Goal: Task Accomplishment & Management: Complete application form

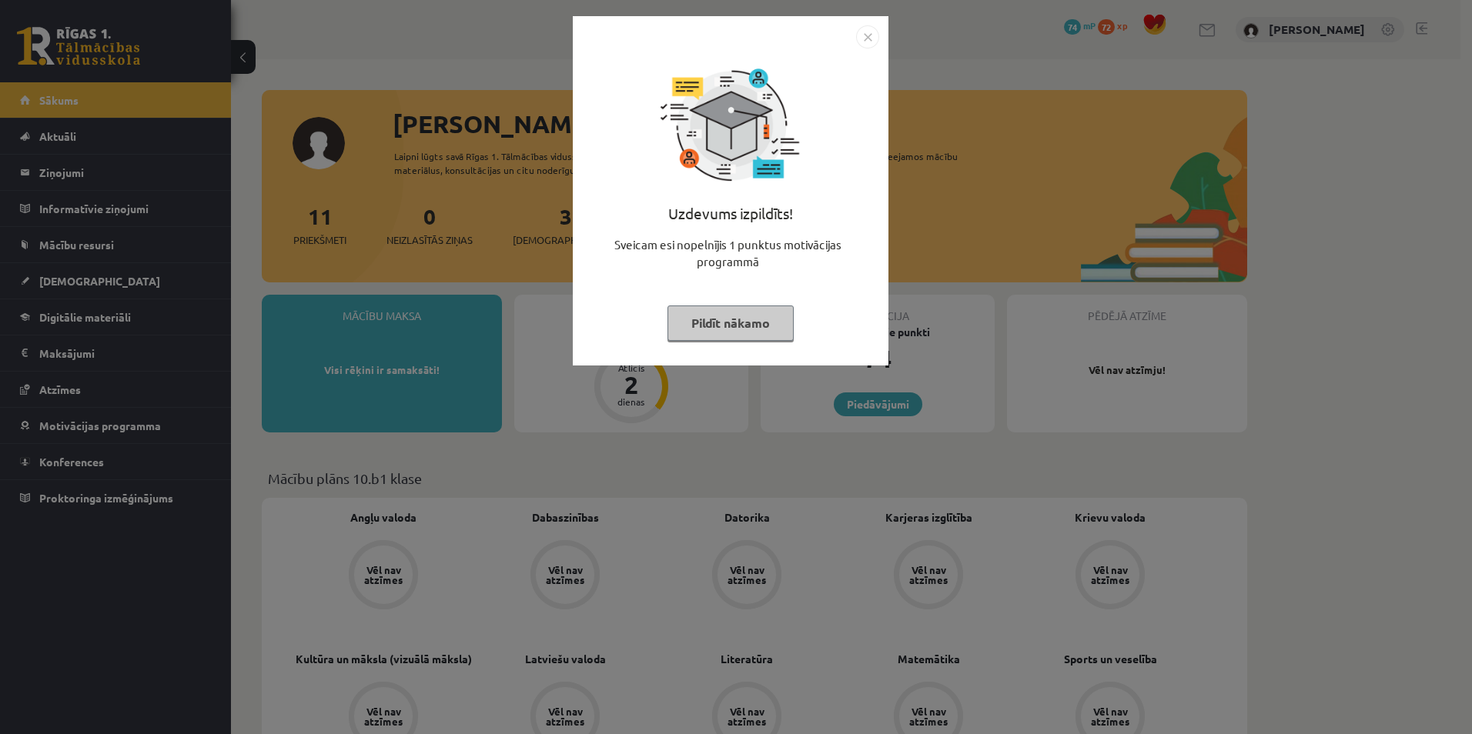
click at [870, 32] on img "Close" at bounding box center [867, 36] width 23 height 23
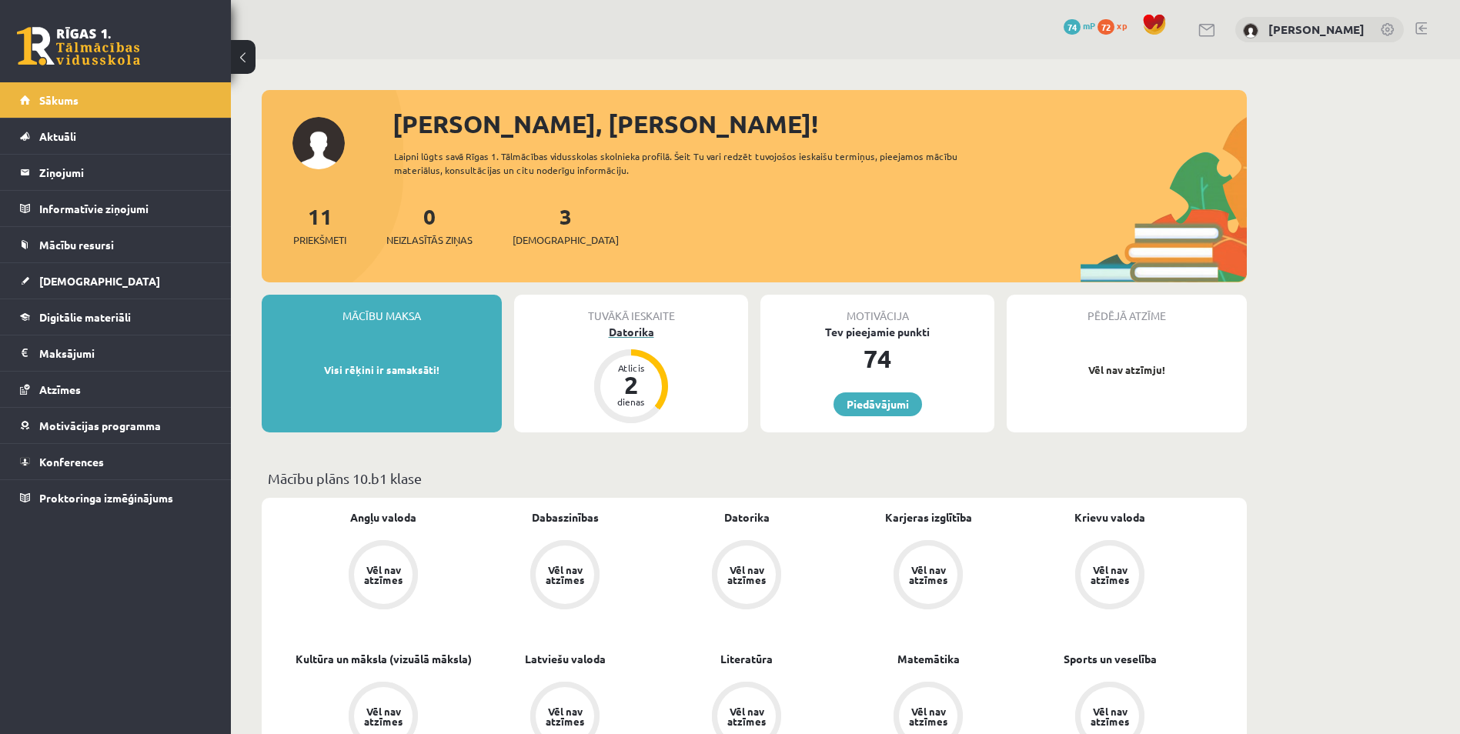
click at [624, 385] on div "2" at bounding box center [631, 385] width 46 height 25
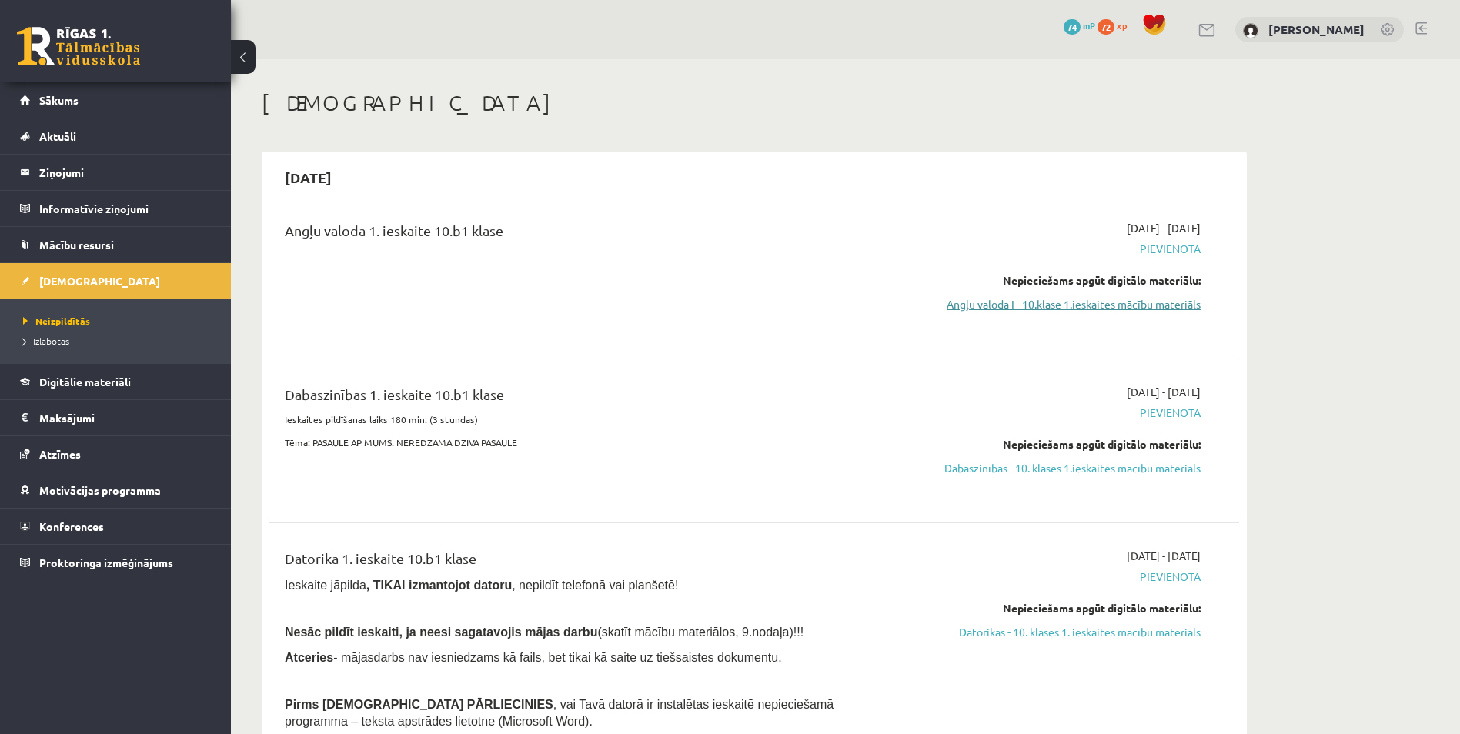
click at [1109, 309] on link "Angļu valoda I - 10.klase 1.ieskaites mācību materiāls" at bounding box center [1056, 304] width 290 height 16
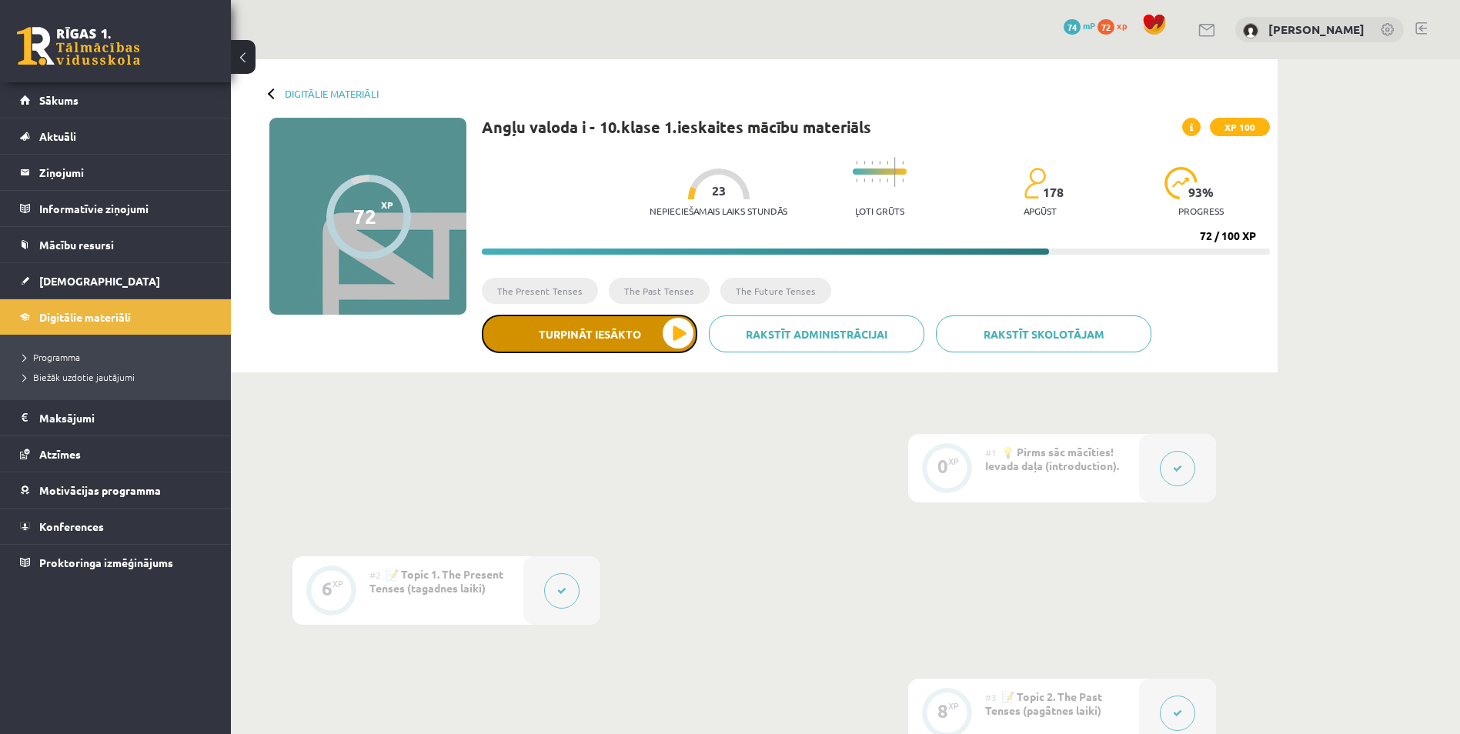
click at [645, 334] on button "Turpināt iesākto" at bounding box center [590, 334] width 216 height 38
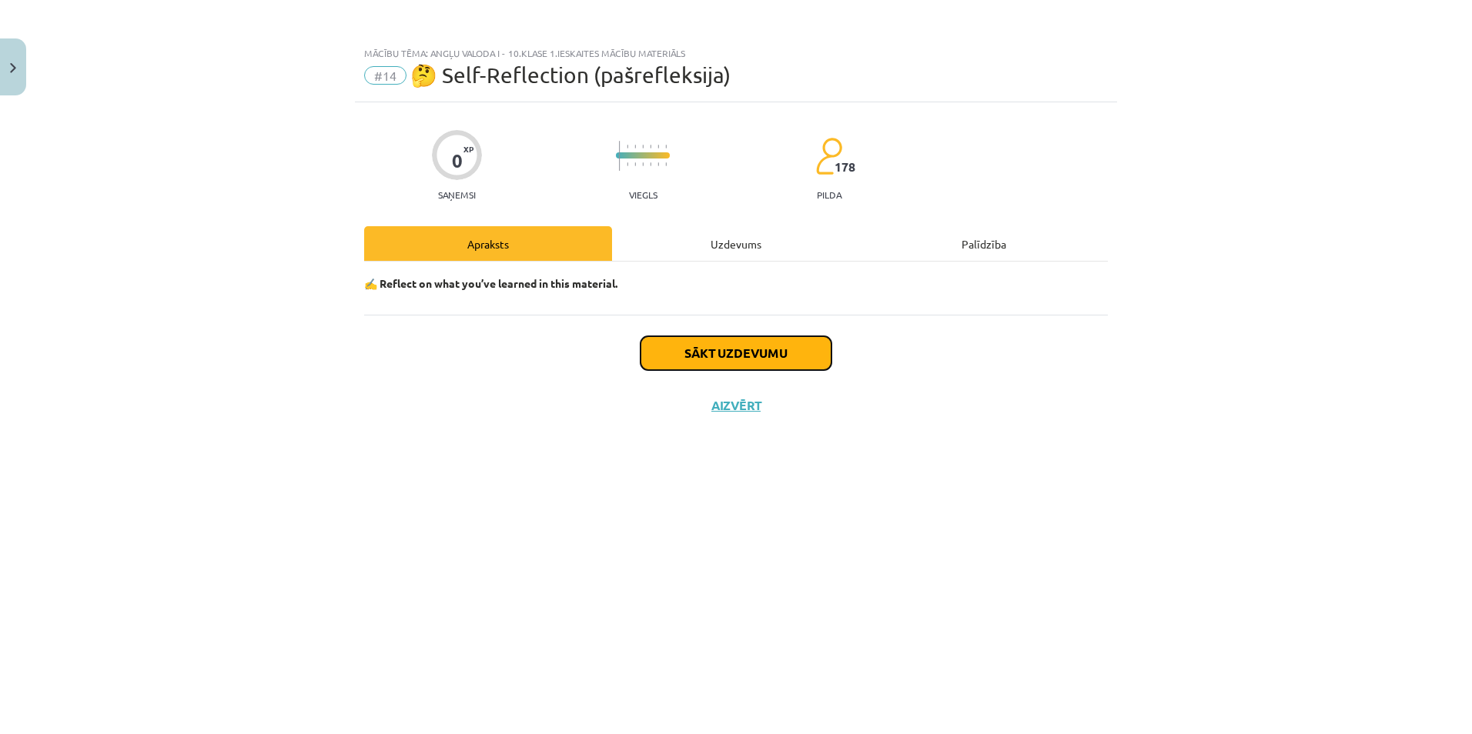
click at [752, 352] on button "Sākt uzdevumu" at bounding box center [736, 353] width 191 height 34
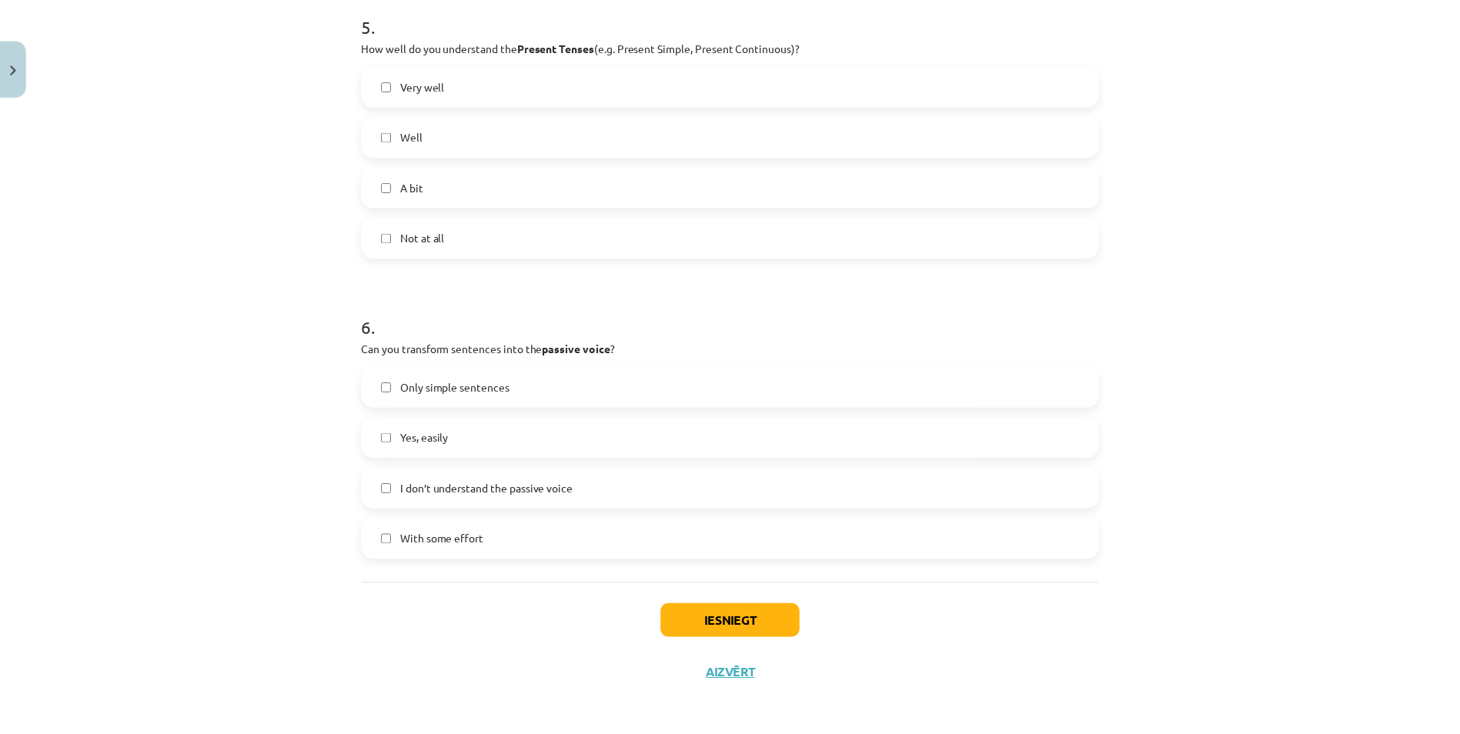
scroll to position [1484, 0]
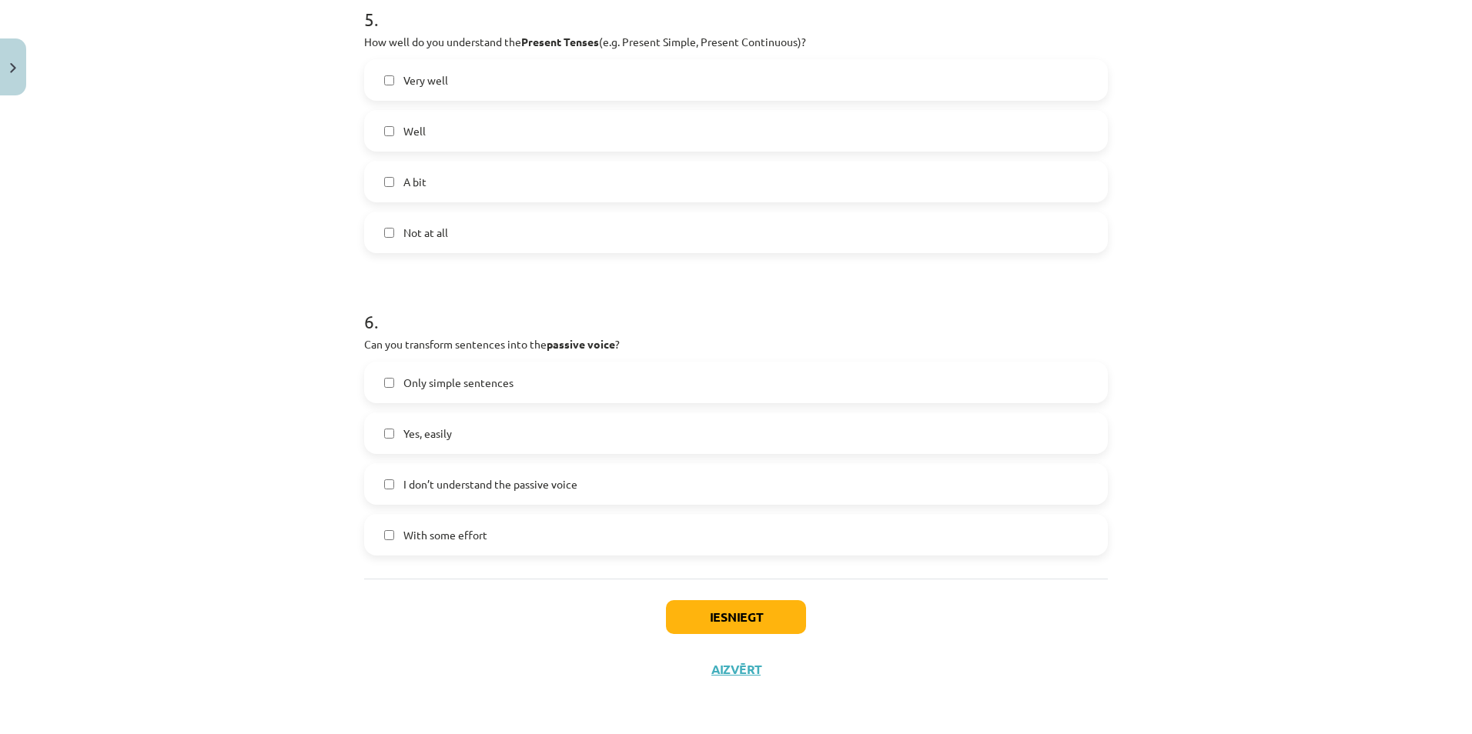
click at [389, 381] on label "Only simple sentences" at bounding box center [736, 382] width 741 height 38
click at [721, 617] on button "Iesniegt" at bounding box center [736, 617] width 140 height 34
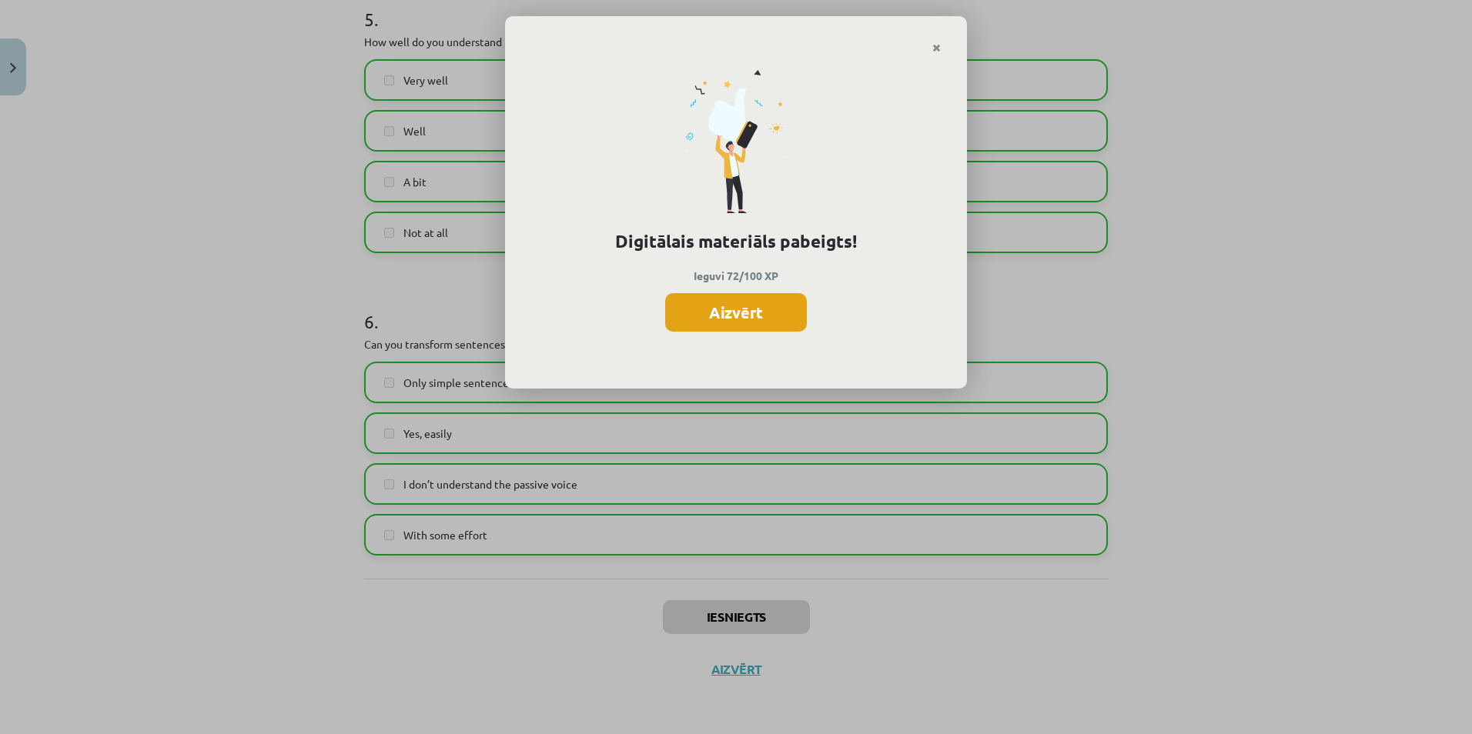
click at [687, 316] on button "Aizvērt" at bounding box center [736, 312] width 142 height 38
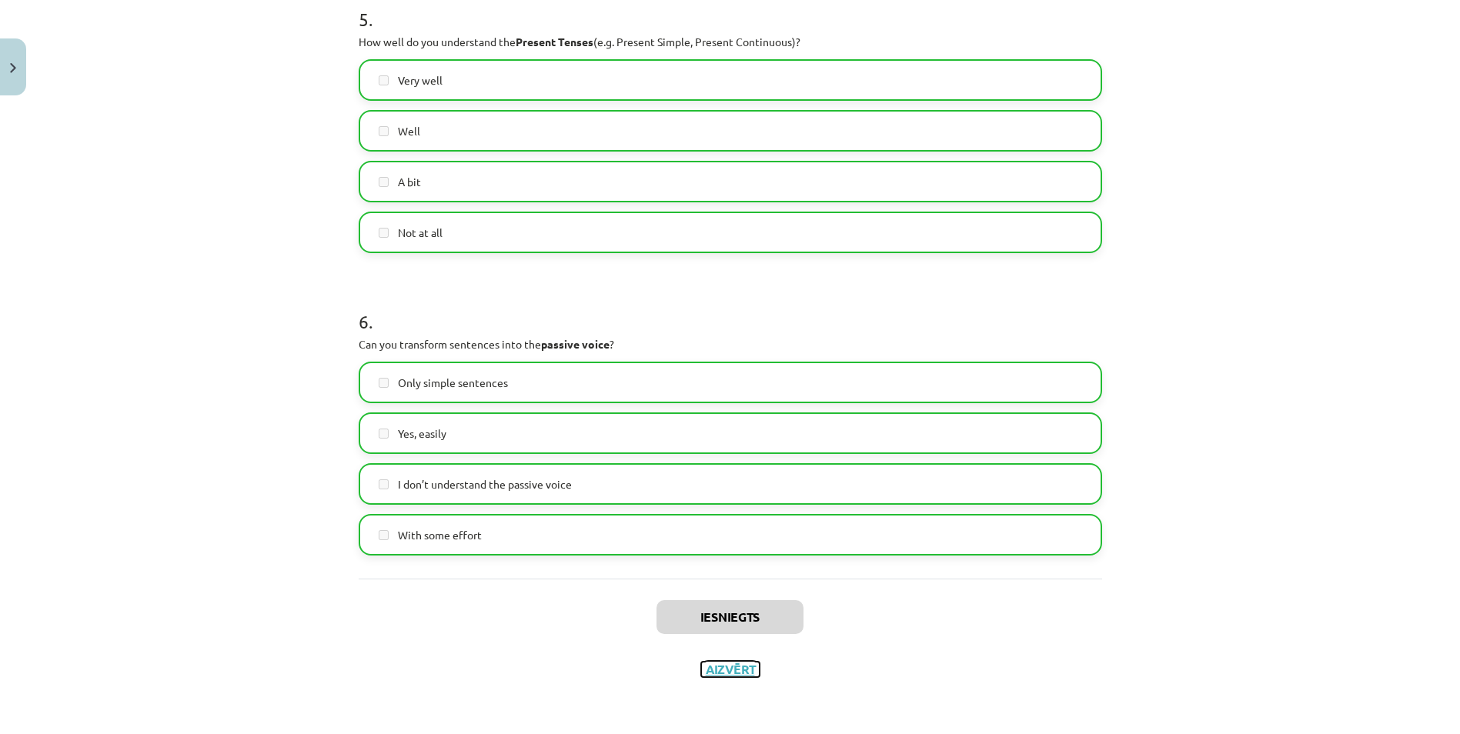
drag, startPoint x: 727, startPoint y: 671, endPoint x: 715, endPoint y: 671, distance: 11.6
click at [726, 671] on button "Aizvērt" at bounding box center [730, 669] width 59 height 15
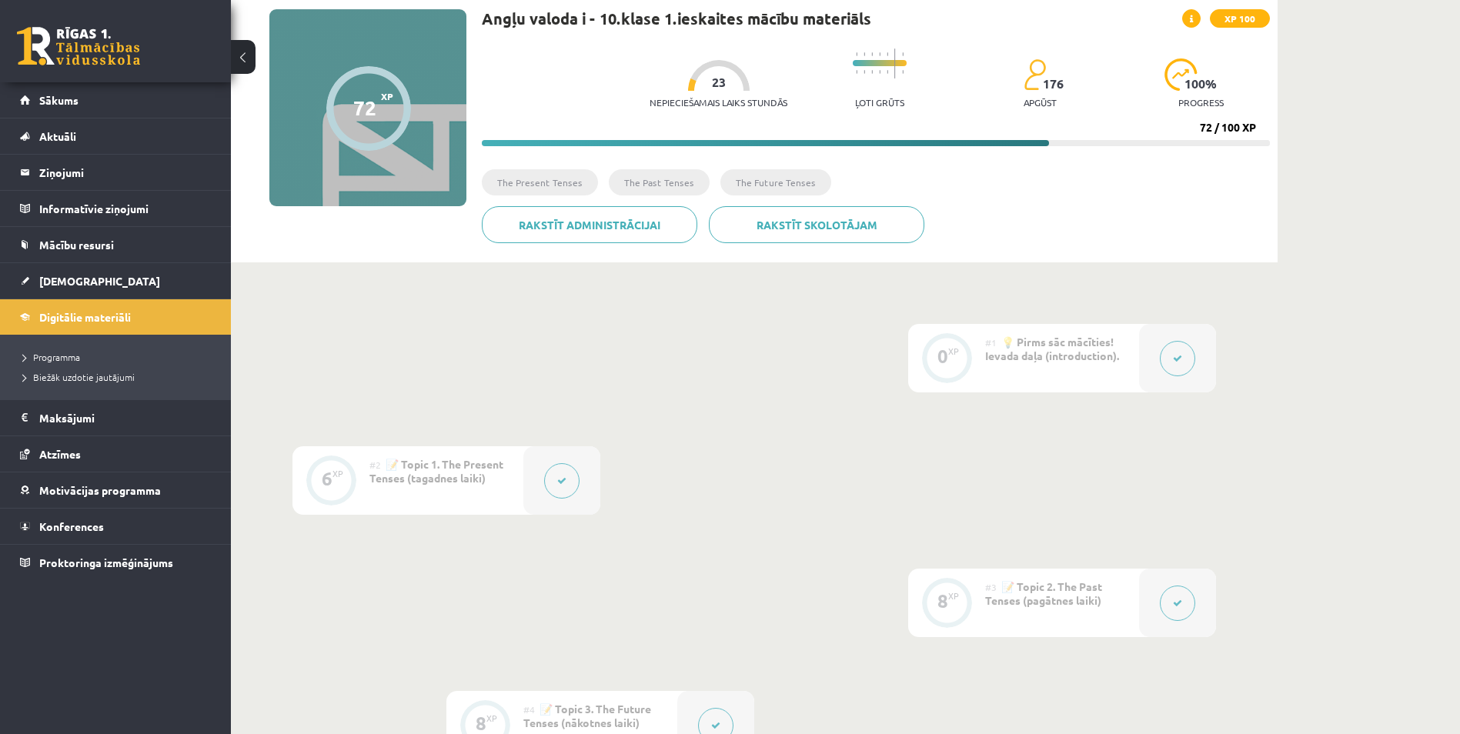
scroll to position [0, 0]
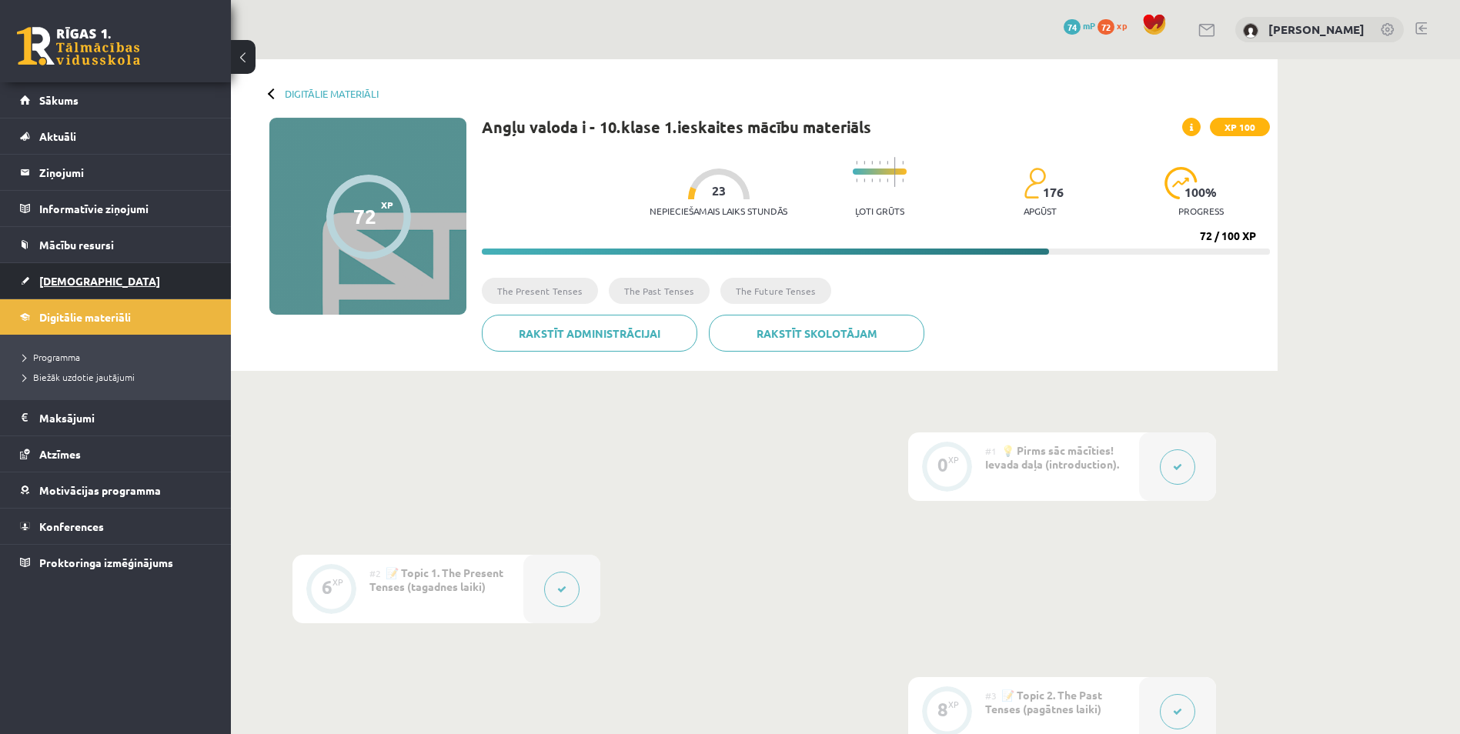
click at [72, 273] on link "[DEMOGRAPHIC_DATA]" at bounding box center [116, 280] width 192 height 35
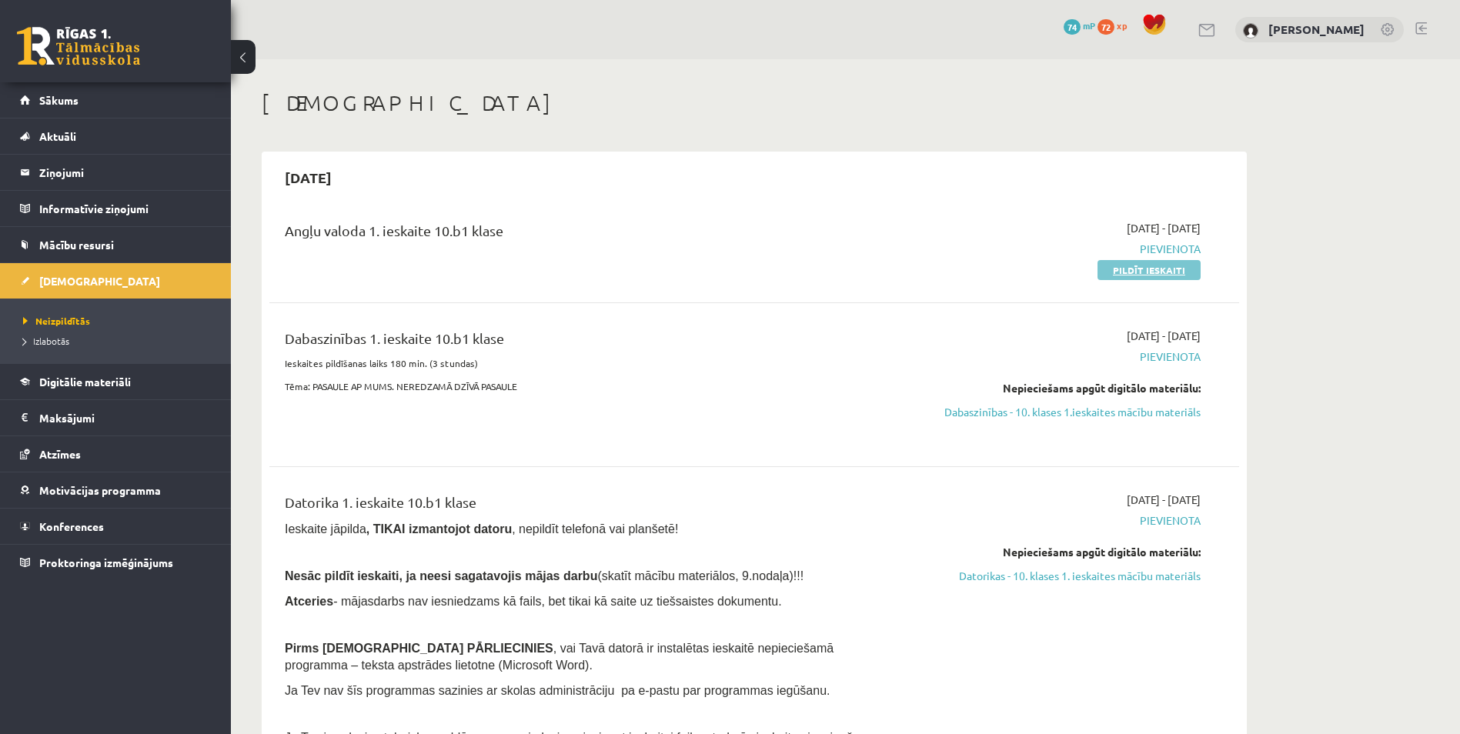
click at [1153, 272] on link "Pildīt ieskaiti" at bounding box center [1149, 270] width 103 height 20
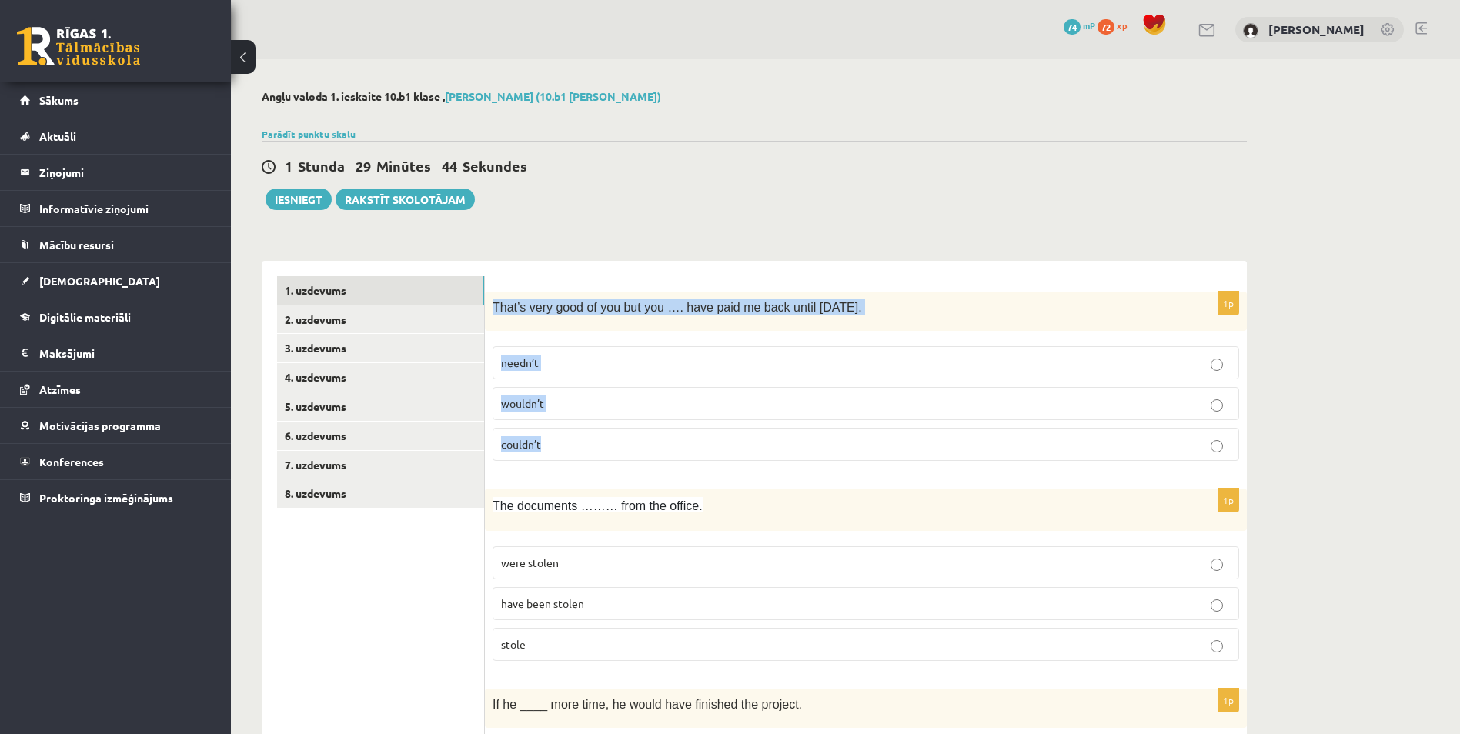
drag, startPoint x: 494, startPoint y: 303, endPoint x: 714, endPoint y: 461, distance: 270.9
click at [714, 461] on div "1p That’s very good of you but you …. have paid me back until [DATE]. needn’t w…" at bounding box center [866, 383] width 762 height 182
copy div "That’s very good of you but you …. have paid me back until [DATE]. needn’t woul…"
copy div "That’s very good of you but you …. have paid me back until tomorrow. needn’t wo…"
click at [694, 350] on label "needn’t" at bounding box center [866, 362] width 747 height 33
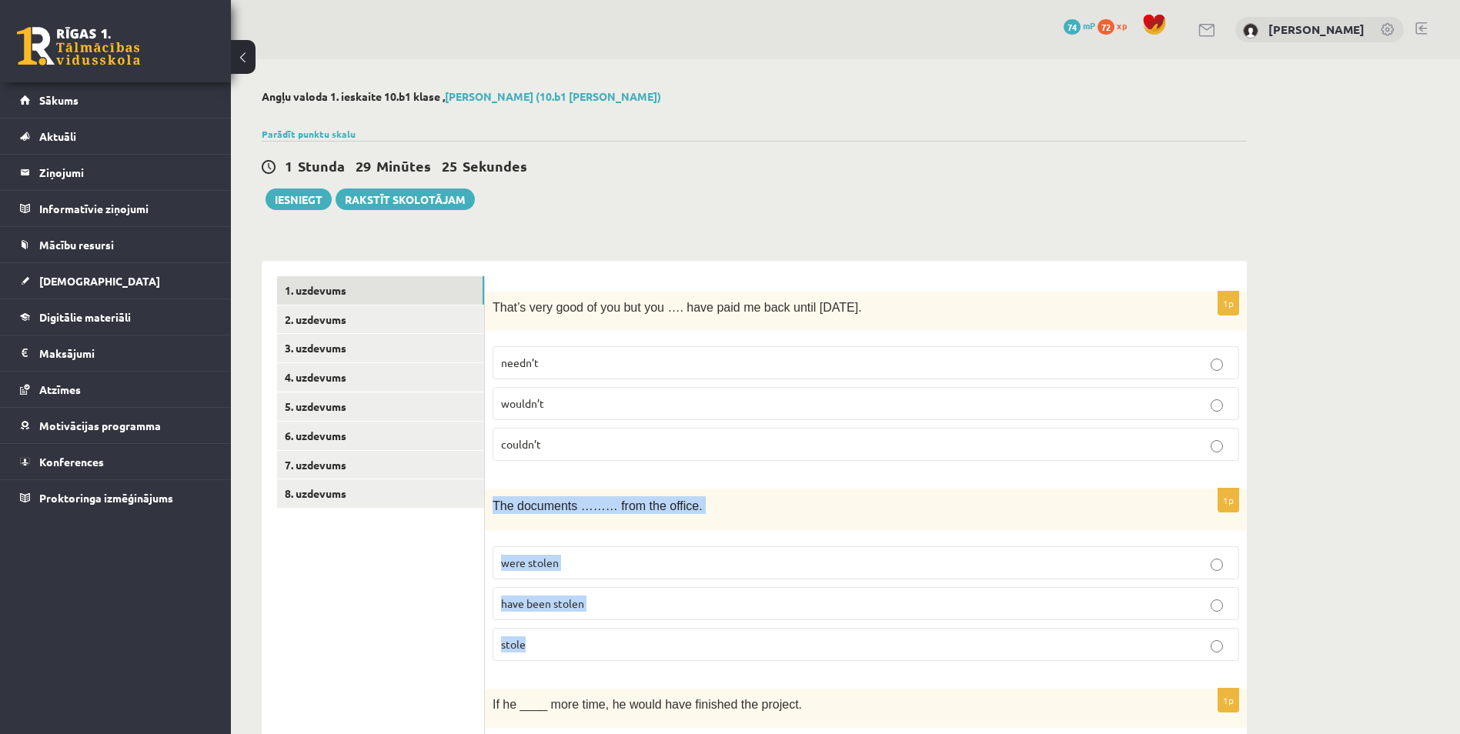
drag, startPoint x: 486, startPoint y: 501, endPoint x: 683, endPoint y: 644, distance: 243.2
click at [683, 644] on div "1p The documents ……… from the office. were stolen have been stolen stole" at bounding box center [866, 581] width 762 height 185
drag, startPoint x: 683, startPoint y: 644, endPoint x: 613, endPoint y: 609, distance: 78.2
click at [613, 609] on p "have been stolen" at bounding box center [866, 604] width 730 height 16
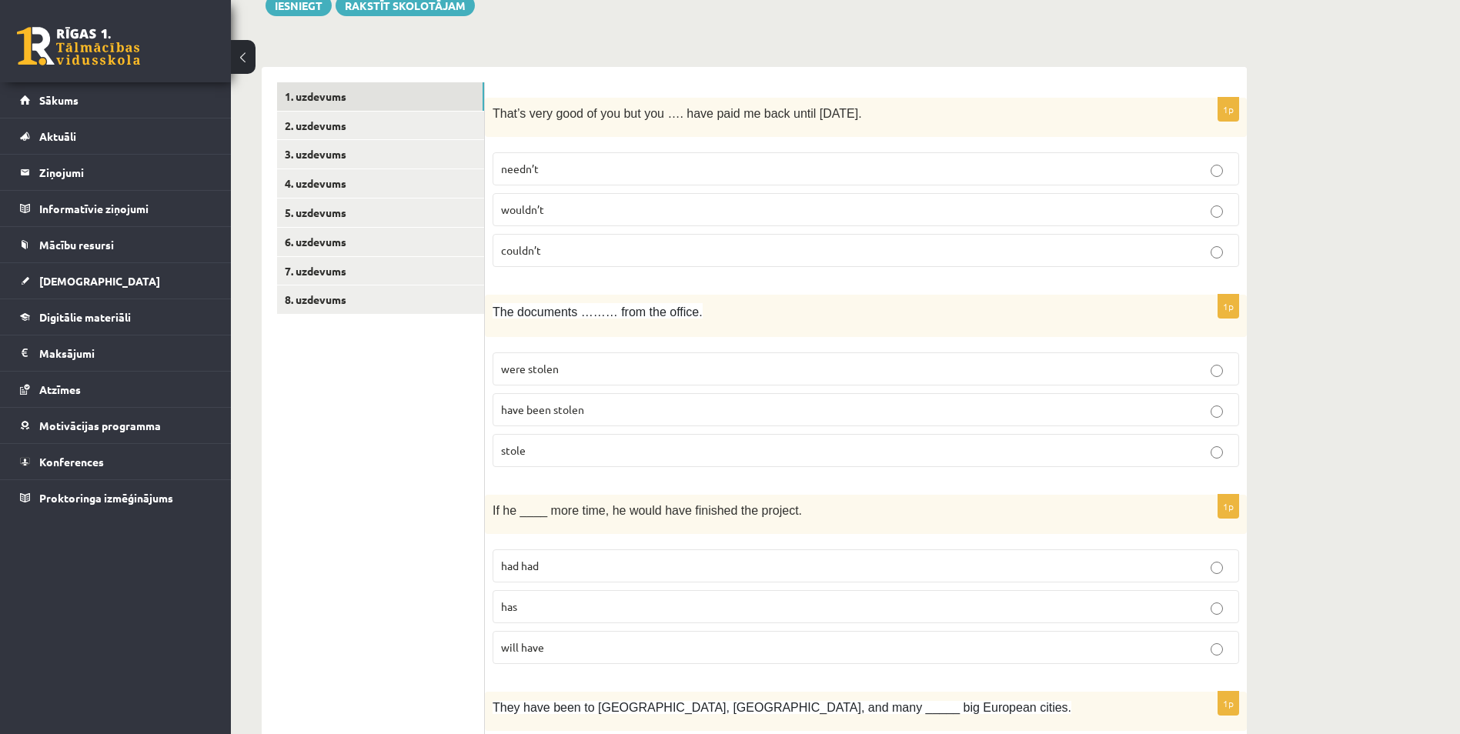
scroll to position [231, 0]
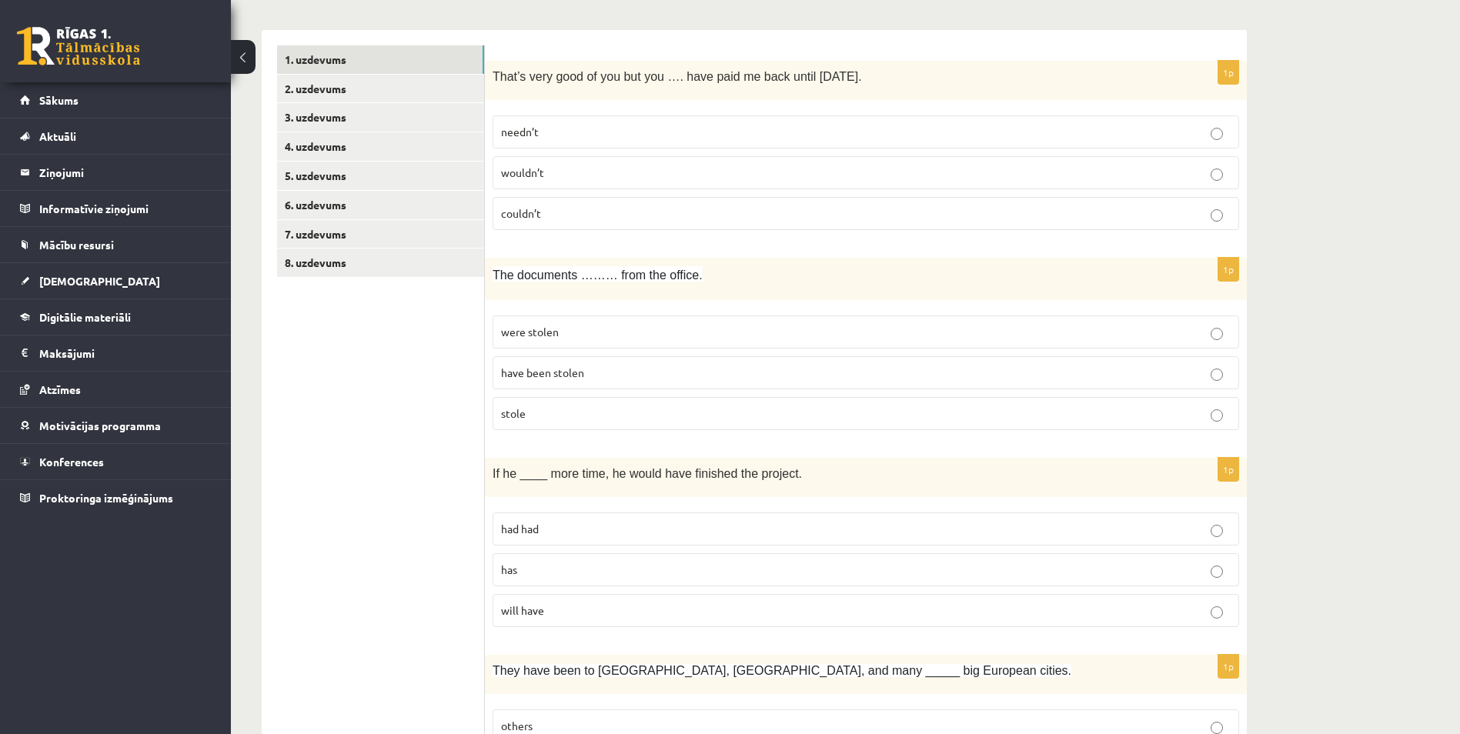
click at [537, 564] on p "has" at bounding box center [866, 570] width 730 height 16
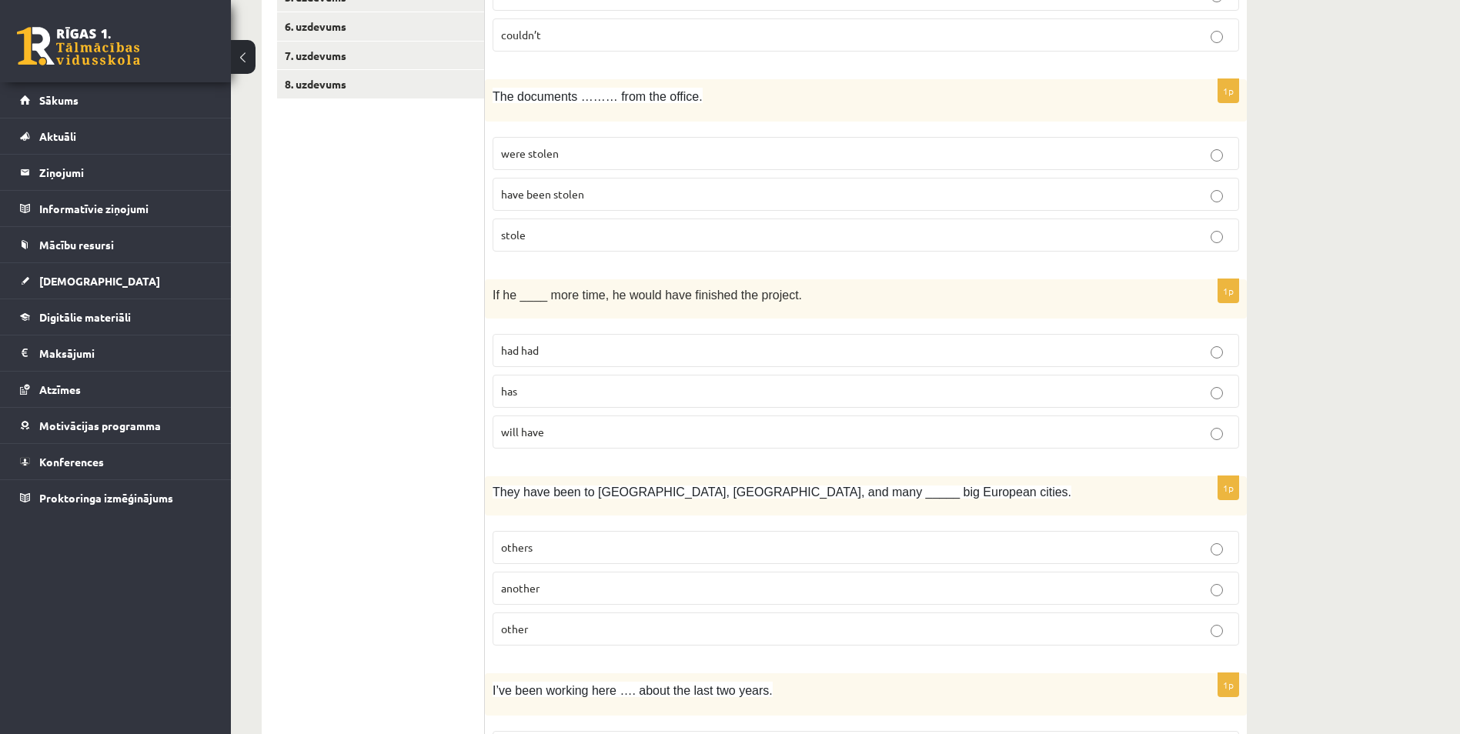
scroll to position [462, 0]
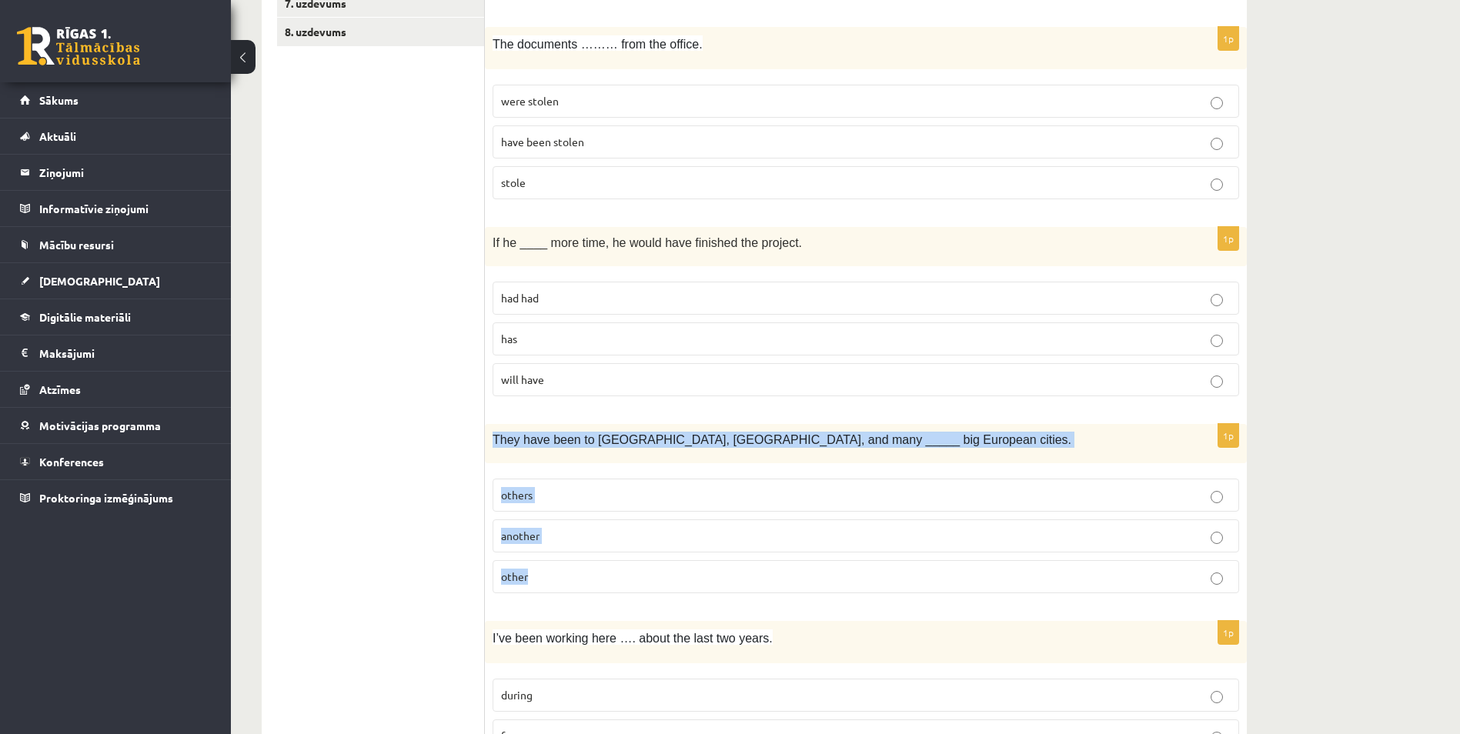
drag, startPoint x: 493, startPoint y: 436, endPoint x: 671, endPoint y: 567, distance: 220.8
click at [671, 567] on div "1p They have been to Paris, Rome, and many _____ big European cities. others an…" at bounding box center [866, 515] width 762 height 182
click at [547, 494] on p "others" at bounding box center [866, 495] width 730 height 16
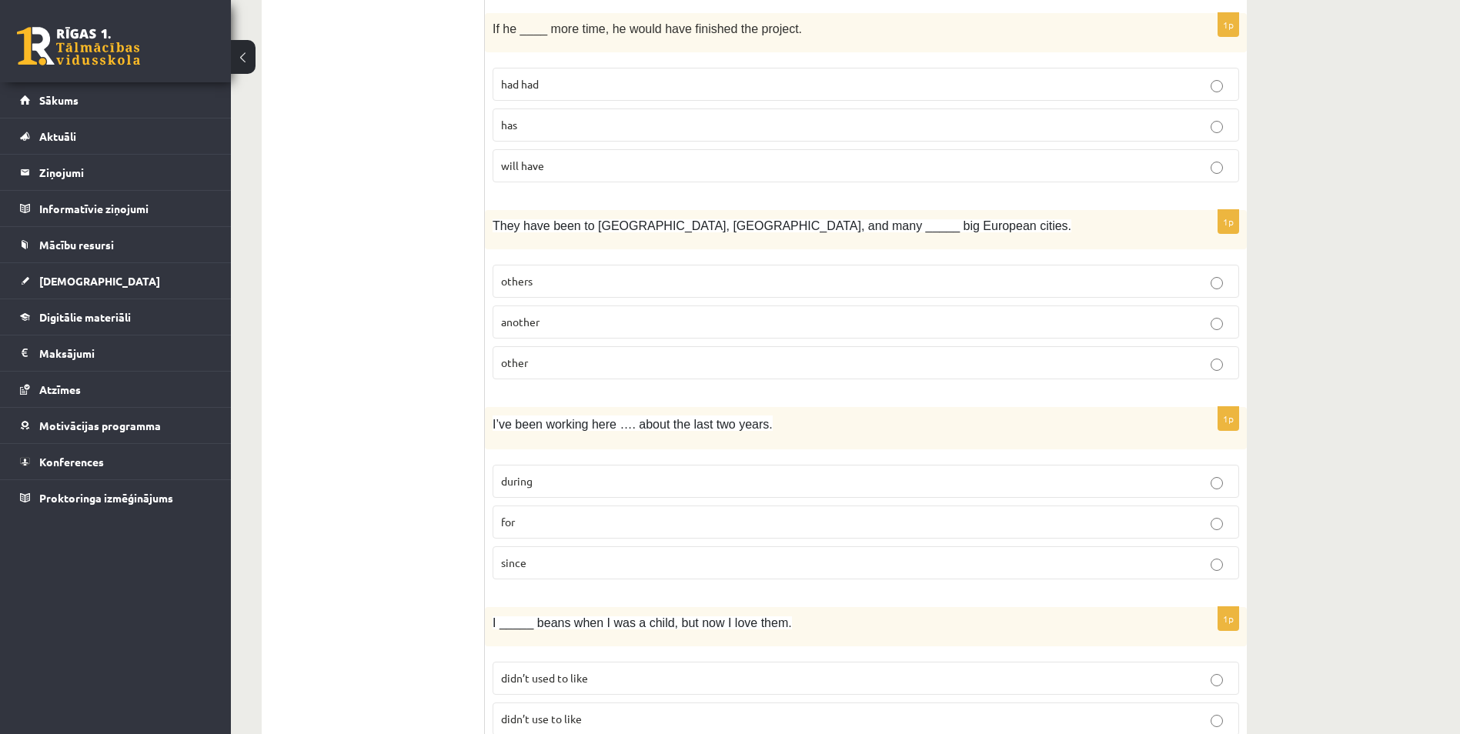
scroll to position [770, 0]
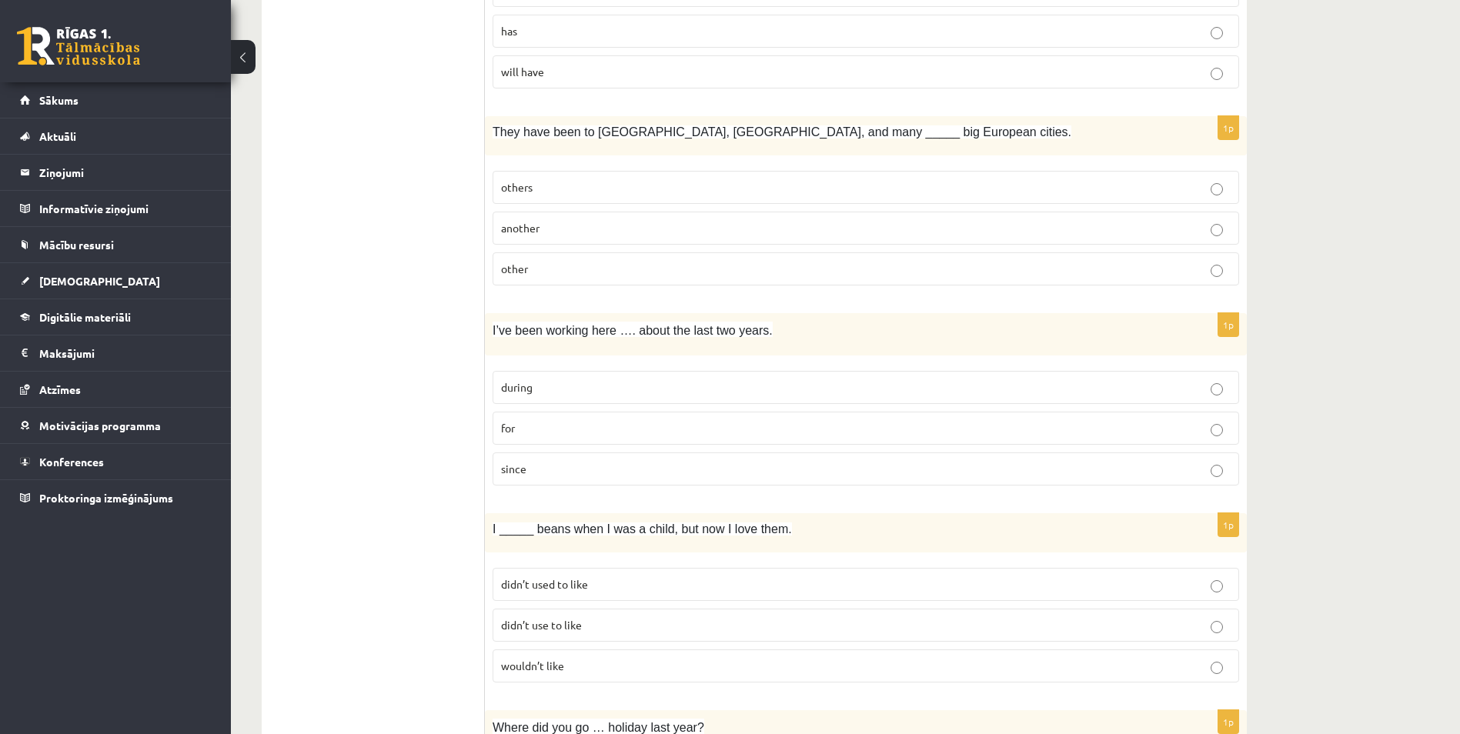
click at [859, 390] on p "during" at bounding box center [866, 388] width 730 height 16
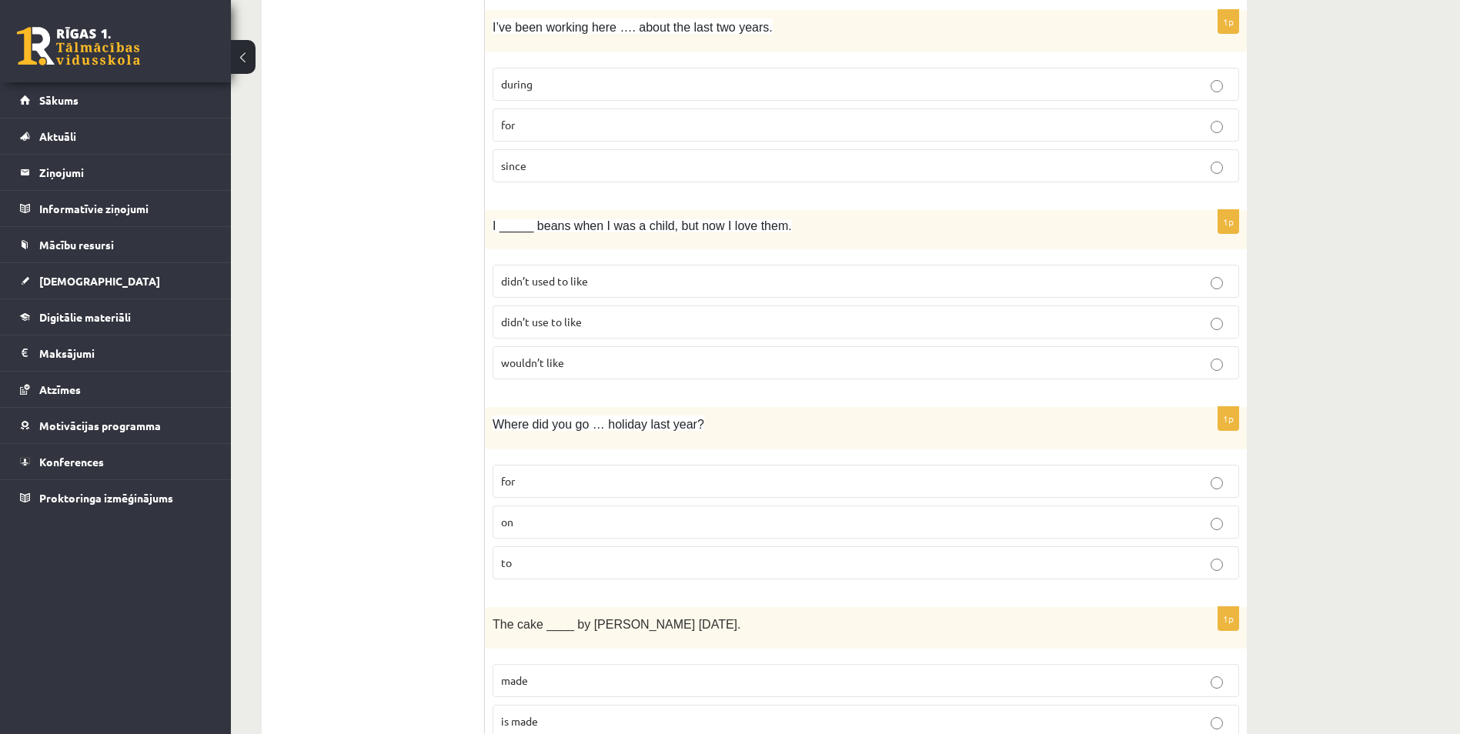
scroll to position [1078, 0]
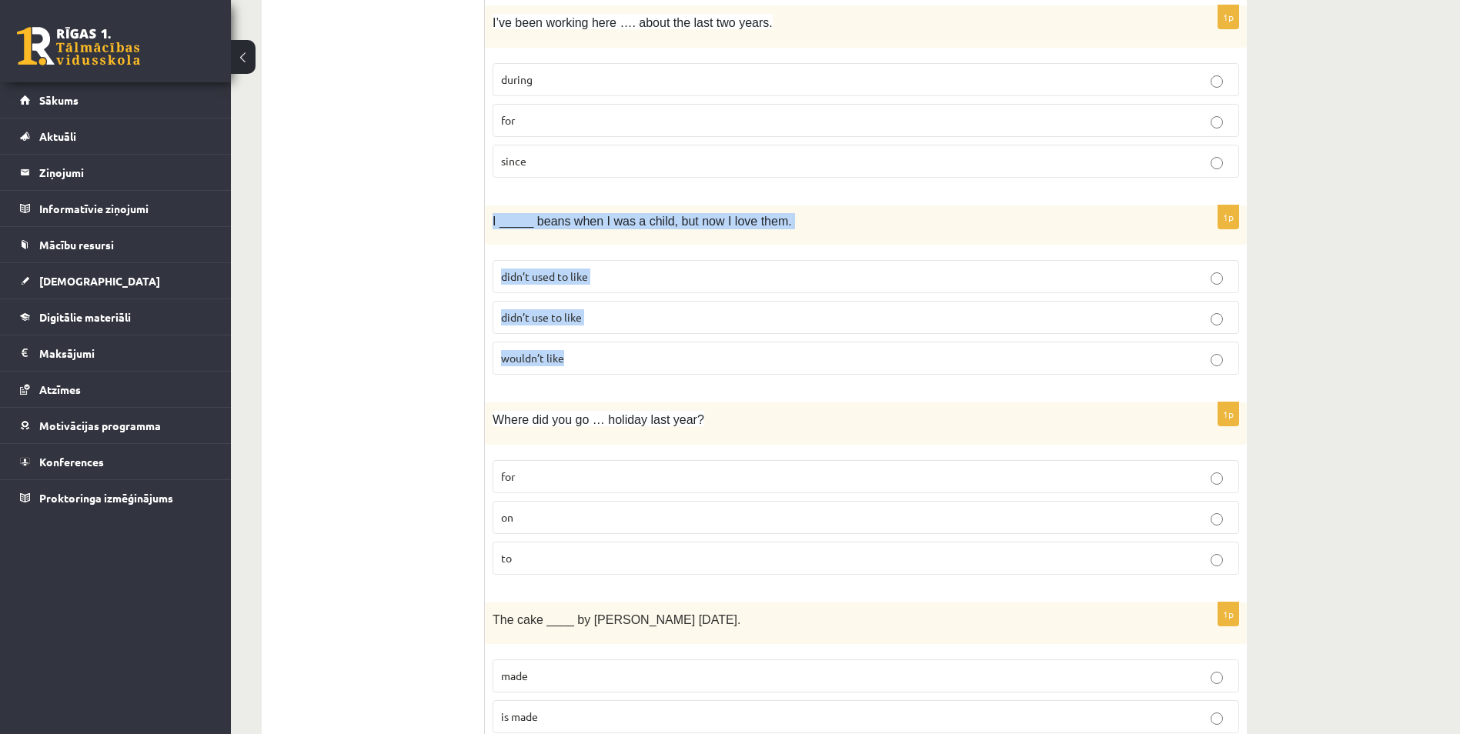
drag, startPoint x: 491, startPoint y: 215, endPoint x: 690, endPoint y: 356, distance: 243.5
click at [690, 356] on div "1p I _____ beans when I was a child, but now I love them. didn’t used to like d…" at bounding box center [866, 297] width 762 height 182
copy div "I _____ beans when I was a child, but now I love them. didn’t used to like didn…"
click at [620, 319] on p "didn’t use to like" at bounding box center [866, 317] width 730 height 16
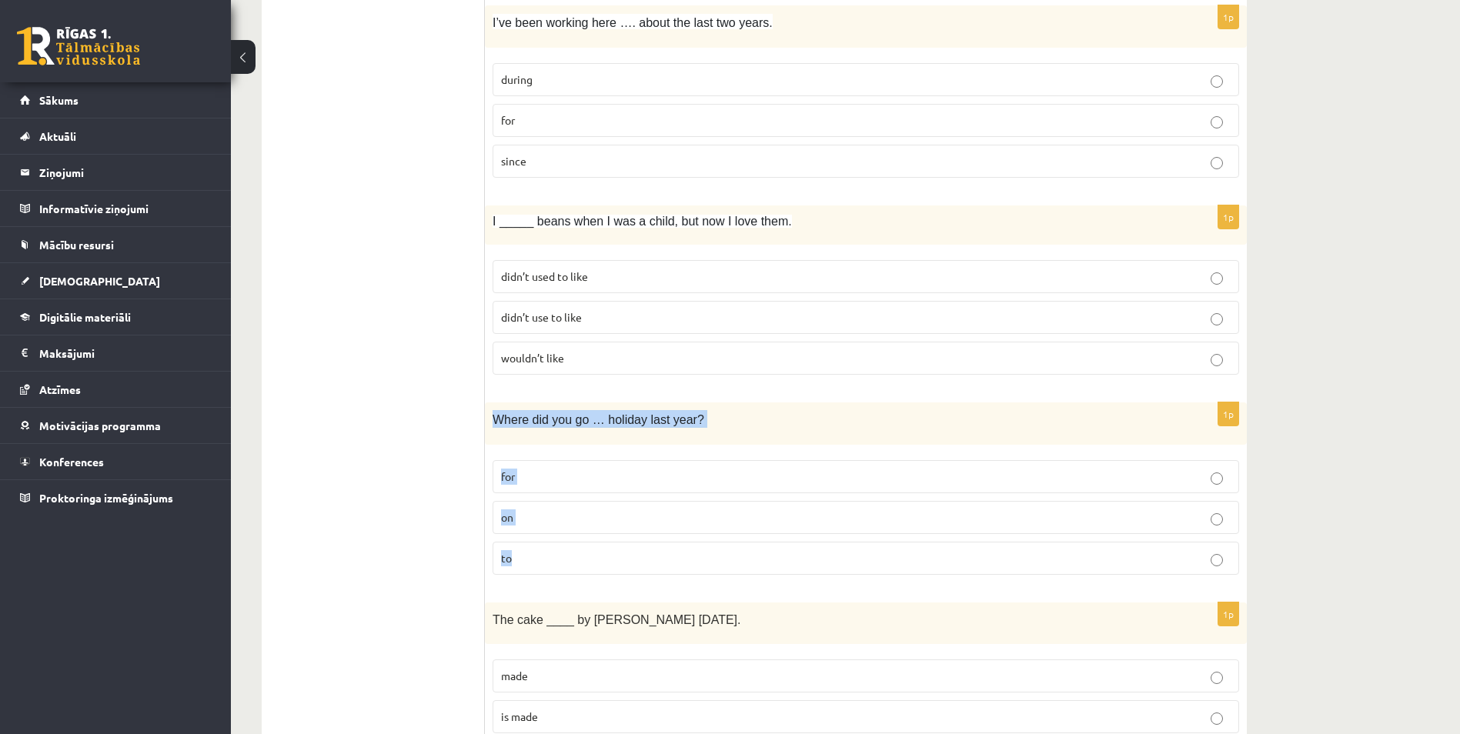
drag, startPoint x: 489, startPoint y: 417, endPoint x: 738, endPoint y: 565, distance: 289.9
click at [738, 565] on div "1p Where did you go … holiday last year? for on to" at bounding box center [866, 495] width 762 height 185
click at [635, 485] on p "for" at bounding box center [866, 477] width 730 height 16
drag, startPoint x: 493, startPoint y: 421, endPoint x: 687, endPoint y: 541, distance: 228.8
click at [687, 541] on div "1p Where did you go … holiday last year? for on to" at bounding box center [866, 495] width 762 height 185
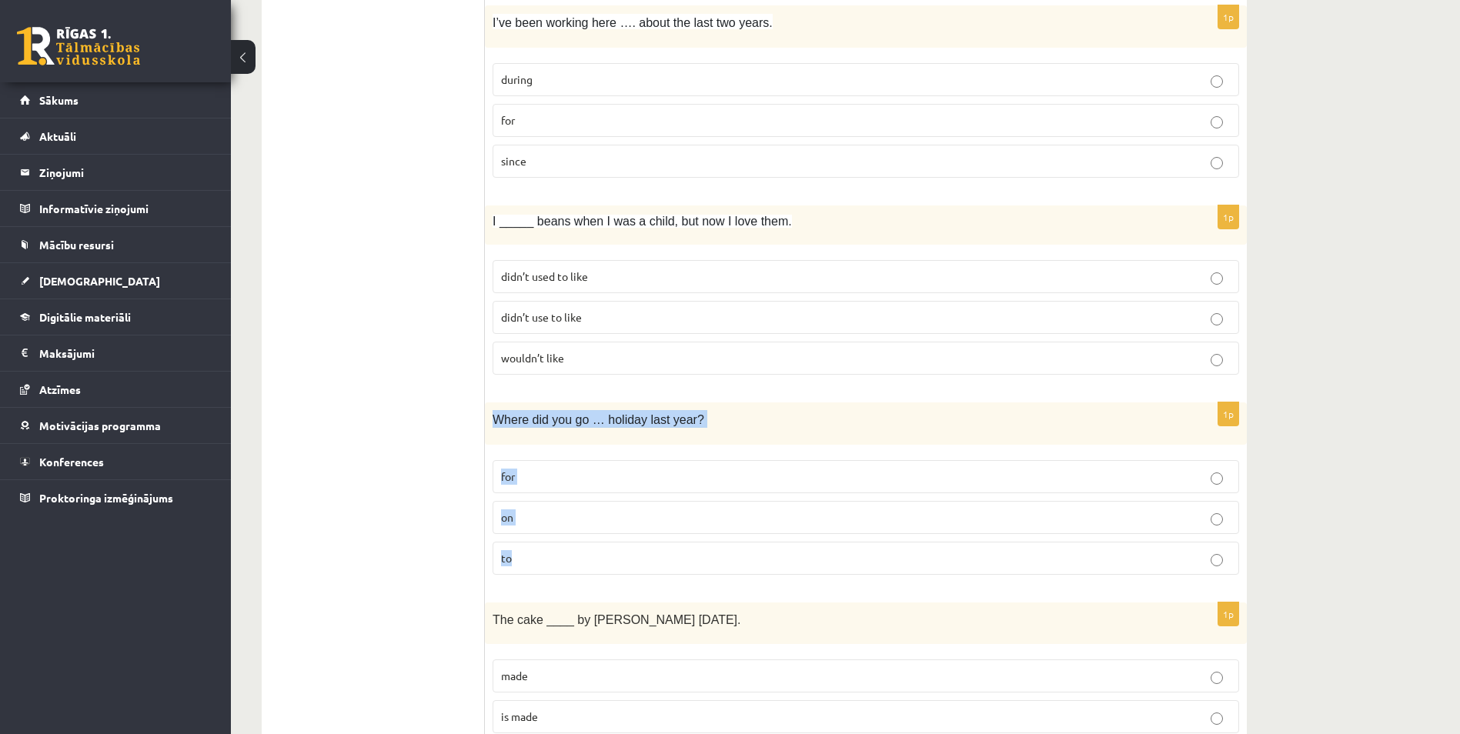
copy div "Where did you go … holiday last year? for on to"
click at [1007, 517] on p "on" at bounding box center [866, 518] width 730 height 16
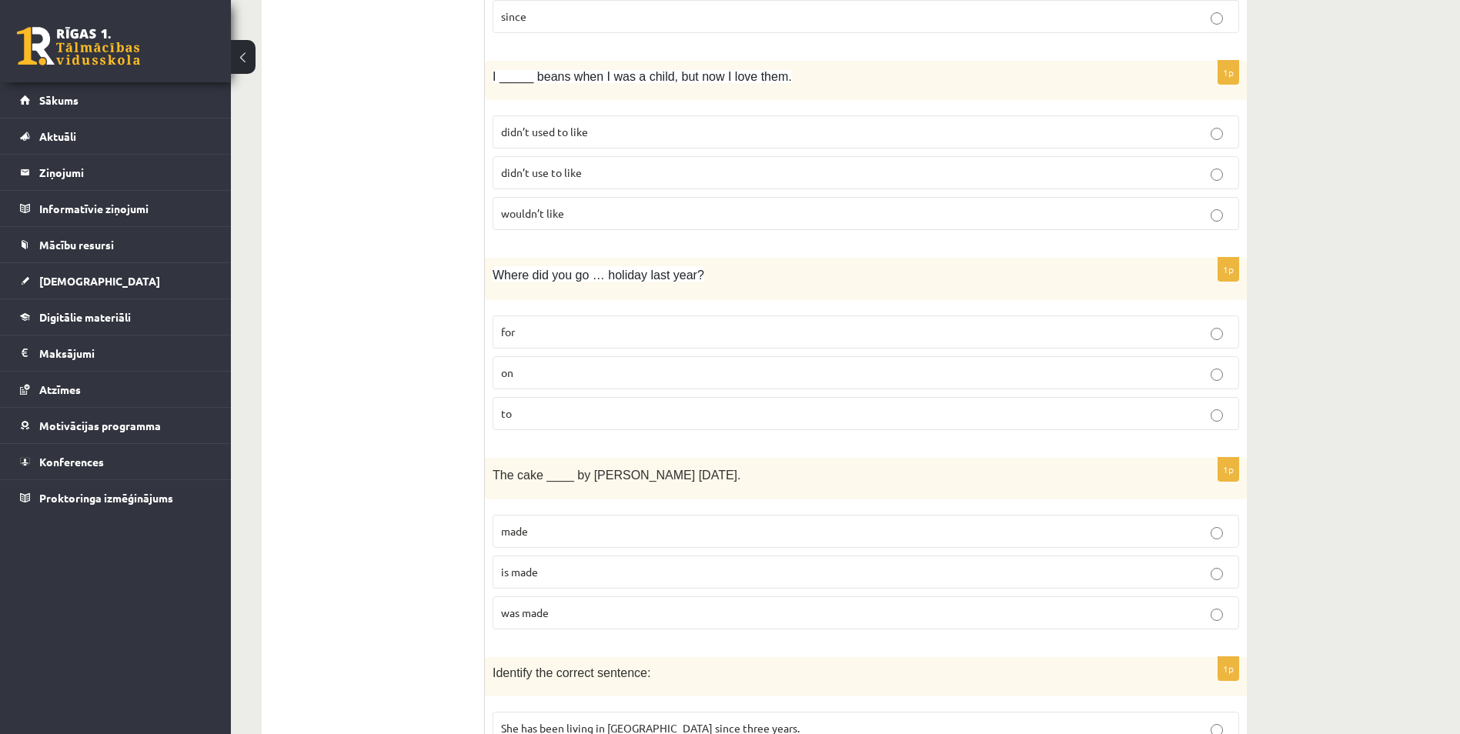
scroll to position [1232, 0]
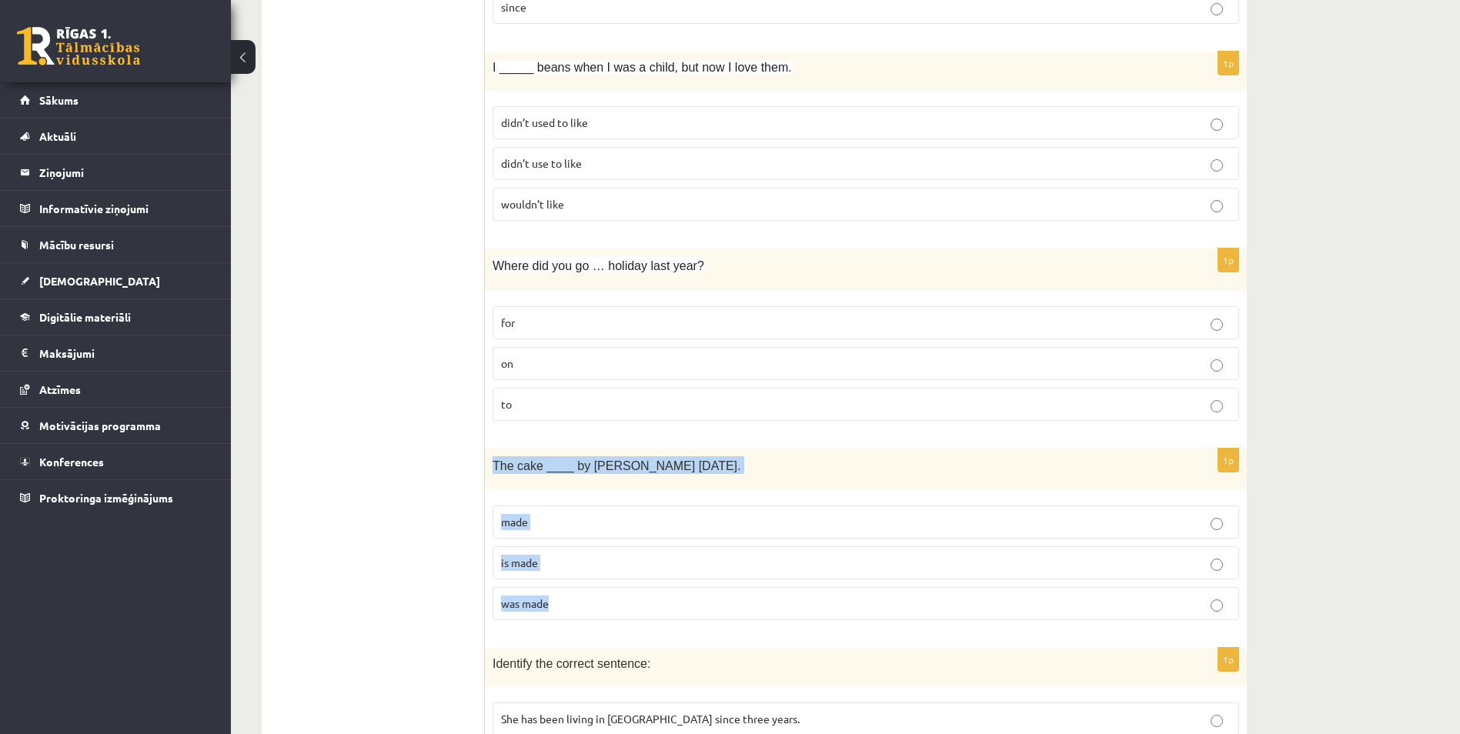
drag, startPoint x: 496, startPoint y: 463, endPoint x: 663, endPoint y: 597, distance: 214.1
click at [663, 597] on div "1p The cake ____ by Mary yesterday. made is made was made" at bounding box center [866, 541] width 762 height 185
drag, startPoint x: 663, startPoint y: 597, endPoint x: 567, endPoint y: 605, distance: 95.8
click at [567, 605] on p "was made" at bounding box center [866, 604] width 730 height 16
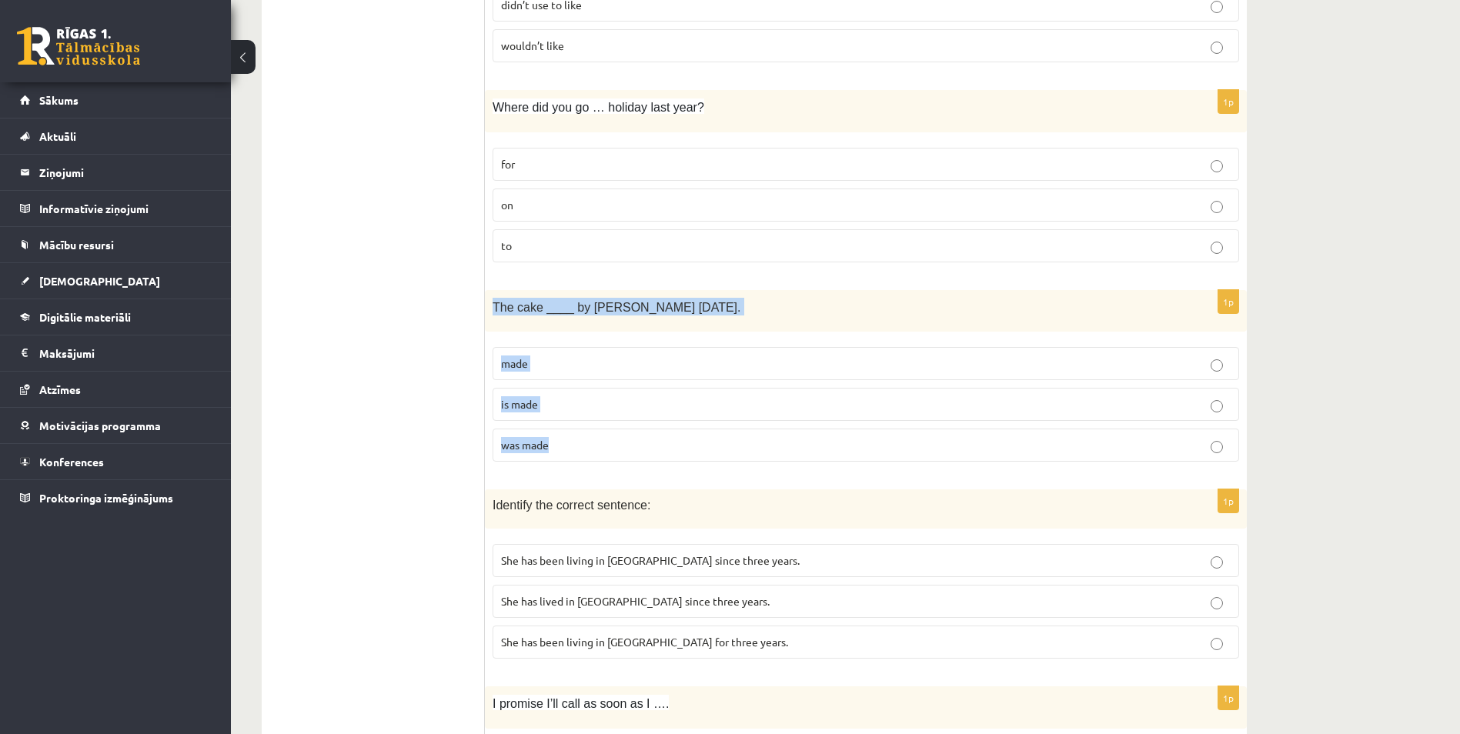
scroll to position [1463, 0]
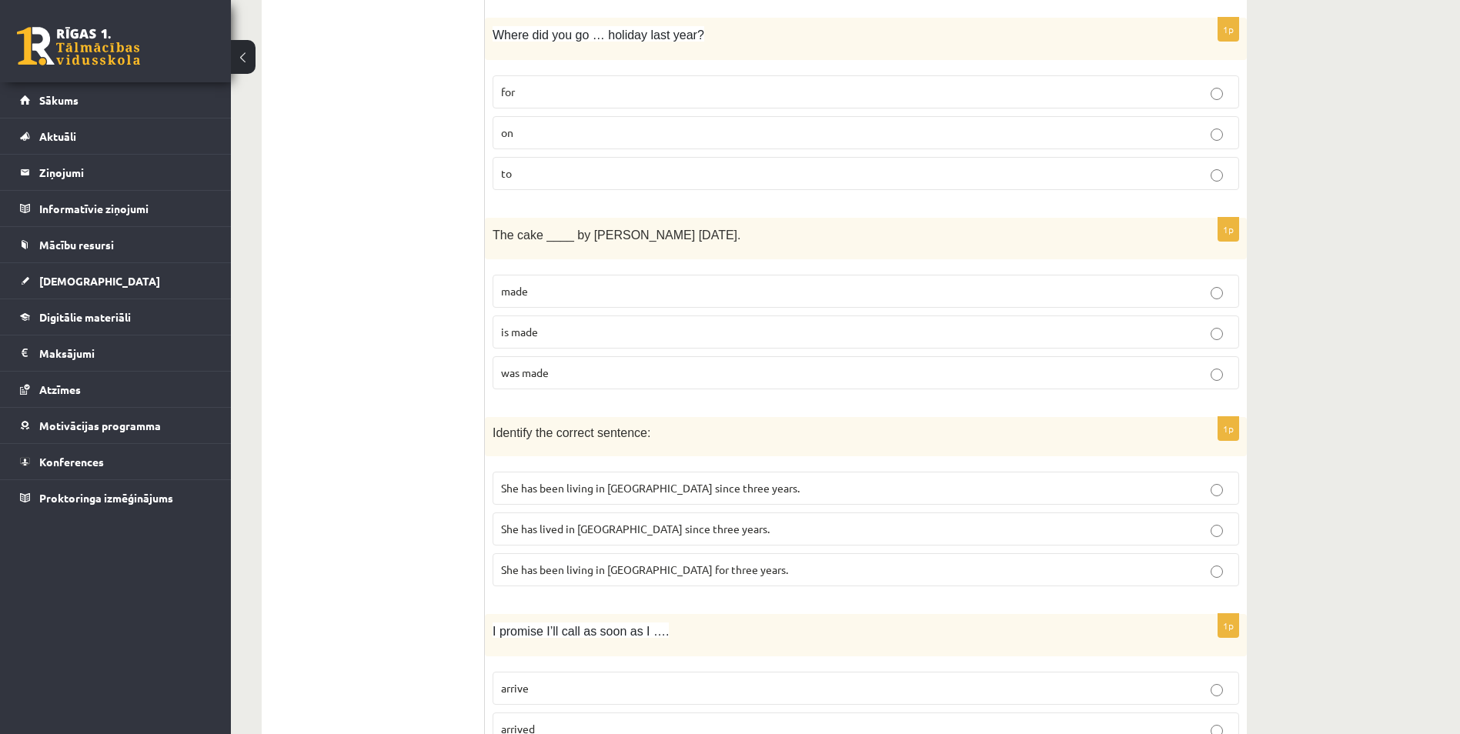
click at [721, 570] on p "She has been living in Paris for three years." at bounding box center [866, 570] width 730 height 16
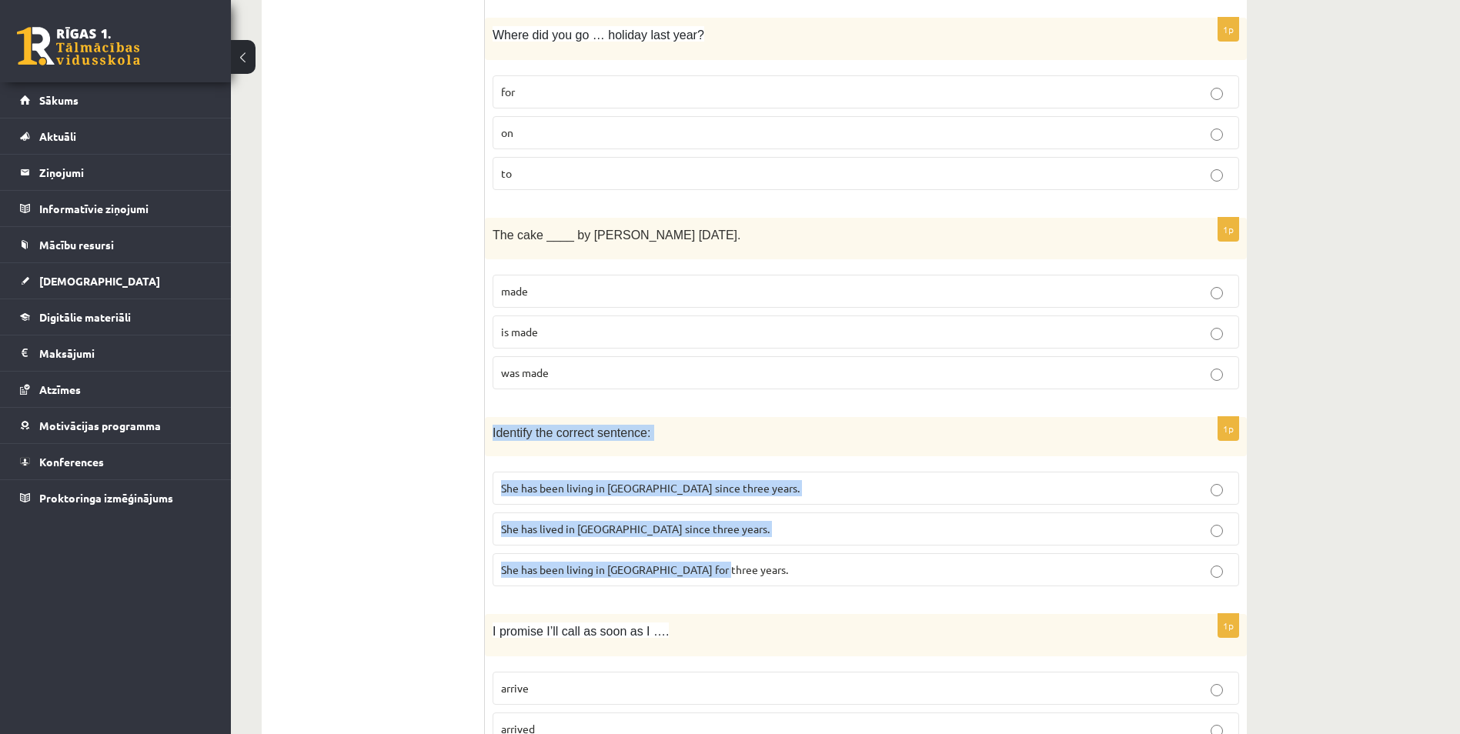
drag, startPoint x: 493, startPoint y: 427, endPoint x: 744, endPoint y: 580, distance: 294.7
click at [744, 580] on div "1p Identify the correct sentence: She has been living in Paris since three year…" at bounding box center [866, 508] width 762 height 182
copy div "Identify the correct sentence: She has been living in Paris since three years. …"
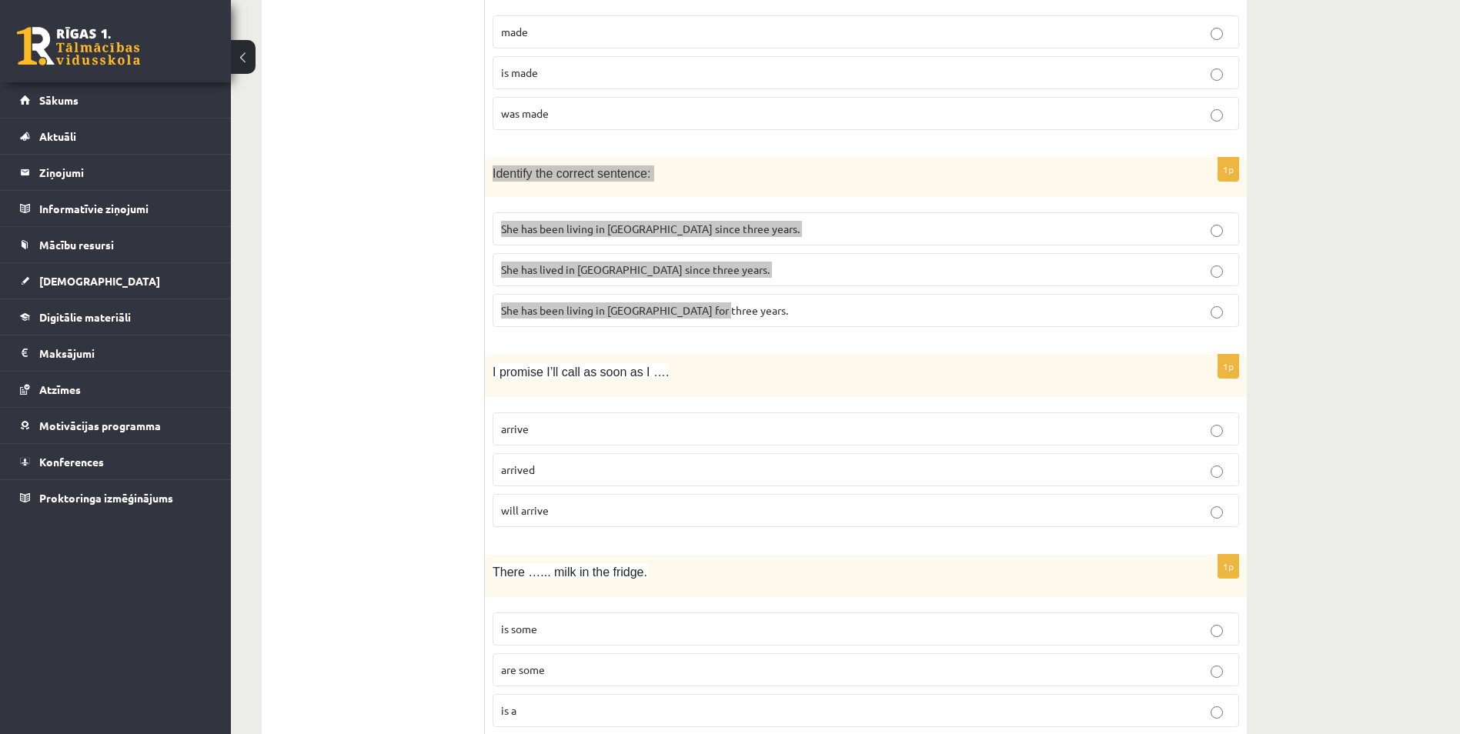
scroll to position [1771, 0]
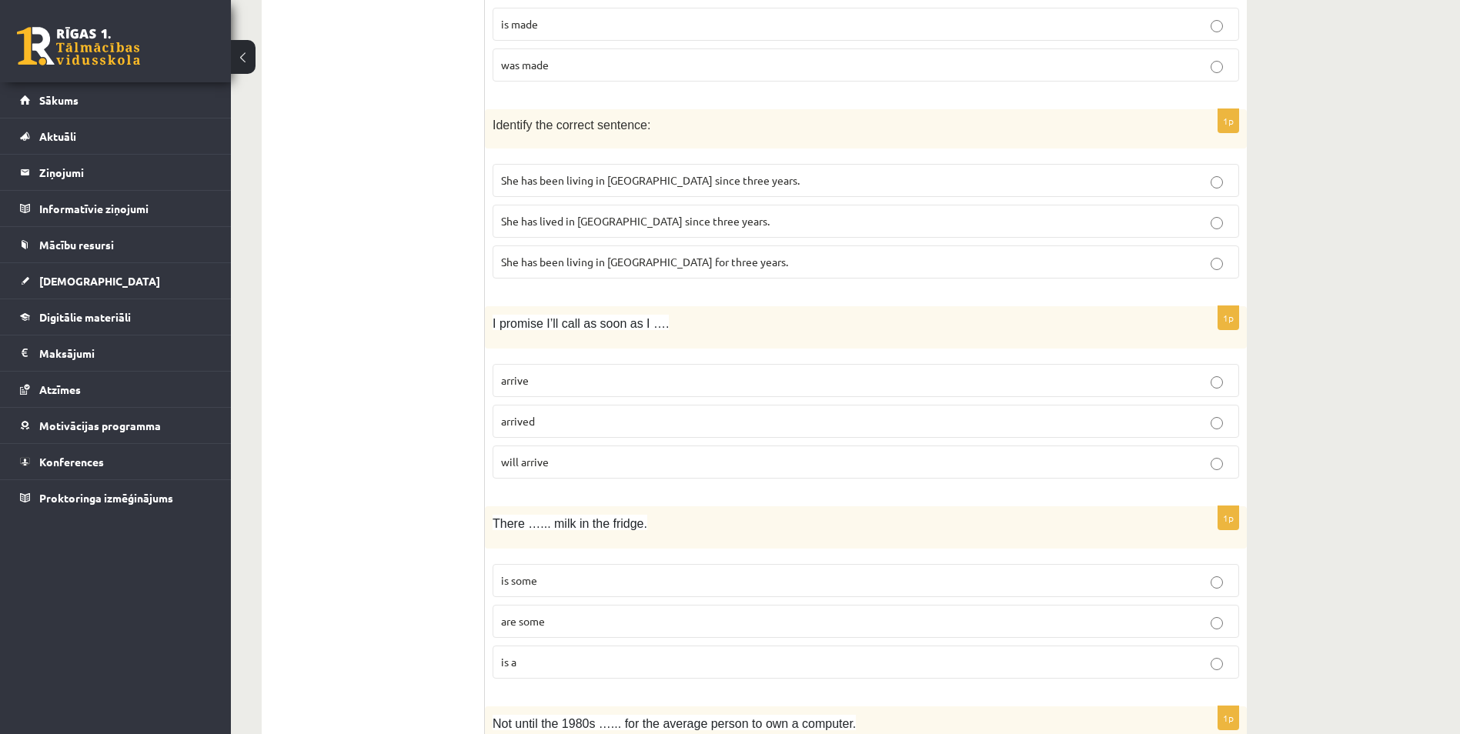
click at [575, 420] on p "arrived" at bounding box center [866, 421] width 730 height 16
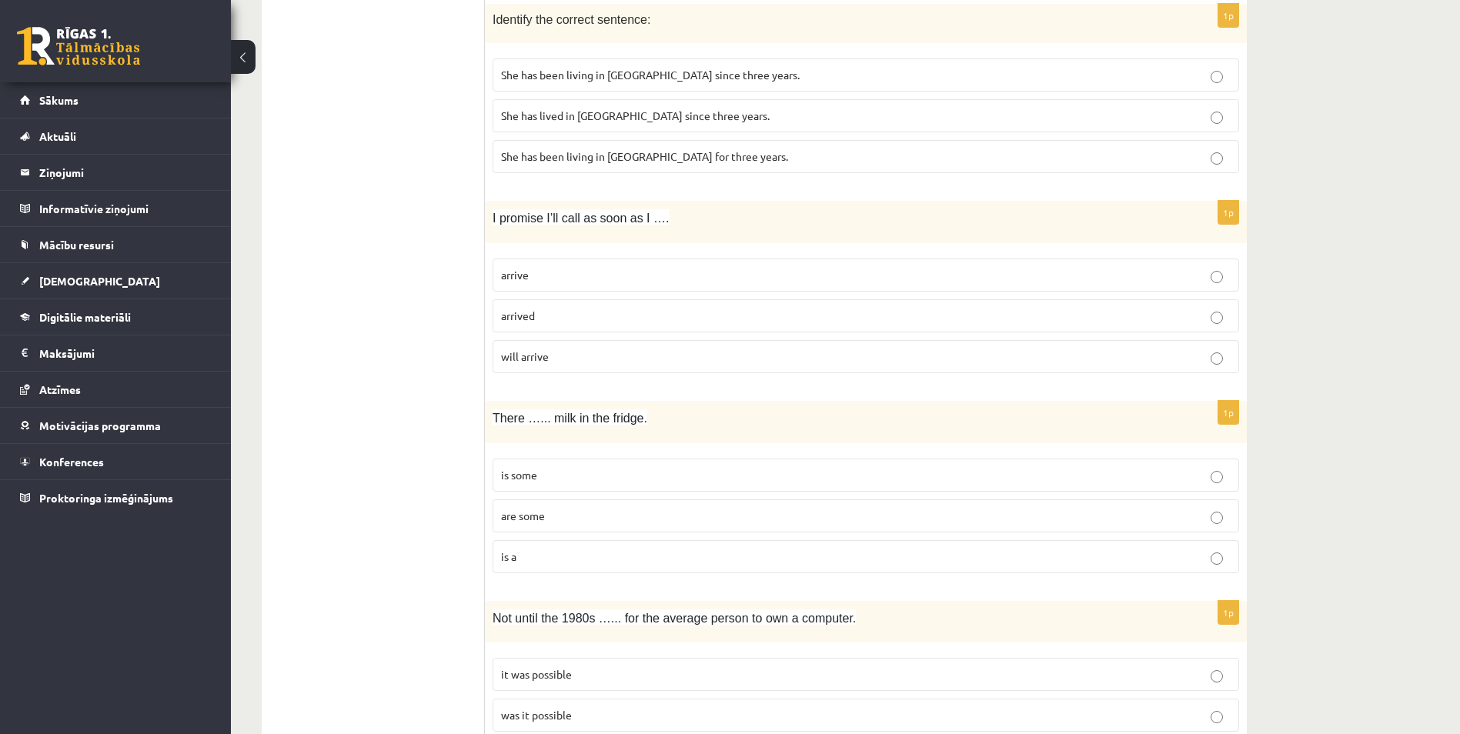
scroll to position [1925, 0]
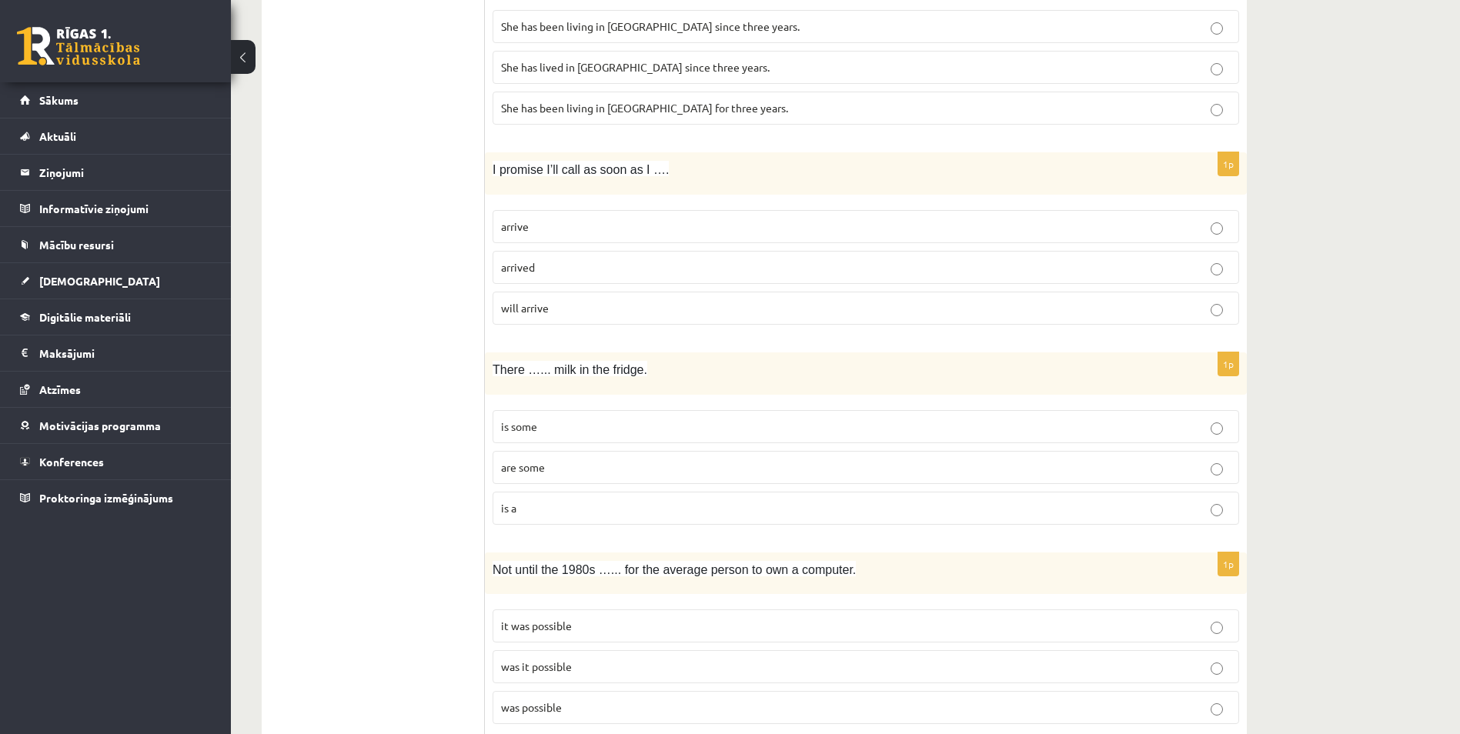
click at [556, 430] on p "is some" at bounding box center [866, 427] width 730 height 16
drag, startPoint x: 493, startPoint y: 365, endPoint x: 656, endPoint y: 494, distance: 208.2
click at [656, 494] on div "1p There …... milk in the fridge. is some are some is a" at bounding box center [866, 445] width 762 height 185
copy div "There …... milk in the fridge. is some are some is a"
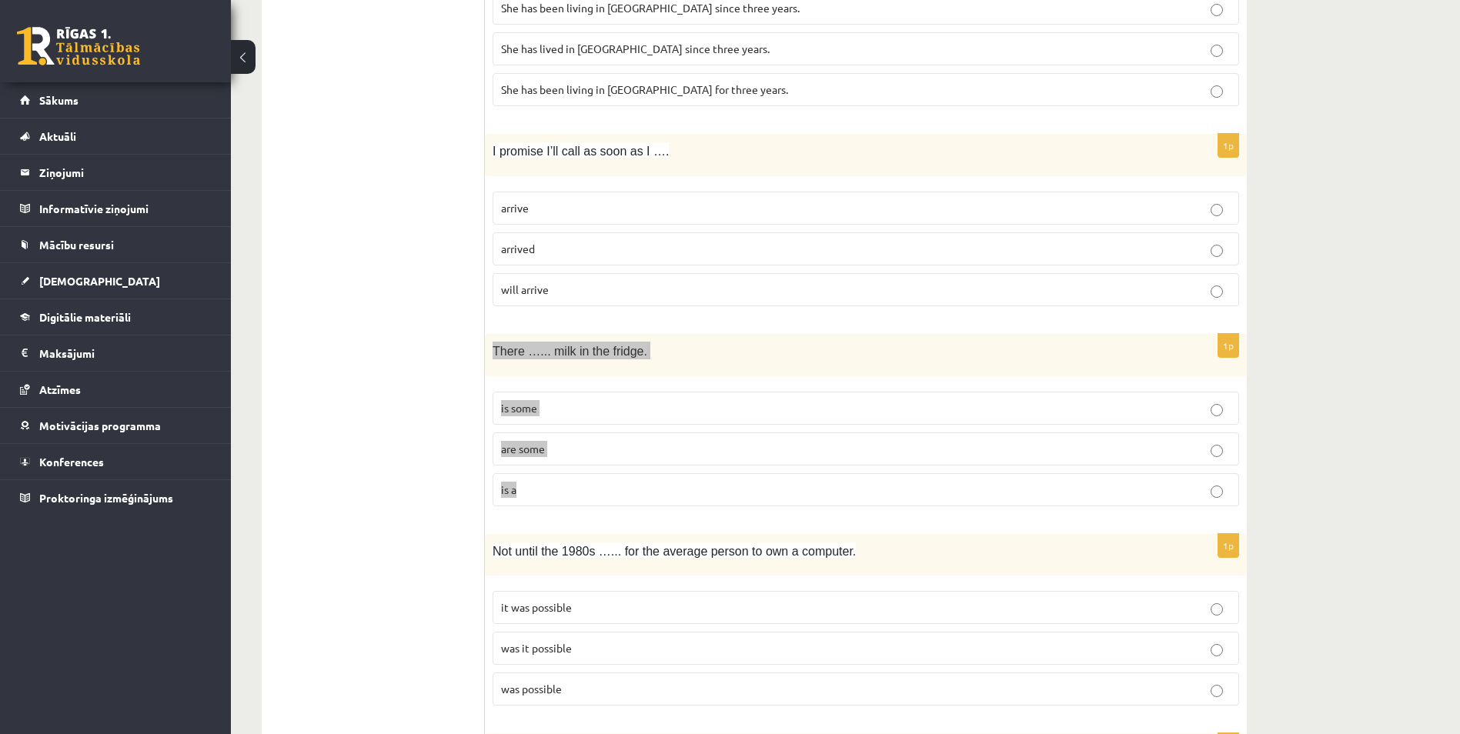
scroll to position [2002, 0]
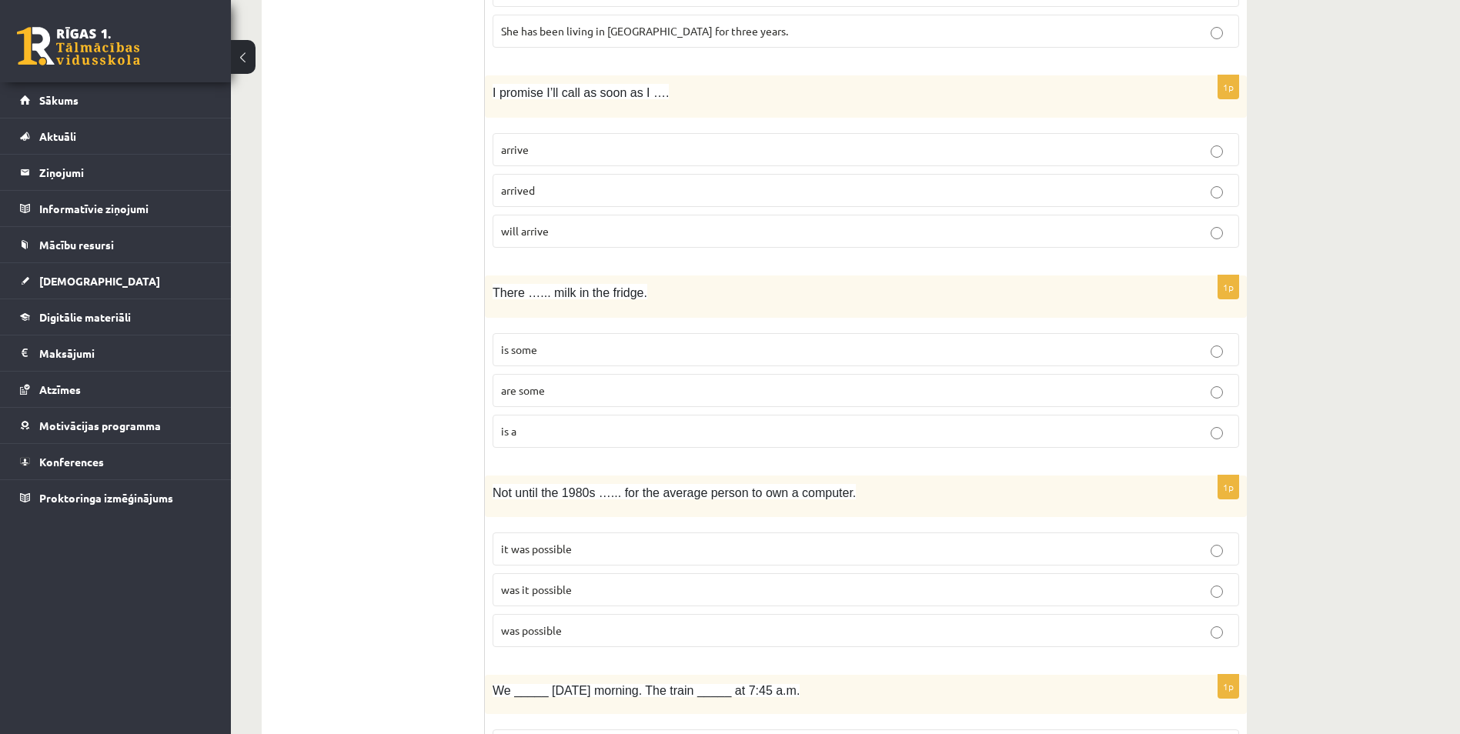
click at [591, 550] on p "it was possible" at bounding box center [866, 549] width 730 height 16
drag, startPoint x: 484, startPoint y: 488, endPoint x: 628, endPoint y: 589, distance: 175.8
click at [628, 589] on div "**********" at bounding box center [754, 262] width 985 height 4007
drag, startPoint x: 628, startPoint y: 589, endPoint x: 893, endPoint y: 483, distance: 285.1
click at [893, 483] on div "Not until the 1980s …... for the average person to own a computer." at bounding box center [866, 497] width 762 height 42
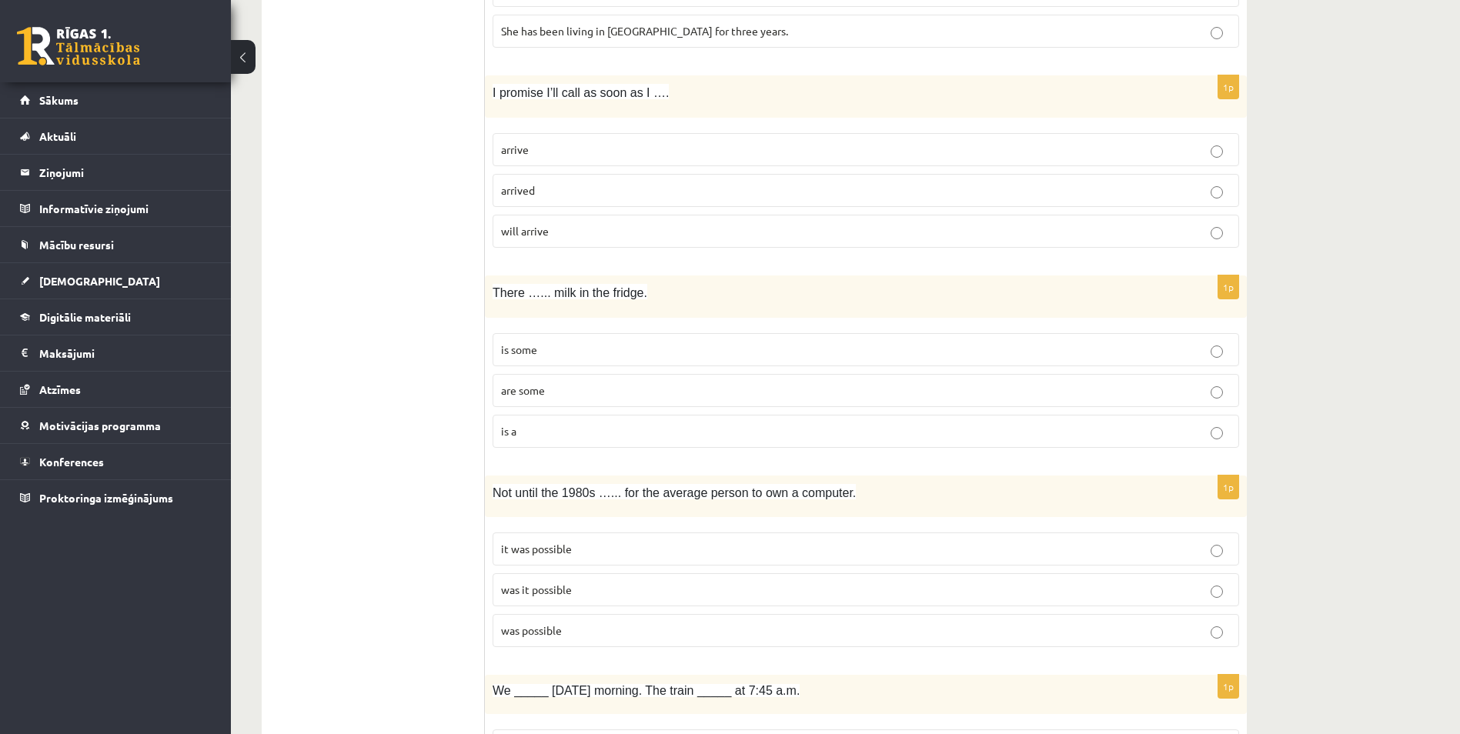
click at [785, 522] on div "1p Not until the 1980s …... for the average person to own a computer. it was po…" at bounding box center [866, 568] width 762 height 185
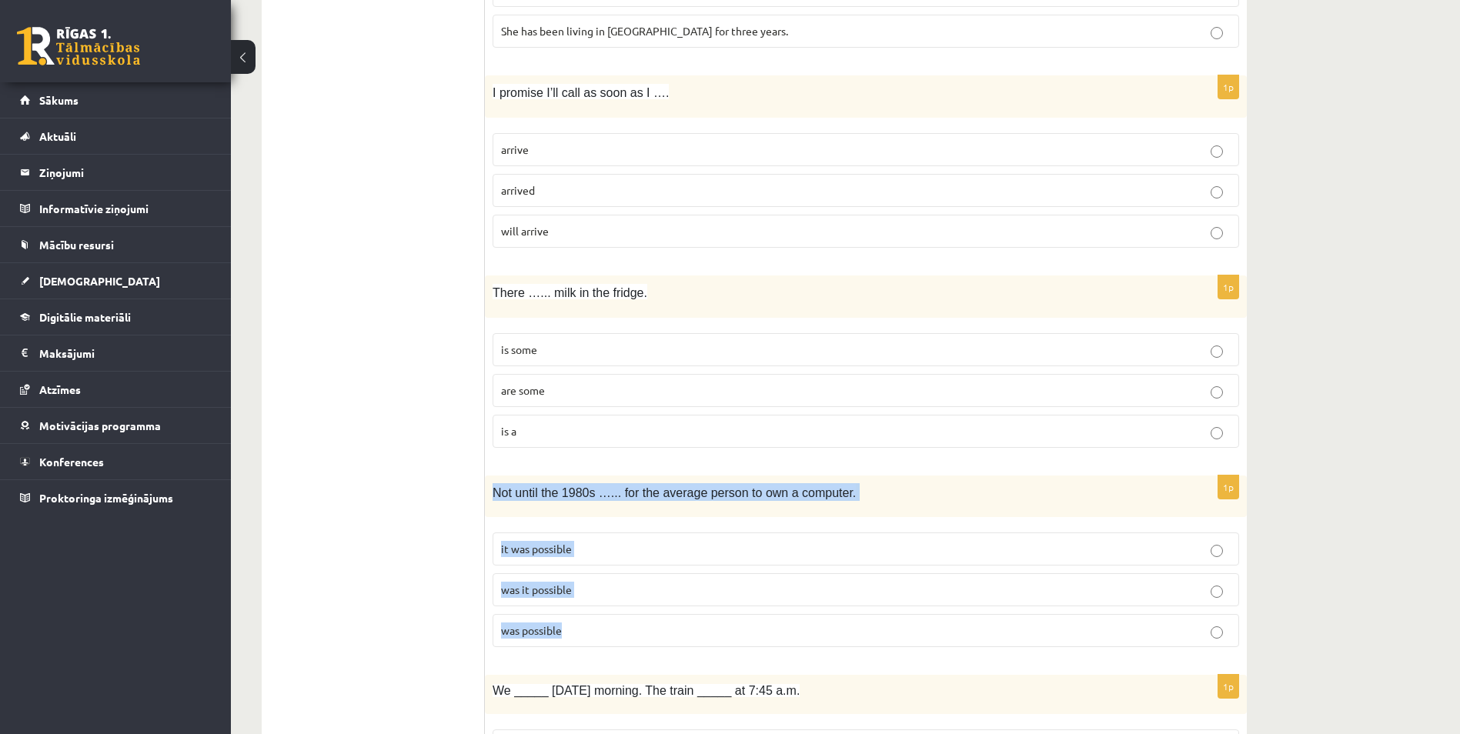
drag, startPoint x: 492, startPoint y: 492, endPoint x: 588, endPoint y: 625, distance: 164.3
click at [588, 625] on div "1p Not until the 1980s …... for the average person to own a computer. it was po…" at bounding box center [866, 568] width 762 height 185
copy div "Not until the 1980s …... for the average person to own a computer. it was possi…"
click at [677, 593] on p "was it possible" at bounding box center [866, 590] width 730 height 16
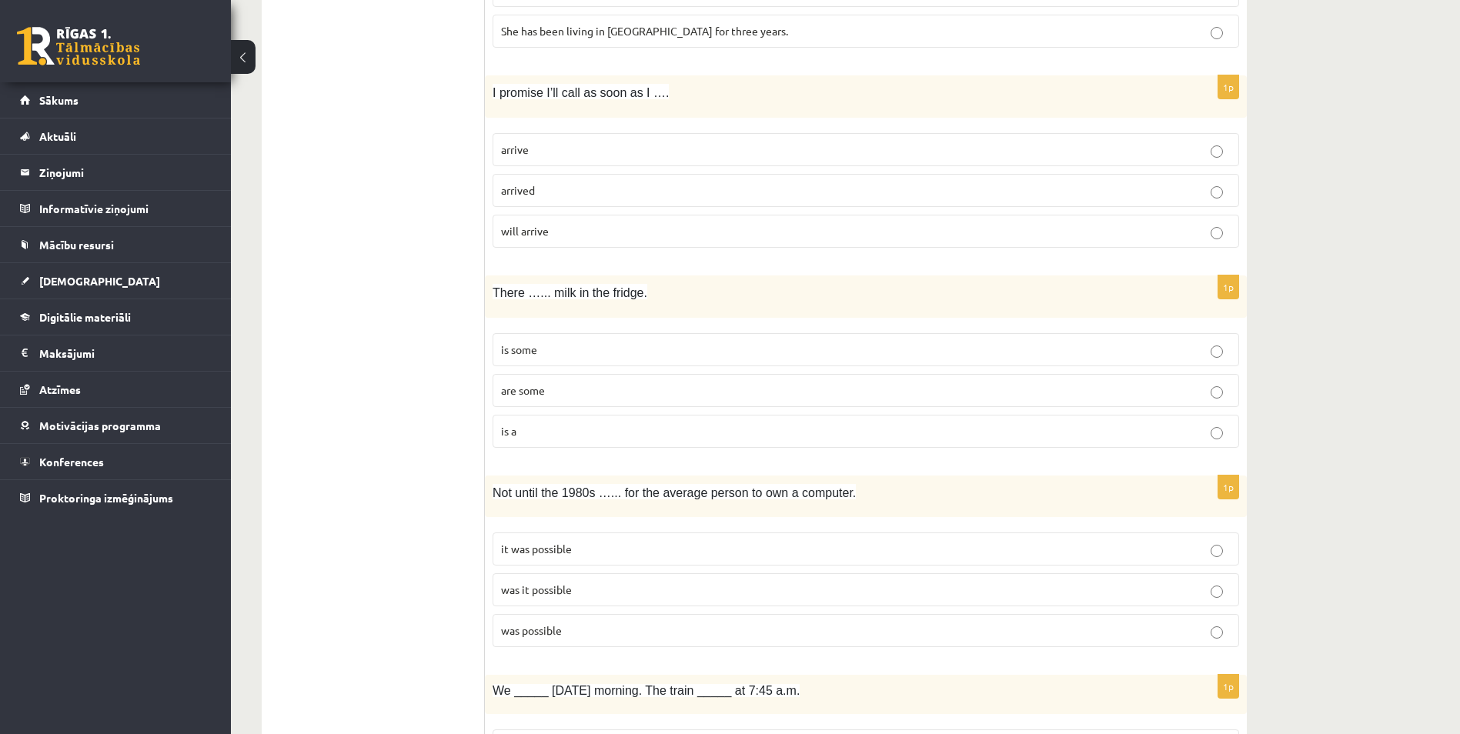
drag, startPoint x: 1368, startPoint y: 316, endPoint x: 1360, endPoint y: 320, distance: 9.0
click at [1364, 318] on div "Angļu valoda 1. ieskaite 10.b1 klase , Ainārs Bērziņš (10.b1 klase) Parādīt pun…" at bounding box center [845, 177] width 1229 height 4239
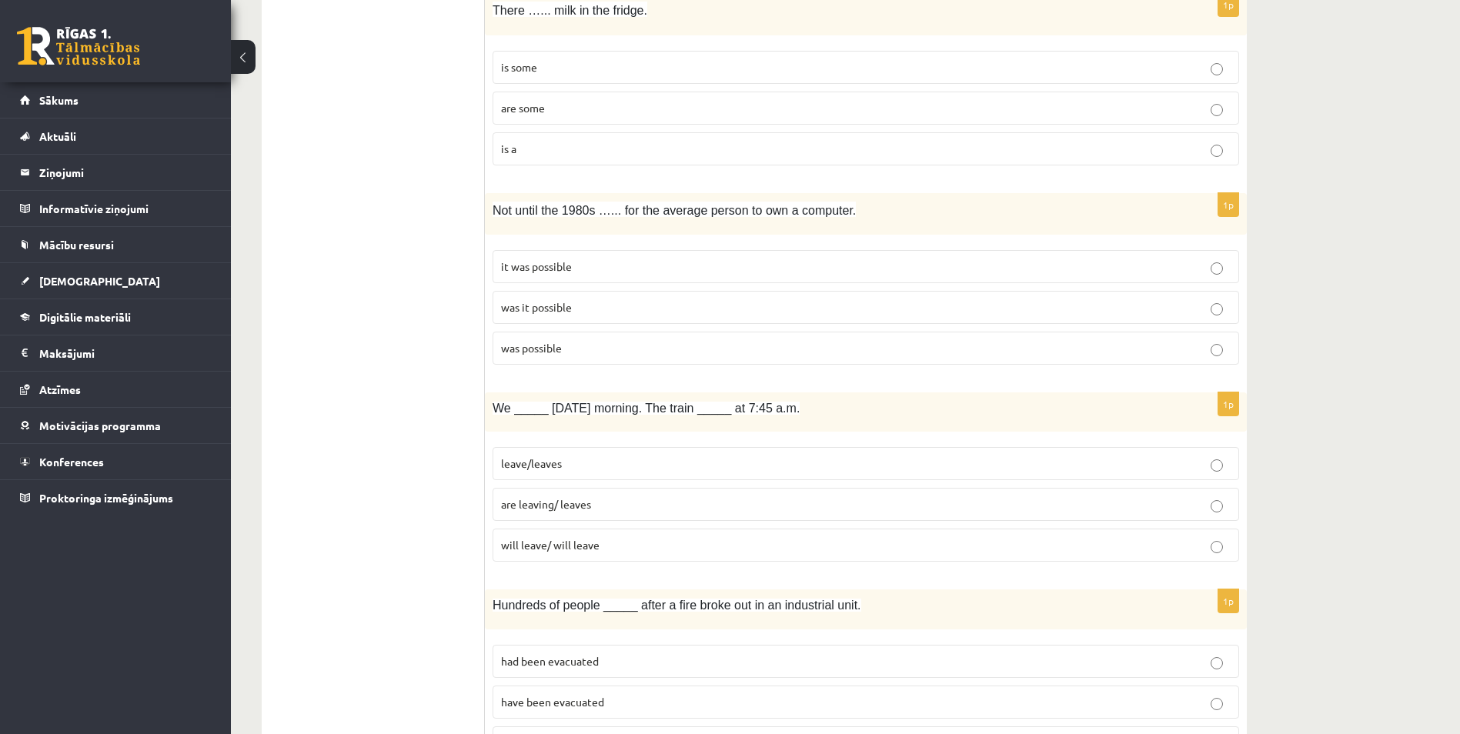
scroll to position [2386, 0]
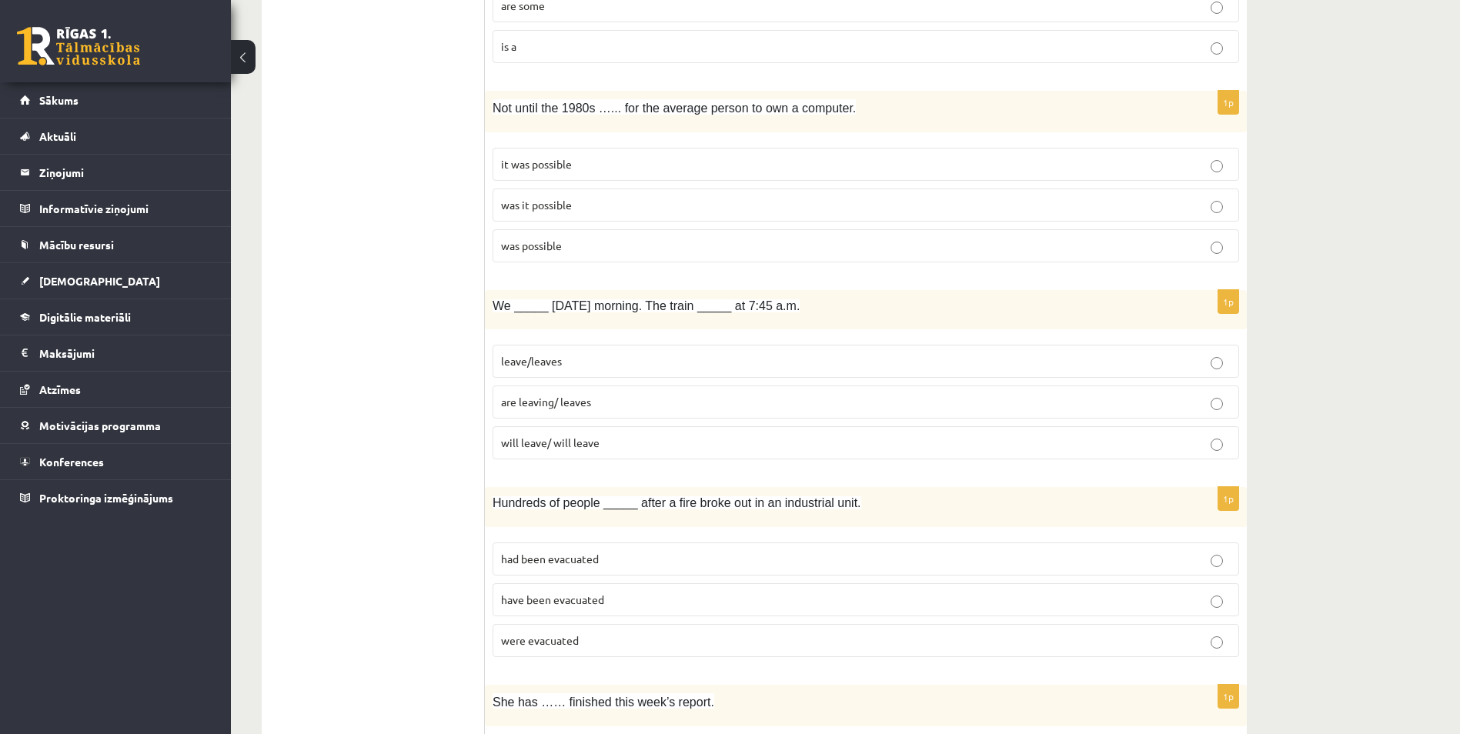
click at [618, 400] on p "are leaving/ leaves" at bounding box center [866, 402] width 730 height 16
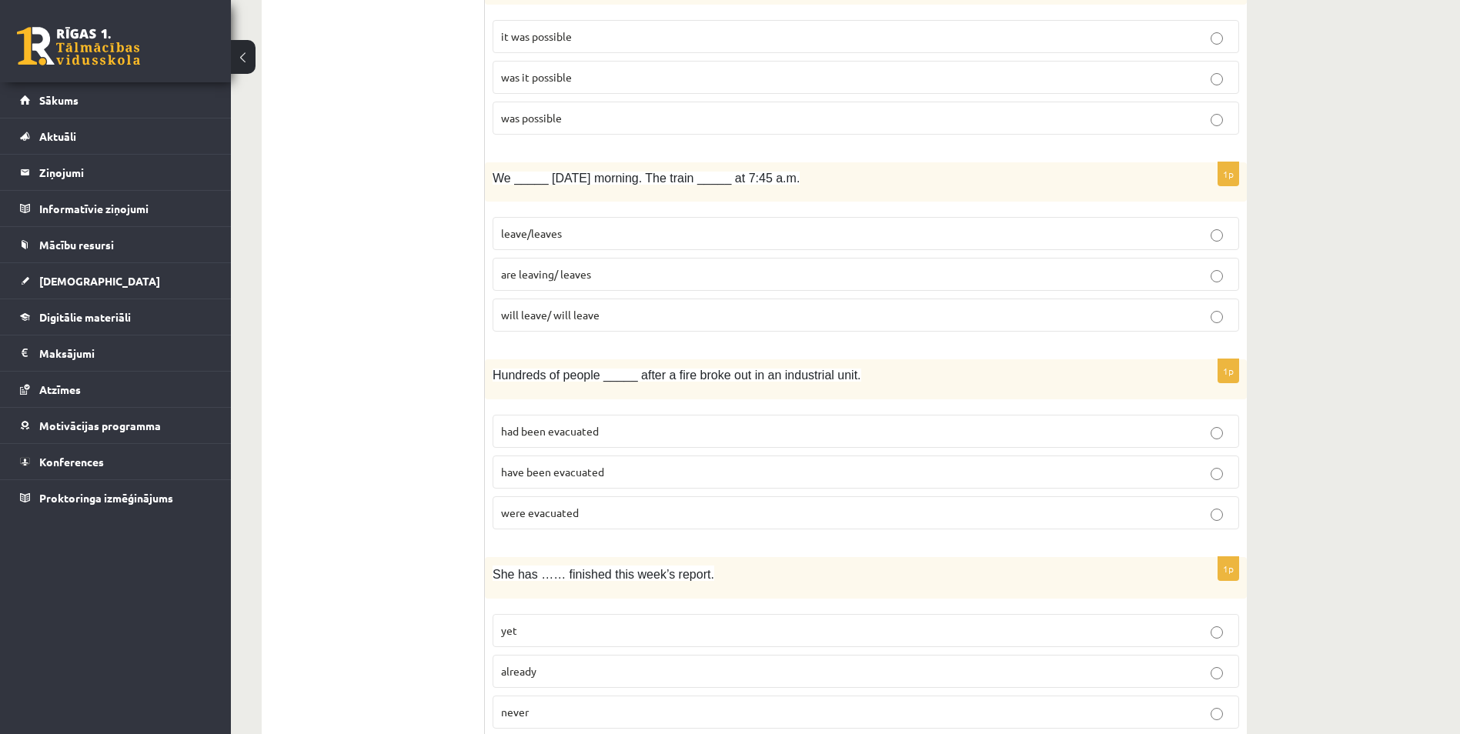
scroll to position [2540, 0]
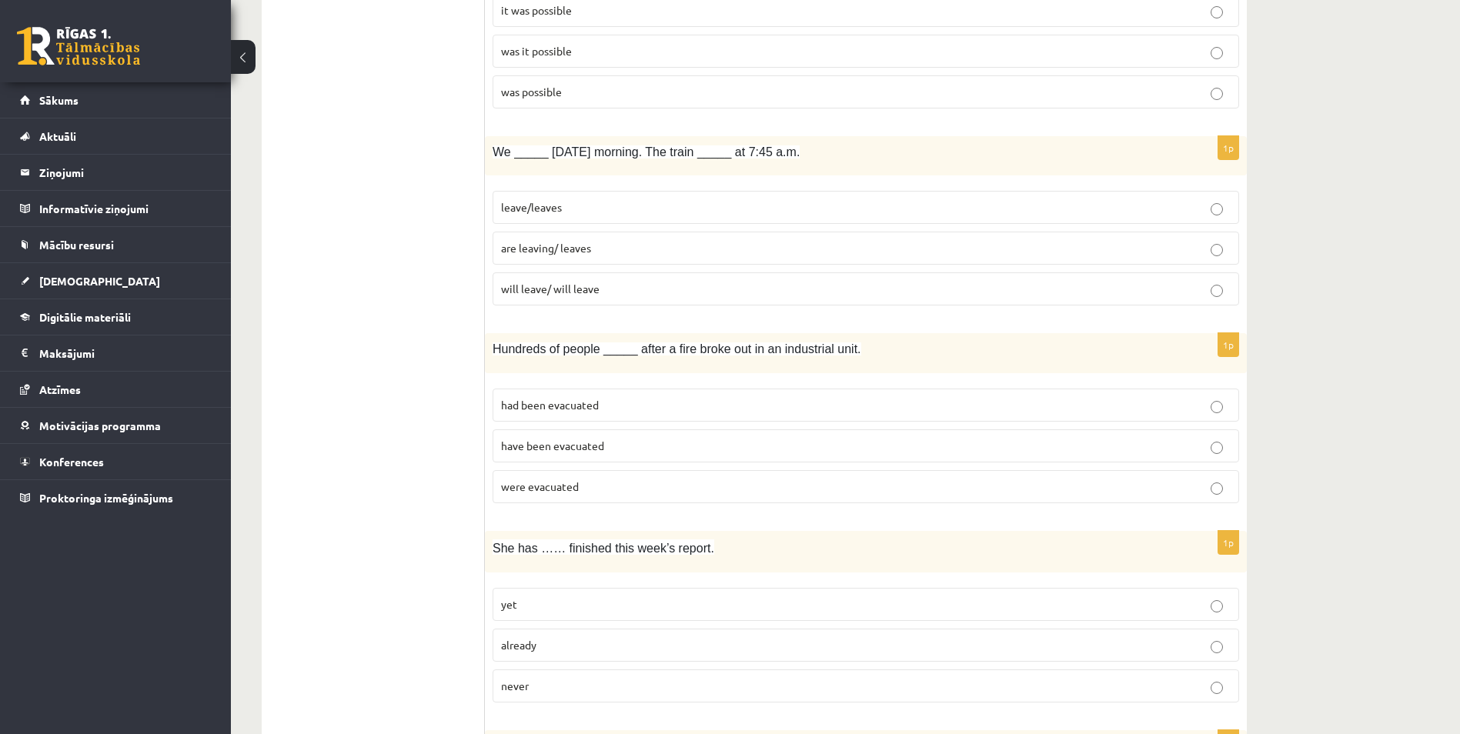
click at [633, 399] on p "had been evacuated" at bounding box center [866, 405] width 730 height 16
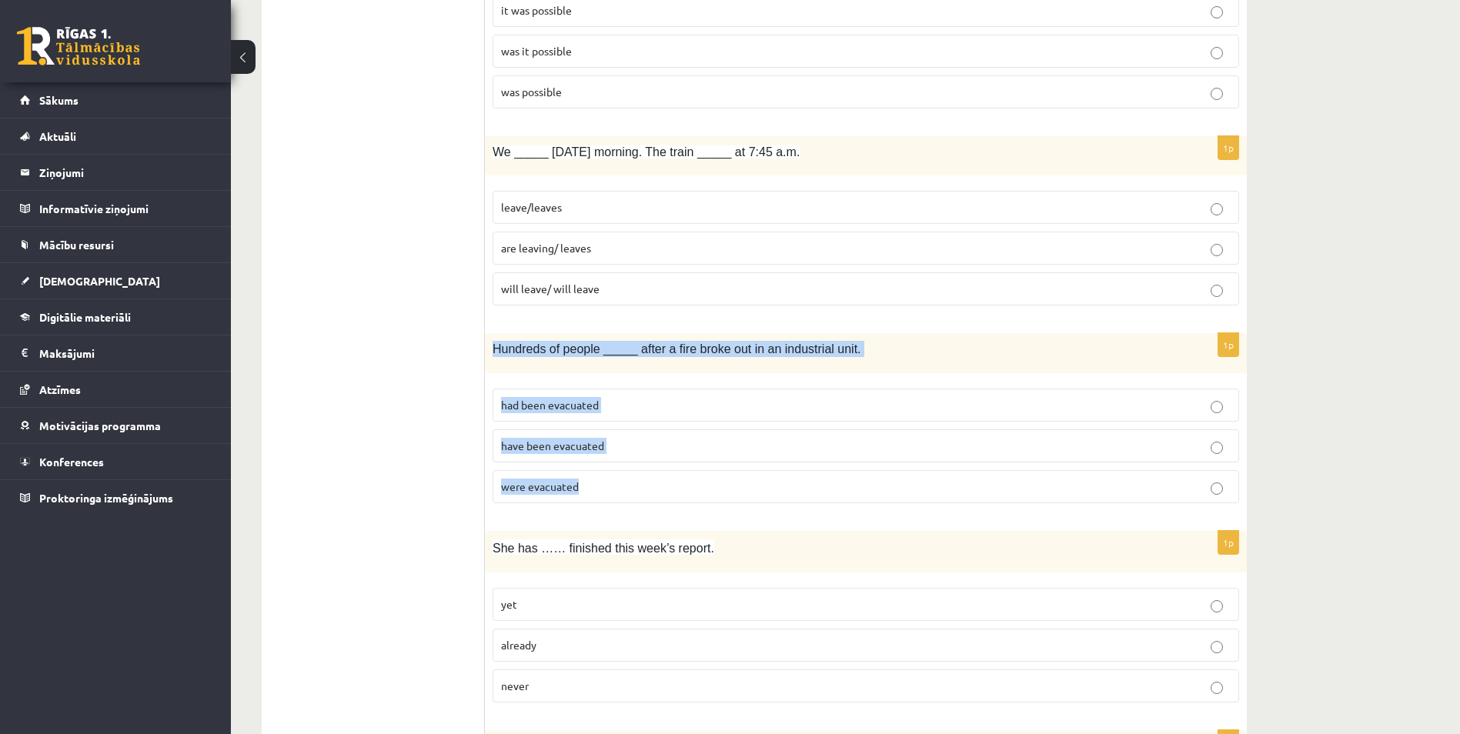
drag, startPoint x: 486, startPoint y: 350, endPoint x: 628, endPoint y: 487, distance: 197.6
click at [628, 487] on div "1p Hundreds of people _____ after a fire broke out in an industrial unit. had b…" at bounding box center [866, 424] width 762 height 182
copy div "Hundreds of people _____ after a fire broke out in an industrial unit. had been…"
click at [678, 489] on p "were evacuated" at bounding box center [866, 487] width 730 height 16
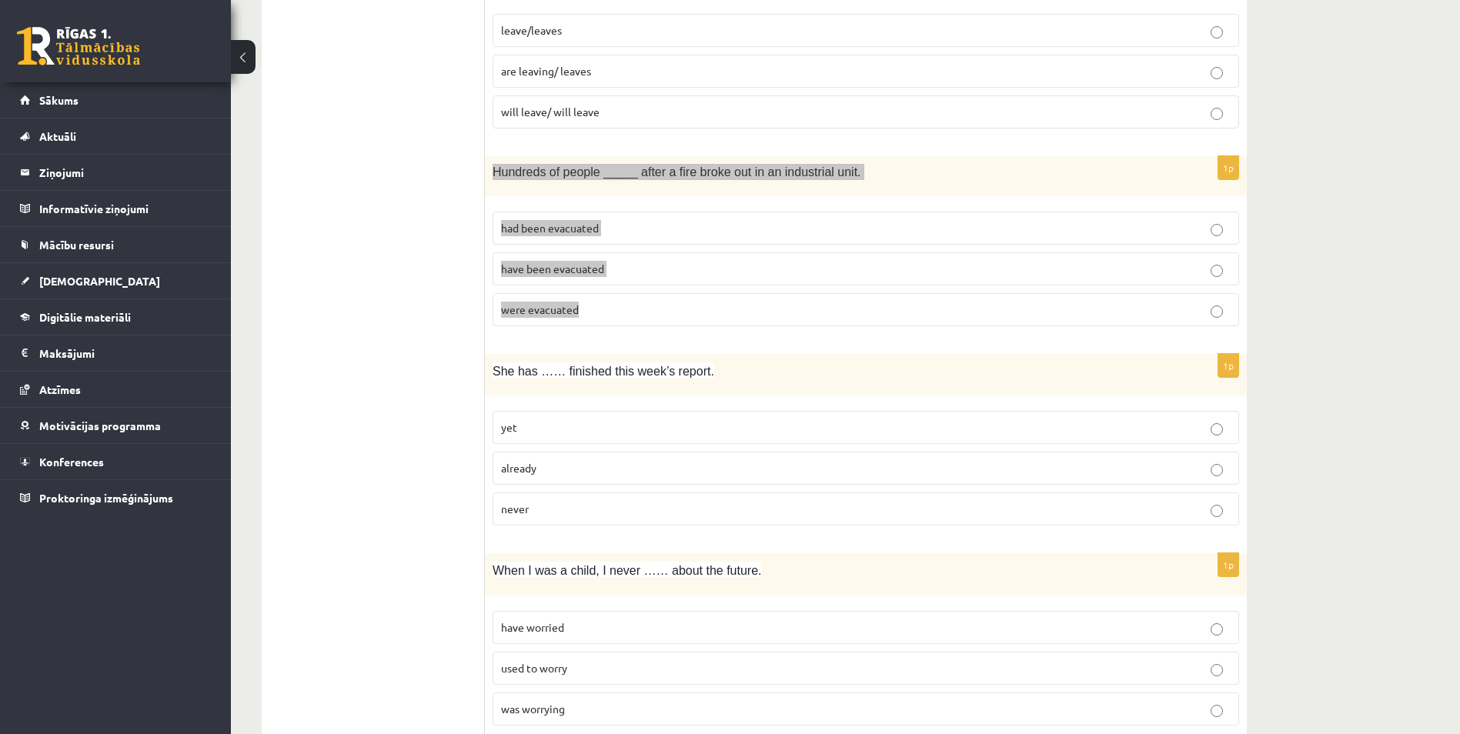
scroll to position [2771, 0]
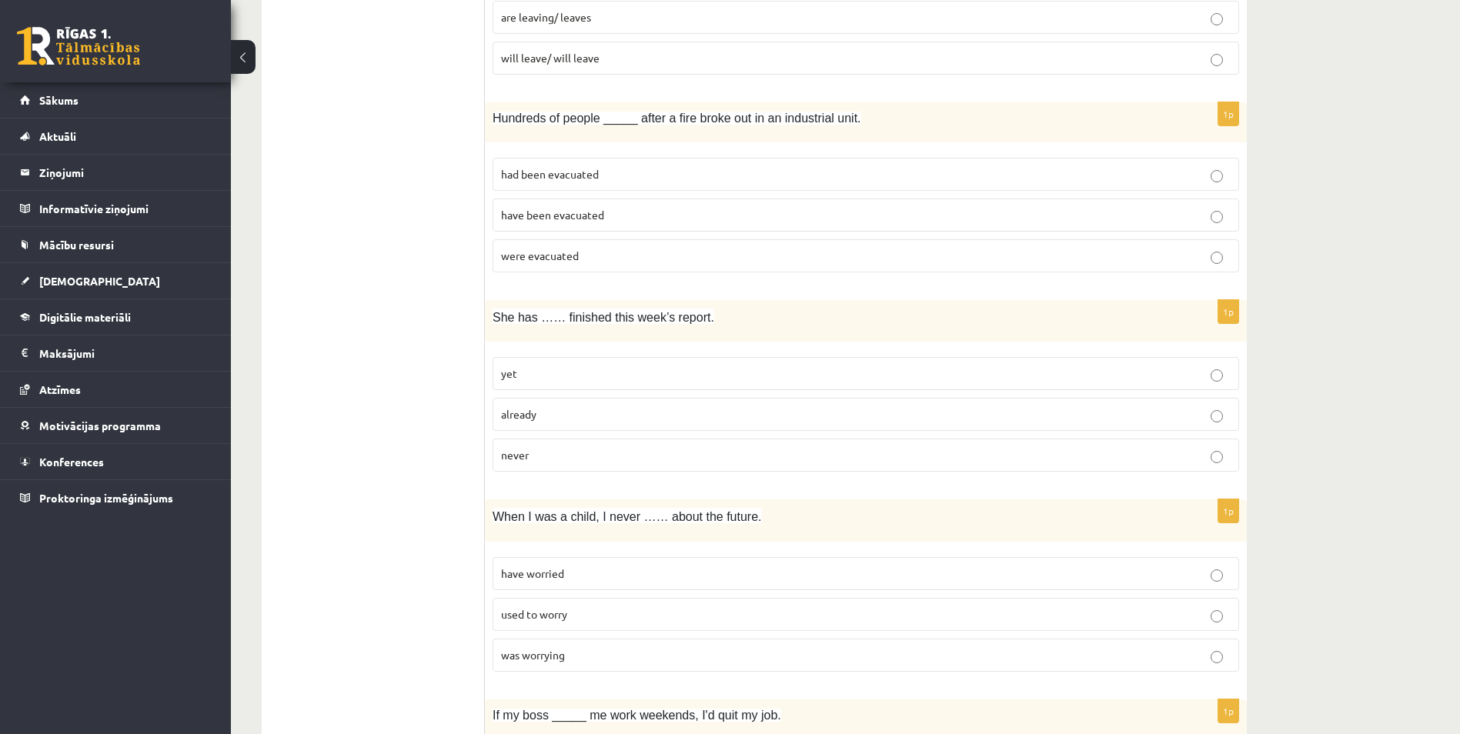
click at [581, 417] on p "already" at bounding box center [866, 414] width 730 height 16
drag, startPoint x: 491, startPoint y: 310, endPoint x: 609, endPoint y: 456, distance: 187.2
click at [609, 456] on div "1p She has …… finished this week’s report. yet already never" at bounding box center [866, 392] width 762 height 185
copy div "She has …… finished this week’s report. yet already never"
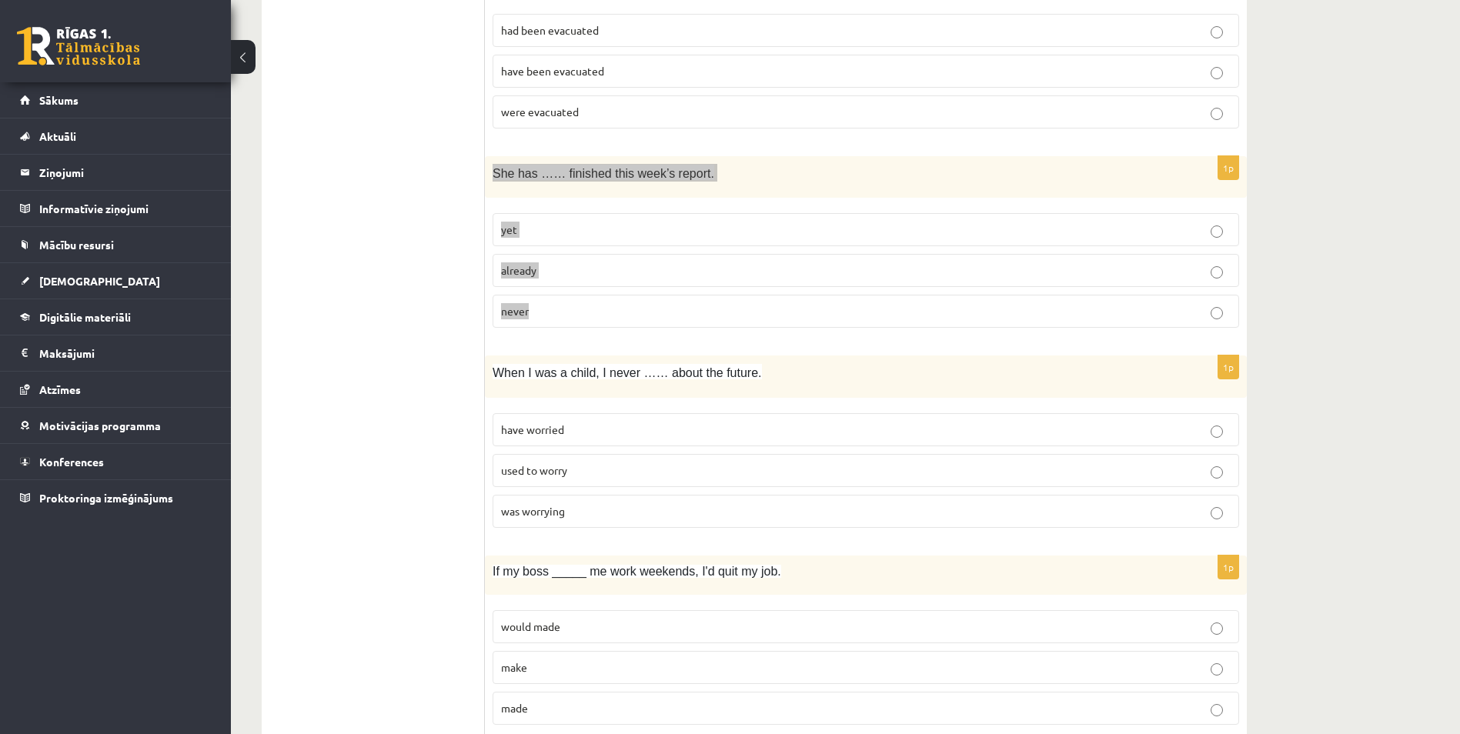
scroll to position [3002, 0]
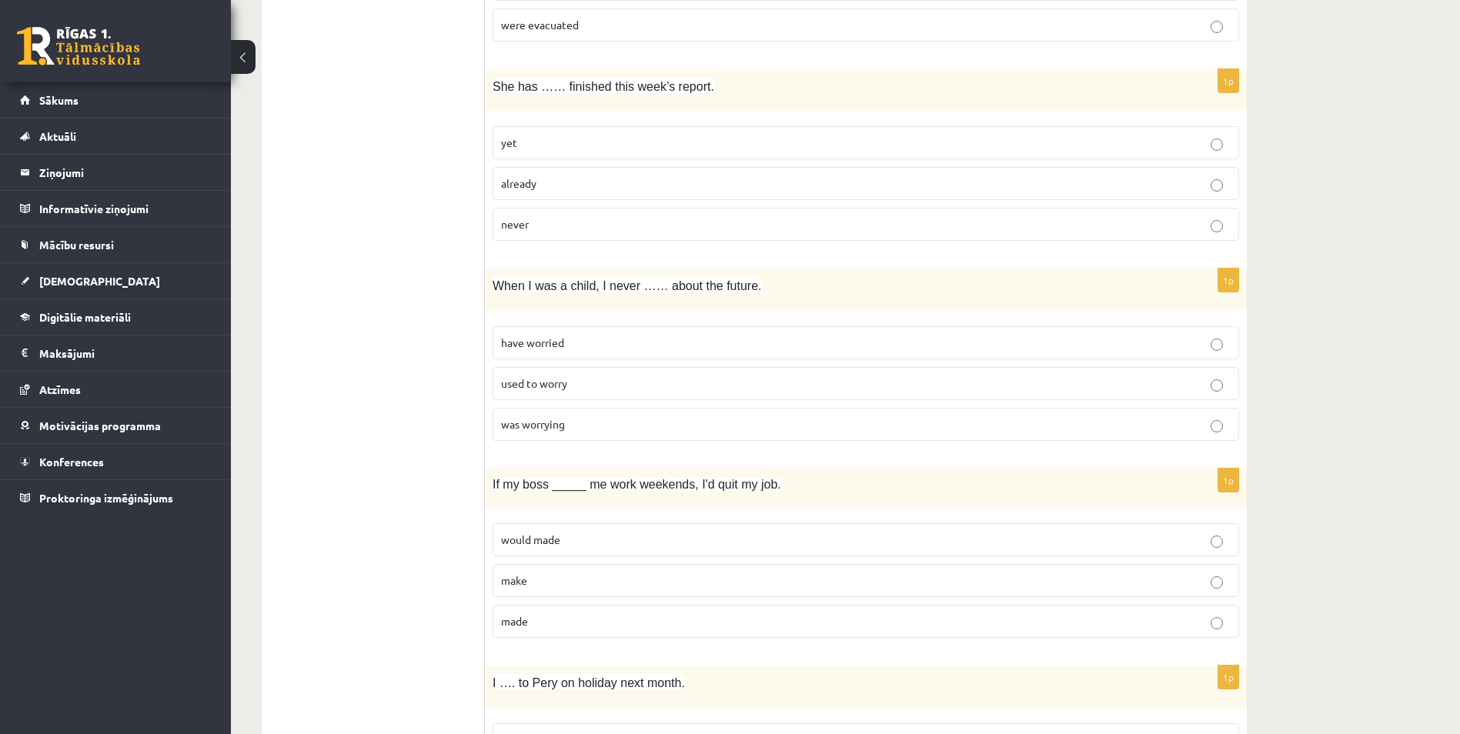
click at [578, 345] on p "have worried" at bounding box center [866, 343] width 730 height 16
drag, startPoint x: 488, startPoint y: 279, endPoint x: 606, endPoint y: 441, distance: 200.6
click at [606, 441] on div "1p When I was a child, I never …… about the future. have worried used to worry …" at bounding box center [866, 361] width 762 height 185
copy div "When I was a child, I never …… about the future. have worried used to worry was…"
click at [661, 389] on p "used to worry" at bounding box center [866, 384] width 730 height 16
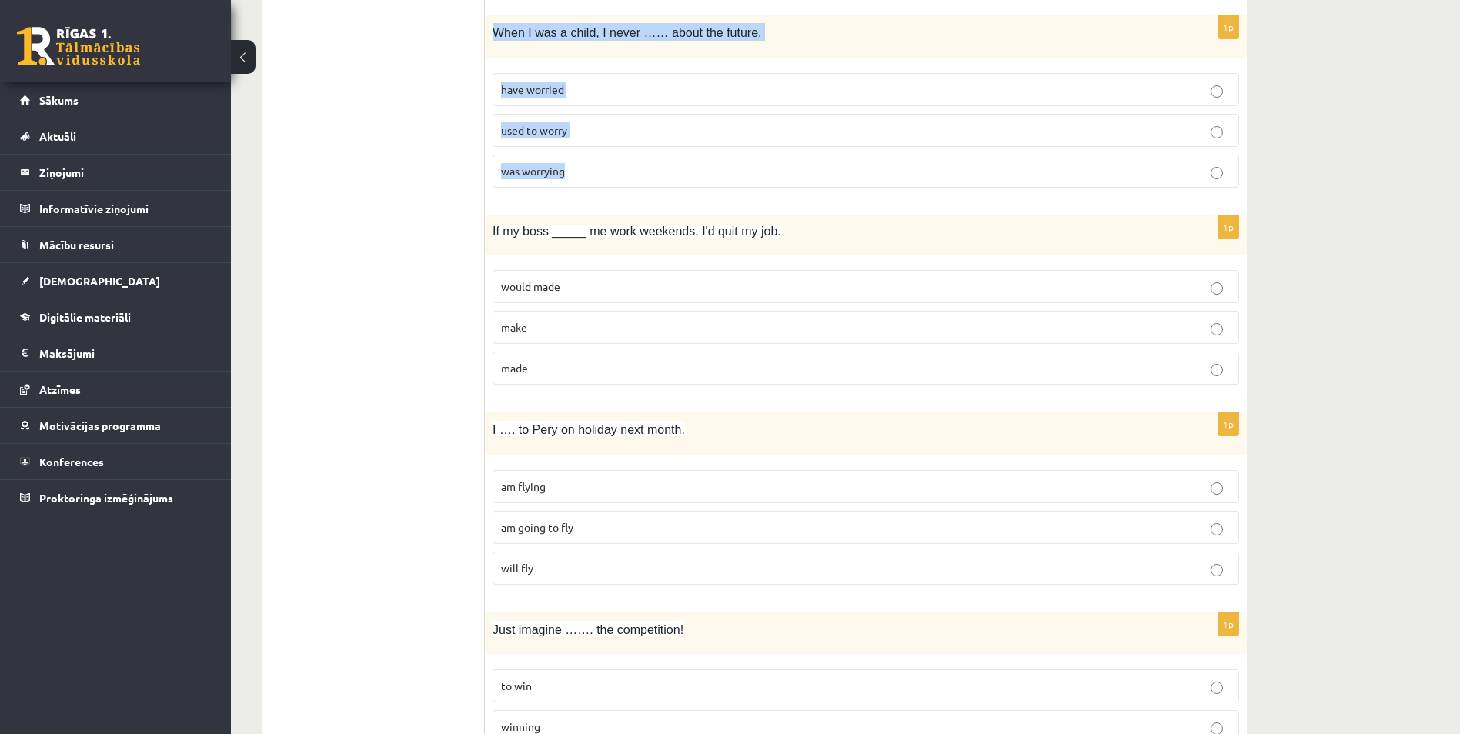
scroll to position [3257, 0]
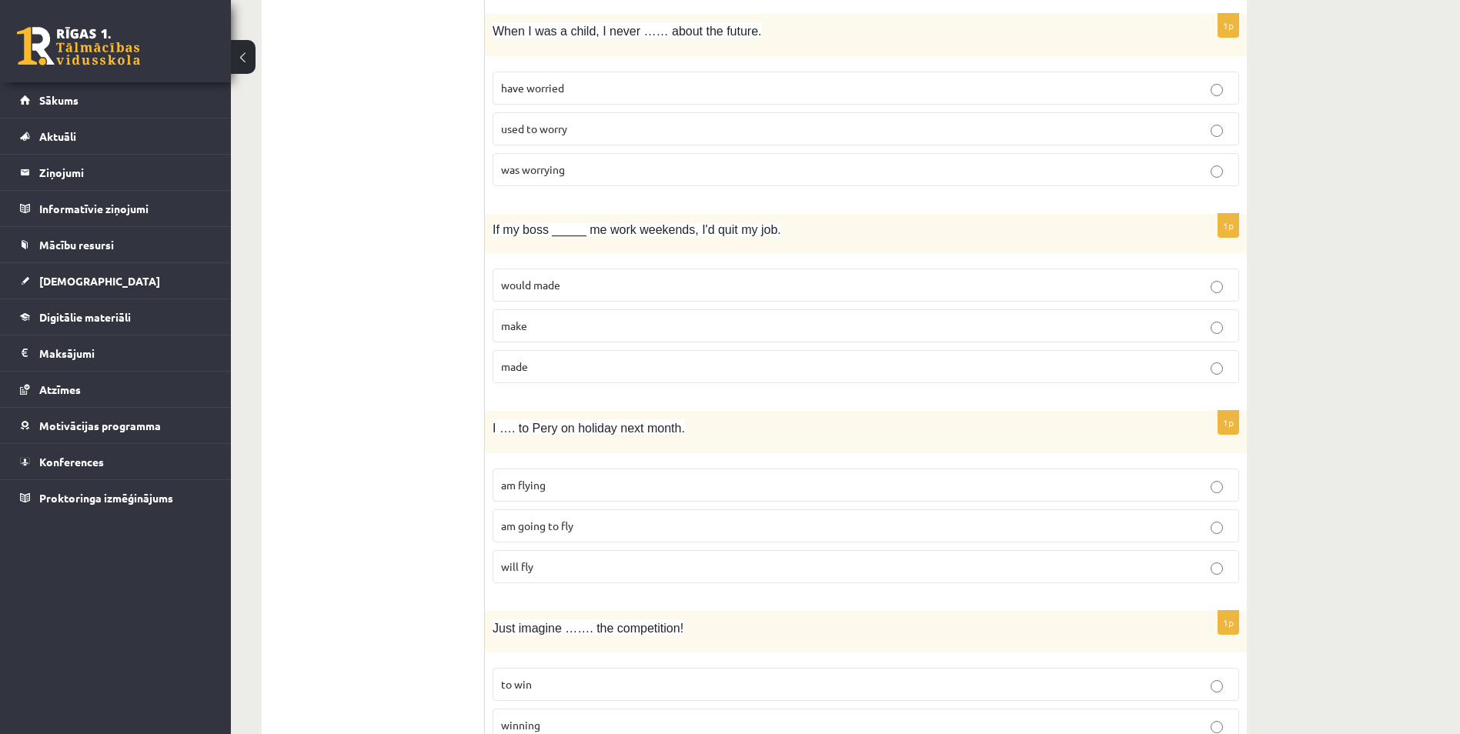
click at [586, 333] on p "make" at bounding box center [866, 326] width 730 height 16
drag, startPoint x: 486, startPoint y: 227, endPoint x: 597, endPoint y: 365, distance: 176.9
click at [597, 365] on div "1p If my boss _____ me work weekends, I'd quit my job. would made make made" at bounding box center [866, 305] width 762 height 182
click at [842, 365] on p "made" at bounding box center [866, 367] width 730 height 16
click at [564, 565] on p "will fly" at bounding box center [866, 567] width 730 height 16
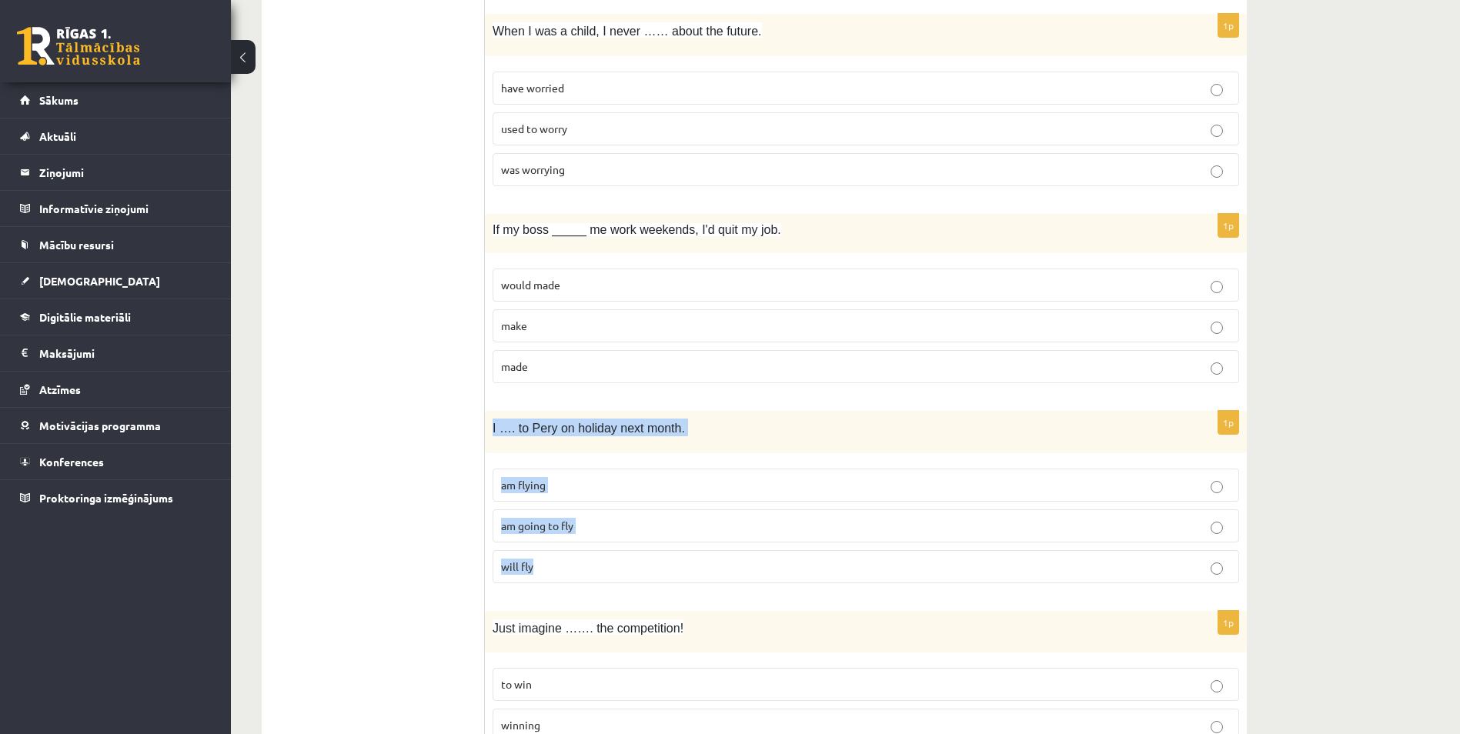
drag, startPoint x: 485, startPoint y: 426, endPoint x: 679, endPoint y: 566, distance: 238.9
click at [679, 566] on div "1p I …. to Pery on holiday next month. am flying am going to fly will fly" at bounding box center [866, 503] width 762 height 185
click at [650, 527] on p "am going to fly" at bounding box center [866, 526] width 730 height 16
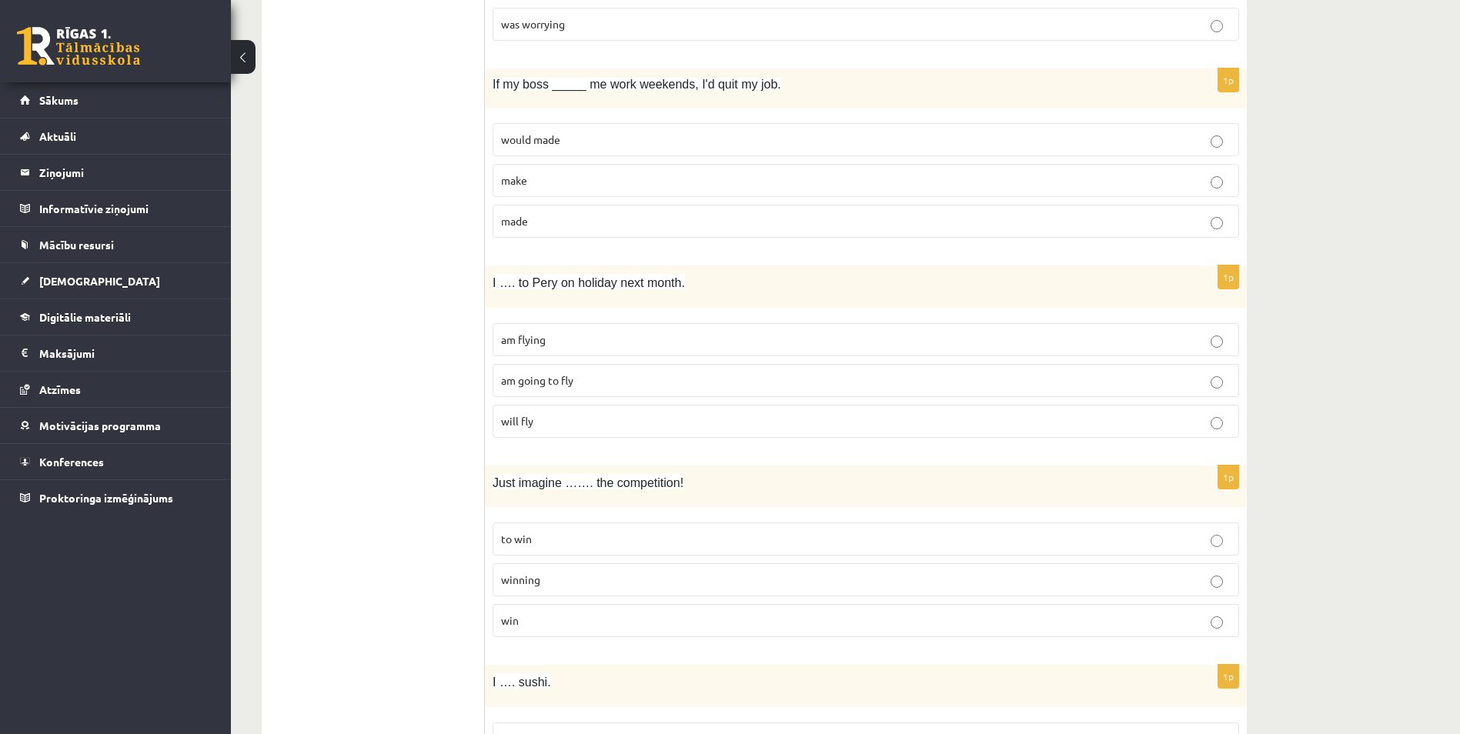
scroll to position [3488, 0]
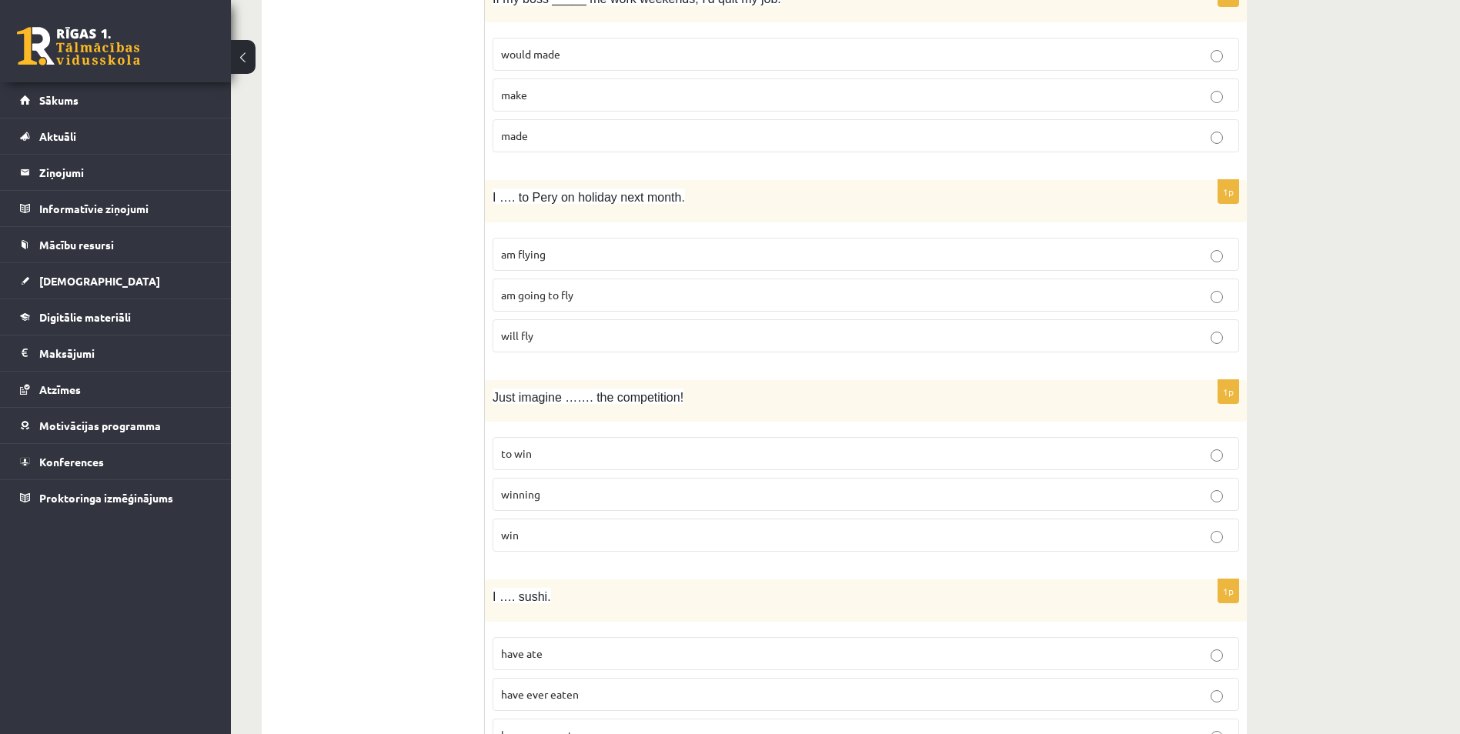
click at [609, 455] on p "to win" at bounding box center [866, 454] width 730 height 16
drag, startPoint x: 489, startPoint y: 393, endPoint x: 615, endPoint y: 529, distance: 185.8
click at [615, 529] on div "1p Just imagine ……. the competition! to win winning win" at bounding box center [866, 472] width 762 height 185
click at [643, 497] on p "winning" at bounding box center [866, 495] width 730 height 16
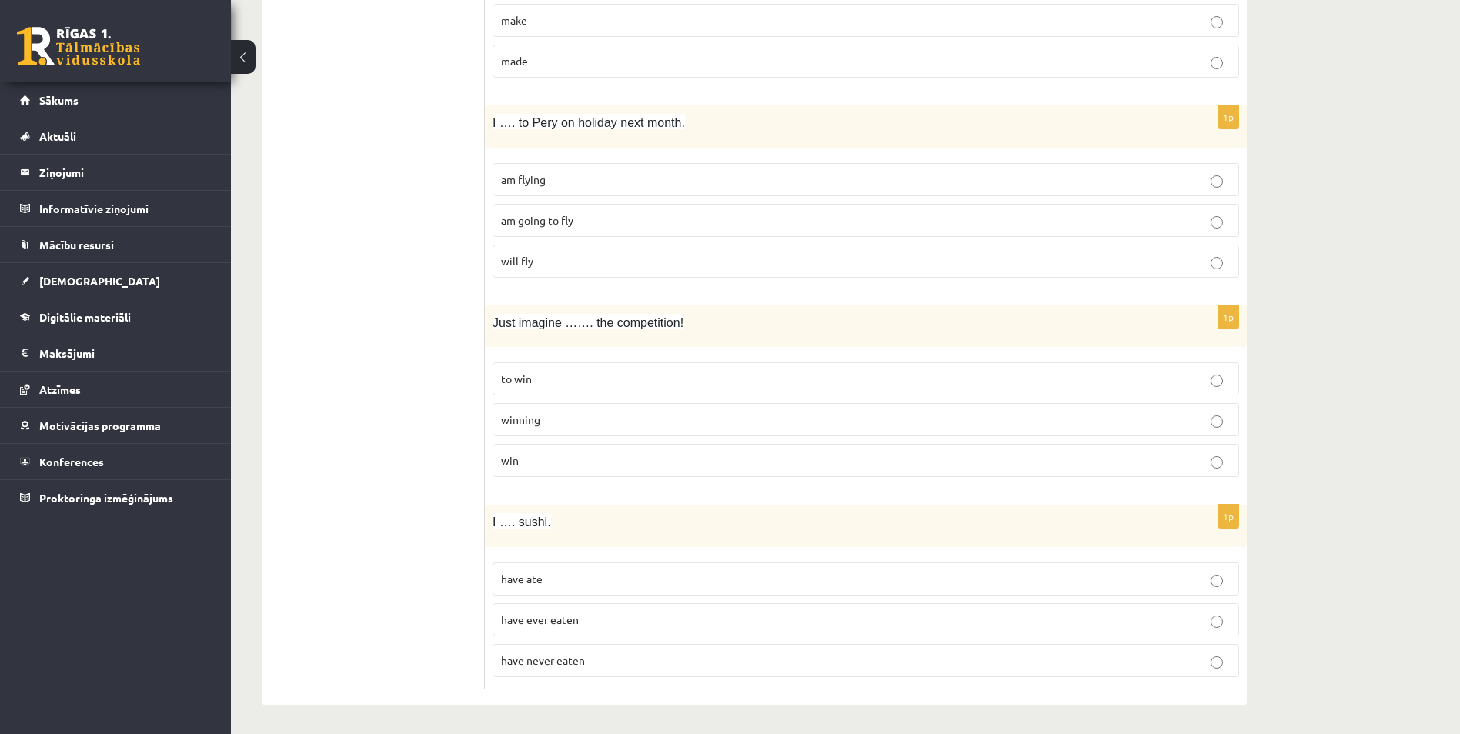
scroll to position [3565, 0]
click at [651, 658] on p "have never eaten" at bounding box center [866, 659] width 730 height 16
drag, startPoint x: 503, startPoint y: 523, endPoint x: 625, endPoint y: 647, distance: 174.2
click at [625, 647] on div "1p I …. sushi. have ate have ever eaten have never eaten" at bounding box center [866, 595] width 762 height 185
click at [572, 660] on span "have never eaten" at bounding box center [543, 659] width 84 height 14
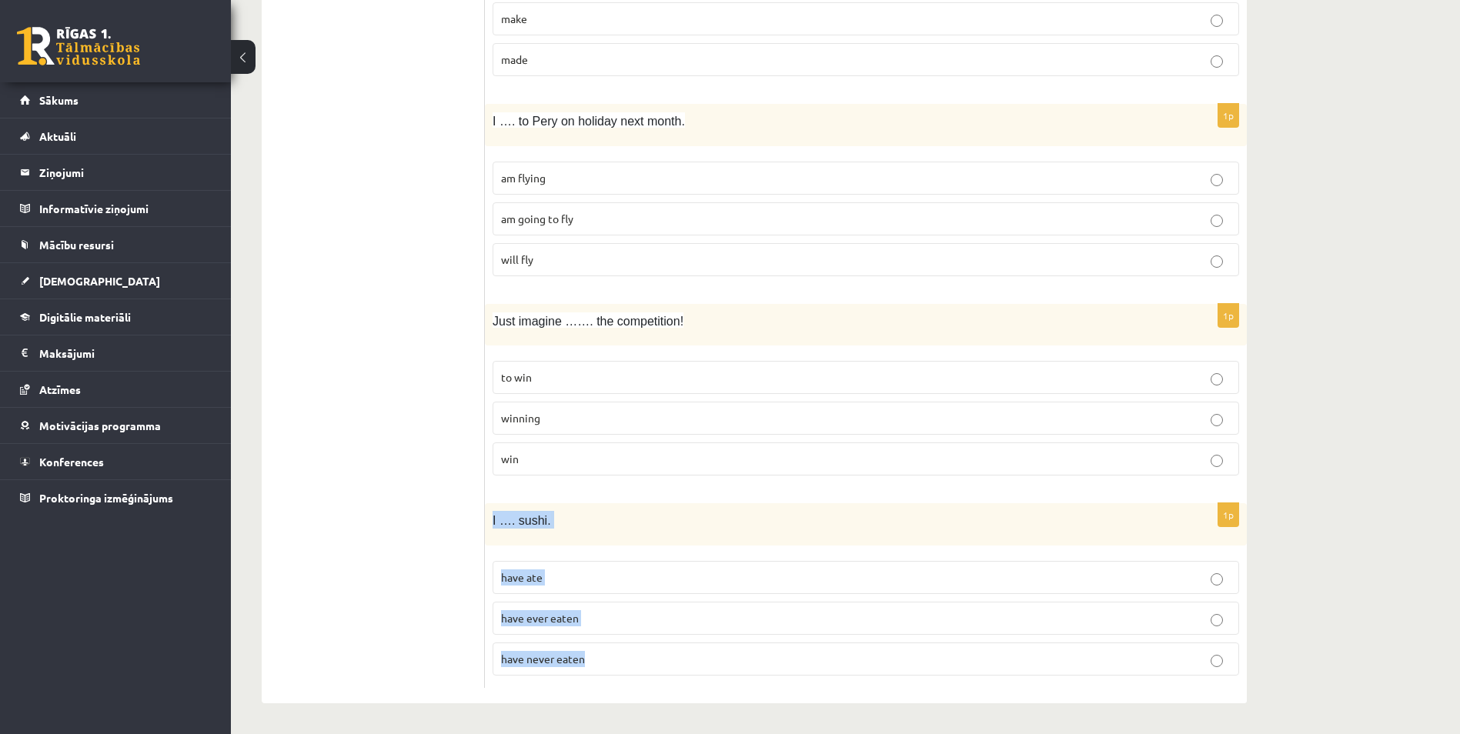
drag, startPoint x: 490, startPoint y: 515, endPoint x: 641, endPoint y: 650, distance: 202.9
click at [641, 650] on div "1p I …. sushi. have ate have ever eaten have never eaten" at bounding box center [866, 595] width 762 height 185
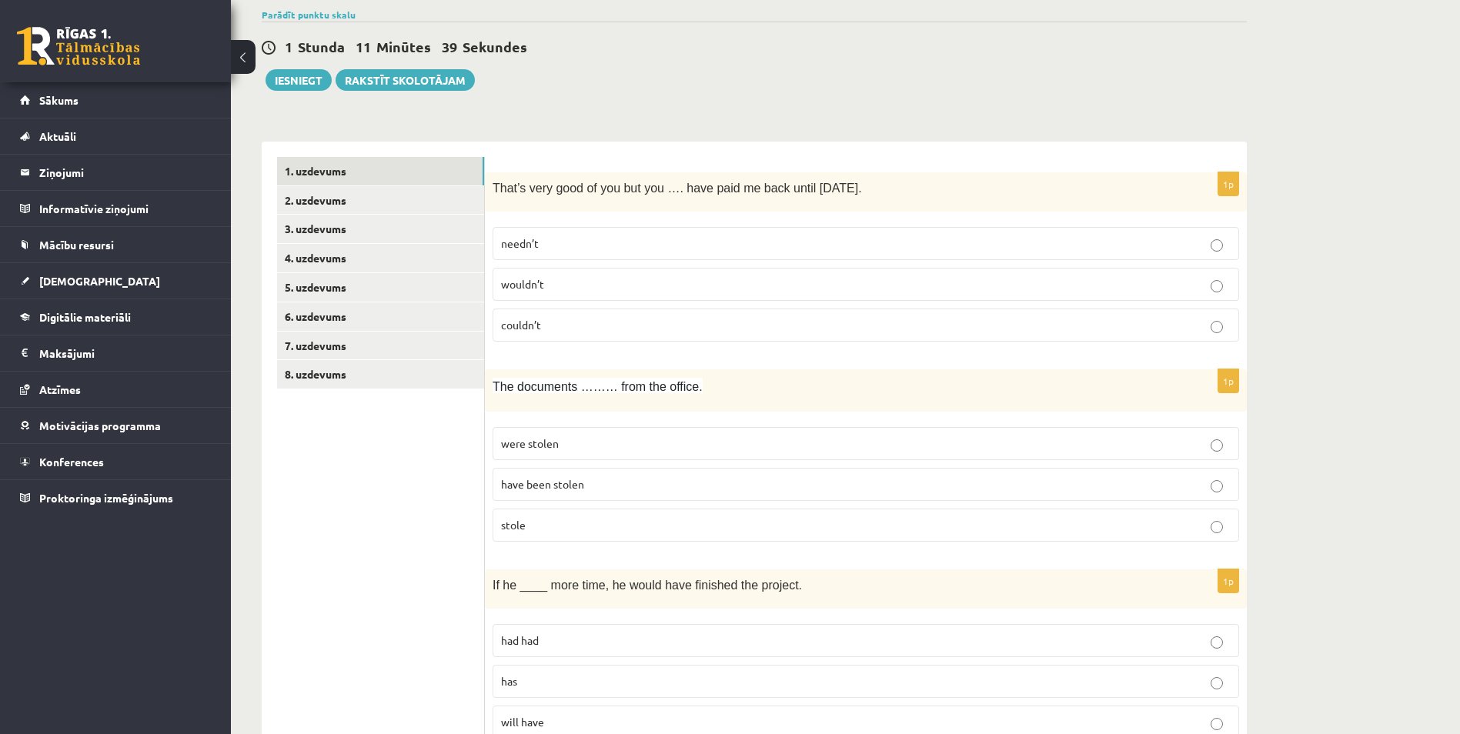
scroll to position [0, 0]
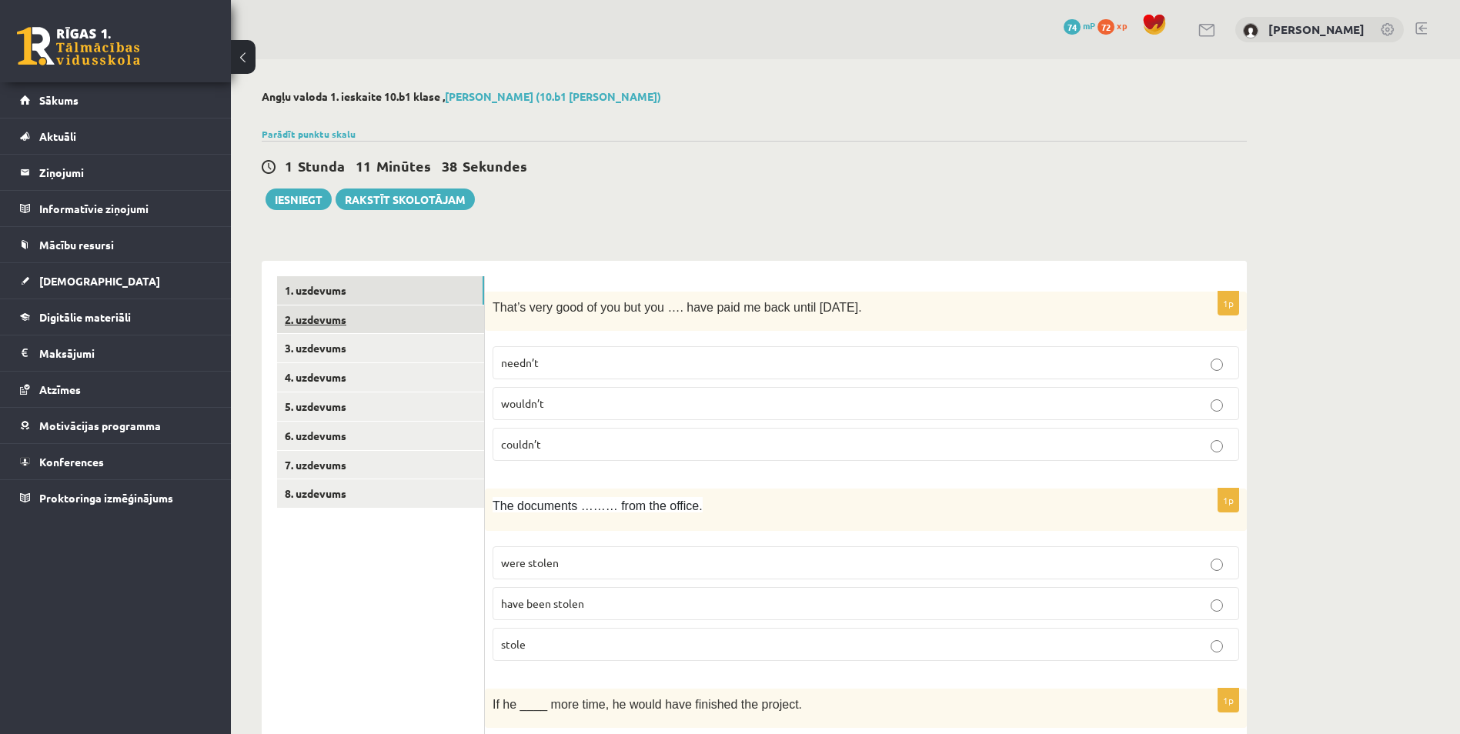
click at [313, 326] on link "2. uzdevums" at bounding box center [380, 320] width 207 height 28
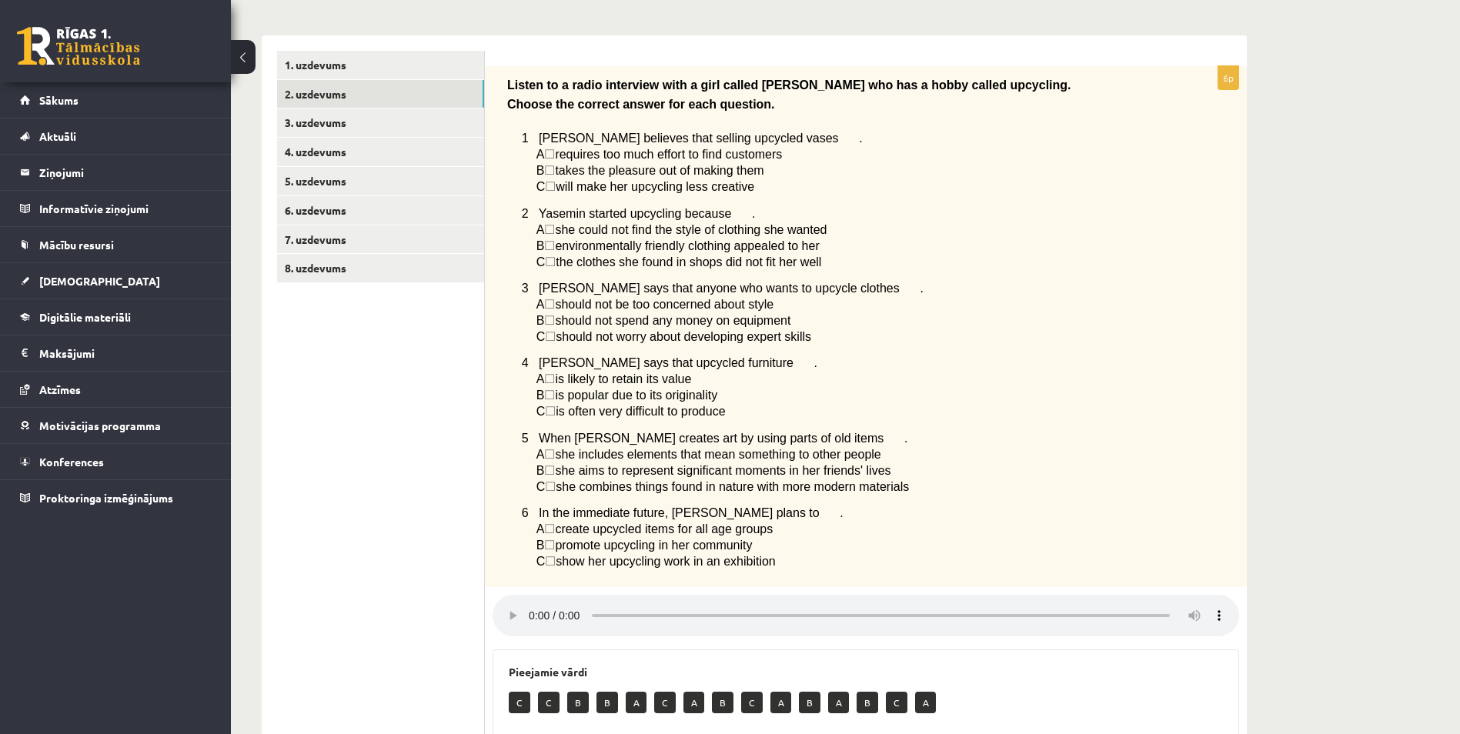
scroll to position [231, 0]
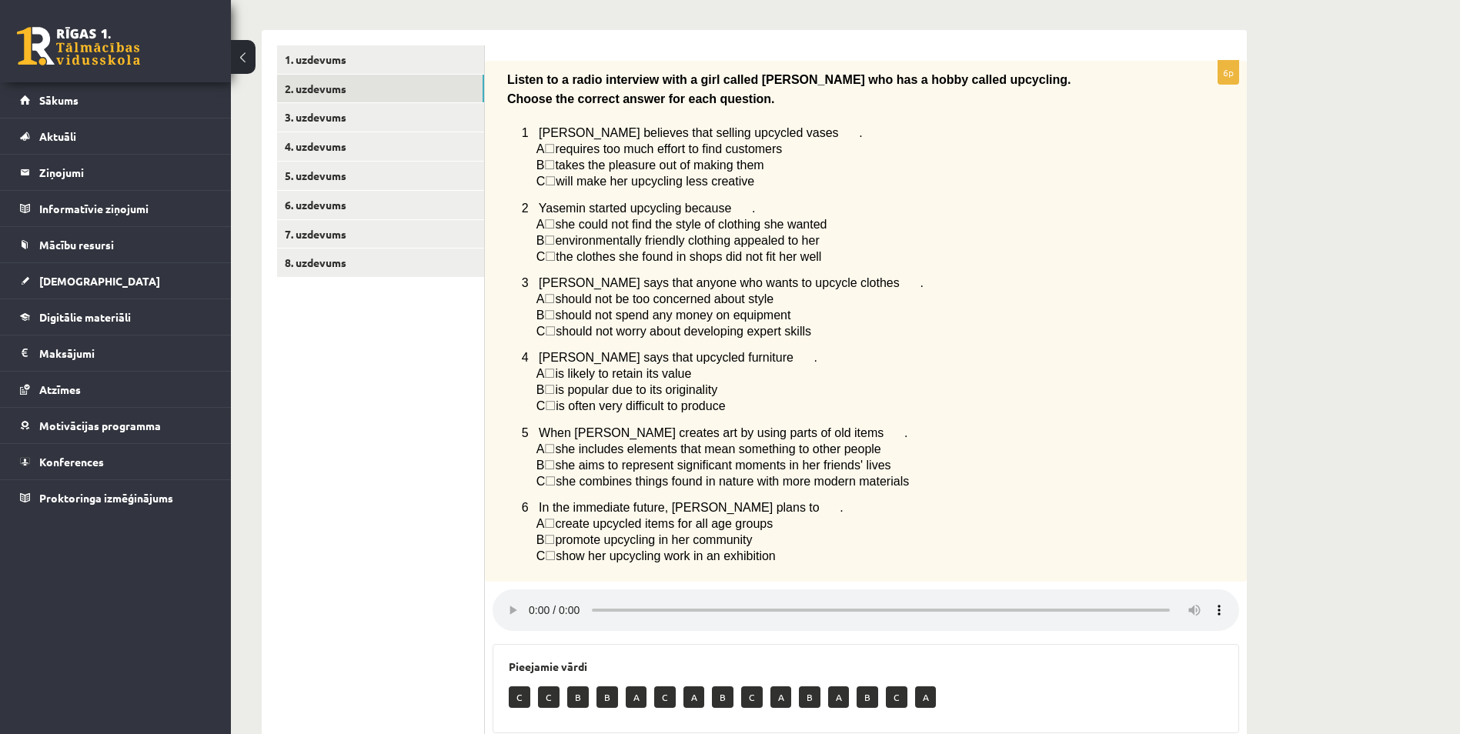
click at [555, 306] on span "☐" at bounding box center [549, 299] width 11 height 13
click at [555, 318] on span "☐" at bounding box center [549, 315] width 11 height 13
click at [555, 316] on span "☐" at bounding box center [549, 315] width 11 height 13
click at [555, 317] on span "☐" at bounding box center [549, 315] width 11 height 13
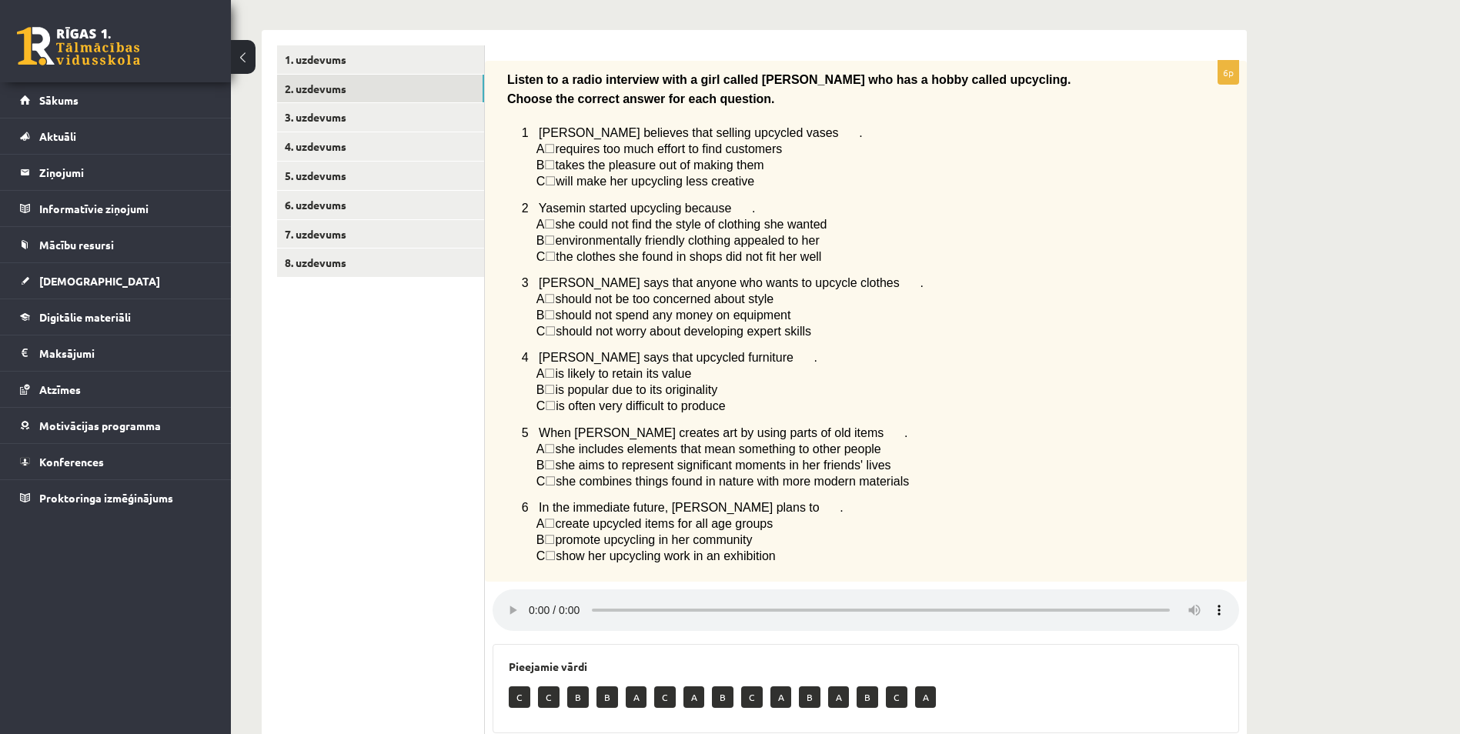
click at [555, 317] on span "☐" at bounding box center [549, 315] width 11 height 13
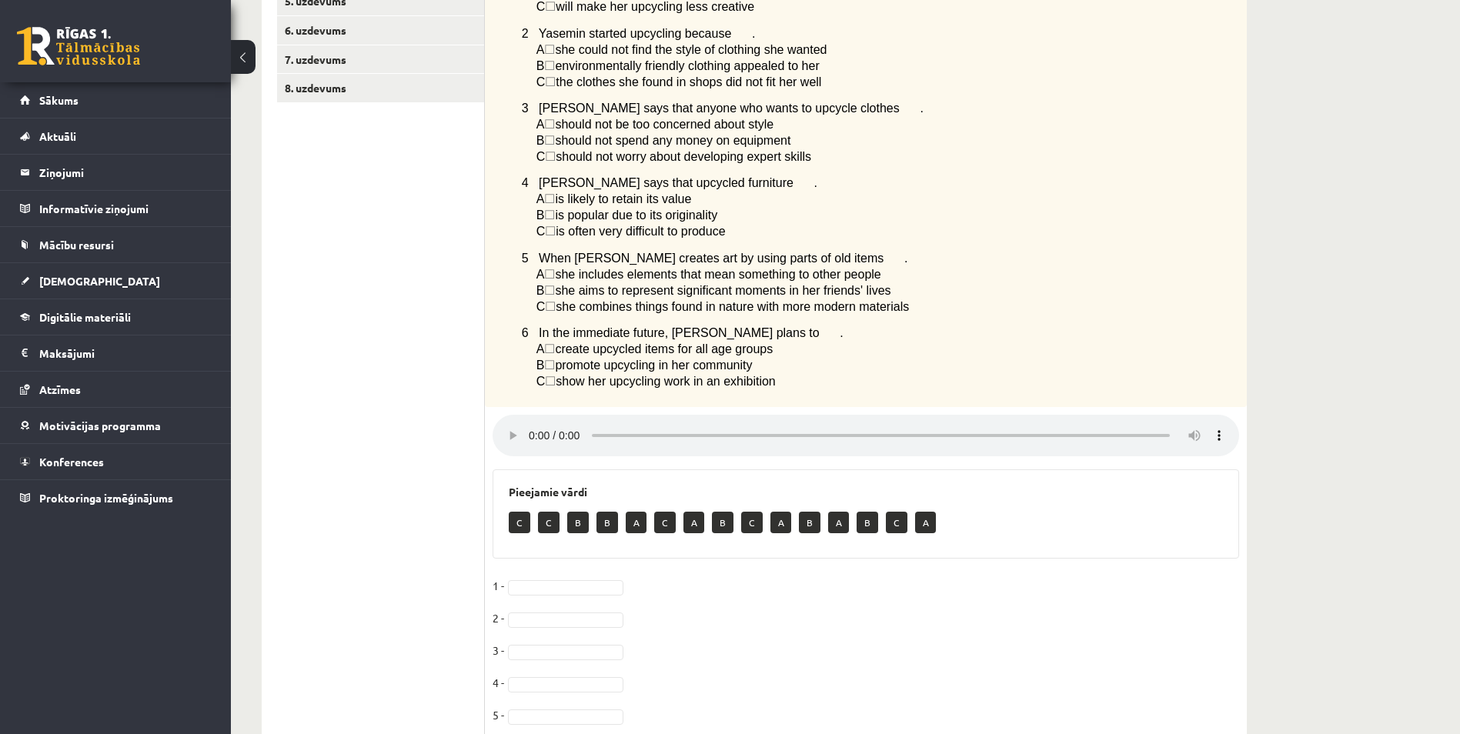
scroll to position [462, 0]
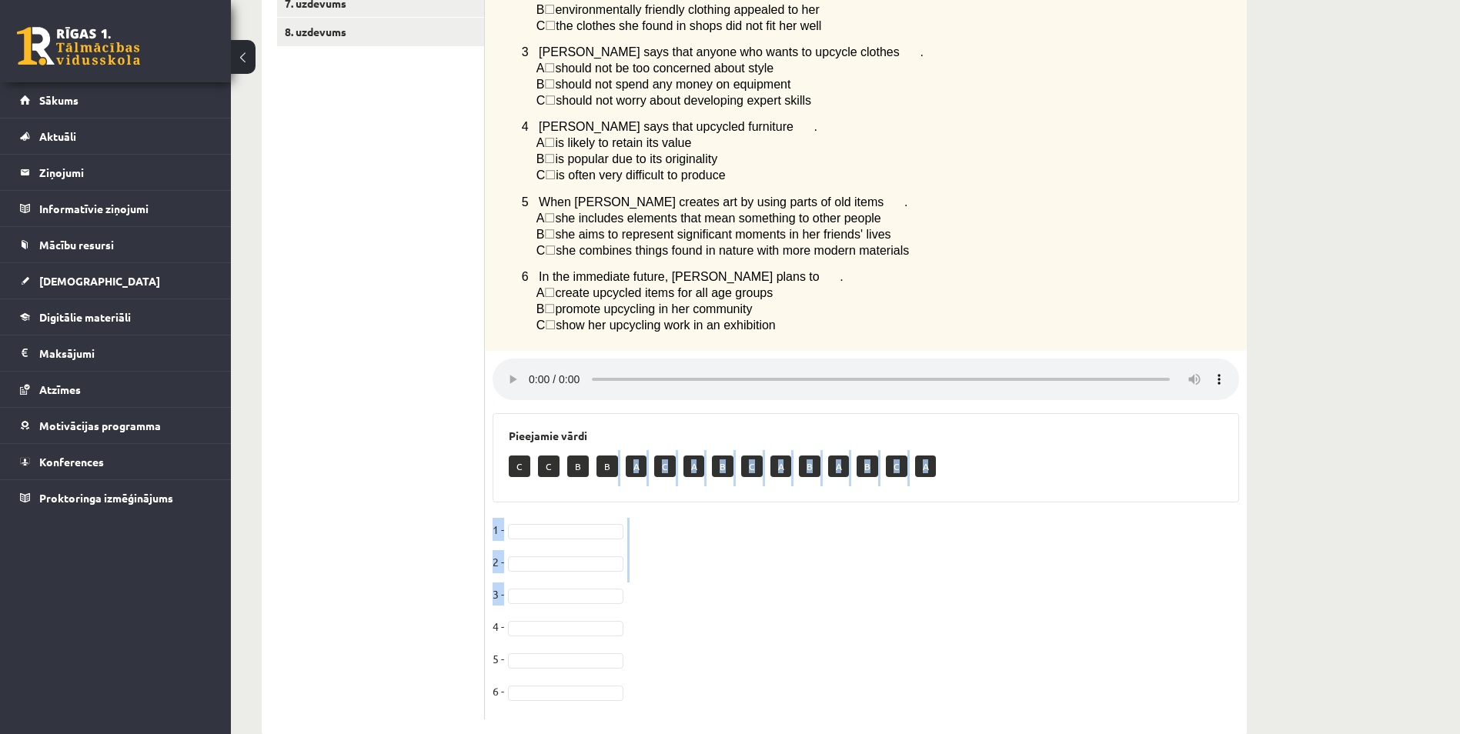
drag, startPoint x: 610, startPoint y: 474, endPoint x: 531, endPoint y: 598, distance: 146.7
click at [531, 598] on div "6p Listen to a radio interview with a girl called Yasemin who has a hobby calle…" at bounding box center [866, 275] width 762 height 890
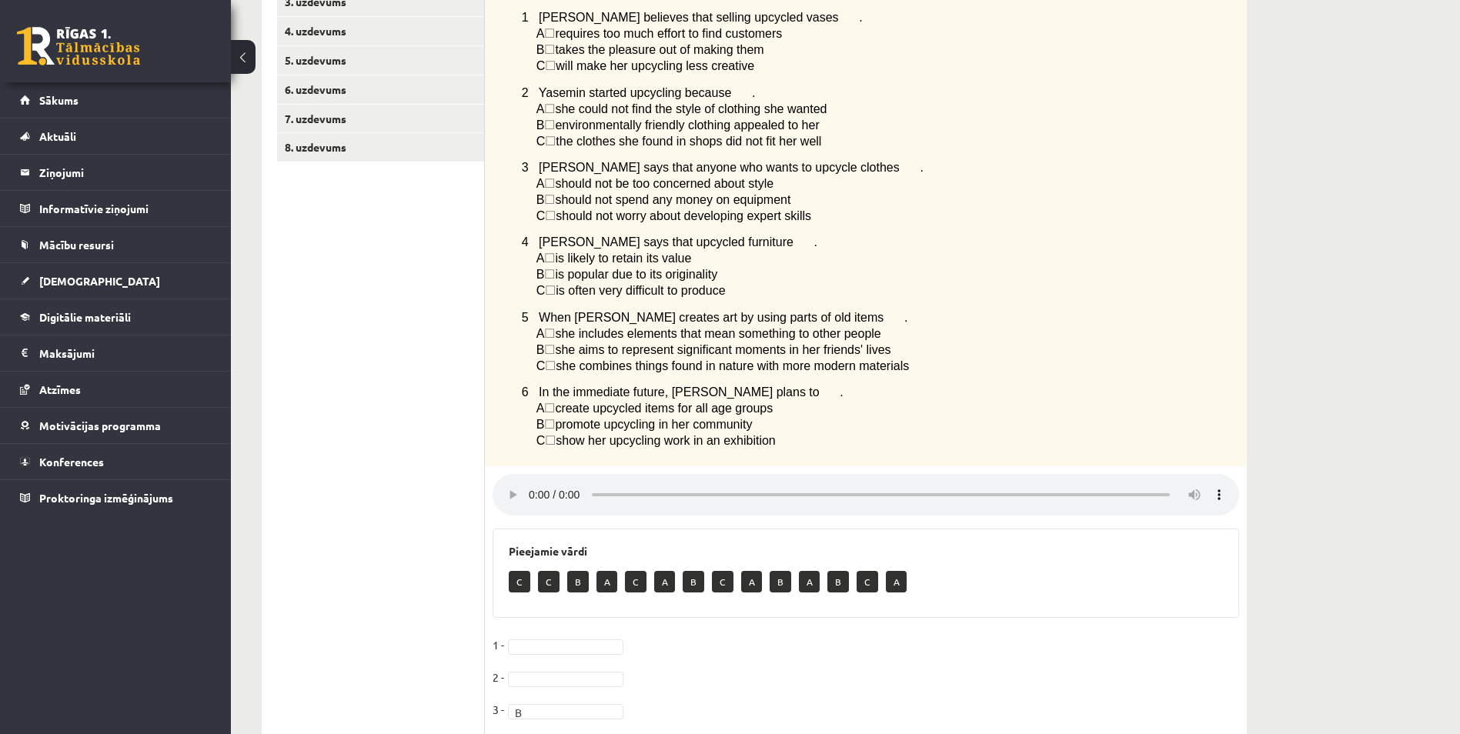
scroll to position [154, 0]
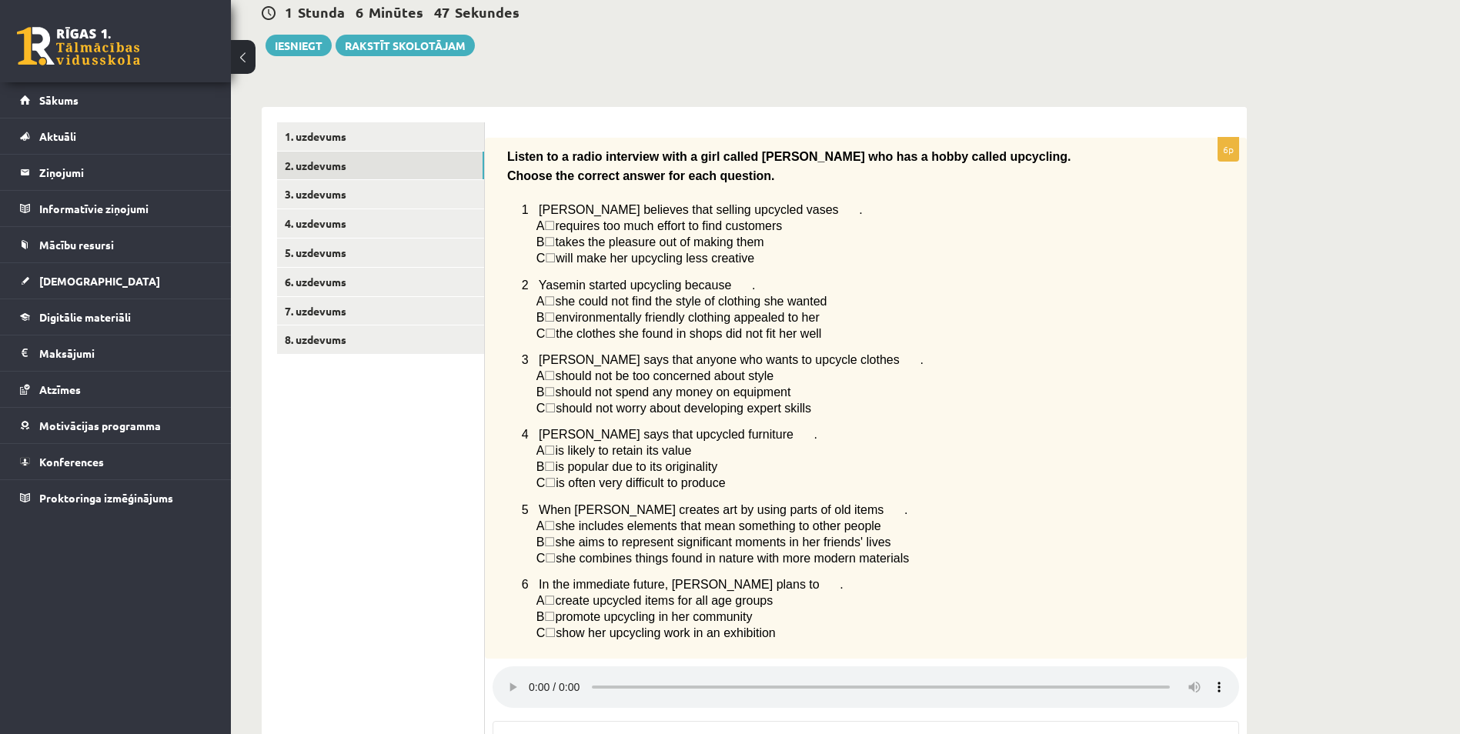
drag, startPoint x: 511, startPoint y: 354, endPoint x: 842, endPoint y: 406, distance: 335.0
click at [842, 406] on div "Listen to a radio interview with a girl called Yasemin who has a hobby called u…" at bounding box center [866, 399] width 762 height 522
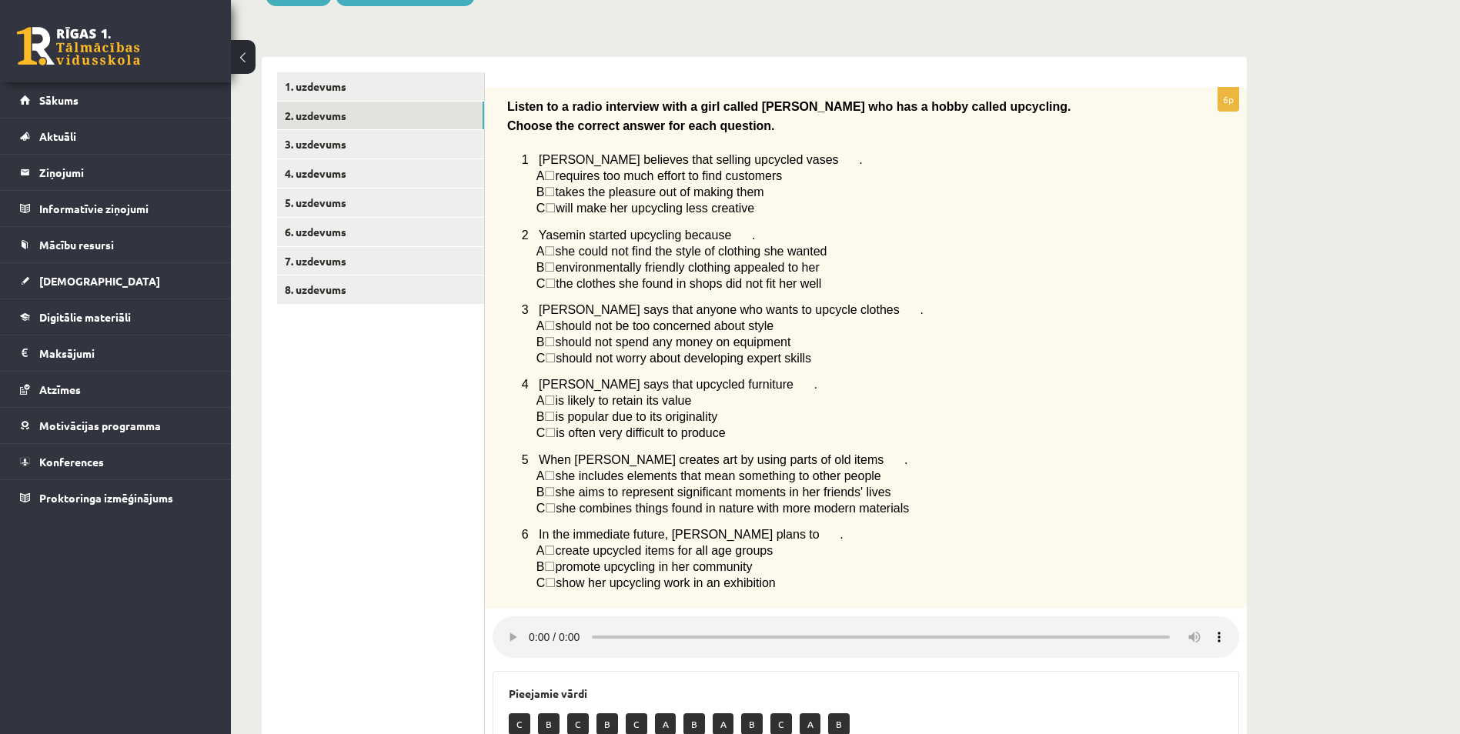
scroll to position [193, 0]
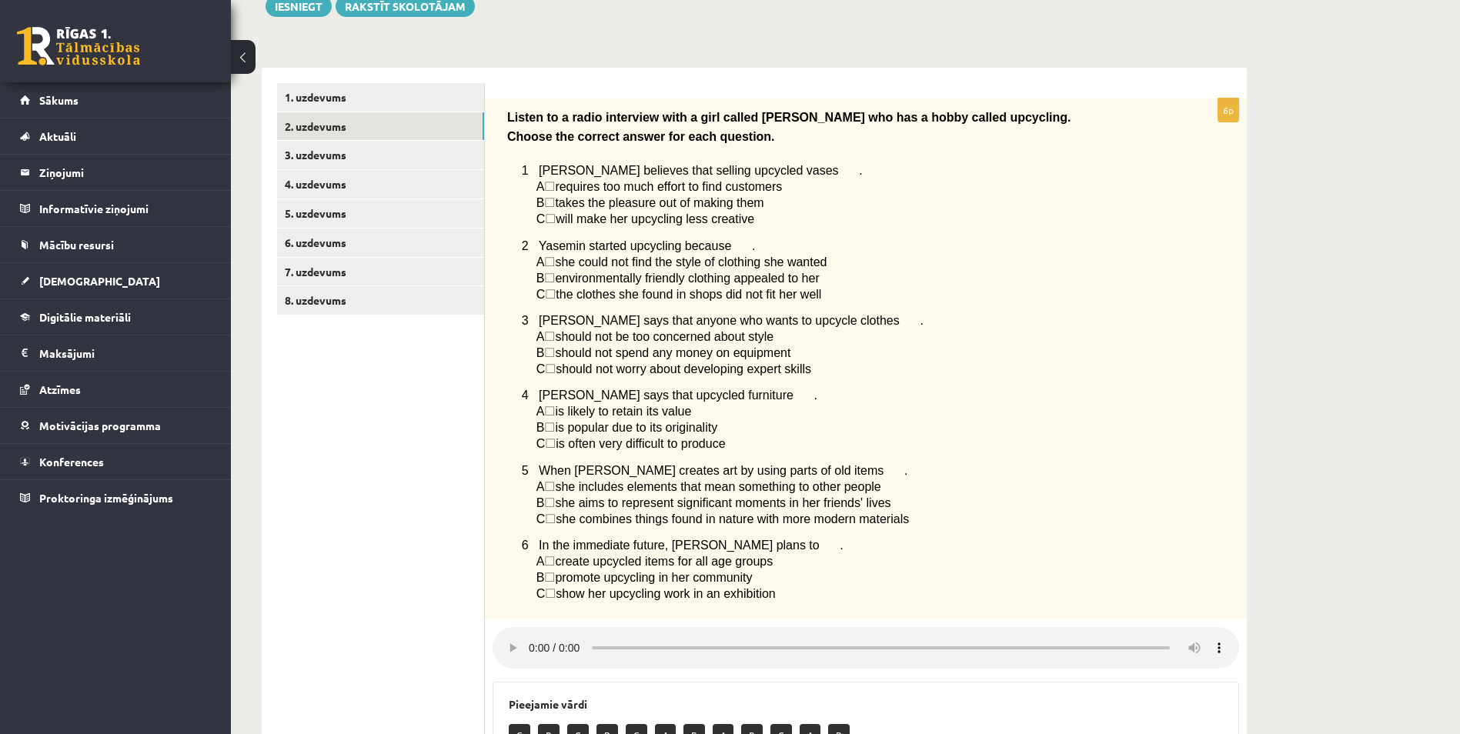
drag, startPoint x: 520, startPoint y: 165, endPoint x: 765, endPoint y: 219, distance: 251.4
click at [765, 219] on div "Listen to a radio interview with a girl called Yasemin who has a hobby called u…" at bounding box center [866, 360] width 762 height 522
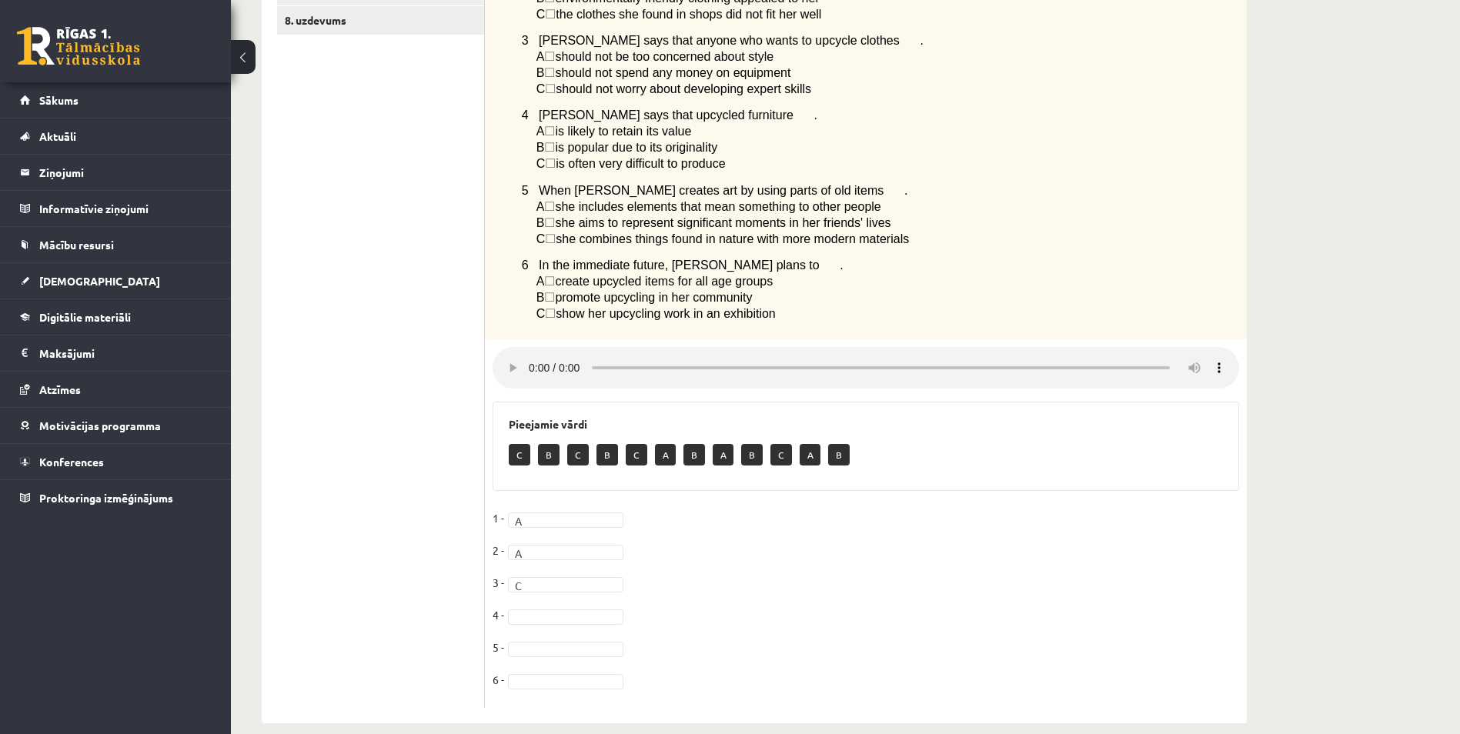
scroll to position [501, 0]
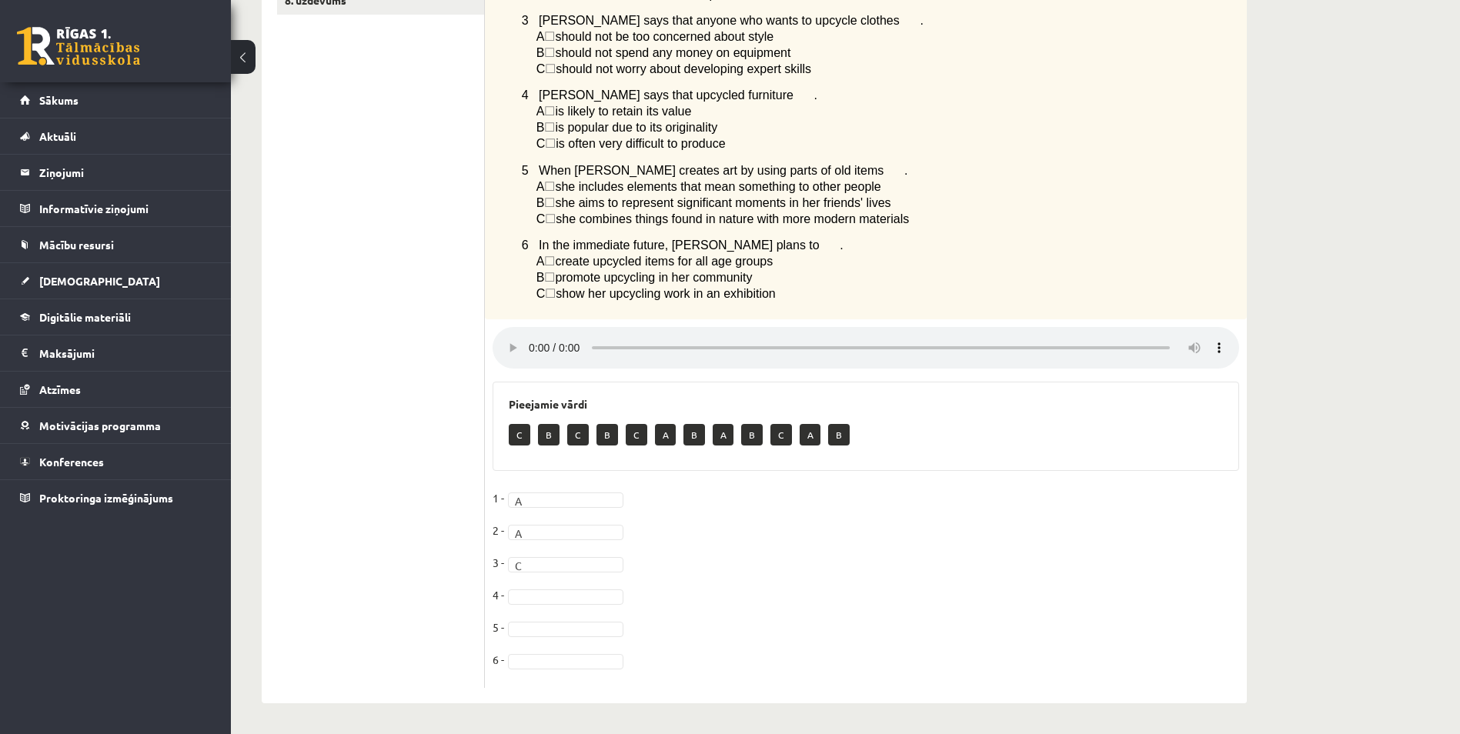
click at [554, 106] on span "☐" at bounding box center [549, 111] width 11 height 13
drag, startPoint x: 535, startPoint y: 576, endPoint x: 567, endPoint y: 602, distance: 41.0
drag, startPoint x: 518, startPoint y: 87, endPoint x: 737, endPoint y: 135, distance: 223.9
click at [737, 135] on div "Listen to a radio interview with a girl called Yasemin who has a hobby called u…" at bounding box center [866, 59] width 762 height 522
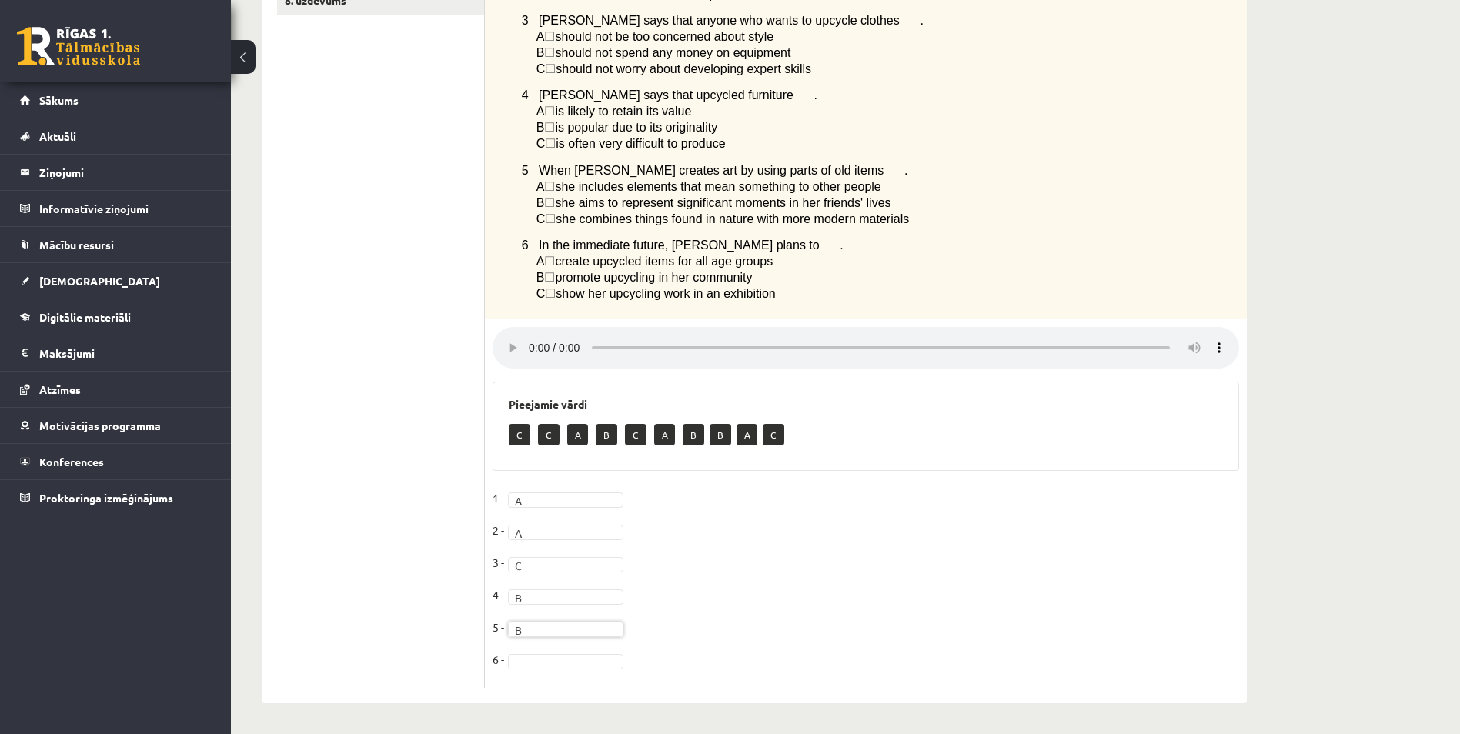
click at [545, 668] on fieldset "1 - A * 2 - A * 3 - C * 4 - B * 5 - B * 6 -" at bounding box center [866, 584] width 747 height 194
drag, startPoint x: 518, startPoint y: 236, endPoint x: 789, endPoint y: 293, distance: 276.9
click at [789, 293] on div "Listen to a radio interview with a girl called Yasemin who has a hobby called u…" at bounding box center [866, 59] width 762 height 522
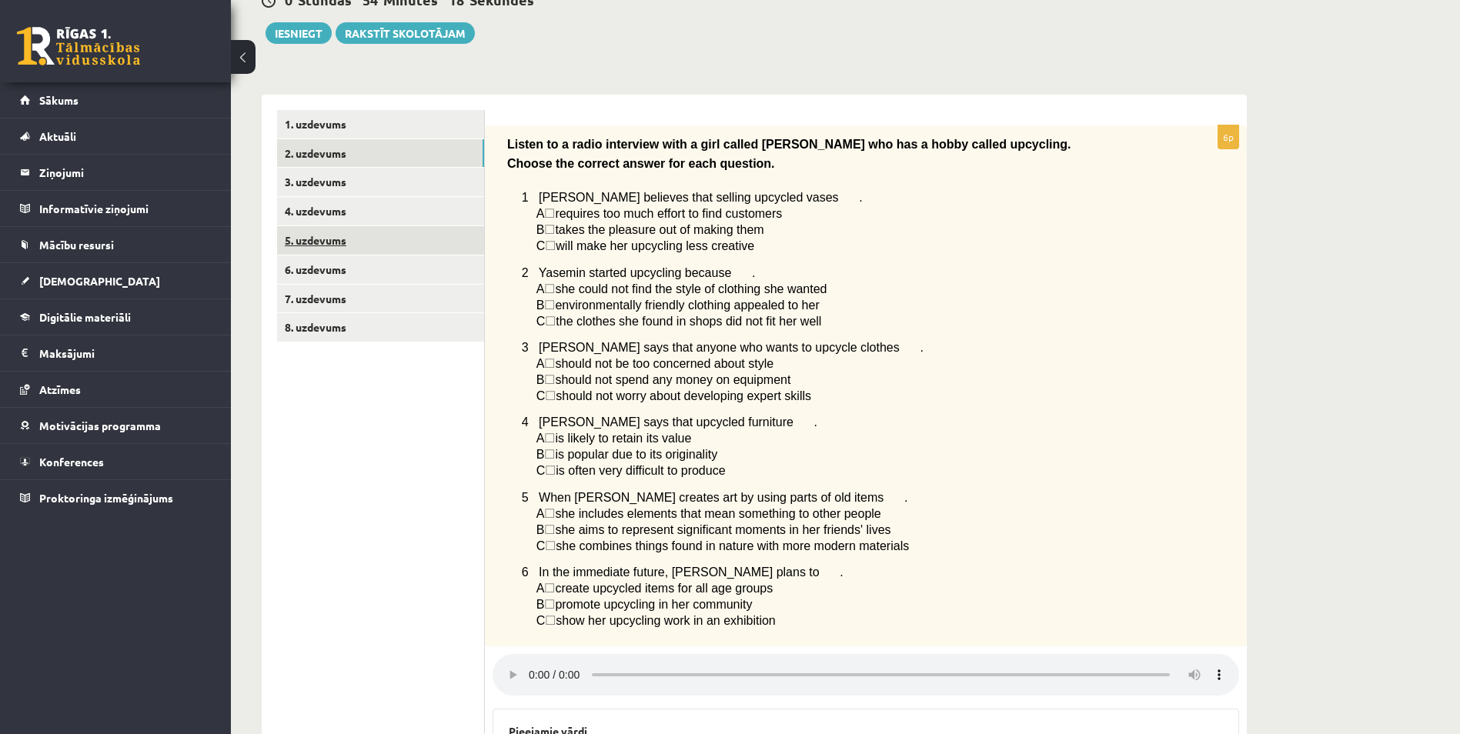
scroll to position [39, 0]
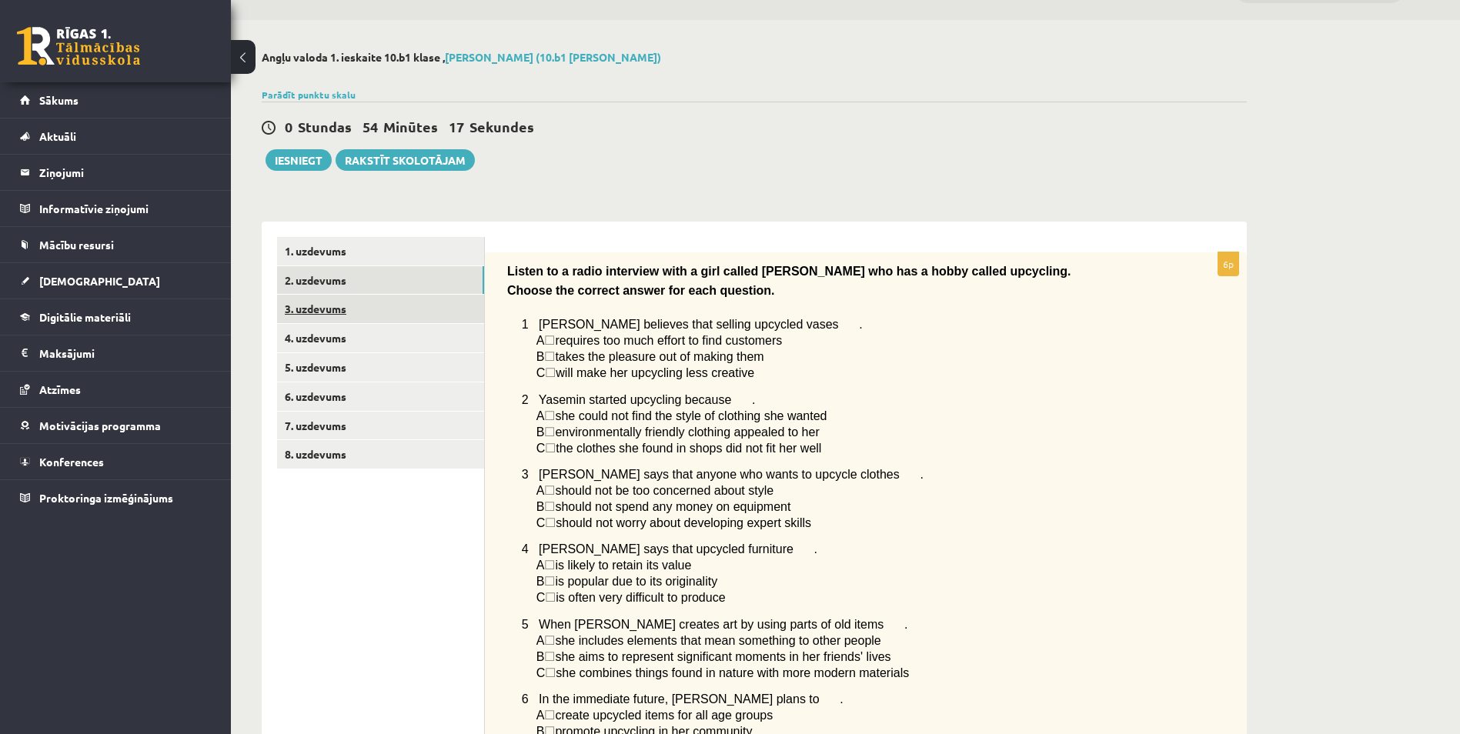
click at [346, 312] on link "3. uzdevums" at bounding box center [380, 309] width 207 height 28
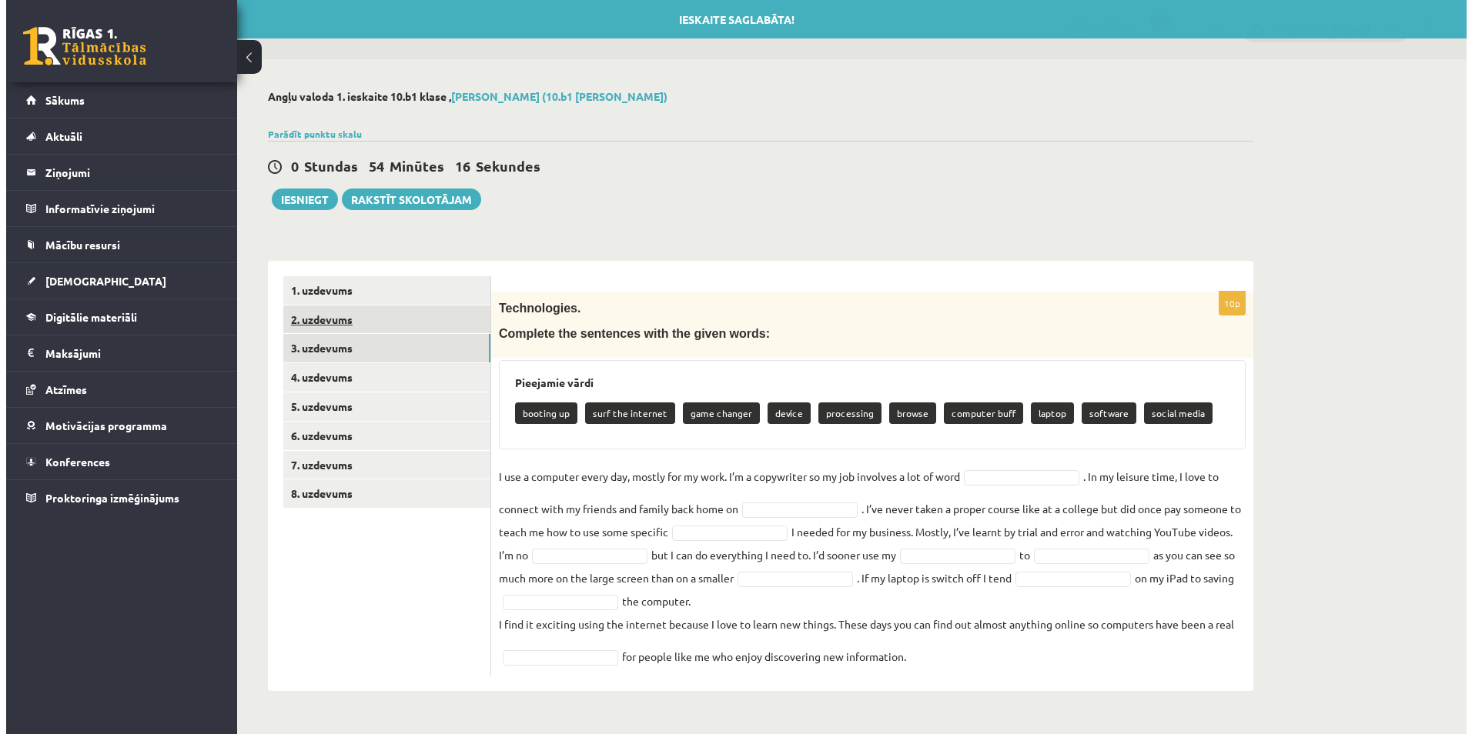
scroll to position [0, 0]
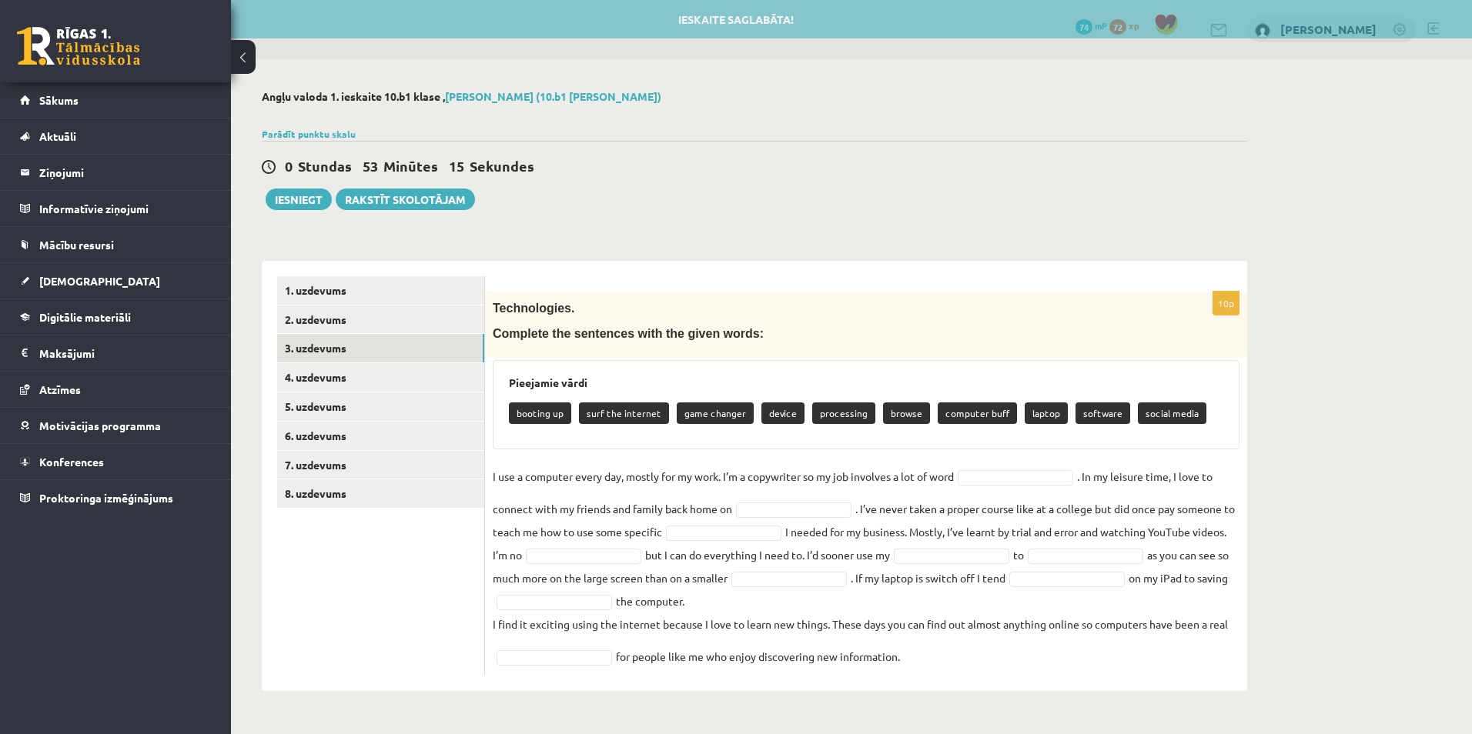
drag, startPoint x: 493, startPoint y: 398, endPoint x: 1001, endPoint y: 665, distance: 573.4
click at [1001, 665] on div "10p Technologies. Complete the sentences with the given words: Pieejamie vārdi …" at bounding box center [866, 484] width 762 height 384
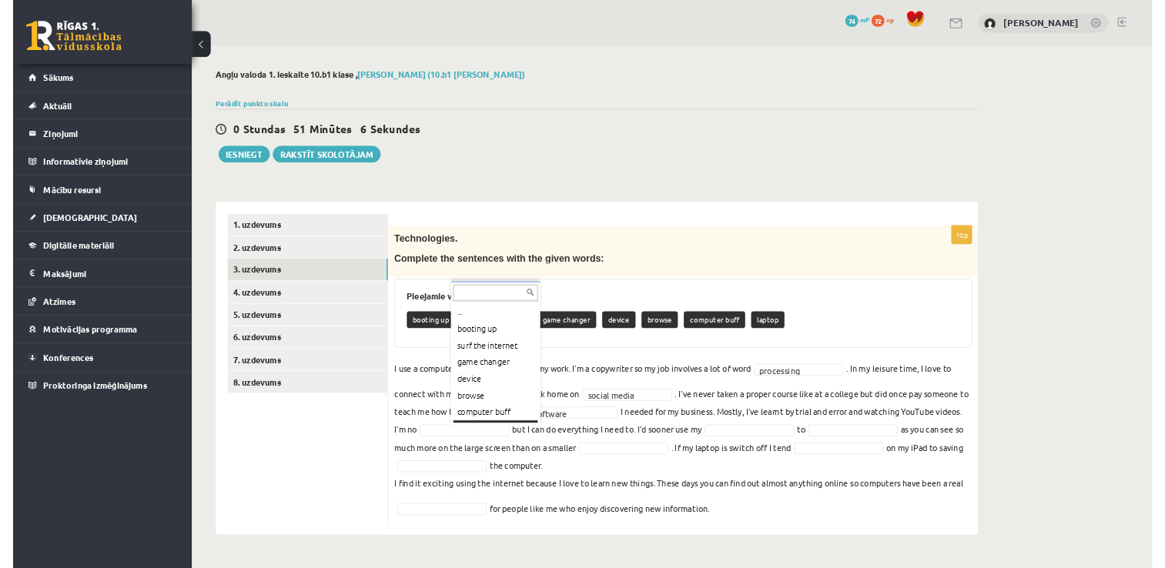
scroll to position [18, 0]
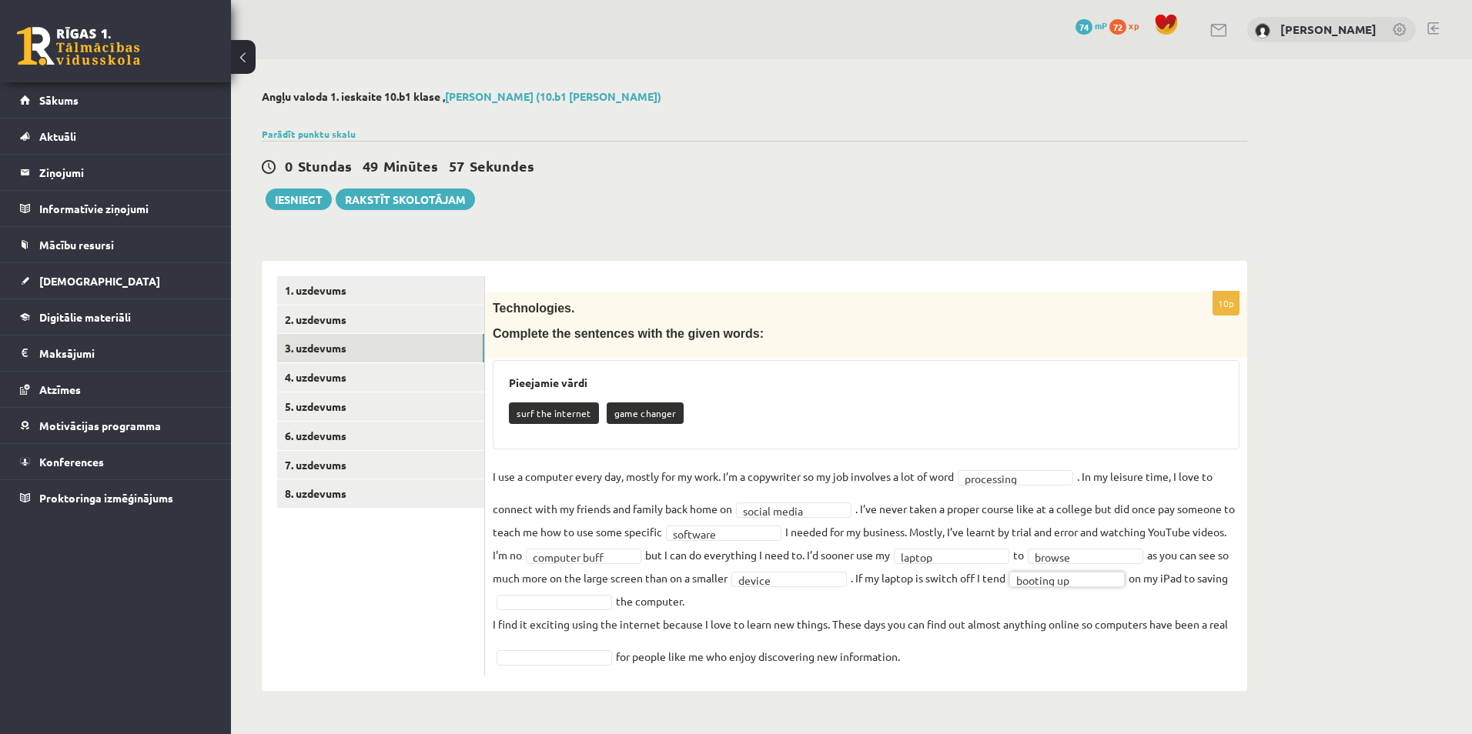
click at [561, 419] on p "surf the internet" at bounding box center [554, 414] width 90 height 22
click at [582, 648] on fieldset "**********" at bounding box center [866, 566] width 747 height 203
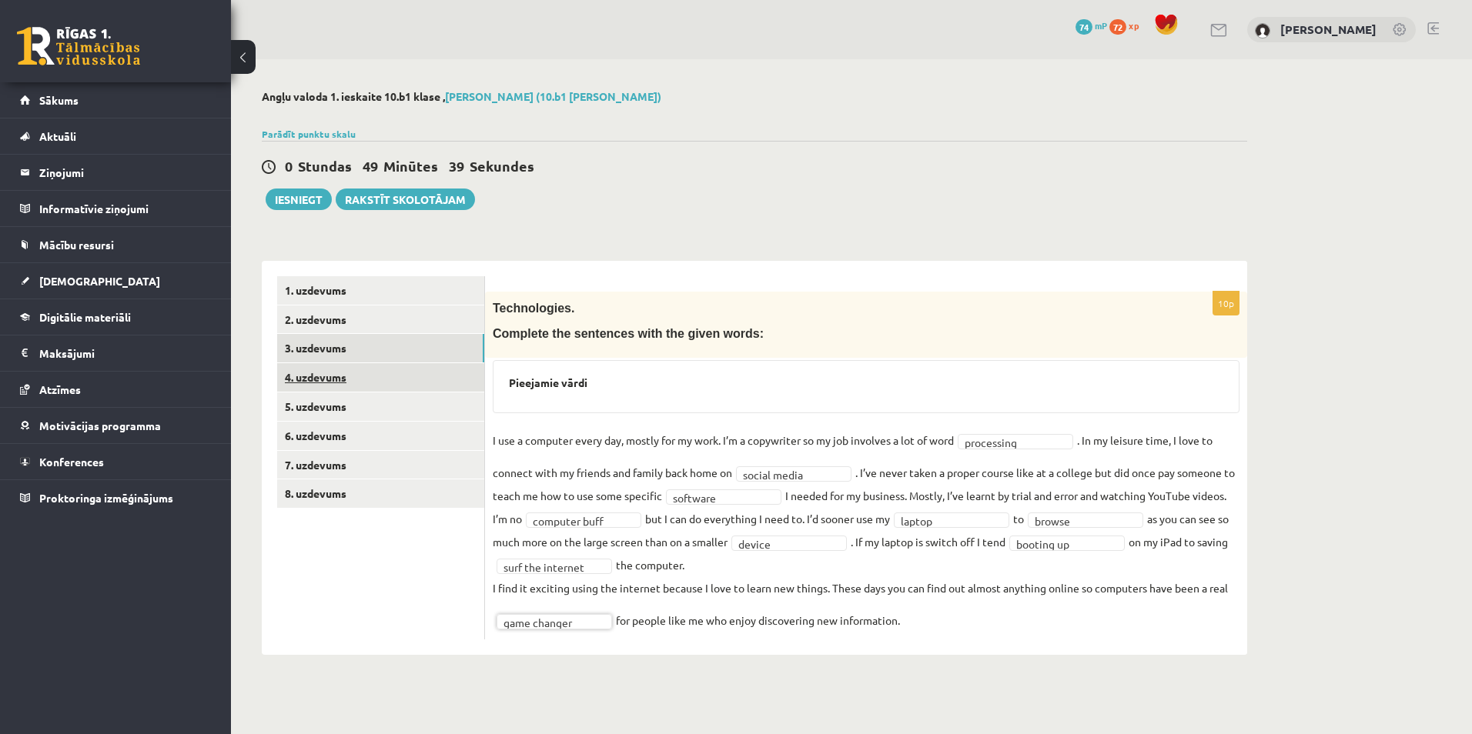
click at [333, 374] on link "4. uzdevums" at bounding box center [380, 377] width 207 height 28
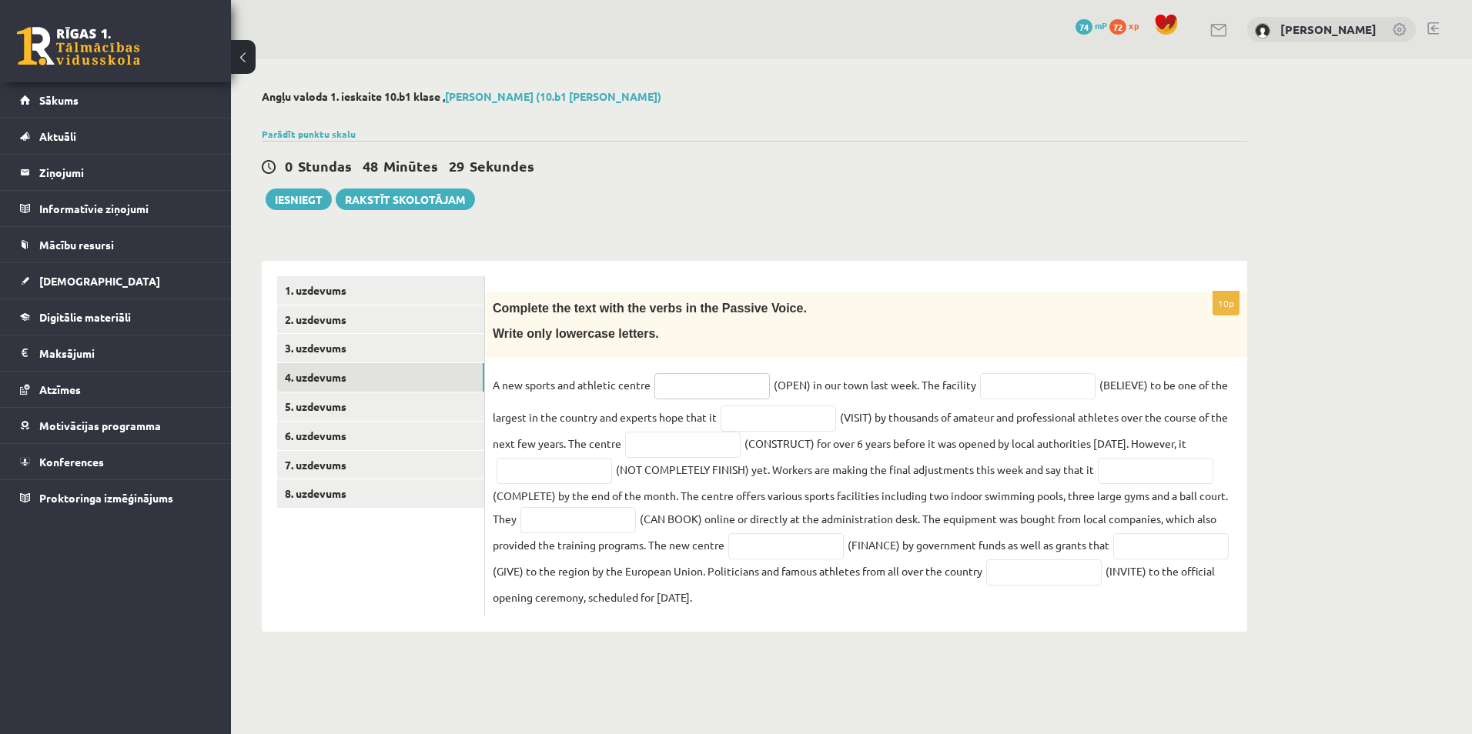
click at [685, 390] on input "text" at bounding box center [711, 386] width 115 height 26
type input "****"
click at [1041, 391] on input "text" at bounding box center [1037, 386] width 115 height 26
type input "*******"
click at [772, 424] on input "text" at bounding box center [778, 419] width 115 height 26
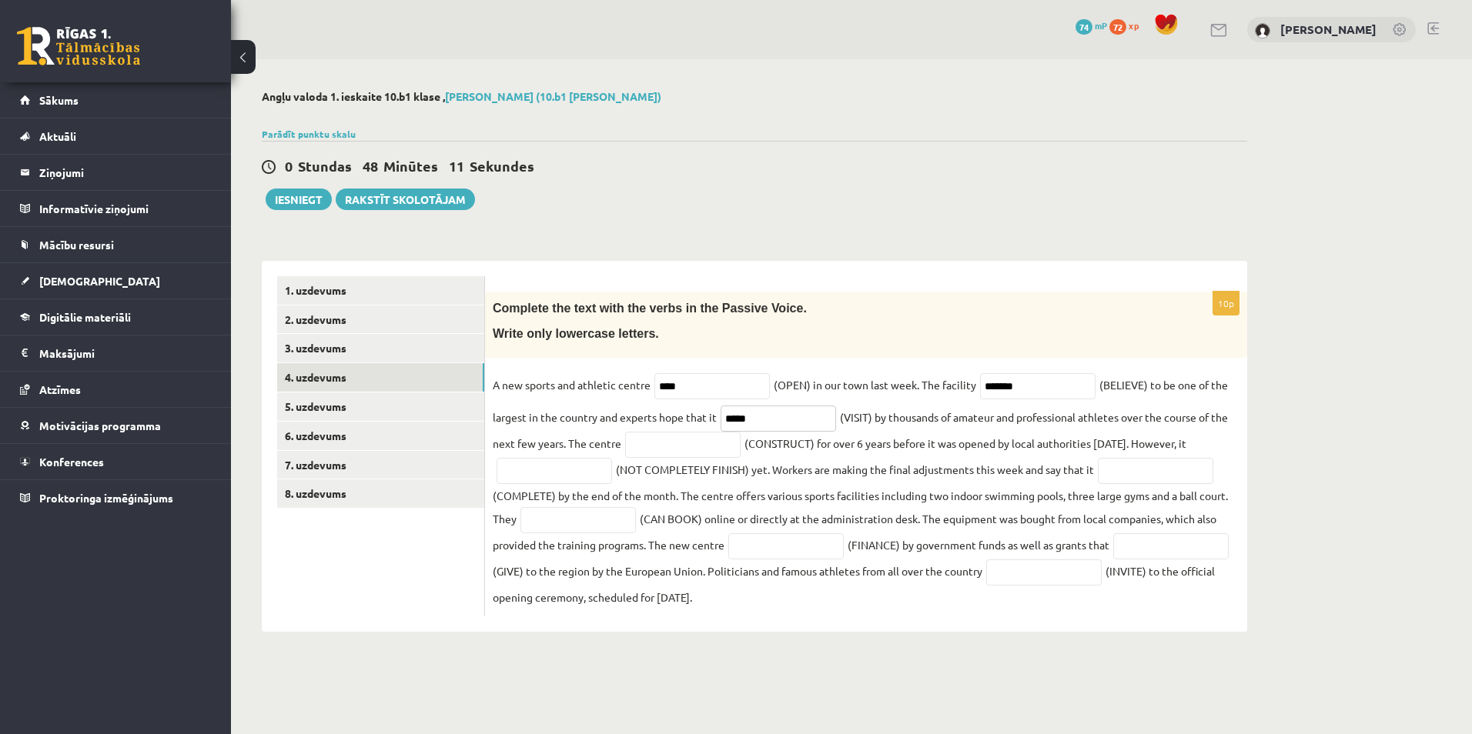
type input "*****"
click at [675, 447] on input "text" at bounding box center [682, 445] width 115 height 26
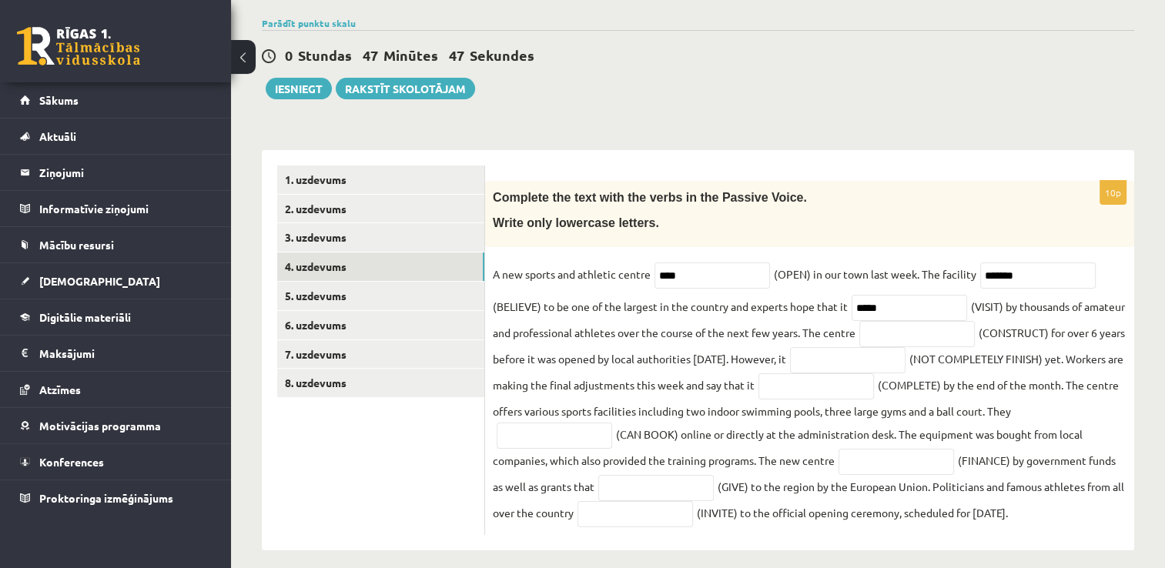
scroll to position [122, 0]
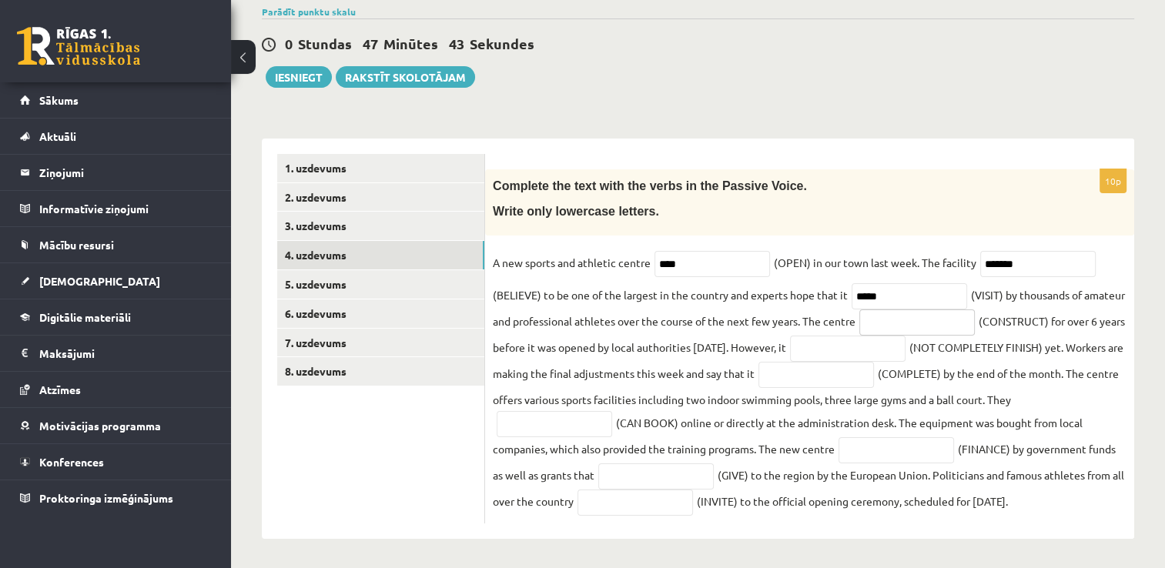
click at [925, 321] on input "text" at bounding box center [916, 322] width 115 height 26
type input "*********"
click at [905, 350] on input "text" at bounding box center [847, 349] width 115 height 26
type input "**********"
click at [874, 374] on input "text" at bounding box center [815, 375] width 115 height 26
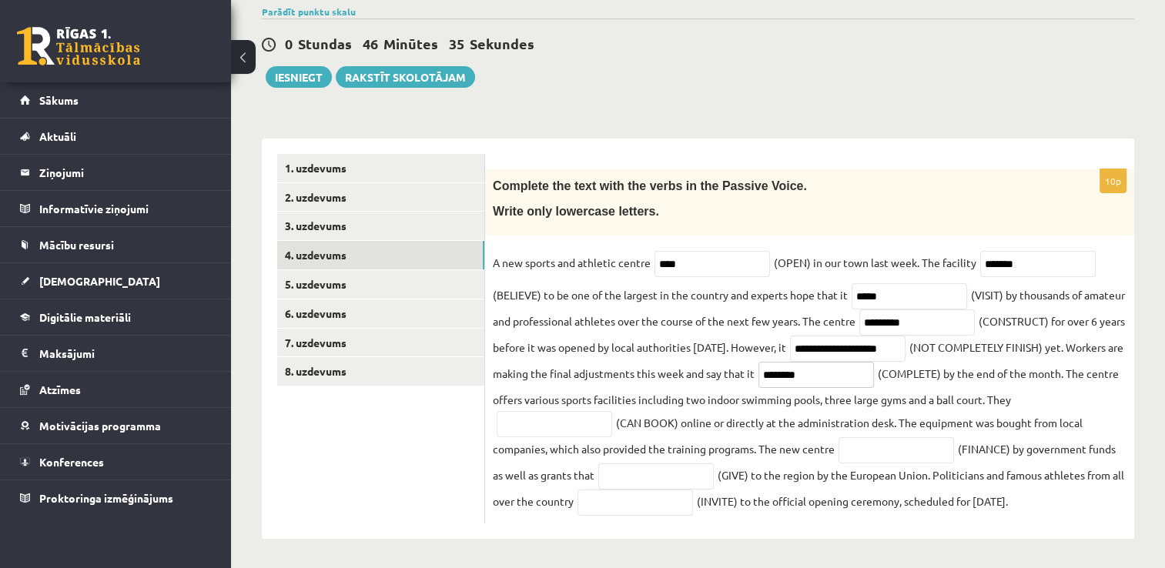
type input "********"
click at [537, 421] on input "text" at bounding box center [554, 424] width 115 height 26
type input "********"
click at [912, 451] on input "text" at bounding box center [895, 450] width 115 height 26
type input "*******"
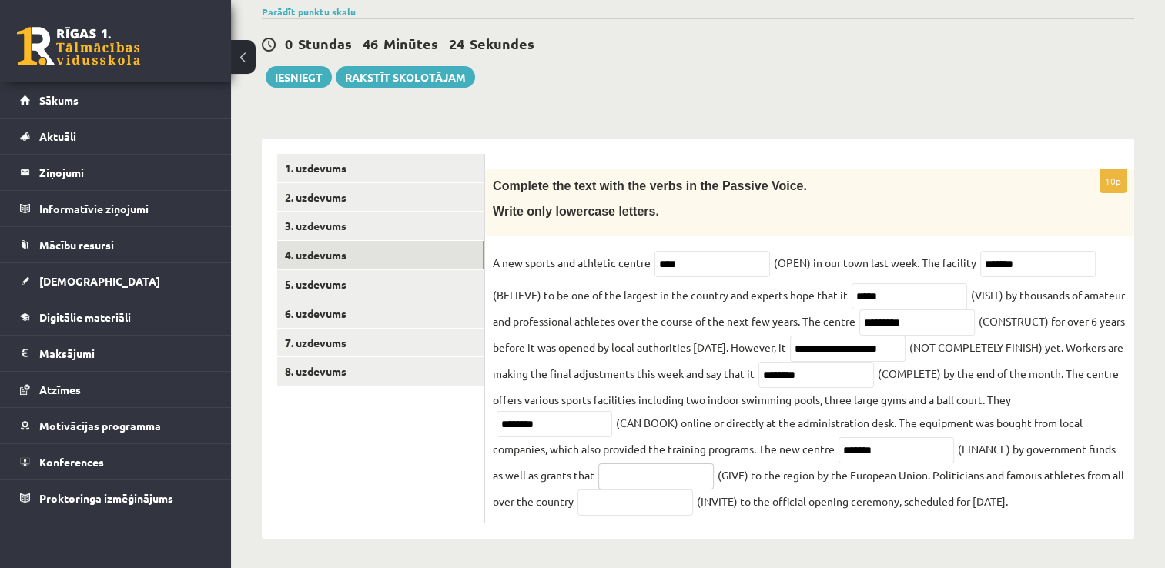
click at [665, 473] on input "text" at bounding box center [655, 476] width 115 height 26
type input "****"
click at [664, 501] on input "text" at bounding box center [634, 503] width 115 height 26
type input "******"
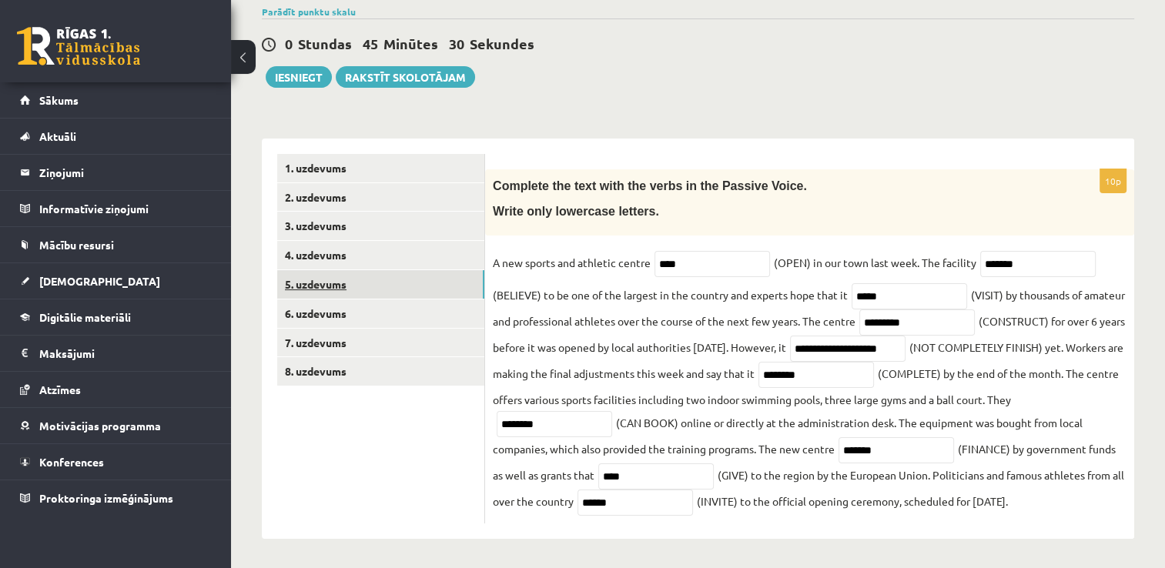
click at [339, 285] on link "5. uzdevums" at bounding box center [380, 284] width 207 height 28
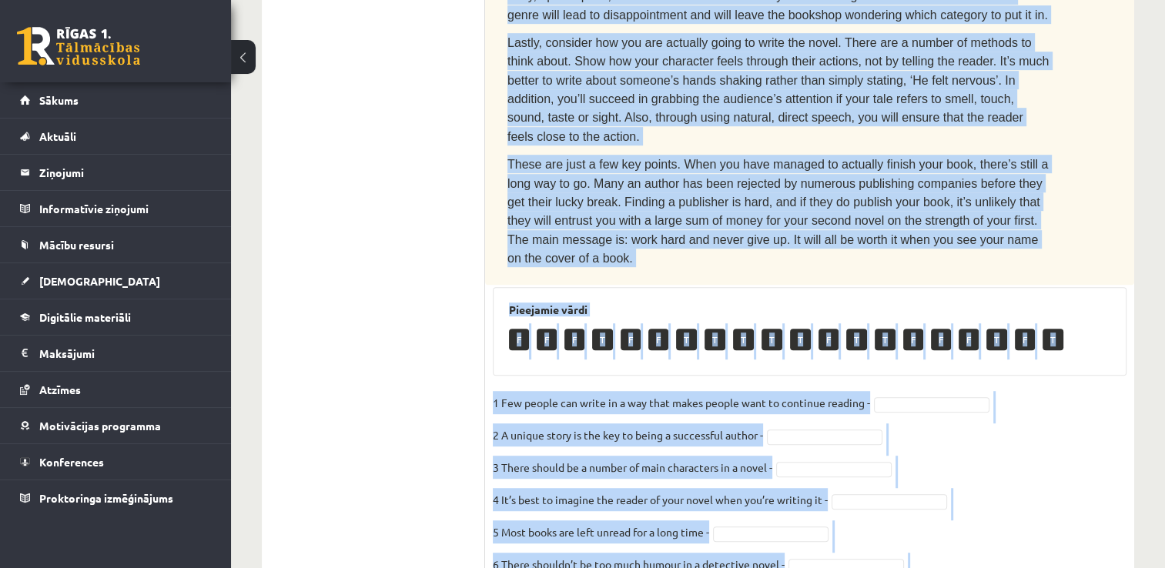
scroll to position [916, 0]
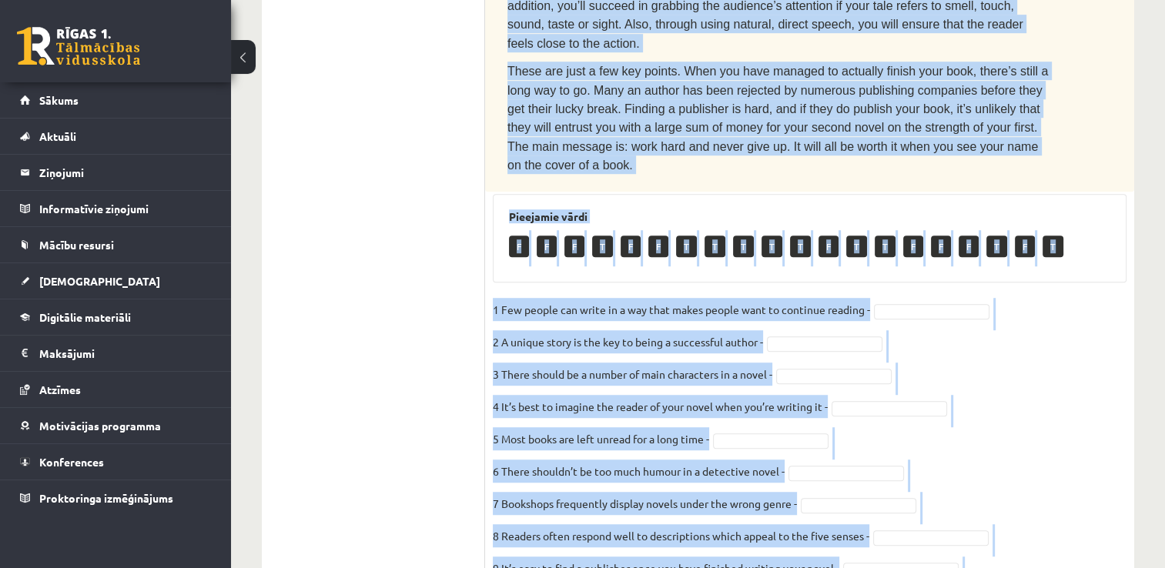
drag, startPoint x: 513, startPoint y: 164, endPoint x: 975, endPoint y: 497, distance: 570.2
click at [976, 497] on div "10p Read the text. Are the sentences true (T) or false (F)? How to write a best…" at bounding box center [809, 3] width 649 height 1254
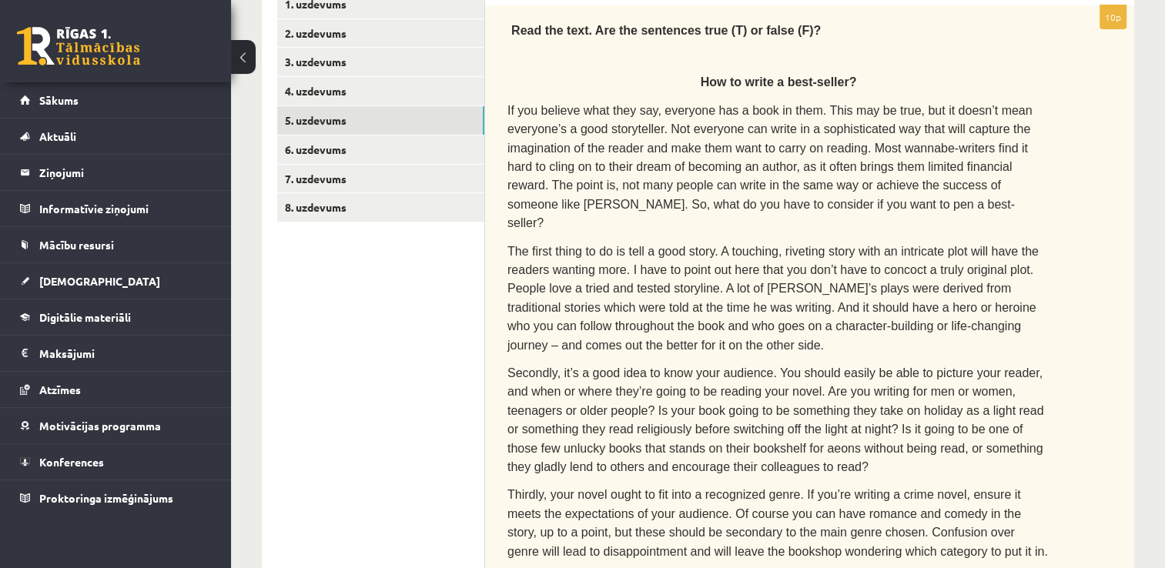
scroll to position [0, 0]
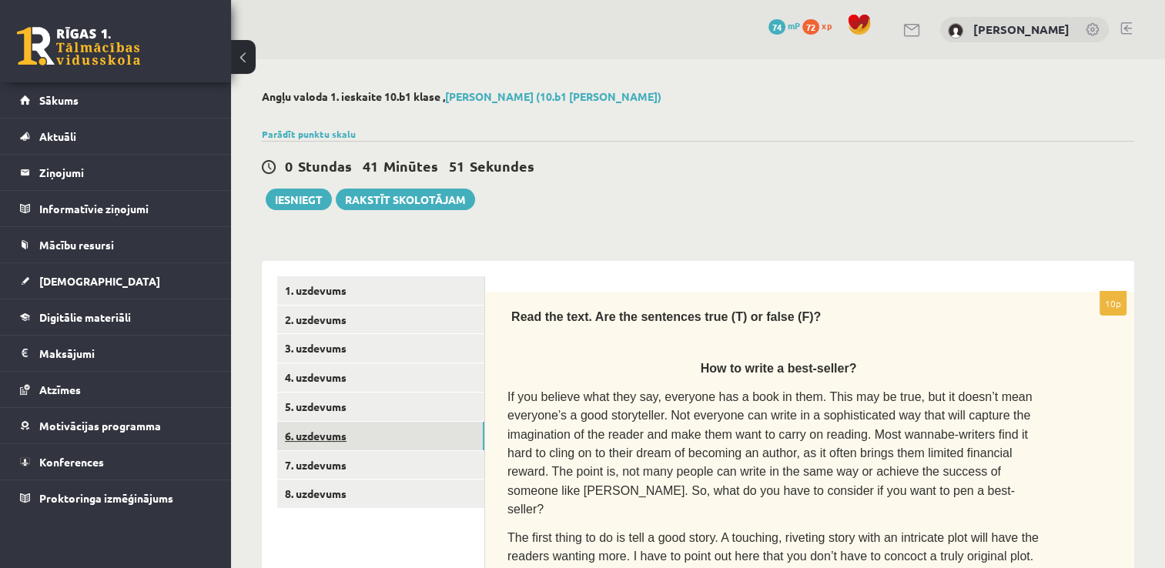
click at [383, 442] on link "6. uzdevums" at bounding box center [380, 436] width 207 height 28
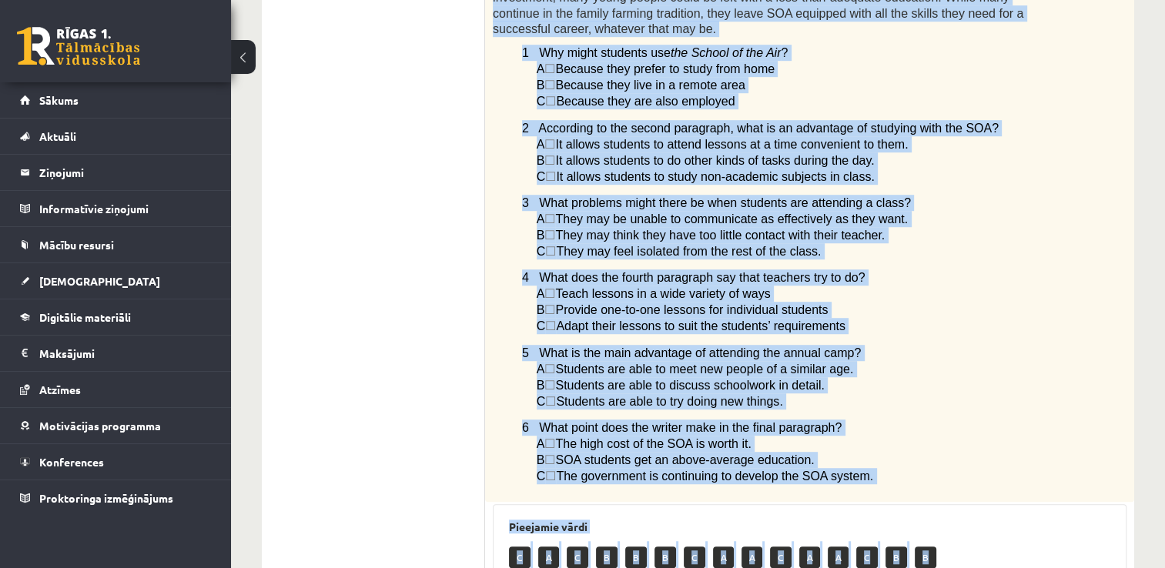
scroll to position [1139, 0]
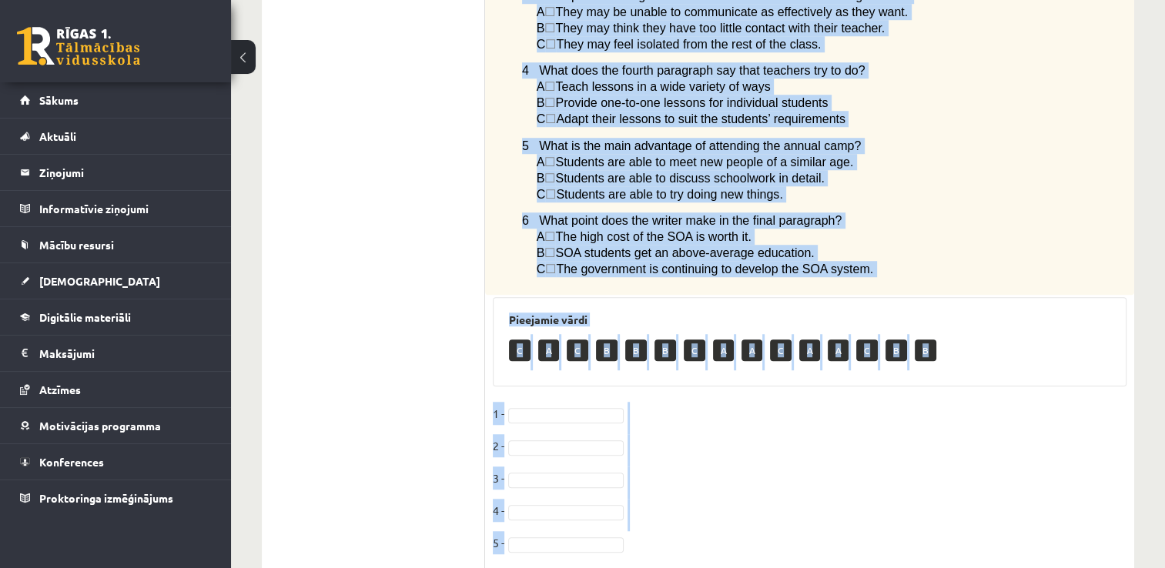
drag, startPoint x: 498, startPoint y: 294, endPoint x: 941, endPoint y: 213, distance: 450.0
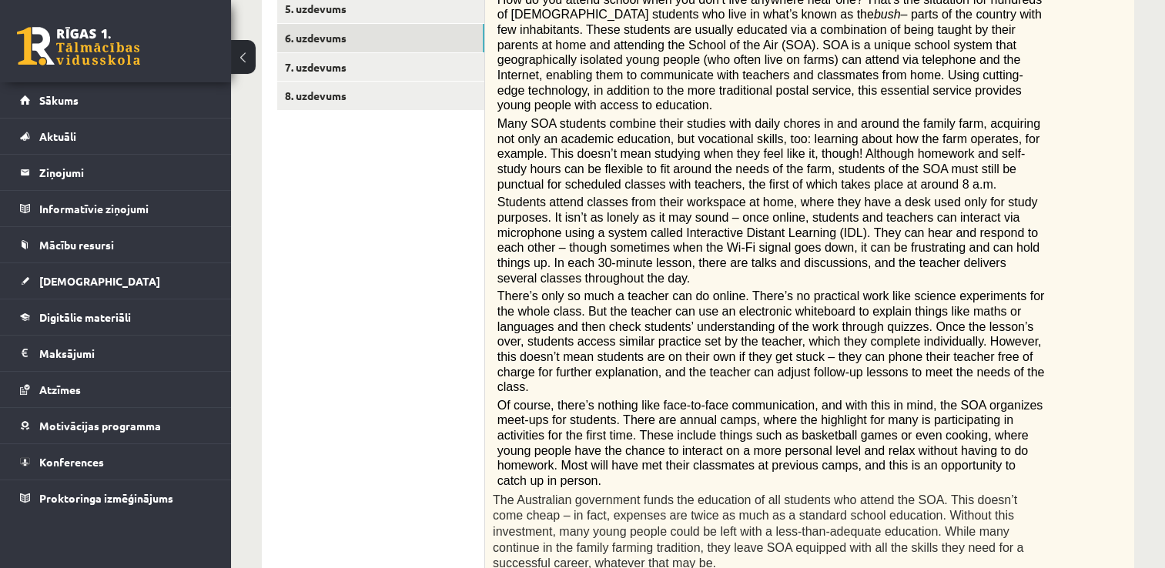
scroll to position [159, 0]
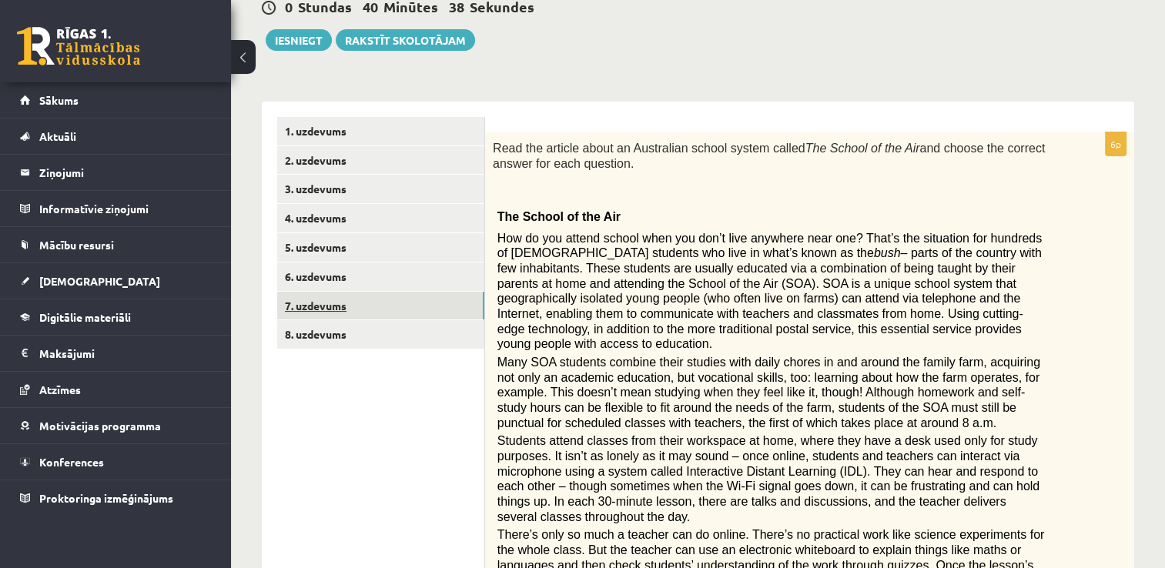
click at [400, 311] on link "7. uzdevums" at bounding box center [380, 306] width 207 height 28
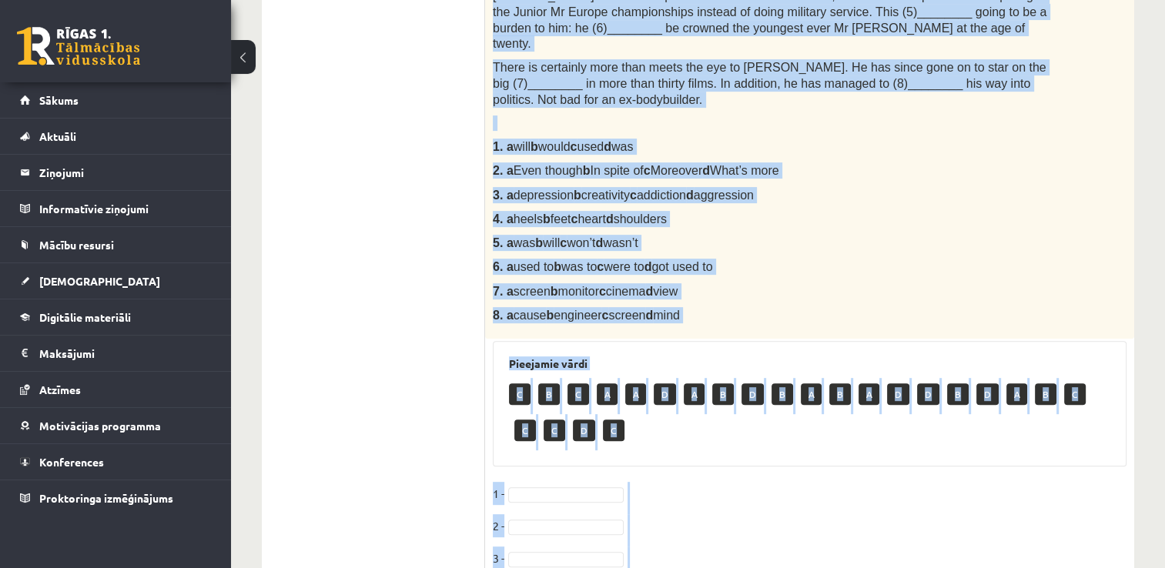
scroll to position [600, 0]
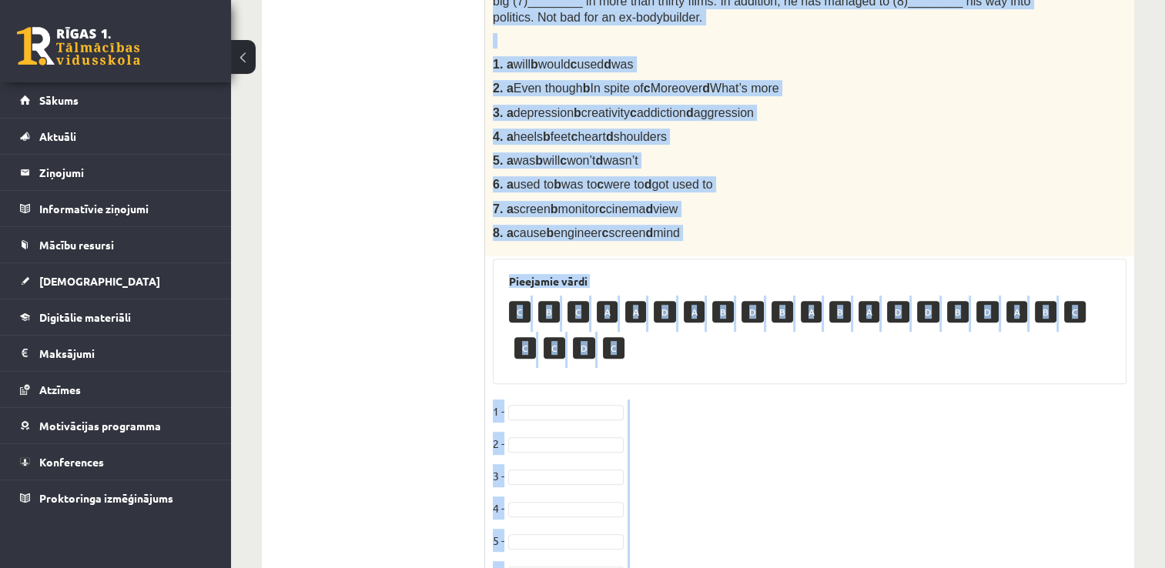
drag, startPoint x: 502, startPoint y: 85, endPoint x: 838, endPoint y: 177, distance: 348.9
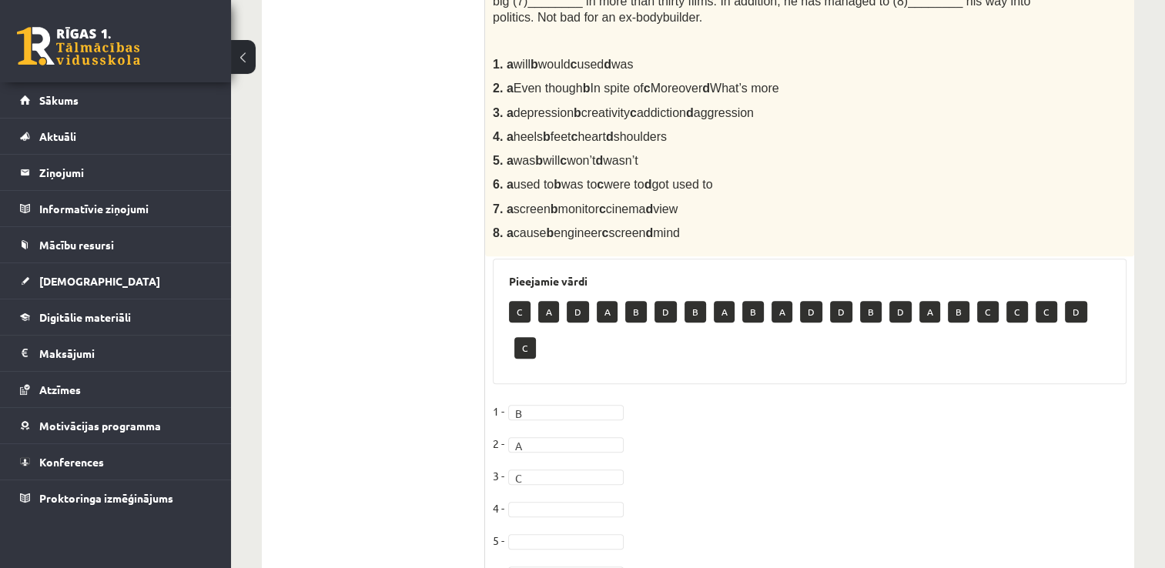
click at [550, 467] on fieldset "1 - B * 2 - A * 3 - C * 4 - 5 - 6 - 7 - 8 -" at bounding box center [810, 529] width 634 height 259
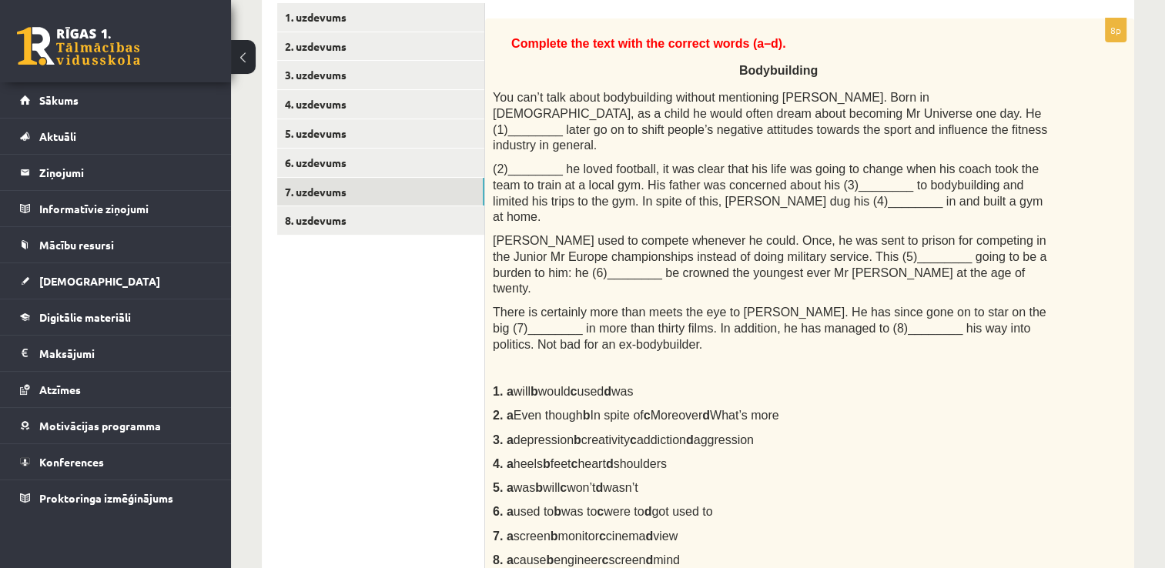
scroll to position [0, 0]
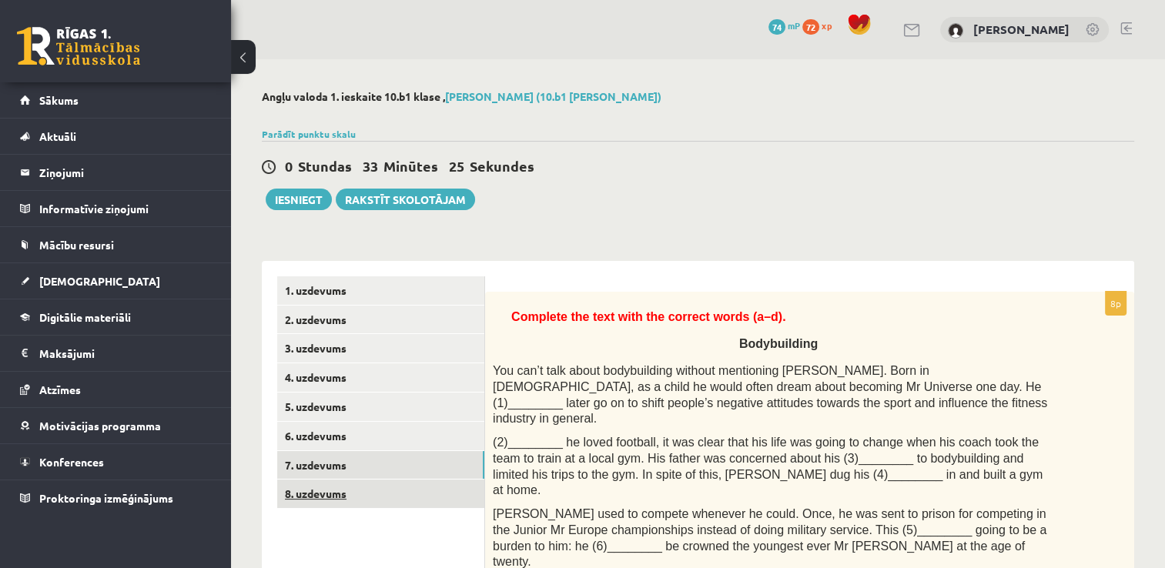
click at [382, 496] on link "8. uzdevums" at bounding box center [380, 494] width 207 height 28
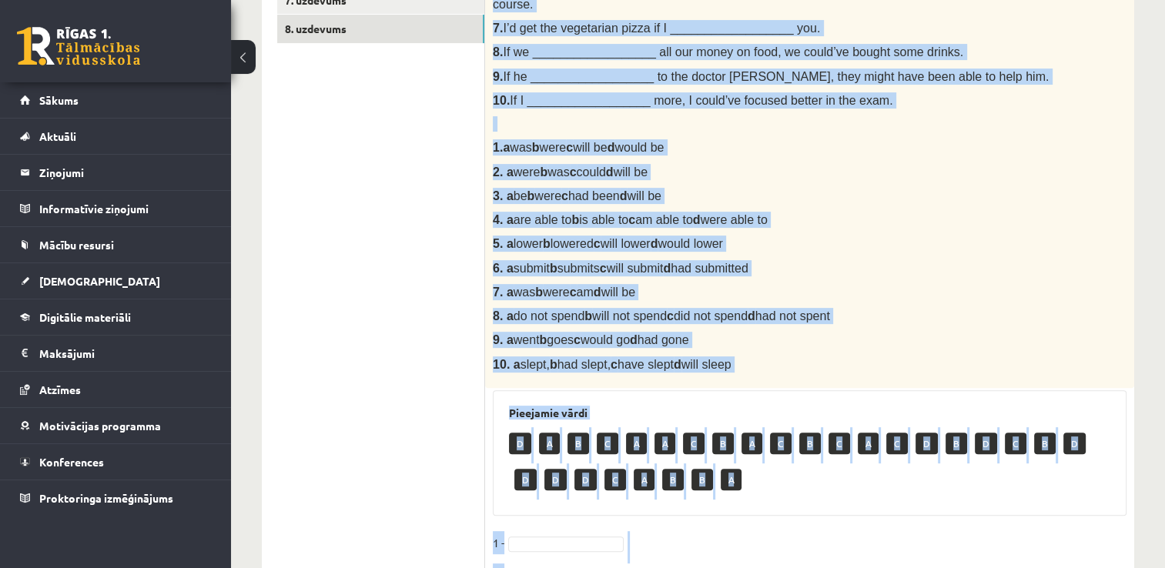
scroll to position [491, 0]
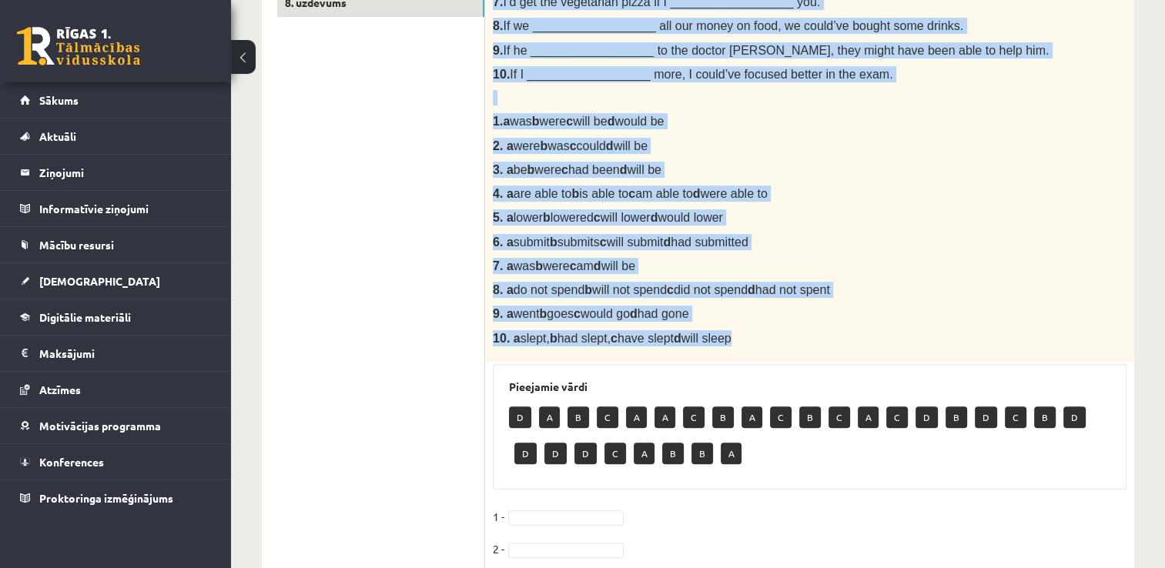
drag, startPoint x: 494, startPoint y: 74, endPoint x: 779, endPoint y: 322, distance: 377.6
click at [780, 322] on div "Choose the correct answer in the sentences with Conditionals Structures. 1. If …" at bounding box center [809, 81] width 649 height 561
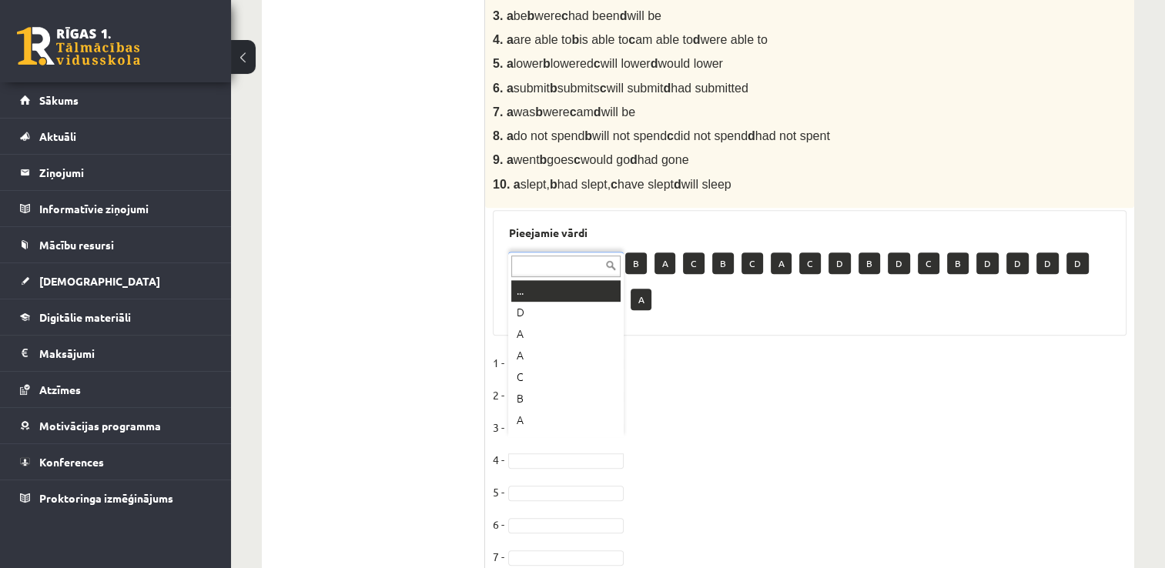
scroll to position [18, 0]
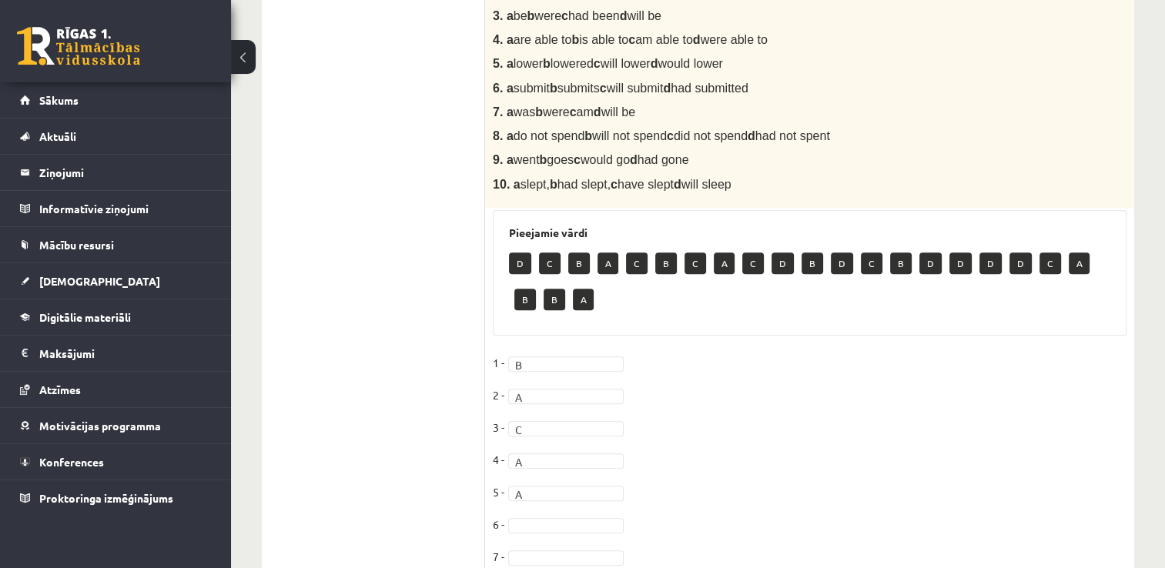
click at [747, 433] on fieldset "1 - B * 2 - A * 3 - C * 4 - A * 5 - A * 6 - 7 - 8 - 9 - 10 -" at bounding box center [810, 512] width 634 height 323
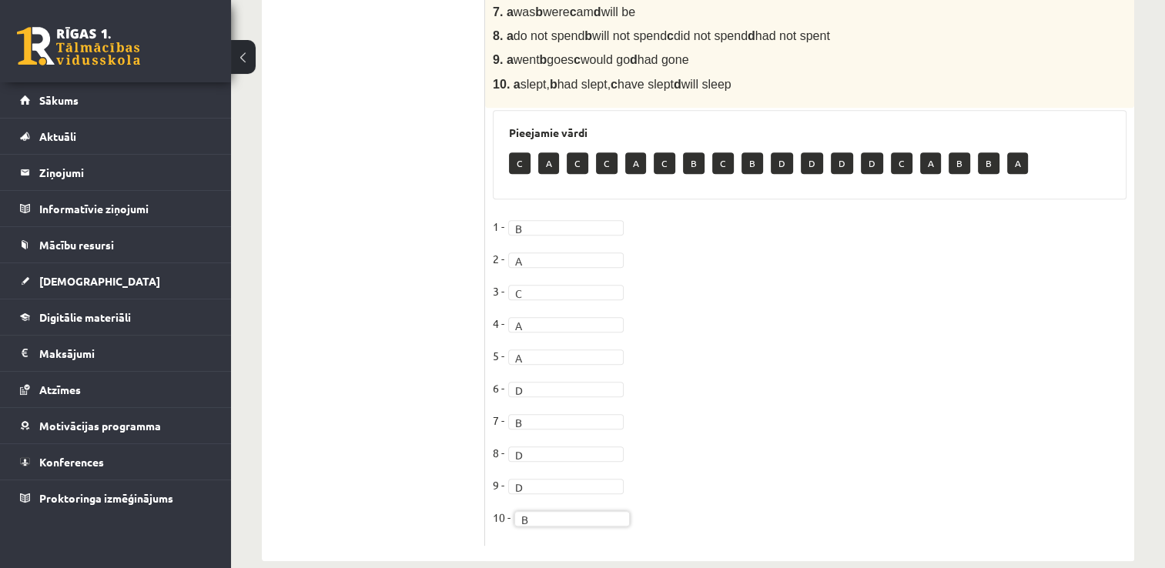
scroll to position [751, 0]
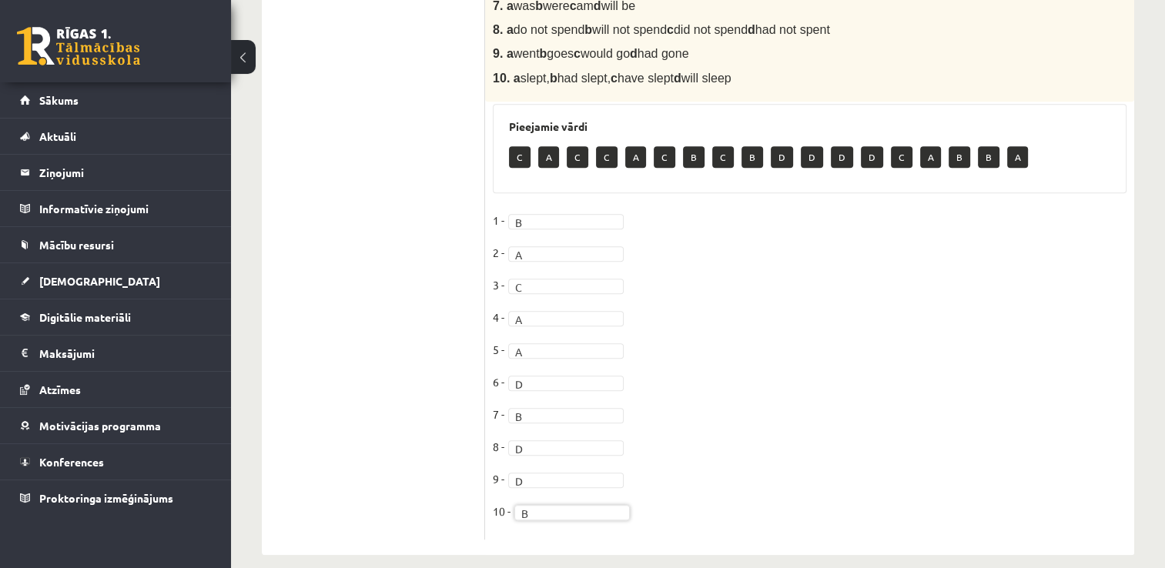
click at [741, 354] on fieldset "1 - B * 2 - A * 3 - C * 4 - A * 5 - A * 6 - D * 7 - B * 8 - D * 9 - D * 10 - B *" at bounding box center [810, 370] width 634 height 323
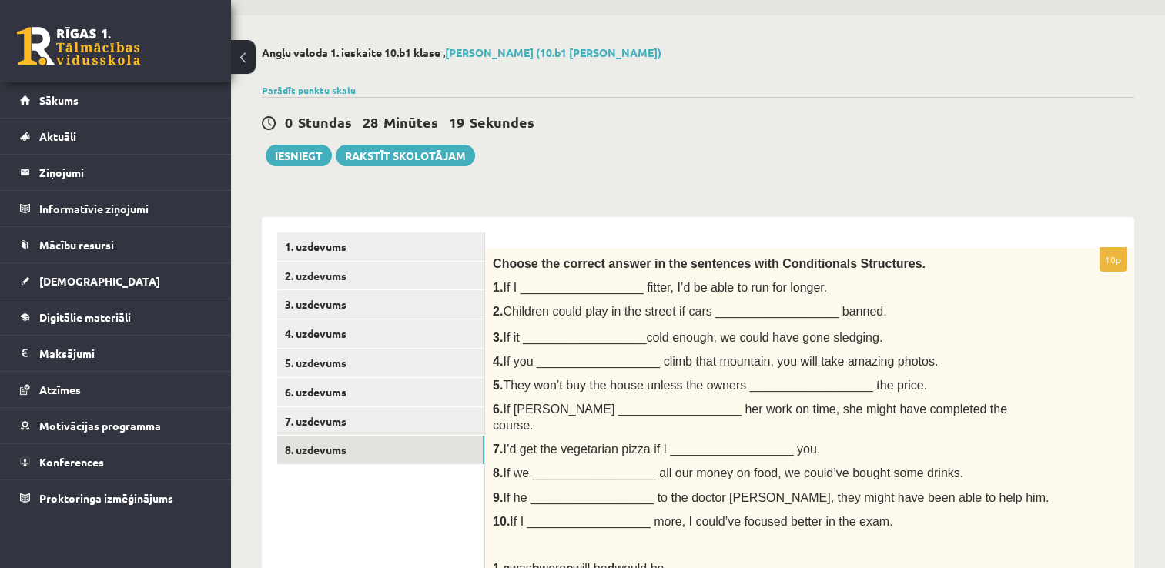
scroll to position [0, 0]
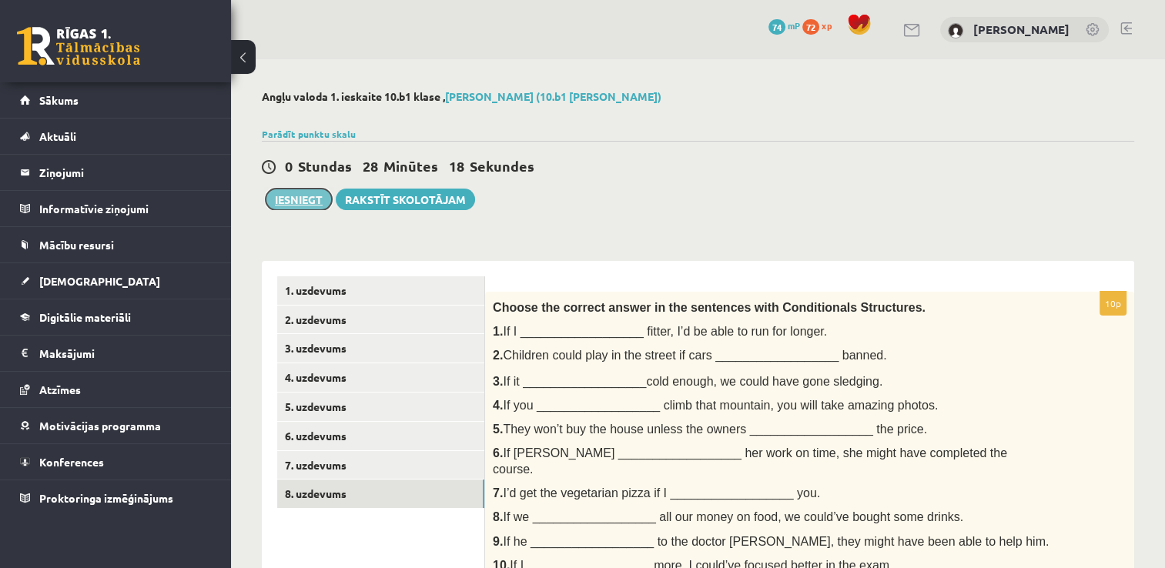
click at [298, 202] on button "Iesniegt" at bounding box center [299, 200] width 66 height 22
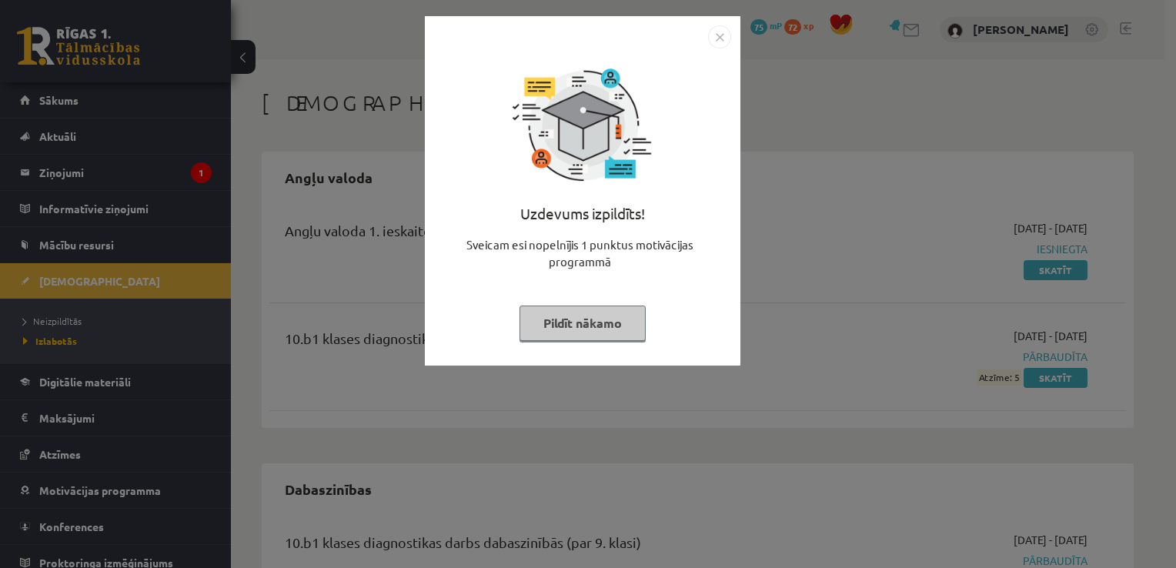
click at [820, 124] on div "Uzdevums izpildīts! Sveicam esi nopelnījis 1 punktus motivācijas programmā Pild…" at bounding box center [588, 284] width 1176 height 568
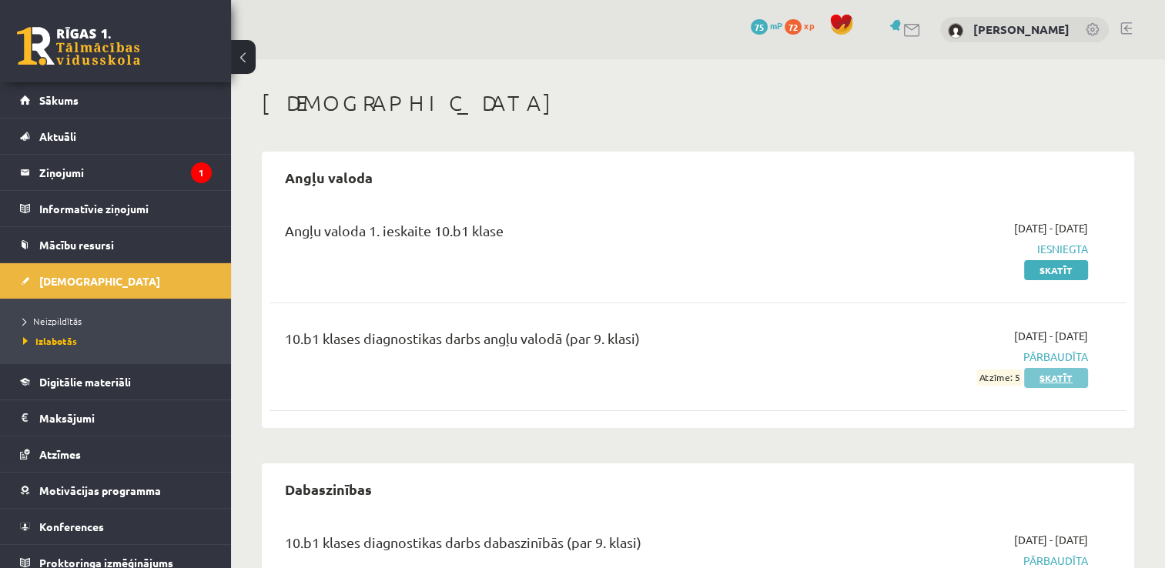
click at [1055, 379] on link "Skatīt" at bounding box center [1056, 378] width 64 height 20
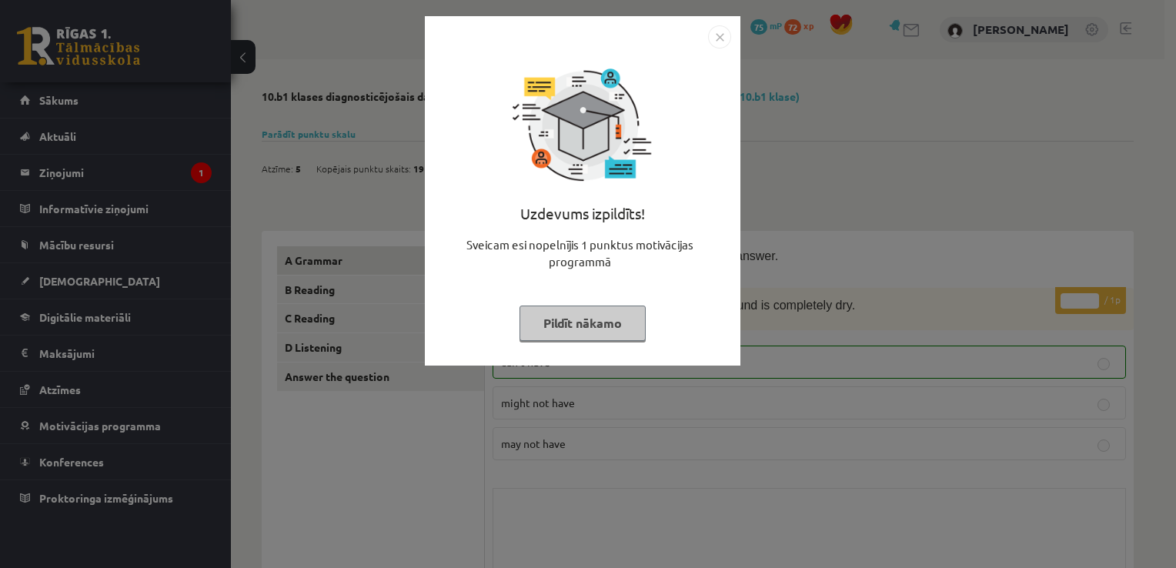
drag, startPoint x: 895, startPoint y: 199, endPoint x: 908, endPoint y: 219, distance: 23.9
click at [896, 199] on div "Uzdevums izpildīts! Sveicam esi nopelnījis 1 punktus motivācijas programmā Pild…" at bounding box center [588, 284] width 1176 height 568
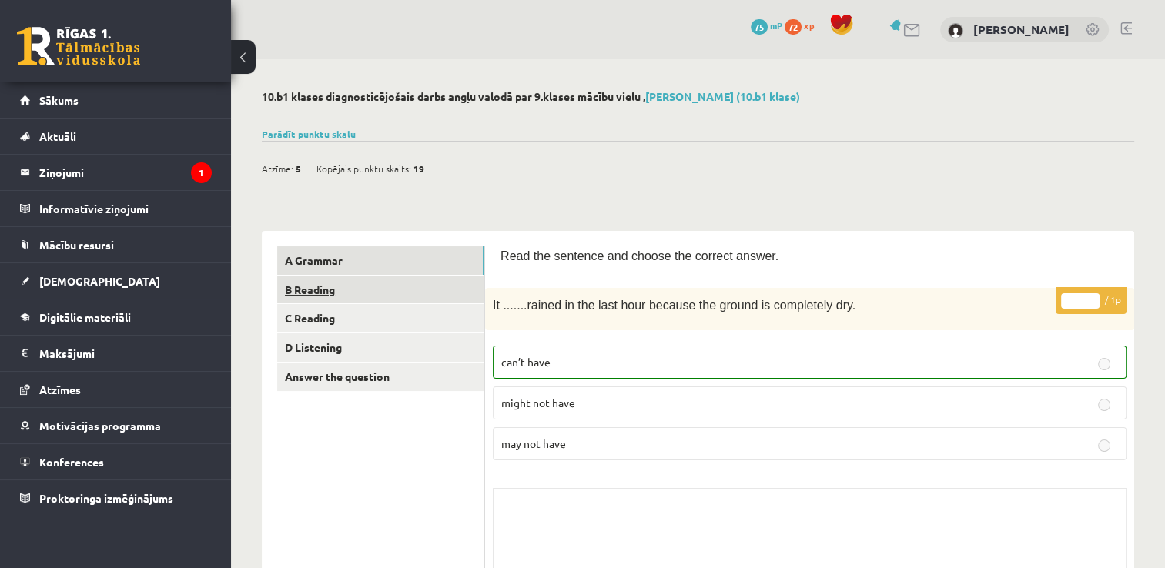
click at [320, 293] on link "B Reading" at bounding box center [380, 290] width 207 height 28
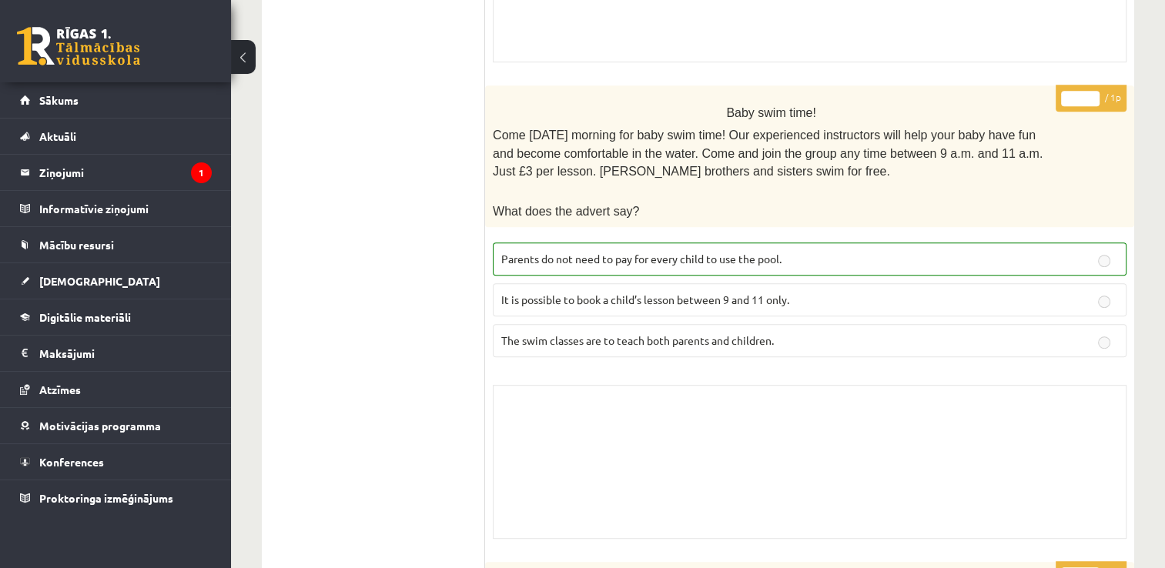
scroll to position [693, 0]
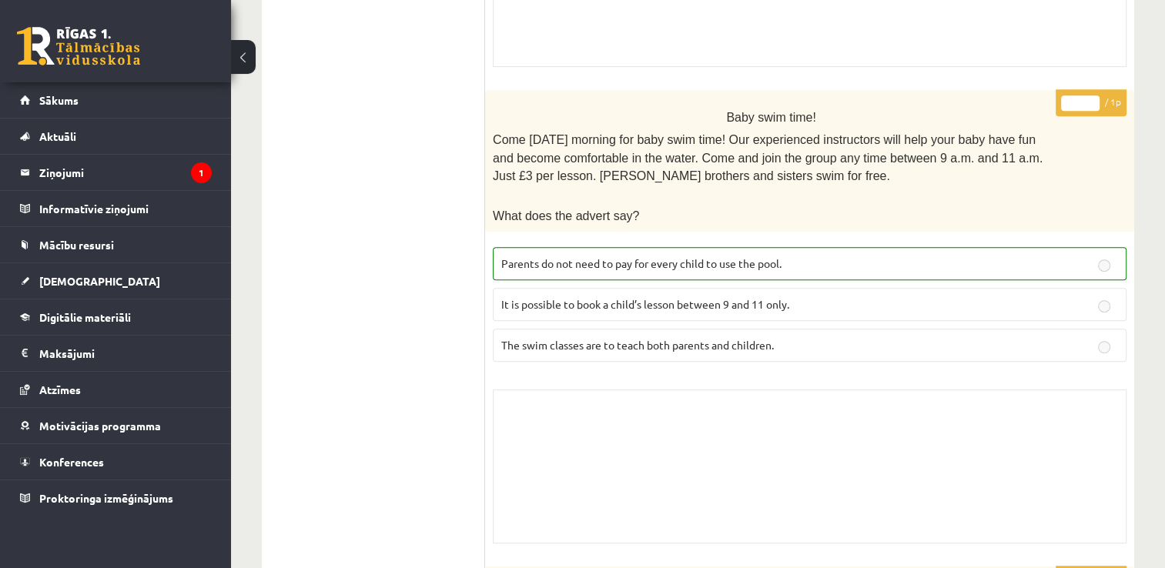
click at [1093, 259] on p "Parents do not need to pay for every child to use the pool." at bounding box center [809, 264] width 617 height 16
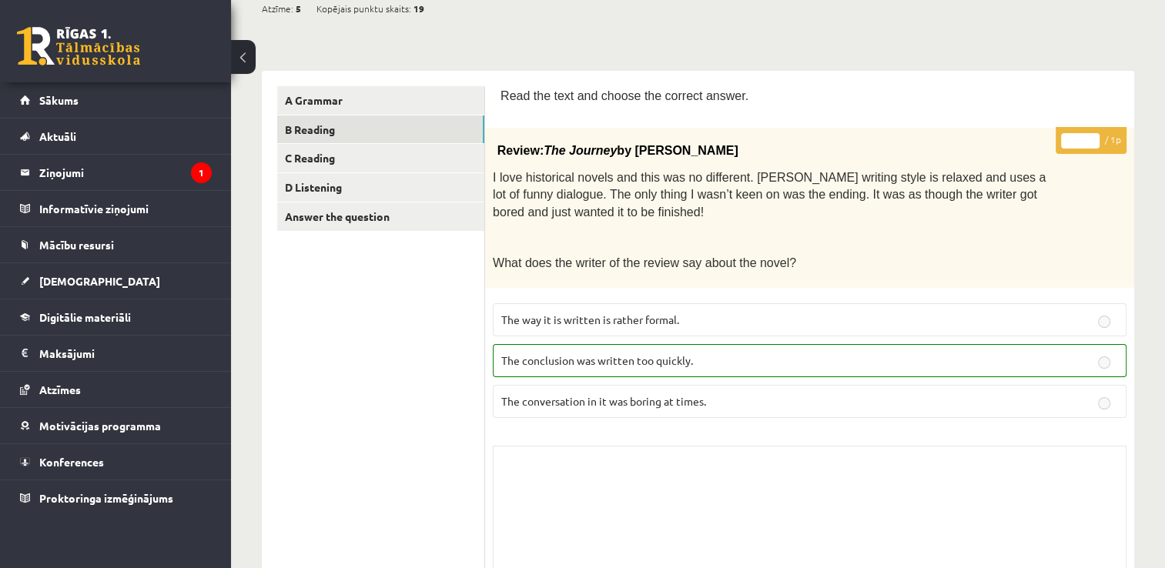
scroll to position [0, 0]
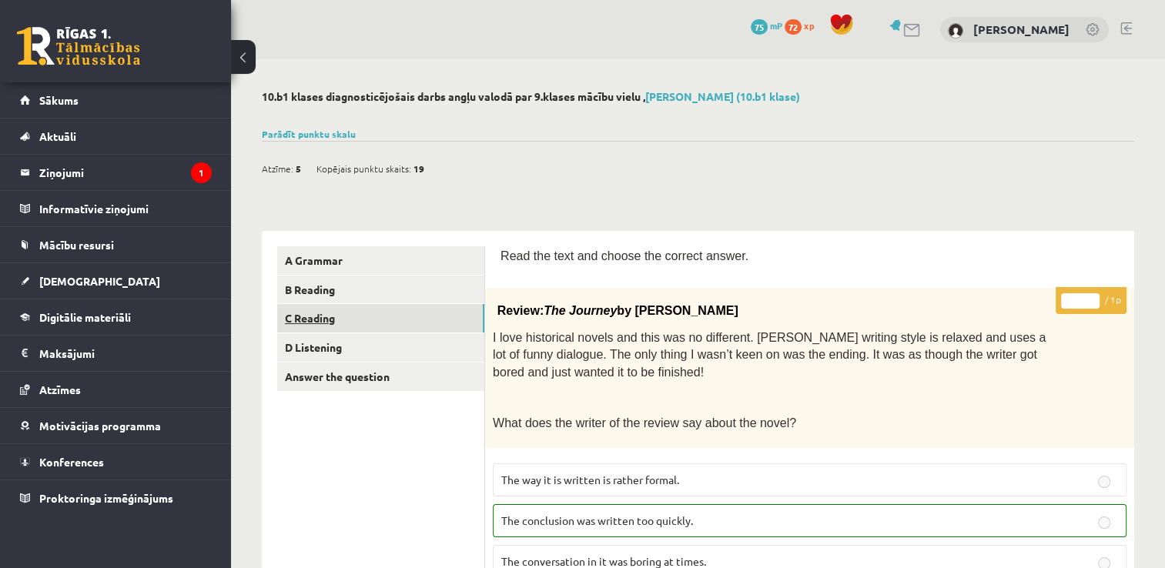
click at [333, 320] on link "C Reading" at bounding box center [380, 318] width 207 height 28
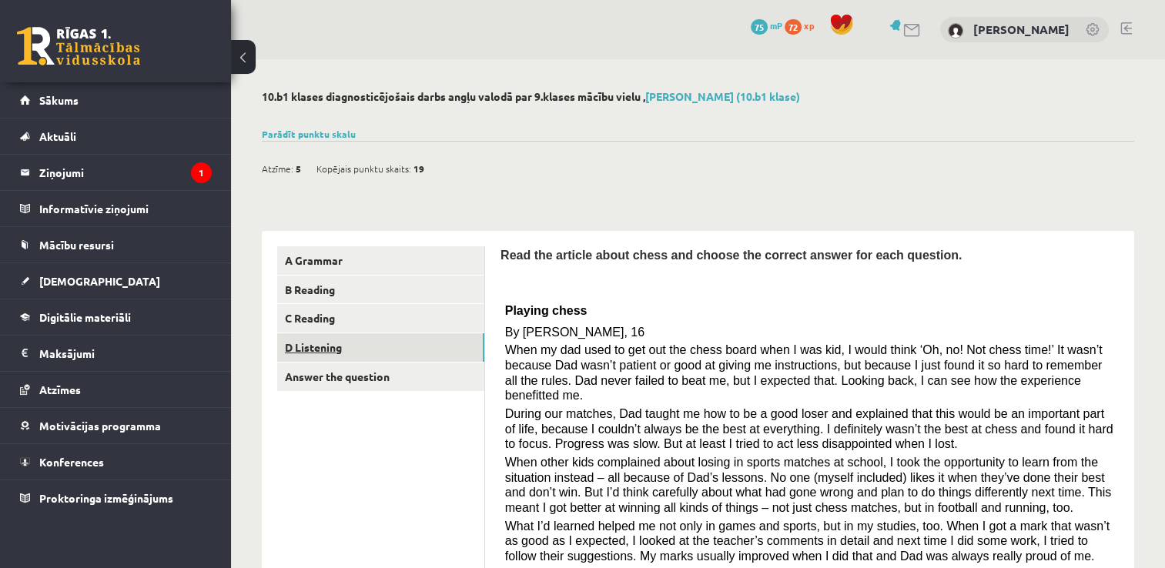
click at [332, 344] on link "D Listening" at bounding box center [380, 347] width 207 height 28
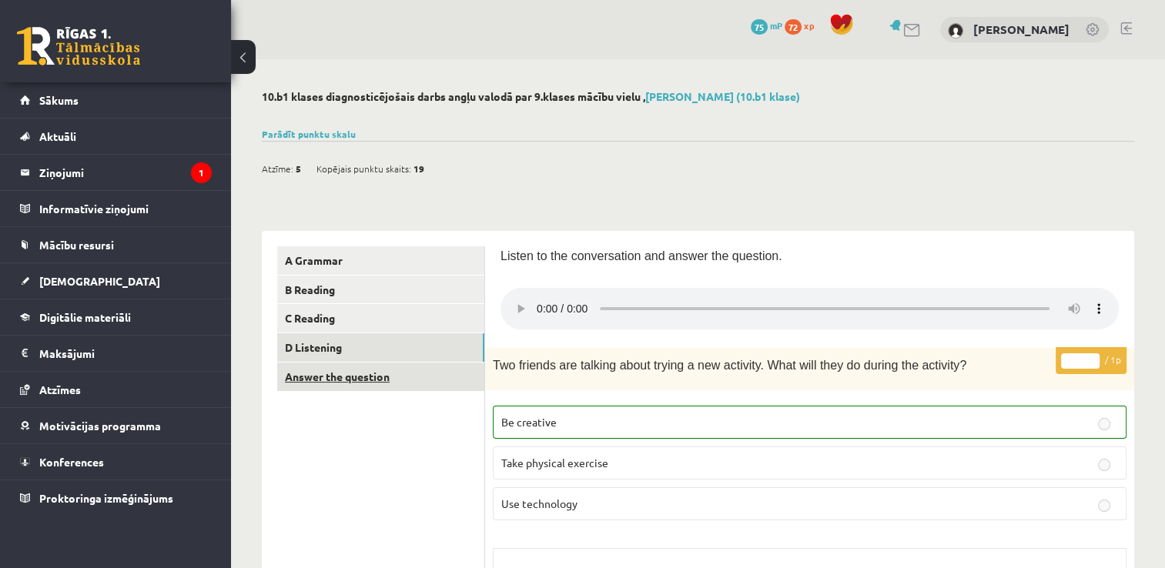
click at [372, 380] on link "Answer the question" at bounding box center [380, 377] width 207 height 28
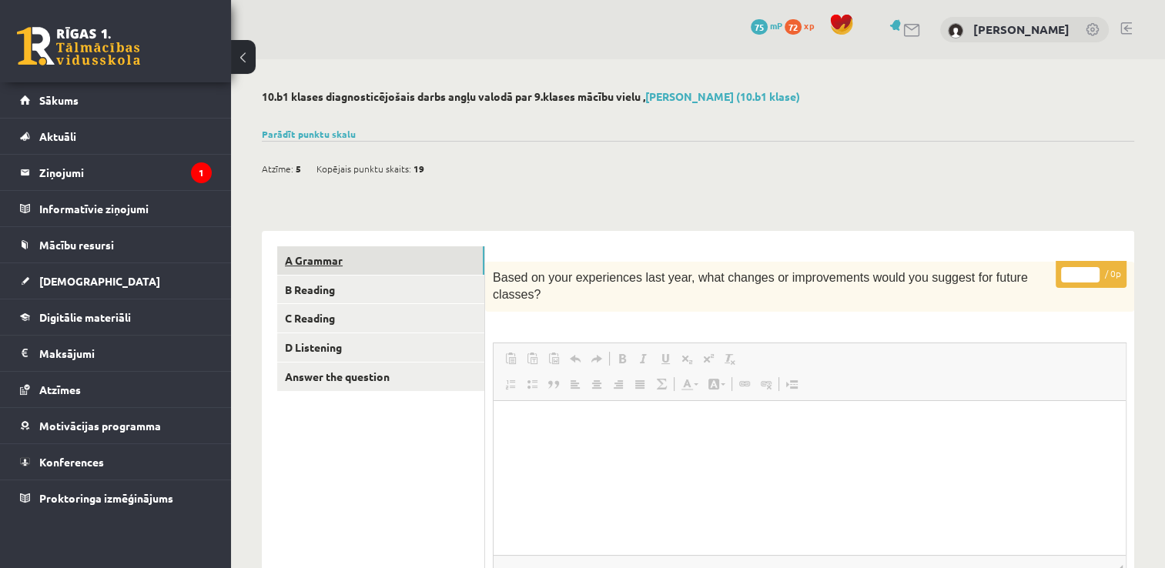
click at [320, 259] on link "A Grammar" at bounding box center [380, 260] width 207 height 28
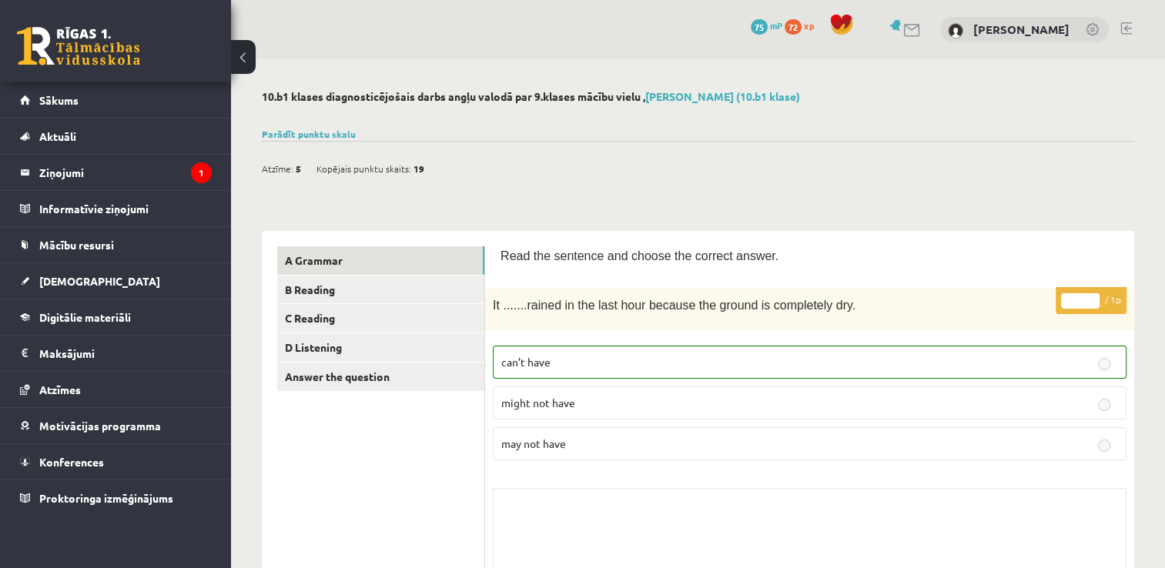
click at [289, 162] on span "Atzīme:" at bounding box center [278, 168] width 32 height 23
click at [68, 173] on legend "Ziņojumi 1" at bounding box center [125, 172] width 172 height 35
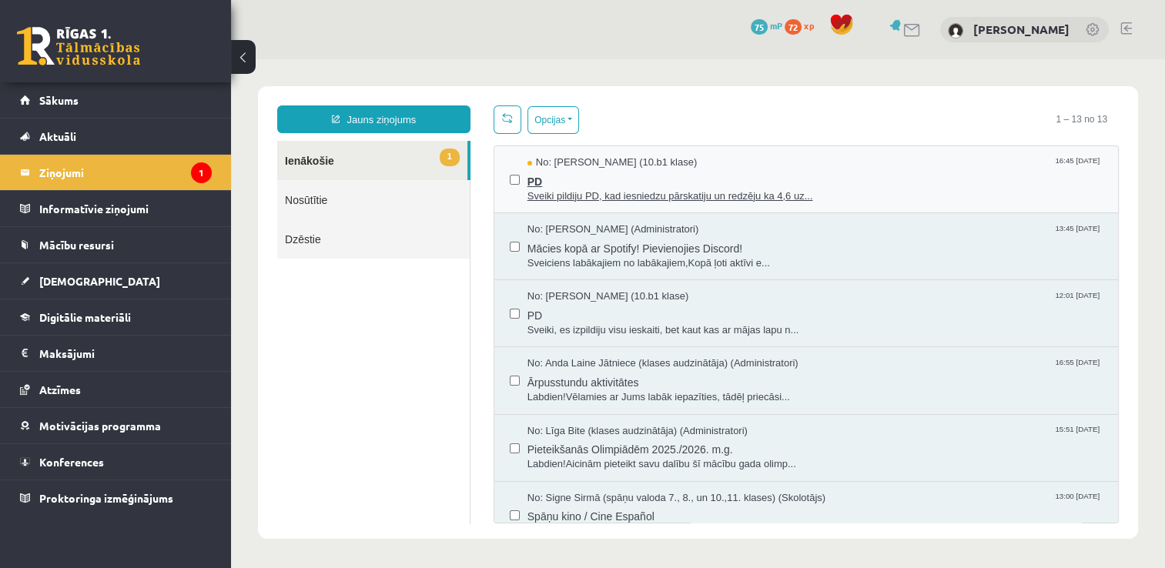
click at [647, 180] on span "PD" at bounding box center [814, 179] width 575 height 19
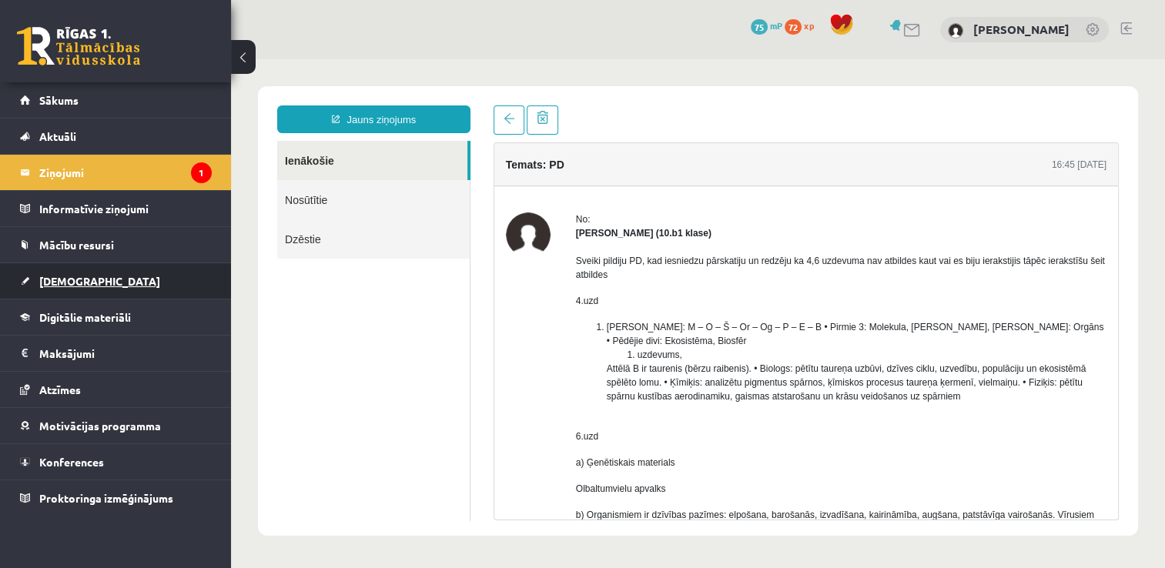
click at [55, 282] on span "[DEMOGRAPHIC_DATA]" at bounding box center [99, 281] width 121 height 14
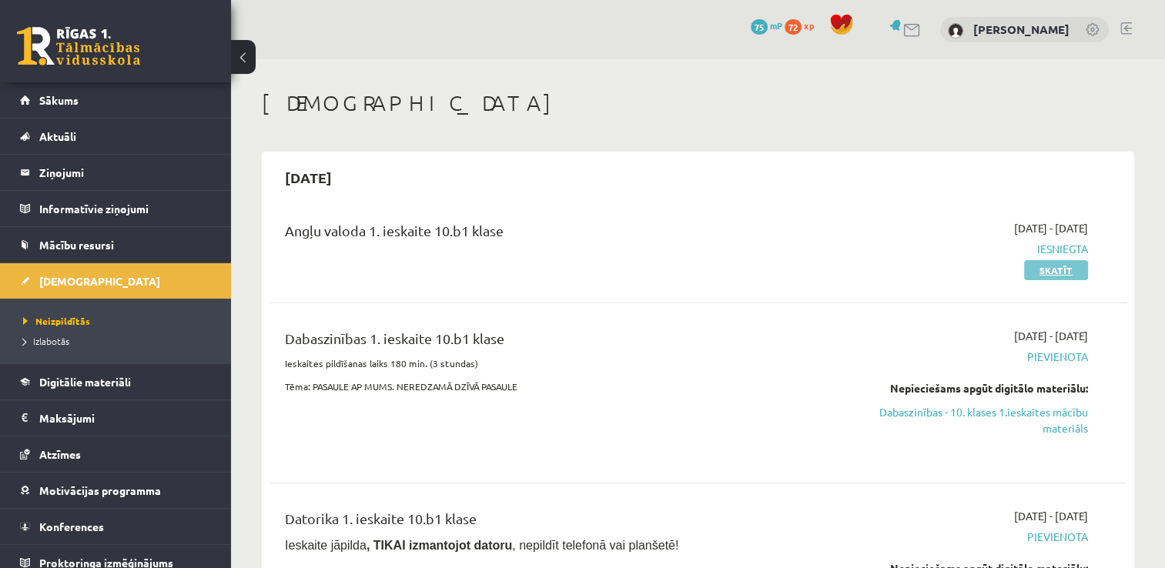
click at [1061, 273] on link "Skatīt" at bounding box center [1056, 270] width 64 height 20
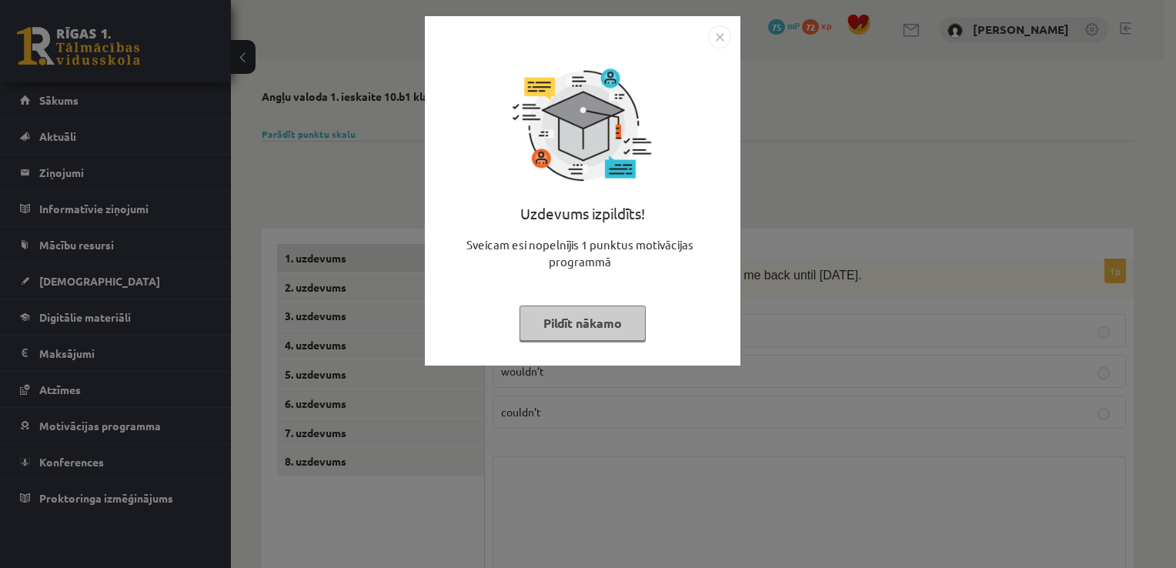
click at [721, 38] on img "Close" at bounding box center [719, 36] width 23 height 23
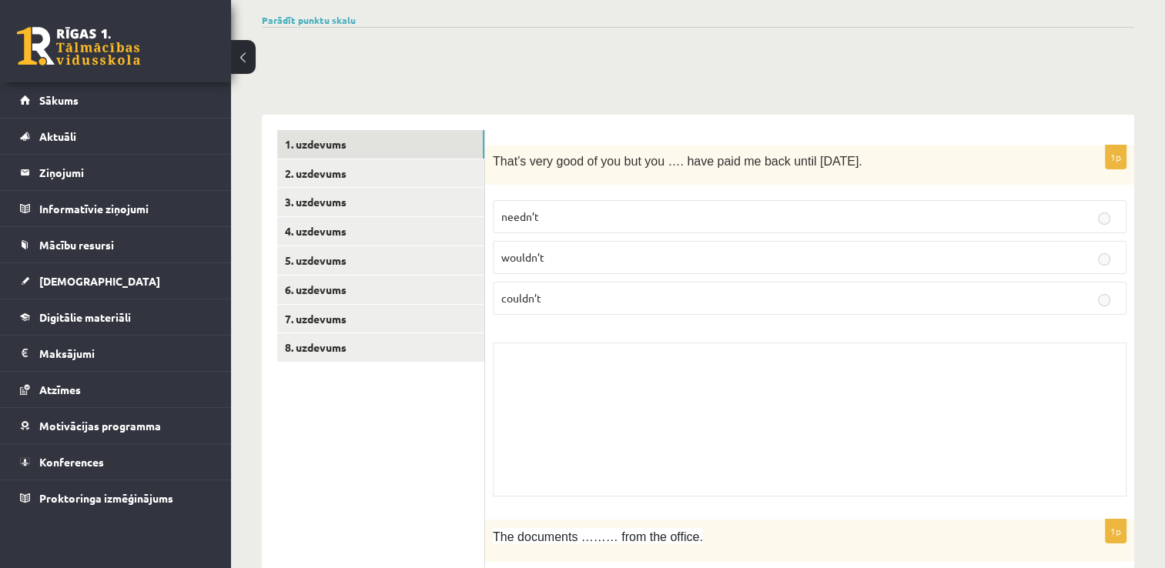
scroll to position [154, 0]
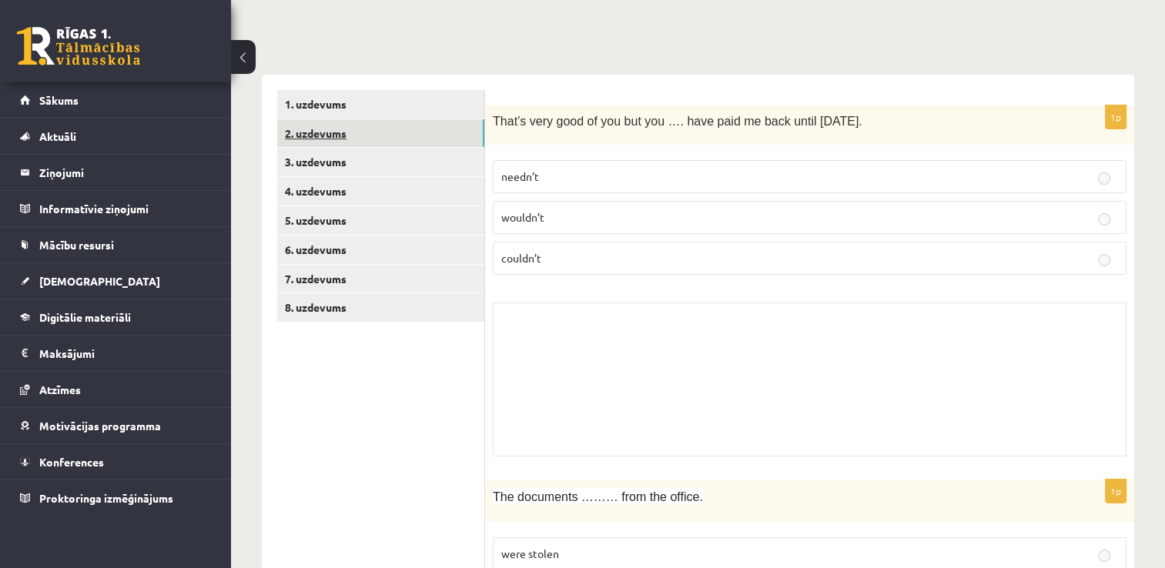
click at [388, 139] on link "2. uzdevums" at bounding box center [380, 133] width 207 height 28
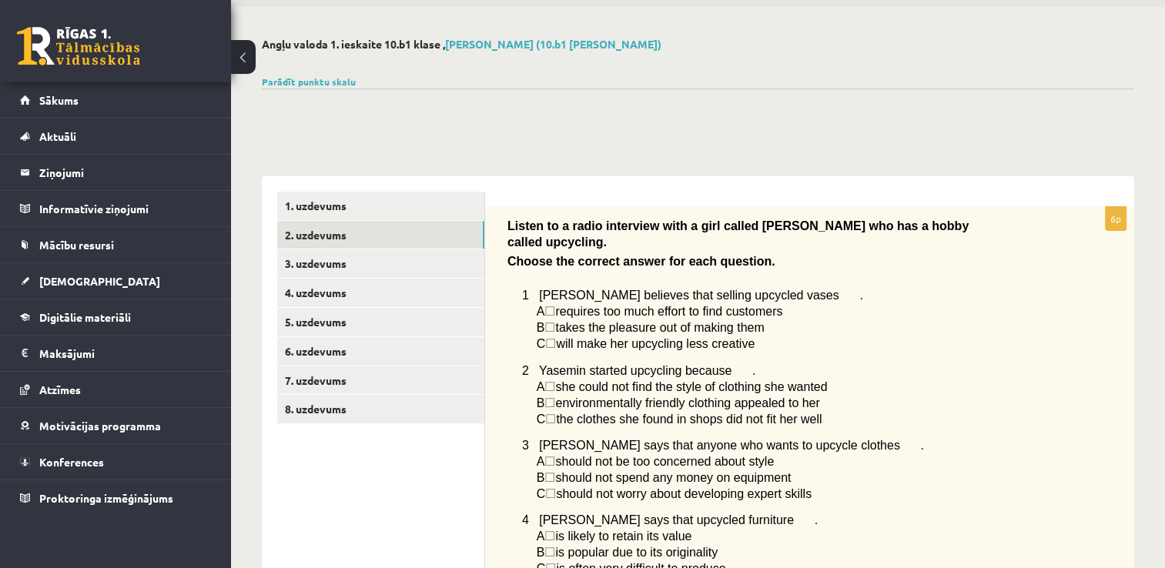
scroll to position [129, 0]
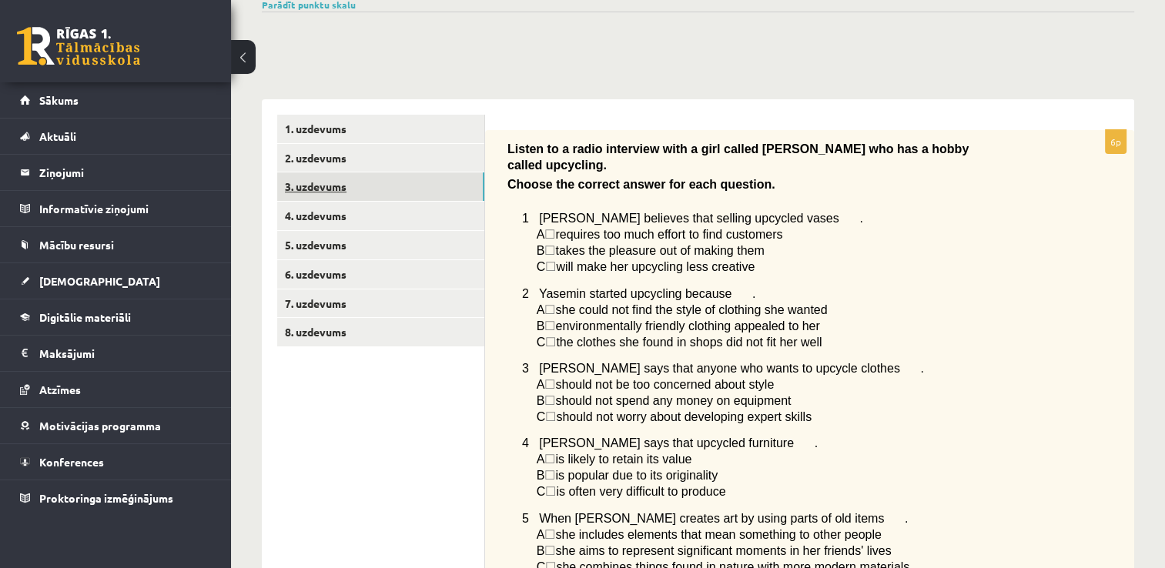
click at [337, 189] on link "3. uzdevums" at bounding box center [380, 186] width 207 height 28
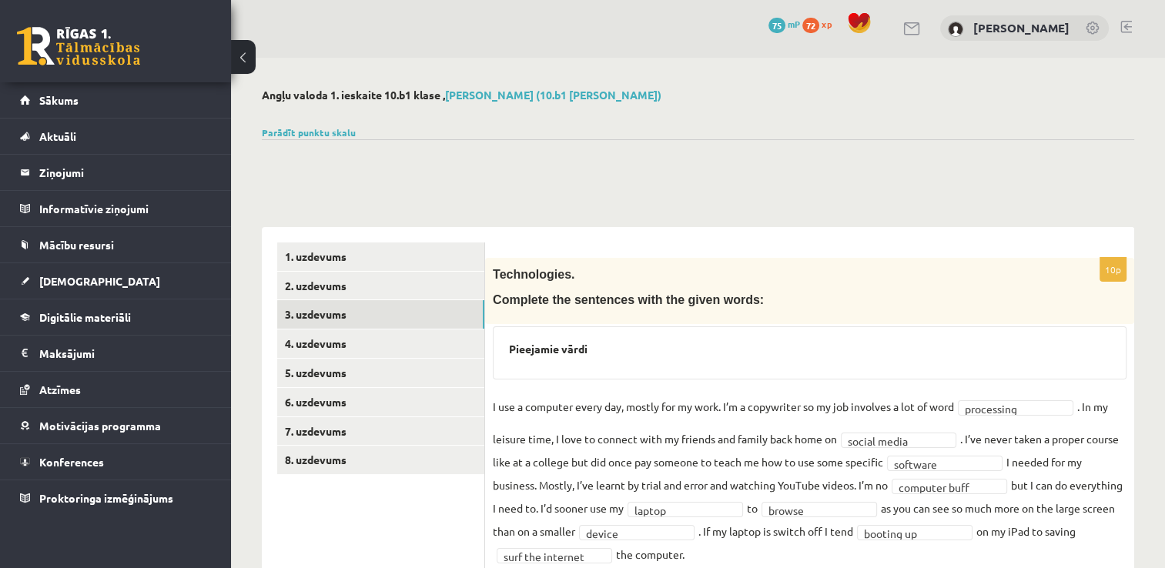
scroll to position [0, 0]
click at [336, 345] on link "4. uzdevums" at bounding box center [380, 345] width 207 height 28
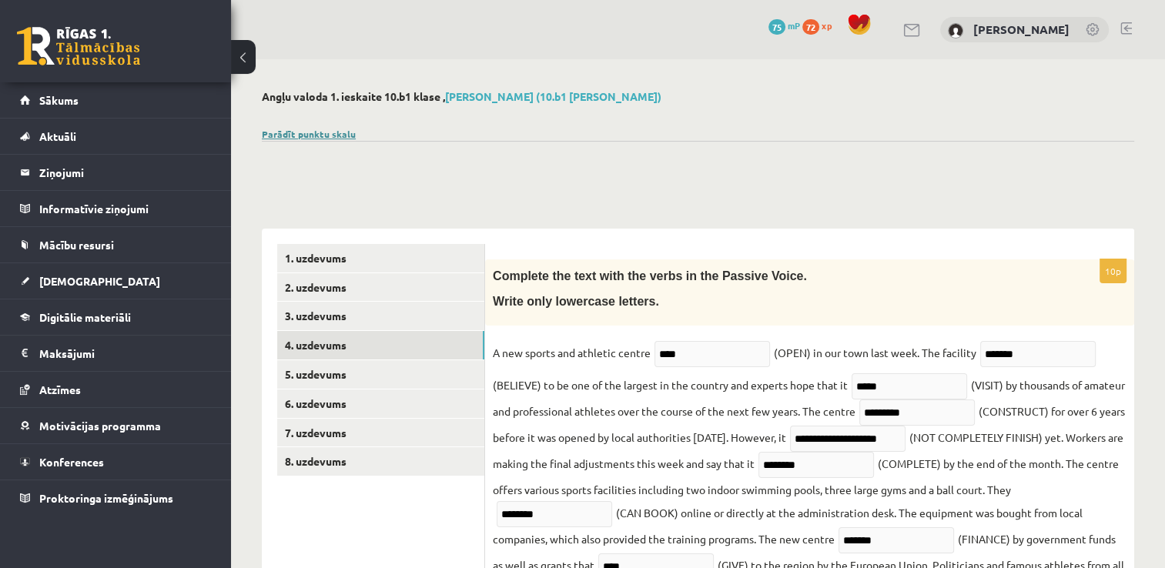
click at [322, 128] on link "Parādīt punktu skalu" at bounding box center [309, 134] width 94 height 12
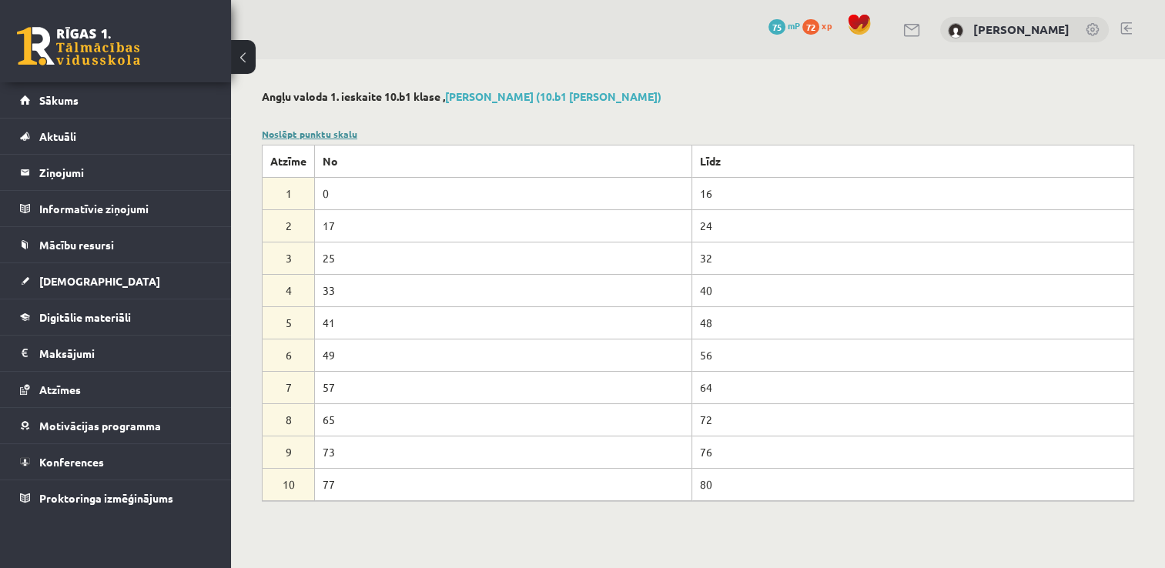
click at [314, 132] on link "Noslēpt punktu skalu" at bounding box center [309, 134] width 95 height 12
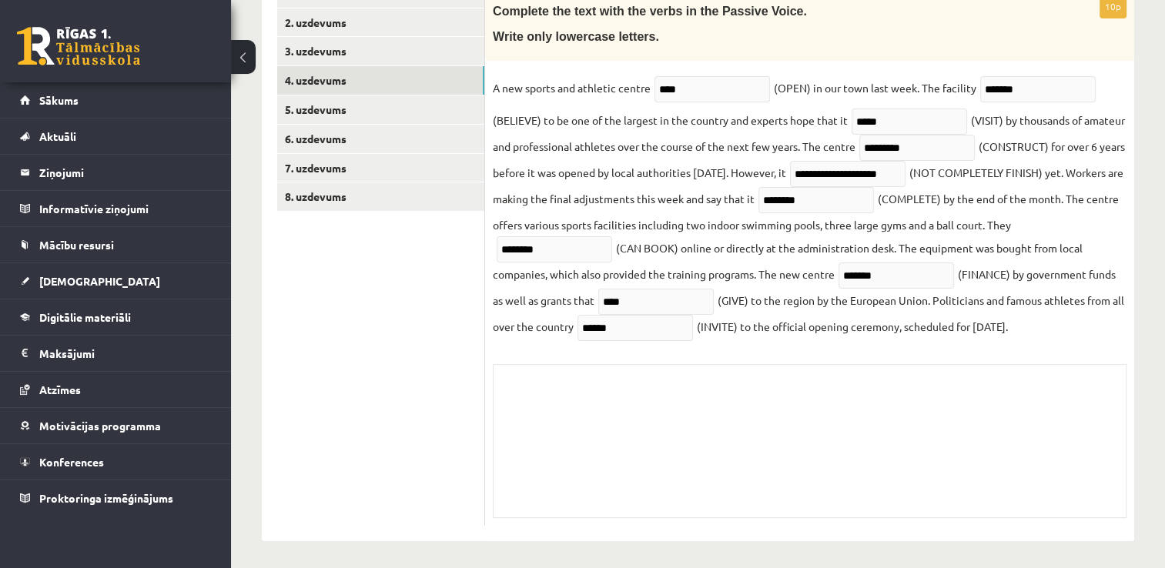
scroll to position [267, 0]
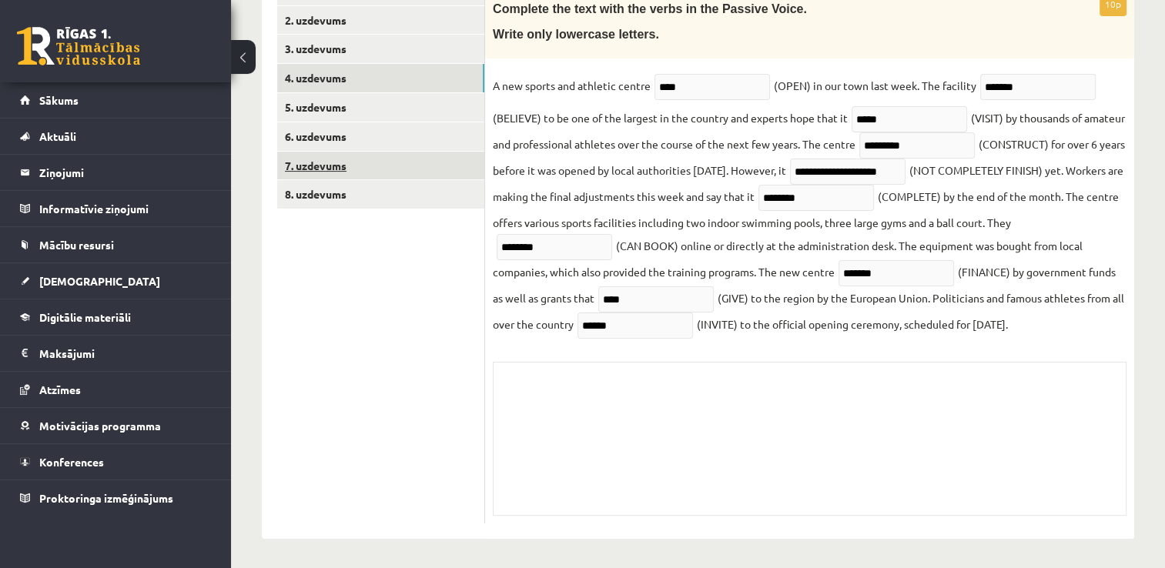
click at [342, 161] on link "7. uzdevums" at bounding box center [380, 166] width 207 height 28
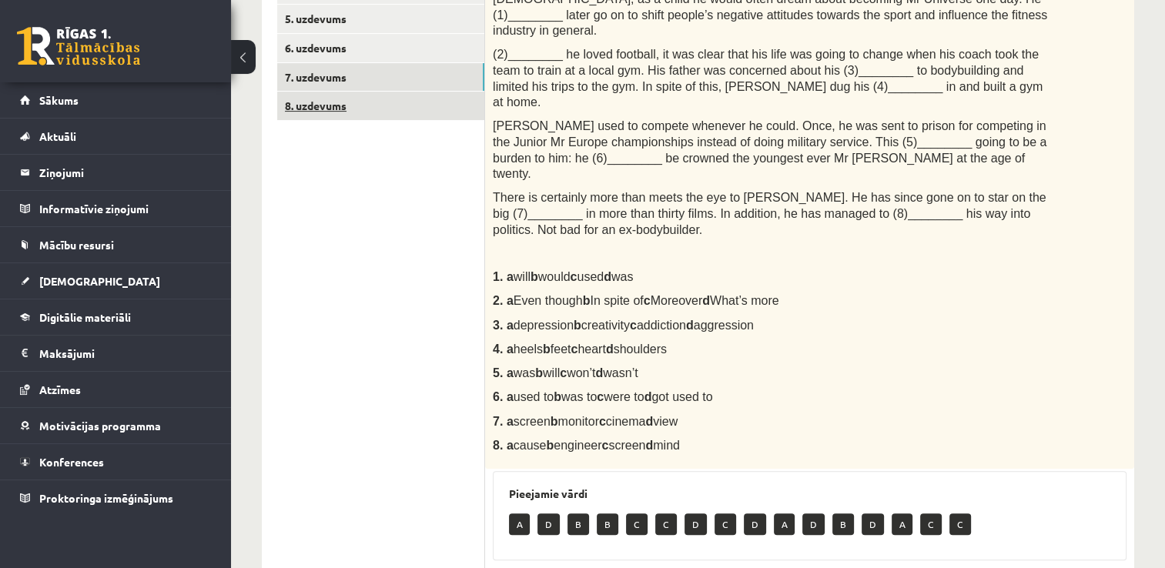
scroll to position [264, 0]
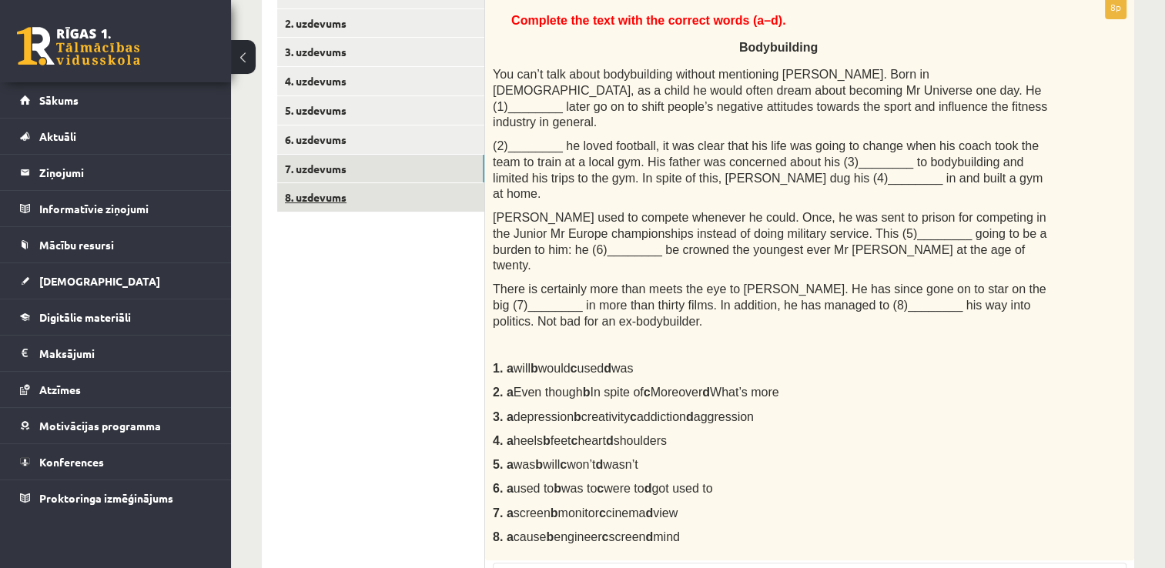
click at [310, 205] on link "8. uzdevums" at bounding box center [380, 197] width 207 height 28
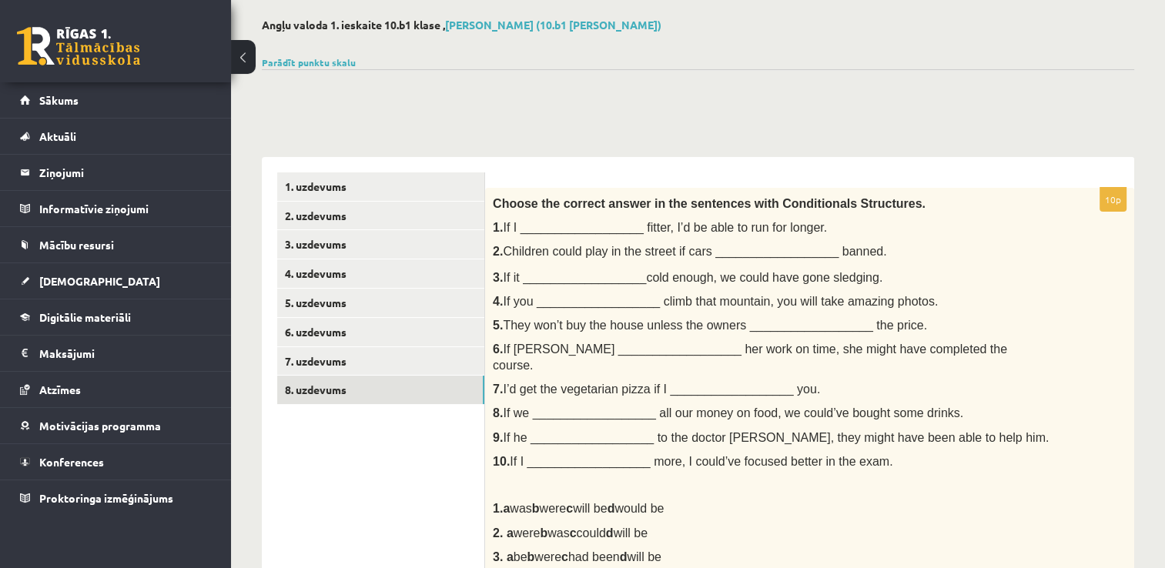
scroll to position [0, 0]
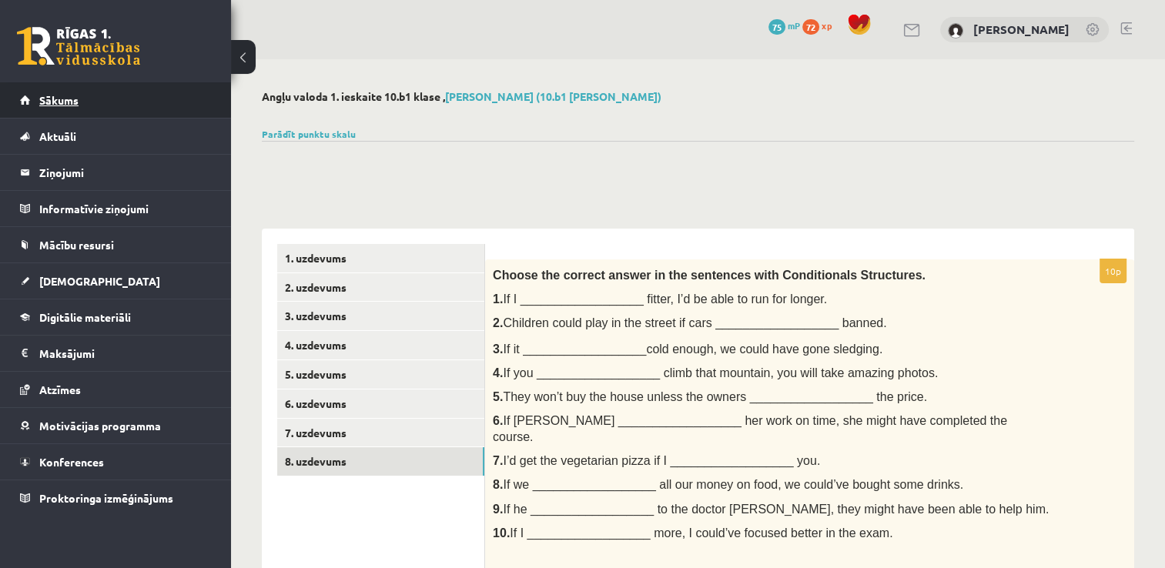
click at [56, 102] on span "Sākums" at bounding box center [58, 100] width 39 height 14
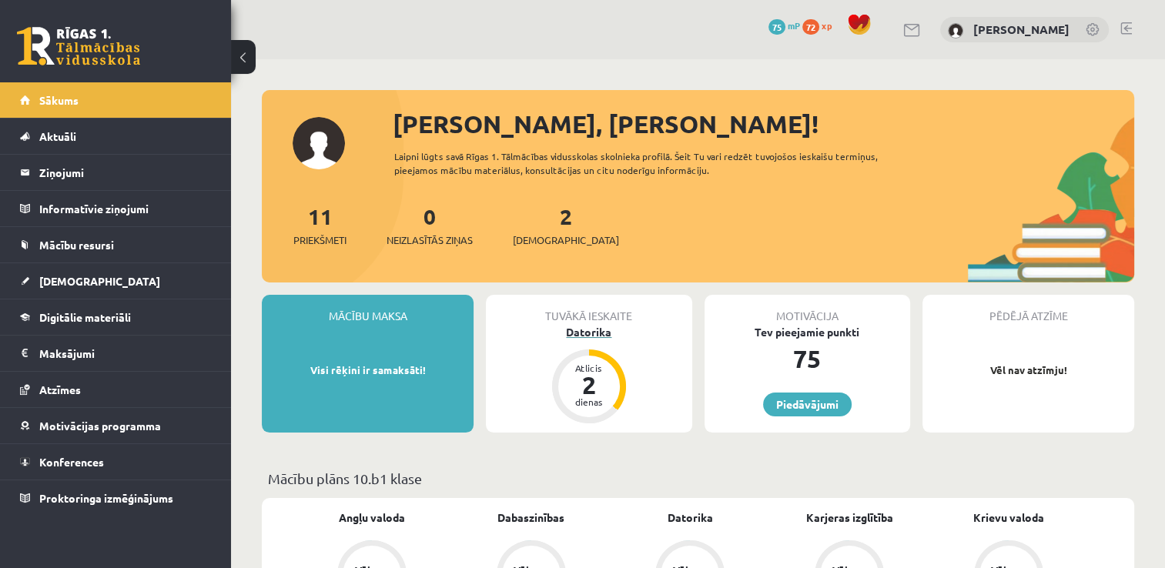
click at [615, 366] on div "Atlicis 2 dienas" at bounding box center [589, 387] width 74 height 74
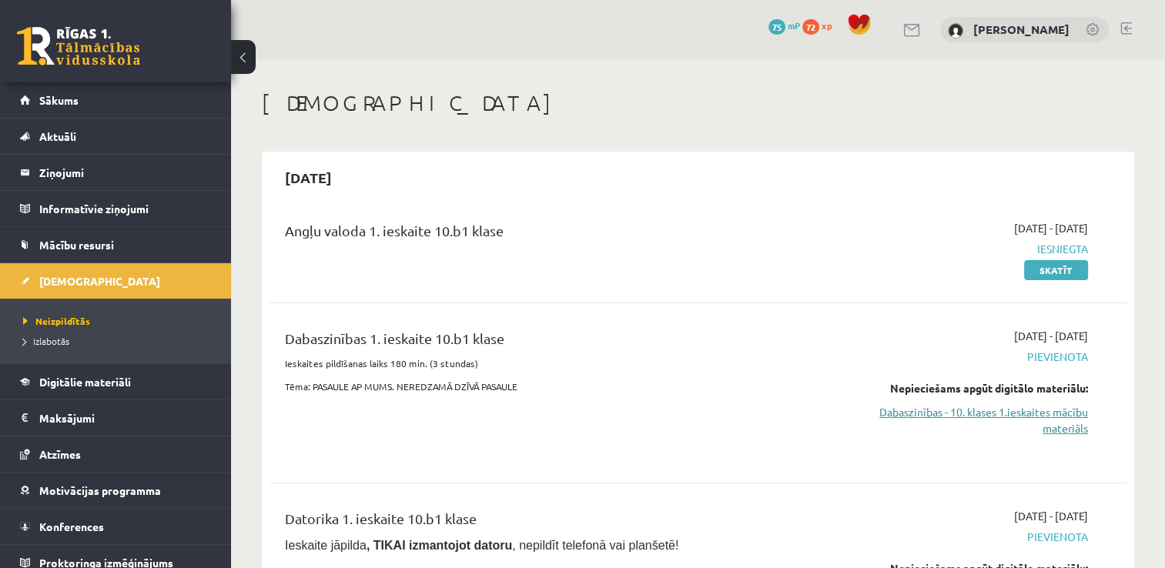
click at [1044, 413] on link "Dabaszinības - 10. klases 1.ieskaites mācību materiāls" at bounding box center [961, 420] width 253 height 32
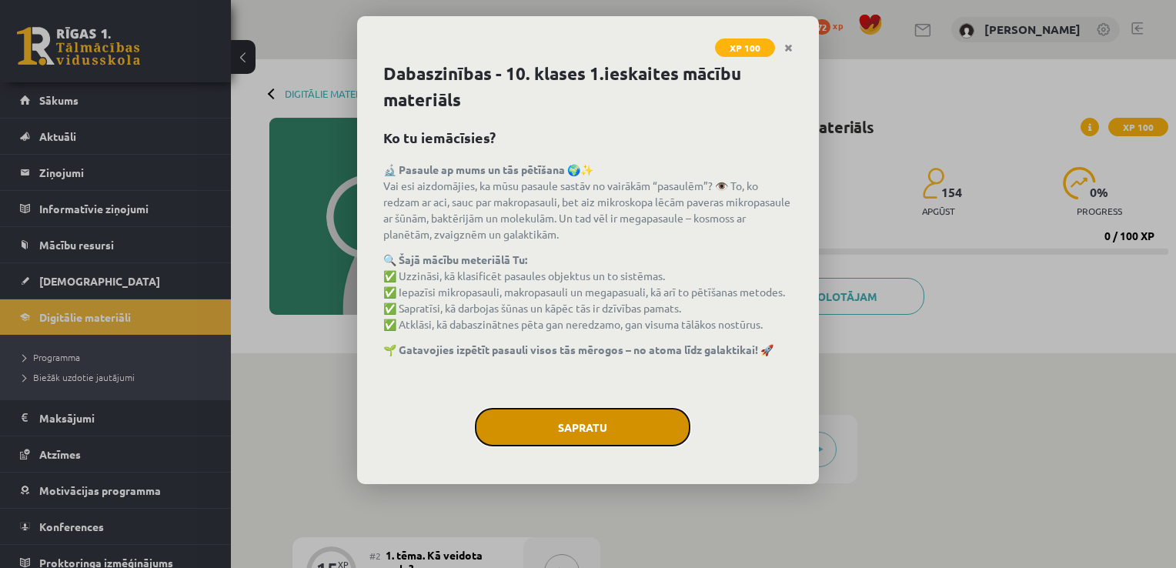
click at [578, 426] on button "Sapratu" at bounding box center [583, 427] width 216 height 38
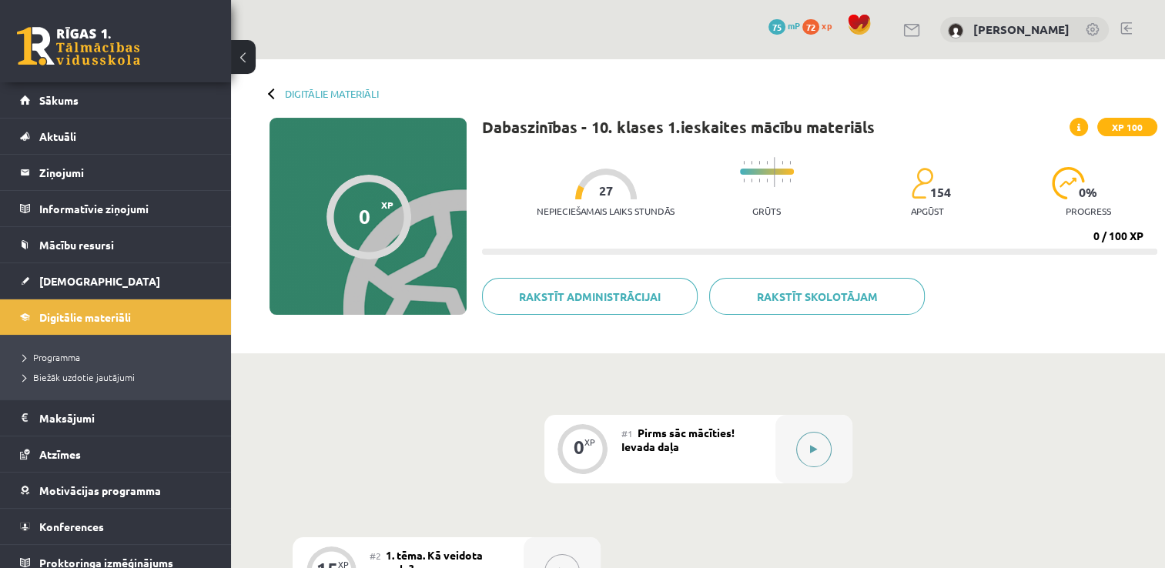
click at [824, 445] on button at bounding box center [813, 449] width 35 height 35
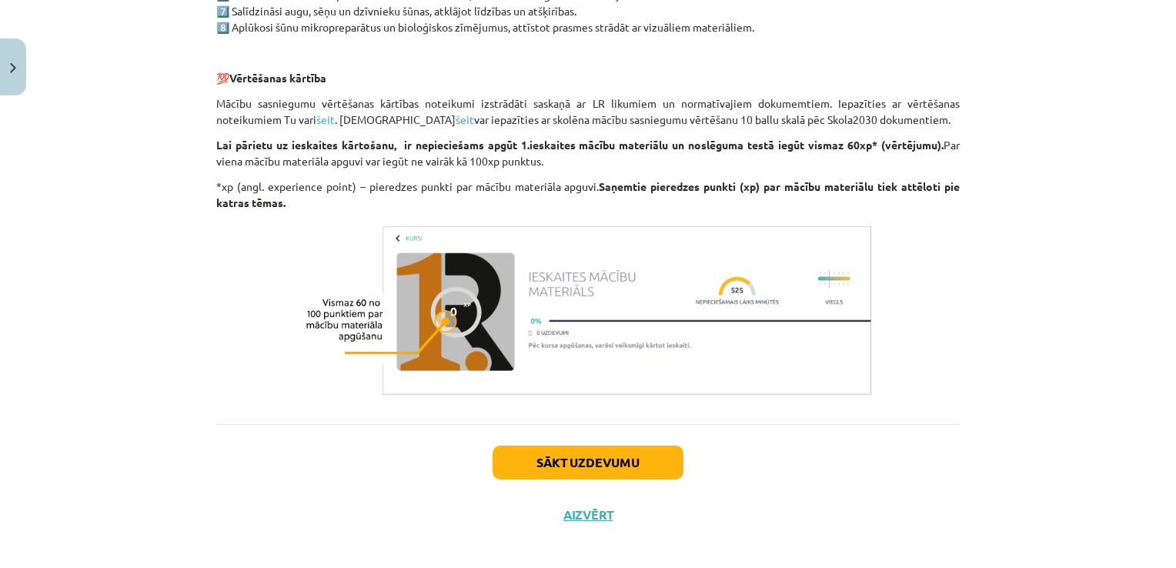
scroll to position [1209, 0]
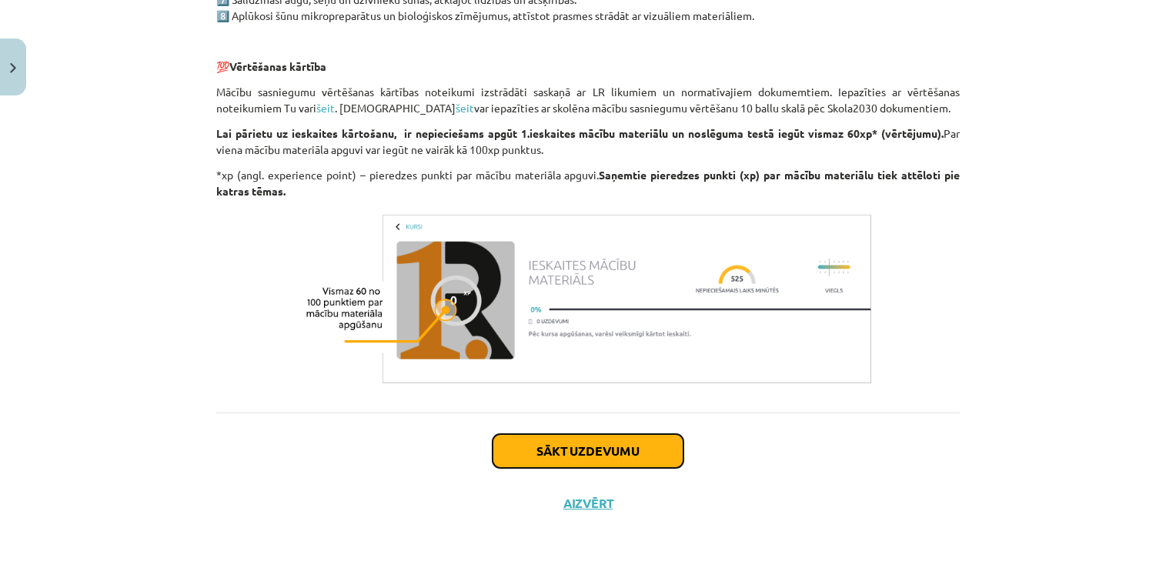
click at [621, 450] on button "Sākt uzdevumu" at bounding box center [588, 451] width 191 height 34
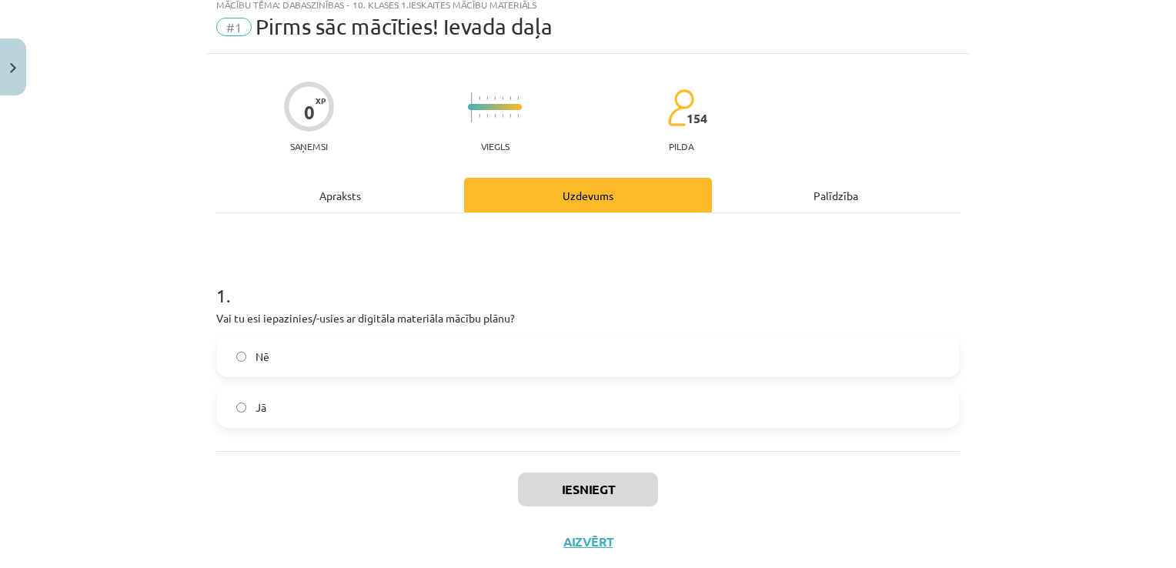
scroll to position [38, 0]
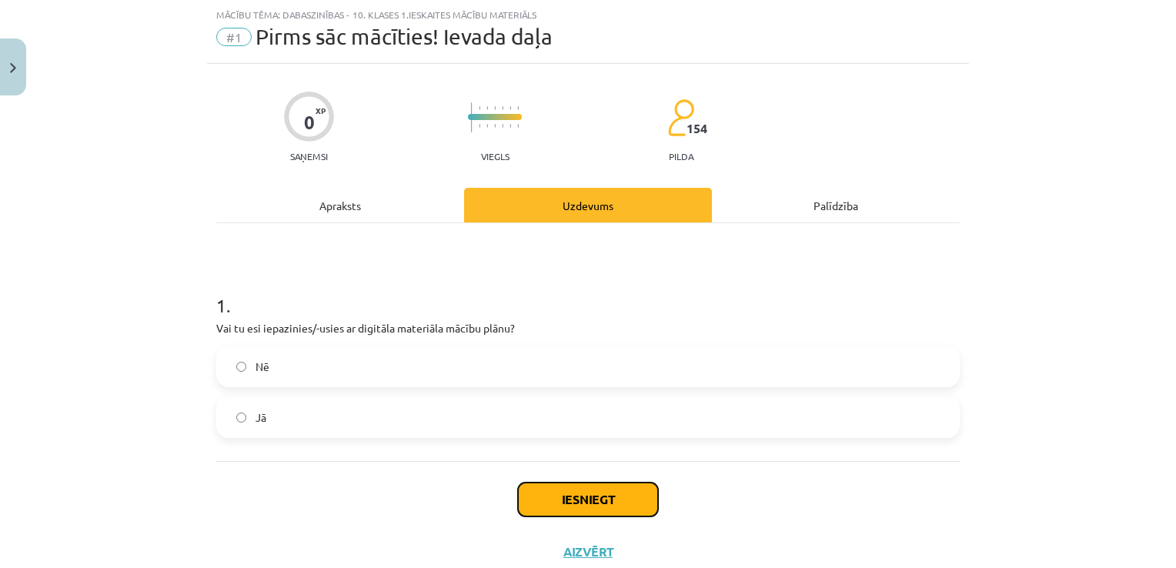
click at [566, 498] on button "Iesniegt" at bounding box center [588, 500] width 140 height 34
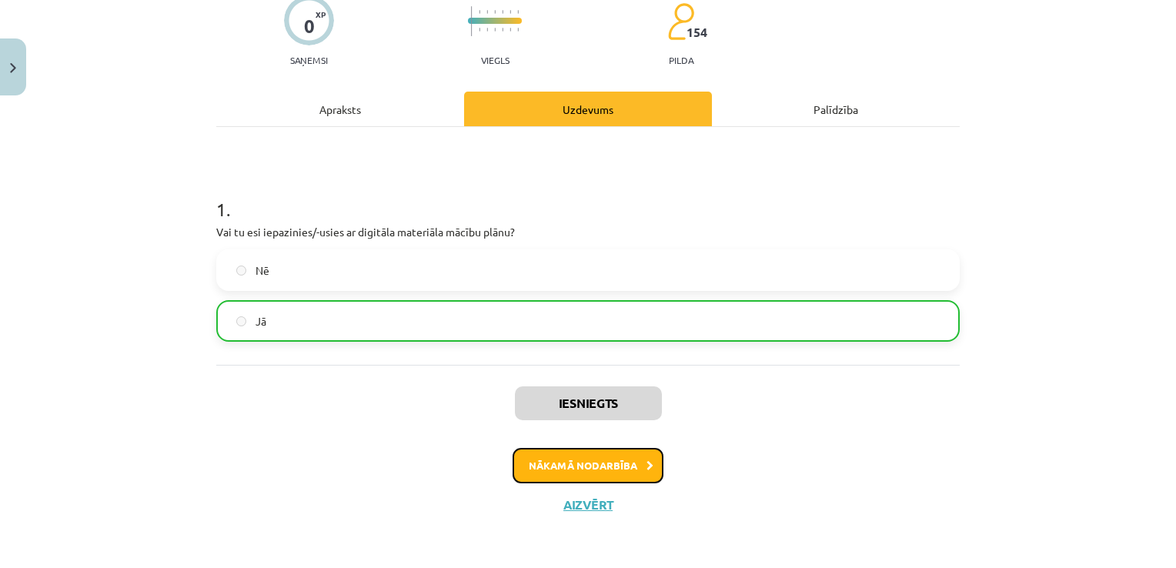
click at [626, 465] on button "Nākamā nodarbība" at bounding box center [588, 465] width 151 height 35
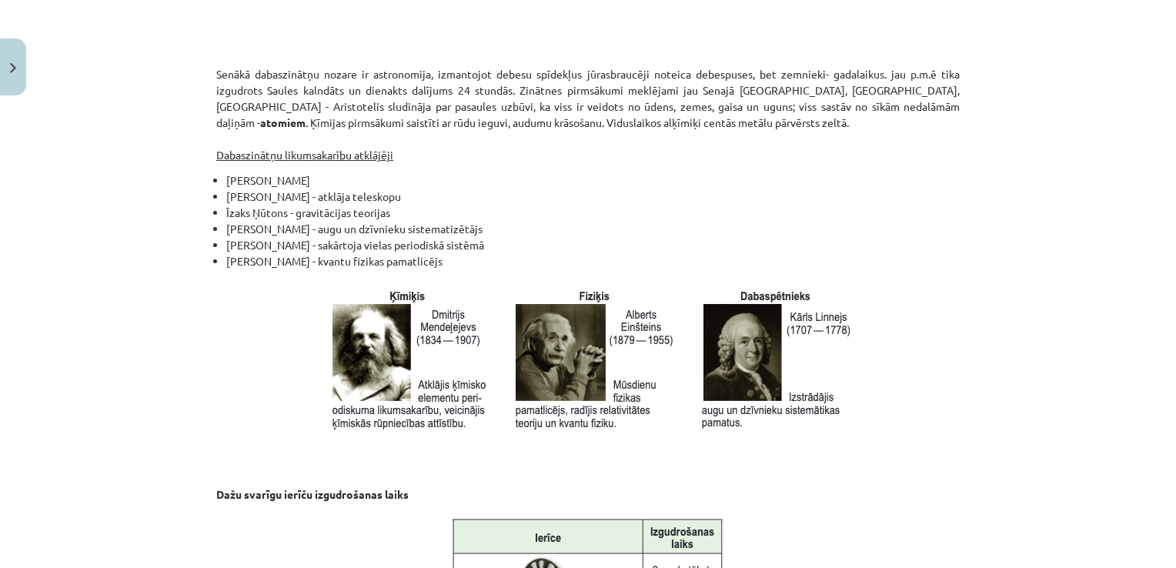
scroll to position [1501, 0]
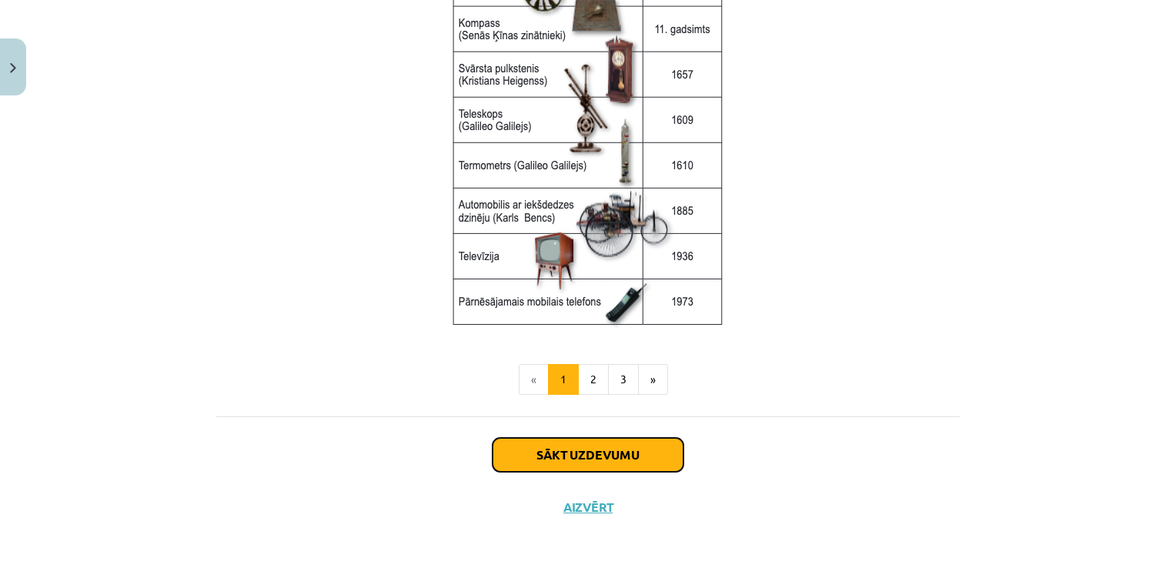
click at [588, 448] on button "Sākt uzdevumu" at bounding box center [588, 455] width 191 height 34
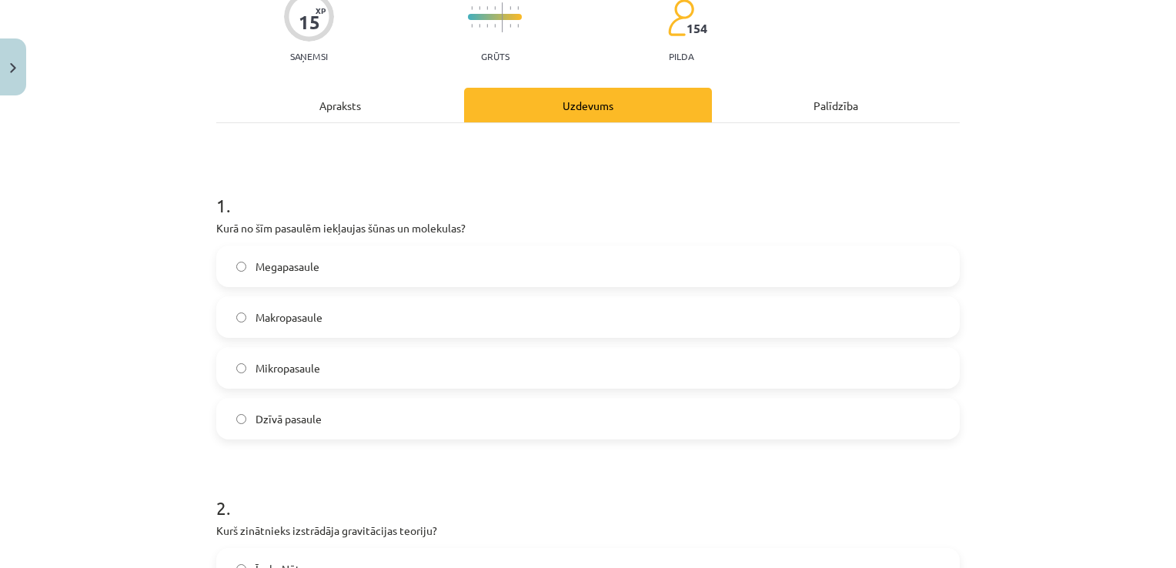
scroll to position [38, 0]
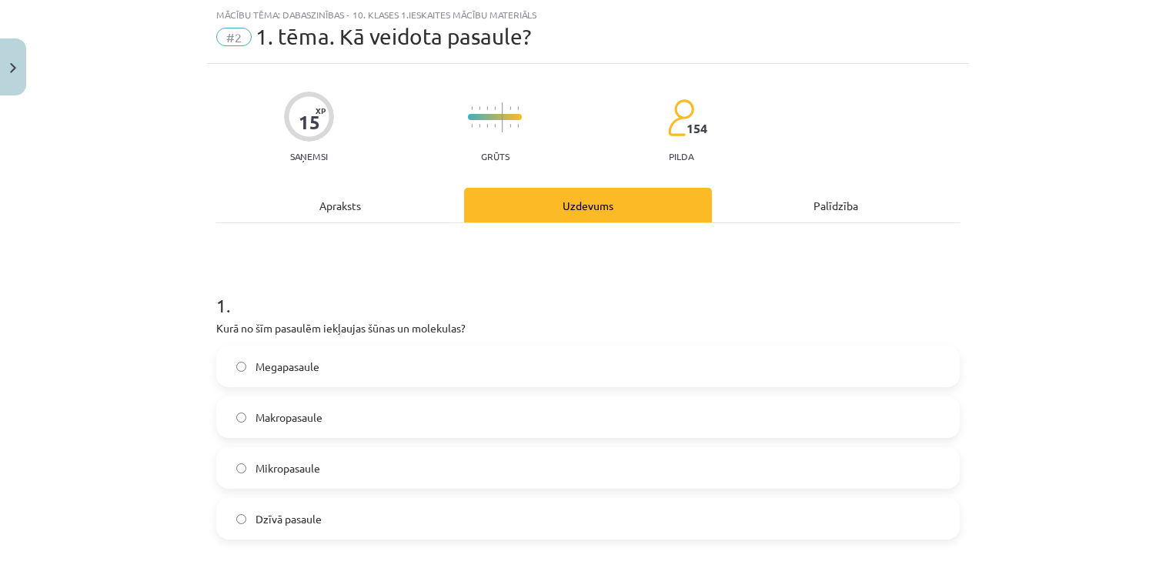
click at [339, 419] on label "Makropasaule" at bounding box center [588, 417] width 741 height 38
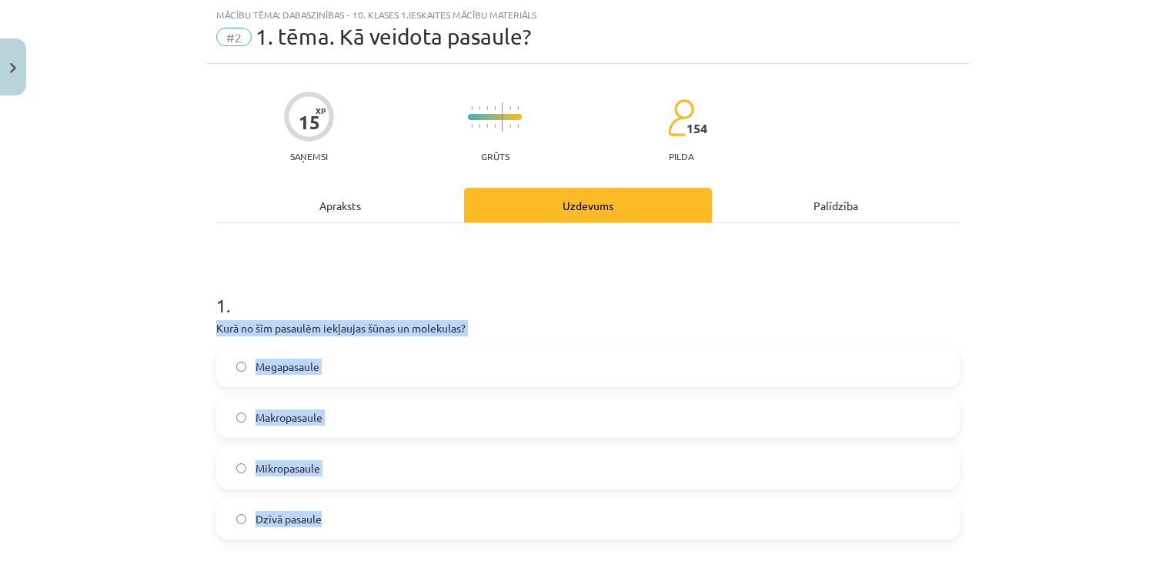
drag, startPoint x: 203, startPoint y: 323, endPoint x: 450, endPoint y: 534, distance: 324.9
copy div "Kurā no šīm pasaulēm iekļaujas šūnas un molekulas? Megapasaule Makropasaule Mik…"
click at [363, 460] on label "Mikropasaule" at bounding box center [588, 468] width 741 height 38
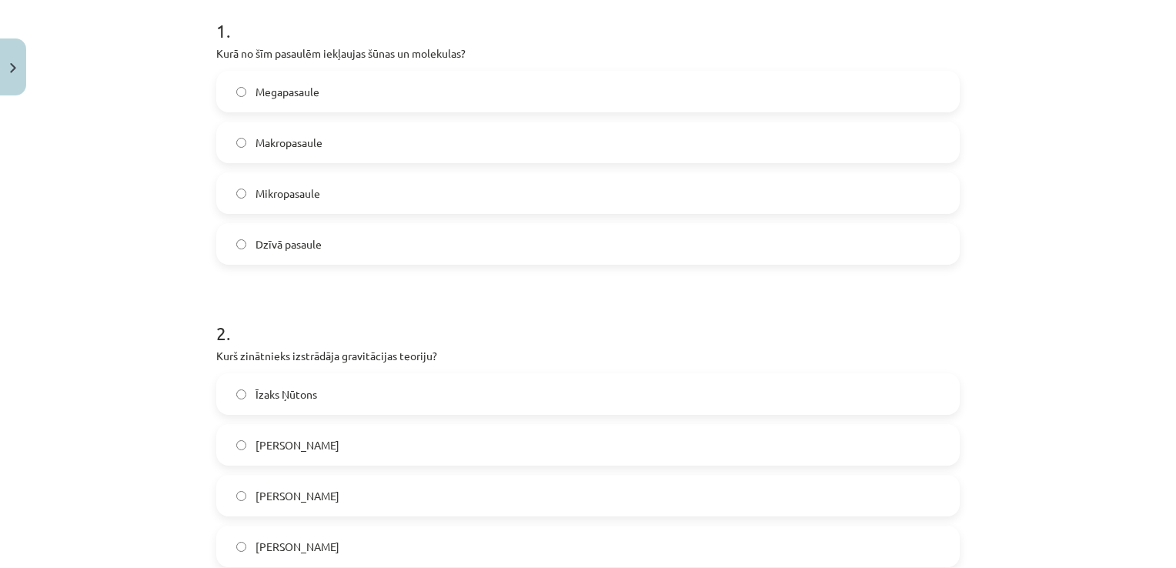
scroll to position [346, 0]
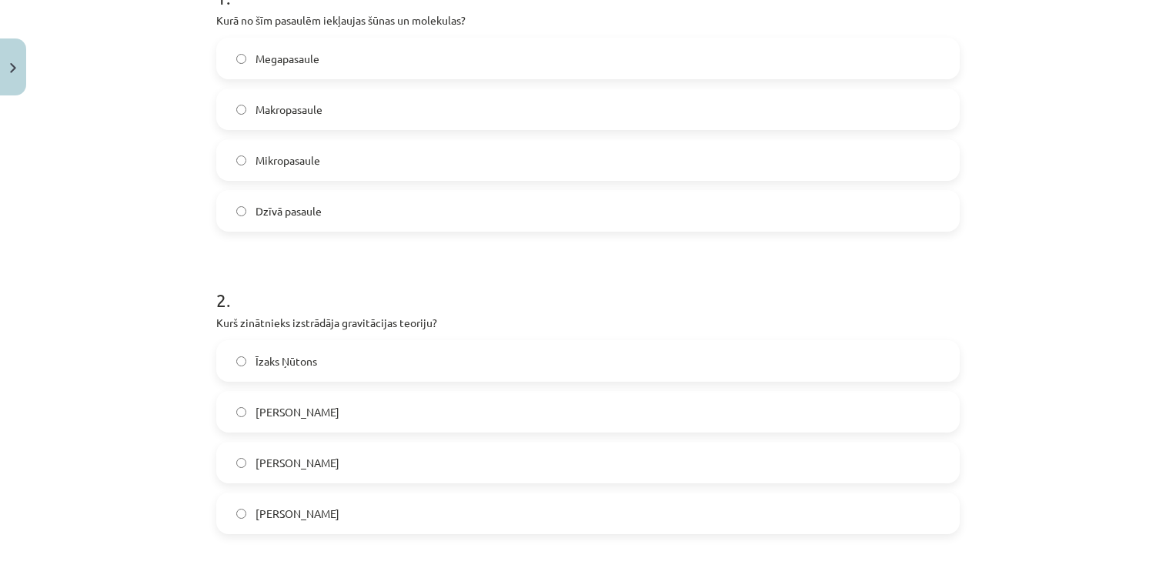
drag, startPoint x: 198, startPoint y: 317, endPoint x: 406, endPoint y: 495, distance: 273.5
click at [406, 495] on div "Mācību tēma: Dabaszinības - 10. klases 1.ieskaites mācību materiāls #2 1. tēma.…" at bounding box center [588, 284] width 1176 height 568
copy div "Kurš zinātnieks izstrādāja gravitācijas teoriju? Īzaks Ņūtons Alberts Einšteins…"
click at [358, 366] on label "Īzaks Ņūtons" at bounding box center [588, 361] width 741 height 38
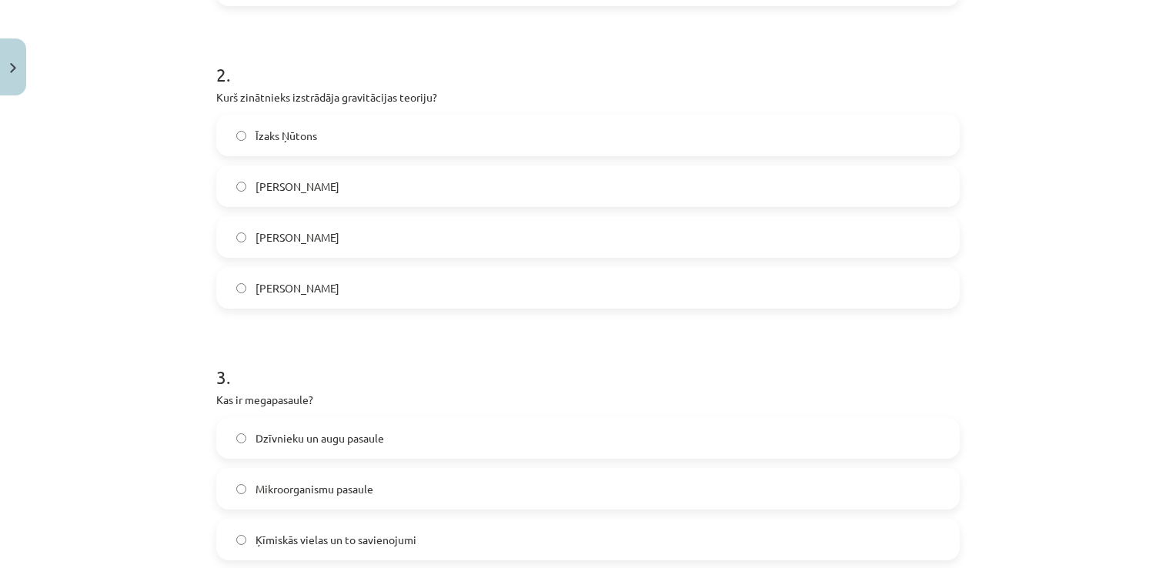
scroll to position [654, 0]
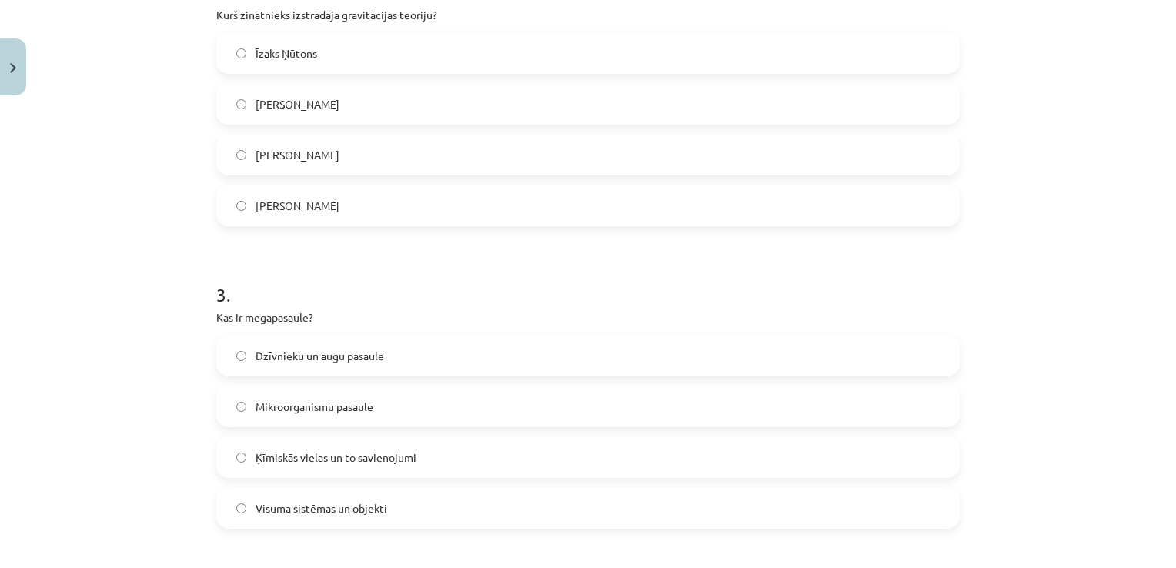
click at [408, 510] on label "Visuma sistēmas un objekti" at bounding box center [588, 508] width 741 height 38
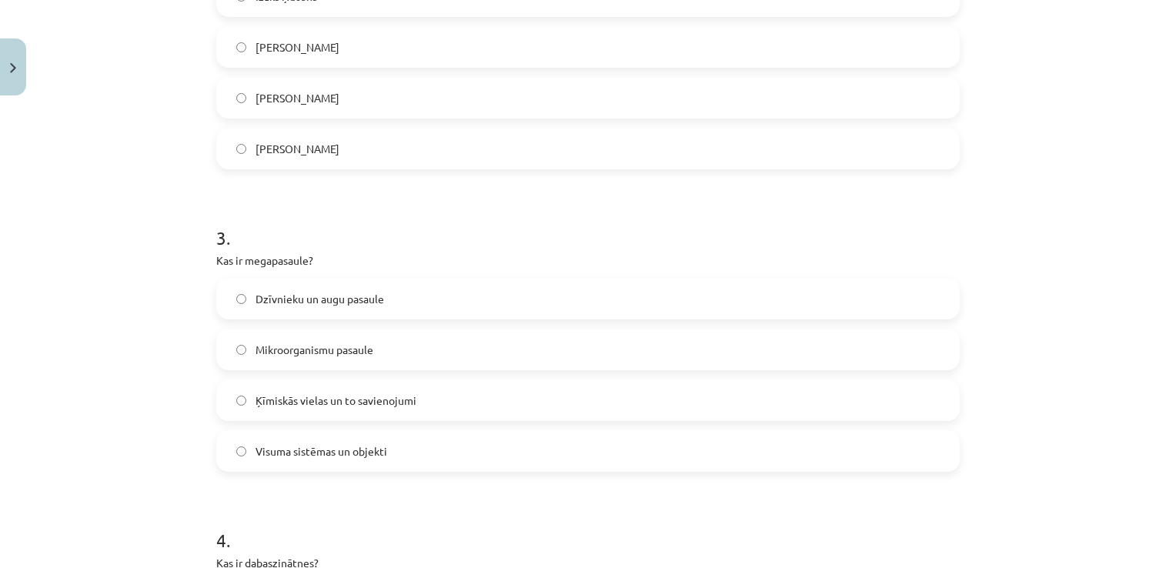
scroll to position [962, 0]
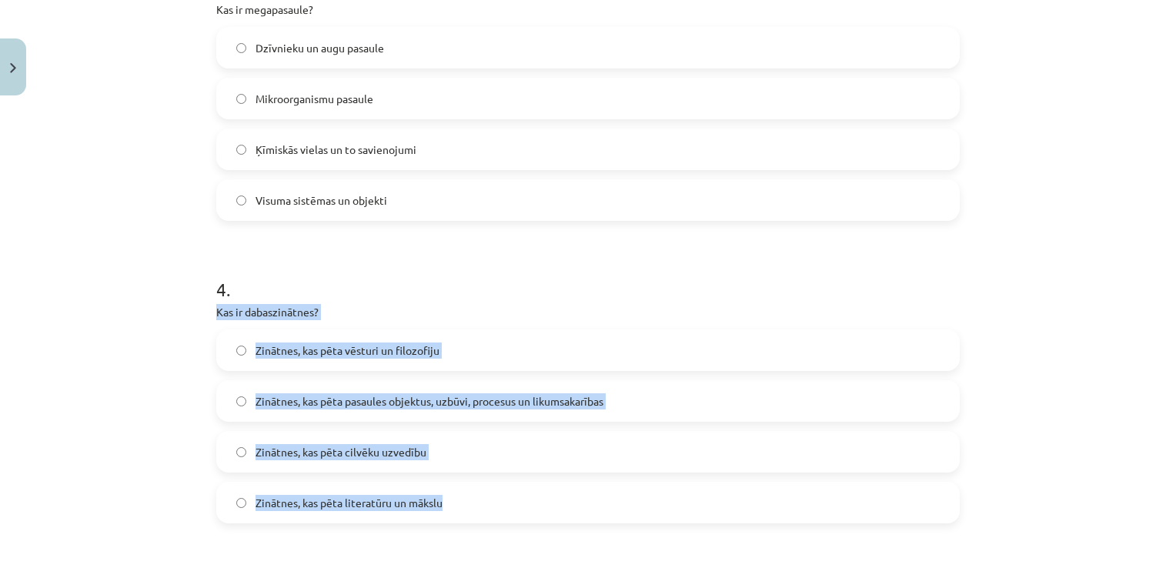
drag, startPoint x: 199, startPoint y: 310, endPoint x: 616, endPoint y: 484, distance: 452.1
click at [616, 484] on div "Mācību tēma: Dabaszinības - 10. klases 1.ieskaites mācību materiāls #2 1. tēma.…" at bounding box center [588, 284] width 1176 height 568
copy div "Kas ir dabaszinātnes? Zinātnes, kas pēta vēsturi un filozofiju Zinātnes, kas pē…"
click at [641, 406] on label "Zinātnes, kas pēta pasaules objektus, uzbūvi, procesus un likumsakarības" at bounding box center [588, 401] width 741 height 38
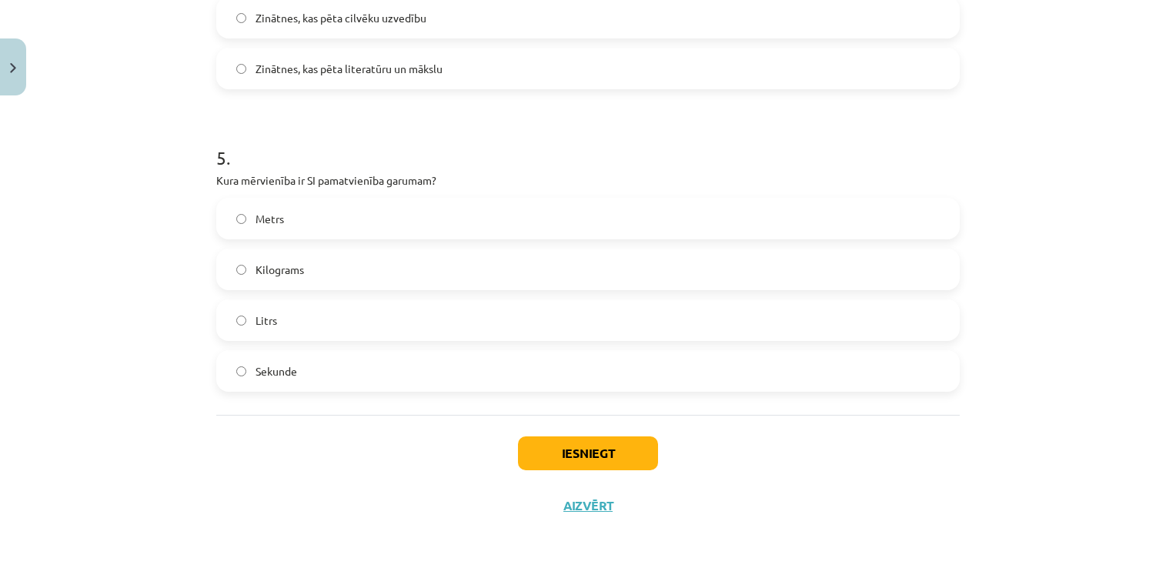
scroll to position [1398, 0]
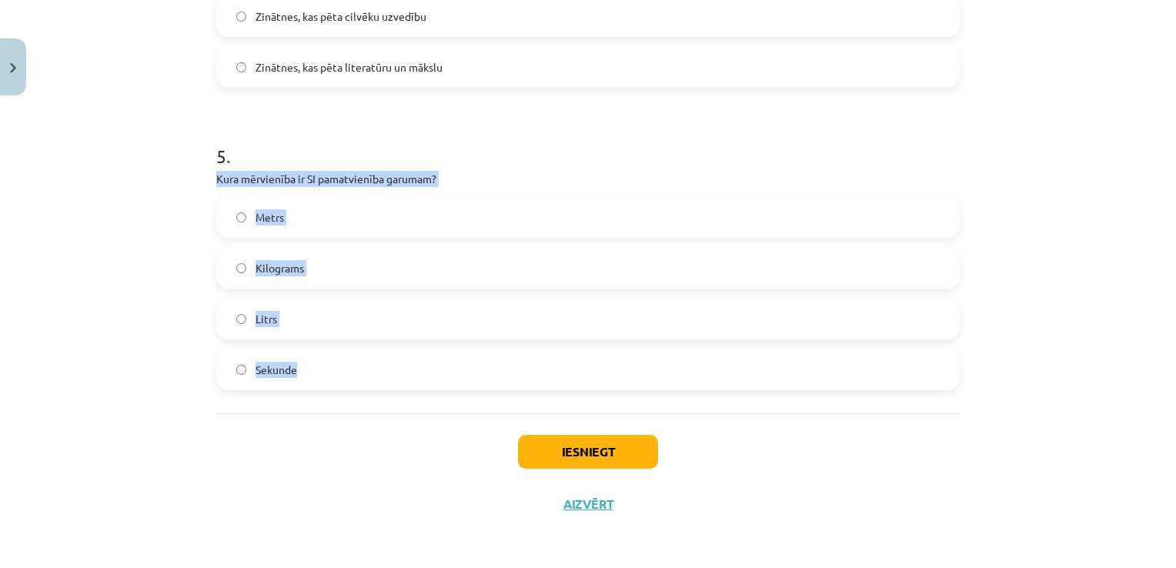
drag, startPoint x: 182, startPoint y: 169, endPoint x: 383, endPoint y: 391, distance: 299.2
click at [383, 391] on div "Mācību tēma: Dabaszinības - 10. klases 1.ieskaites mācību materiāls #2 1. tēma.…" at bounding box center [588, 284] width 1176 height 568
copy div "Kura mērvienība ir SI pamatvienība garumam? Metrs Kilograms Litrs Sekunde"
click at [373, 226] on label "Metrs" at bounding box center [588, 217] width 741 height 38
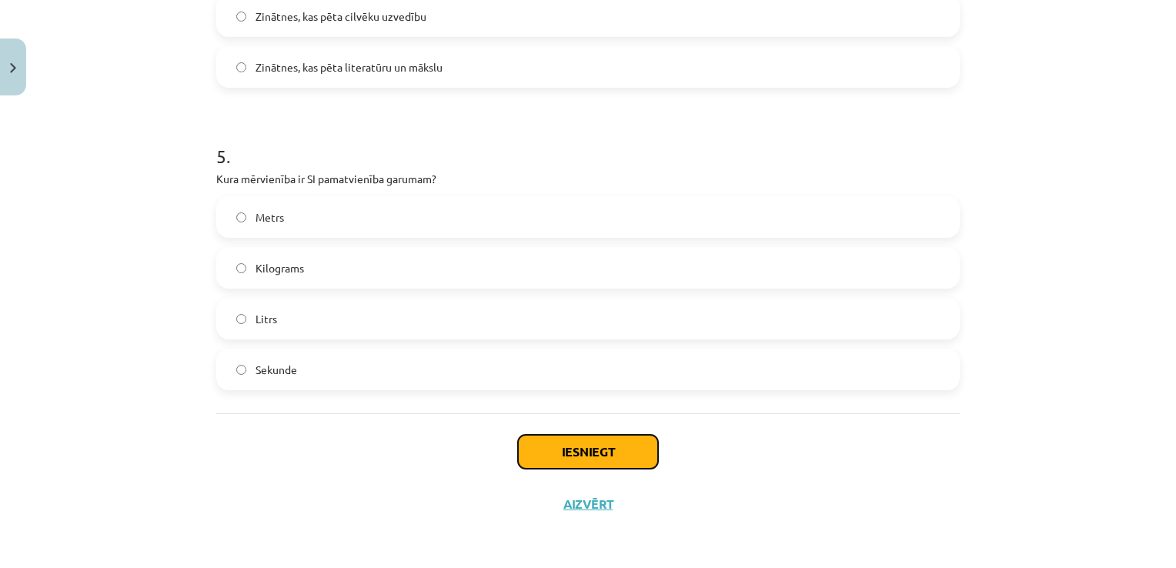
click at [609, 457] on button "Iesniegt" at bounding box center [588, 452] width 140 height 34
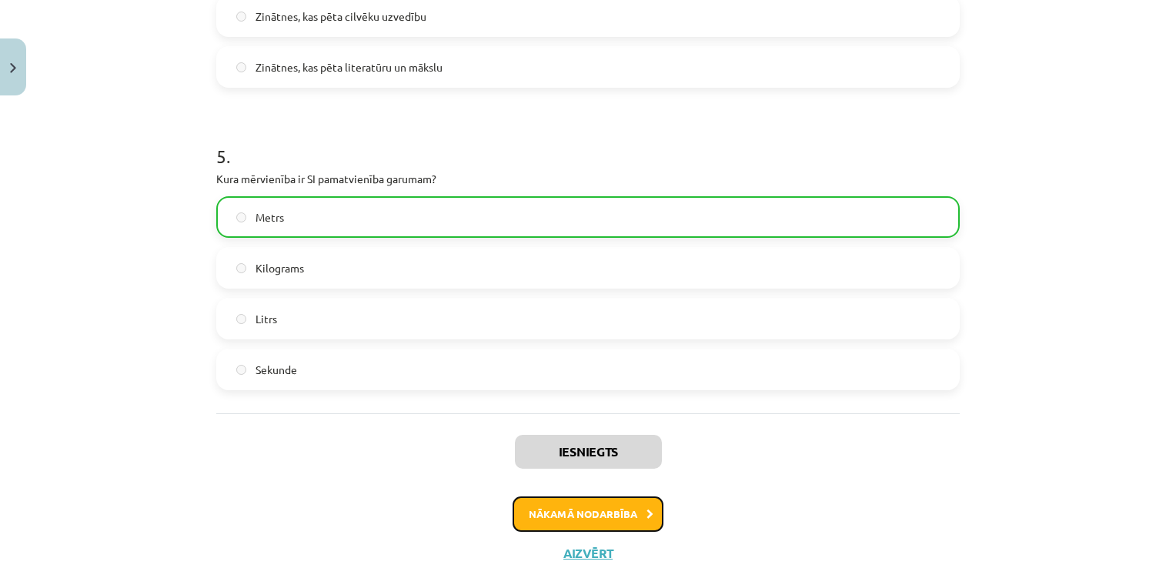
click at [585, 519] on button "Nākamā nodarbība" at bounding box center [588, 514] width 151 height 35
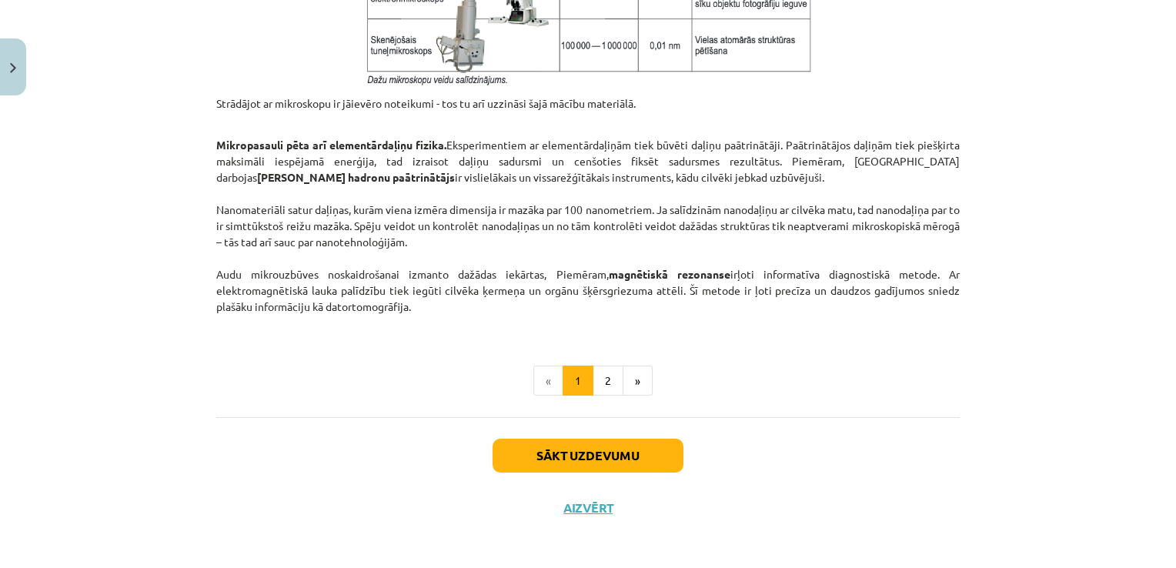
scroll to position [1309, 0]
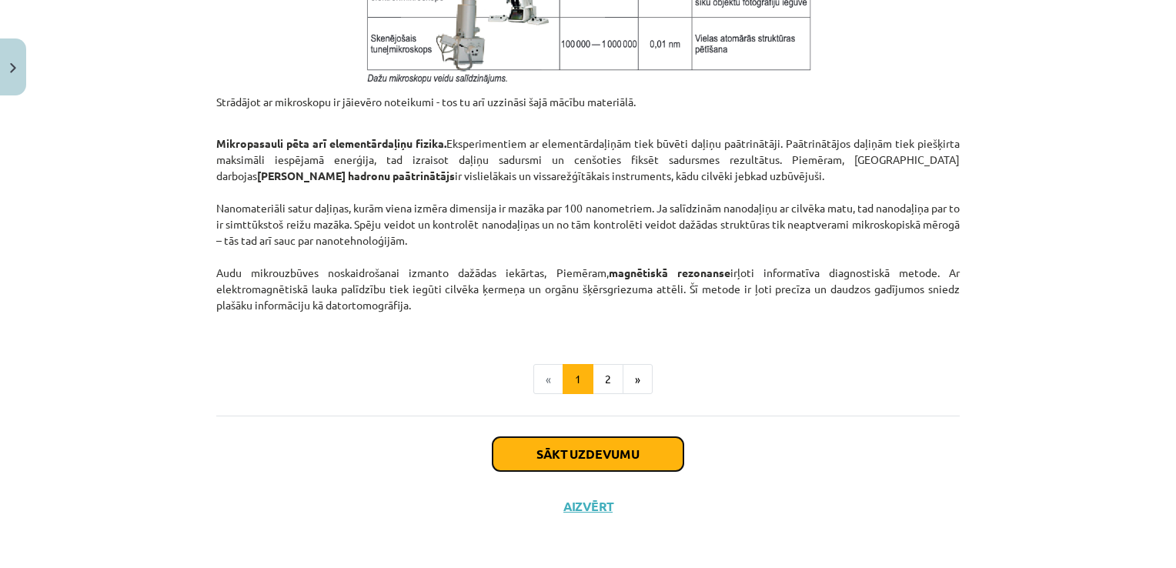
click at [610, 462] on button "Sākt uzdevumu" at bounding box center [588, 454] width 191 height 34
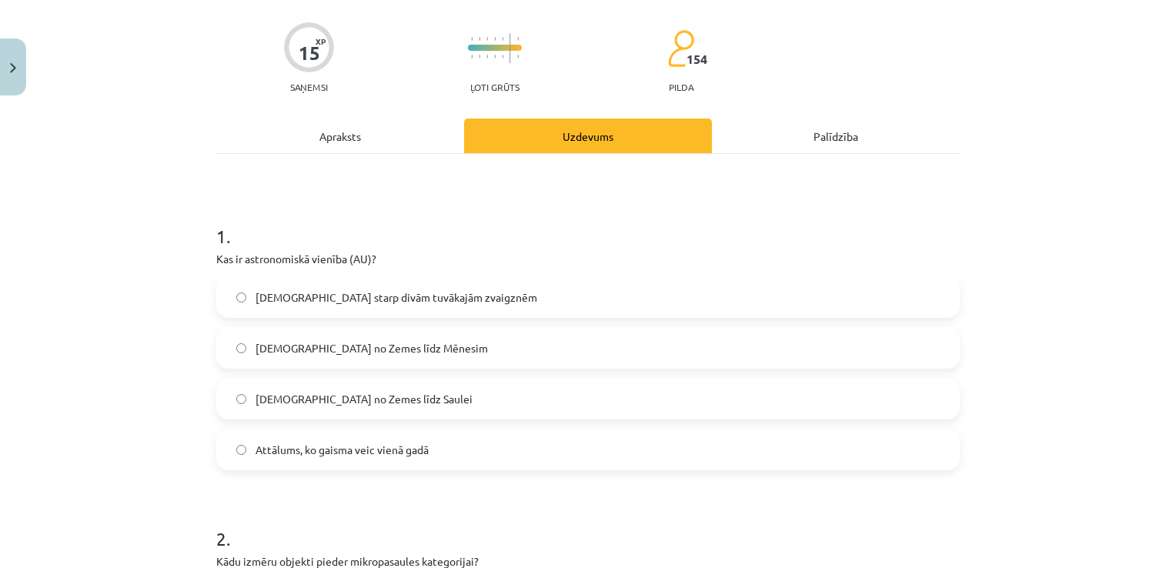
scroll to position [38, 0]
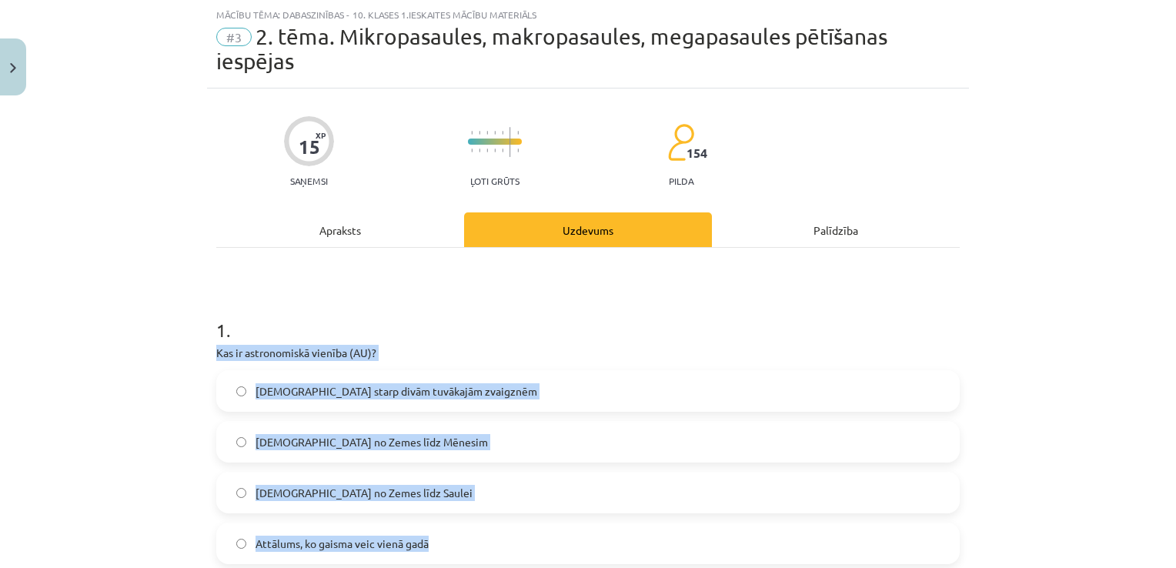
drag, startPoint x: 194, startPoint y: 346, endPoint x: 482, endPoint y: 529, distance: 340.9
click at [482, 529] on div "Mācību tēma: Dabaszinības - 10. klases 1.ieskaites mācību materiāls #3 2. tēma.…" at bounding box center [588, 284] width 1176 height 568
copy div "Kas ir astronomiskā vienība (AU)? Attālums starp divām tuvākajām zvaigznēm Attā…"
click at [443, 489] on label "Attālums no Zemes līdz Saulei" at bounding box center [588, 492] width 741 height 38
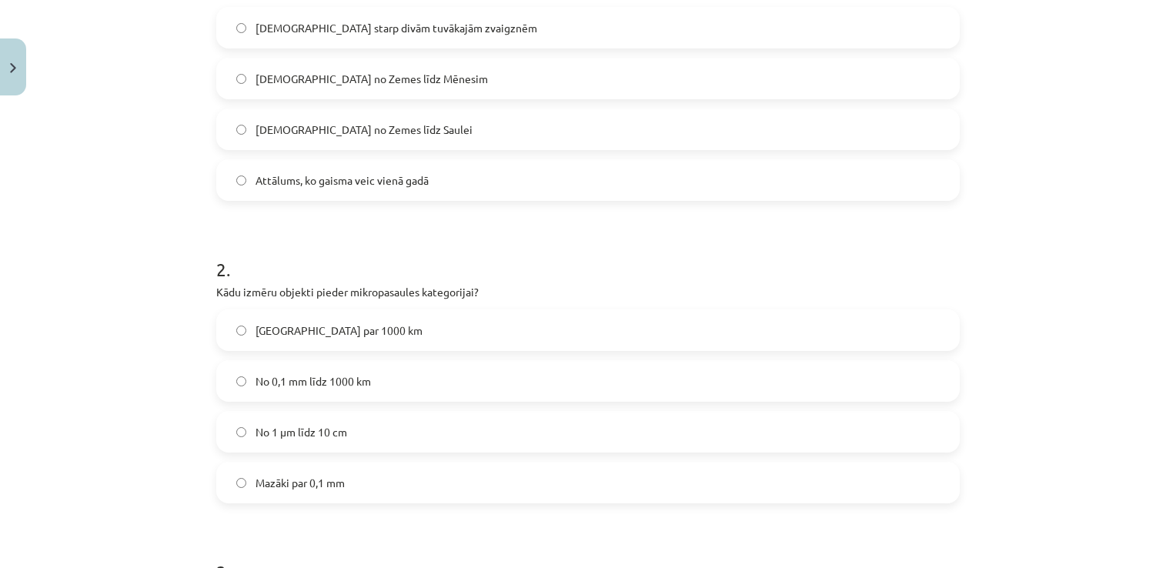
scroll to position [423, 0]
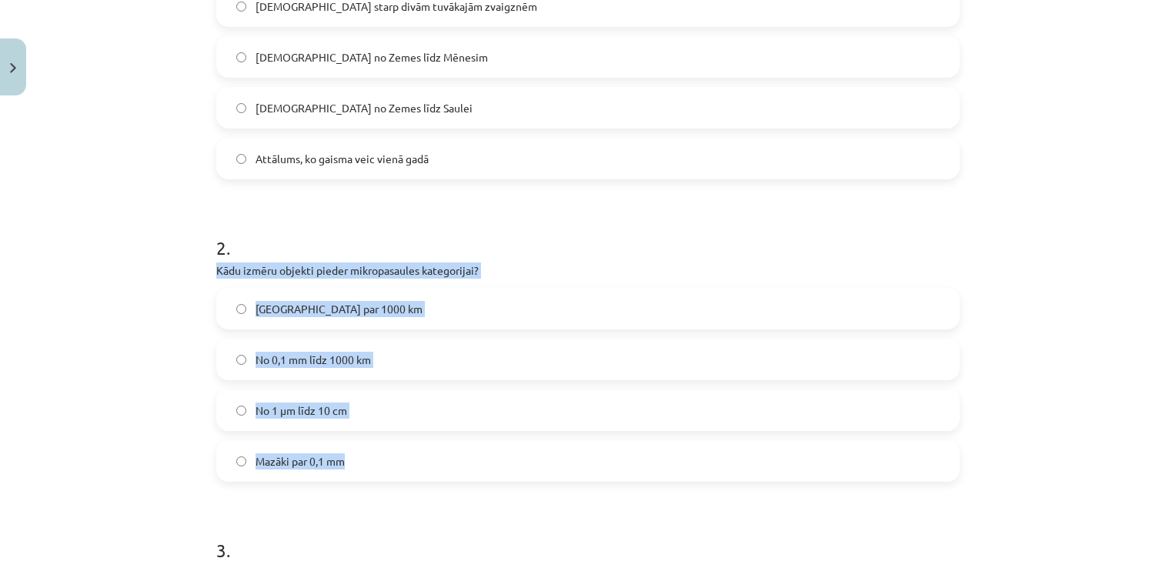
drag, startPoint x: 191, startPoint y: 264, endPoint x: 535, endPoint y: 457, distance: 394.7
click at [535, 457] on div "Mācību tēma: Dabaszinības - 10. klases 1.ieskaites mācību materiāls #3 2. tēma.…" at bounding box center [588, 284] width 1176 height 568
copy div "Kādu izmēru objekti pieder mikropasaules kategorijai? Lielāki par 1000 km No 0,…"
click at [435, 462] on label "Mazāki par 0,1 mm" at bounding box center [588, 461] width 741 height 38
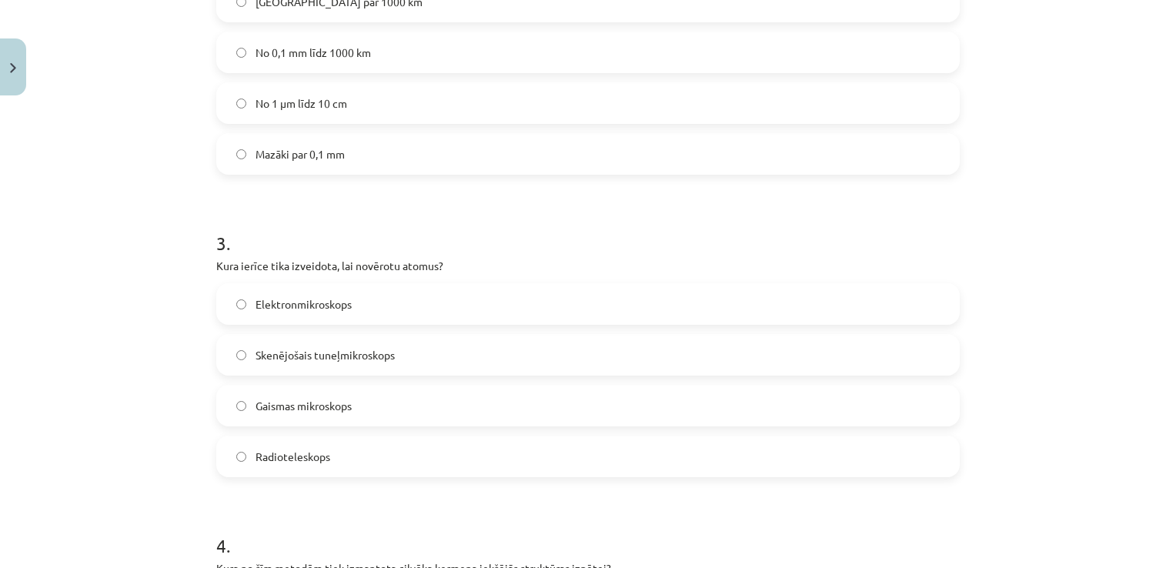
scroll to position [731, 0]
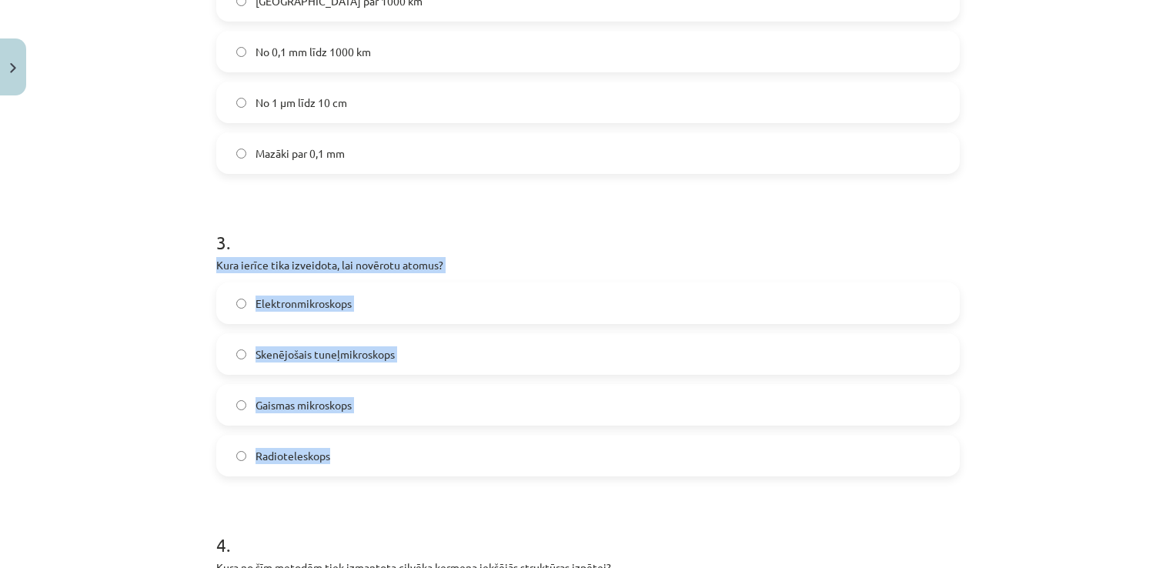
drag, startPoint x: 206, startPoint y: 261, endPoint x: 453, endPoint y: 436, distance: 302.0
click at [453, 436] on div "15 XP Saņemsi Ļoti grūts 154 pilda Apraksts Uzdevums Palīdzība 1 . Kas ir astro…" at bounding box center [588, 309] width 762 height 1826
copy div "Kura ierīce tika izveidota, lai novērotu atomus? Elektronmikroskops Skenējošais…"
click at [207, 268] on div "15 XP Saņemsi Ļoti grūts 154 pilda Apraksts Uzdevums Palīdzība 1 . Kas ir astro…" at bounding box center [588, 309] width 762 height 1826
copy div "Kura ierīce tika izveidota, lai novērotu atomus? Elektronmikroskops Skenējošais…"
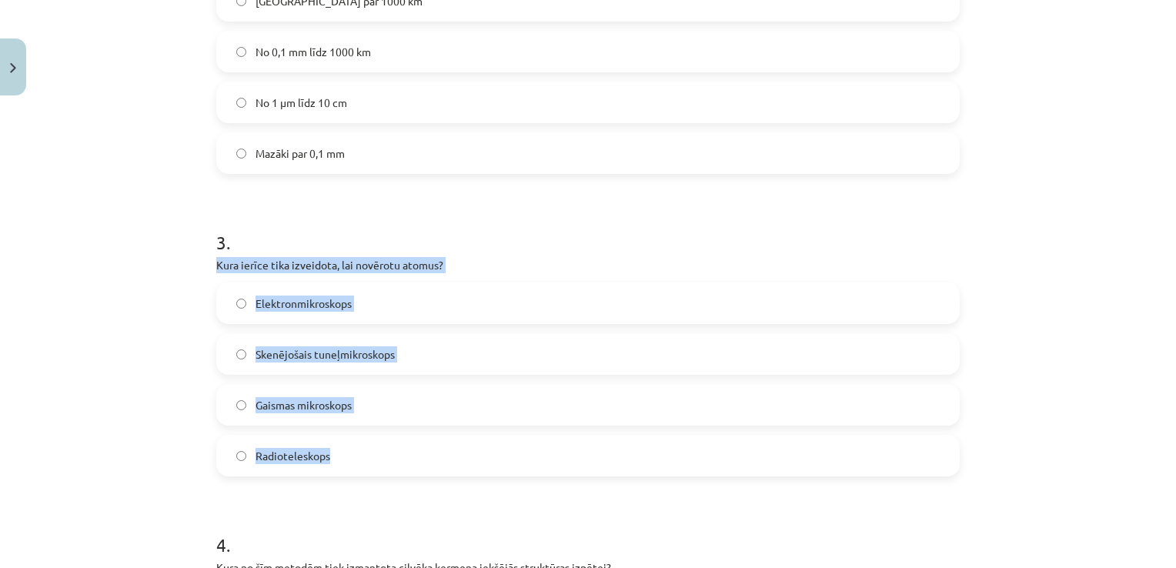
click at [431, 353] on label "Skenējošais tuneļmikroskops" at bounding box center [588, 354] width 741 height 38
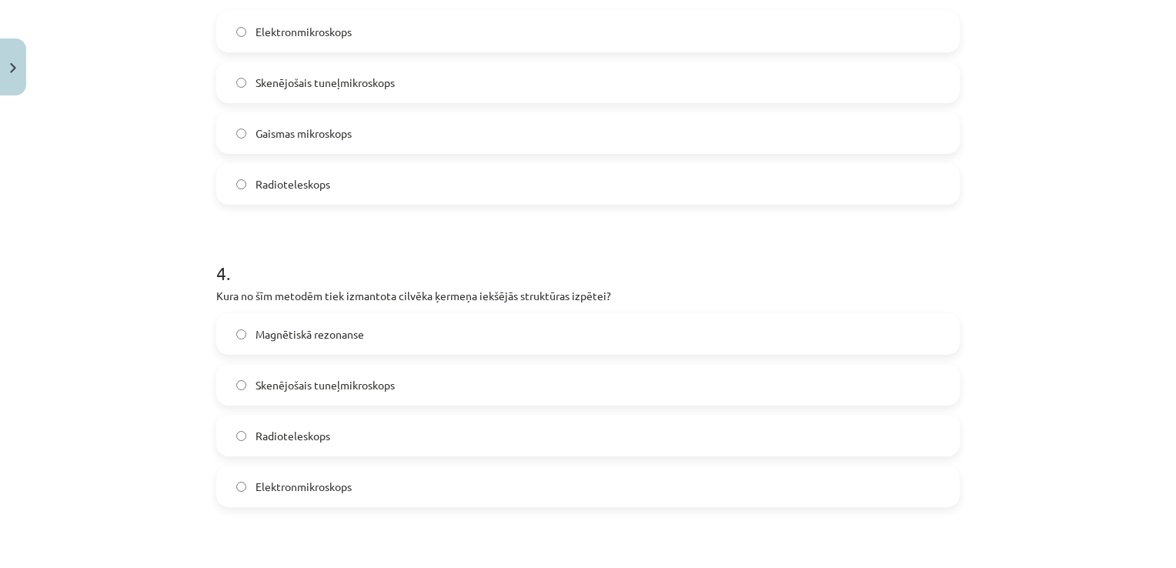
scroll to position [1116, 0]
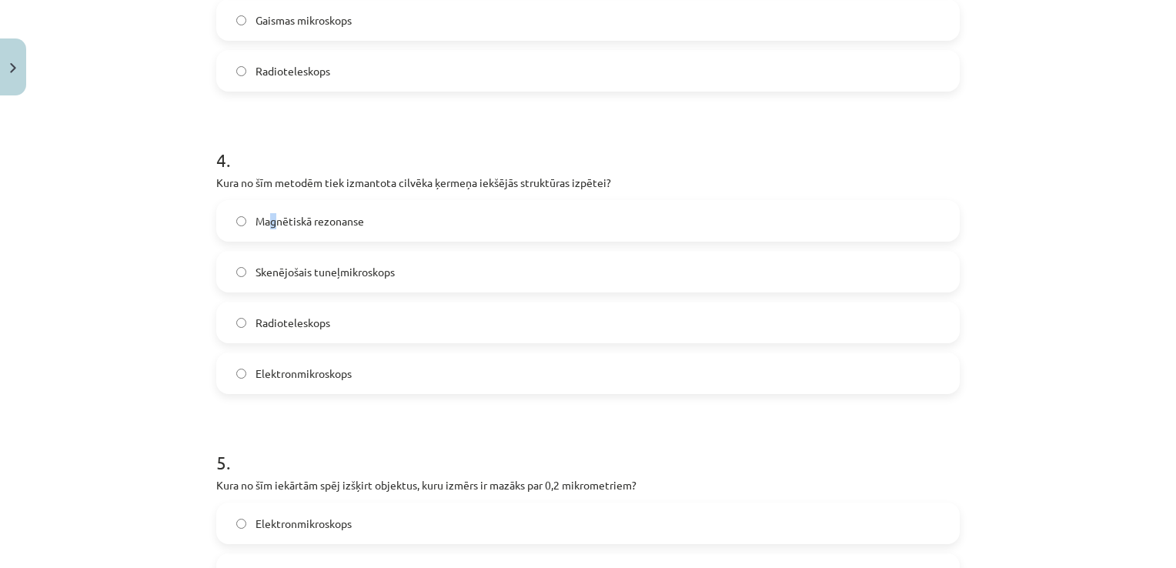
click at [268, 217] on span "Magnētiskā rezonanse" at bounding box center [310, 221] width 109 height 16
click at [229, 217] on label "Magnētiskā rezonanse" at bounding box center [588, 221] width 741 height 38
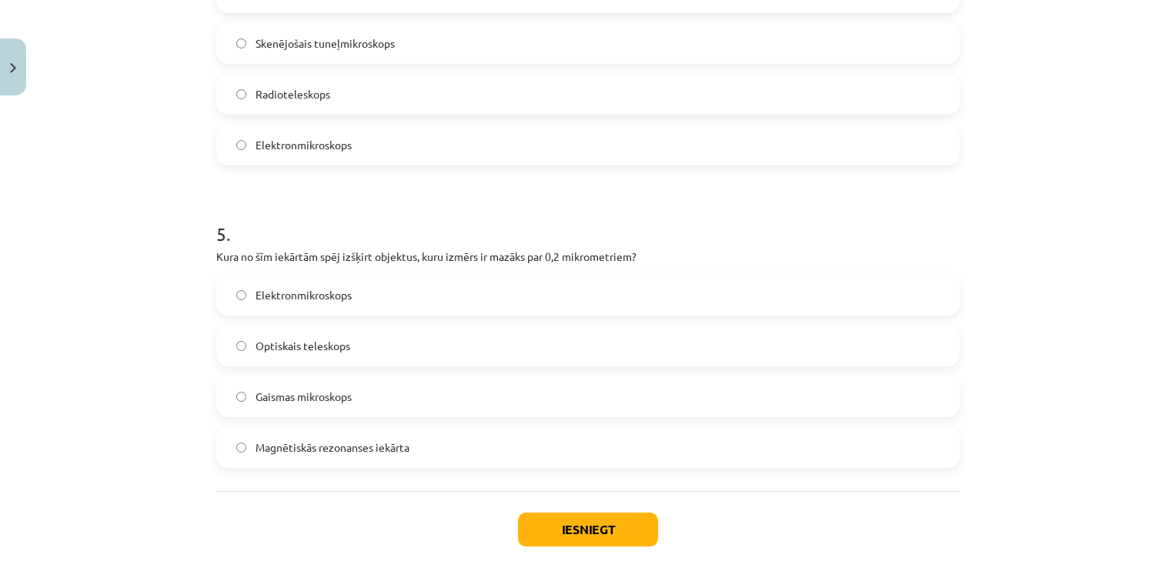
scroll to position [1347, 0]
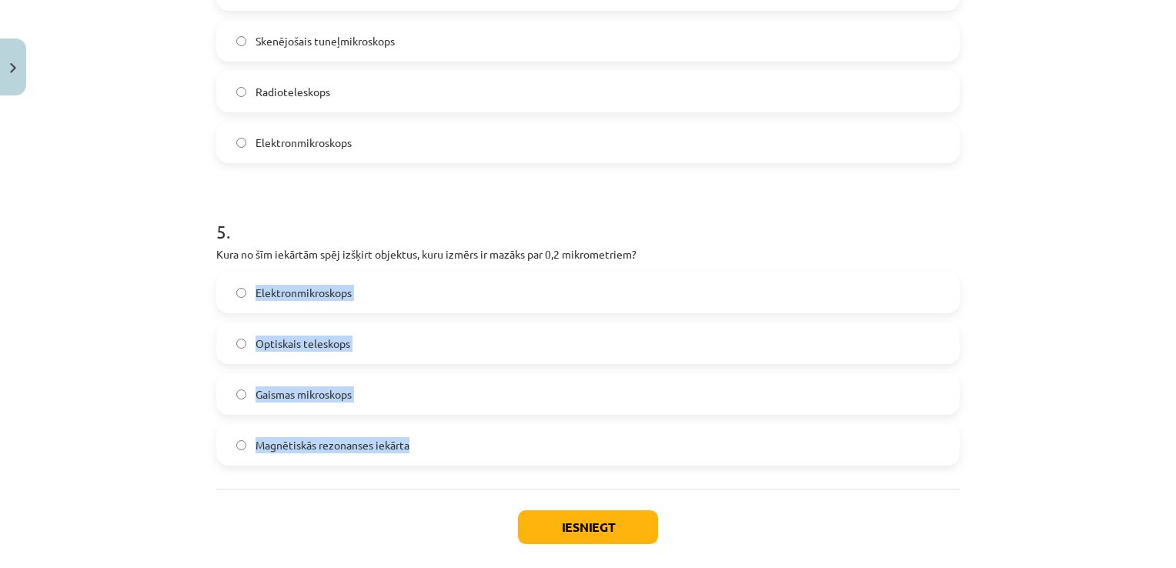
drag, startPoint x: 188, startPoint y: 277, endPoint x: 428, endPoint y: 462, distance: 303.0
click at [428, 462] on div "Mācību tēma: Dabaszinības - 10. klases 1.ieskaites mācību materiāls #3 2. tēma.…" at bounding box center [588, 284] width 1176 height 568
copy div "Elektronmikroskops Optiskais teleskops Gaismas mikroskops Magnētiskās rezonanse…"
click at [413, 288] on label "Elektronmikroskops" at bounding box center [588, 292] width 741 height 38
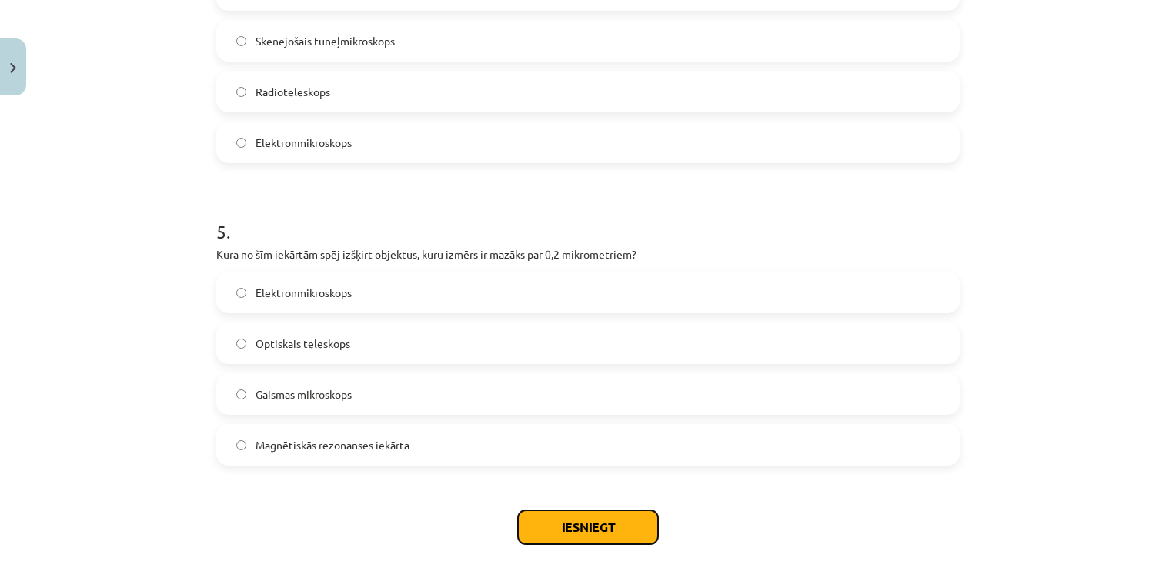
click at [587, 528] on button "Iesniegt" at bounding box center [588, 527] width 140 height 34
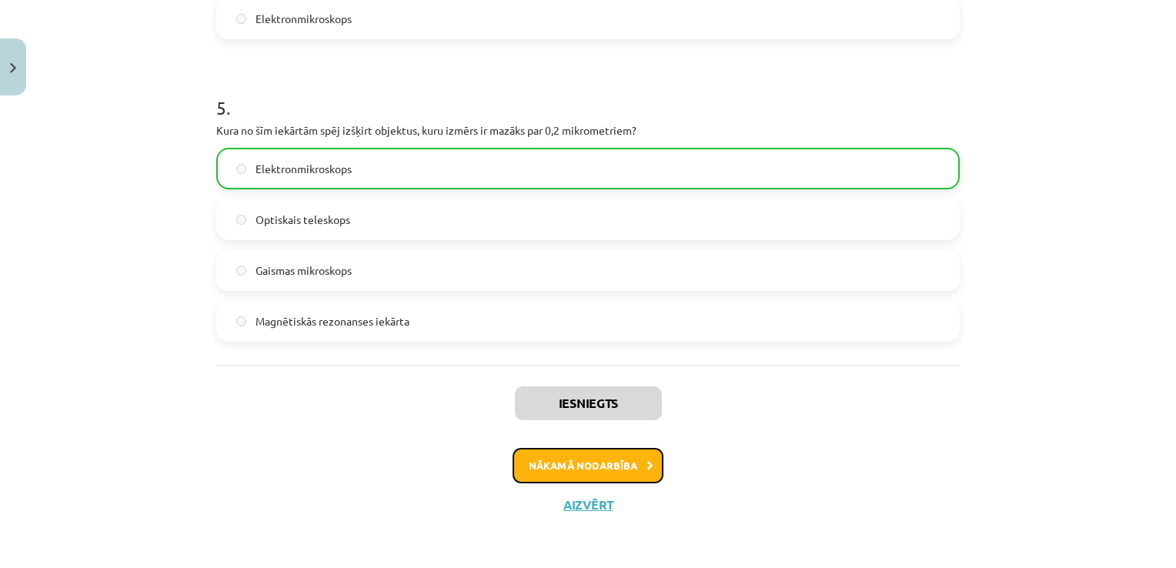
click at [604, 469] on button "Nākamā nodarbība" at bounding box center [588, 465] width 151 height 35
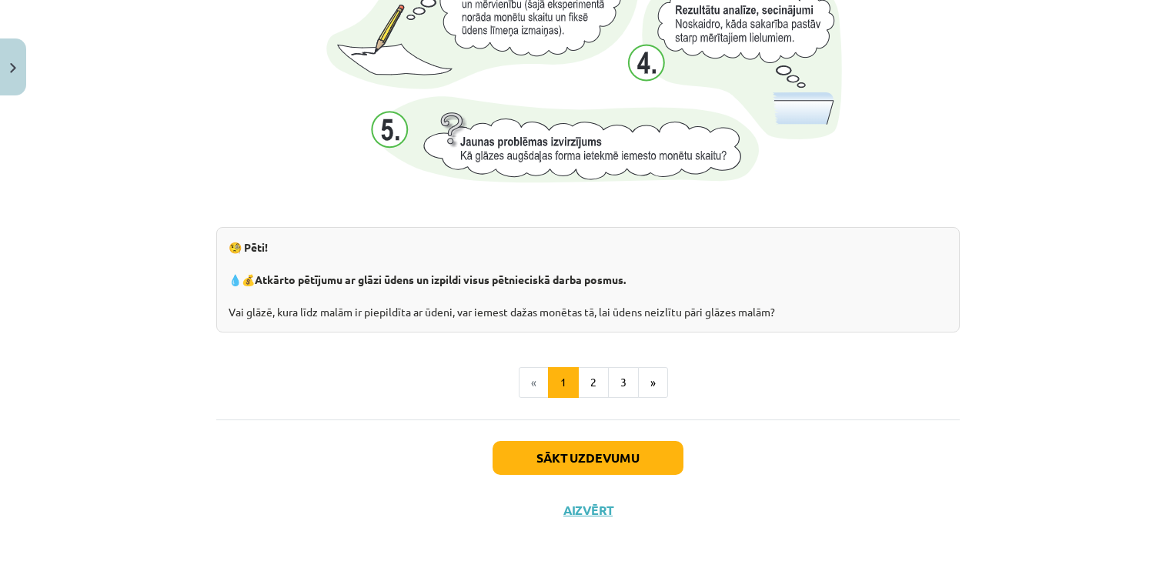
scroll to position [1641, 0]
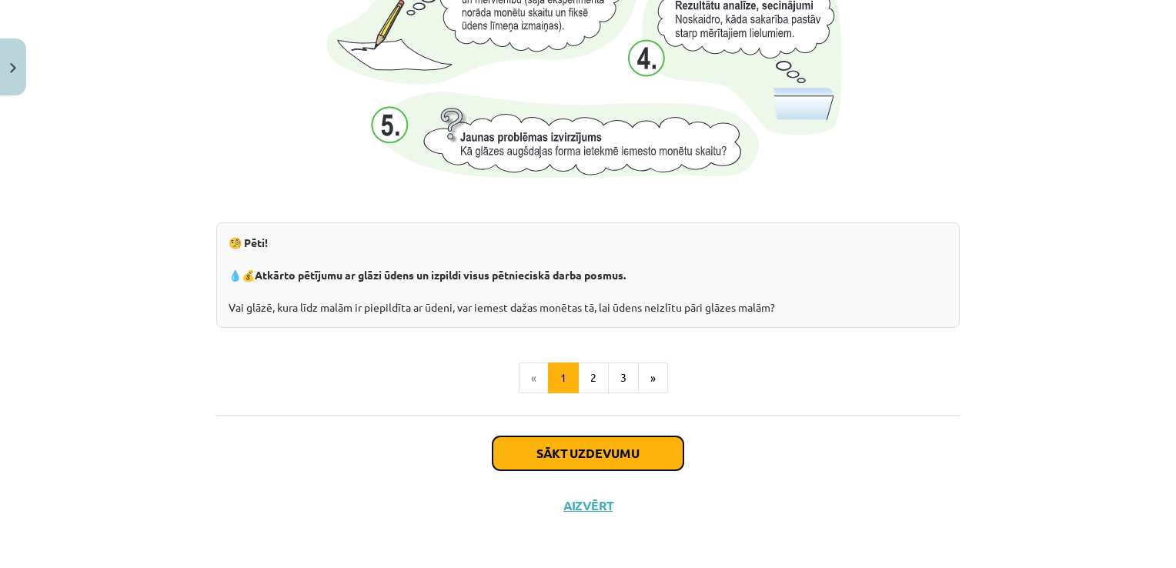
click at [588, 450] on button "Sākt uzdevumu" at bounding box center [588, 453] width 191 height 34
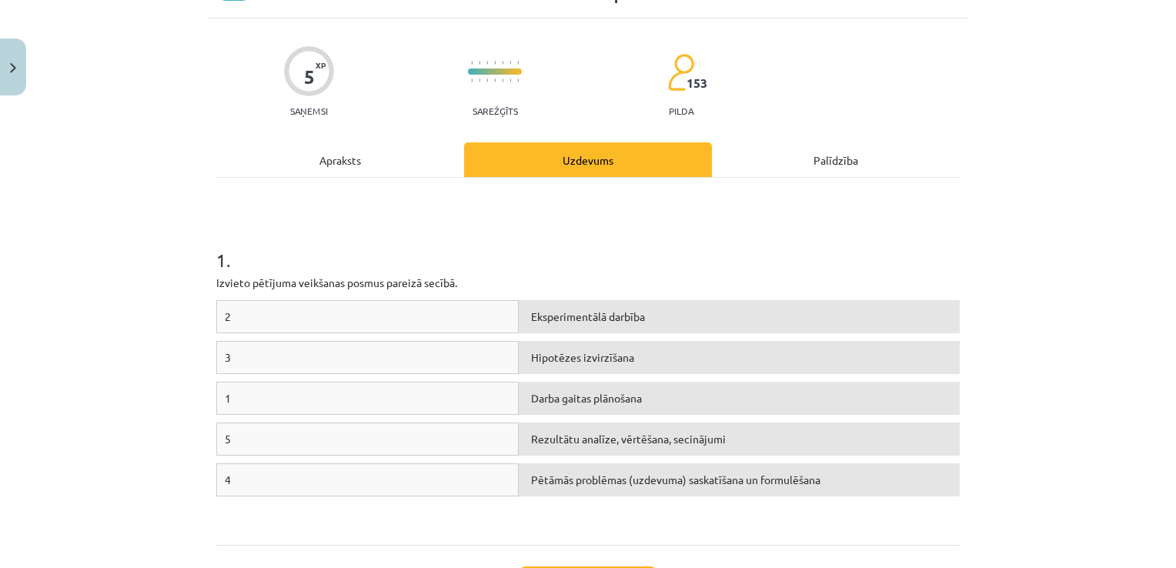
scroll to position [38, 0]
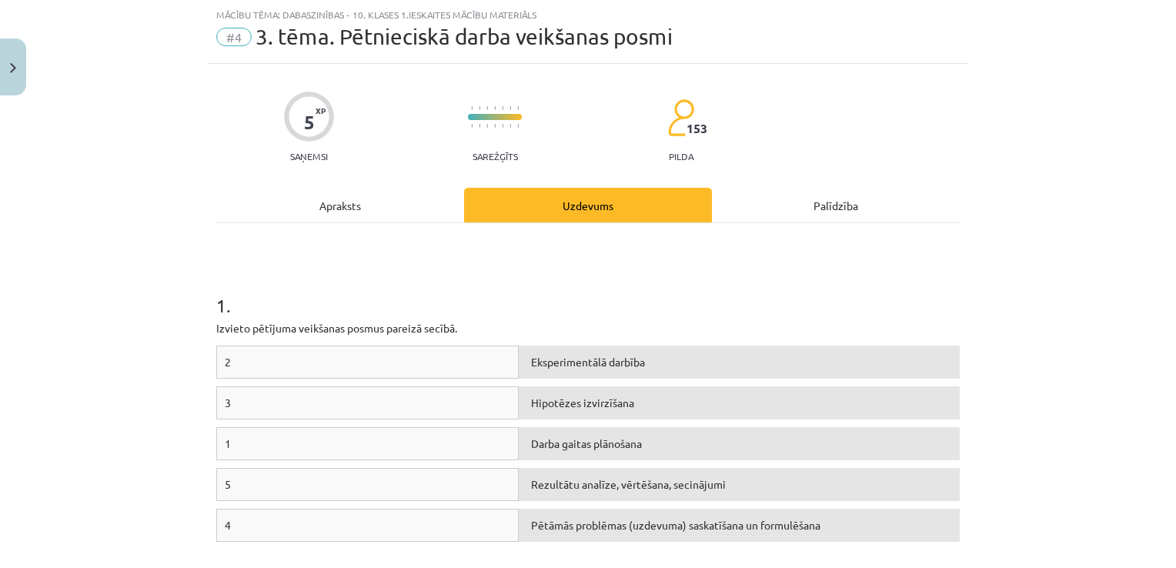
click at [611, 522] on span "Pētāmās problēmas (uzdevuma) saskatīšana un formulēšana" at bounding box center [675, 525] width 289 height 14
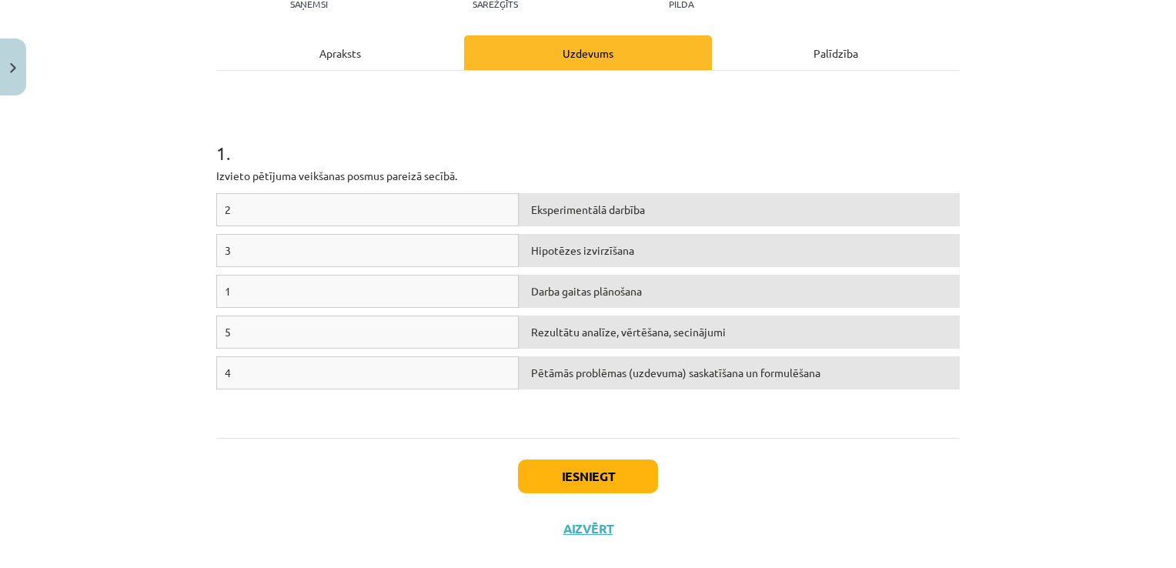
scroll to position [192, 0]
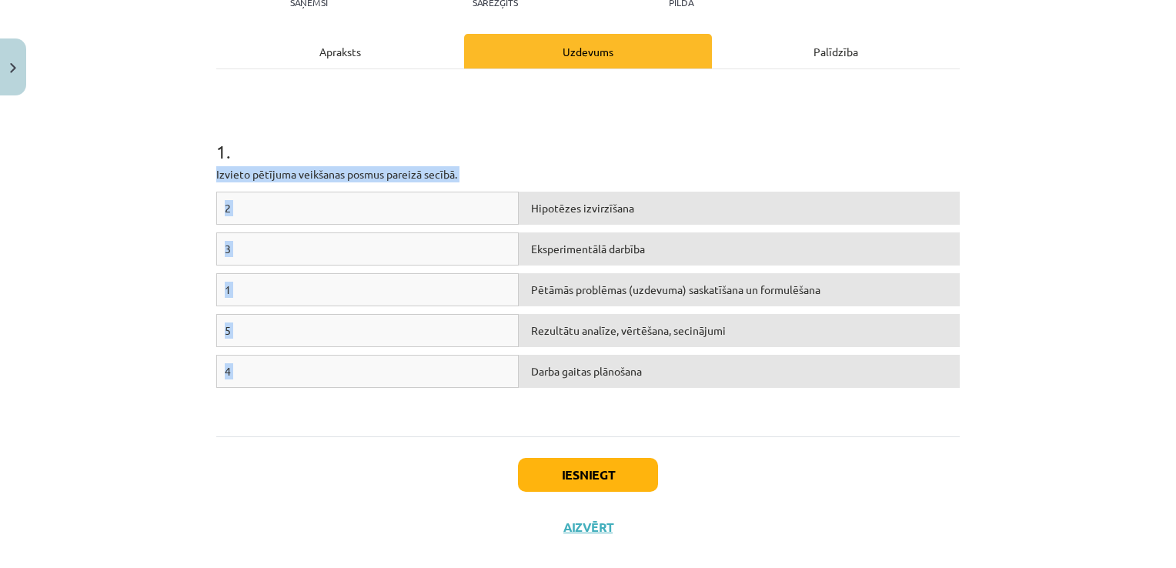
drag, startPoint x: 176, startPoint y: 162, endPoint x: 767, endPoint y: 373, distance: 628.0
click at [767, 373] on div "Mācību tēma: Dabaszinības - 10. klases 1.ieskaites mācību materiāls #4 3. tēma.…" at bounding box center [588, 284] width 1176 height 568
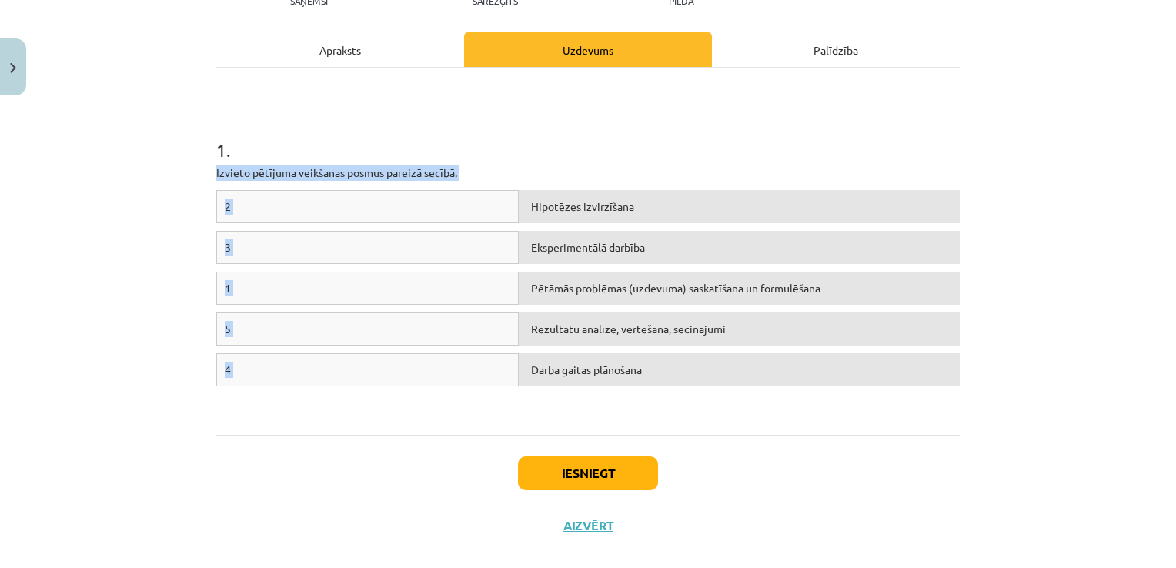
scroll to position [216, 0]
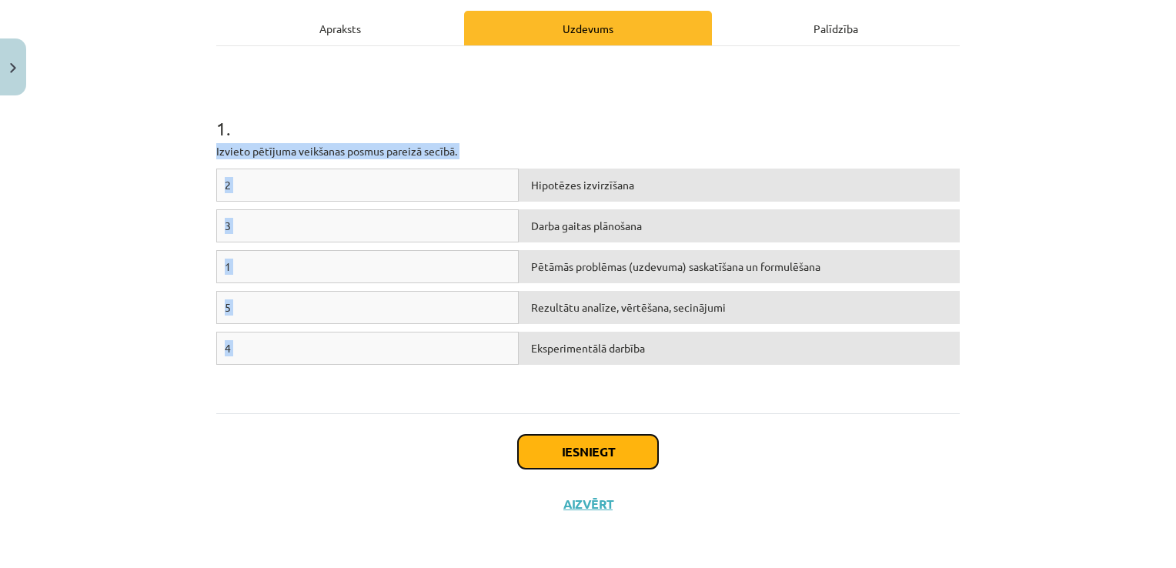
click at [594, 450] on button "Iesniegt" at bounding box center [588, 452] width 140 height 34
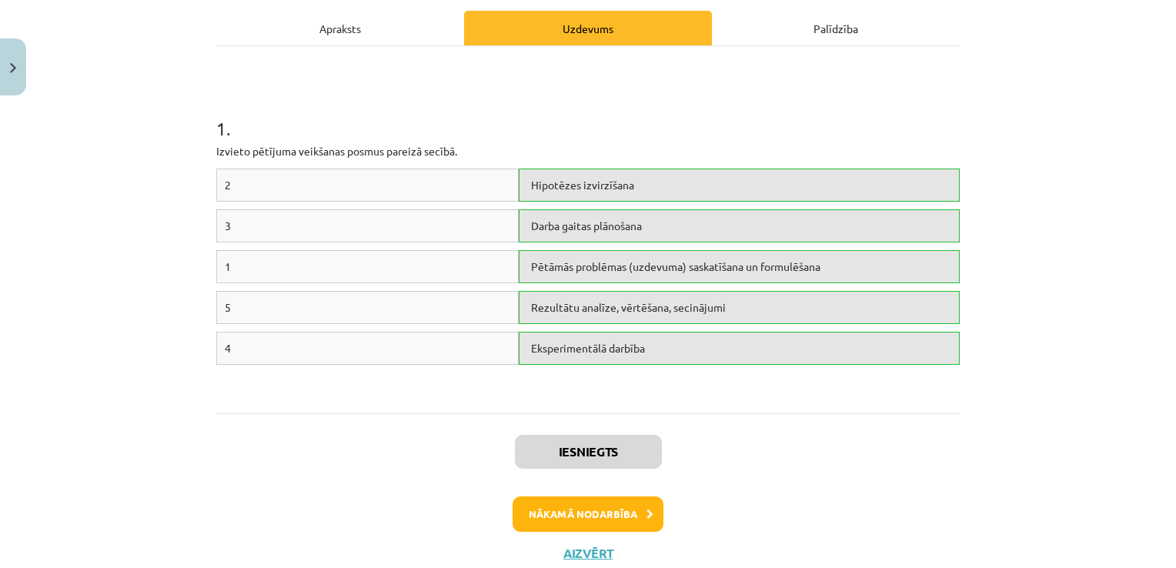
click at [791, 425] on div "Iesniegts Nākamā nodarbība Aizvērt" at bounding box center [588, 491] width 744 height 157
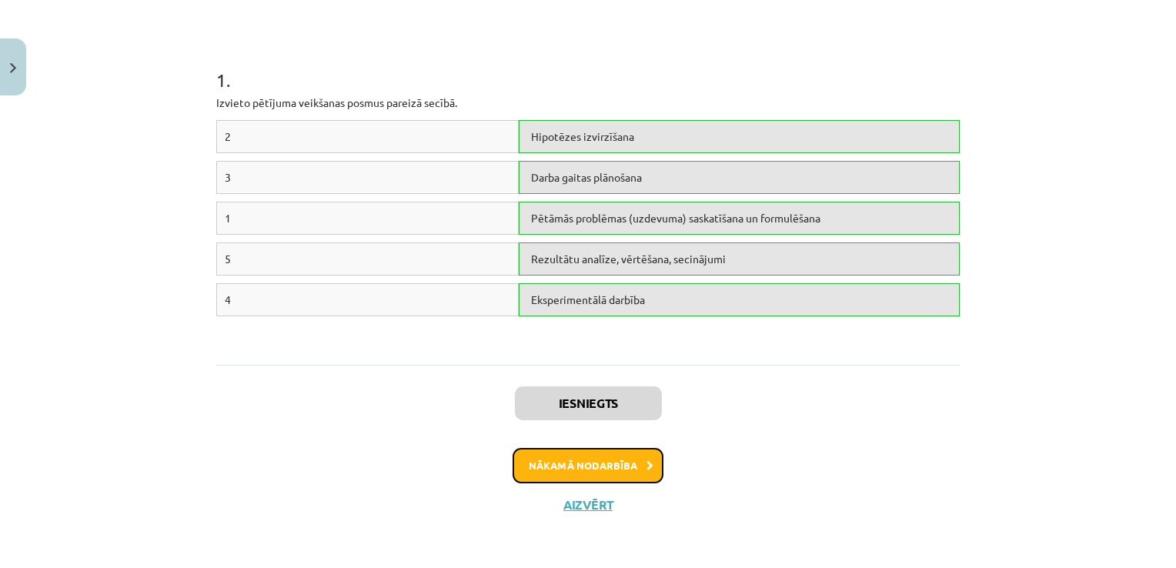
click at [581, 463] on button "Nākamā nodarbība" at bounding box center [588, 465] width 151 height 35
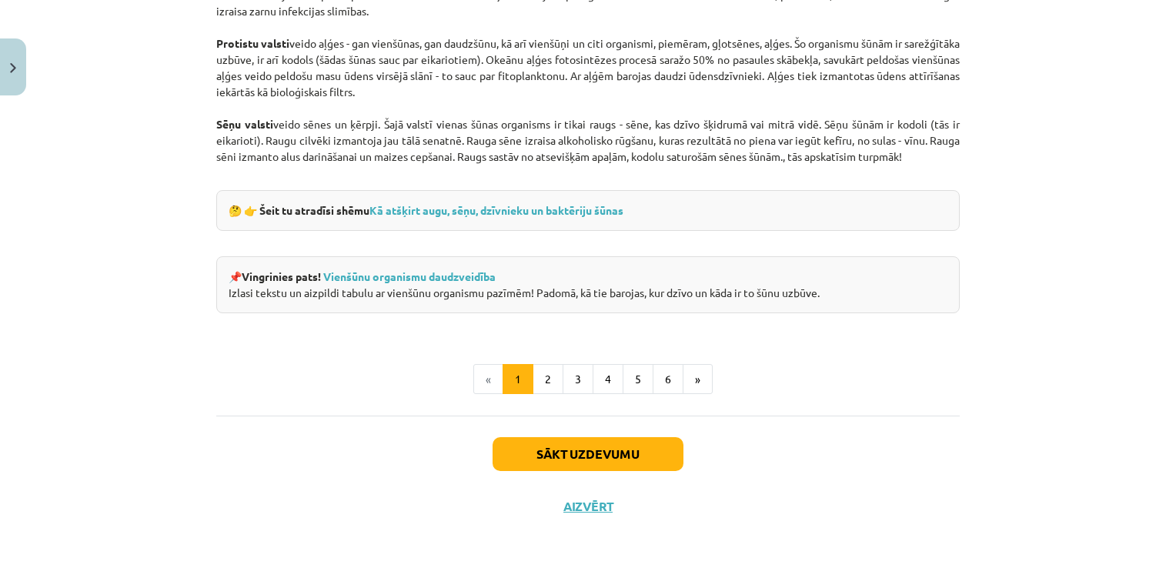
scroll to position [1440, 0]
click at [587, 454] on button "Sākt uzdevumu" at bounding box center [588, 453] width 191 height 34
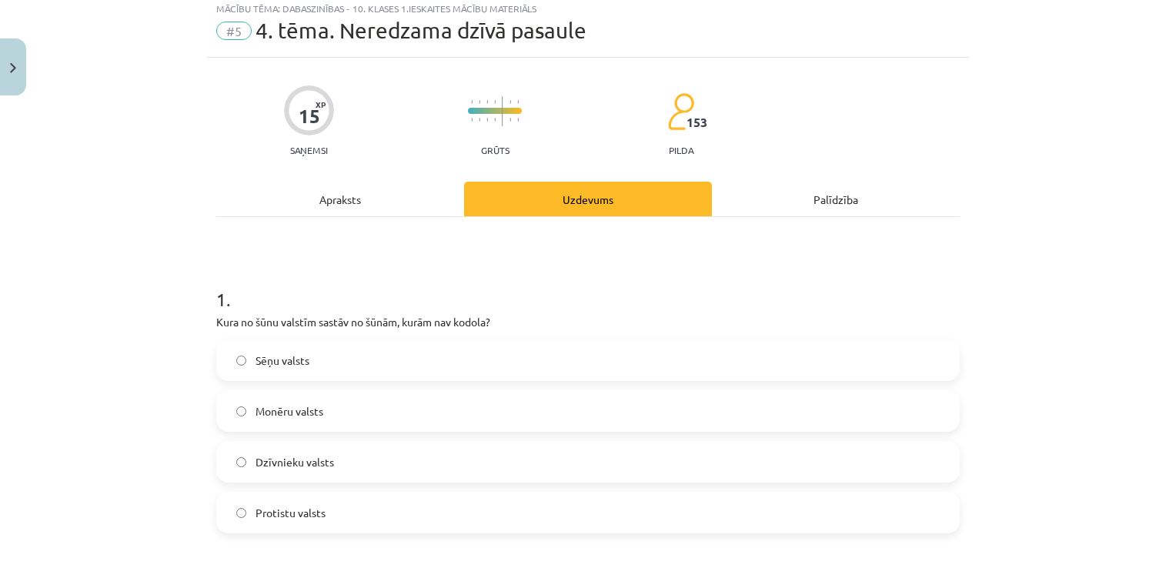
scroll to position [38, 0]
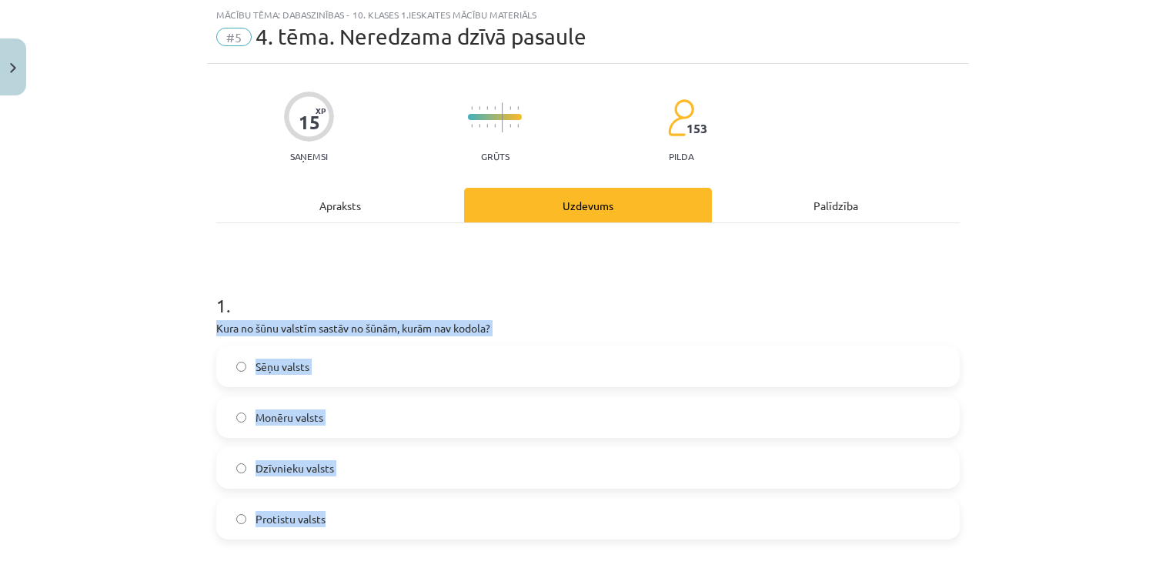
drag, startPoint x: 189, startPoint y: 320, endPoint x: 437, endPoint y: 500, distance: 307.1
click at [437, 500] on div "Mācību tēma: Dabaszinības - 10. klases 1.ieskaites mācību materiāls #5 4. tēma.…" at bounding box center [588, 284] width 1176 height 568
copy div "Kura no šūnu valstīm sastāv no šūnām, kurām nav kodola? Sēņu valsts Monēru vals…"
click at [339, 413] on label "Monēru valsts" at bounding box center [588, 417] width 741 height 38
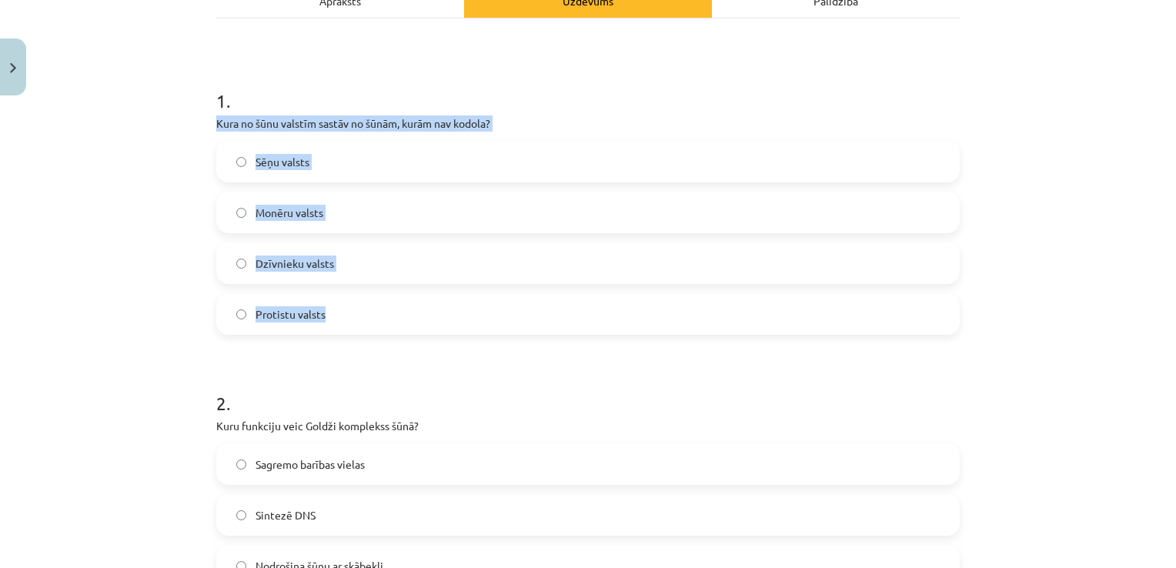
scroll to position [269, 0]
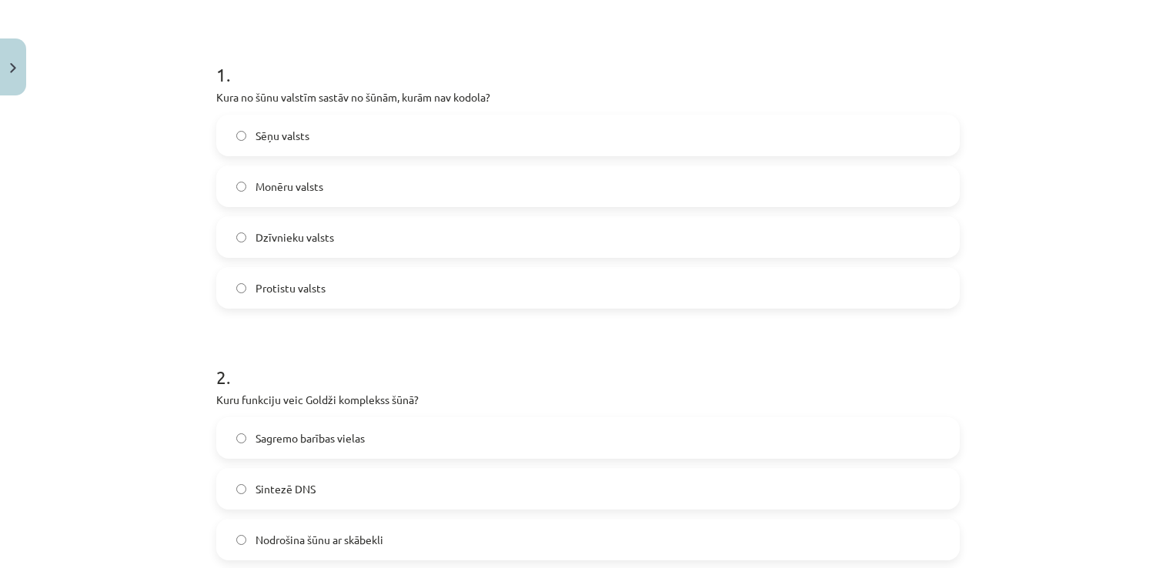
click at [513, 350] on h1 "2 ." at bounding box center [588, 363] width 744 height 48
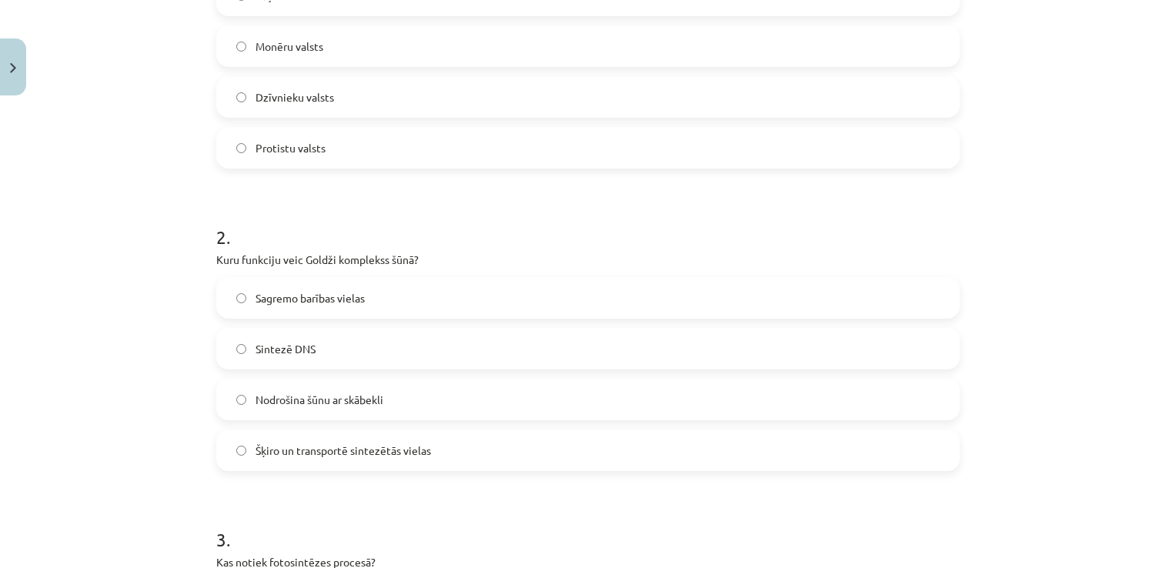
scroll to position [423, 0]
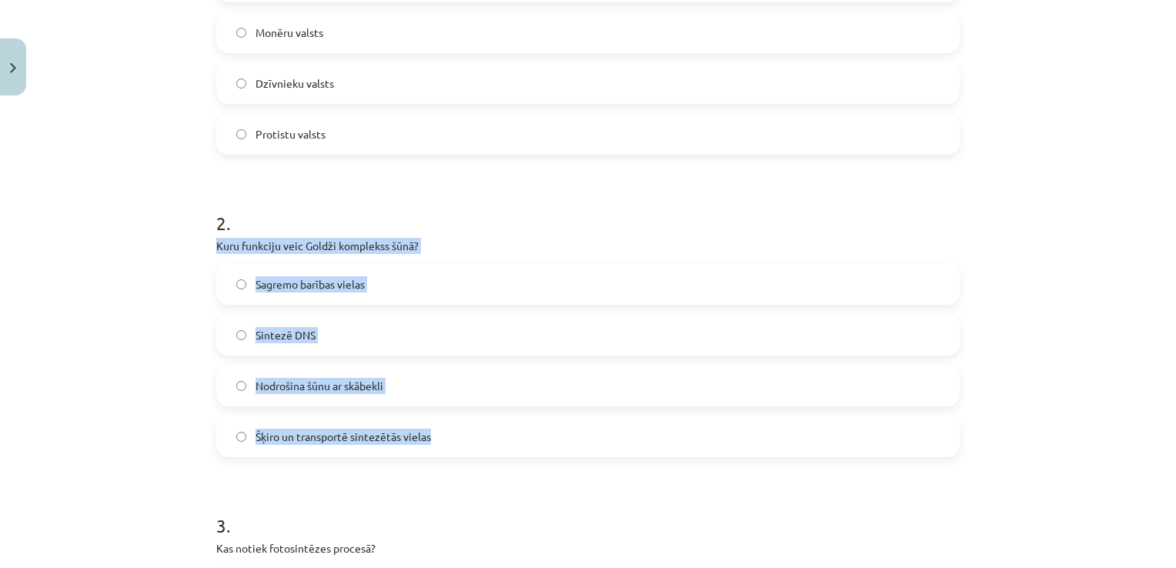
drag, startPoint x: 197, startPoint y: 243, endPoint x: 485, endPoint y: 443, distance: 350.7
click at [485, 443] on div "Mācību tēma: Dabaszinības - 10. klases 1.ieskaites mācību materiāls #5 4. tēma.…" at bounding box center [588, 284] width 1176 height 568
click at [484, 433] on label "Šķiro un transportē sintezētās vielas" at bounding box center [588, 436] width 741 height 38
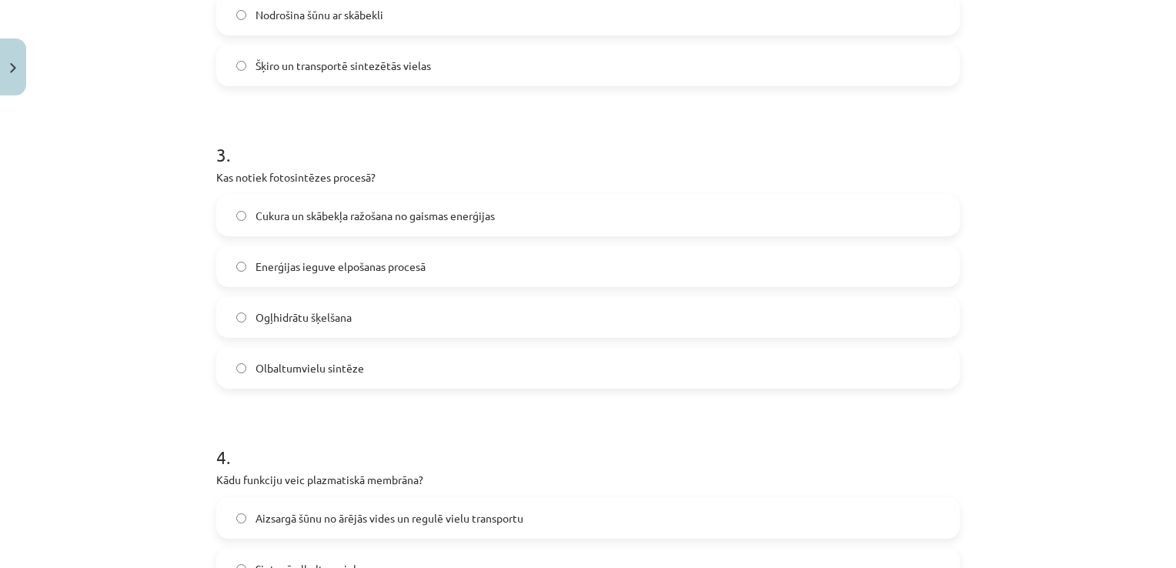
scroll to position [808, 0]
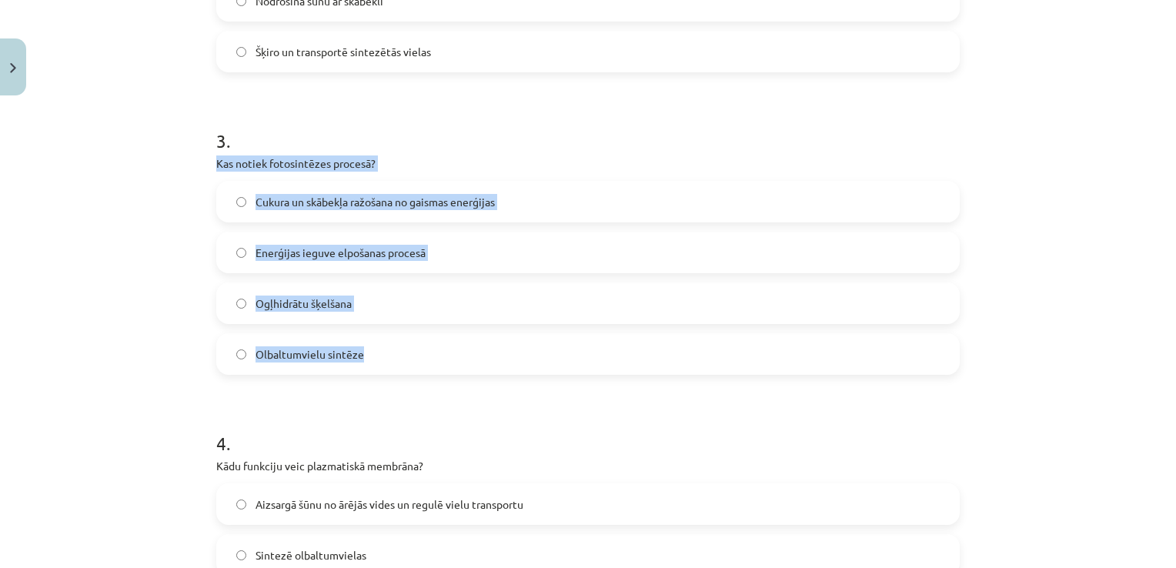
drag, startPoint x: 200, startPoint y: 158, endPoint x: 514, endPoint y: 336, distance: 360.9
click at [514, 336] on div "15 XP Saņemsi Grūts 153 pilda Apraksts Uzdevums Palīdzība 1 . Kura no šūnu vals…" at bounding box center [588, 207] width 762 height 1826
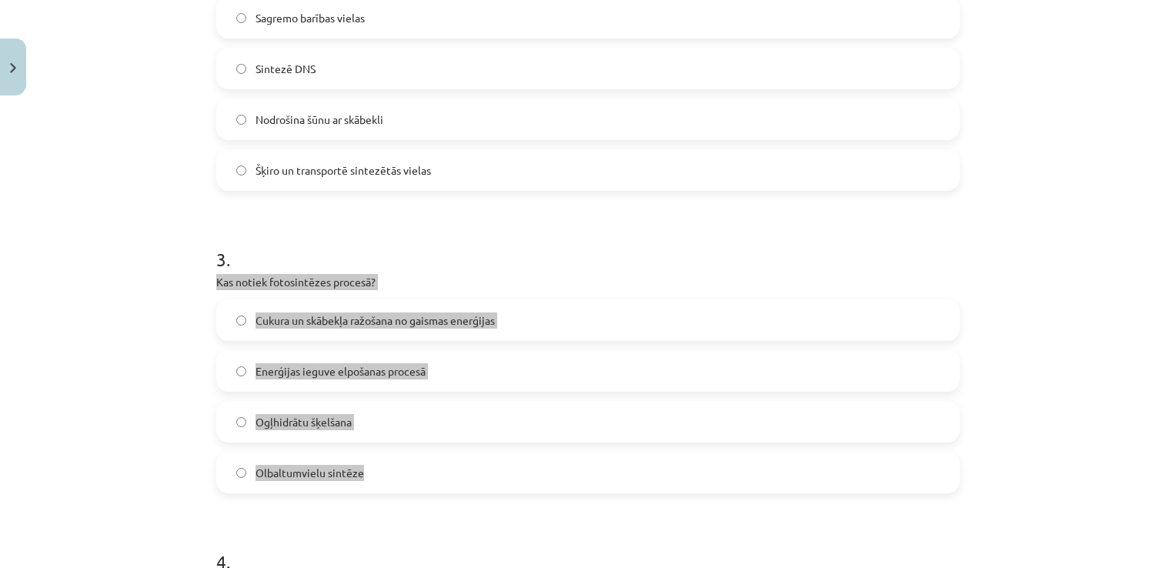
scroll to position [654, 0]
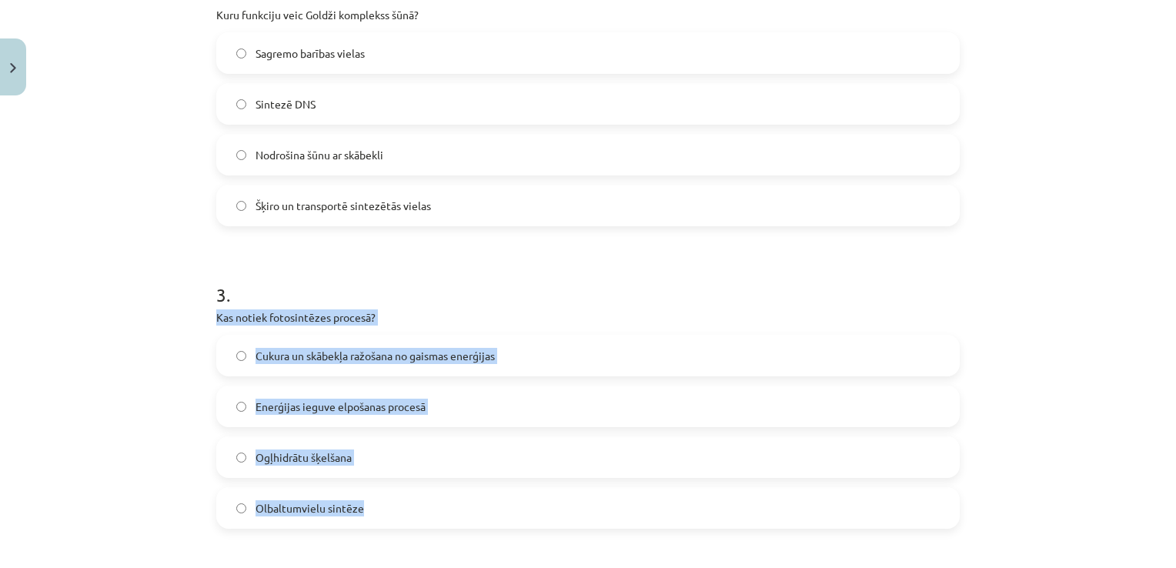
click at [157, 334] on div "Mācību tēma: Dabaszinības - 10. klases 1.ieskaites mācību materiāls #5 4. tēma.…" at bounding box center [588, 284] width 1176 height 568
drag, startPoint x: 200, startPoint y: 315, endPoint x: 416, endPoint y: 507, distance: 288.5
click at [416, 507] on div "Mācību tēma: Dabaszinības - 10. klases 1.ieskaites mācību materiāls #5 4. tēma.…" at bounding box center [588, 284] width 1176 height 568
click at [554, 354] on label "Cukura un skābekļa ražošana no gaismas enerģijas" at bounding box center [588, 355] width 741 height 38
click at [542, 350] on label "Cukura un skābekļa ražošana no gaismas enerģijas" at bounding box center [588, 355] width 741 height 38
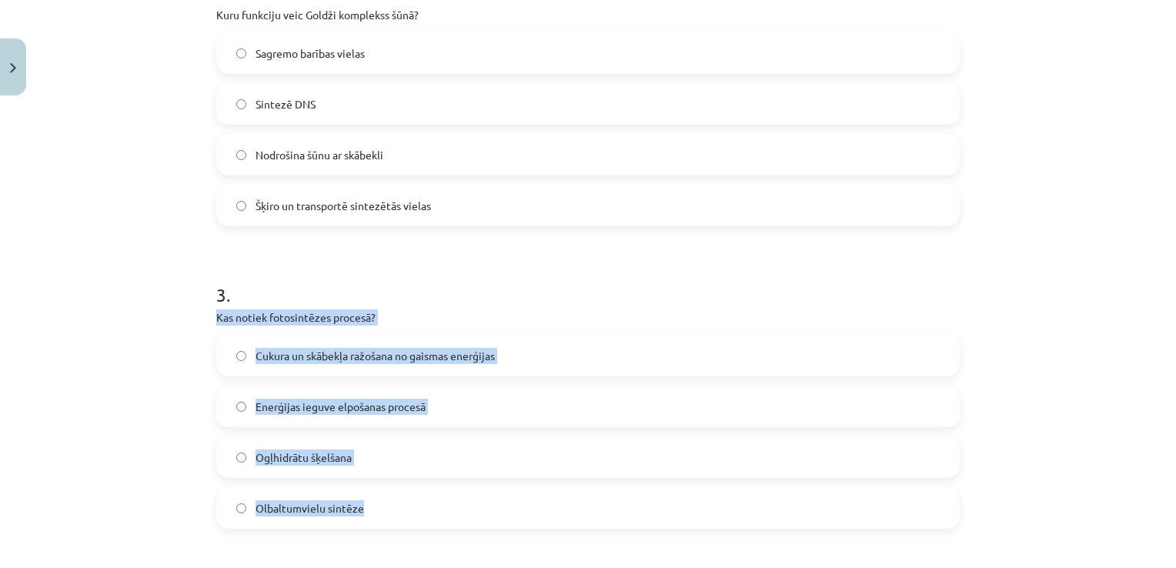
click at [540, 354] on label "Cukura un skābekļa ražošana no gaismas enerģijas" at bounding box center [588, 355] width 741 height 38
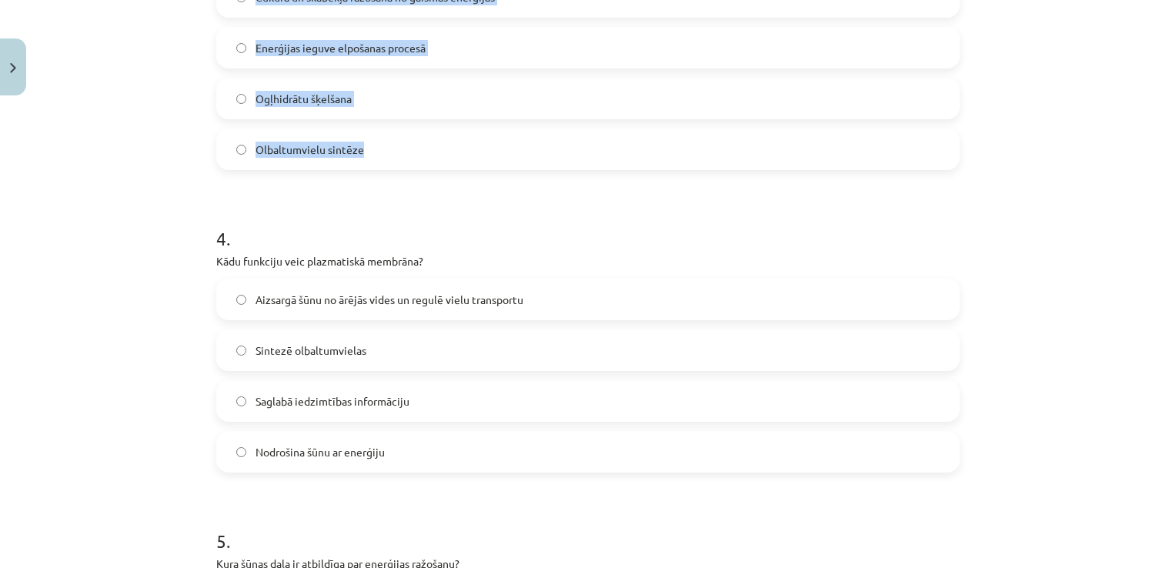
scroll to position [1039, 0]
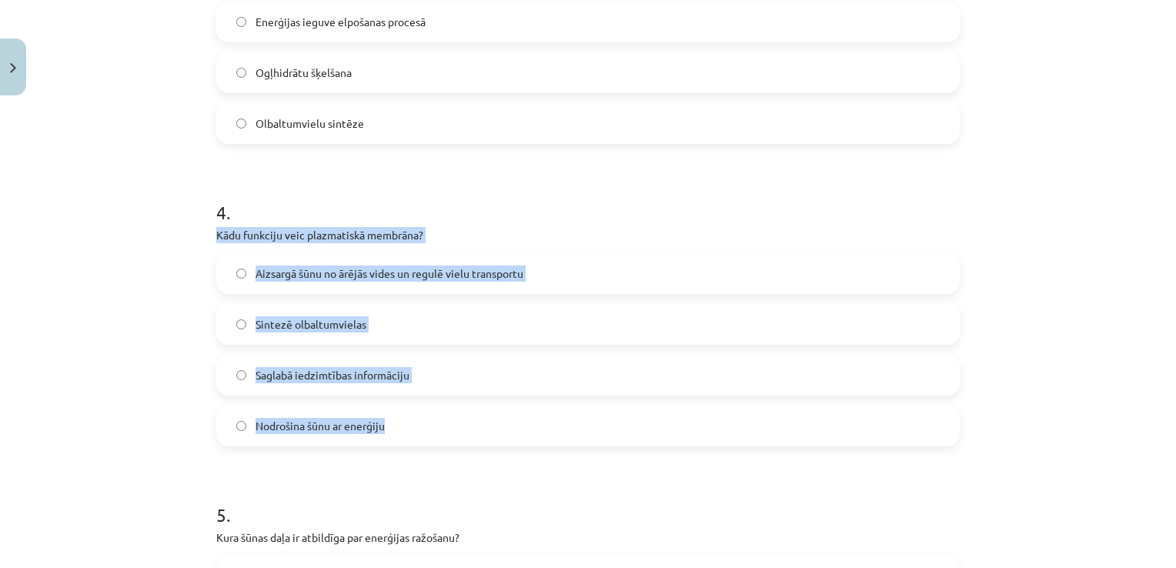
drag, startPoint x: 200, startPoint y: 226, endPoint x: 497, endPoint y: 436, distance: 363.5
click at [581, 276] on label "Aizsargā šūnu no ārējās vides un regulē vielu transportu" at bounding box center [588, 273] width 741 height 38
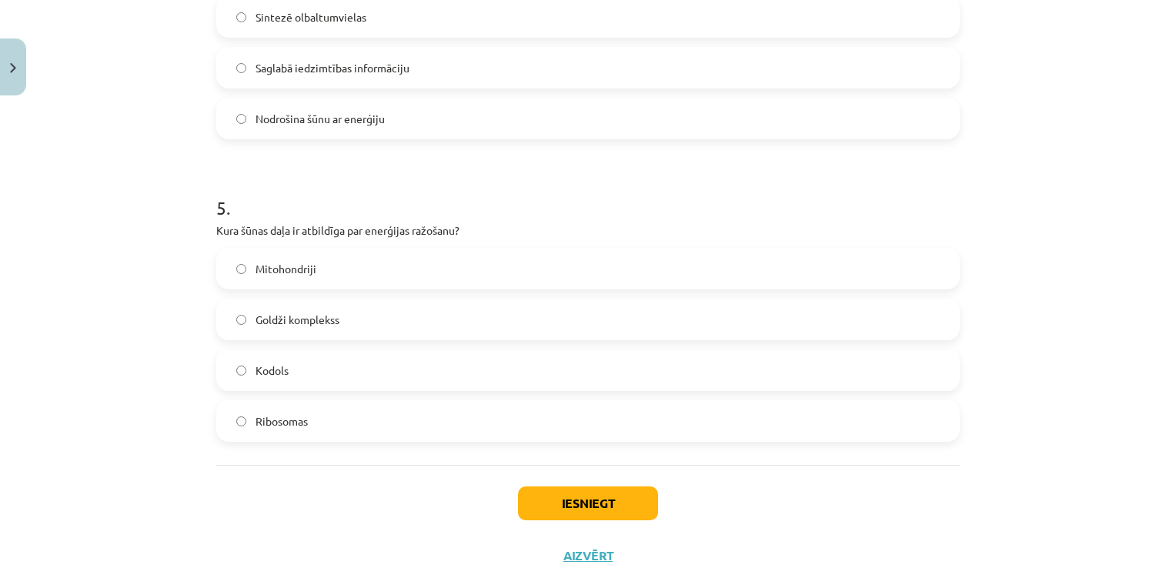
scroll to position [1347, 0]
drag, startPoint x: 172, startPoint y: 216, endPoint x: 320, endPoint y: 300, distance: 170.0
click at [323, 300] on div "Mācību tēma: Dabaszinības - 10. klases 1.ieskaites mācību materiāls #5 4. tēma.…" at bounding box center [588, 284] width 1176 height 568
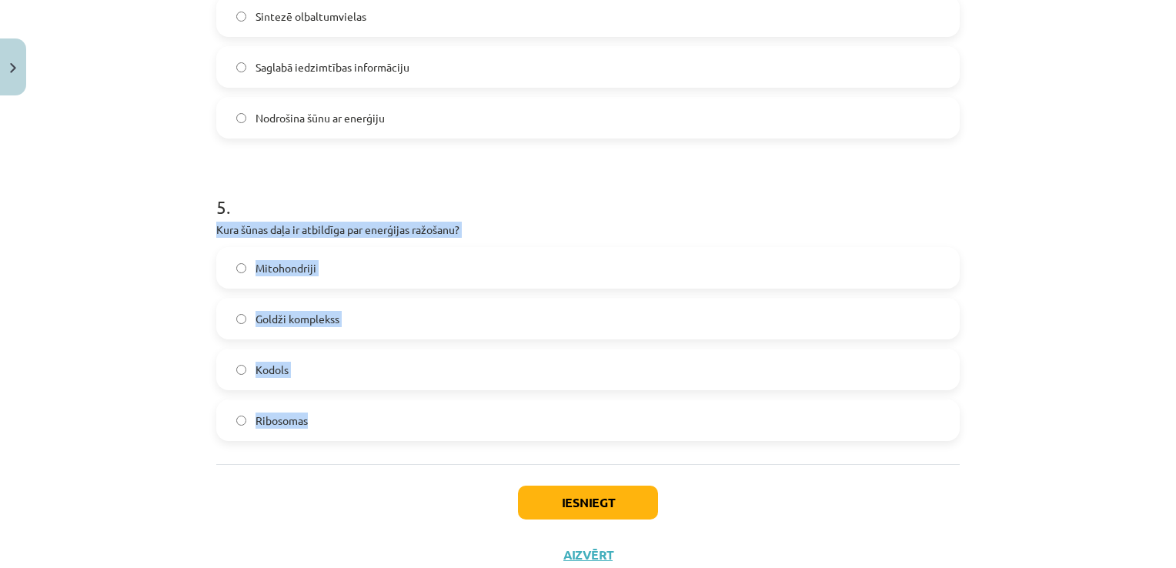
drag, startPoint x: 194, startPoint y: 225, endPoint x: 379, endPoint y: 424, distance: 271.8
click at [379, 424] on div "Mācību tēma: Dabaszinības - 10. klases 1.ieskaites mācību materiāls #5 4. tēma.…" at bounding box center [588, 284] width 1176 height 568
click at [386, 273] on label "Mitohondriji" at bounding box center [588, 268] width 741 height 38
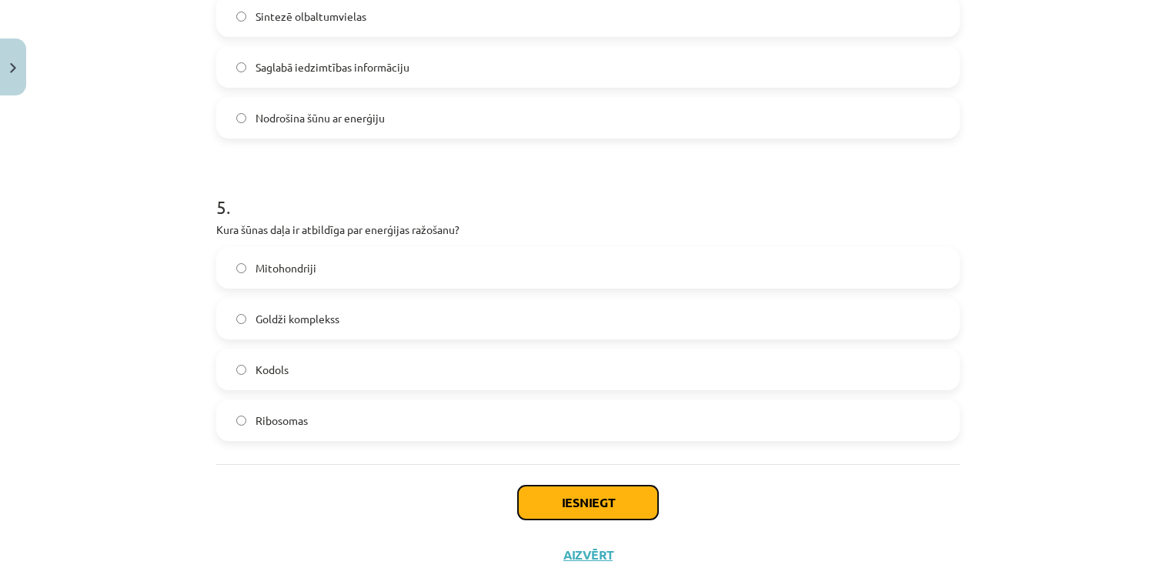
click at [604, 495] on button "Iesniegt" at bounding box center [588, 503] width 140 height 34
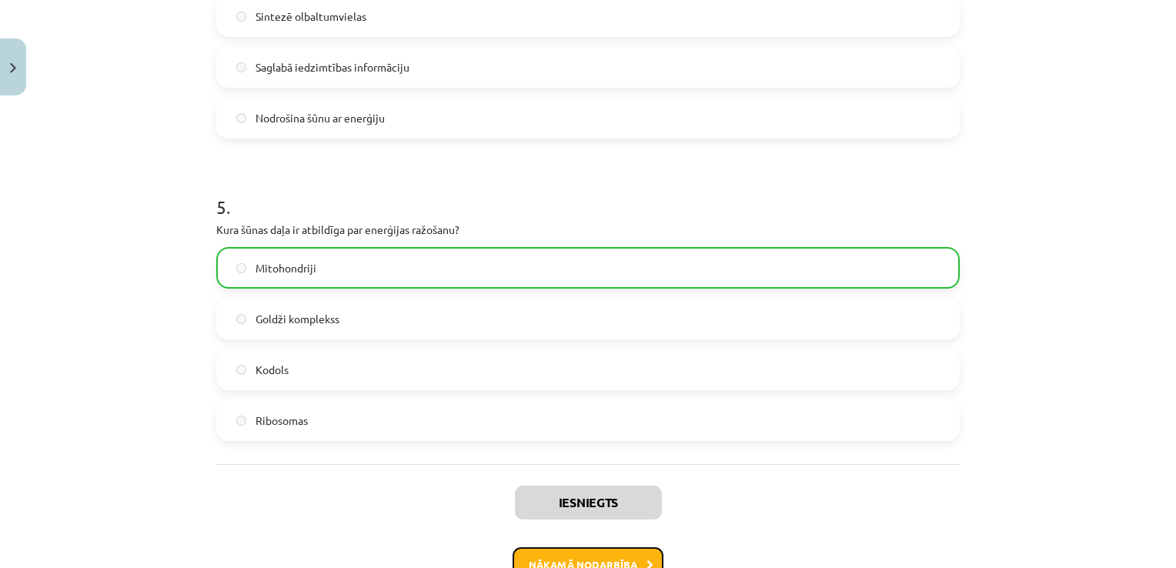
click at [614, 558] on button "Nākamā nodarbība" at bounding box center [588, 564] width 151 height 35
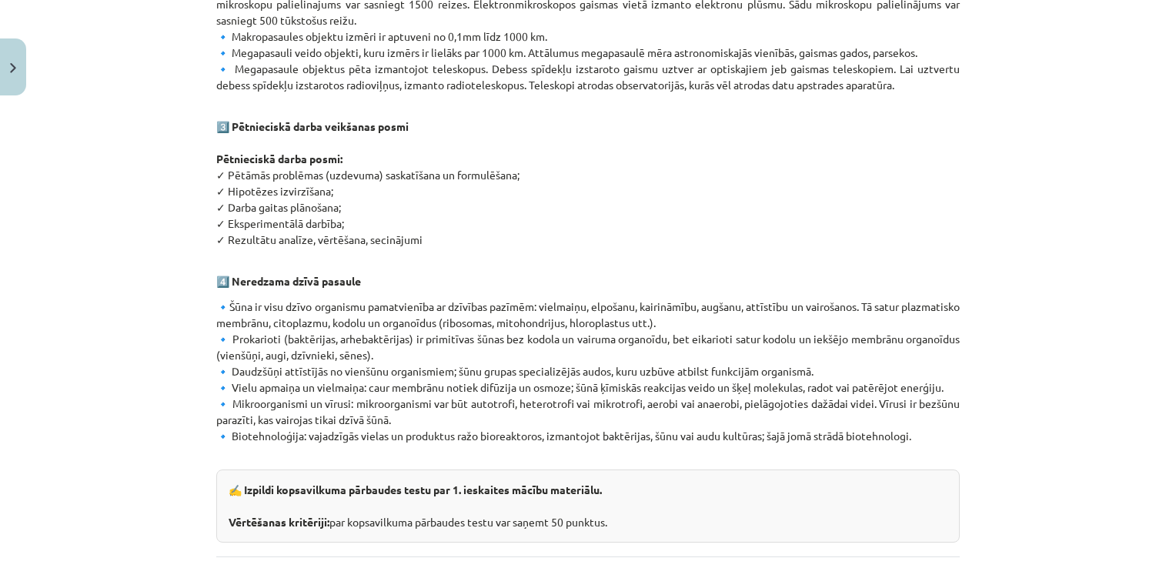
scroll to position [911, 0]
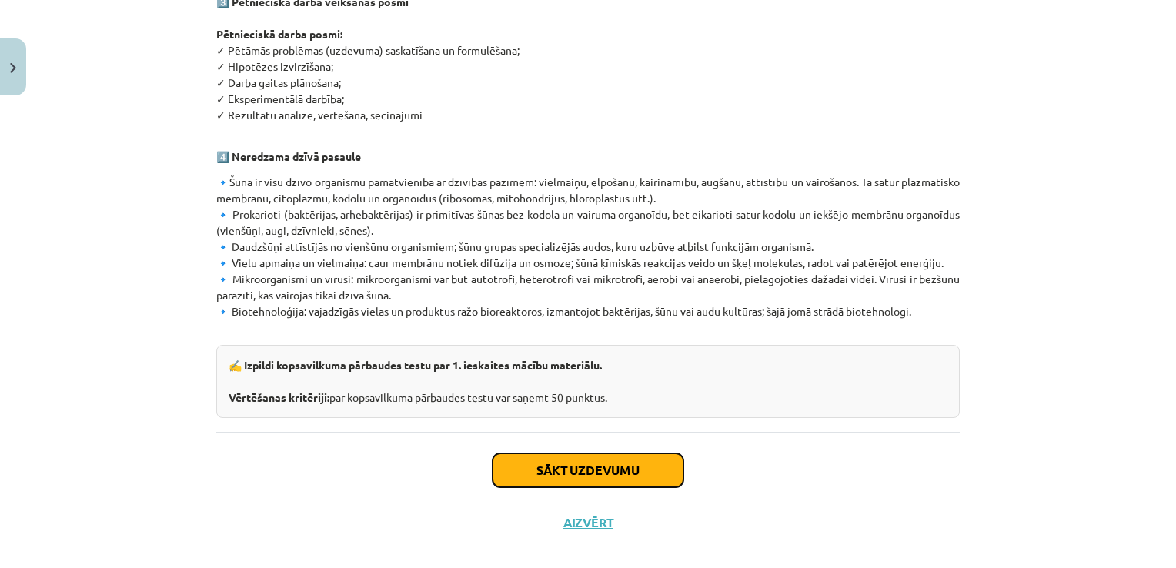
click at [603, 457] on button "Sākt uzdevumu" at bounding box center [588, 470] width 191 height 34
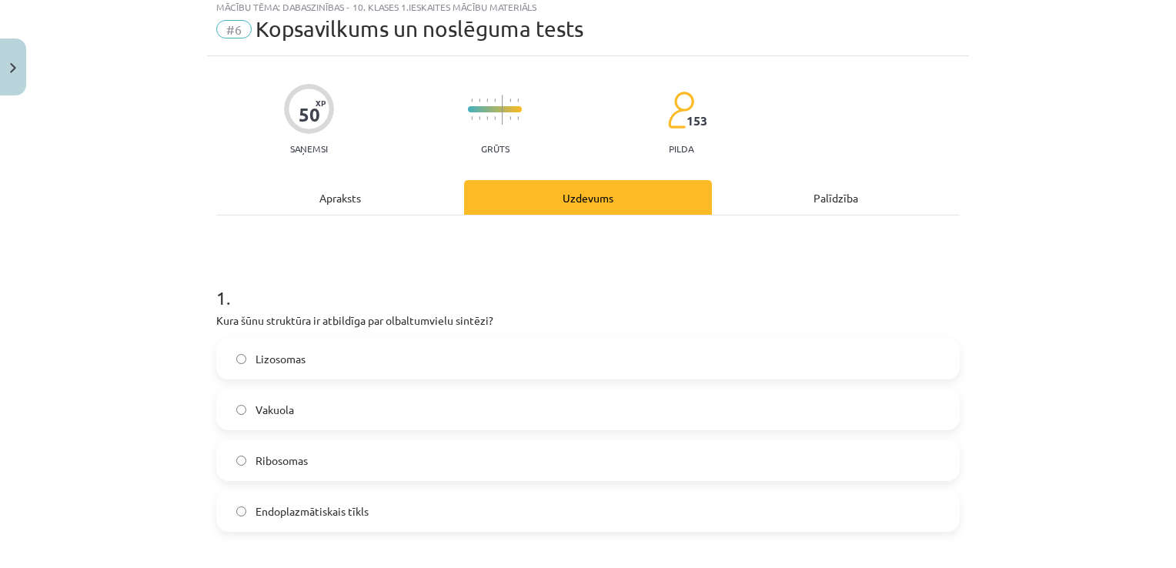
scroll to position [38, 0]
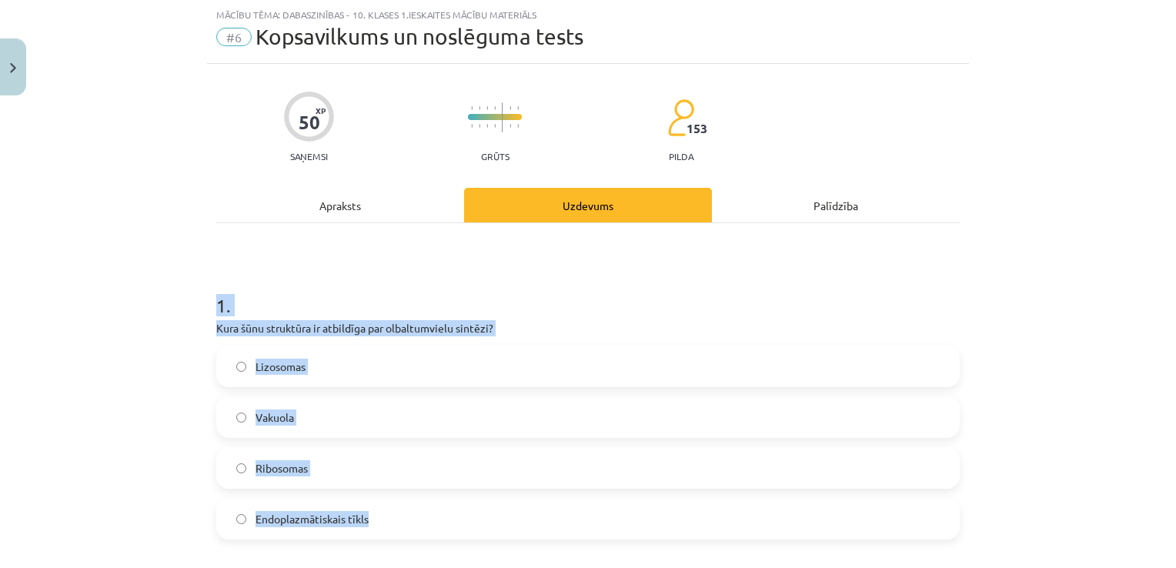
drag, startPoint x: 164, startPoint y: 313, endPoint x: 450, endPoint y: 514, distance: 349.6
click at [450, 514] on div "Mācību tēma: Dabaszinības - 10. klases 1.ieskaites mācību materiāls #6 Kopsavil…" at bounding box center [588, 284] width 1176 height 568
click at [360, 466] on label "Ribosomas" at bounding box center [588, 468] width 741 height 38
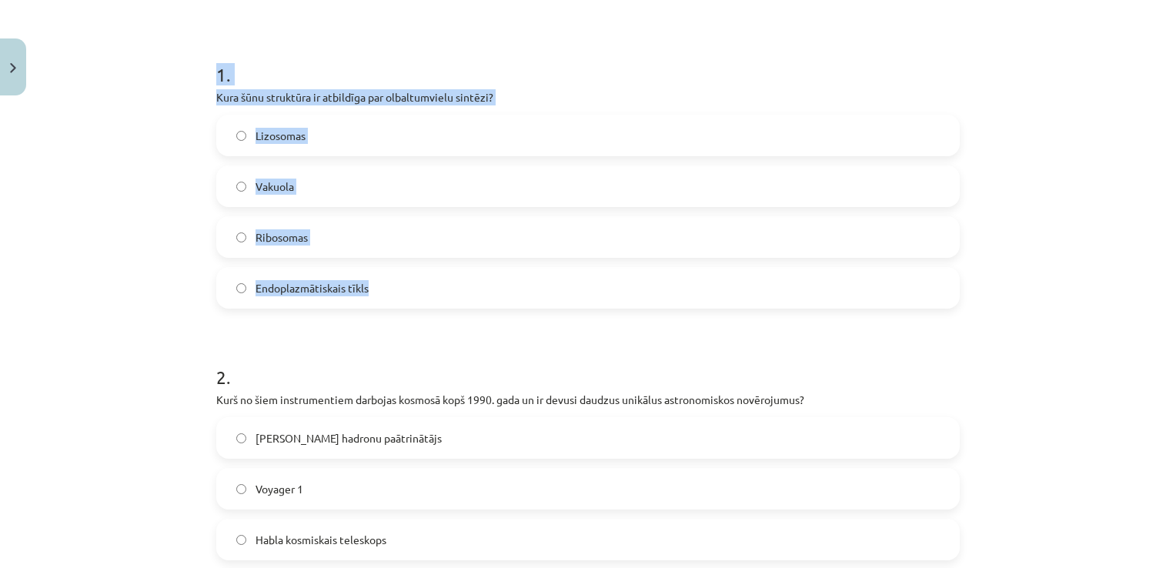
scroll to position [423, 0]
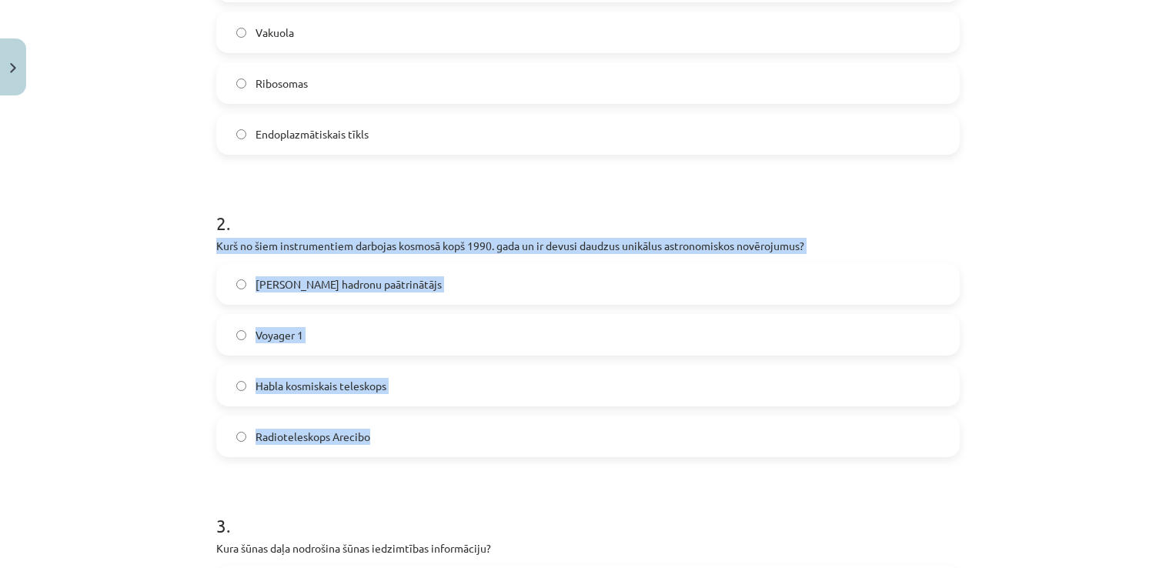
drag, startPoint x: 198, startPoint y: 239, endPoint x: 398, endPoint y: 443, distance: 285.8
click at [398, 443] on div "Mācību tēma: Dabaszinības - 10. klases 1.ieskaites mācību materiāls #6 Kopsavil…" at bounding box center [588, 284] width 1176 height 568
click at [428, 389] on label "Habla kosmiskais teleskops" at bounding box center [588, 385] width 741 height 38
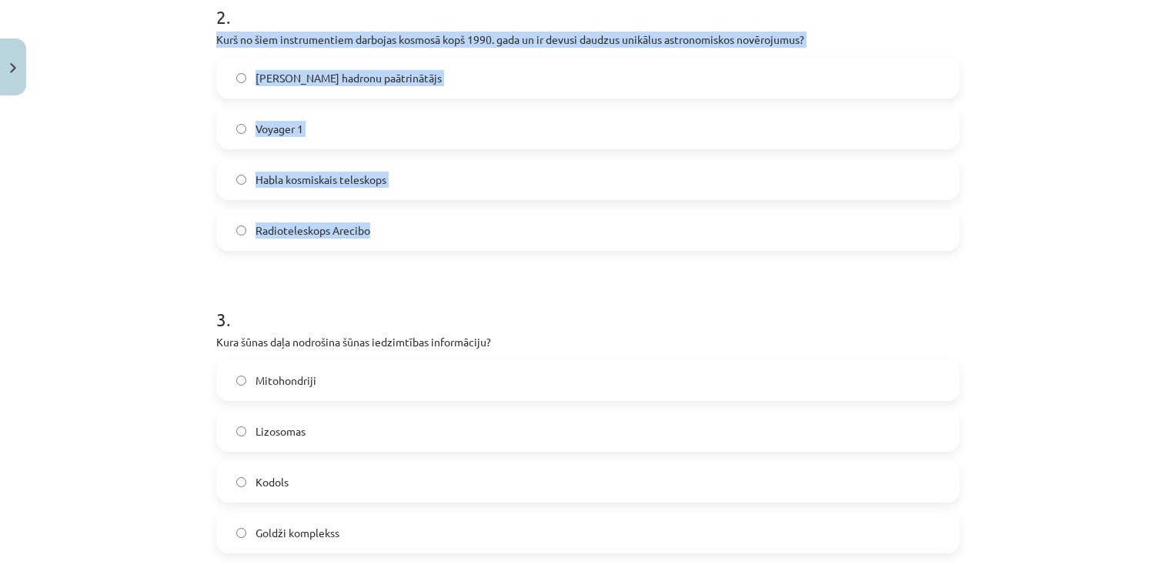
scroll to position [654, 0]
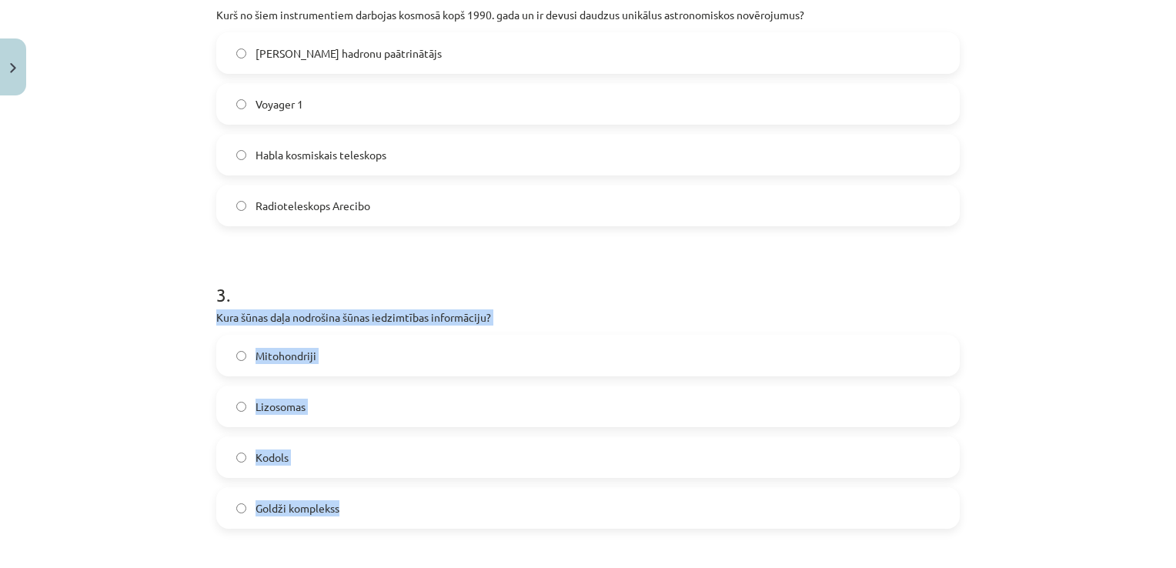
drag, startPoint x: 182, startPoint y: 319, endPoint x: 426, endPoint y: 490, distance: 298.6
click at [426, 490] on div "Mācību tēma: Dabaszinības - 10. klases 1.ieskaites mācību materiāls #6 Kopsavil…" at bounding box center [588, 284] width 1176 height 568
click at [412, 459] on label "Kodols" at bounding box center [588, 457] width 741 height 38
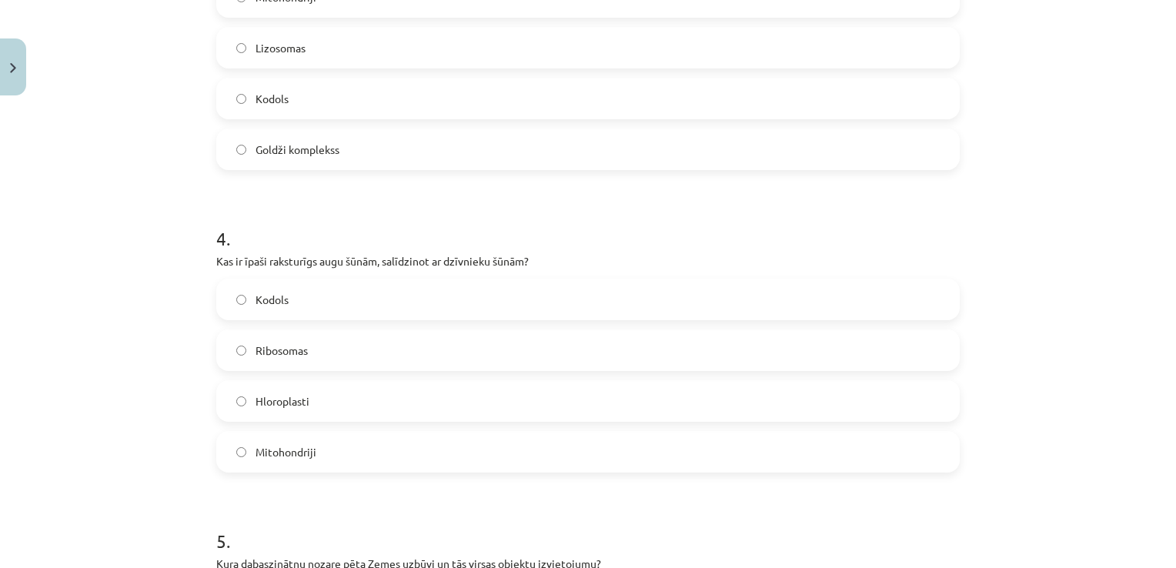
scroll to position [1039, 0]
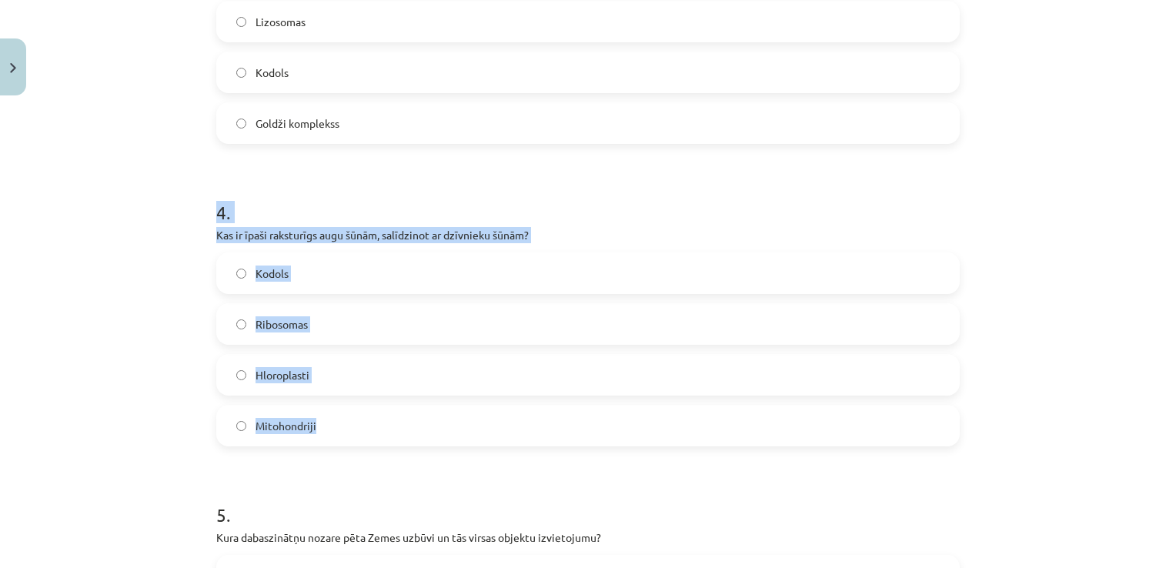
drag, startPoint x: 182, startPoint y: 231, endPoint x: 371, endPoint y: 417, distance: 265.1
click at [371, 417] on div "Mācību tēma: Dabaszinības - 10. klases 1.ieskaites mācību materiāls #6 Kopsavil…" at bounding box center [588, 284] width 1176 height 568
click at [483, 370] on label "Hloroplasti" at bounding box center [588, 375] width 741 height 38
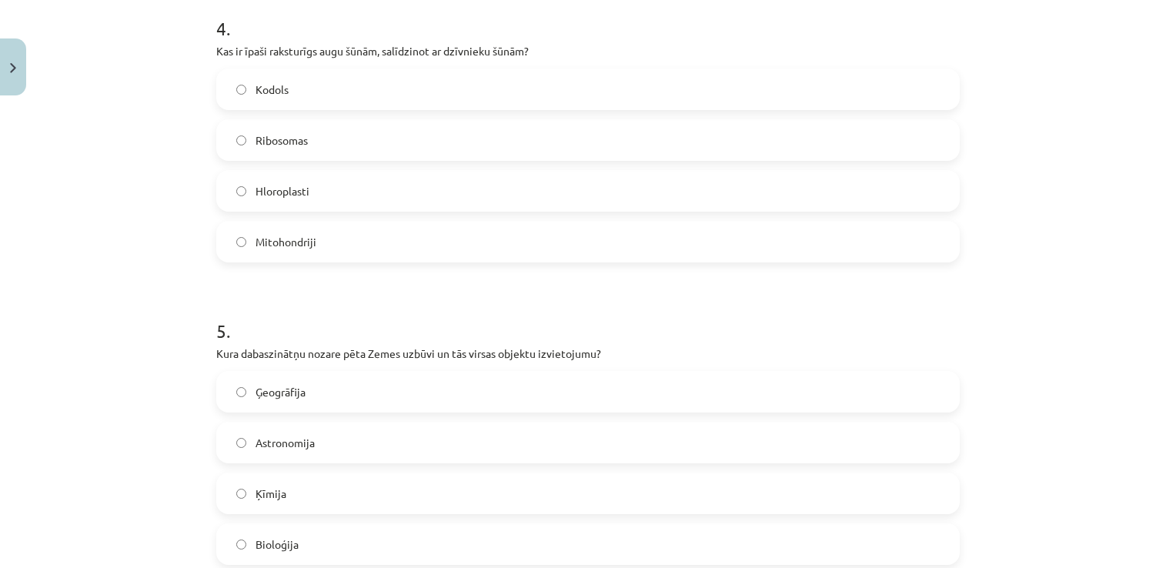
scroll to position [1270, 0]
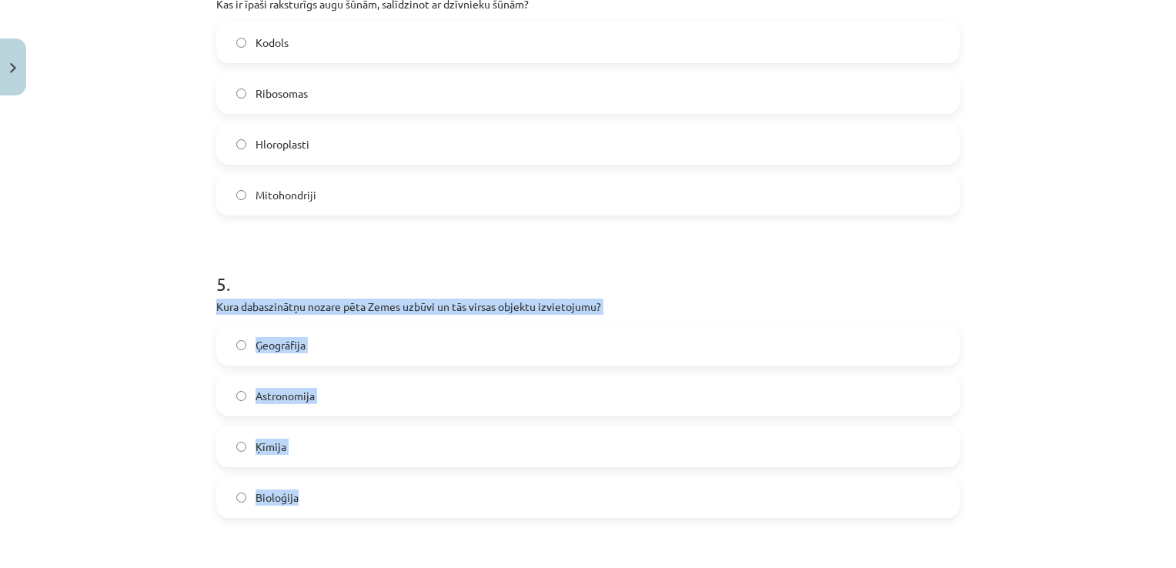
drag, startPoint x: 199, startPoint y: 303, endPoint x: 409, endPoint y: 490, distance: 280.3
click at [409, 490] on div "Mācību tēma: Dabaszinības - 10. klases 1.ieskaites mācību materiāls #6 Kopsavil…" at bounding box center [588, 284] width 1176 height 568
click at [380, 350] on label "Ģeogrāfija" at bounding box center [588, 345] width 741 height 38
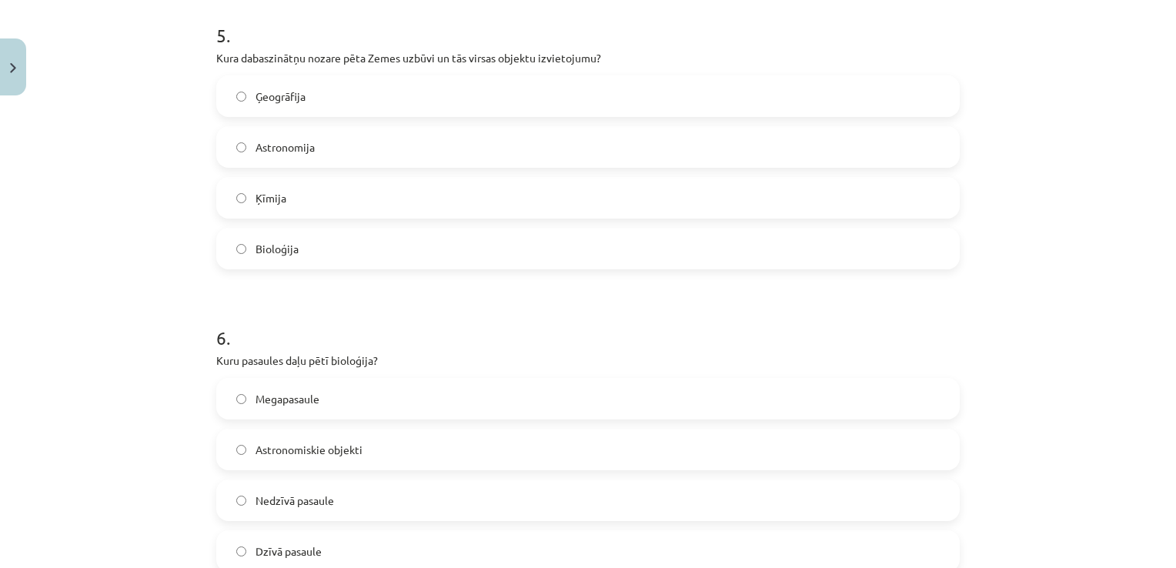
scroll to position [1578, 0]
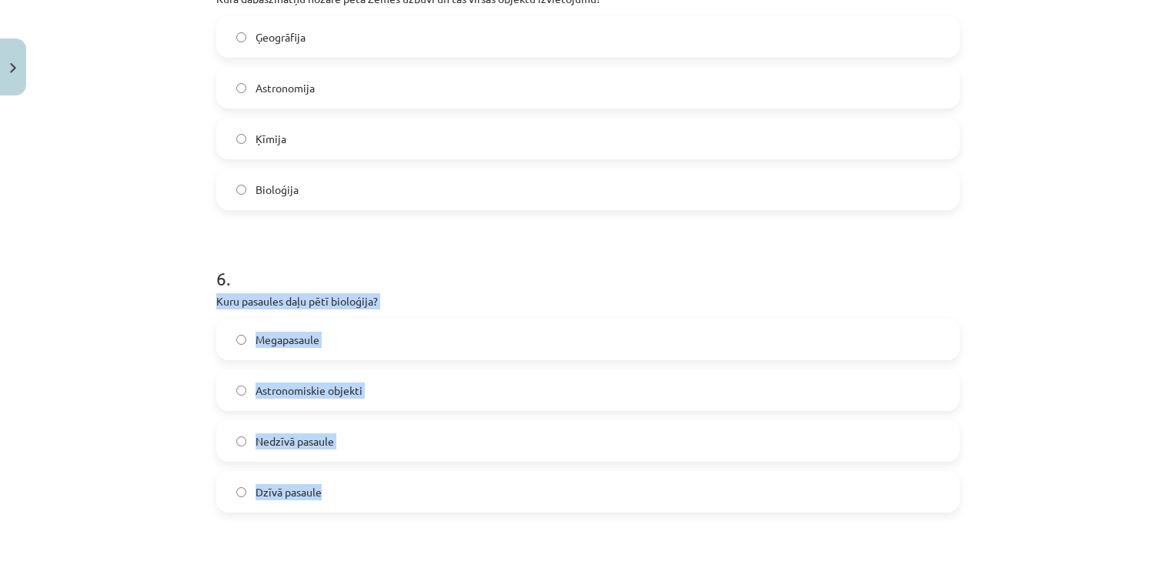
drag, startPoint x: 199, startPoint y: 302, endPoint x: 423, endPoint y: 469, distance: 279.5
click at [423, 469] on div "Mācību tēma: Dabaszinības - 10. klases 1.ieskaites mācību materiāls #6 Kopsavil…" at bounding box center [588, 284] width 1176 height 568
drag, startPoint x: 423, startPoint y: 469, endPoint x: 360, endPoint y: 490, distance: 66.7
click at [360, 490] on label "Dzīvā pasaule" at bounding box center [588, 492] width 741 height 38
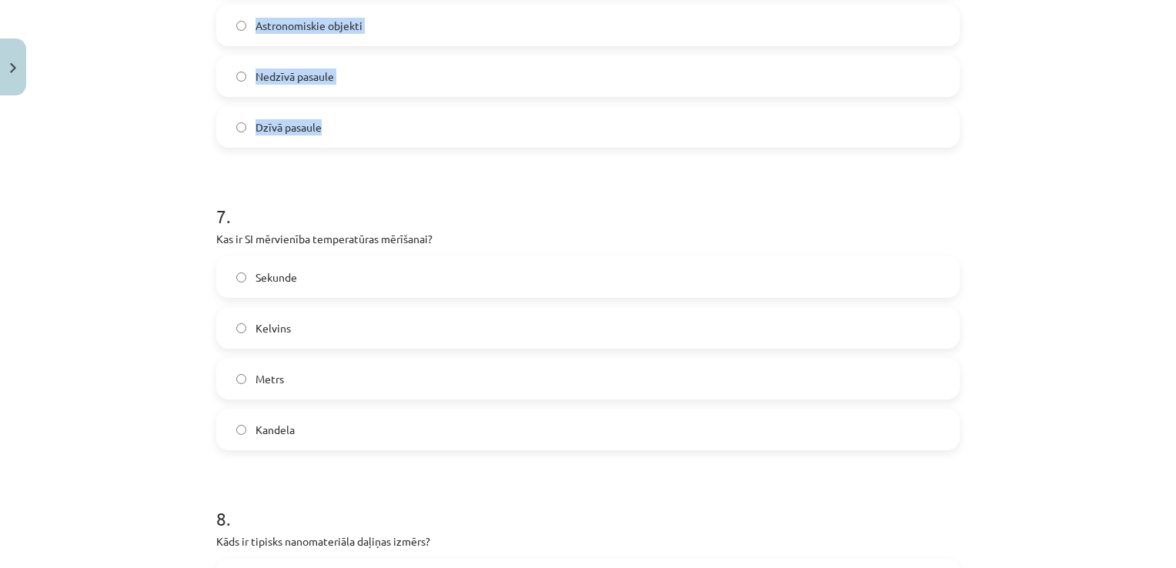
scroll to position [1963, 0]
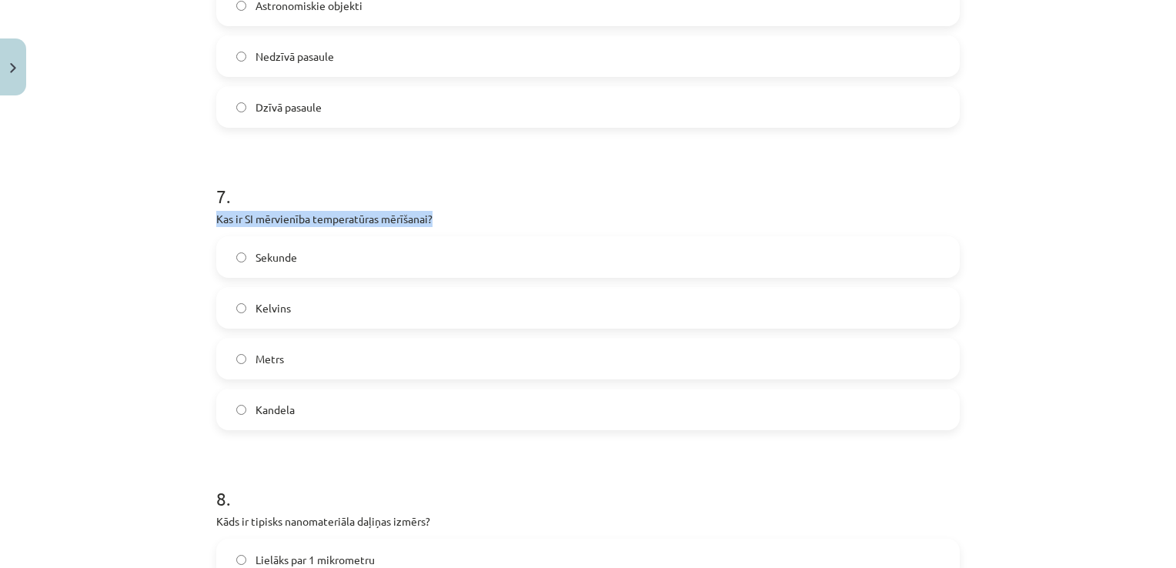
drag, startPoint x: 185, startPoint y: 211, endPoint x: 179, endPoint y: 206, distance: 8.2
click at [180, 218] on div "Mācību tēma: Dabaszinības - 10. klases 1.ieskaites mācību materiāls #6 Kopsavil…" at bounding box center [588, 284] width 1176 height 568
drag, startPoint x: 182, startPoint y: 222, endPoint x: 406, endPoint y: 404, distance: 288.9
click at [406, 404] on div "Mācību tēma: Dabaszinības - 10. klases 1.ieskaites mācību materiāls #6 Kopsavil…" at bounding box center [588, 284] width 1176 height 568
click at [510, 309] on label "Kelvins" at bounding box center [588, 308] width 741 height 38
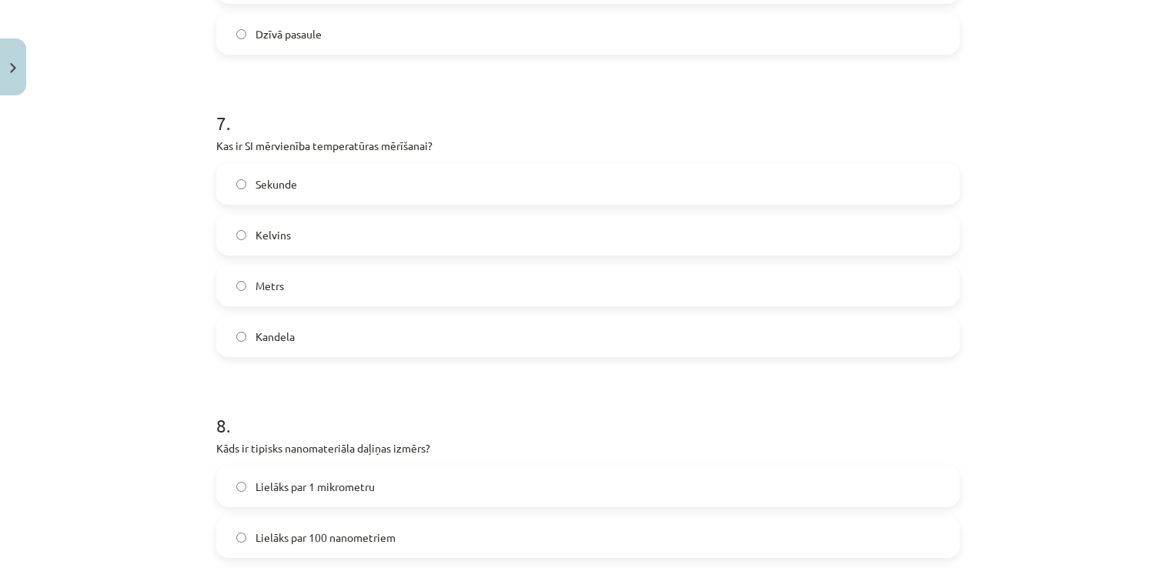
scroll to position [2194, 0]
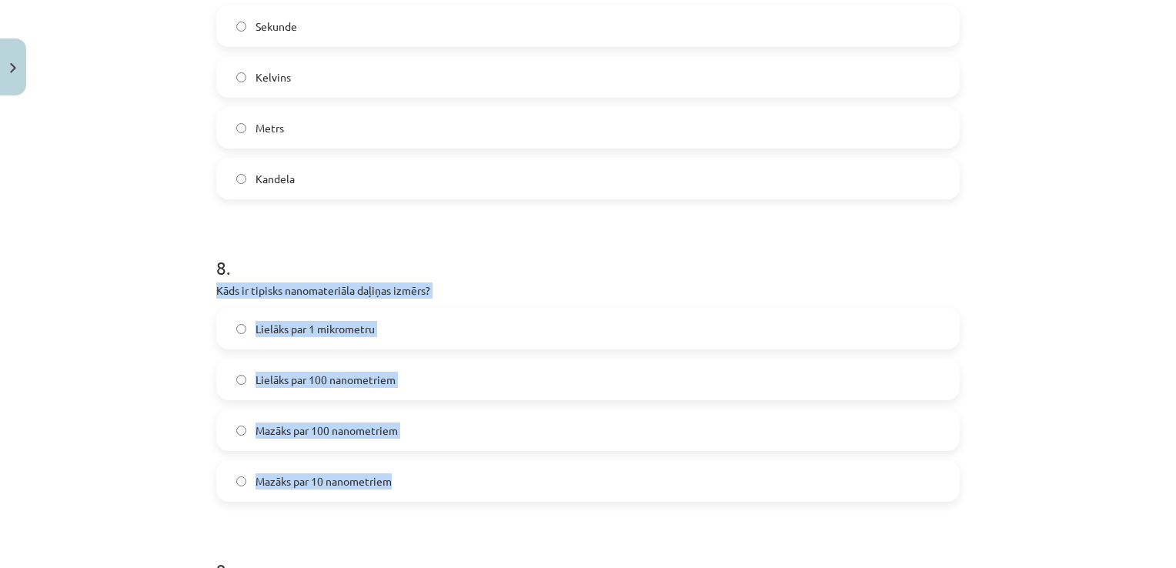
drag, startPoint x: 186, startPoint y: 283, endPoint x: 483, endPoint y: 474, distance: 352.6
click at [483, 475] on div "Mācību tēma: Dabaszinības - 10. klases 1.ieskaites mācību materiāls #6 Kopsavil…" at bounding box center [588, 284] width 1176 height 568
click at [439, 433] on label "Mazāks par 100 nanometriem" at bounding box center [588, 430] width 741 height 38
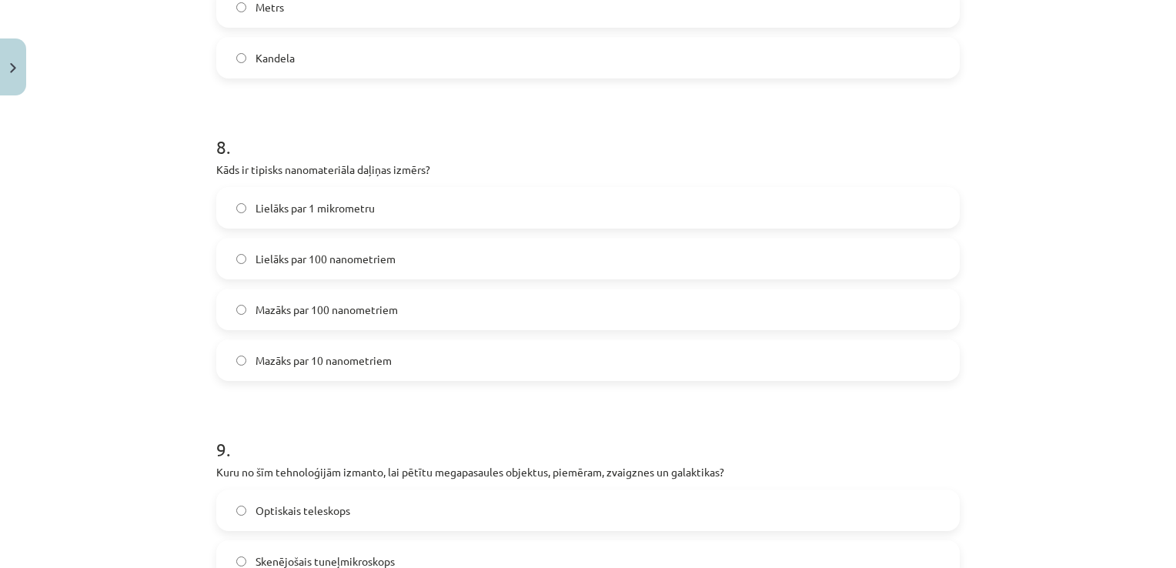
scroll to position [2502, 0]
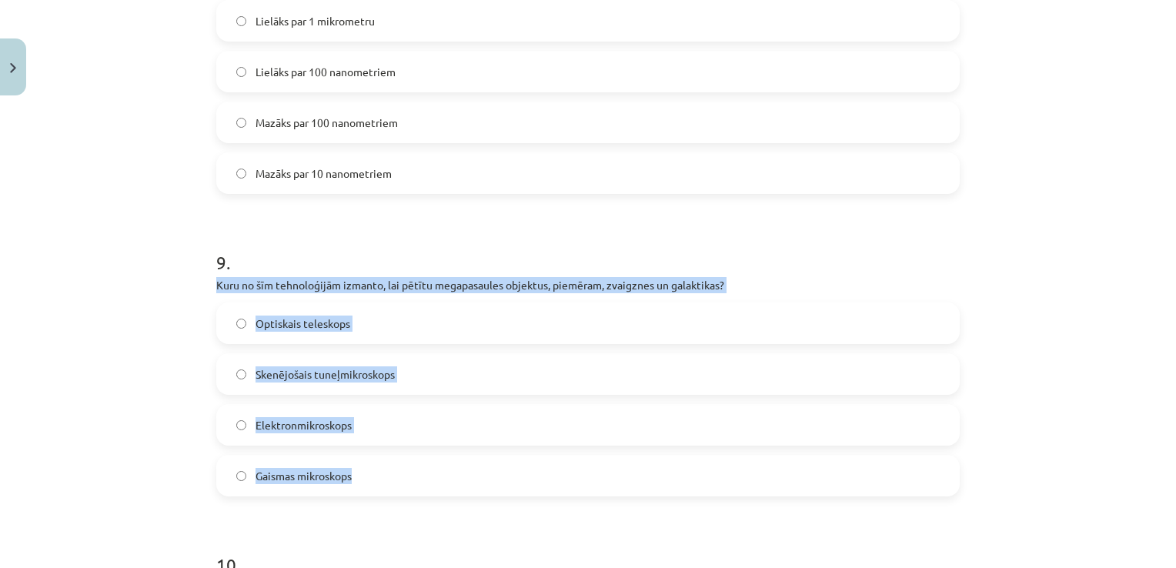
drag, startPoint x: 176, startPoint y: 273, endPoint x: 518, endPoint y: 448, distance: 384.6
click at [518, 448] on div "Mācību tēma: Dabaszinības - 10. klases 1.ieskaites mācību materiāls #6 Kopsavil…" at bounding box center [588, 284] width 1176 height 568
click at [382, 321] on label "Optiskais teleskops" at bounding box center [588, 323] width 741 height 38
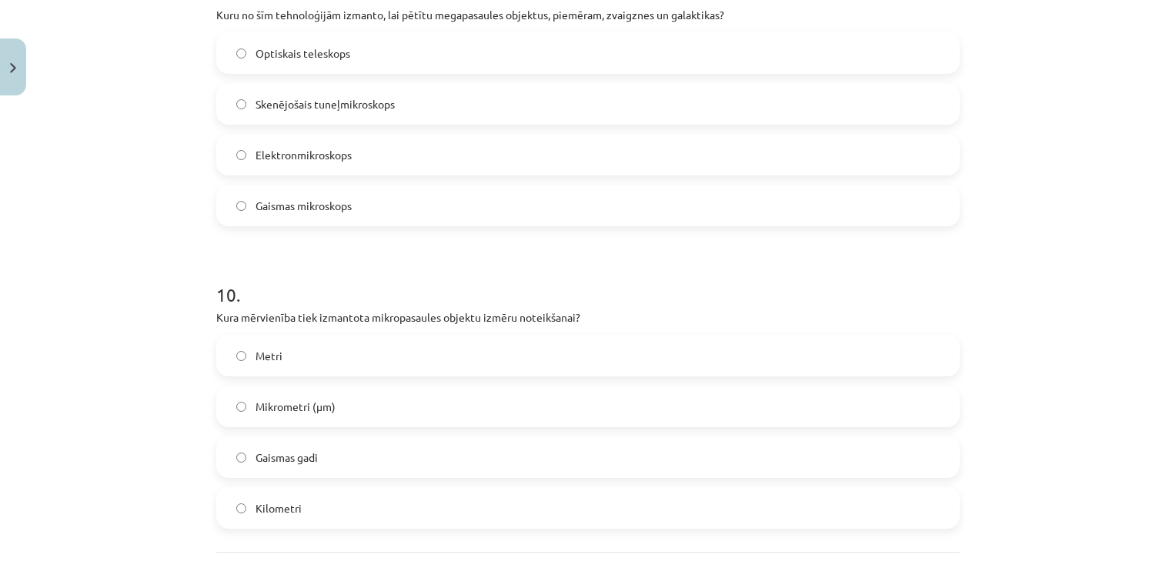
scroll to position [2810, 0]
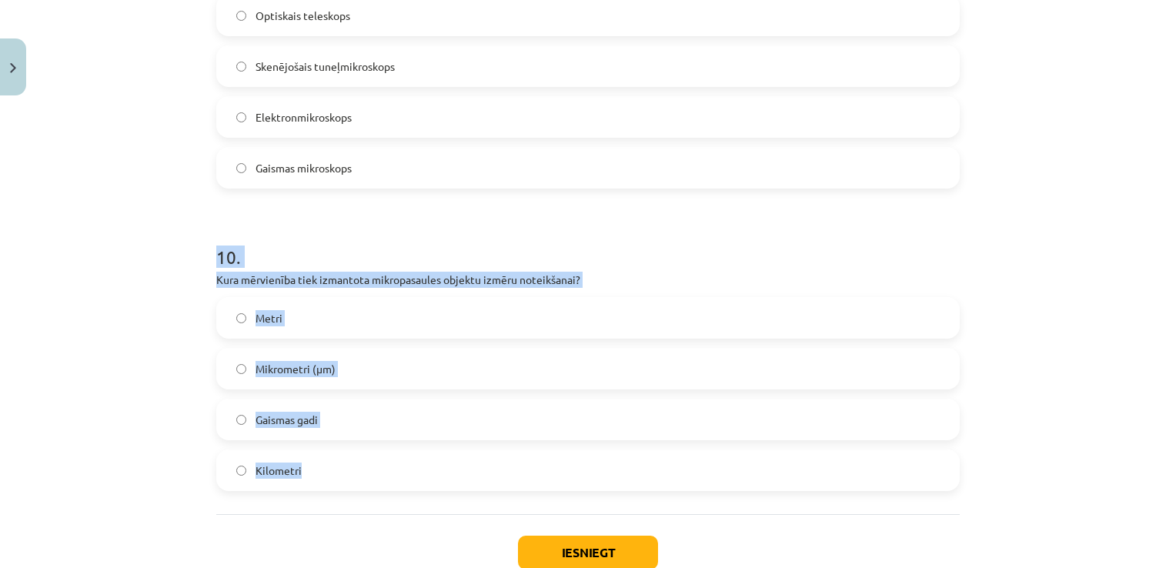
drag, startPoint x: 162, startPoint y: 266, endPoint x: 410, endPoint y: 489, distance: 333.6
click at [410, 489] on div "Mācību tēma: Dabaszinības - 10. klases 1.ieskaites mācību materiāls #6 Kopsavil…" at bounding box center [588, 284] width 1176 height 568
click at [378, 370] on label "Mikrometri (μm)" at bounding box center [588, 369] width 741 height 38
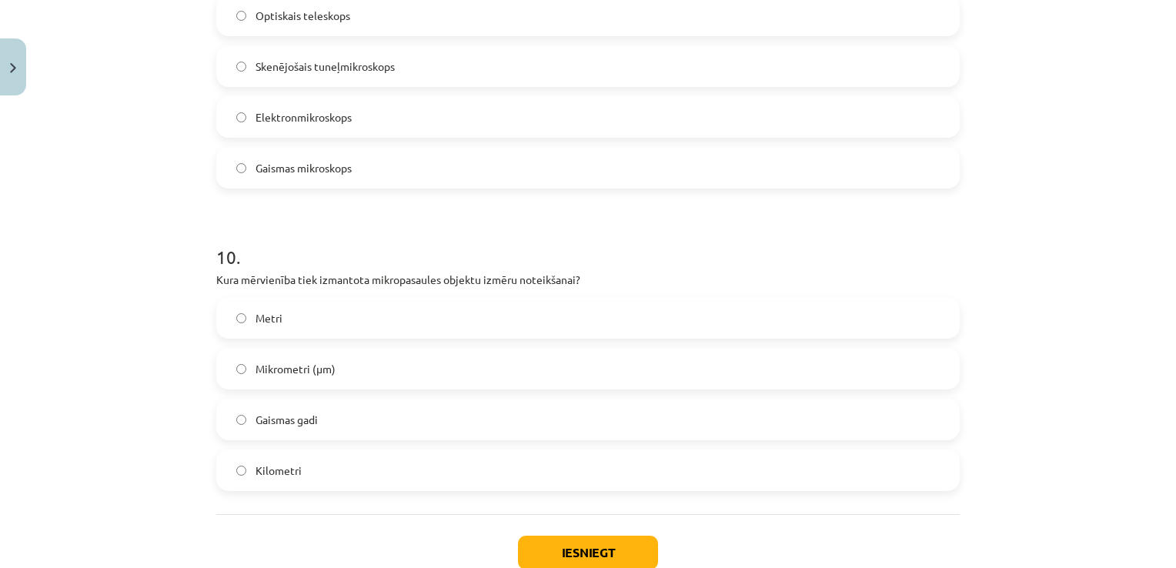
scroll to position [2910, 0]
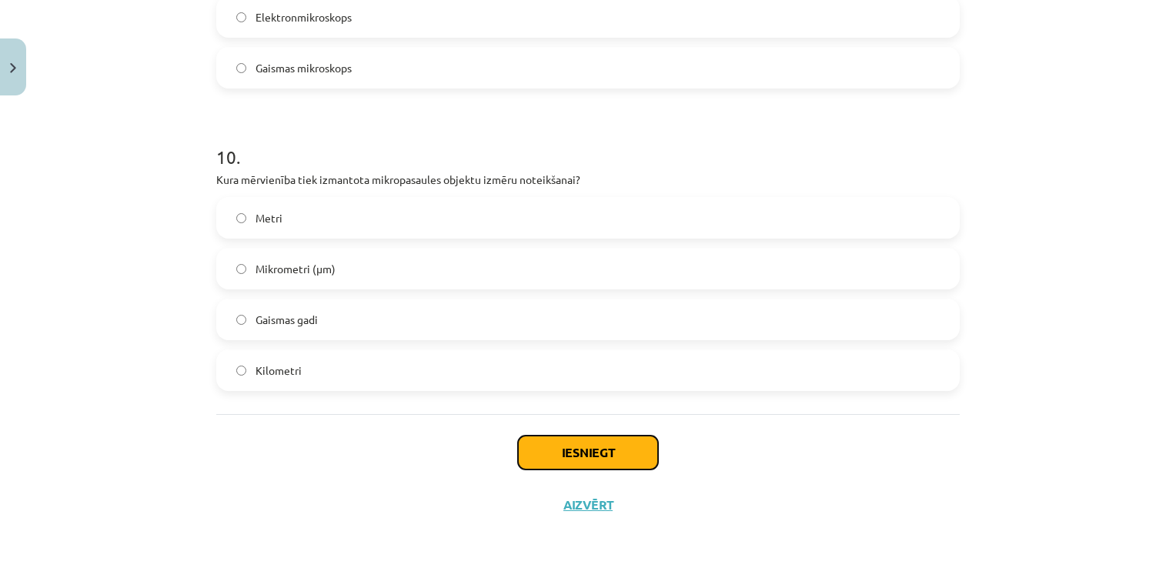
click at [596, 451] on button "Iesniegt" at bounding box center [588, 453] width 140 height 34
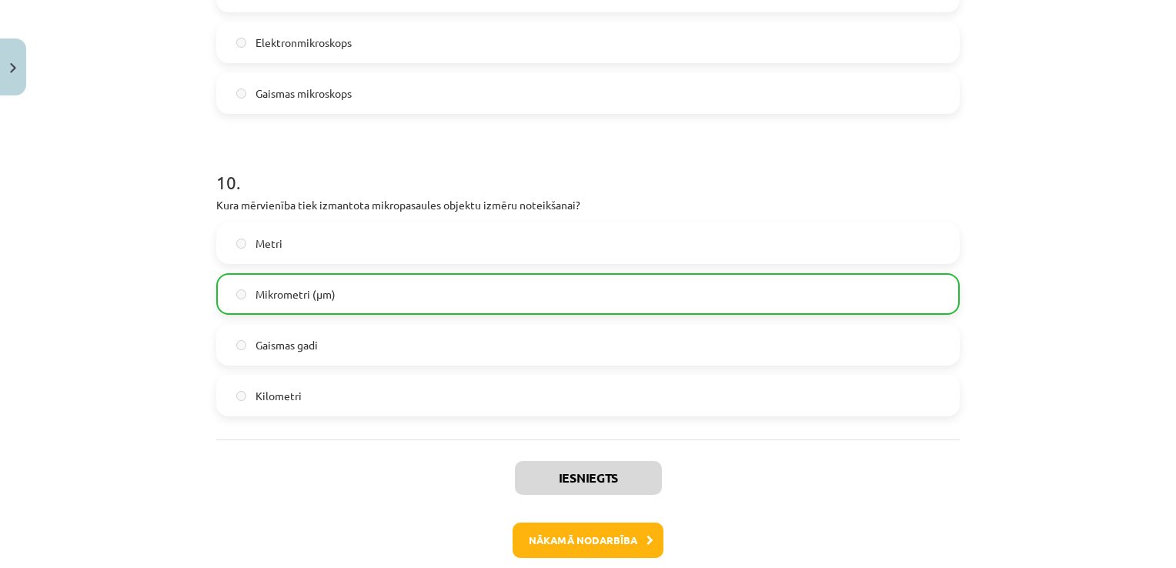
scroll to position [2959, 0]
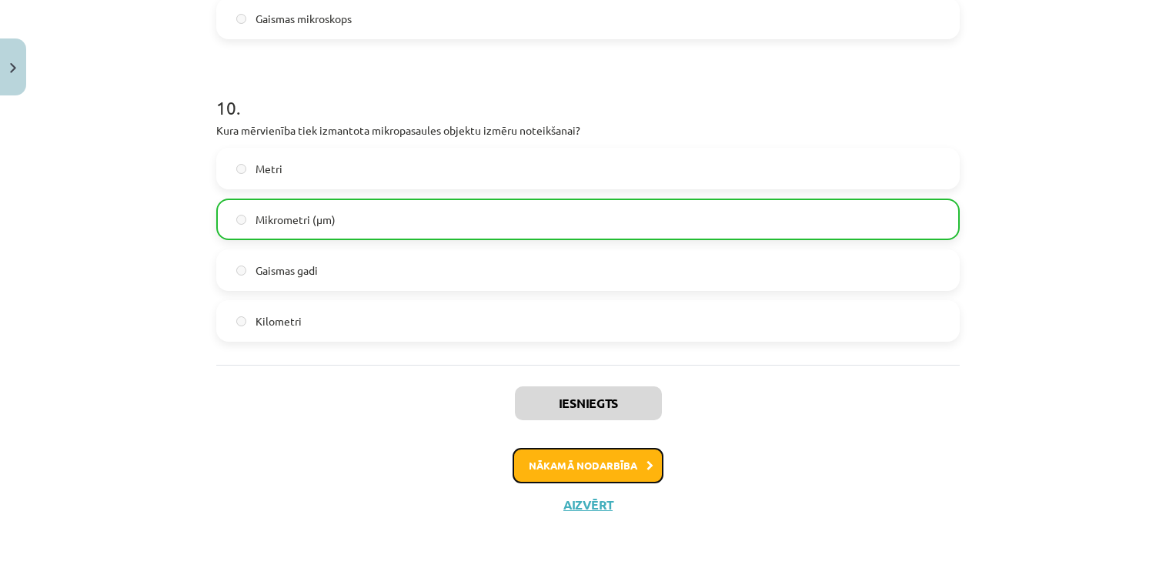
click at [571, 465] on button "Nākamā nodarbība" at bounding box center [588, 465] width 151 height 35
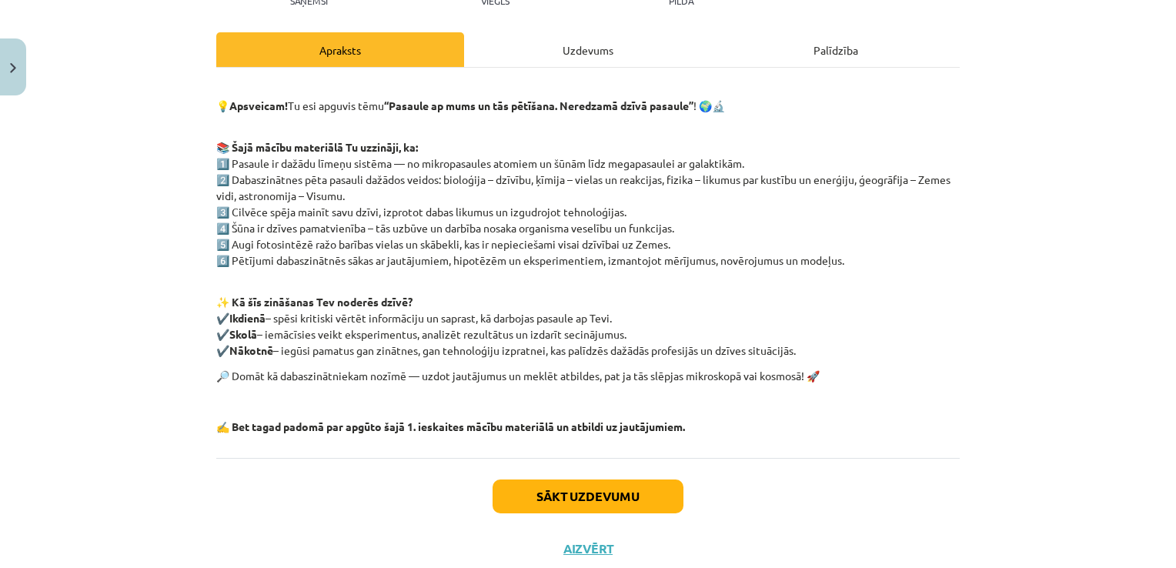
scroll to position [239, 0]
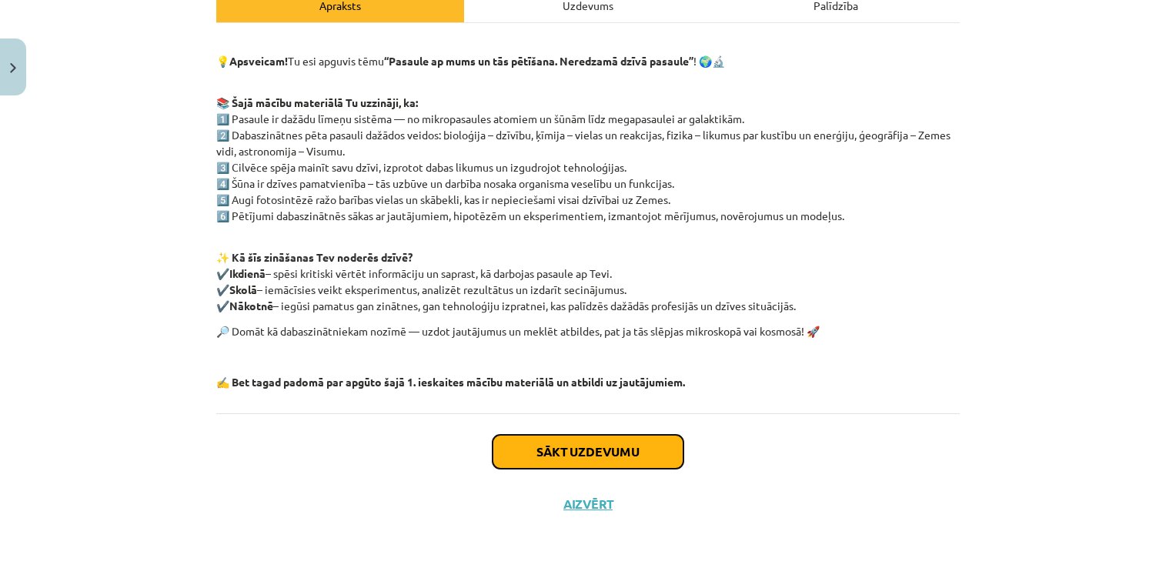
click at [581, 450] on button "Sākt uzdevumu" at bounding box center [588, 452] width 191 height 34
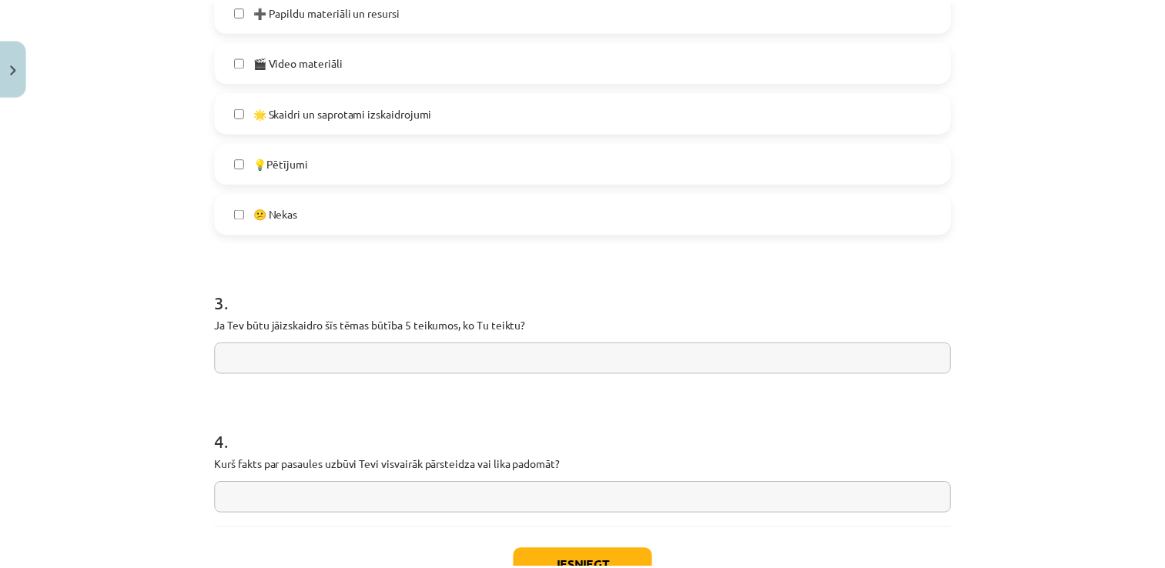
scroll to position [1041, 0]
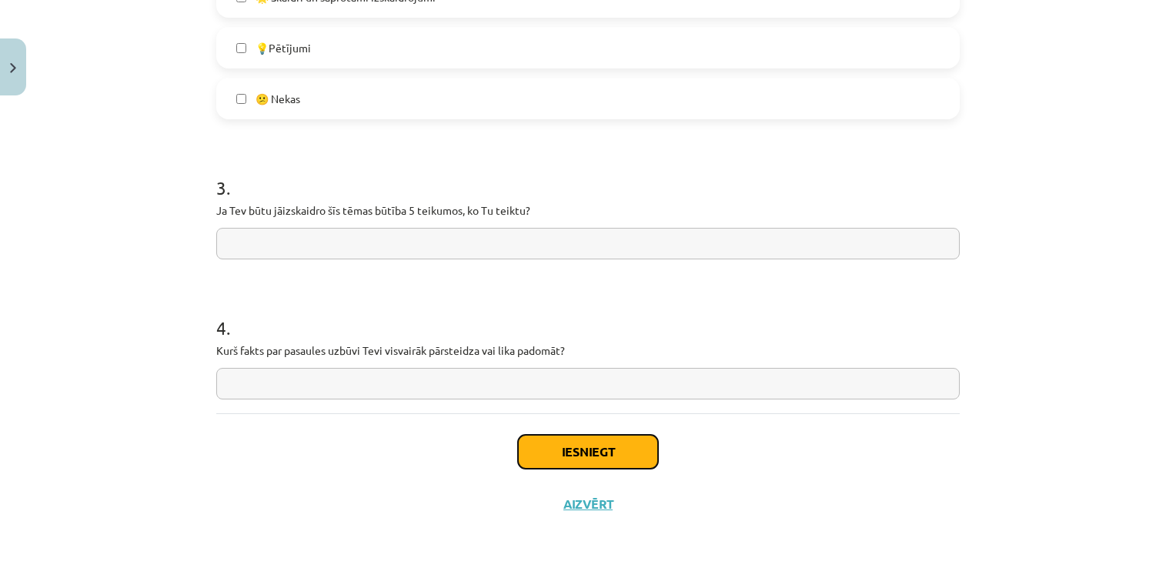
click at [561, 447] on button "Iesniegt" at bounding box center [588, 452] width 140 height 34
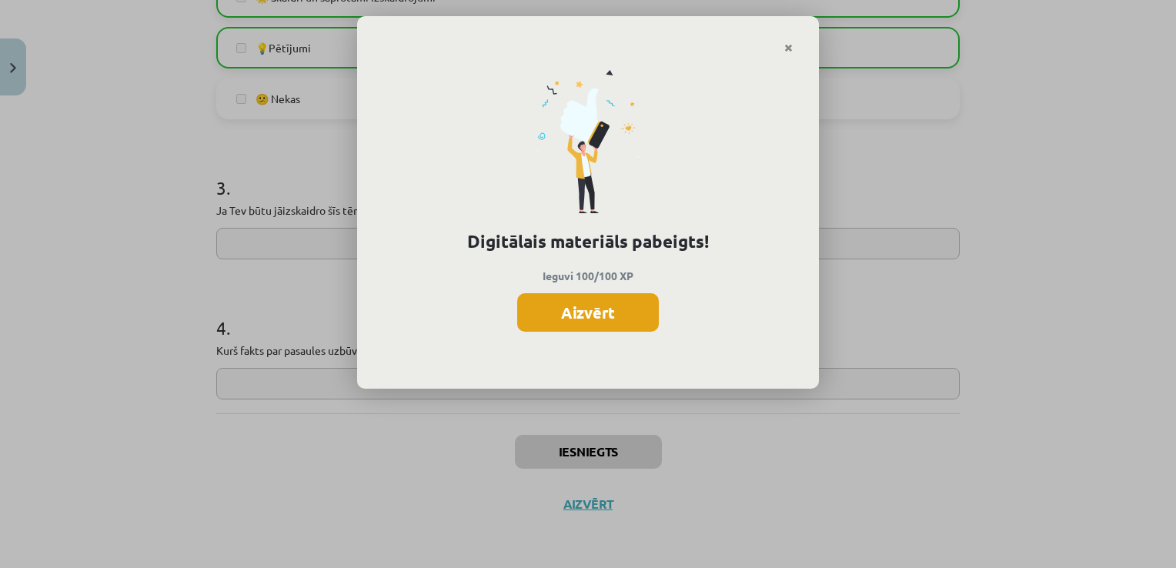
click at [597, 315] on button "Aizvērt" at bounding box center [588, 312] width 142 height 38
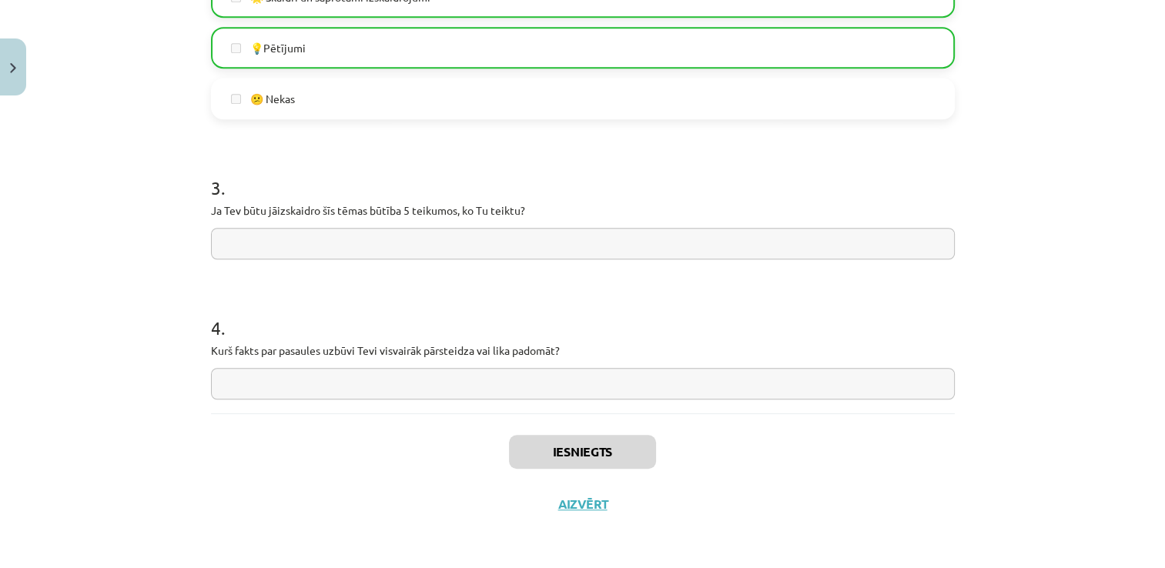
scroll to position [385, 0]
click at [561, 506] on button "Aizvērt" at bounding box center [583, 504] width 59 height 15
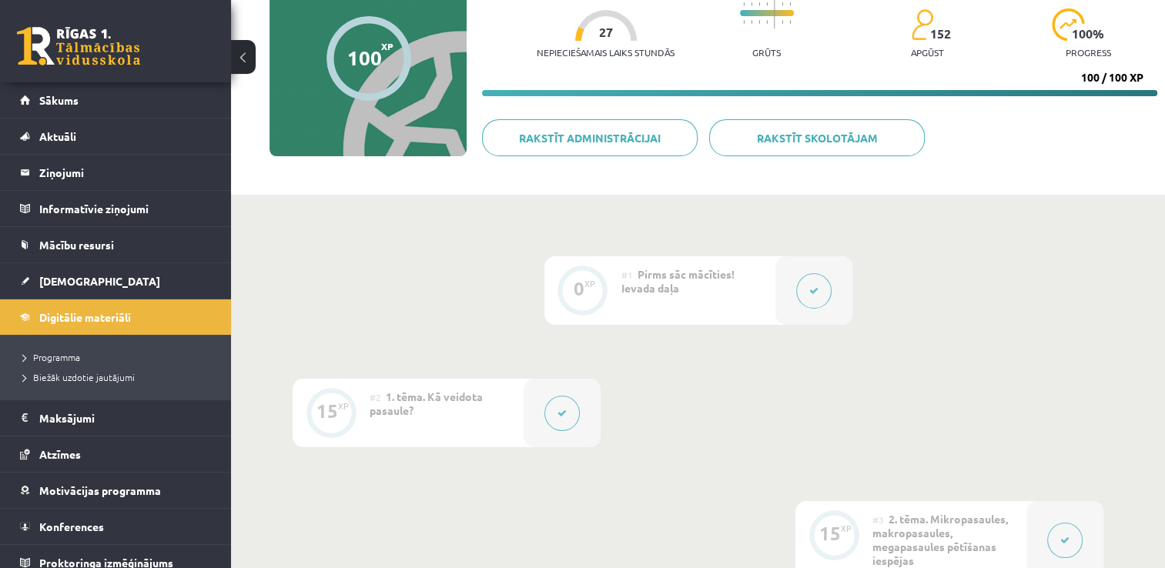
scroll to position [0, 0]
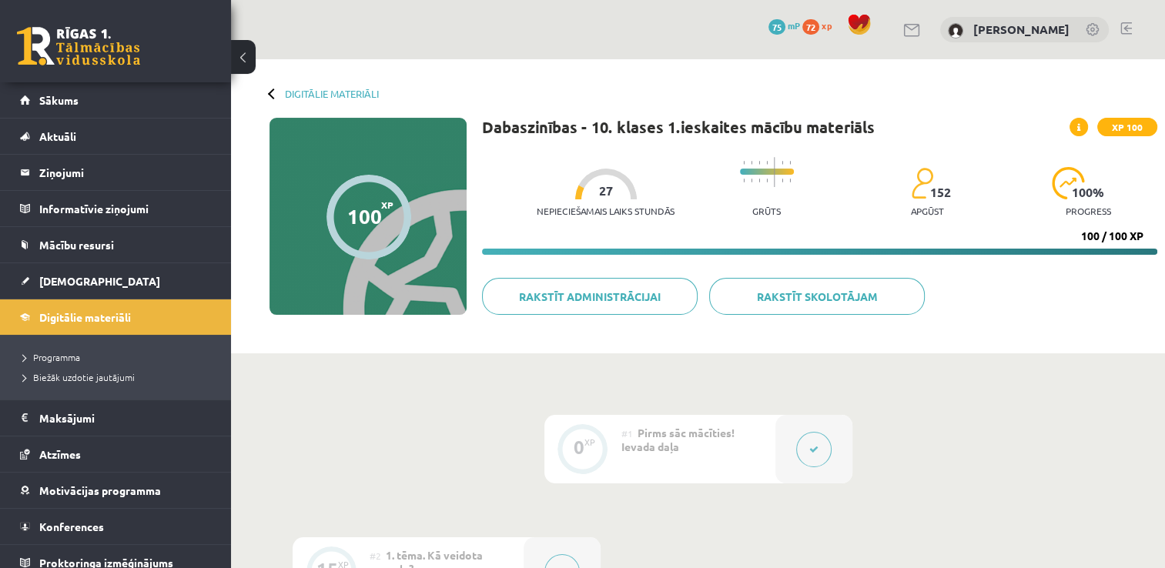
click at [269, 92] on div at bounding box center [273, 93] width 11 height 11
click at [71, 279] on span "[DEMOGRAPHIC_DATA]" at bounding box center [99, 281] width 121 height 14
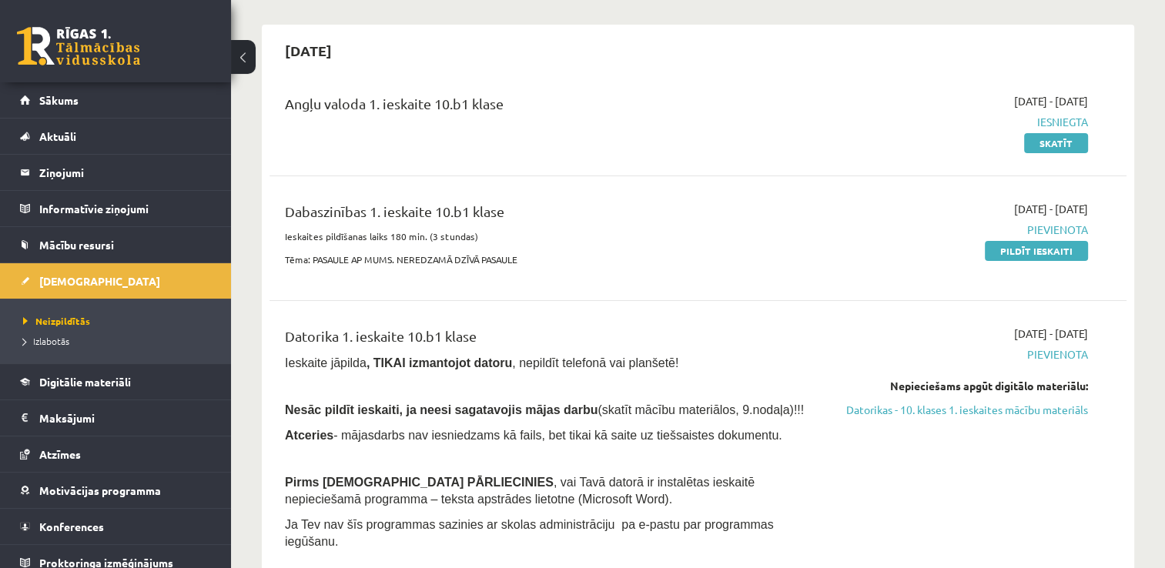
scroll to position [154, 0]
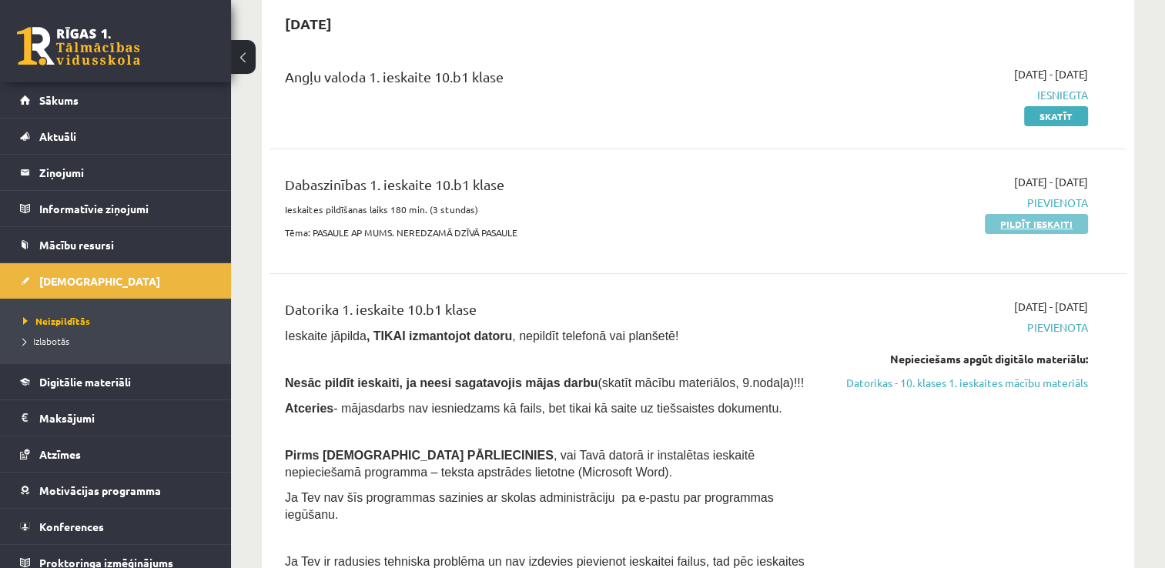
click at [1042, 224] on link "Pildīt ieskaiti" at bounding box center [1036, 224] width 103 height 20
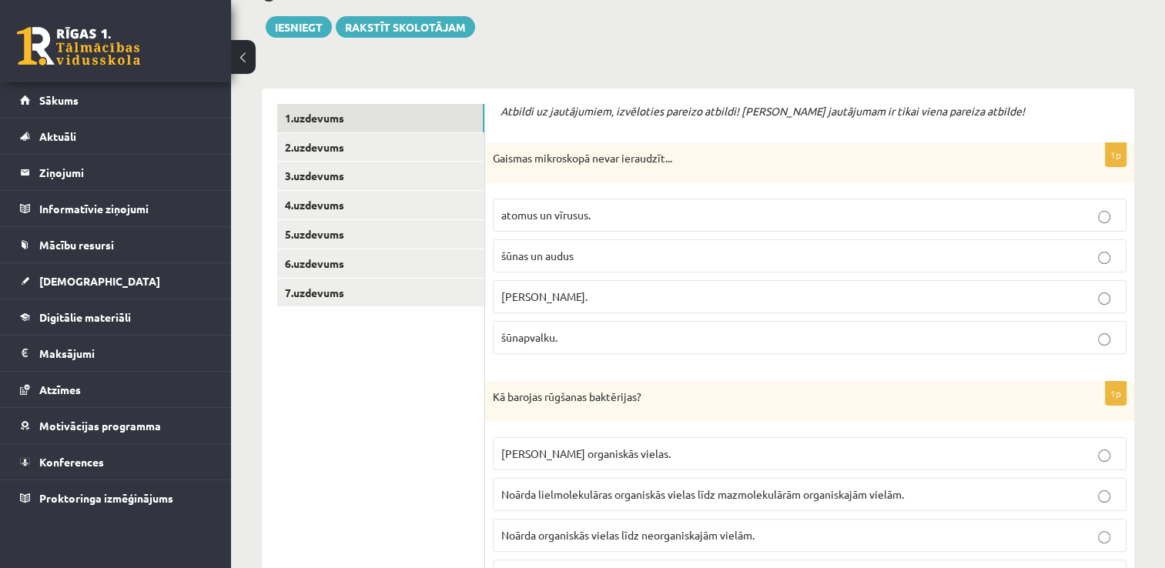
scroll to position [231, 0]
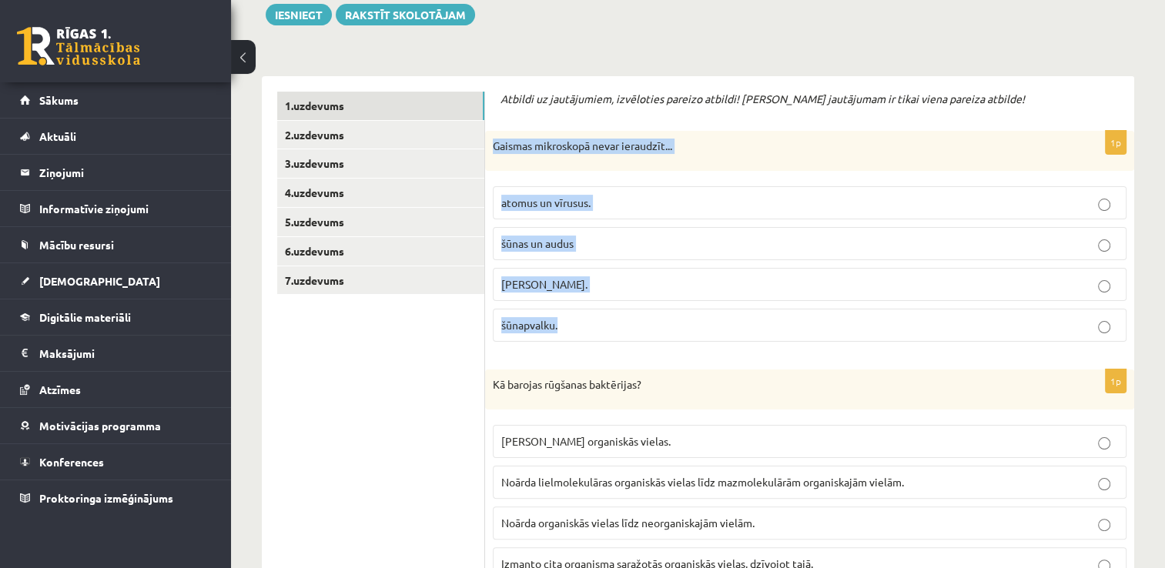
drag, startPoint x: 490, startPoint y: 139, endPoint x: 672, endPoint y: 313, distance: 252.1
click at [672, 314] on div "1p Gaismas mikroskopā nevar ieraudzīt... atomus un vīrusus. šūnas un audus šūna…" at bounding box center [809, 242] width 649 height 223
copy div "Gaismas mikroskopā nevar ieraudzīt... atomus un vīrusus. šūnas un audus šūnas k…"
click at [637, 205] on p "atomus un vīrusus." at bounding box center [809, 203] width 617 height 16
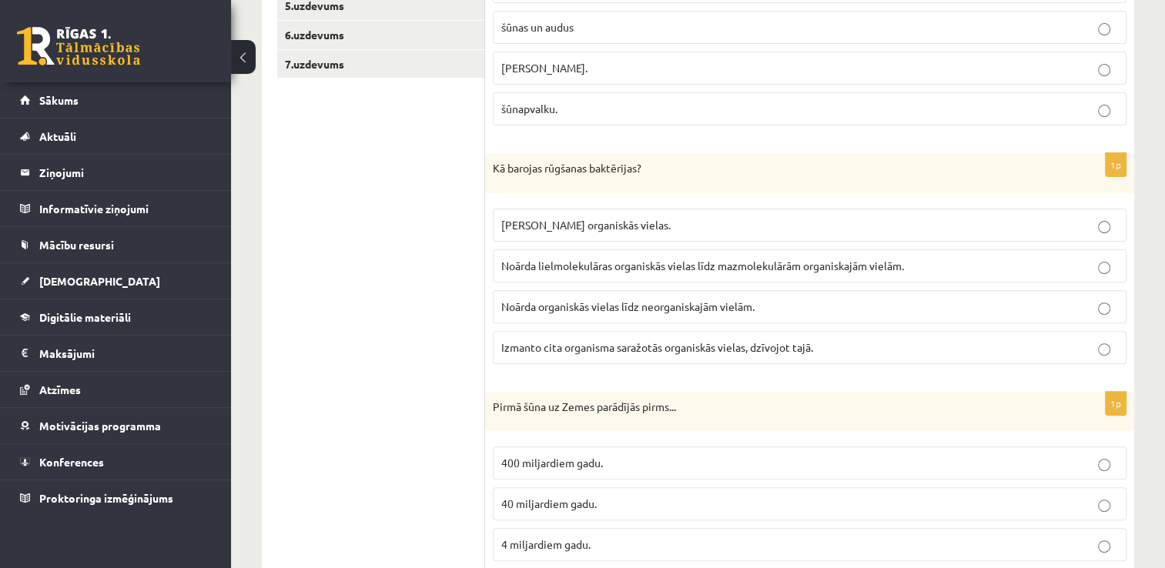
scroll to position [462, 0]
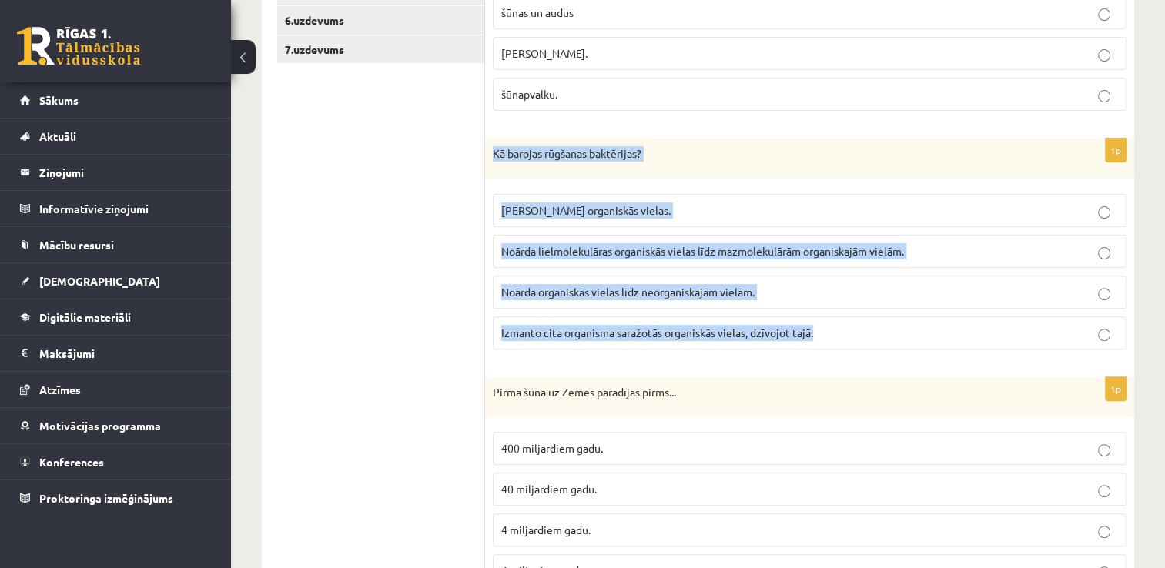
drag, startPoint x: 489, startPoint y: 146, endPoint x: 823, endPoint y: 335, distance: 383.7
click at [823, 335] on div "1p Kā barojas rūgšanas baktērijas? Pašas saražo organiskās vielas. Noārda lielm…" at bounding box center [809, 250] width 649 height 223
copy div "Kā barojas rūgšanas baktērijas? Pašas saražo organiskās vielas. Noārda lielmole…"
click at [933, 249] on p "Noārda lielmolekulāras organiskās vielas līdz mazmolekulārām organiskajām vielā…" at bounding box center [809, 251] width 617 height 16
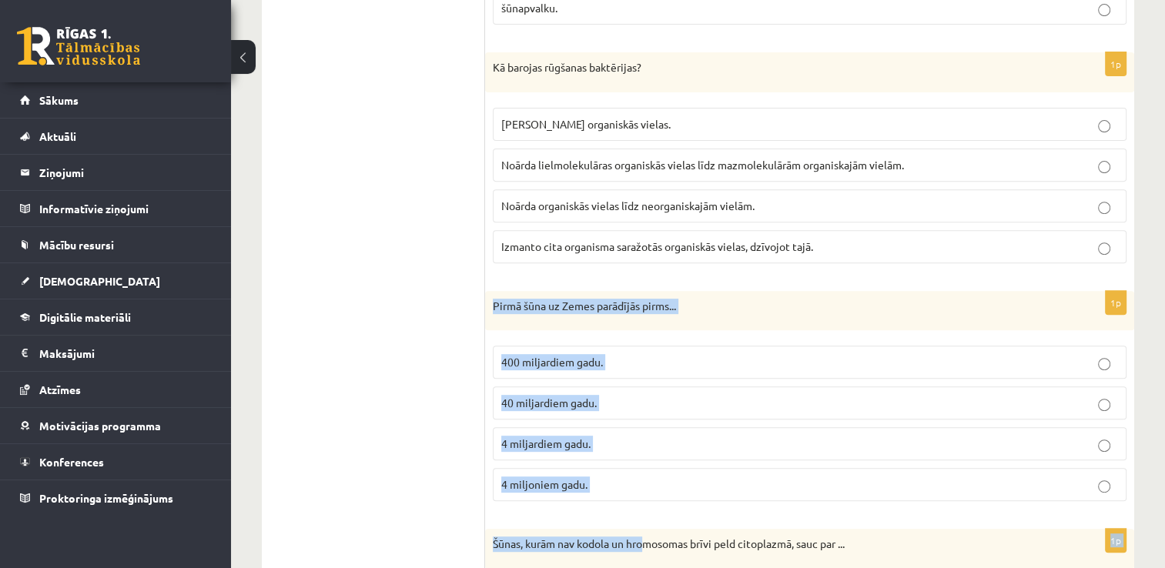
scroll to position [602, 0]
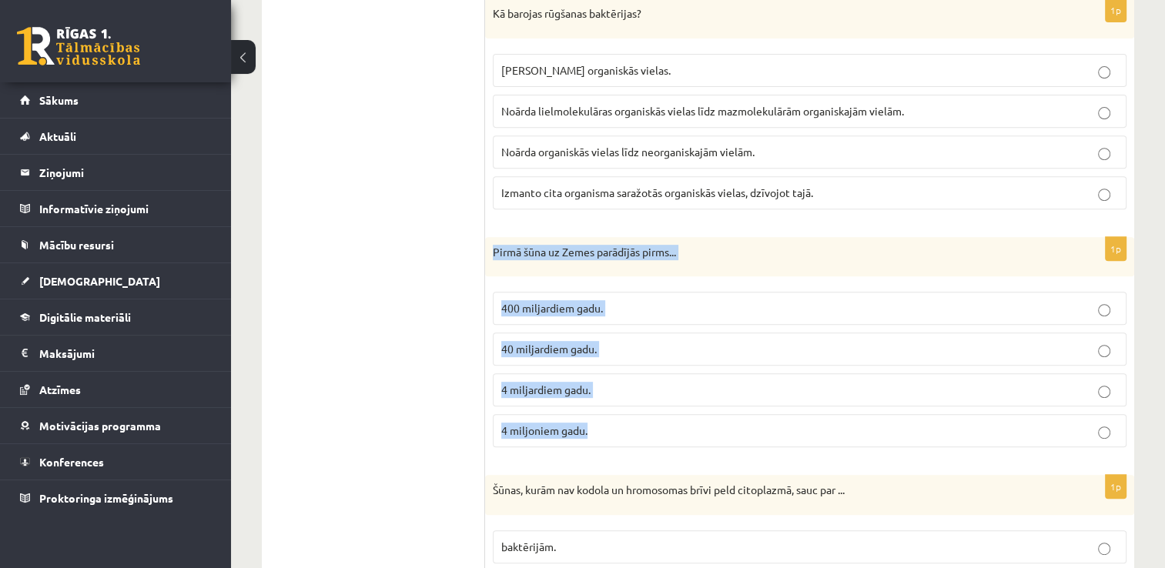
drag, startPoint x: 487, startPoint y: 386, endPoint x: 663, endPoint y: 439, distance: 183.2
click at [663, 439] on div "1p Pirmā šūna uz Zemes parādījās pirms... 400 miljardiem gadu. 40 miljardiem ga…" at bounding box center [809, 348] width 649 height 223
copy div "Pirmā šūna uz Zemes parādījās pirms... 400 miljardiem gadu. 40 miljardiem gadu.…"
click at [677, 384] on p "4 miljardiem gadu." at bounding box center [809, 390] width 617 height 16
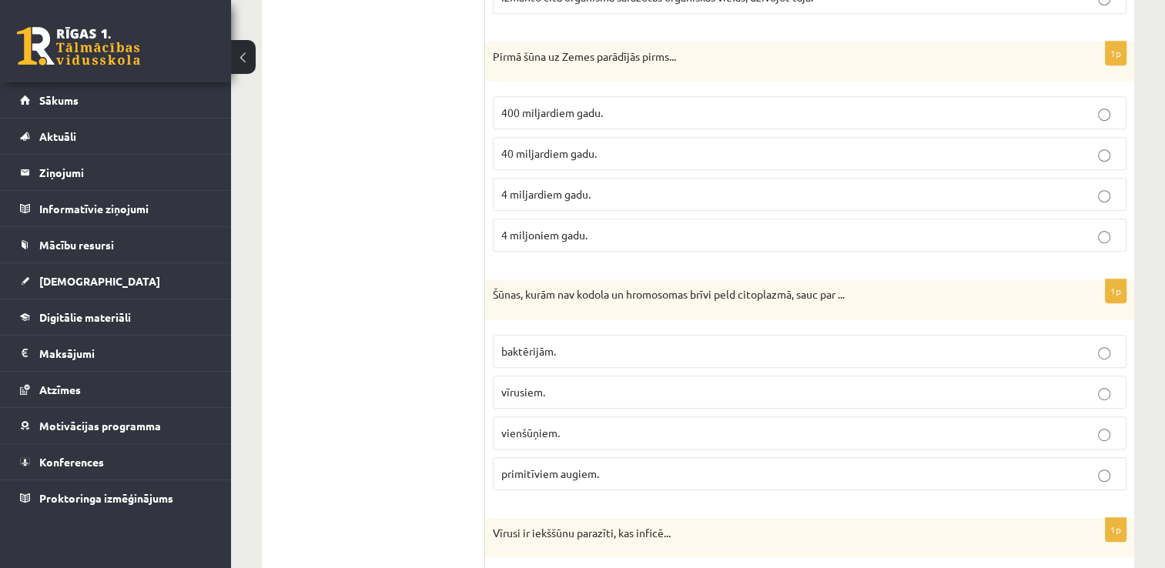
scroll to position [833, 0]
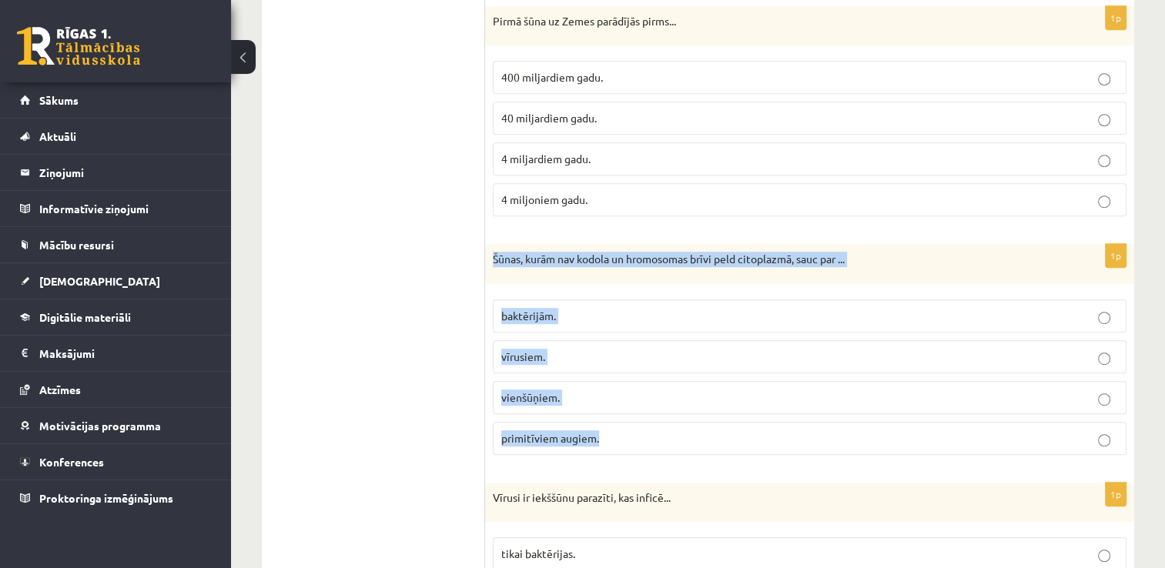
drag, startPoint x: 491, startPoint y: 253, endPoint x: 788, endPoint y: 436, distance: 348.9
click at [788, 436] on div "1p Šūnas, kurām nav kodola un hromosomas brīvi peld citoplazmā, sauc par ... ba…" at bounding box center [809, 355] width 649 height 223
copy div "Šūnas, kurām nav kodola un hromosomas brīvi peld citoplazmā, sauc par ... baktē…"
click at [607, 308] on p "baktērijām." at bounding box center [809, 316] width 617 height 16
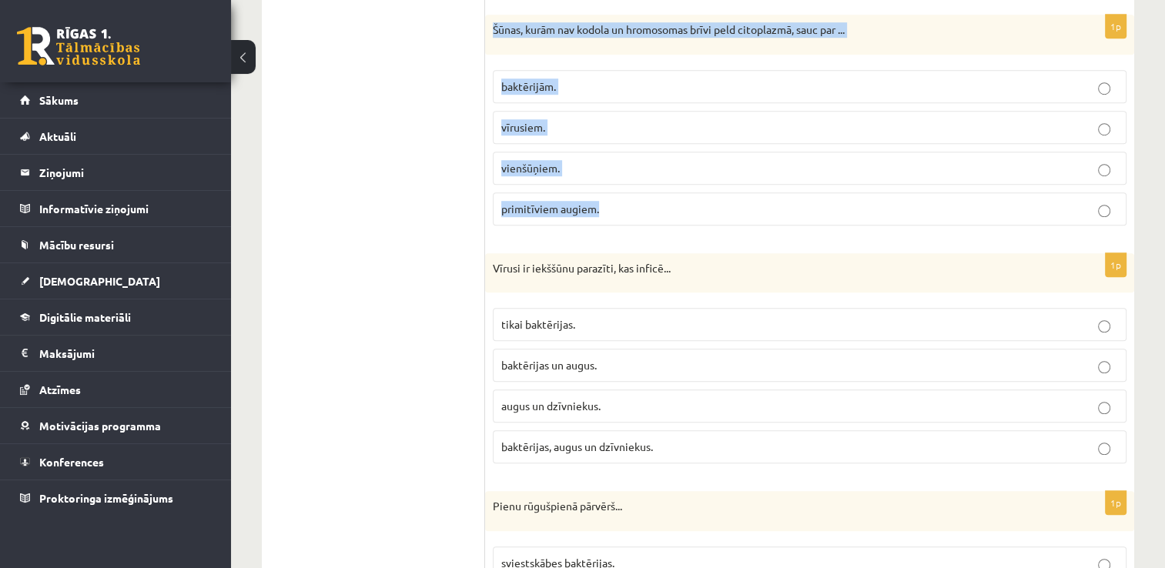
scroll to position [1064, 0]
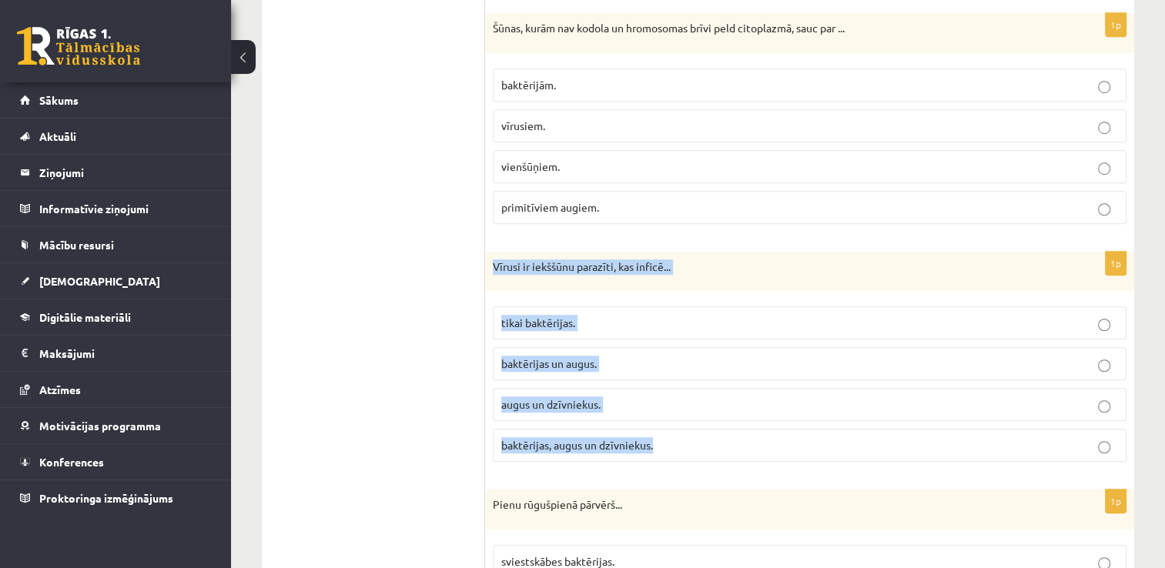
drag, startPoint x: 493, startPoint y: 258, endPoint x: 690, endPoint y: 444, distance: 271.2
click at [690, 444] on div "1p Vīrusi ir iekššūnu parazīti, kas inficē... tikai baktērijas. baktērijas un a…" at bounding box center [809, 363] width 649 height 223
copy div "Vīrusi ir iekššūnu parazīti, kas inficē... tikai baktērijas. baktērijas un augu…"
click at [684, 438] on p "baktērijas, augus un dzīvniekus." at bounding box center [809, 445] width 617 height 16
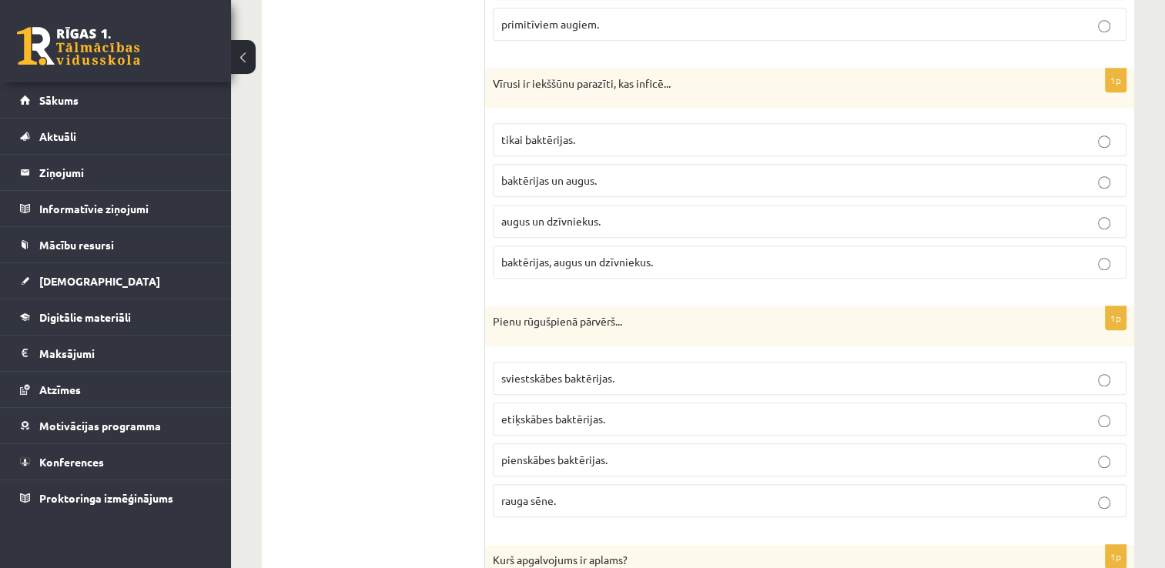
scroll to position [1295, 0]
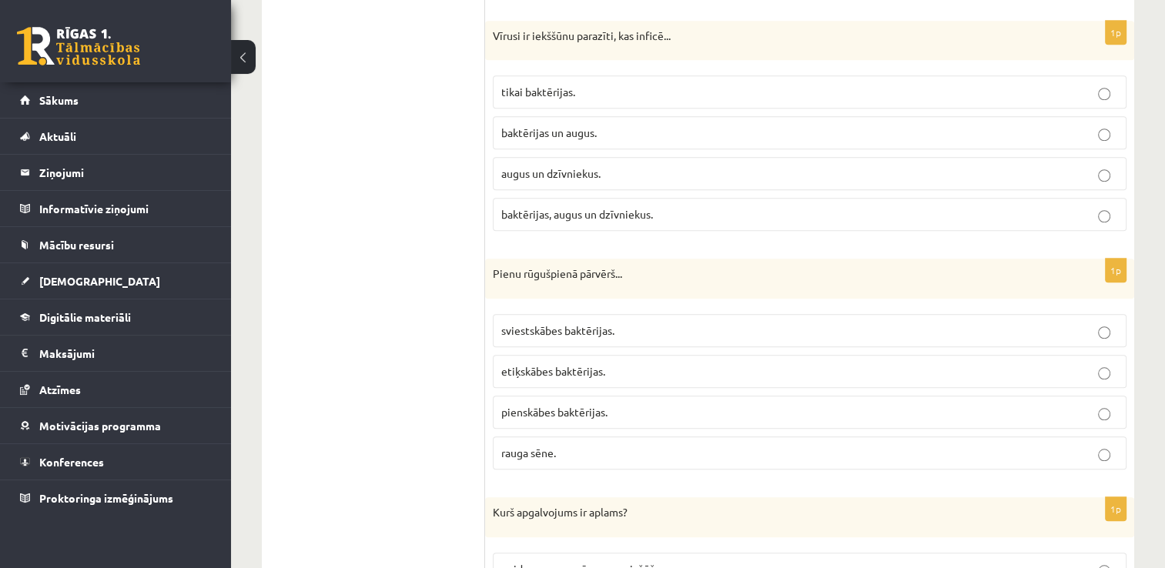
drag, startPoint x: 483, startPoint y: 264, endPoint x: 606, endPoint y: 296, distance: 126.6
drag, startPoint x: 606, startPoint y: 296, endPoint x: 374, endPoint y: 293, distance: 231.8
click at [717, 285] on div "Pienu rūgušpienā pārvērš..." at bounding box center [809, 279] width 649 height 40
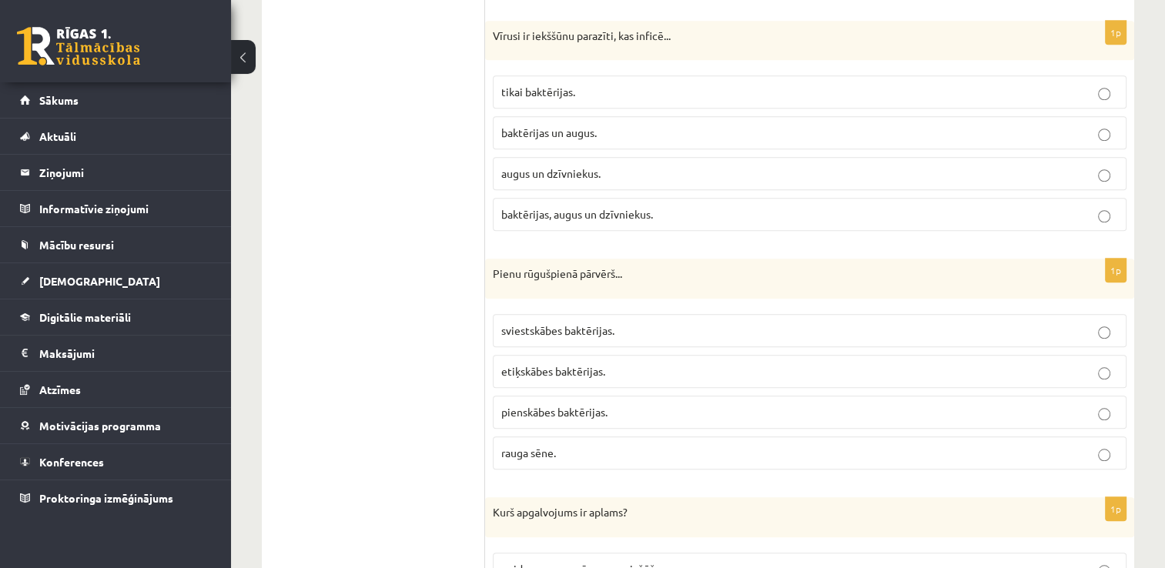
click at [661, 411] on p "pienskābes baktērijas." at bounding box center [809, 412] width 617 height 16
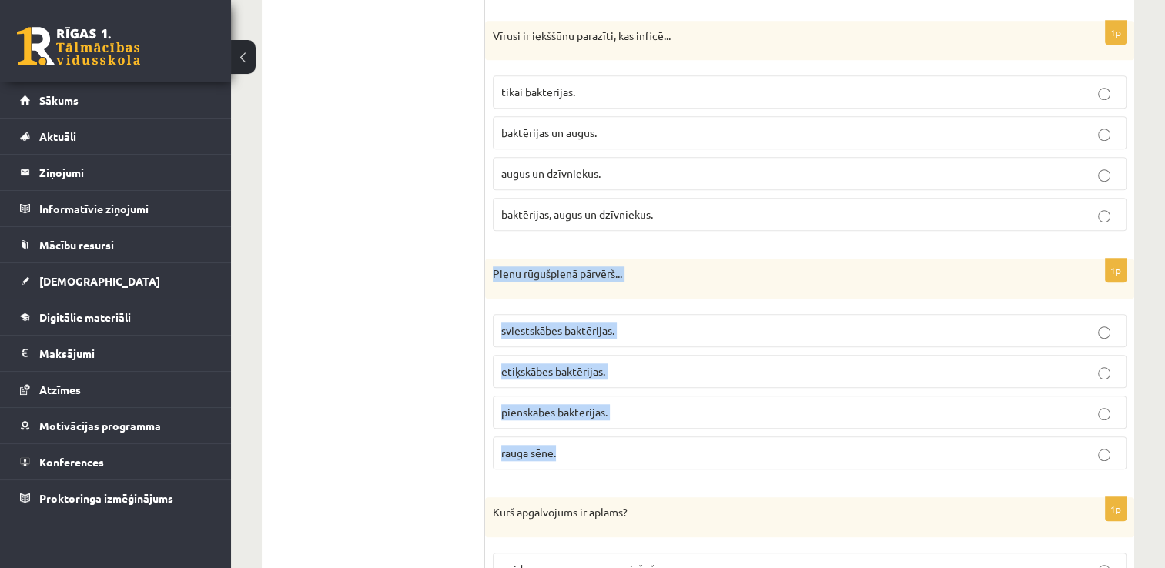
drag, startPoint x: 490, startPoint y: 265, endPoint x: 702, endPoint y: 444, distance: 277.5
click at [702, 444] on div "1p Pienu rūgušpienā pārvērš... sviestskābes baktērijas. etiķskābes baktērijas. …" at bounding box center [809, 370] width 649 height 223
copy div "Pienu rūgušpienā pārvērš... sviestskābes baktērijas. etiķskābes baktērijas. pie…"
click at [674, 404] on p "pienskābes baktērijas." at bounding box center [809, 412] width 617 height 16
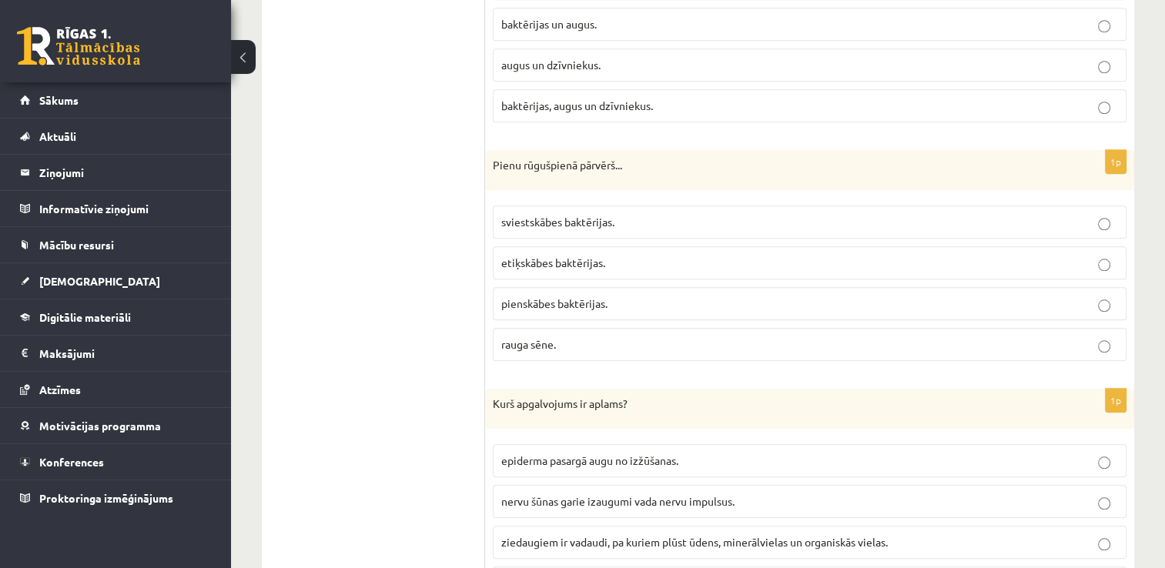
scroll to position [1603, 0]
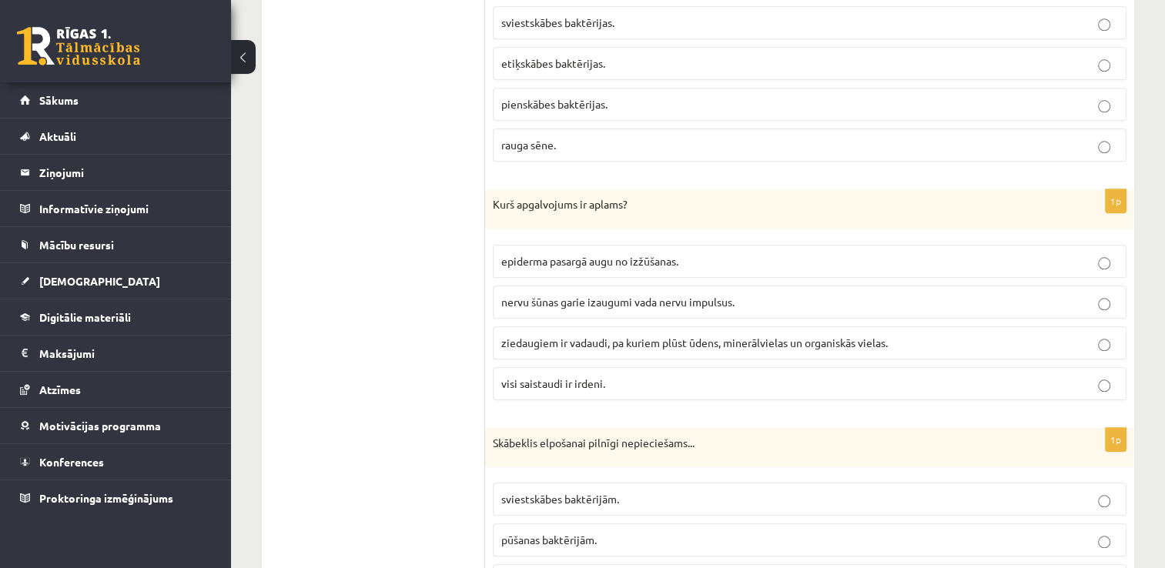
drag, startPoint x: 482, startPoint y: 196, endPoint x: 641, endPoint y: 345, distance: 217.3
click at [487, 219] on div "Kurš apgalvojums ir aplams?" at bounding box center [809, 209] width 649 height 40
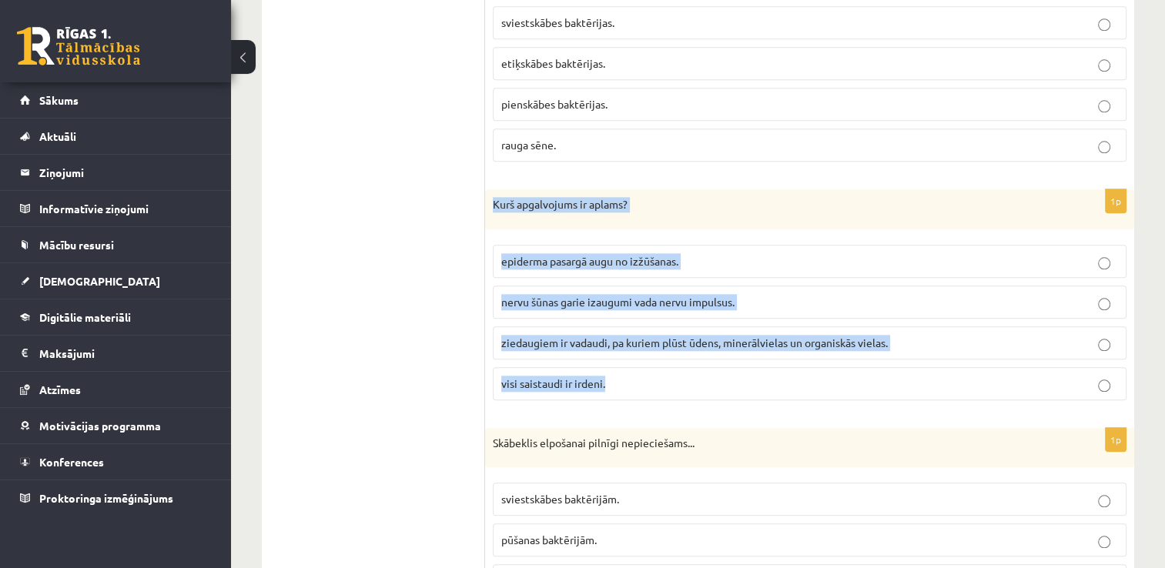
drag, startPoint x: 495, startPoint y: 196, endPoint x: 662, endPoint y: 372, distance: 242.3
click at [662, 372] on div "1p Kurš apgalvojums ir aplams? epiderma pasargā augu no izžūšanas. nervu šūnas …" at bounding box center [809, 300] width 649 height 223
copy div "Kurš apgalvojums ir aplams? epiderma pasargā augu no izžūšanas. nervu šūnas gar…"
click at [641, 376] on p "visi saistaudi ir irdeni." at bounding box center [809, 384] width 617 height 16
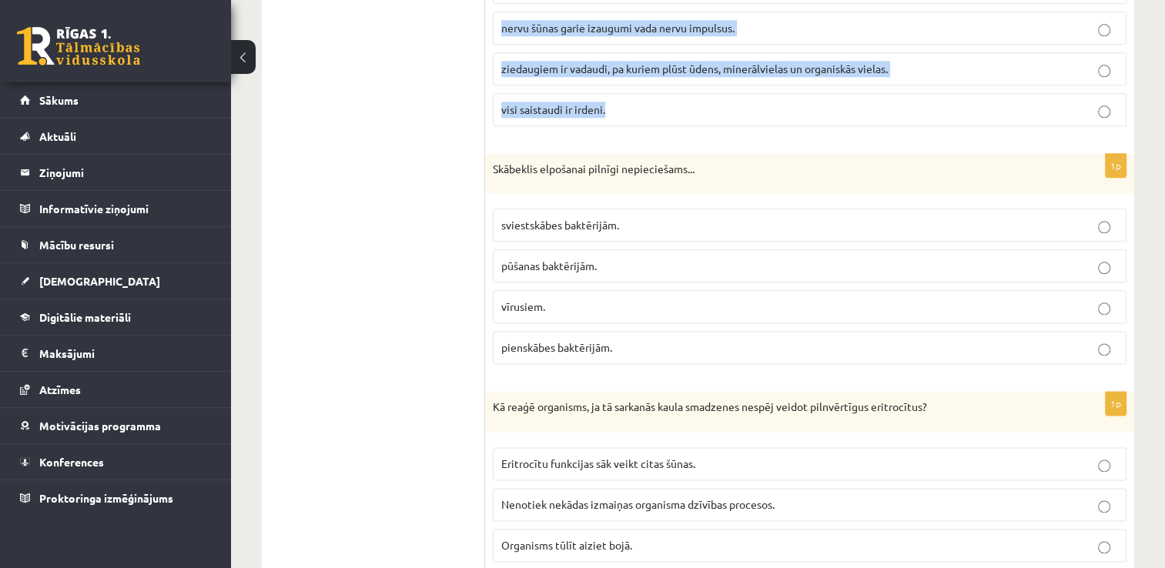
scroll to position [1911, 0]
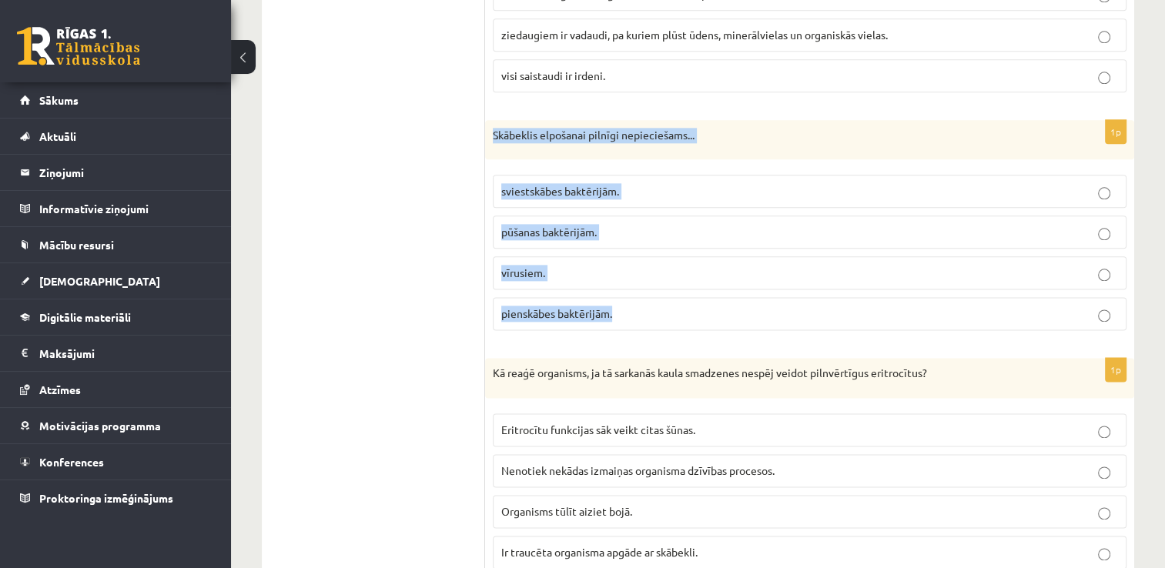
drag, startPoint x: 491, startPoint y: 116, endPoint x: 658, endPoint y: 306, distance: 253.1
click at [658, 306] on div "1p Skābeklis elpošanai pilnīgi nepieciešams... sviestskābes baktērijām. pūšanas…" at bounding box center [809, 231] width 649 height 223
copy div "Skābeklis elpošanai pilnīgi nepieciešams... sviestskābes baktērijām. pūšanas ba…"
click at [649, 226] on p "pūšanas baktērijām." at bounding box center [809, 232] width 617 height 16
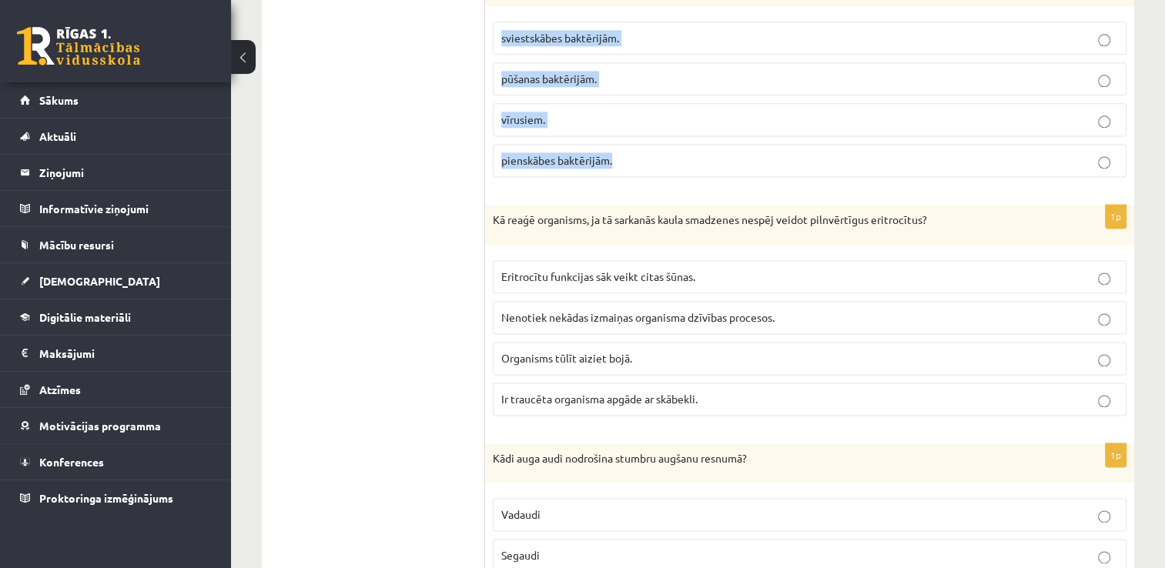
scroll to position [2065, 0]
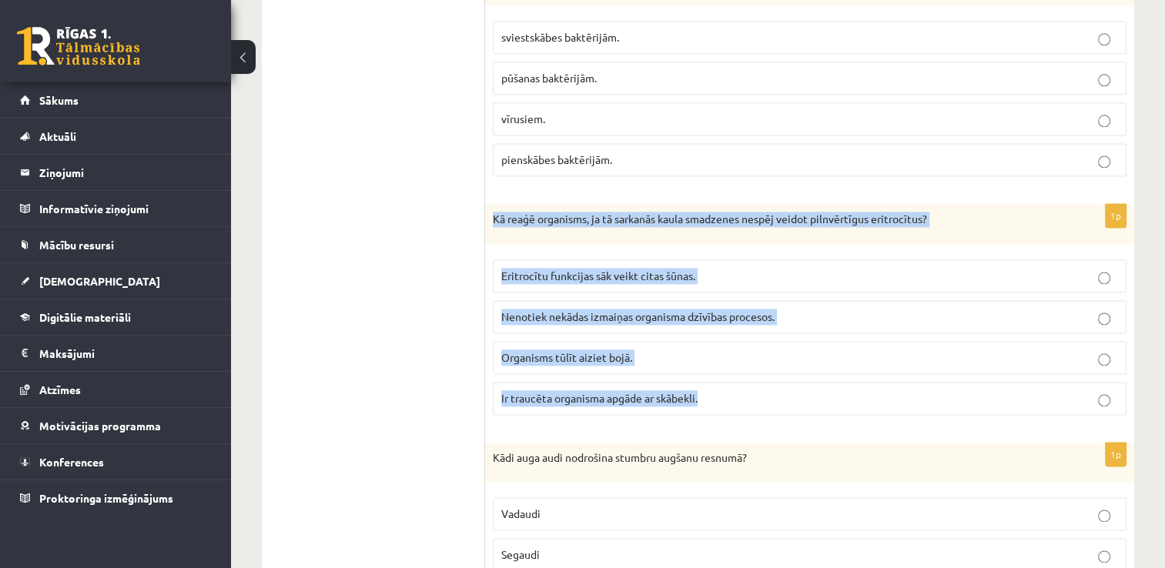
drag, startPoint x: 492, startPoint y: 209, endPoint x: 736, endPoint y: 400, distance: 309.4
click at [736, 400] on div "1p Kā reaģē organisms, ja tā sarkanās kaula smadzenes nespēj veidot pilnvērtīgu…" at bounding box center [809, 315] width 649 height 223
copy div "Kā reaģē organisms, ja tā sarkanās kaula smadzenes nespēj veidot pilnvērtīgus e…"
click at [741, 390] on p "Ir traucēta organisma apgāde ar skābekli." at bounding box center [809, 398] width 617 height 16
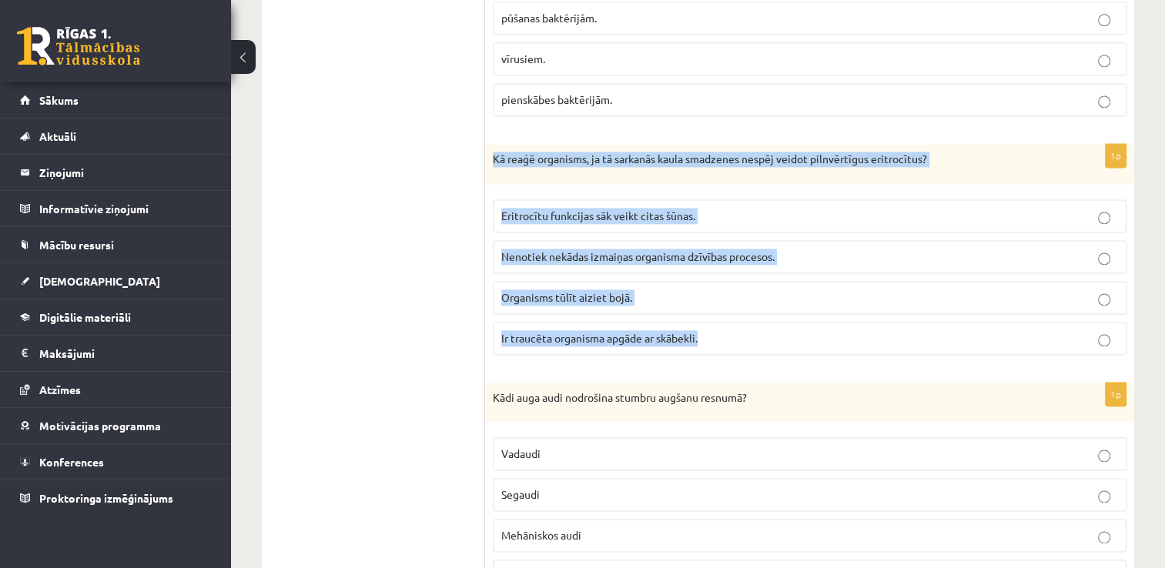
scroll to position [2219, 0]
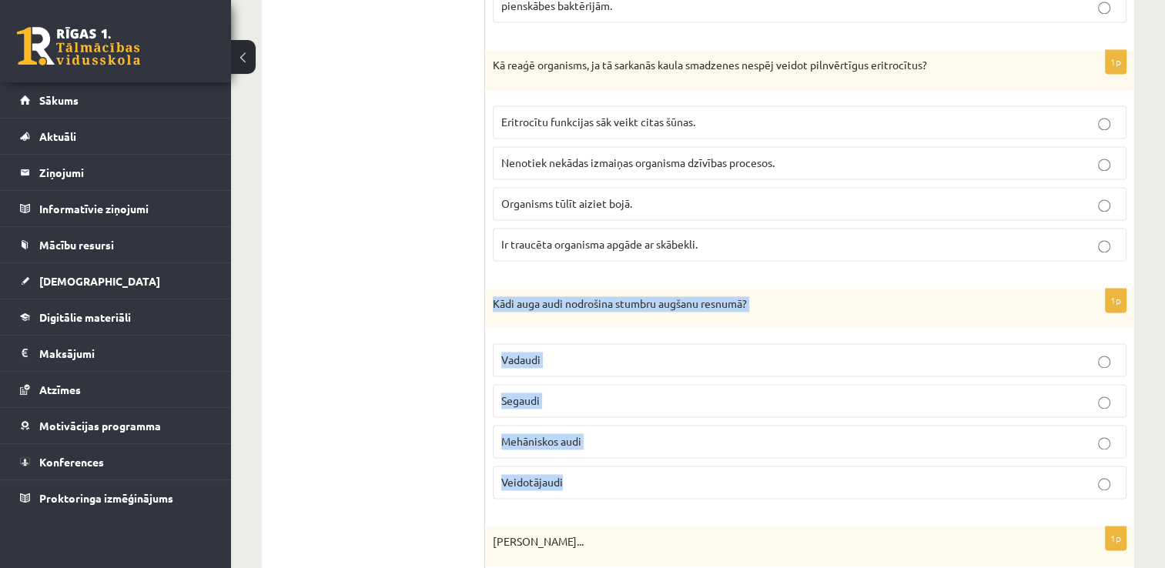
drag, startPoint x: 490, startPoint y: 289, endPoint x: 662, endPoint y: 457, distance: 239.5
click at [662, 457] on div "1p Kādi auga audi nodrošina stumbru augšanu resnumā? [GEOGRAPHIC_DATA] [GEOGRAP…" at bounding box center [809, 400] width 649 height 223
copy div "Kādi auga audi nodrošina stumbru augšanu resnumā? Vadaudi Segaudi Mehāniskos au…"
click at [641, 474] on p "Veidotājaudi" at bounding box center [809, 482] width 617 height 16
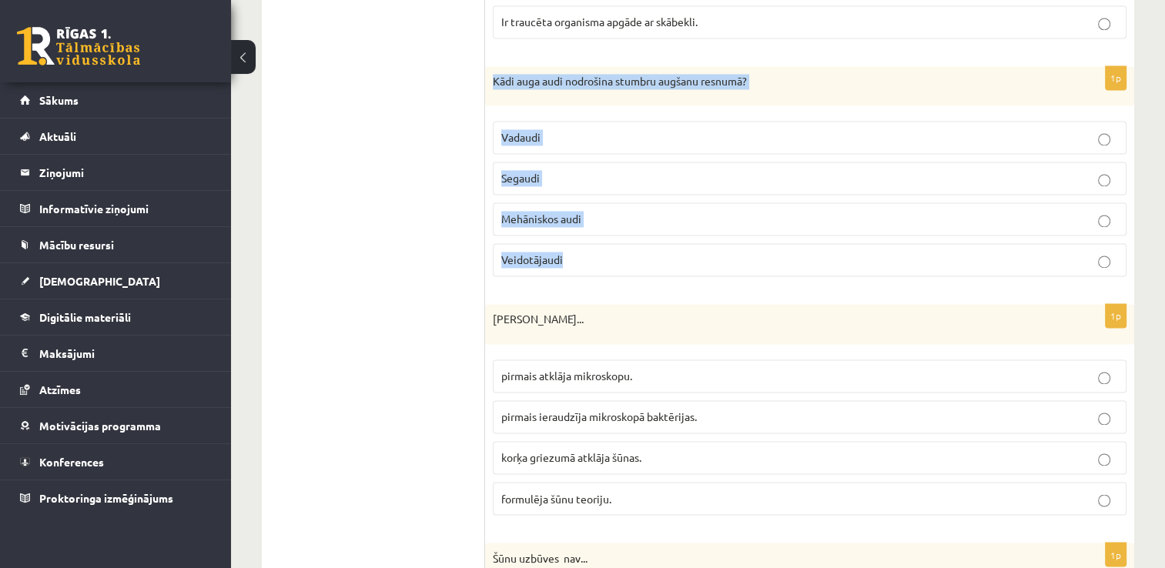
scroll to position [2450, 0]
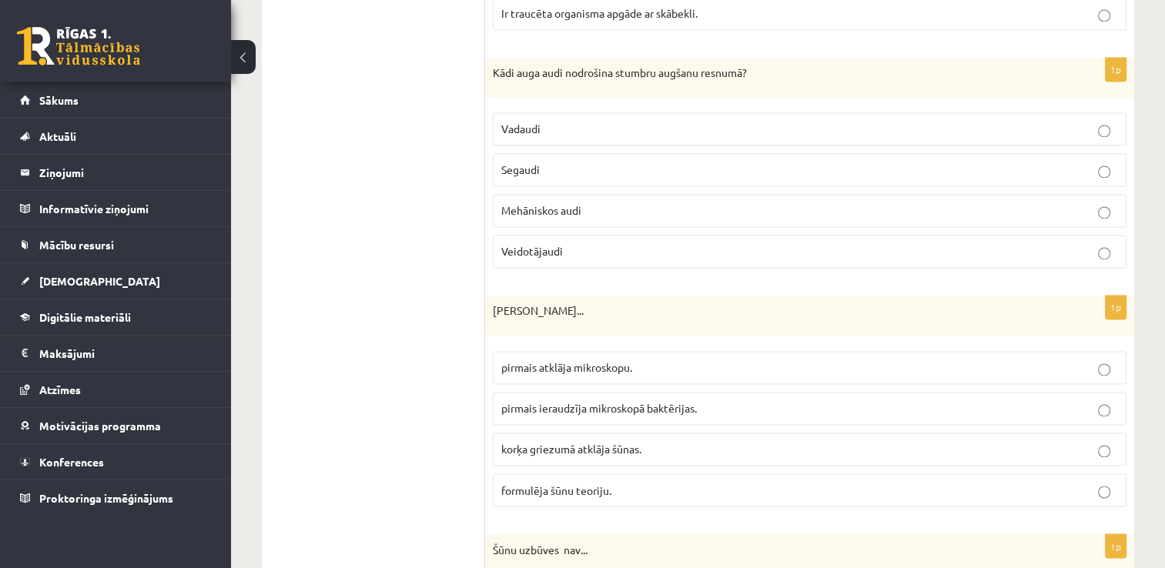
click at [433, 346] on ul "1.uzdevums 2.uzdevums 3.uzdevums 4.uzdevums 5.uzdevums 6.uzdevums 7.uzdevums" at bounding box center [381, 276] width 208 height 4807
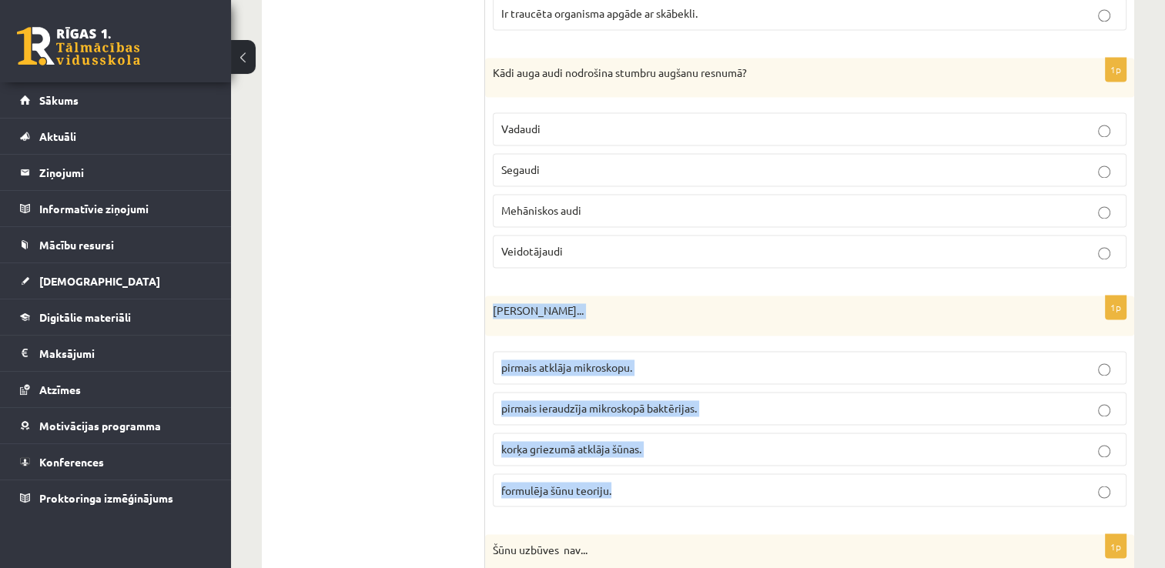
drag, startPoint x: 490, startPoint y: 291, endPoint x: 705, endPoint y: 467, distance: 278.0
click at [705, 467] on div "1p [PERSON_NAME]... pirmais atklāja mikroskopu. pirmais ieraudzīja mikroskopā b…" at bounding box center [809, 407] width 649 height 223
click at [711, 442] on p "korķa griezumā atklāja šūnas." at bounding box center [809, 449] width 617 height 16
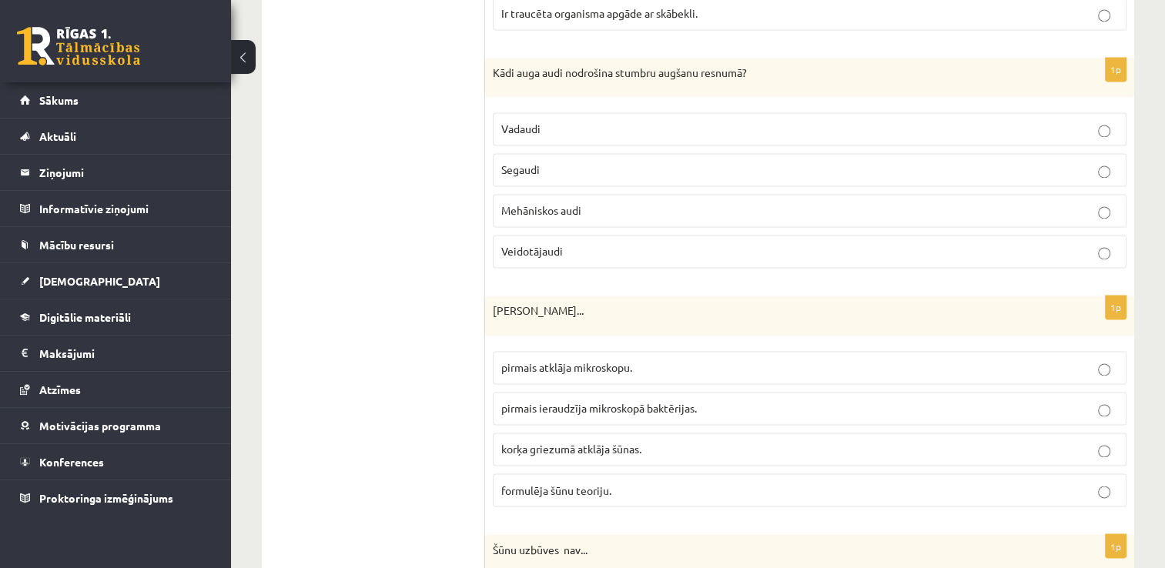
click at [419, 446] on ul "1.uzdevums 2.uzdevums 3.uzdevums 4.uzdevums 5.uzdevums 6.uzdevums 7.uzdevums" at bounding box center [381, 276] width 208 height 4807
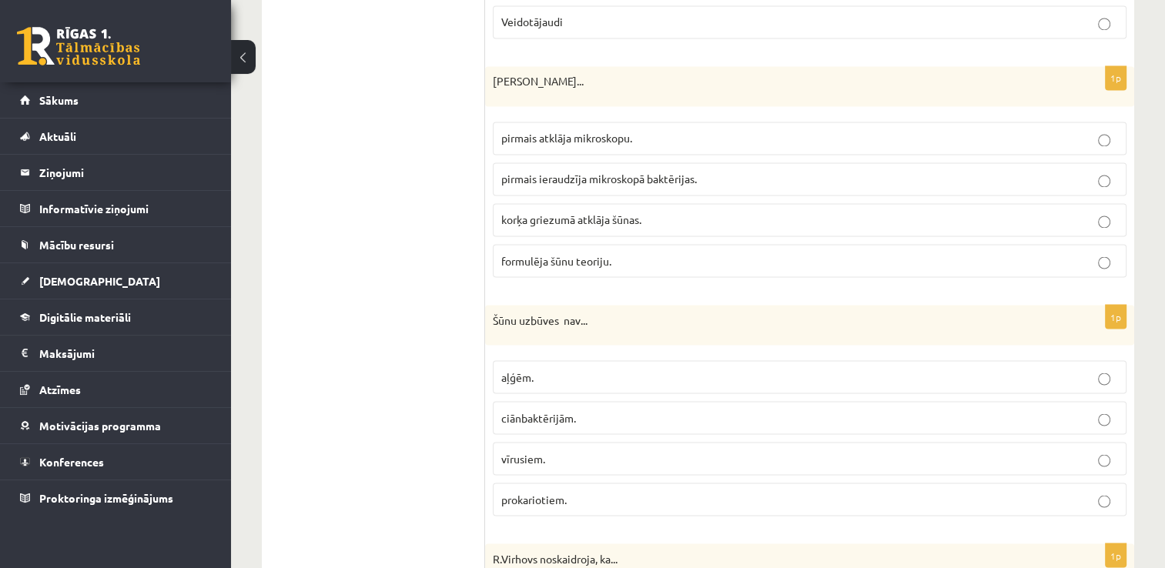
scroll to position [2681, 0]
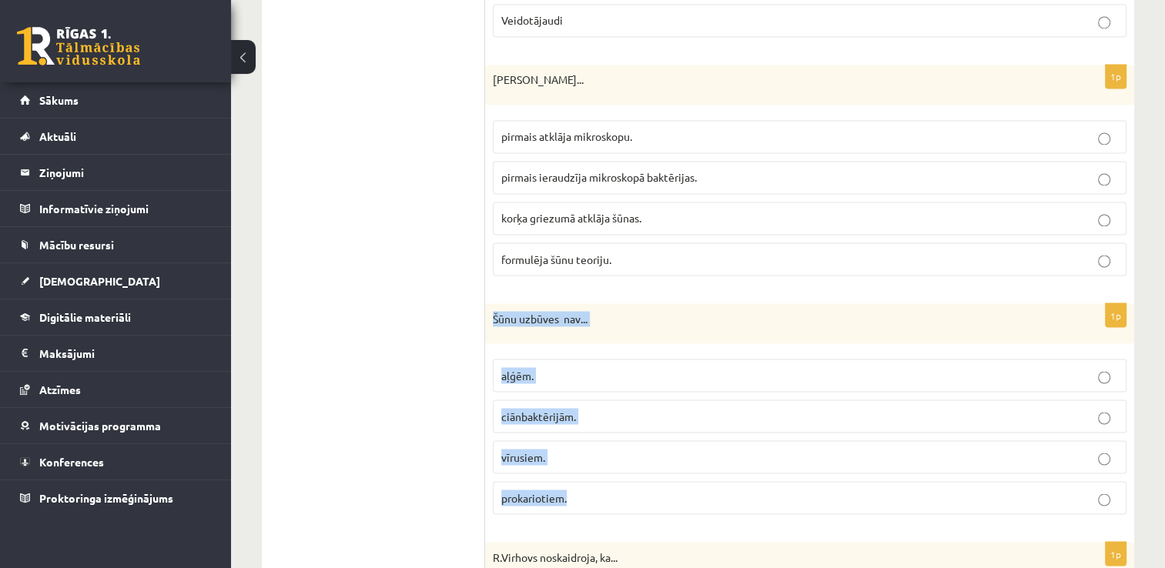
drag, startPoint x: 493, startPoint y: 300, endPoint x: 628, endPoint y: 481, distance: 225.6
click at [628, 481] on div "1p Šūnu uzbūves nav... aļģēm. ciānbaktērijām. vīrusiem. prokariotiem." at bounding box center [809, 414] width 649 height 223
click at [635, 449] on p "vīrusiem." at bounding box center [809, 457] width 617 height 16
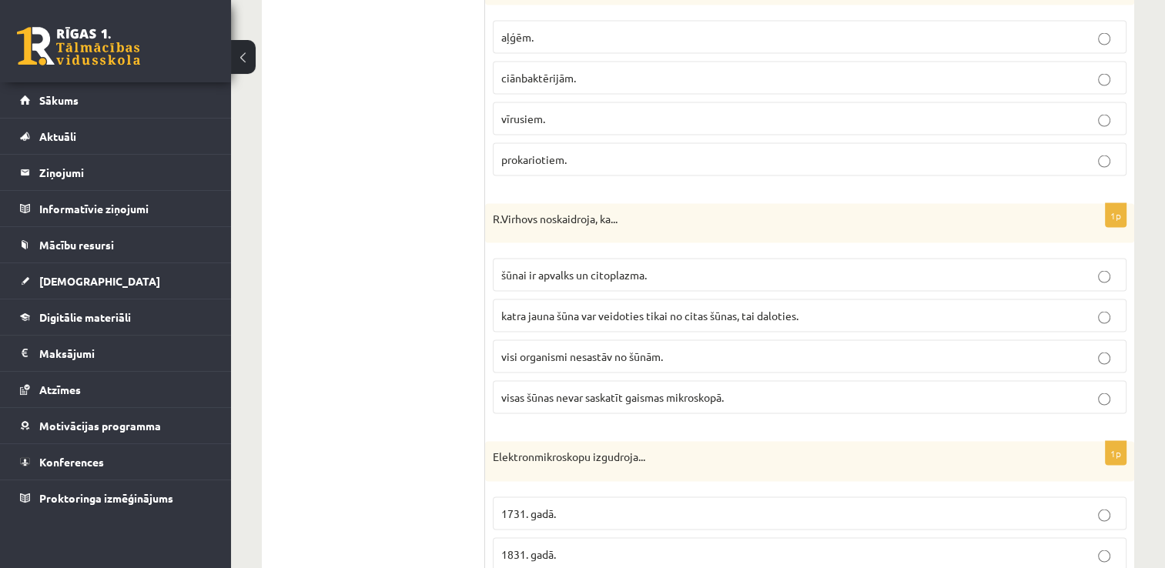
scroll to position [2989, 0]
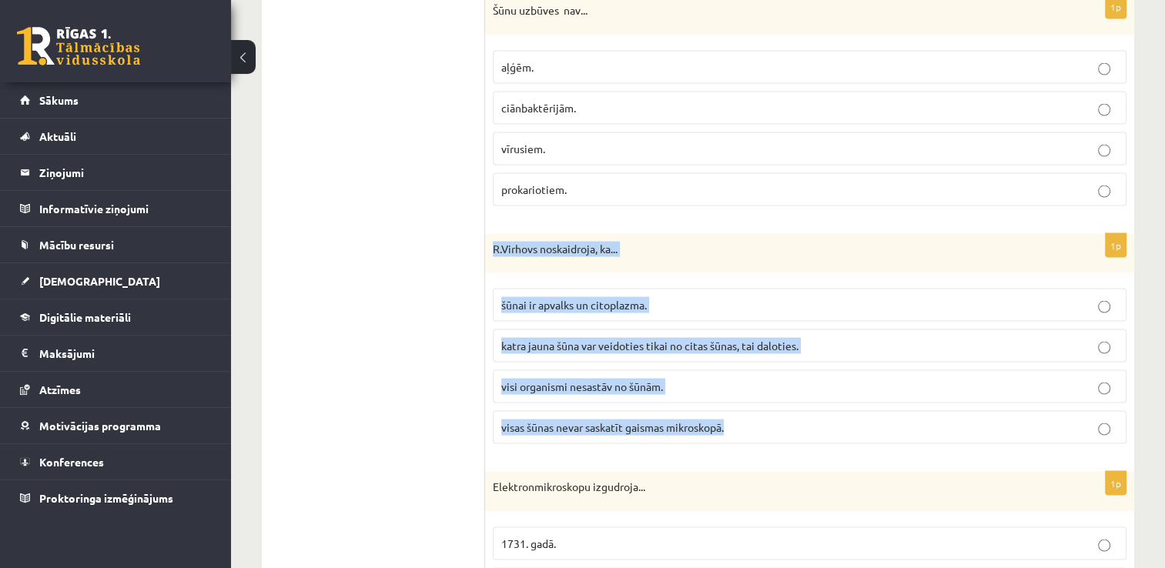
drag, startPoint x: 487, startPoint y: 236, endPoint x: 744, endPoint y: 406, distance: 308.3
click at [744, 406] on div "1p [PERSON_NAME] noskaidroja, ka... šūnai ir apvalks un citoplazma. katra jauna…" at bounding box center [809, 345] width 649 height 223
click at [557, 339] on span "katra jauna šūna var veidoties tikai no citas šūnas, tai daloties." at bounding box center [649, 346] width 297 height 14
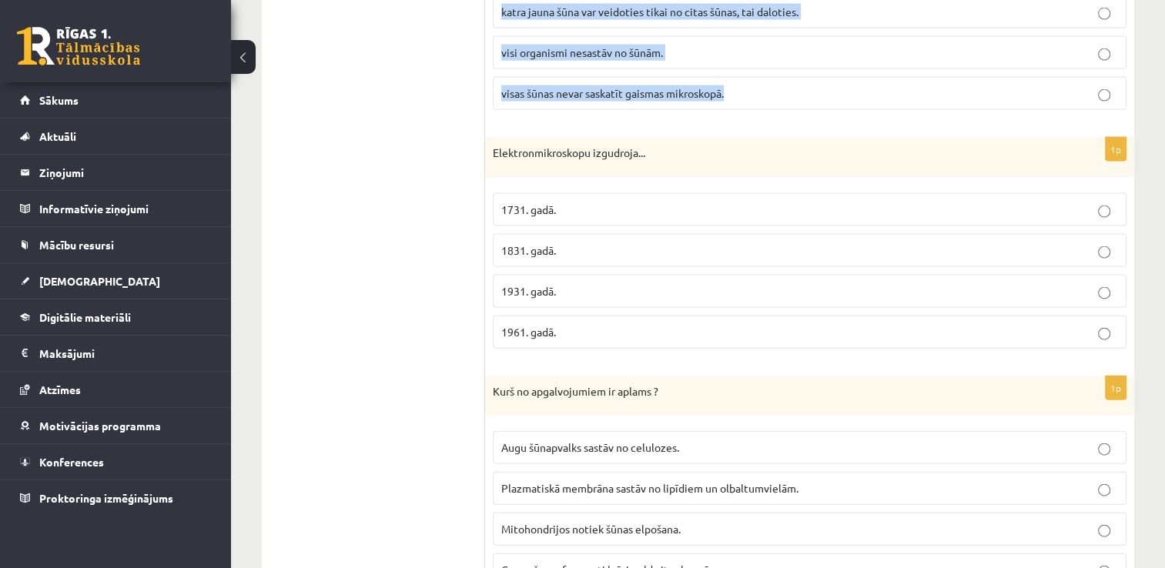
scroll to position [3296, 0]
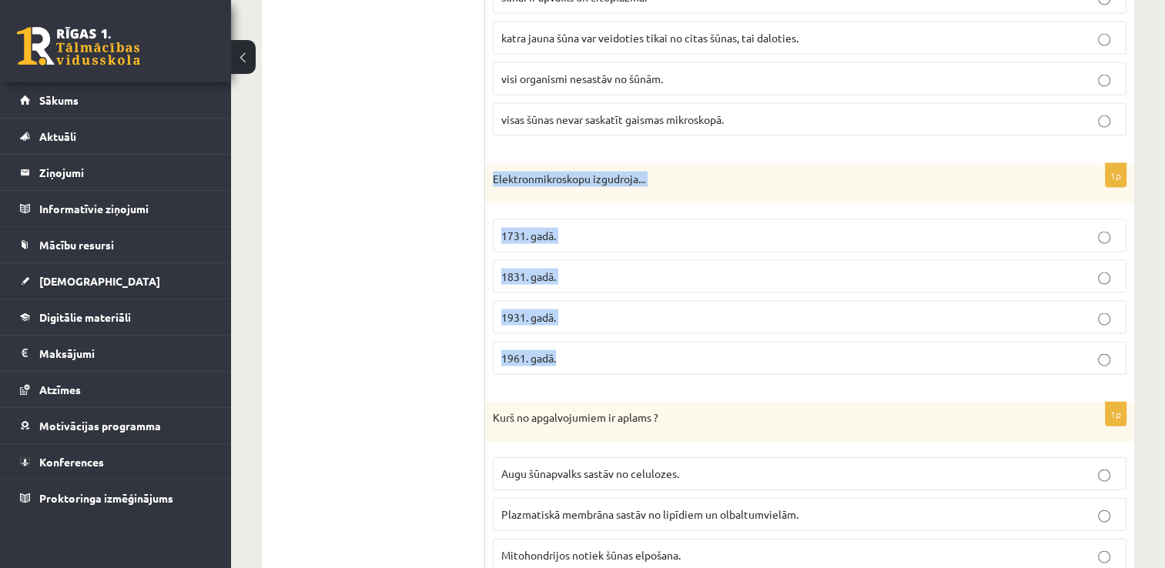
drag, startPoint x: 493, startPoint y: 166, endPoint x: 645, endPoint y: 331, distance: 225.0
click at [645, 331] on div "1p Elektronmikroskopu izgudroja... 1731. gadā. 1831. gadā. 1931. gadā. 1961. ga…" at bounding box center [809, 275] width 649 height 223
click at [612, 309] on p "1931. gadā." at bounding box center [809, 317] width 617 height 16
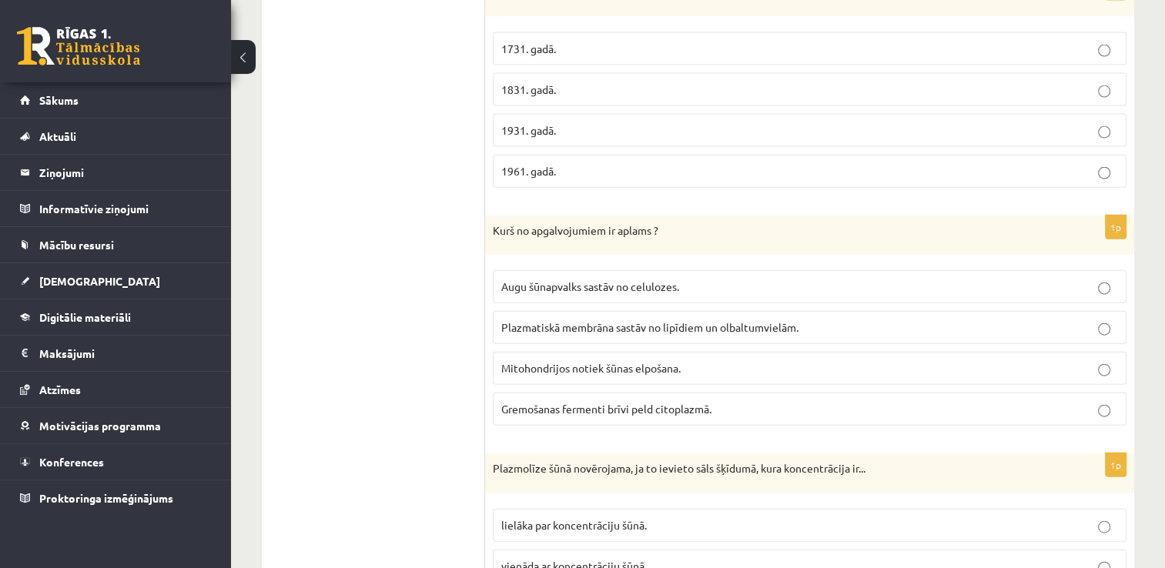
scroll to position [3527, 0]
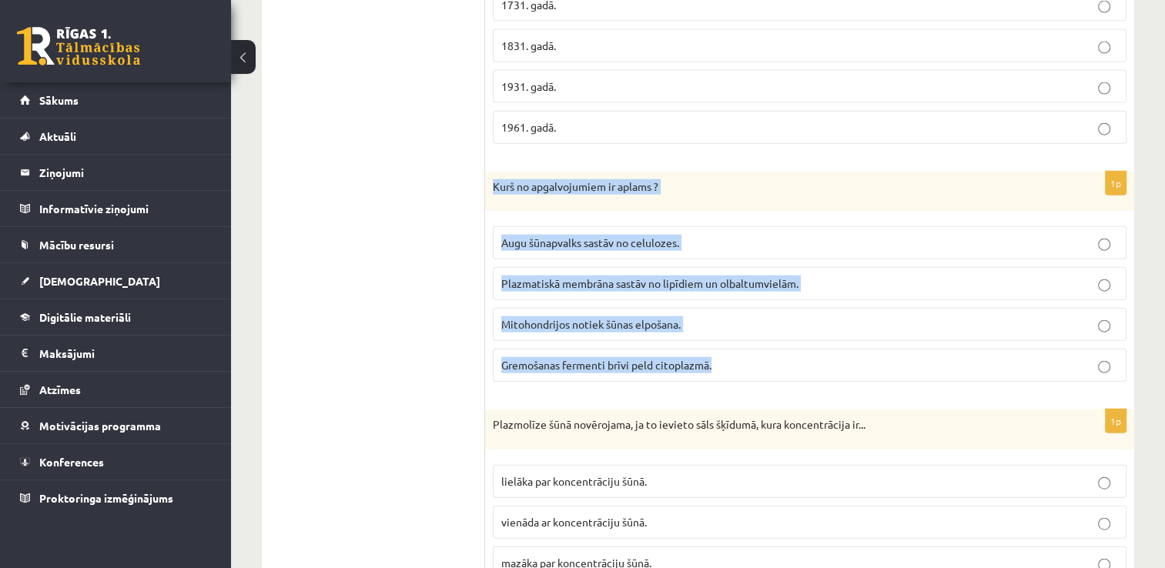
drag, startPoint x: 490, startPoint y: 166, endPoint x: 724, endPoint y: 339, distance: 291.3
click at [724, 339] on div "1p Kurš no apgalvojumiem ir aplams ? Augu šūnapvalks sastāv no celulozes. Plazm…" at bounding box center [809, 283] width 649 height 223
click at [781, 357] on p "Gremošanas fermenti brīvi peld citoplazmā." at bounding box center [809, 365] width 617 height 16
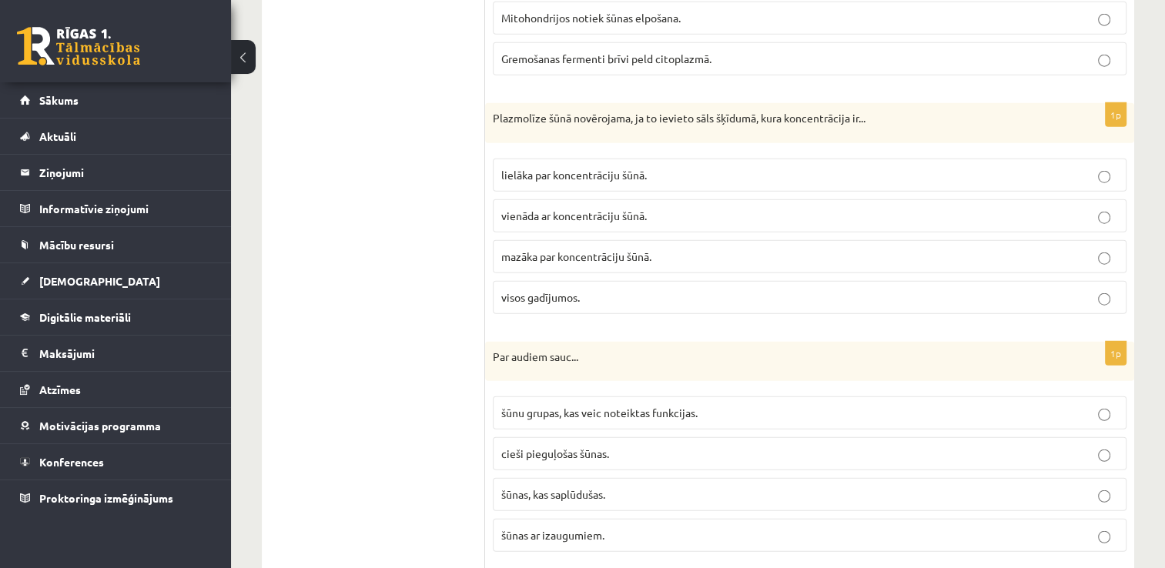
scroll to position [3835, 0]
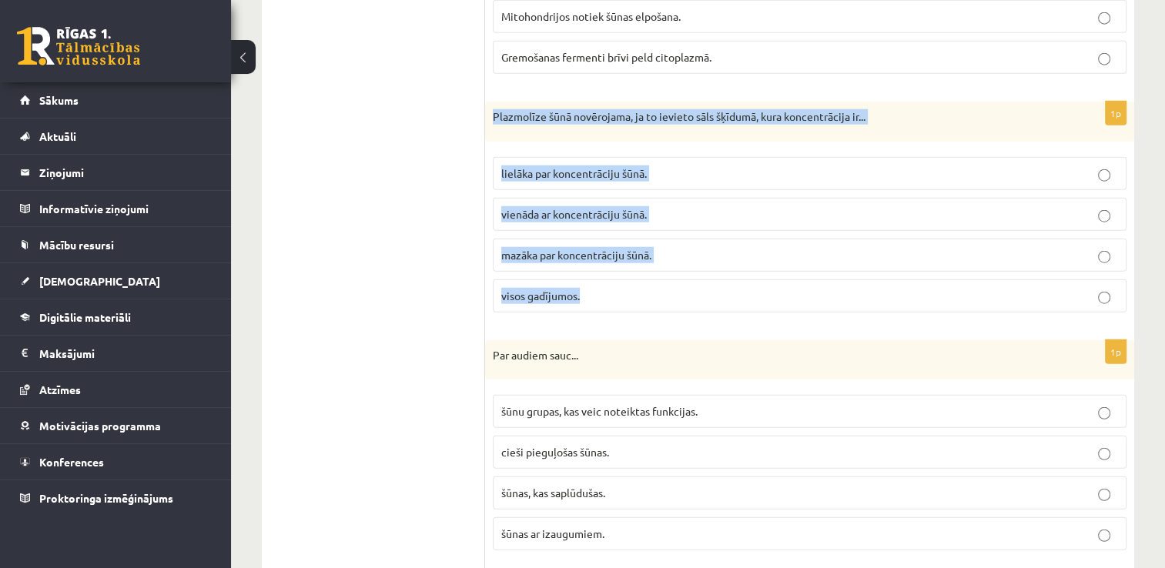
drag, startPoint x: 492, startPoint y: 95, endPoint x: 739, endPoint y: 262, distance: 297.9
click at [739, 262] on div "1p Plazmolīze šūnā novērojama, ja to ievieto sāls šķīdumā, kura koncentrācija i…" at bounding box center [809, 213] width 649 height 223
click at [690, 166] on p "lielāka par koncentrāciju šūnā." at bounding box center [809, 174] width 617 height 16
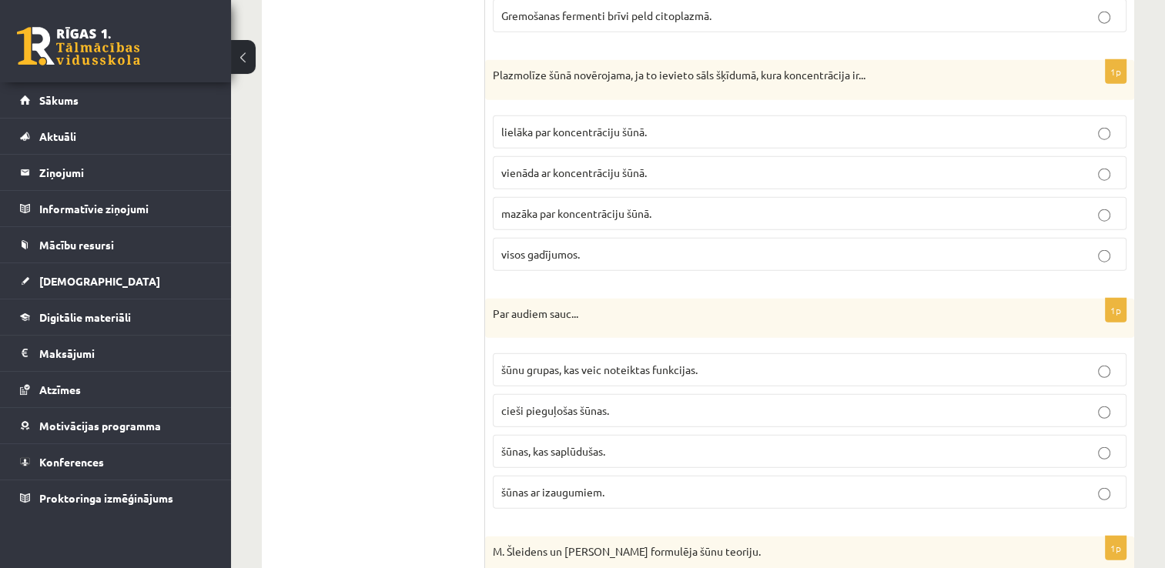
scroll to position [3989, 0]
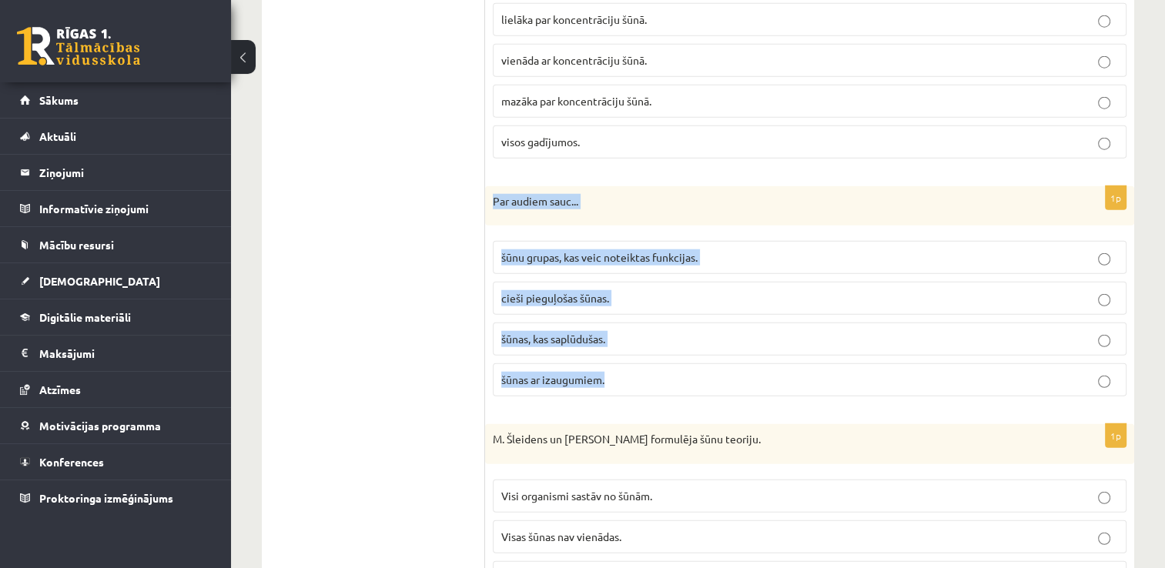
drag, startPoint x: 492, startPoint y: 178, endPoint x: 687, endPoint y: 374, distance: 277.1
click at [687, 374] on div "1p Par audiem sauc... šūnu grupas, kas veic noteiktas funkcijas. cieši pieguļoš…" at bounding box center [809, 297] width 649 height 223
click at [770, 249] on p "šūnu grupas, kas veic noteiktas funkcijas." at bounding box center [809, 257] width 617 height 16
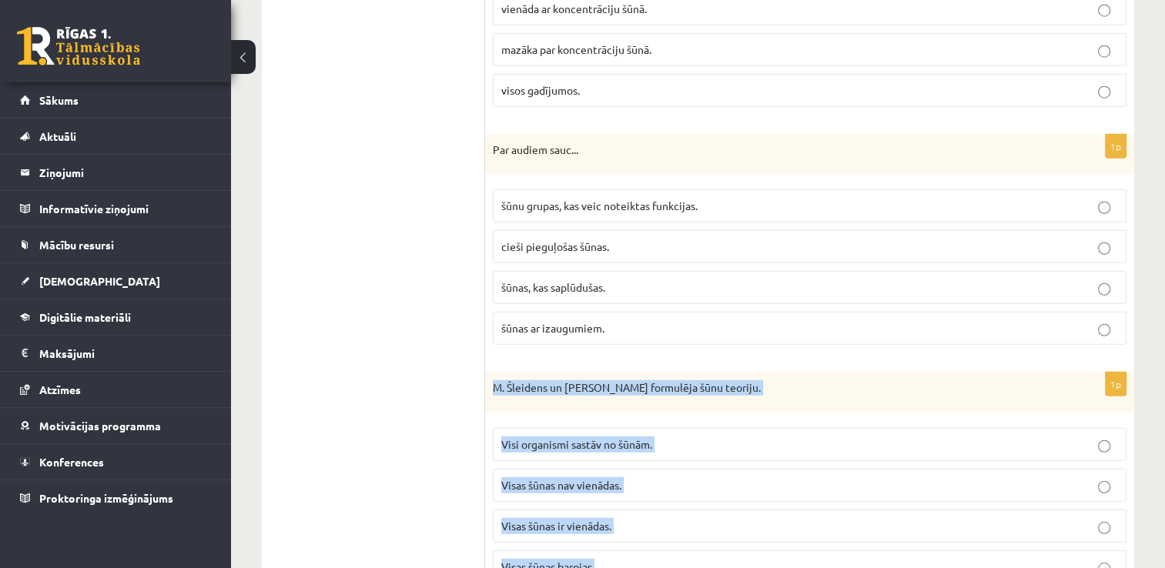
scroll to position [4080, 0]
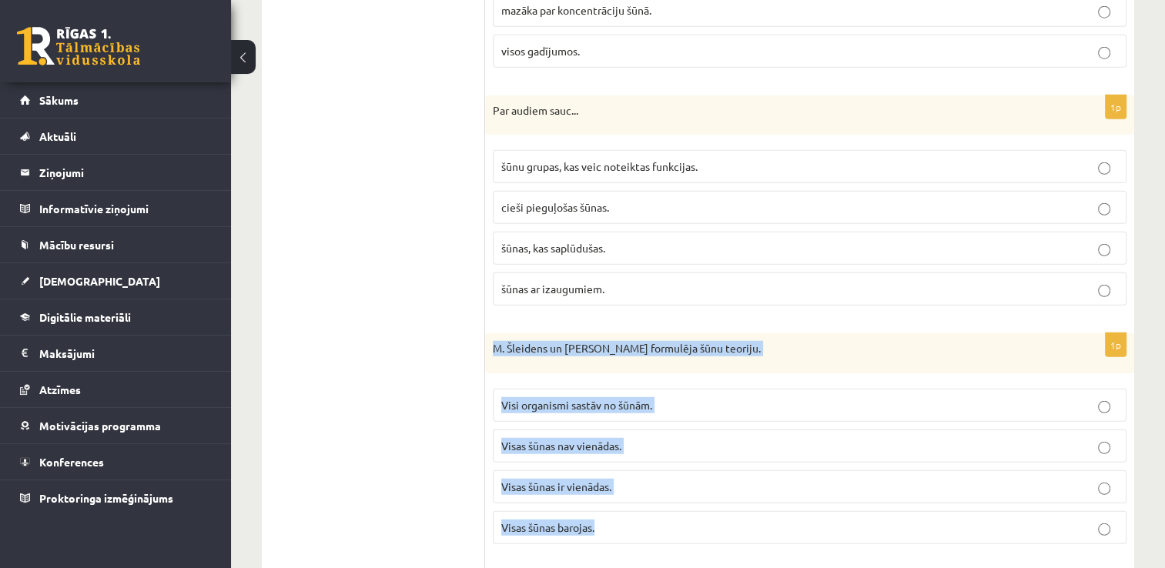
drag, startPoint x: 488, startPoint y: 416, endPoint x: 730, endPoint y: 506, distance: 257.7
click at [730, 506] on div "1p M. Šleidens un T. Švāns formulēja šūnu teoriju. Visi organismi sastāv no šūn…" at bounding box center [809, 444] width 649 height 223
click at [696, 397] on p "Visi organismi sastāv no šūnām." at bounding box center [809, 405] width 617 height 16
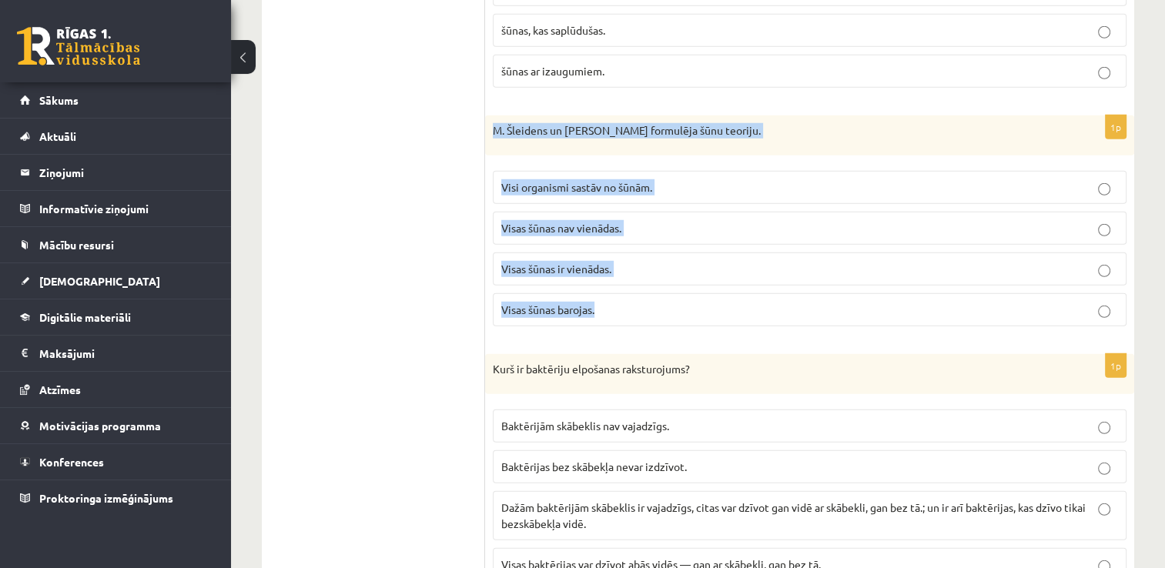
scroll to position [4388, 0]
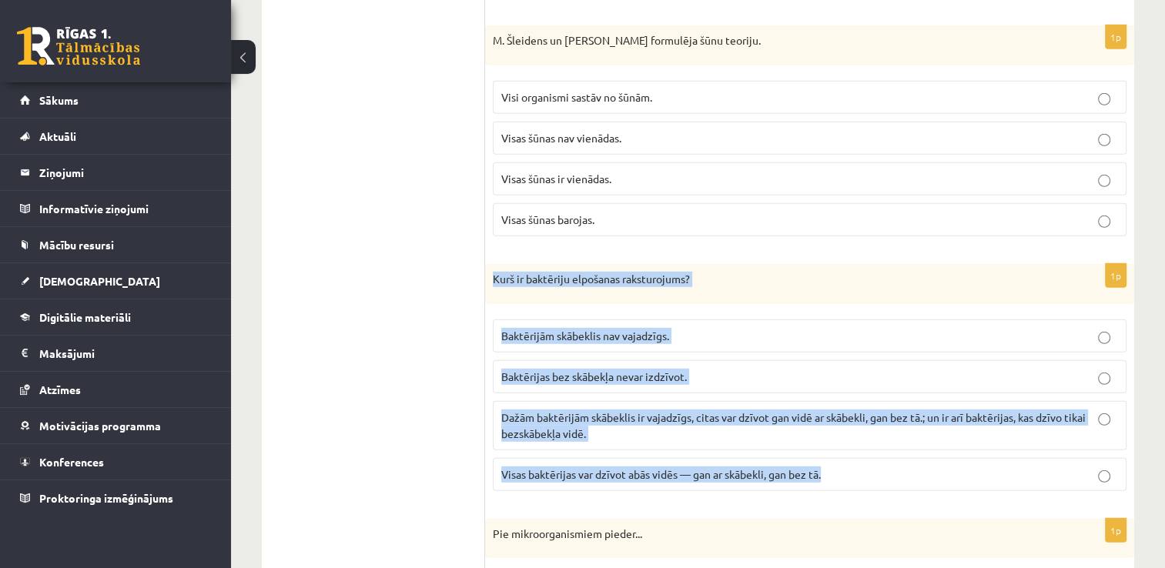
drag, startPoint x: 484, startPoint y: 257, endPoint x: 885, endPoint y: 456, distance: 446.9
click at [885, 456] on div "1p Kurš ir baktēriju elpošanas raksturojums? Baktērijām skābeklis nav vajadzīgs…" at bounding box center [809, 383] width 649 height 239
click at [625, 410] on p "Dažām baktērijām skābeklis ir vajadzīgs, citas var dzīvot gan vidē ar skābekli,…" at bounding box center [809, 426] width 617 height 32
click at [620, 410] on p "Dažām baktērijām skābeklis ir vajadzīgs, citas var dzīvot gan vidē ar skābekli,…" at bounding box center [809, 426] width 617 height 32
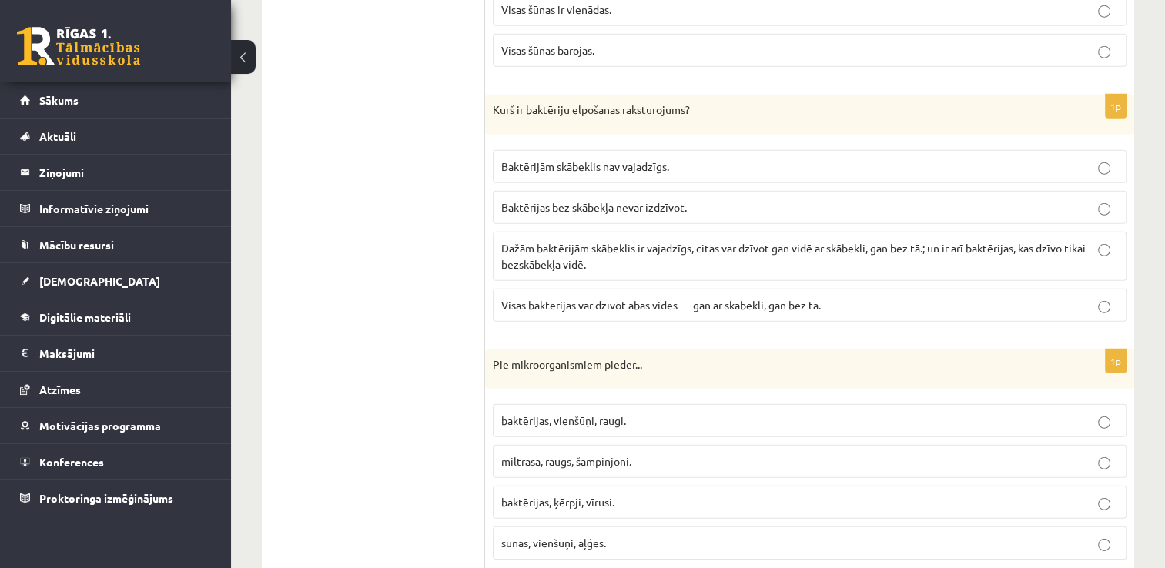
scroll to position [4583, 0]
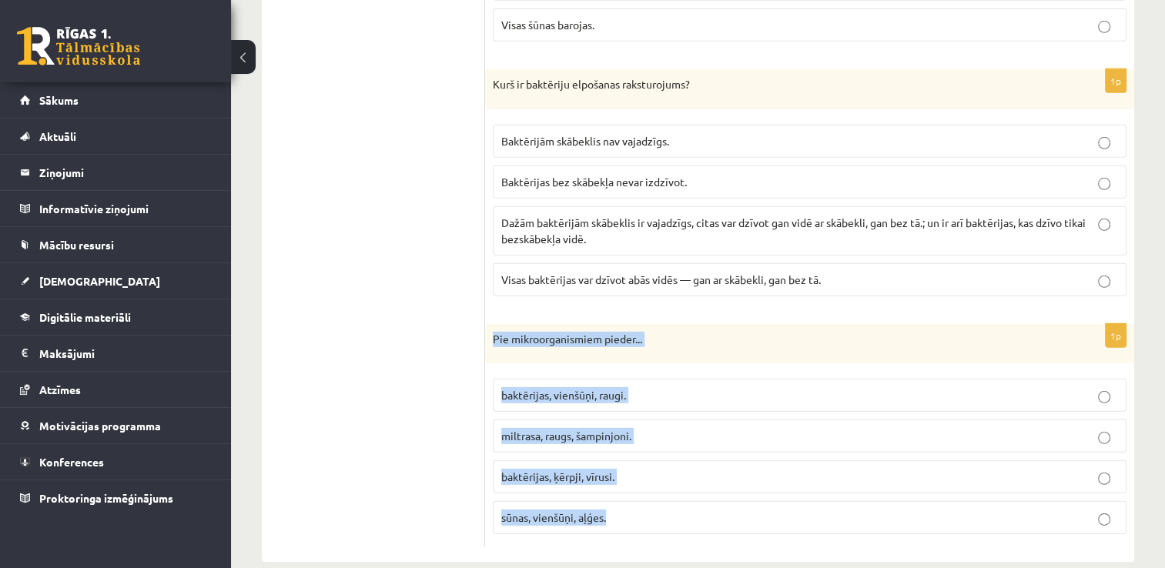
drag, startPoint x: 491, startPoint y: 314, endPoint x: 687, endPoint y: 488, distance: 261.7
click at [687, 488] on div "1p Pie mikroorganismiem pieder... baktērijas, vienšūņi, raugi. miltrasa, raugs,…" at bounding box center [809, 435] width 649 height 223
click at [668, 387] on p "baktērijas, vienšūņi, raugi." at bounding box center [809, 395] width 617 height 16
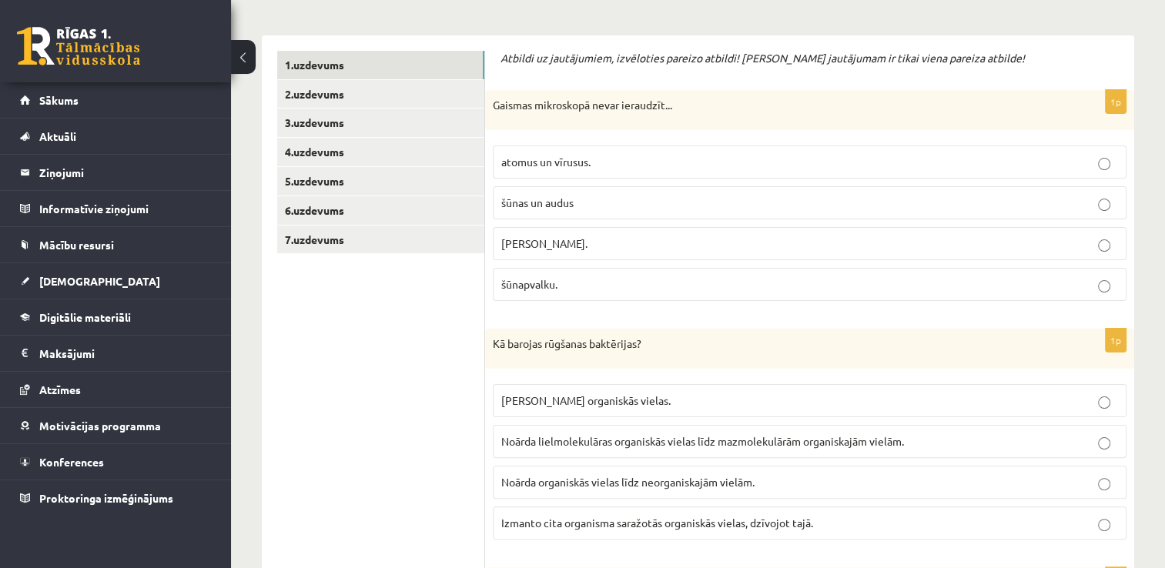
scroll to position [0, 0]
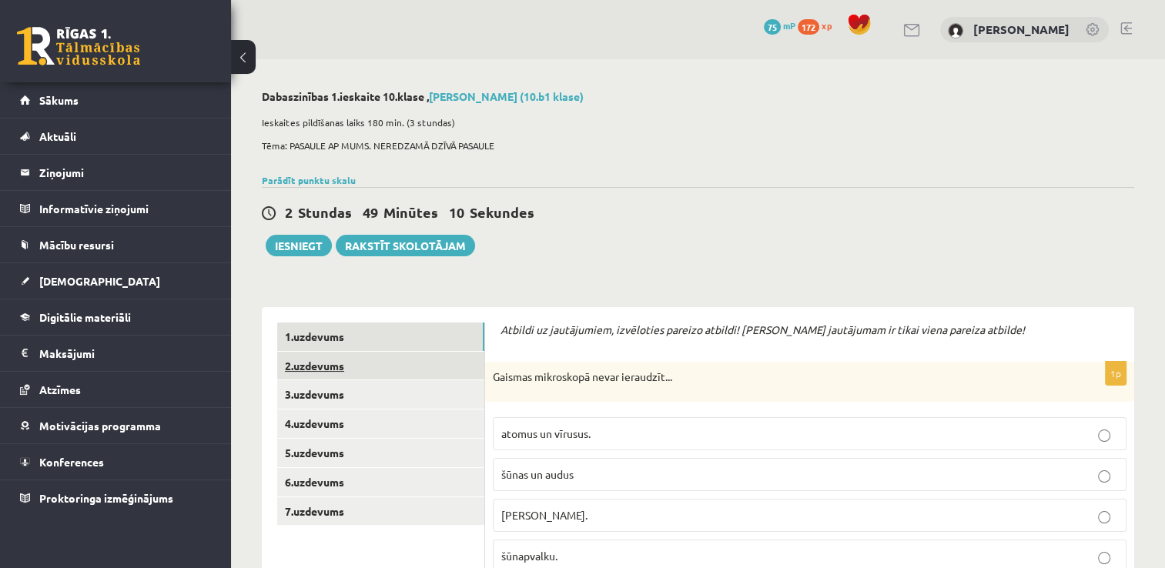
click at [396, 372] on link "2.uzdevums" at bounding box center [380, 366] width 207 height 28
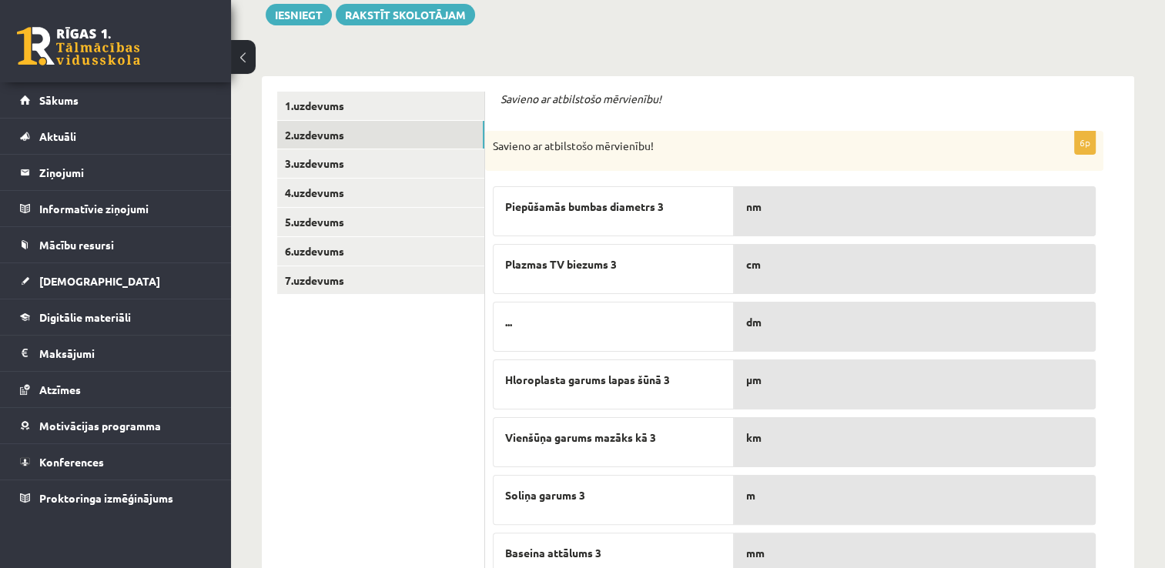
scroll to position [297, 0]
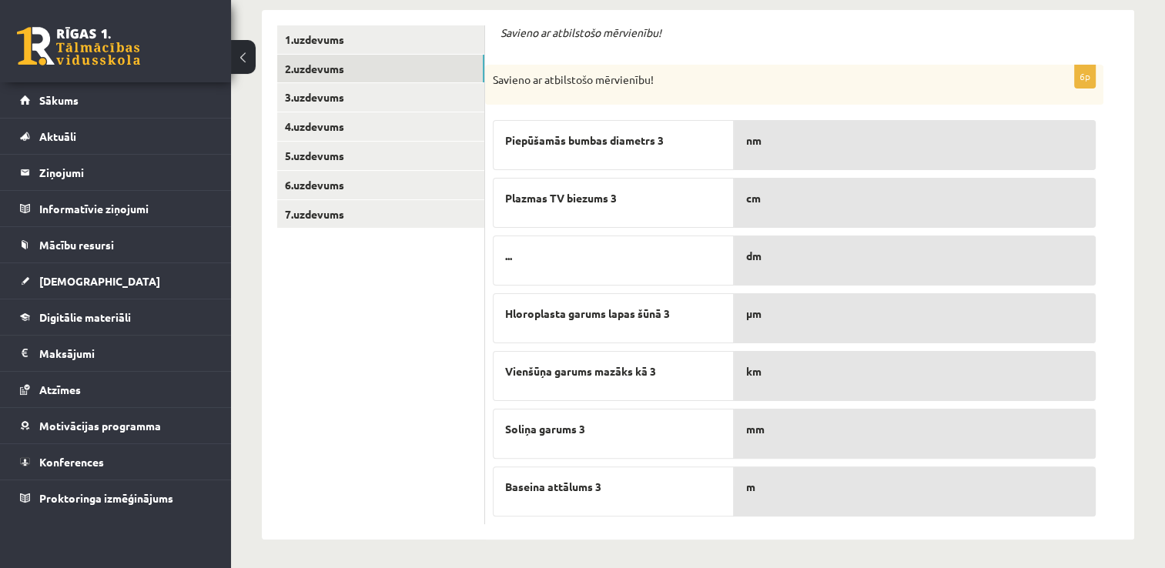
click at [806, 313] on p "μm" at bounding box center [914, 314] width 337 height 16
drag, startPoint x: 686, startPoint y: 316, endPoint x: 503, endPoint y: 328, distance: 182.9
click at [503, 328] on div "Hloroplasta garums lapas šūnā 3" at bounding box center [613, 318] width 241 height 50
click at [329, 101] on link "3.uzdevums" at bounding box center [380, 97] width 207 height 28
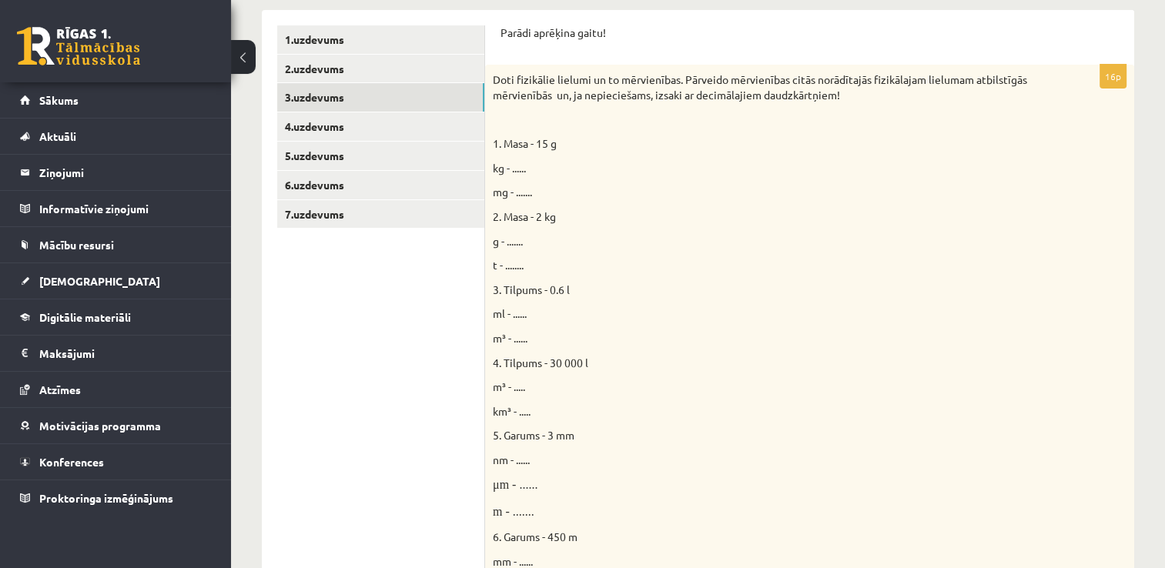
scroll to position [0, 0]
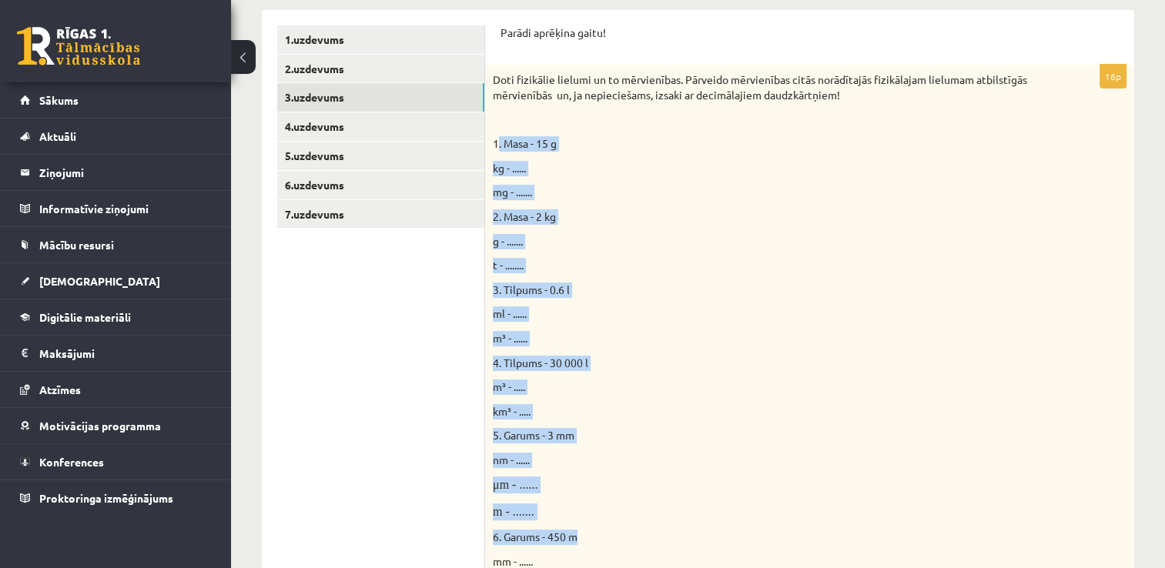
drag, startPoint x: 498, startPoint y: 137, endPoint x: 725, endPoint y: 316, distance: 288.9
click at [586, 521] on div "Doti fizikālie lielumi un to mērvienības. Pārveido mērvienības citās norādītajā…" at bounding box center [809, 423] width 649 height 716
drag, startPoint x: 775, startPoint y: 236, endPoint x: 759, endPoint y: 247, distance: 19.9
click at [774, 237] on p "g - ......." at bounding box center [771, 241] width 557 height 15
click at [640, 168] on p "kg - ......" at bounding box center [771, 168] width 557 height 15
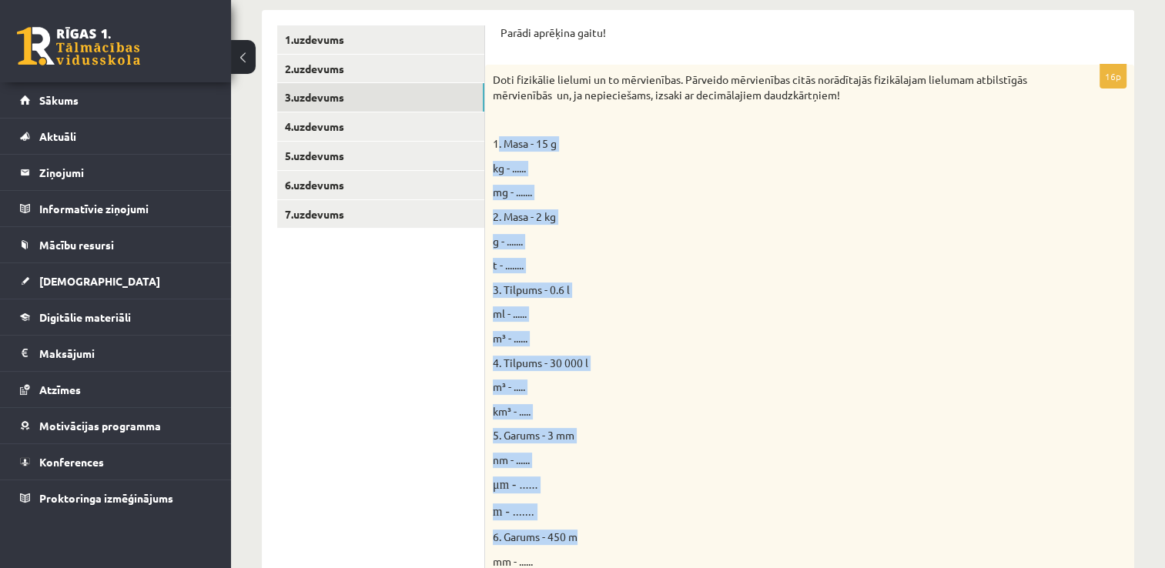
click at [597, 149] on p "1. Masa - 15 g" at bounding box center [771, 143] width 557 height 15
click at [610, 144] on p "1. Masa - 15 g" at bounding box center [771, 143] width 557 height 15
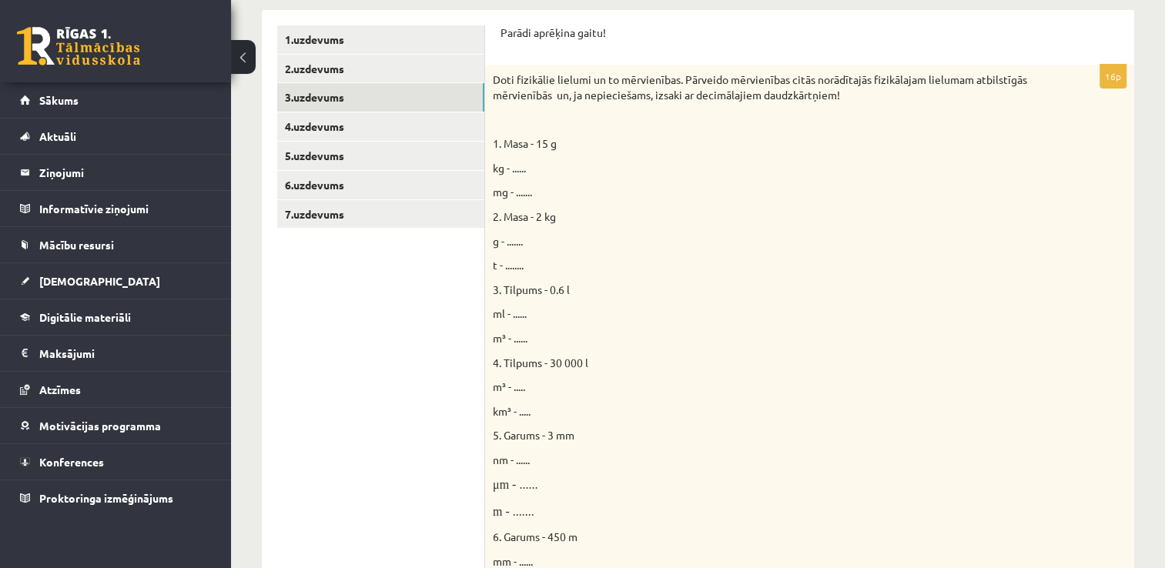
click at [630, 149] on p "1. Masa - 15 g" at bounding box center [771, 143] width 557 height 15
drag, startPoint x: 571, startPoint y: 313, endPoint x: 635, endPoint y: 325, distance: 65.1
drag, startPoint x: 696, startPoint y: 294, endPoint x: 708, endPoint y: 280, distance: 18.5
click at [713, 283] on p "3. Tilpums - 0.6 l" at bounding box center [771, 290] width 557 height 15
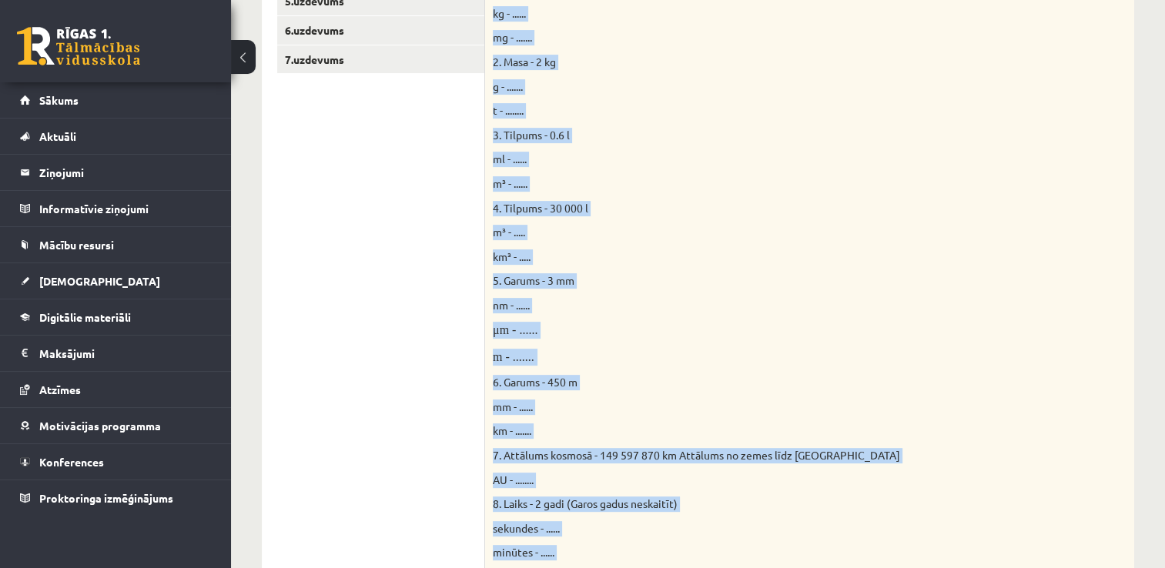
scroll to position [681, 0]
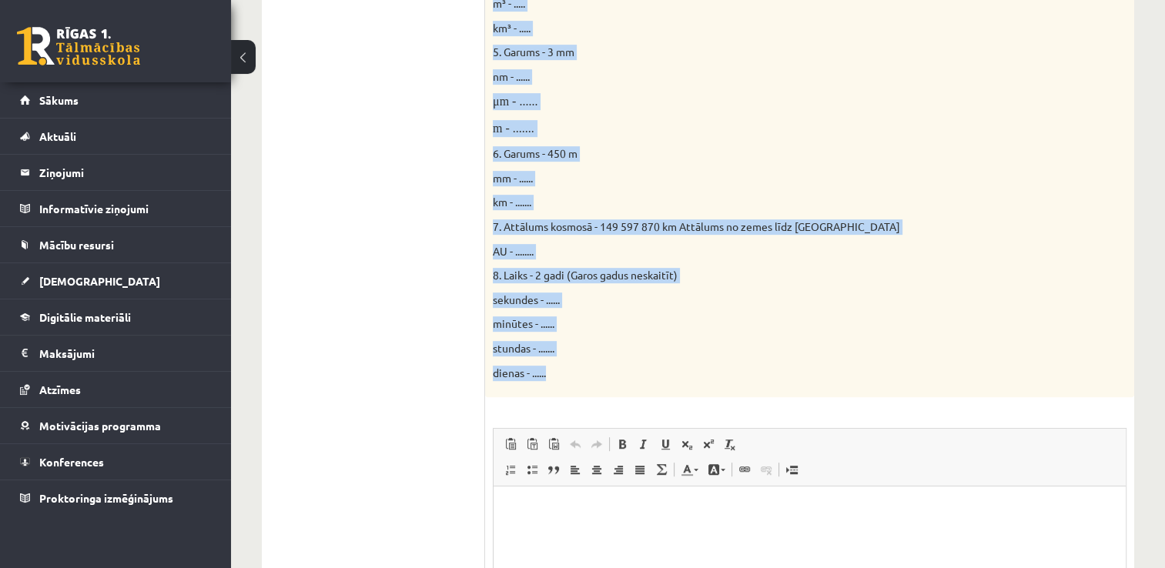
drag, startPoint x: 490, startPoint y: 136, endPoint x: 664, endPoint y: 369, distance: 289.9
click at [664, 369] on div "Doti fizikālie lielumi un to mērvienības. Pārveido mērvienības citās norādītajā…" at bounding box center [809, 39] width 649 height 716
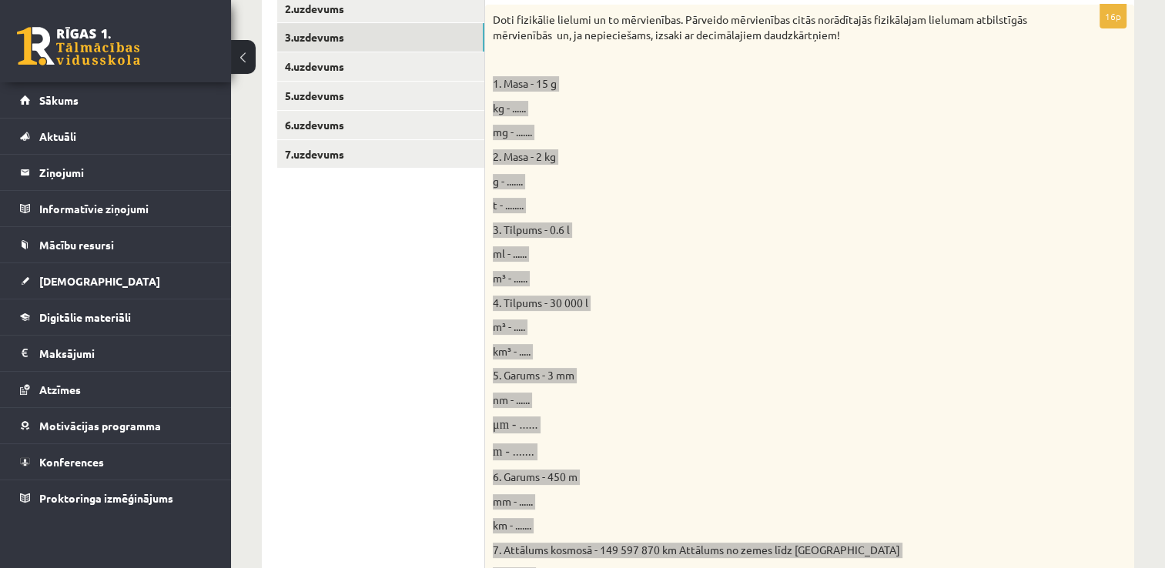
scroll to position [219, 0]
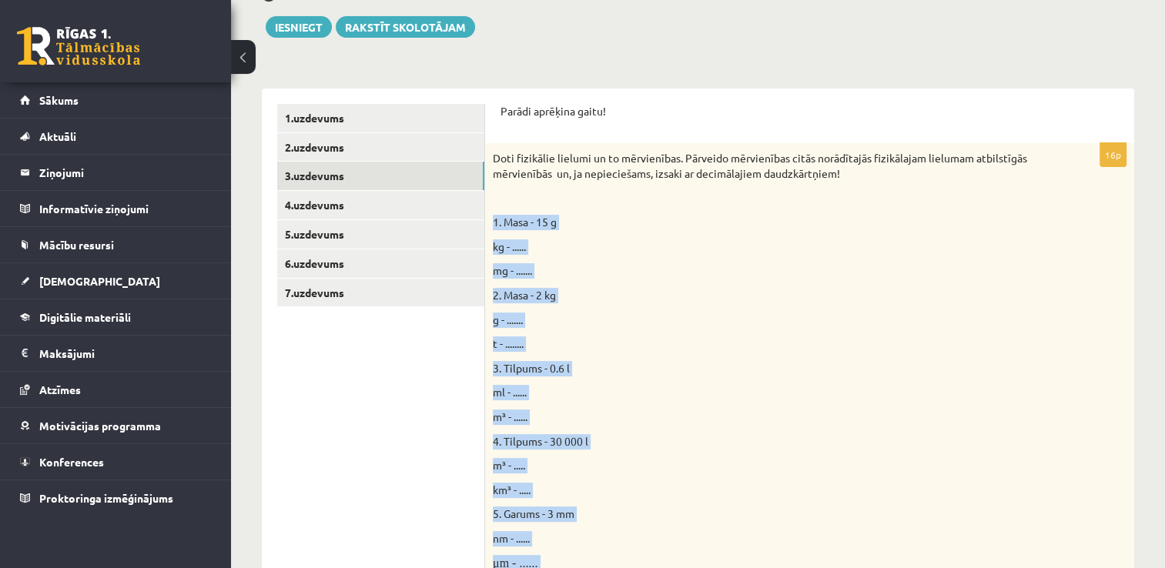
click at [817, 280] on div "Doti fizikālie lielumi un to mērvienības. Pārveido mērvienības citās norādītajā…" at bounding box center [809, 501] width 649 height 716
click at [651, 263] on div "Doti fizikālie lielumi un to mērvienības. Pārveido mērvienības citās norādītajā…" at bounding box center [809, 501] width 649 height 716
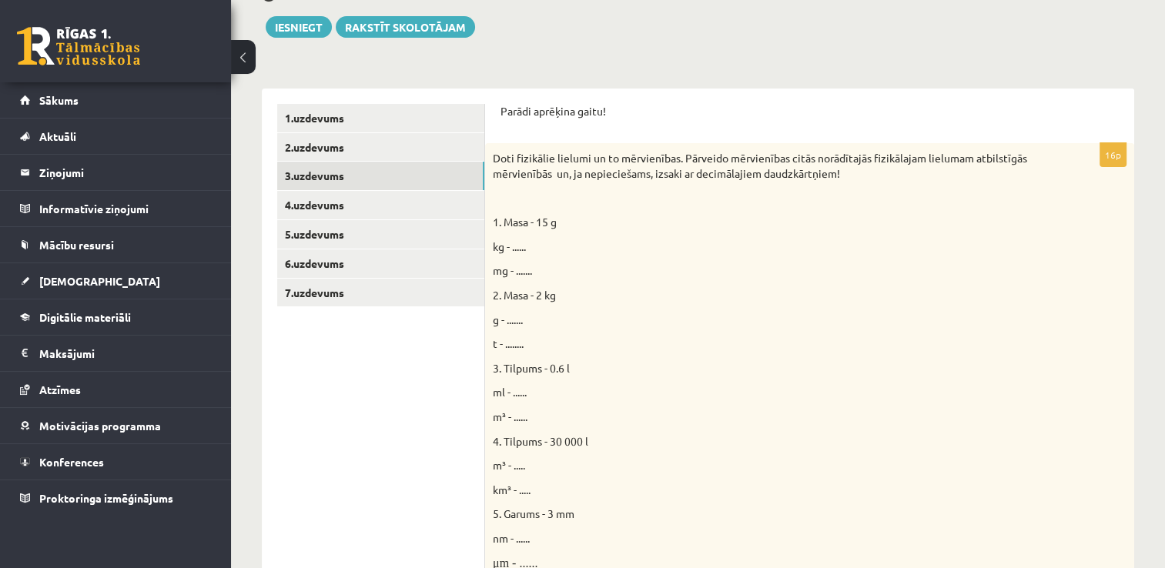
drag, startPoint x: 517, startPoint y: 242, endPoint x: 523, endPoint y: 247, distance: 8.8
click at [518, 242] on span "kg - ......" at bounding box center [509, 246] width 33 height 14
drag, startPoint x: 525, startPoint y: 246, endPoint x: 535, endPoint y: 243, distance: 10.3
click at [535, 243] on p "kg - ......" at bounding box center [771, 246] width 557 height 15
drag, startPoint x: 535, startPoint y: 243, endPoint x: 686, endPoint y: 240, distance: 150.9
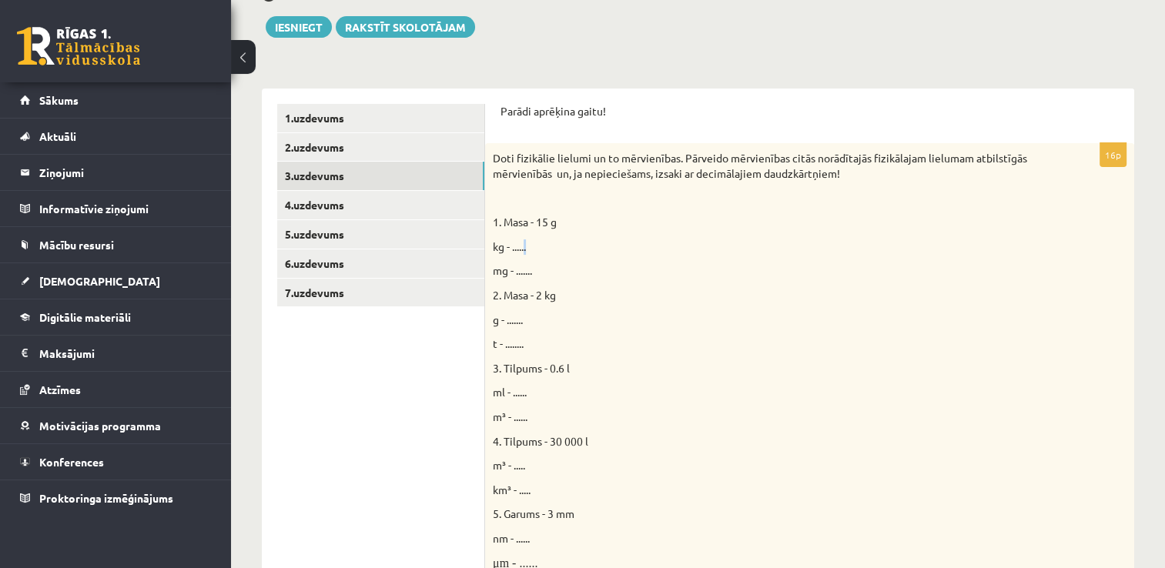
click at [684, 240] on p "kg - ......" at bounding box center [771, 246] width 557 height 15
click at [786, 254] on p "kg - ......" at bounding box center [771, 246] width 557 height 15
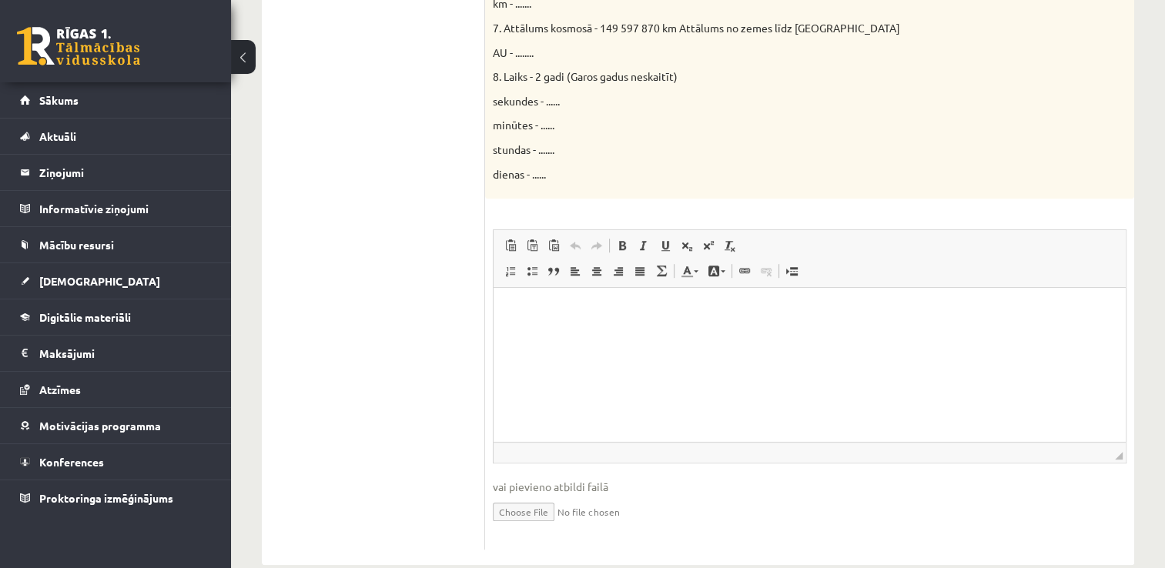
scroll to position [906, 0]
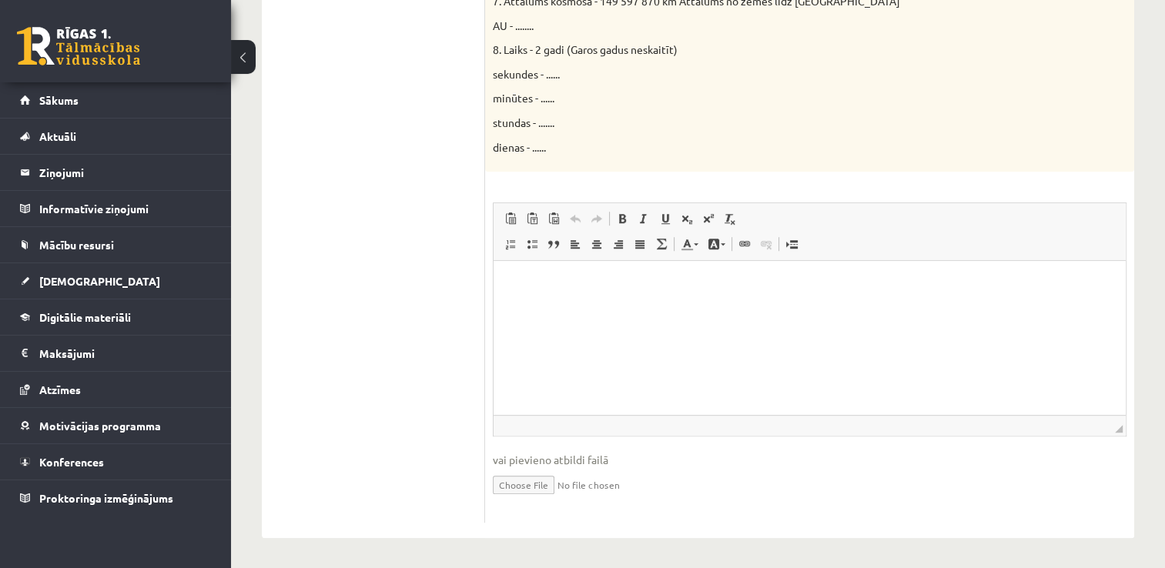
click at [530, 283] on p "Editor, wiswyg-editor-user-answer-47024932147520" at bounding box center [809, 284] width 601 height 16
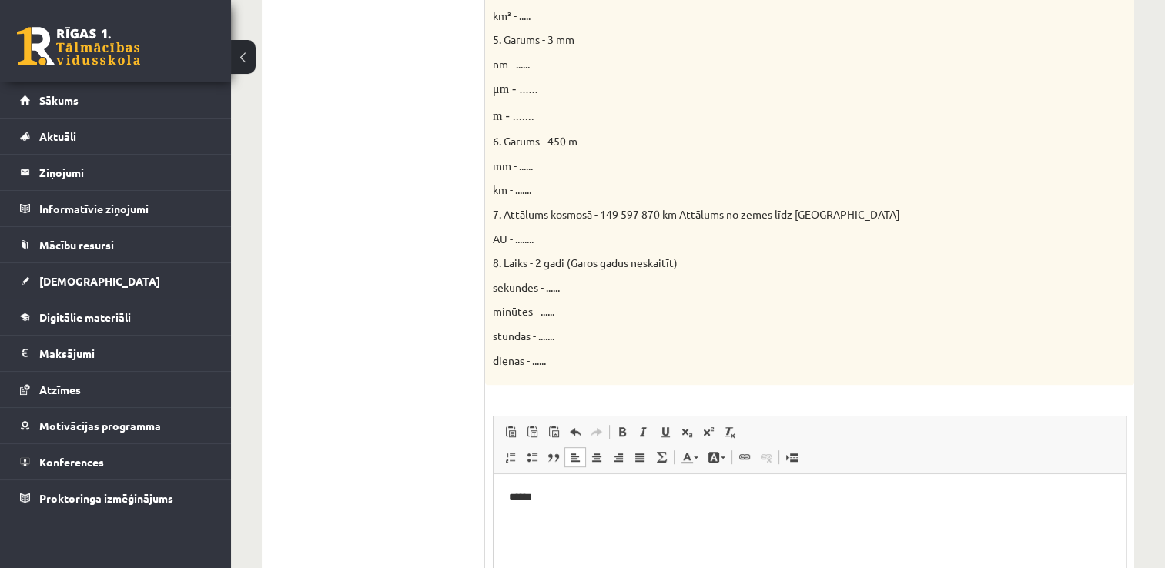
scroll to position [752, 0]
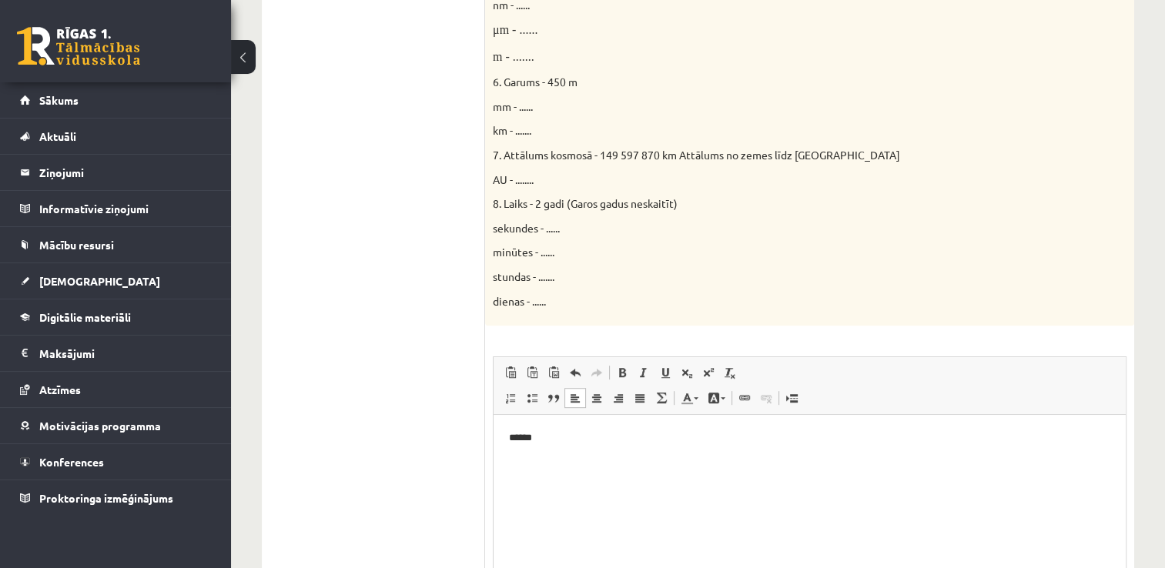
click at [569, 443] on p "******" at bounding box center [810, 438] width 602 height 16
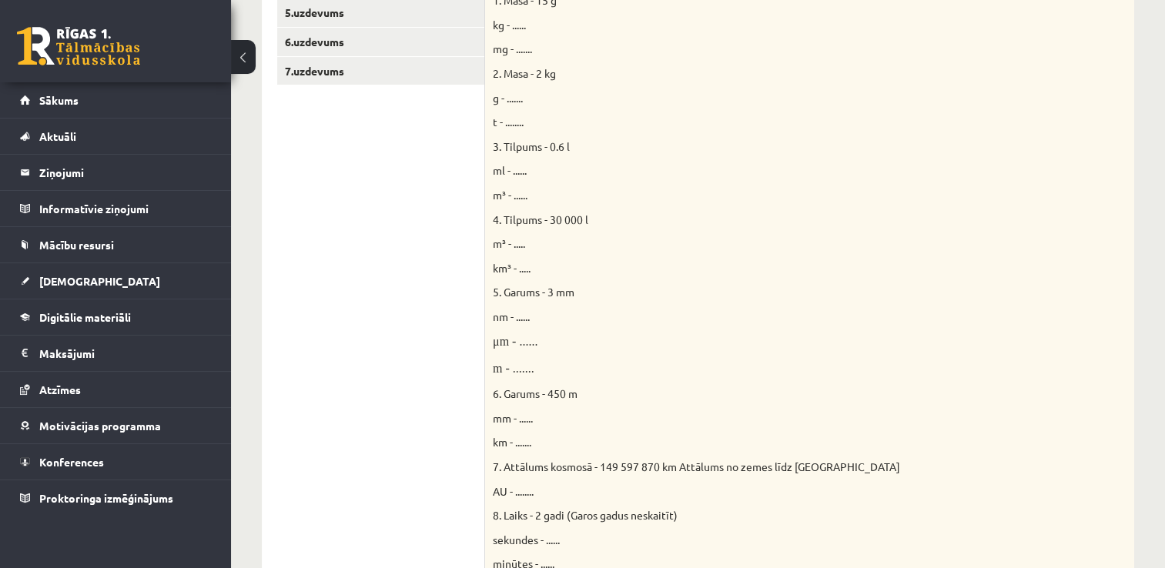
scroll to position [367, 0]
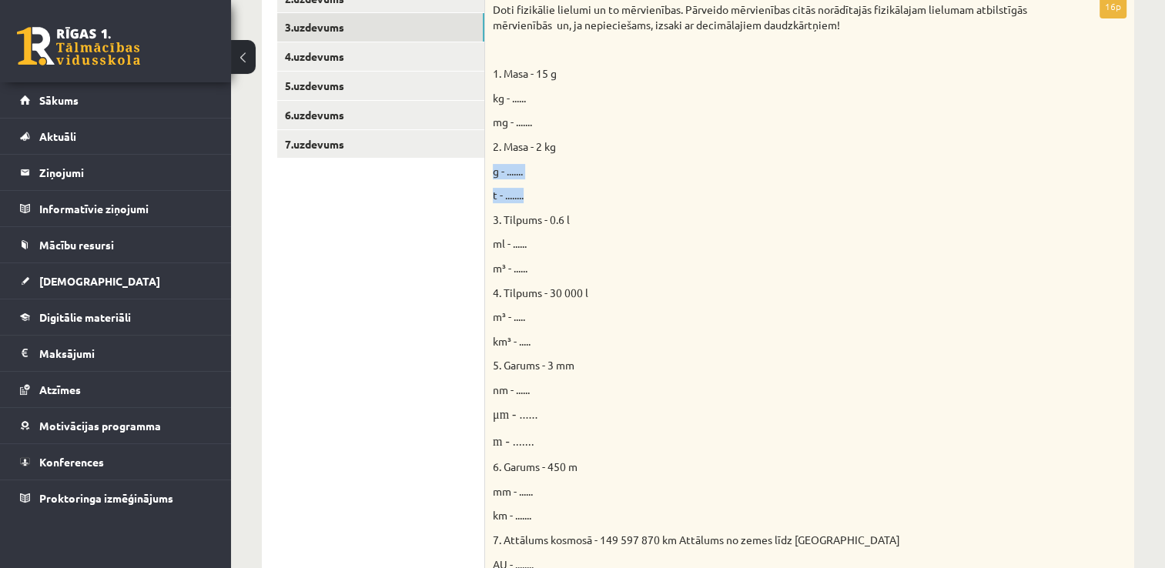
drag, startPoint x: 491, startPoint y: 171, endPoint x: 539, endPoint y: 196, distance: 54.1
click at [539, 196] on div "Doti fizikālie lielumi un to mērvienības. Pārveido mērvienības citās norādītajā…" at bounding box center [809, 353] width 649 height 716
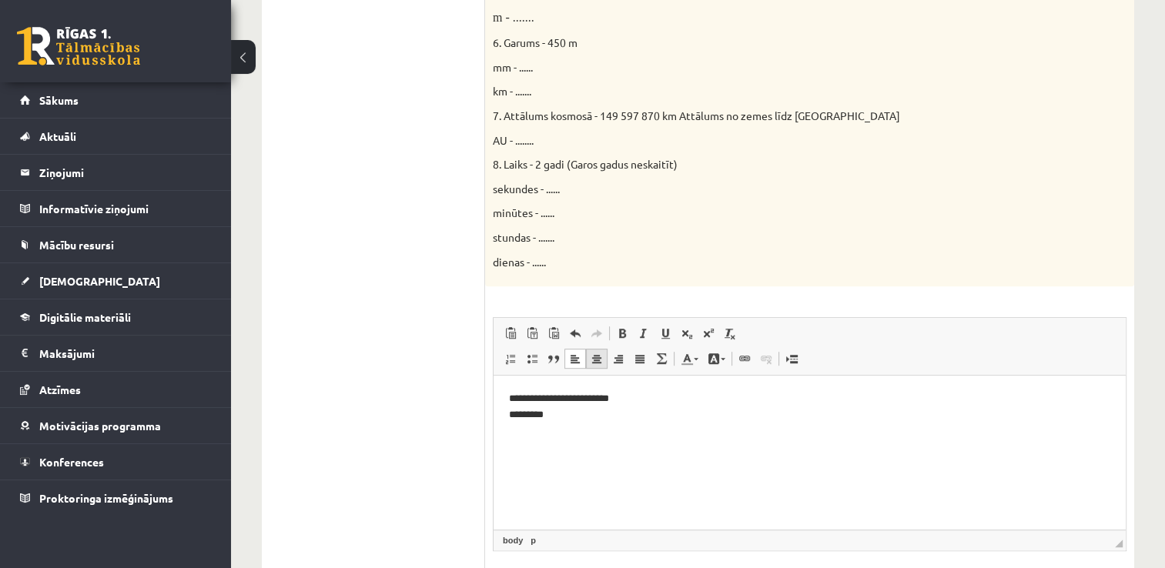
scroll to position [906, 0]
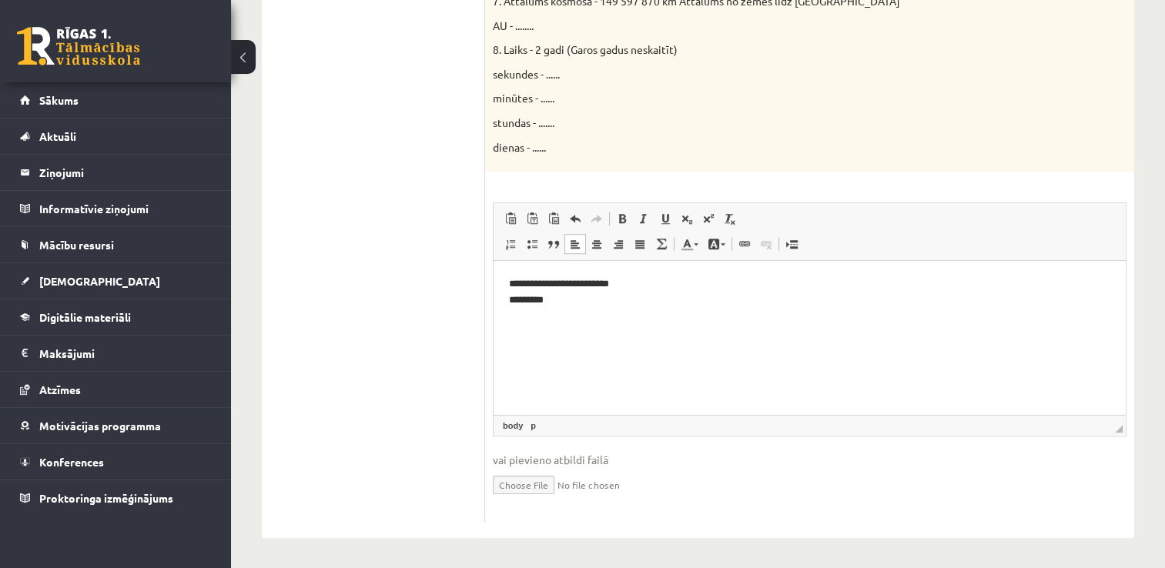
click at [542, 305] on p "**********" at bounding box center [810, 292] width 602 height 32
click at [572, 323] on p "**********" at bounding box center [810, 327] width 602 height 16
click at [540, 348] on p "***" at bounding box center [810, 352] width 602 height 16
click at [505, 350] on html "**********" at bounding box center [809, 318] width 632 height 115
click at [507, 327] on html "**********" at bounding box center [809, 305] width 632 height 89
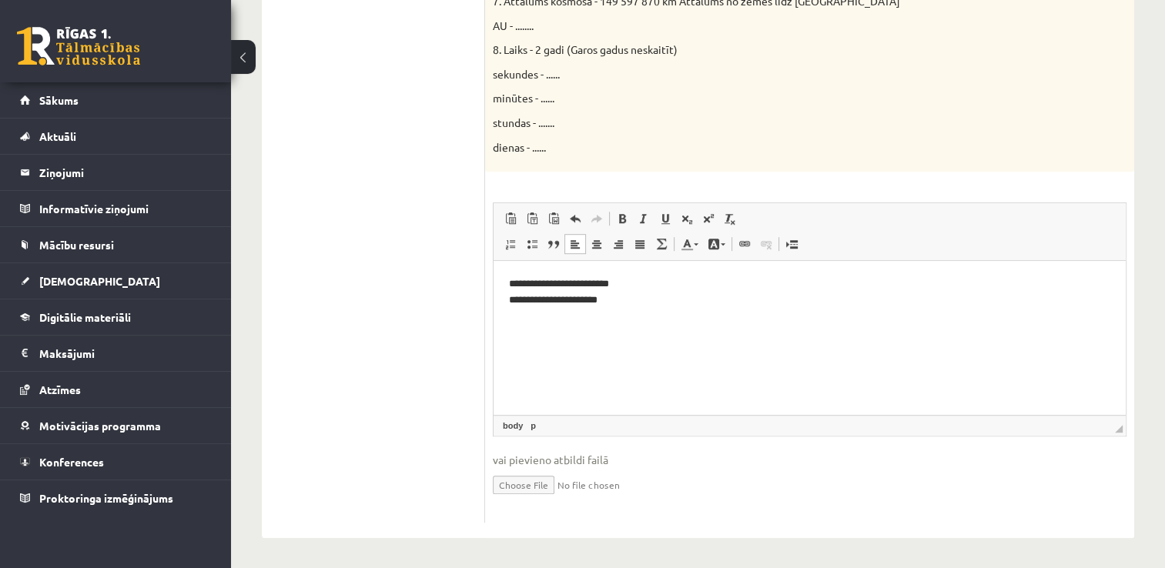
click at [619, 293] on p "**********" at bounding box center [810, 292] width 602 height 32
click at [656, 309] on html "**********" at bounding box center [809, 292] width 632 height 63
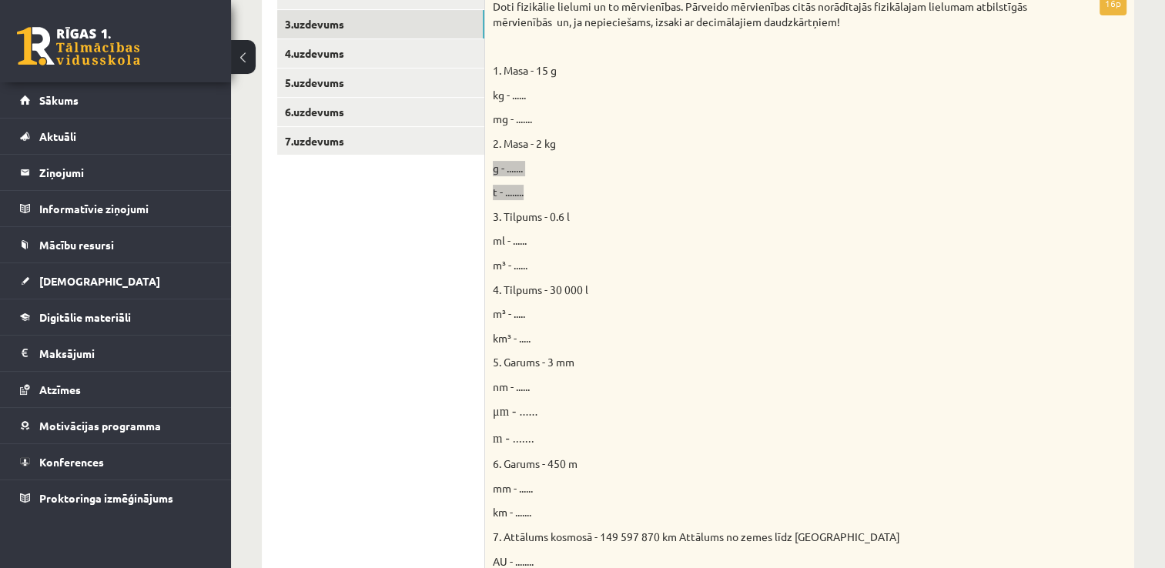
scroll to position [367, 0]
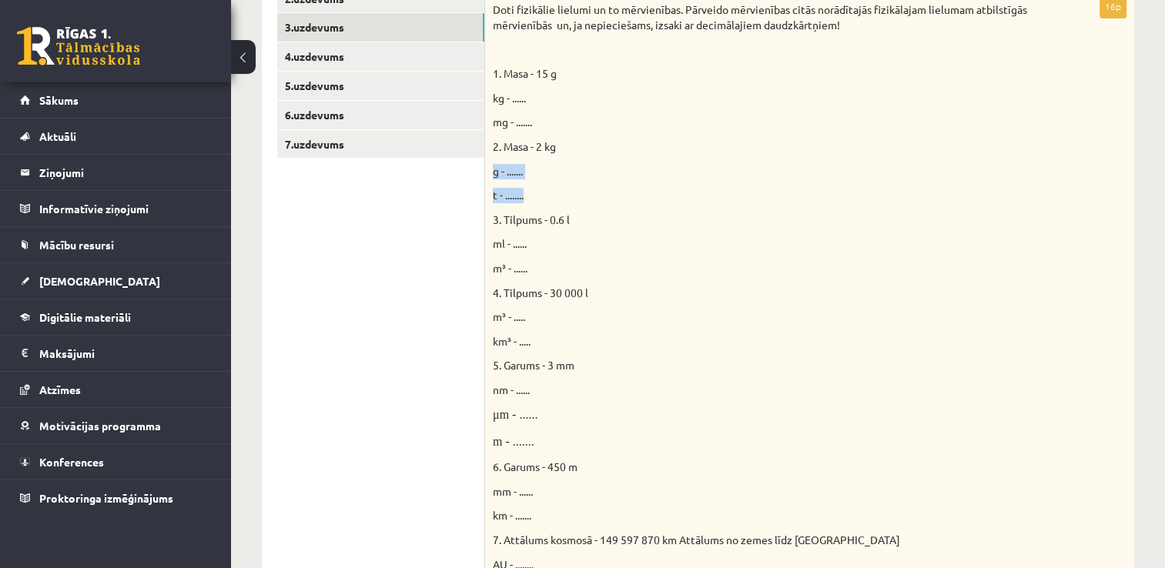
drag, startPoint x: 483, startPoint y: 239, endPoint x: 502, endPoint y: 253, distance: 23.6
click at [502, 253] on div "**********" at bounding box center [698, 508] width 872 height 1137
drag, startPoint x: 502, startPoint y: 253, endPoint x: 579, endPoint y: 251, distance: 77.0
click at [581, 251] on p "ml - ......" at bounding box center [771, 243] width 557 height 15
drag, startPoint x: 691, startPoint y: 252, endPoint x: 752, endPoint y: 273, distance: 65.0
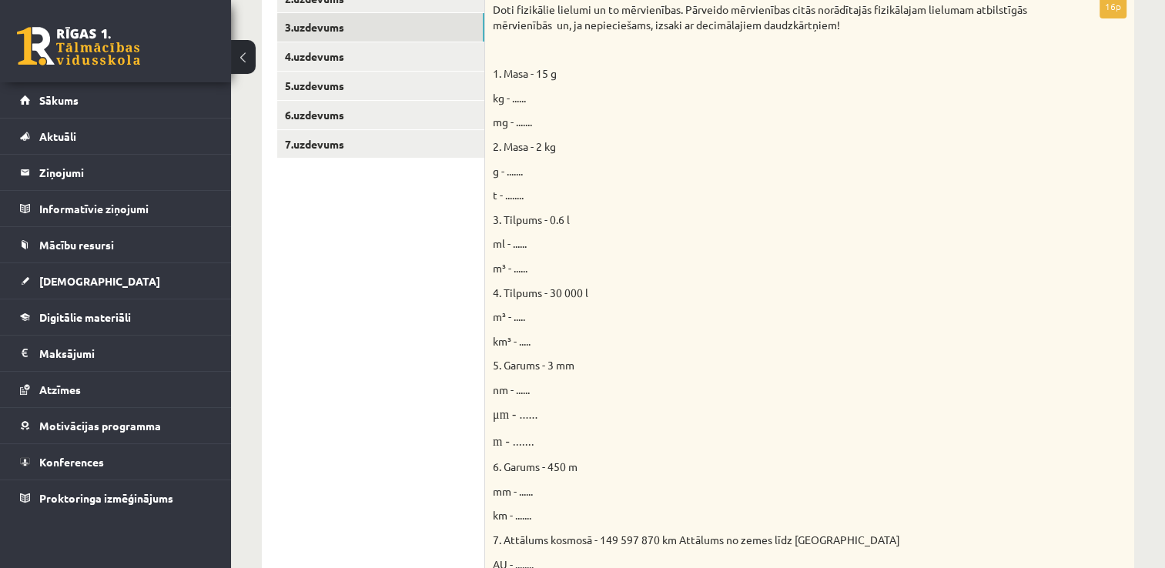
click at [704, 259] on div "Doti fizikālie lielumi un to mērvienības. Pārveido mērvienības citās norādītajā…" at bounding box center [809, 353] width 649 height 716
drag, startPoint x: 490, startPoint y: 239, endPoint x: 515, endPoint y: 264, distance: 35.9
click at [515, 264] on div "Doti fizikālie lielumi un to mērvienības. Pārveido mērvienības citās norādītajā…" at bounding box center [809, 353] width 649 height 716
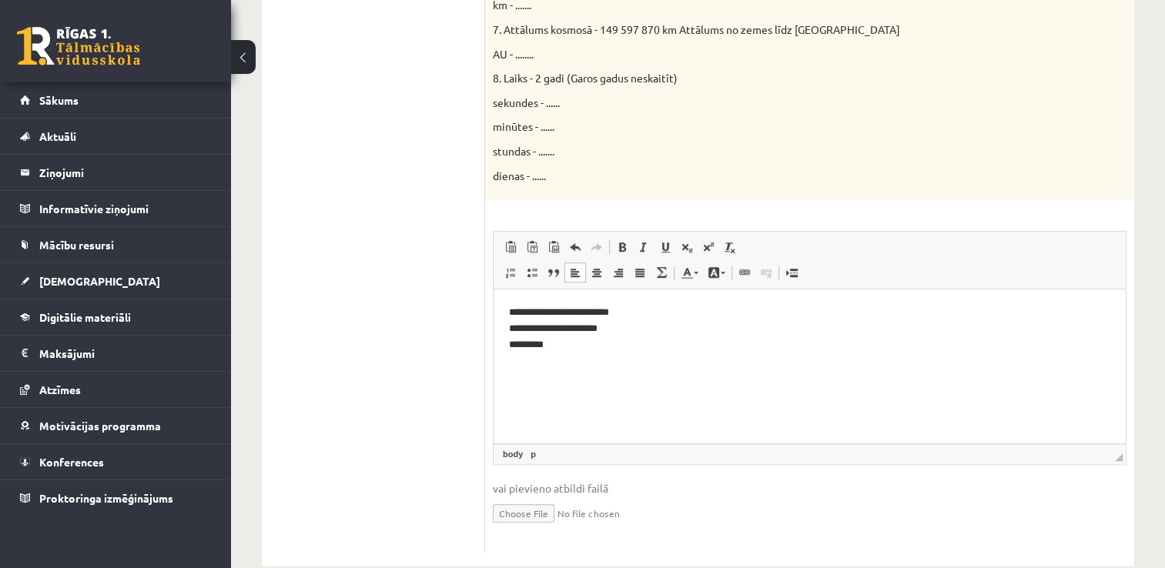
scroll to position [906, 0]
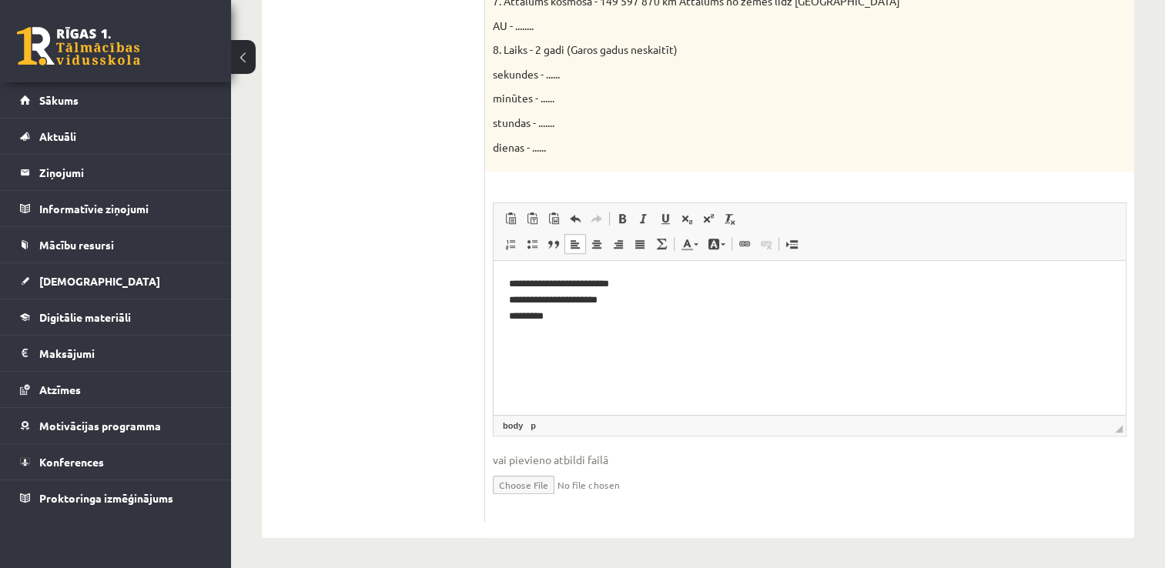
click at [544, 324] on html "**********" at bounding box center [809, 300] width 632 height 79
click at [553, 348] on p "**********" at bounding box center [810, 342] width 602 height 16
click at [511, 370] on p "**********" at bounding box center [810, 368] width 602 height 16
click at [509, 347] on html "**********" at bounding box center [809, 313] width 632 height 105
click at [692, 319] on p "**********" at bounding box center [810, 300] width 602 height 48
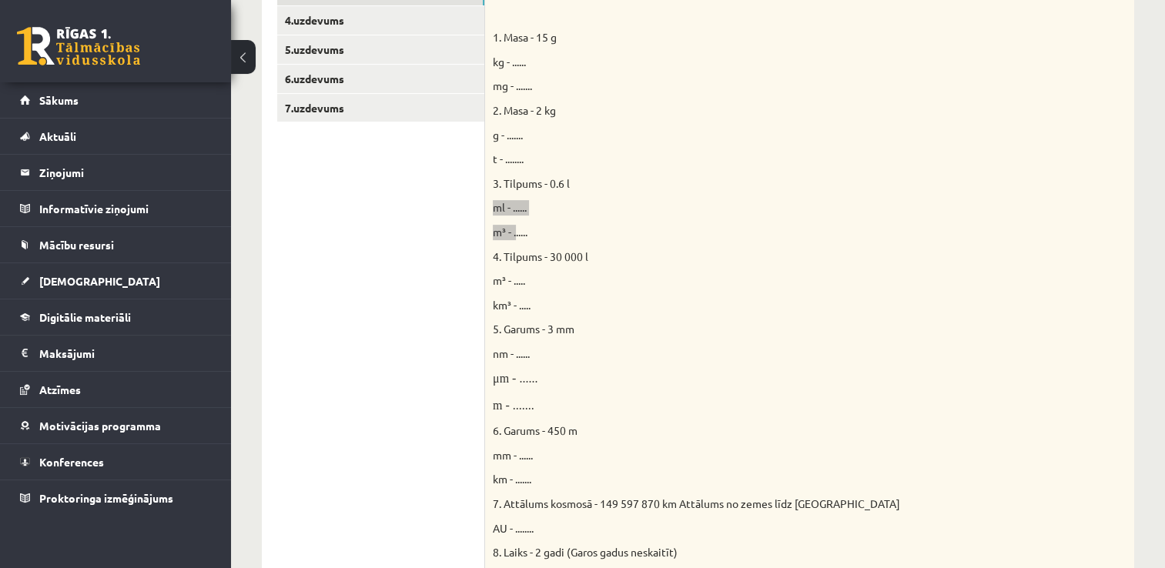
scroll to position [444, 0]
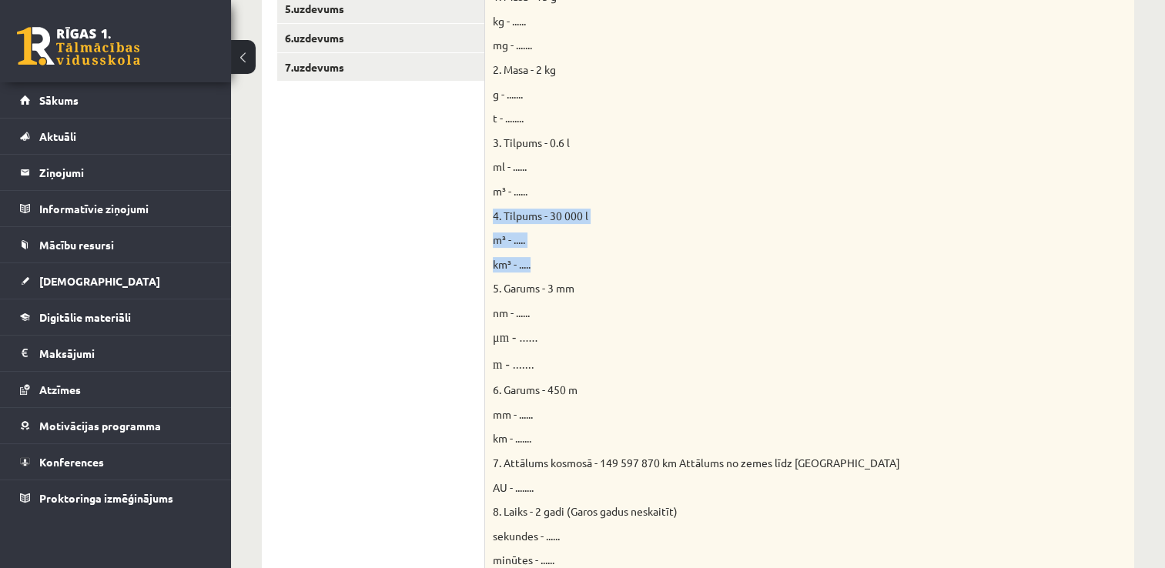
drag, startPoint x: 493, startPoint y: 212, endPoint x: 570, endPoint y: 258, distance: 89.4
click at [570, 258] on div "Doti fizikālie lielumi un to mērvienības. Pārveido mērvienības citās norādītajā…" at bounding box center [809, 276] width 649 height 716
drag, startPoint x: 570, startPoint y: 258, endPoint x: 671, endPoint y: 260, distance: 101.6
click at [701, 257] on p "km³ - ....." at bounding box center [771, 264] width 557 height 15
drag, startPoint x: 736, startPoint y: 266, endPoint x: 726, endPoint y: 279, distance: 16.5
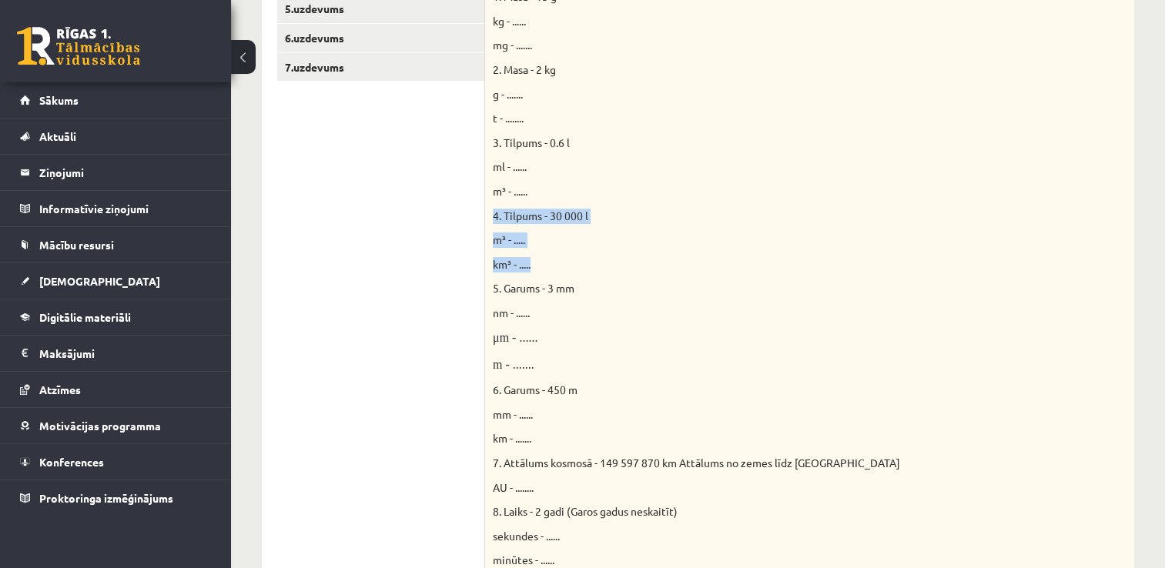
click at [735, 264] on p "km³ - ....." at bounding box center [771, 264] width 557 height 15
click at [656, 276] on div "Doti fizikālie lielumi un to mērvienības. Pārveido mērvienības citās norādītajā…" at bounding box center [809, 276] width 649 height 716
drag, startPoint x: 490, startPoint y: 239, endPoint x: 518, endPoint y: 260, distance: 35.1
click at [518, 260] on div "Doti fizikālie lielumi un to mērvienības. Pārveido mērvienības citās norādītajā…" at bounding box center [809, 276] width 649 height 716
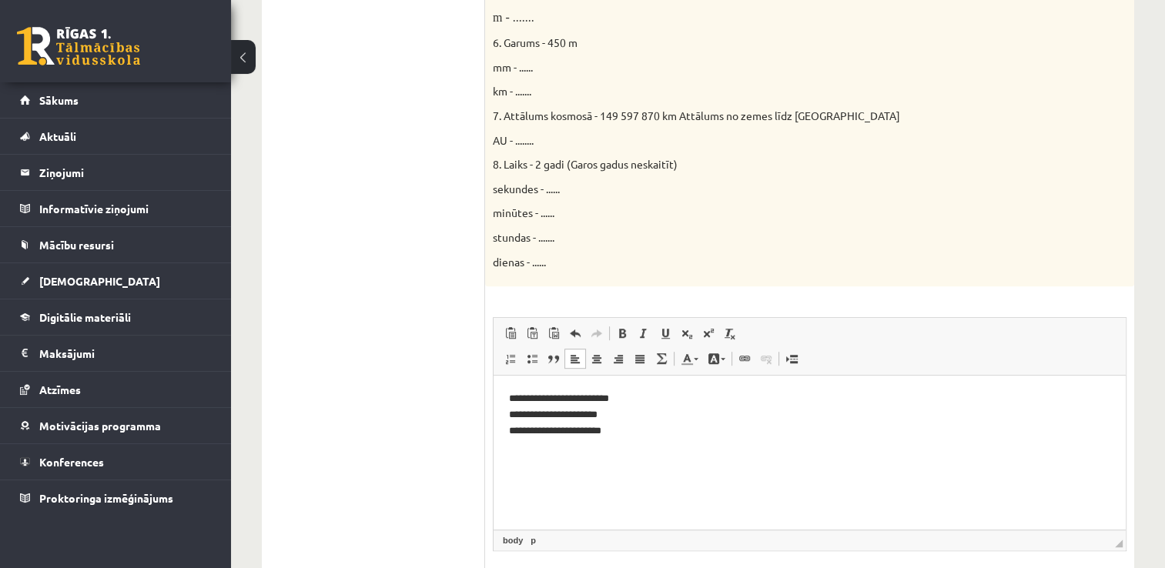
scroll to position [829, 0]
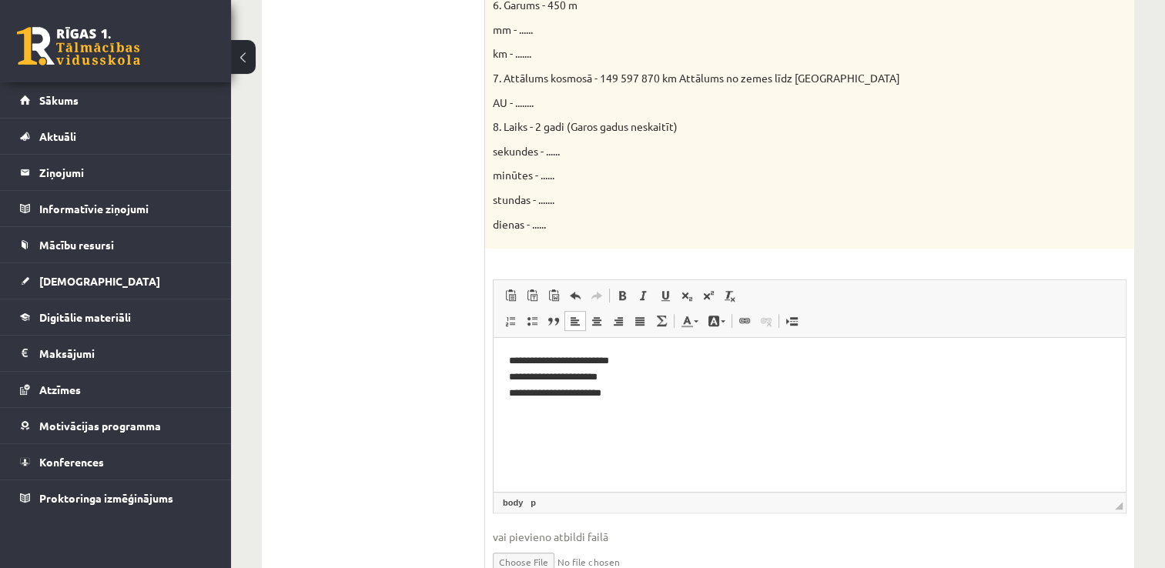
click at [626, 396] on p "**********" at bounding box center [810, 377] width 602 height 48
click at [544, 434] on p "**********" at bounding box center [810, 435] width 602 height 16
click at [543, 457] on p "*****" at bounding box center [810, 461] width 602 height 16
click at [506, 460] on html "**********" at bounding box center [809, 411] width 632 height 146
click at [507, 440] on html "**********" at bounding box center [809, 398] width 632 height 121
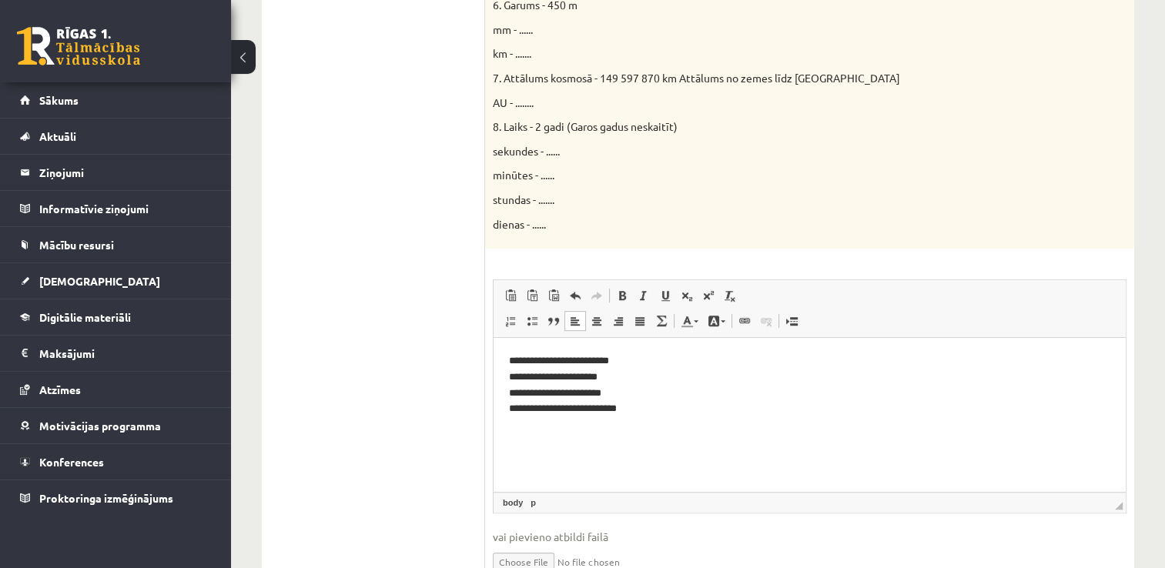
click at [557, 412] on p "**********" at bounding box center [810, 385] width 602 height 64
click at [737, 401] on p "**********" at bounding box center [810, 385] width 602 height 64
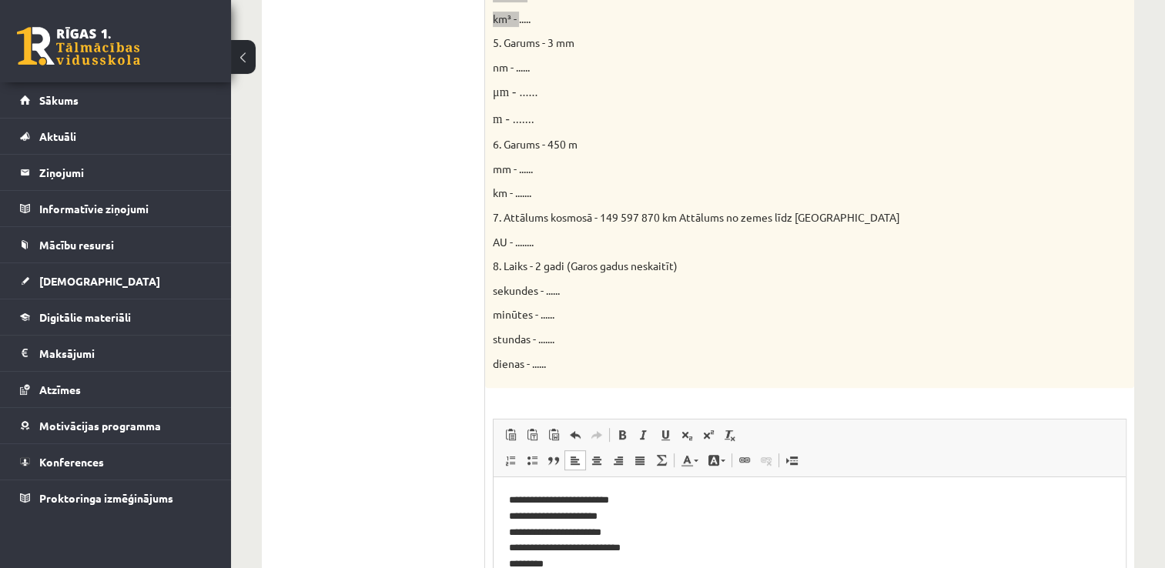
scroll to position [687, 0]
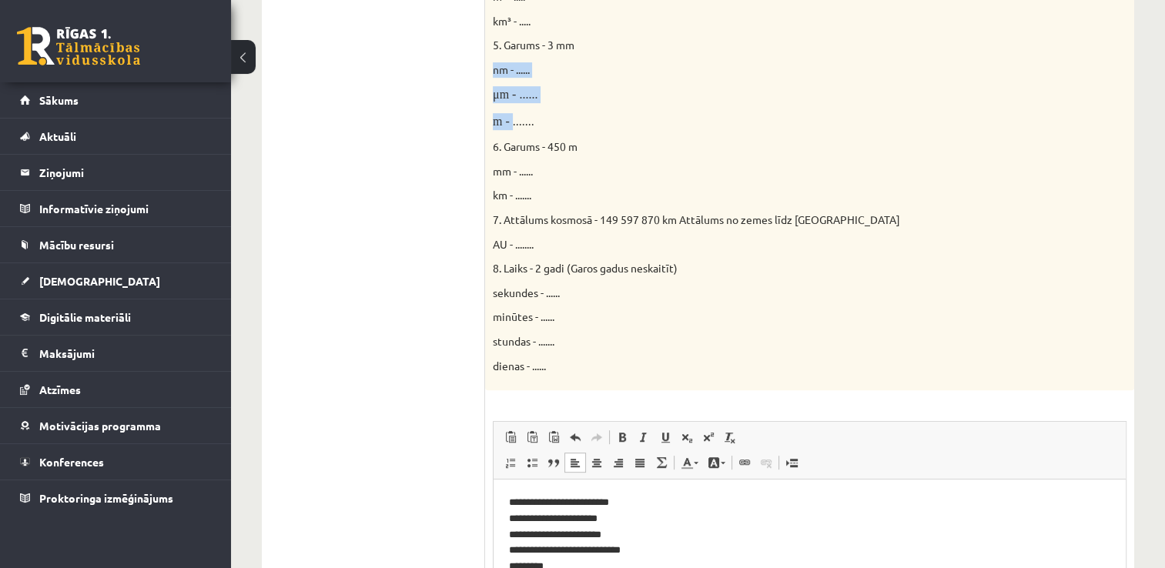
drag, startPoint x: 489, startPoint y: 63, endPoint x: 511, endPoint y: 121, distance: 61.9
click at [511, 121] on div "Doti fizikālie lielumi un to mērvienības. Pārveido mērvienības citās norādītajā…" at bounding box center [809, 32] width 649 height 716
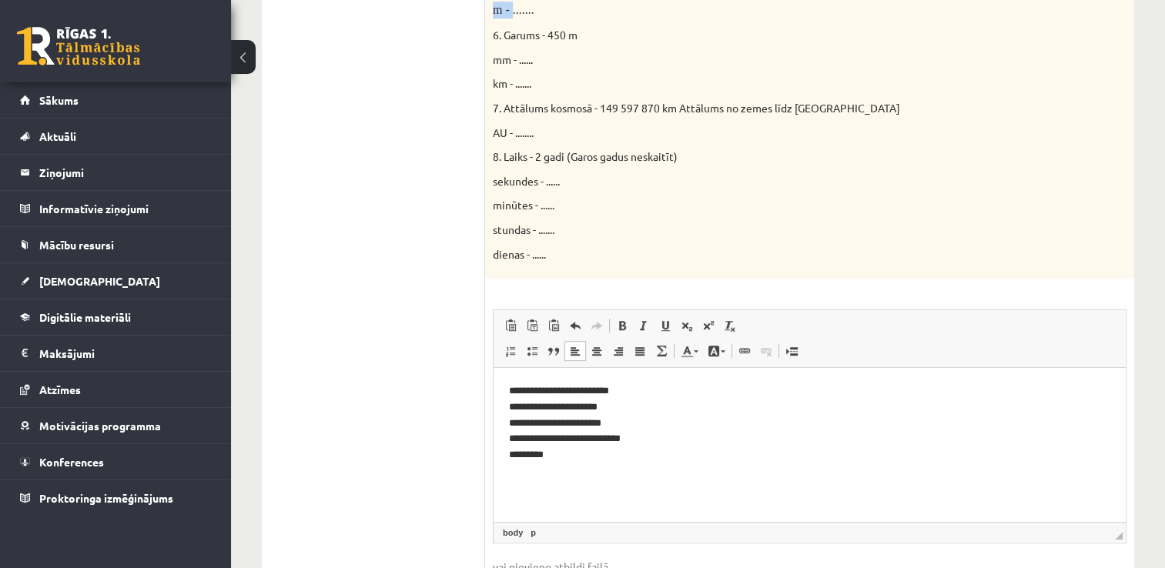
scroll to position [801, 0]
click at [527, 463] on html "**********" at bounding box center [809, 421] width 632 height 111
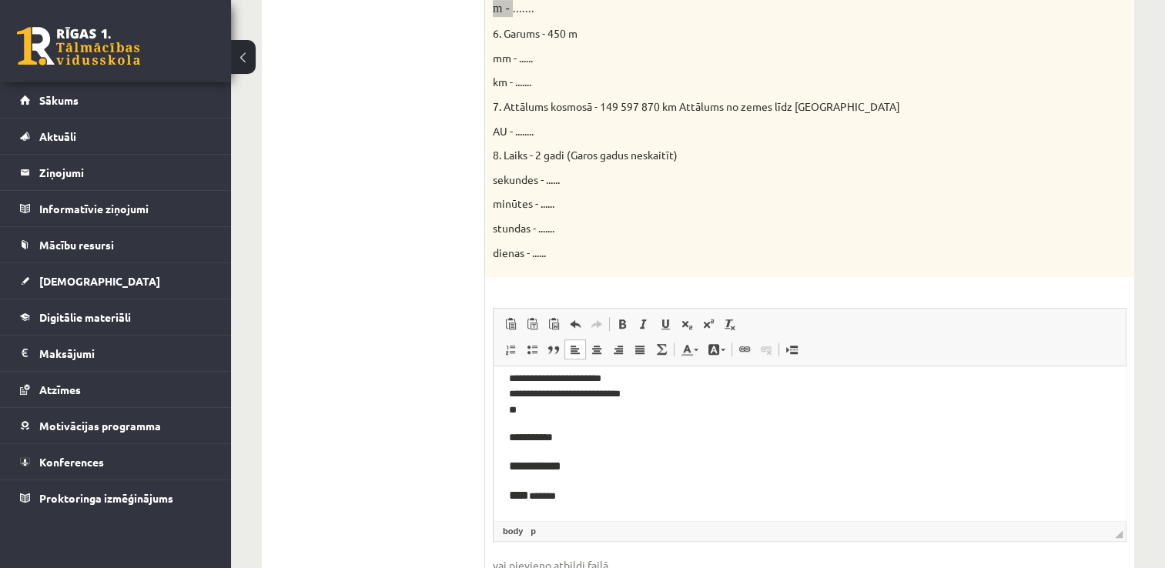
scroll to position [43, 0]
click at [560, 474] on p "**********" at bounding box center [809, 467] width 601 height 20
click at [552, 443] on p "**********" at bounding box center [809, 438] width 601 height 18
click at [506, 493] on html "**********" at bounding box center [809, 422] width 632 height 198
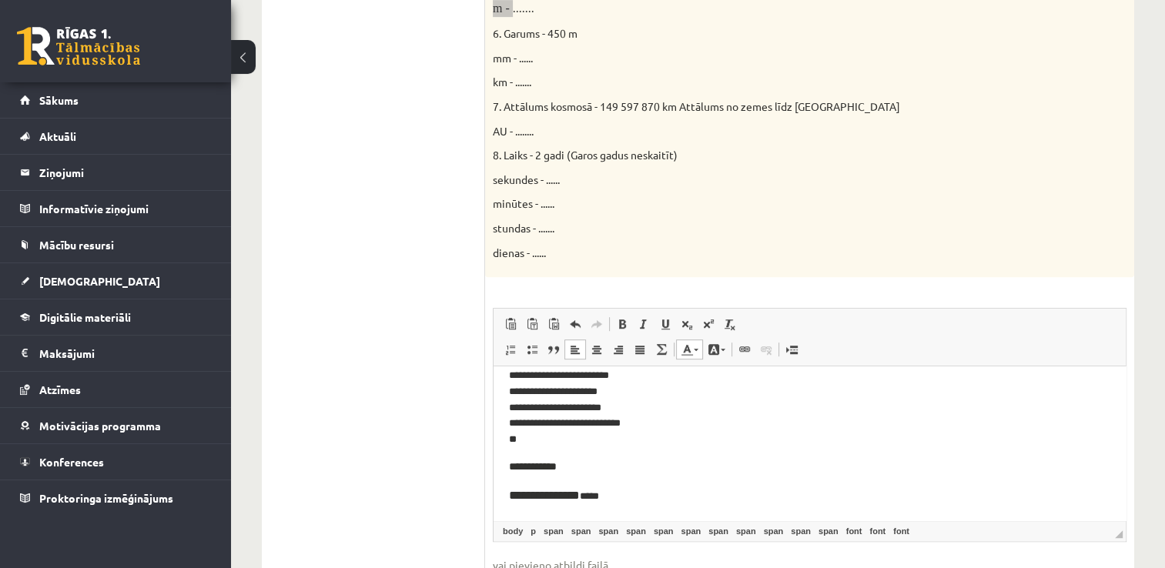
click at [506, 493] on html "**********" at bounding box center [809, 437] width 632 height 168
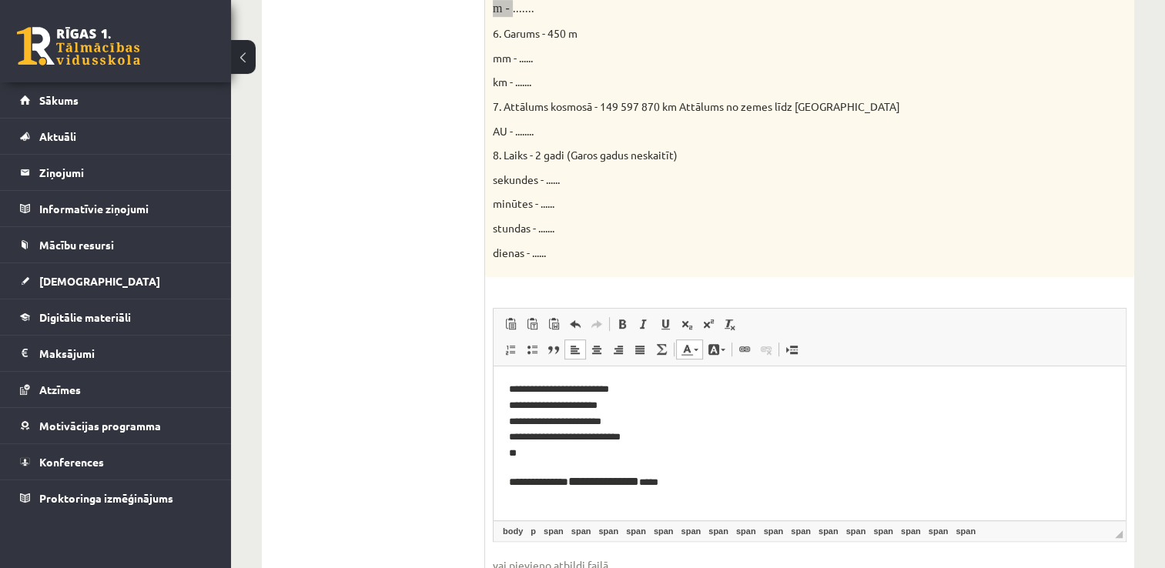
click at [506, 483] on html "**********" at bounding box center [809, 436] width 632 height 141
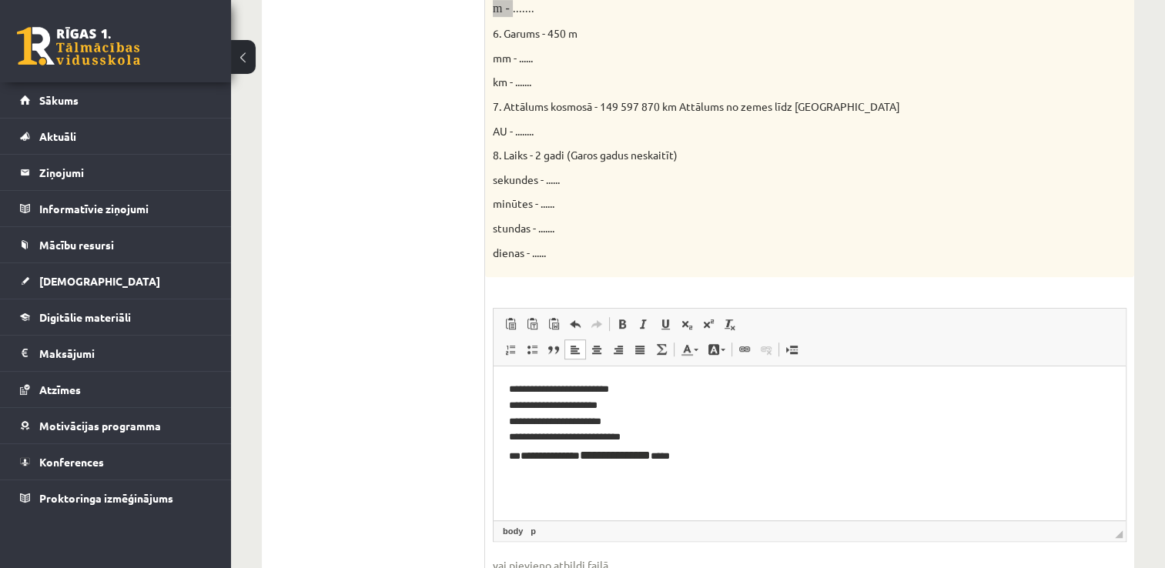
click at [728, 473] on html "**********" at bounding box center [809, 423] width 632 height 115
click at [651, 457] on font "***" at bounding box center [640, 456] width 19 height 12
click at [752, 450] on p "**********" at bounding box center [810, 424] width 602 height 84
drag, startPoint x: 490, startPoint y: 54, endPoint x: 513, endPoint y: 75, distance: 32.2
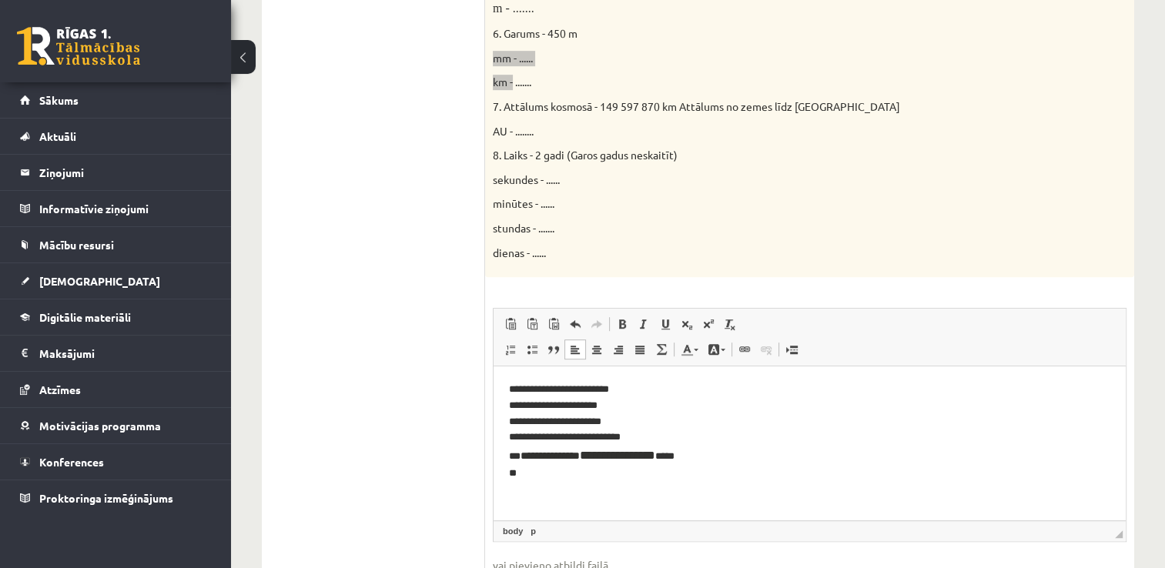
click at [543, 480] on p "**********" at bounding box center [810, 432] width 602 height 100
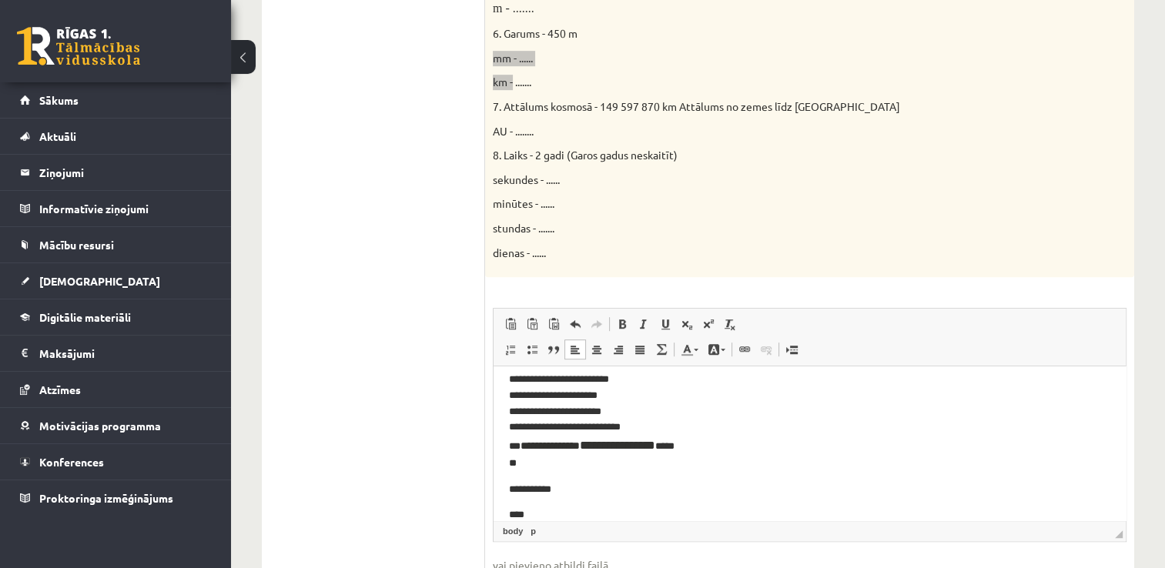
scroll to position [28, 0]
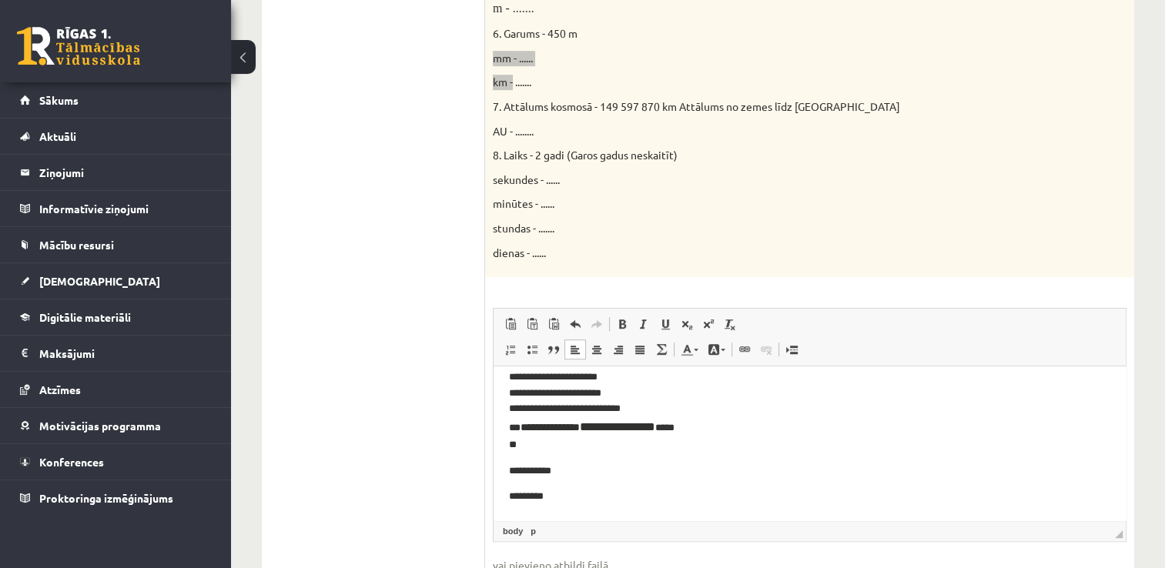
click at [510, 493] on p "*********" at bounding box center [804, 497] width 590 height 16
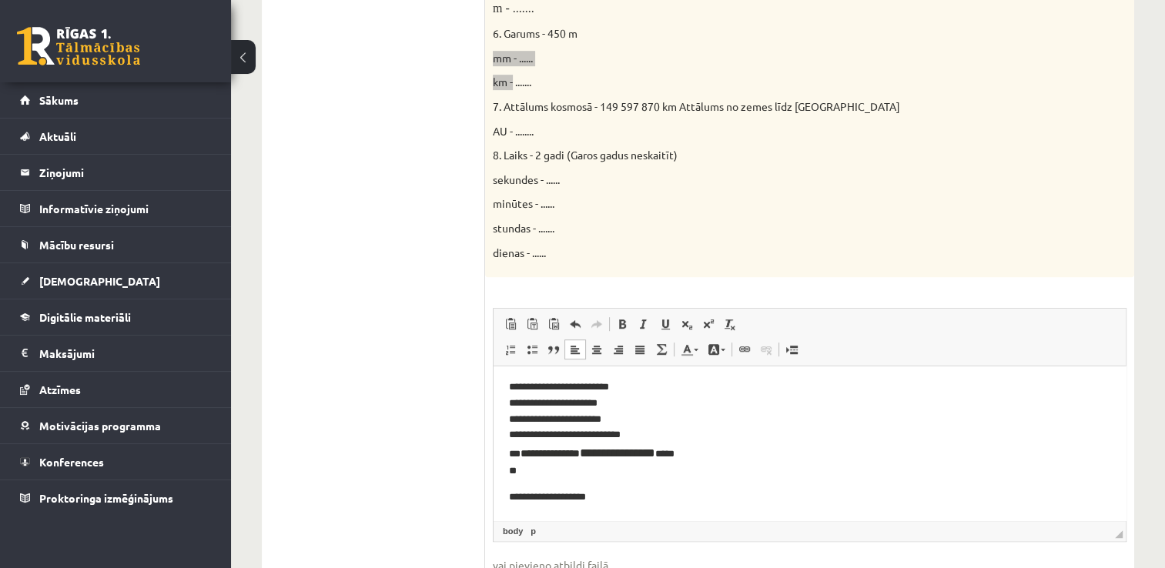
scroll to position [2, 0]
click at [510, 493] on p "**********" at bounding box center [804, 498] width 590 height 16
drag, startPoint x: 641, startPoint y: 478, endPoint x: 631, endPoint y: 495, distance: 19.3
click at [631, 495] on html "**********" at bounding box center [809, 431] width 632 height 131
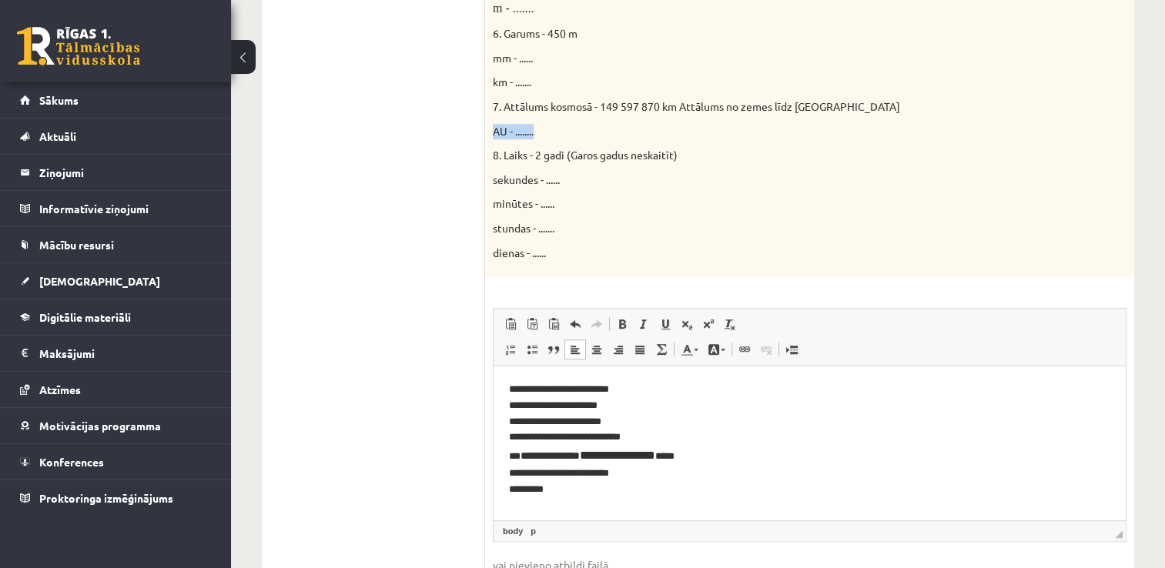
drag, startPoint x: 493, startPoint y: 127, endPoint x: 537, endPoint y: 128, distance: 43.9
click at [537, 128] on p "AU - ........" at bounding box center [771, 131] width 557 height 15
click at [539, 489] on p "**********" at bounding box center [810, 439] width 602 height 115
drag, startPoint x: 490, startPoint y: 178, endPoint x: 557, endPoint y: 248, distance: 96.9
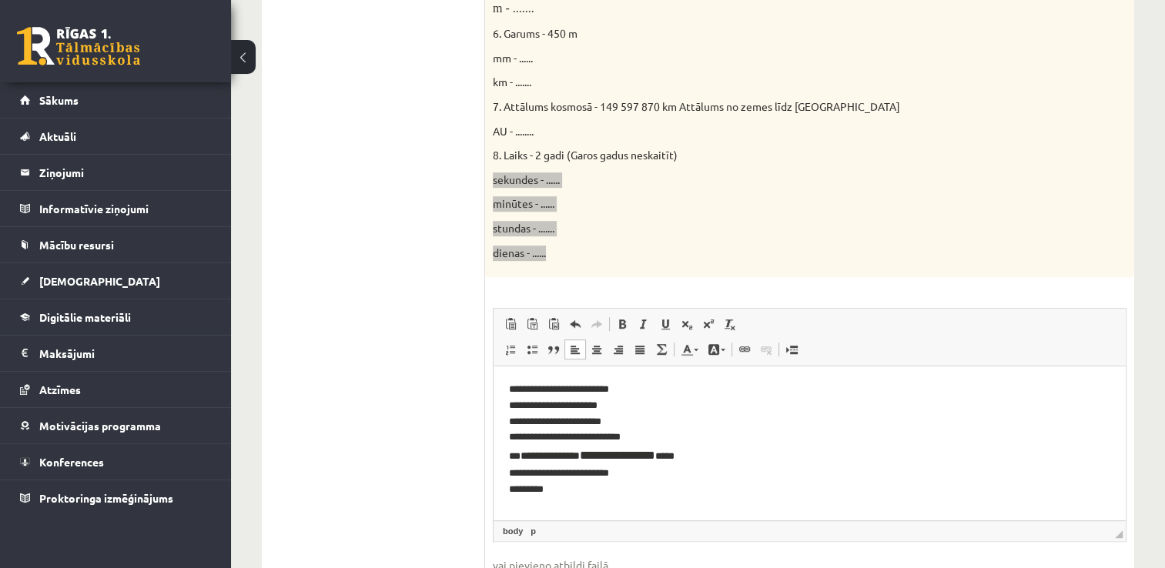
click at [521, 506] on html "**********" at bounding box center [809, 439] width 632 height 146
click at [550, 490] on p "**********" at bounding box center [810, 439] width 602 height 115
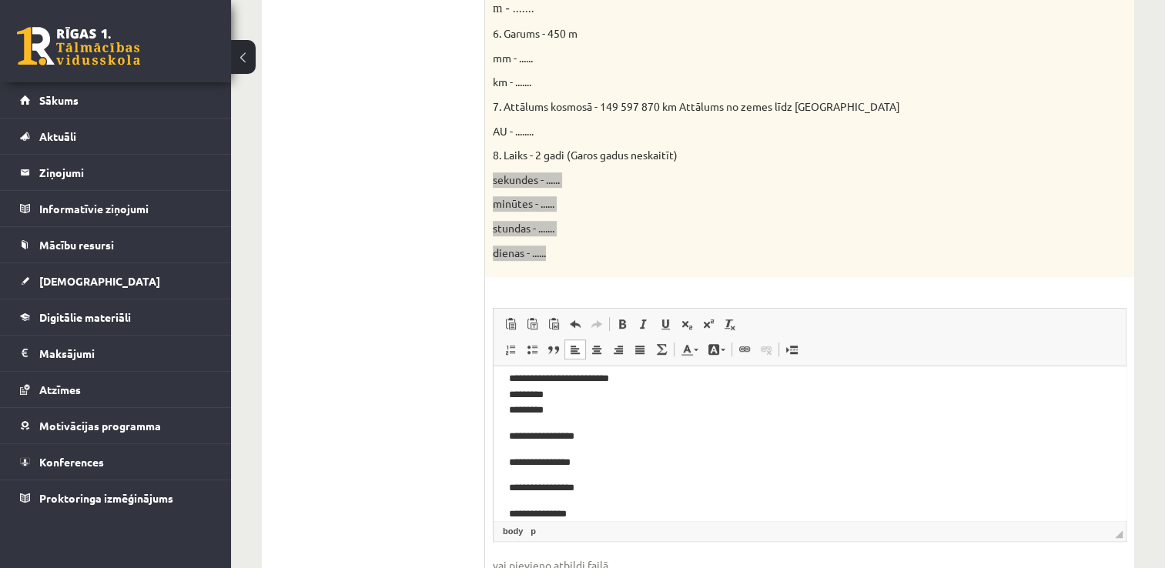
scroll to position [112, 0]
click at [509, 497] on p "**********" at bounding box center [804, 497] width 590 height 16
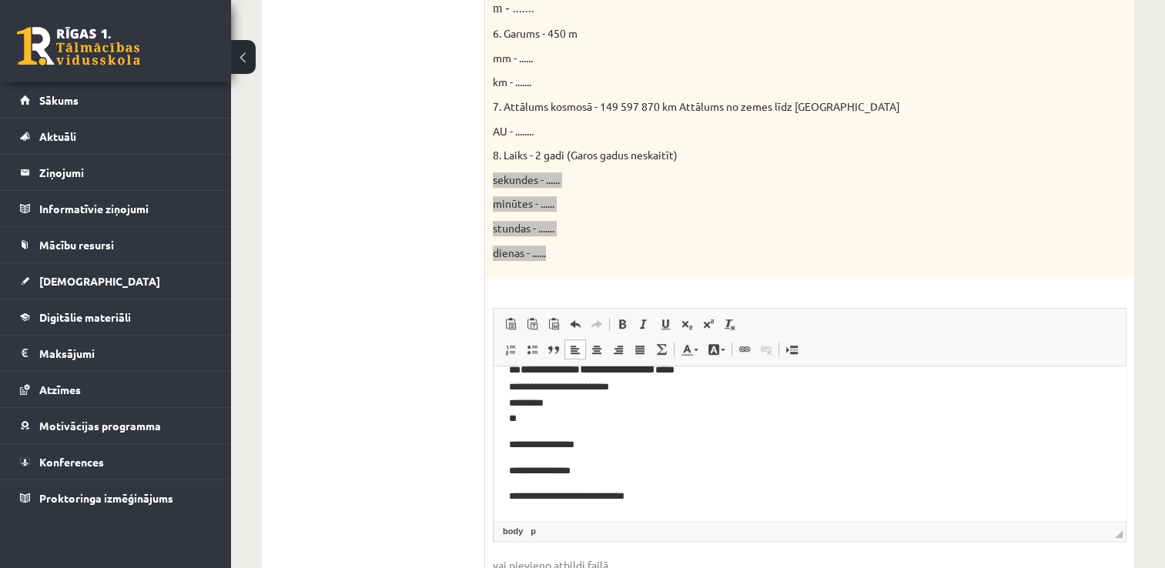
click at [509, 497] on p "**********" at bounding box center [804, 497] width 590 height 16
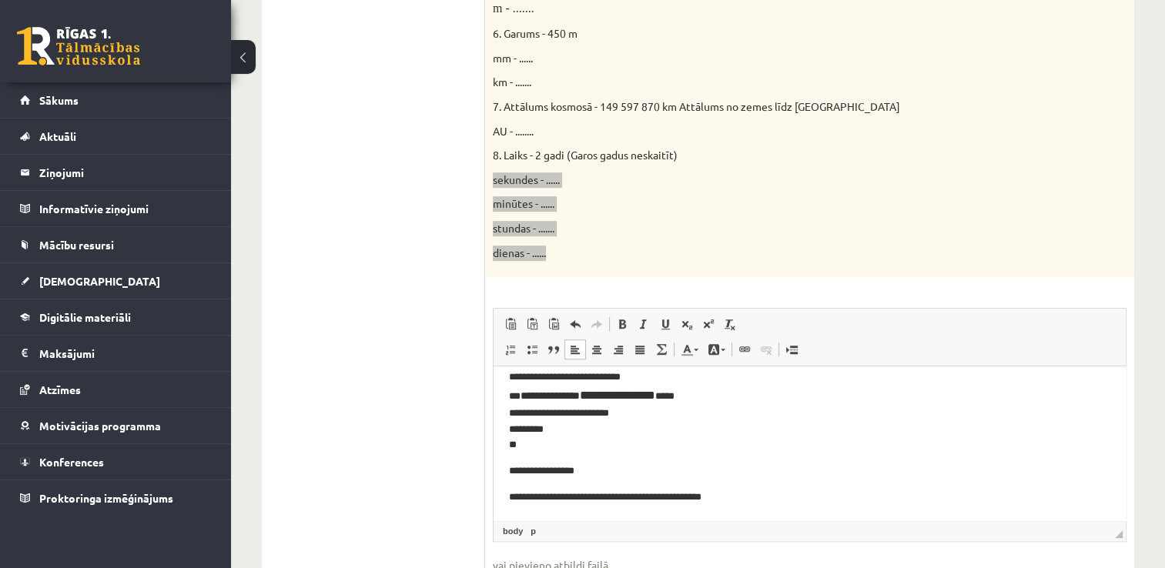
click at [509, 493] on p "**********" at bounding box center [804, 498] width 590 height 16
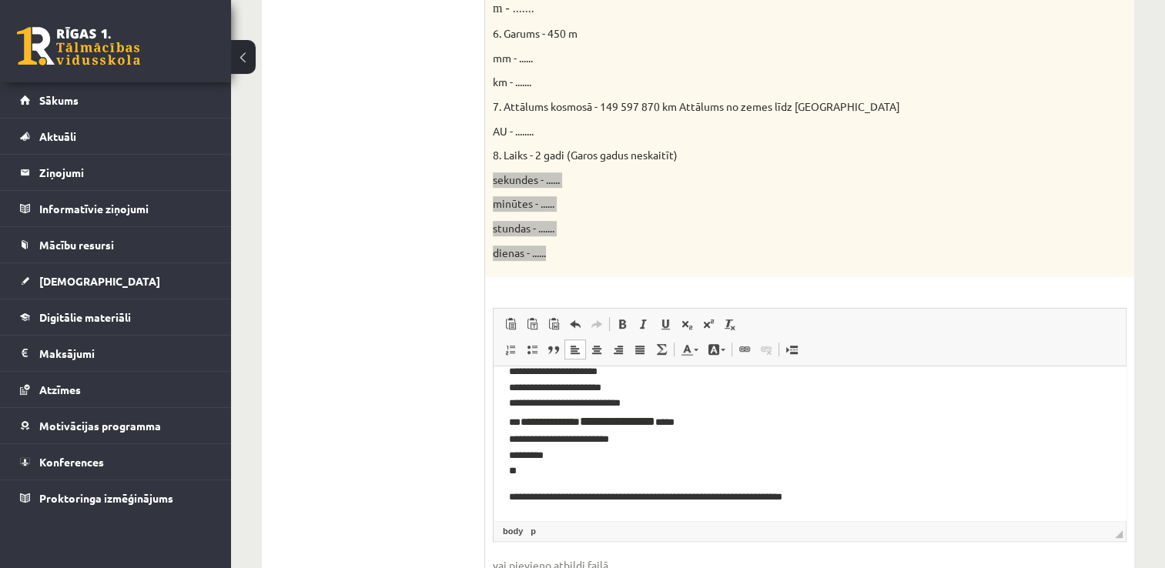
click at [506, 496] on html "**********" at bounding box center [809, 427] width 632 height 189
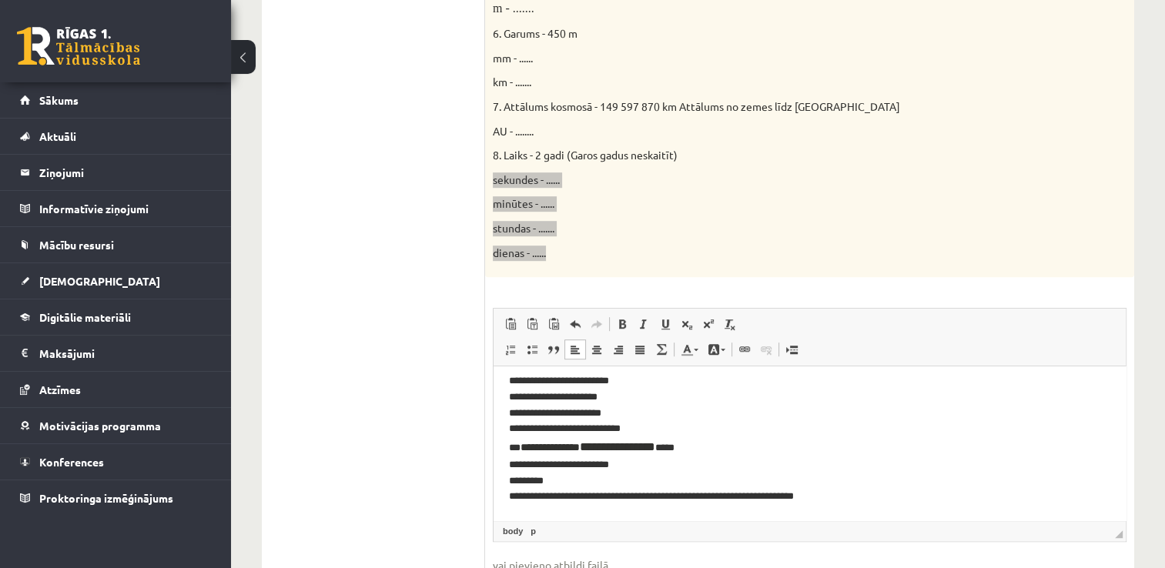
click at [623, 490] on p "**********" at bounding box center [804, 439] width 590 height 132
click at [868, 494] on p "**********" at bounding box center [804, 439] width 590 height 132
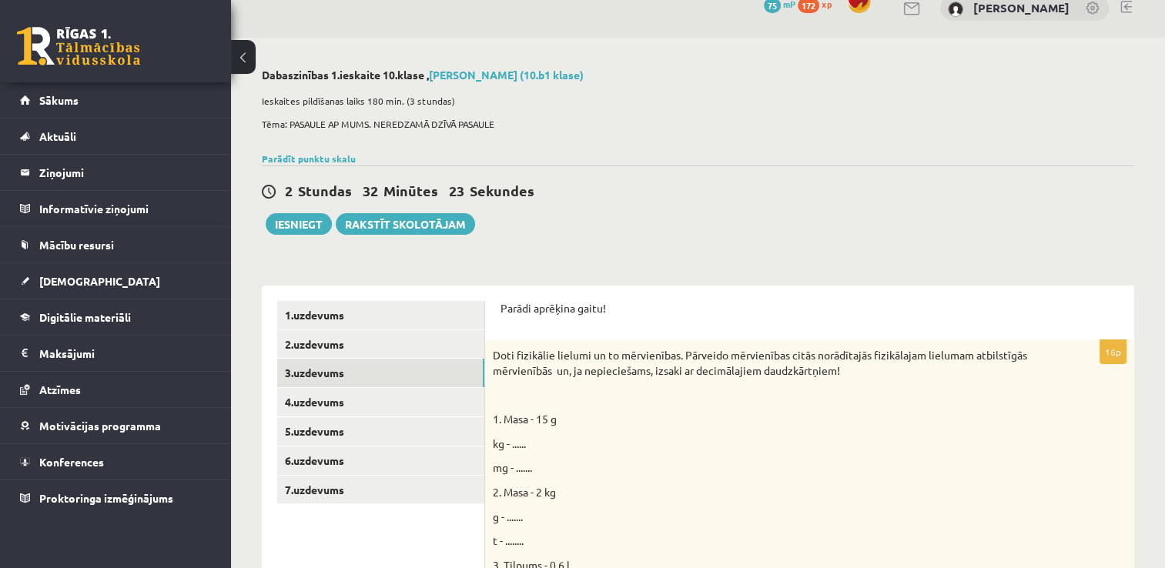
scroll to position [0, 0]
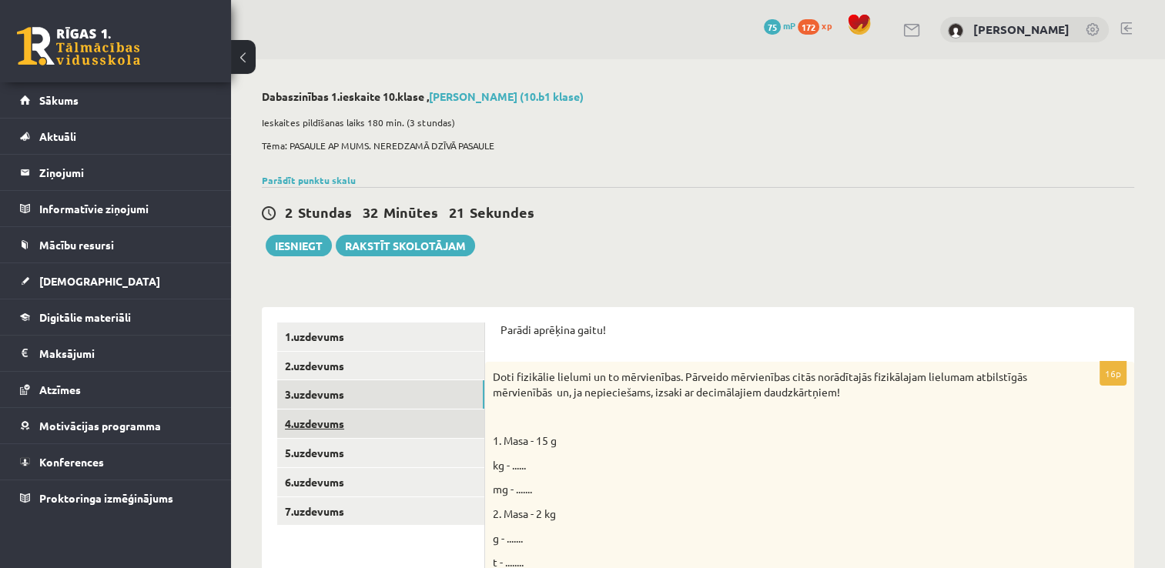
click at [320, 427] on link "4.uzdevums" at bounding box center [380, 424] width 207 height 28
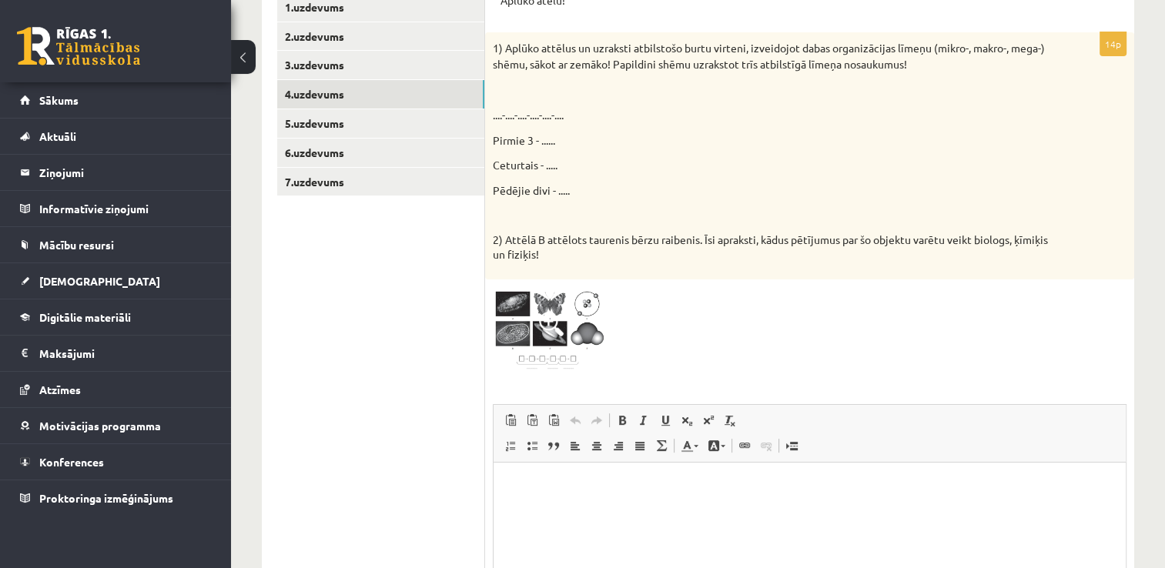
scroll to position [330, 0]
click at [528, 303] on img at bounding box center [550, 329] width 115 height 87
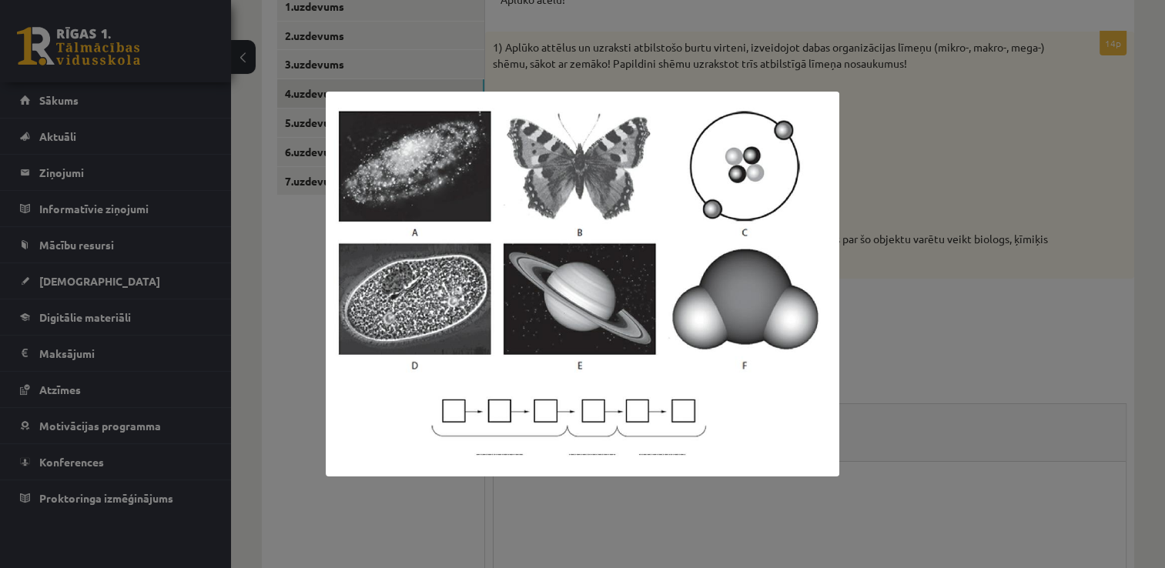
click at [928, 186] on div at bounding box center [582, 284] width 1165 height 568
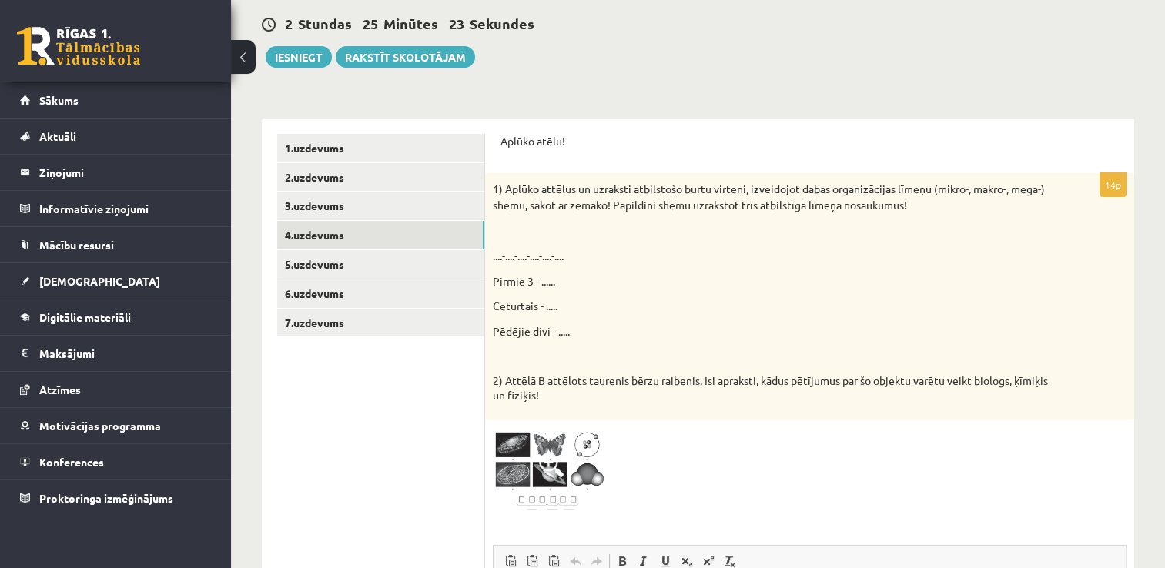
scroll to position [186, 0]
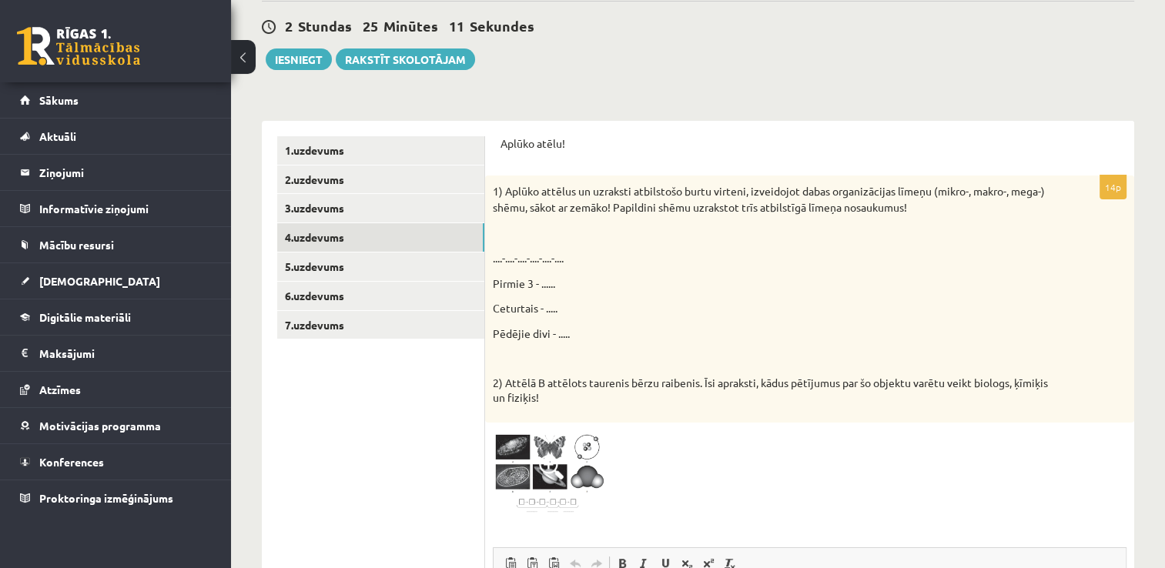
click at [525, 504] on img at bounding box center [550, 473] width 115 height 87
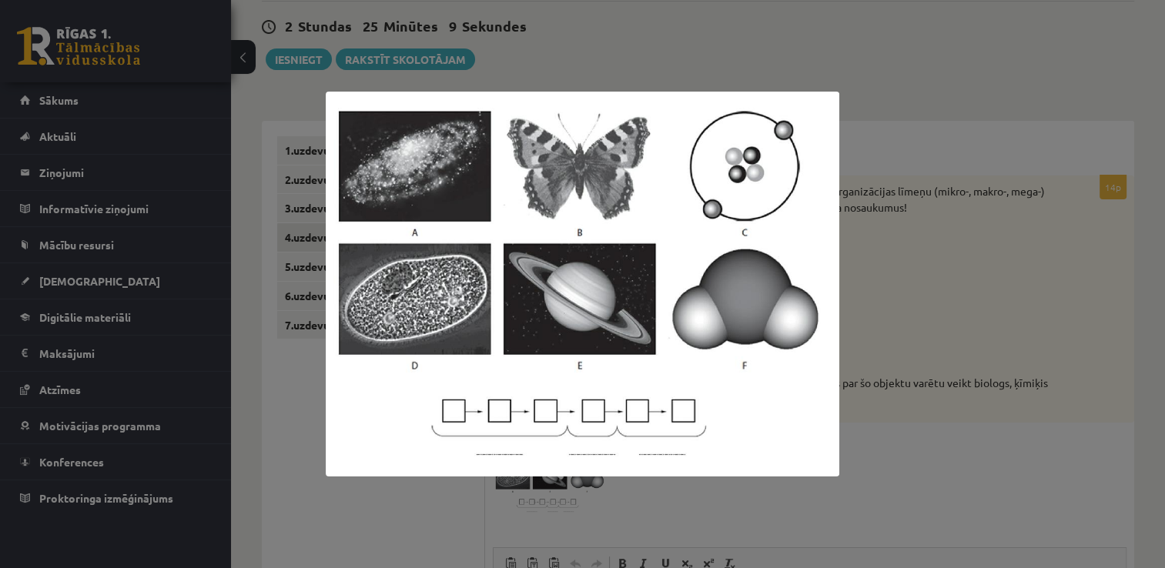
click at [453, 412] on img at bounding box center [582, 284] width 513 height 385
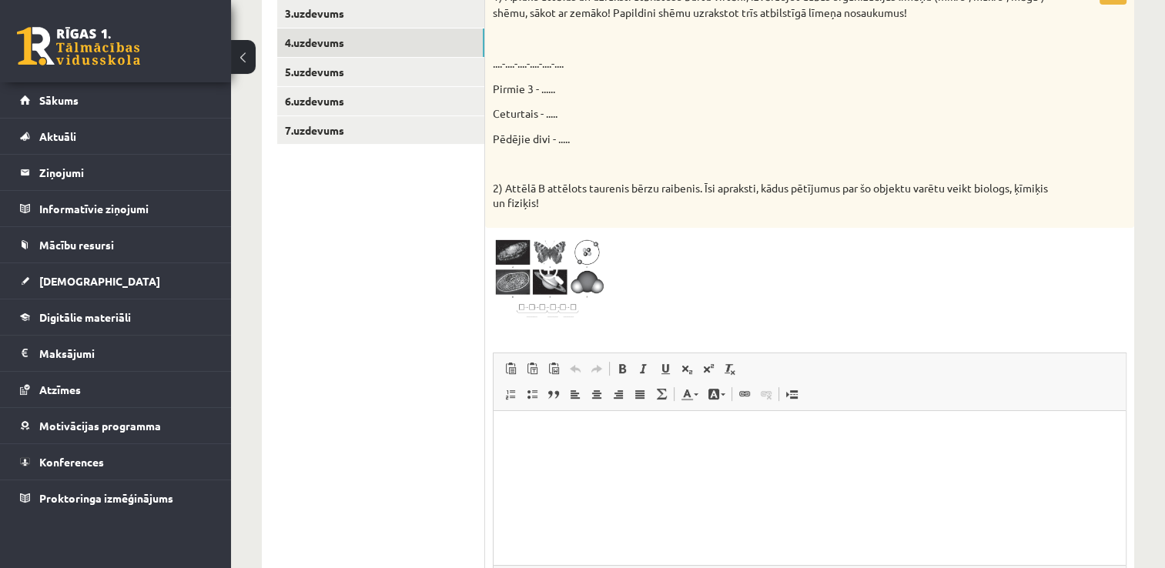
scroll to position [380, 0]
click at [549, 437] on p "Editor, wiswyg-editor-user-answer-47025026919460" at bounding box center [809, 435] width 601 height 16
click at [547, 266] on span at bounding box center [551, 273] width 25 height 25
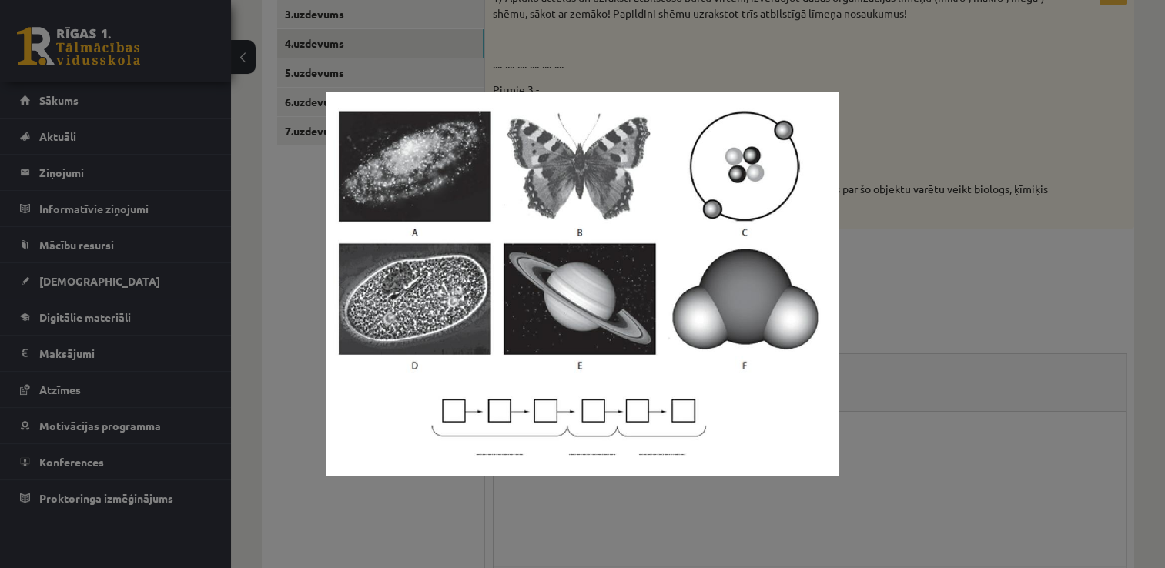
click at [918, 225] on div at bounding box center [582, 284] width 1165 height 568
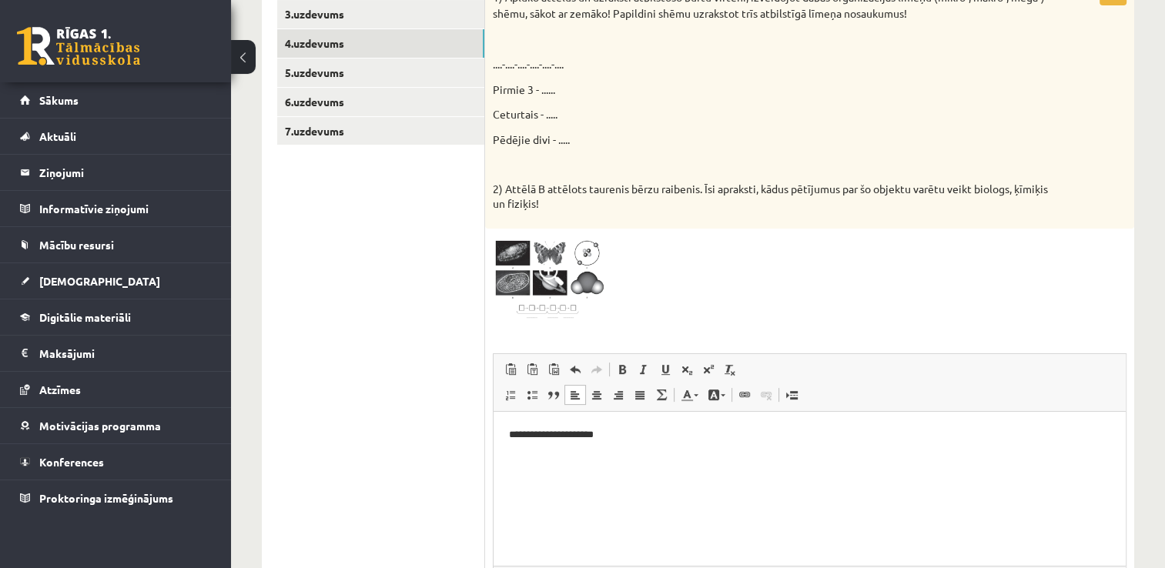
click at [590, 433] on p "**********" at bounding box center [810, 435] width 602 height 16
click at [617, 433] on p "**********" at bounding box center [810, 435] width 602 height 16
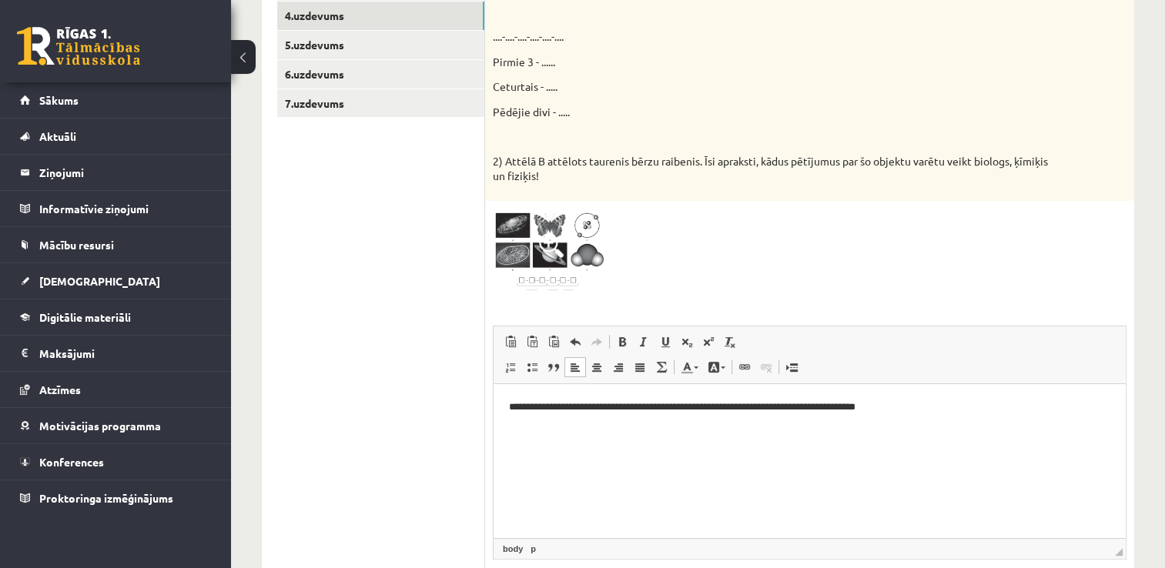
scroll to position [407, 0]
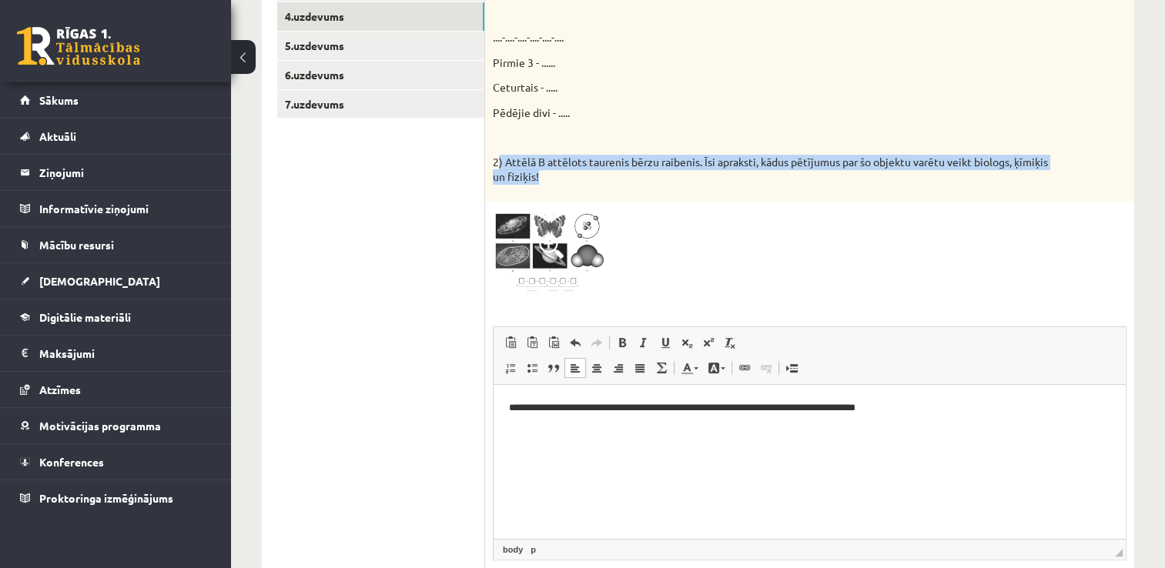
drag, startPoint x: 498, startPoint y: 155, endPoint x: 681, endPoint y: 188, distance: 185.4
click at [681, 188] on div "1) Aplūko attēlus un uzraksti atbilstošo burtu virteni, izveidojot dabas organi…" at bounding box center [809, 78] width 649 height 246
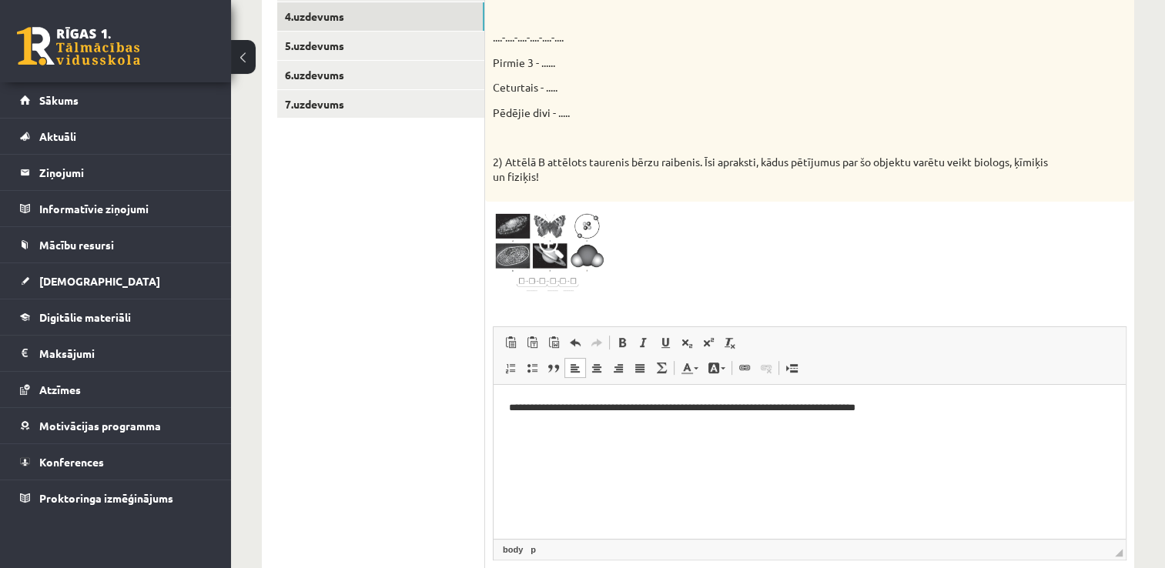
drag, startPoint x: 681, startPoint y: 188, endPoint x: 751, endPoint y: 217, distance: 76.6
click at [751, 217] on div at bounding box center [810, 252] width 634 height 87
click at [918, 418] on html "**********" at bounding box center [809, 408] width 632 height 47
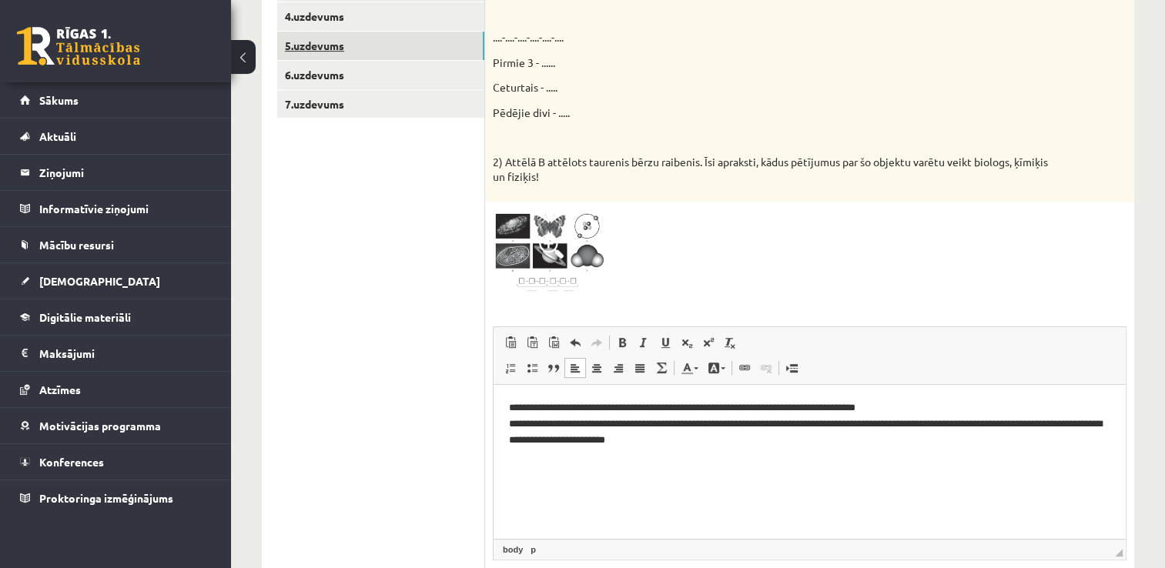
click at [366, 50] on link "5.uzdevums" at bounding box center [380, 46] width 207 height 28
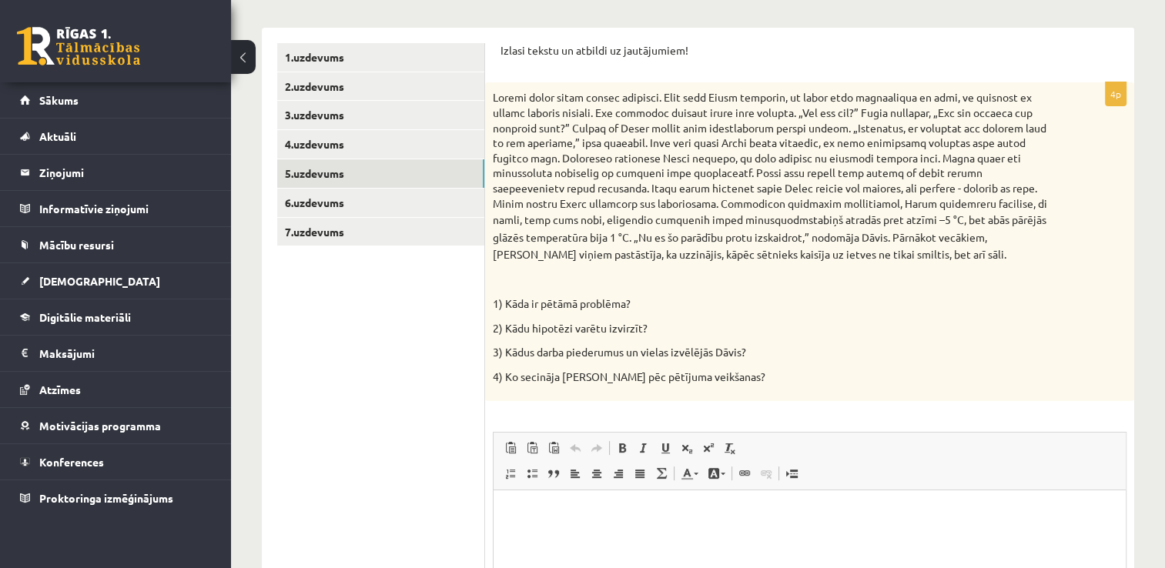
scroll to position [249, 0]
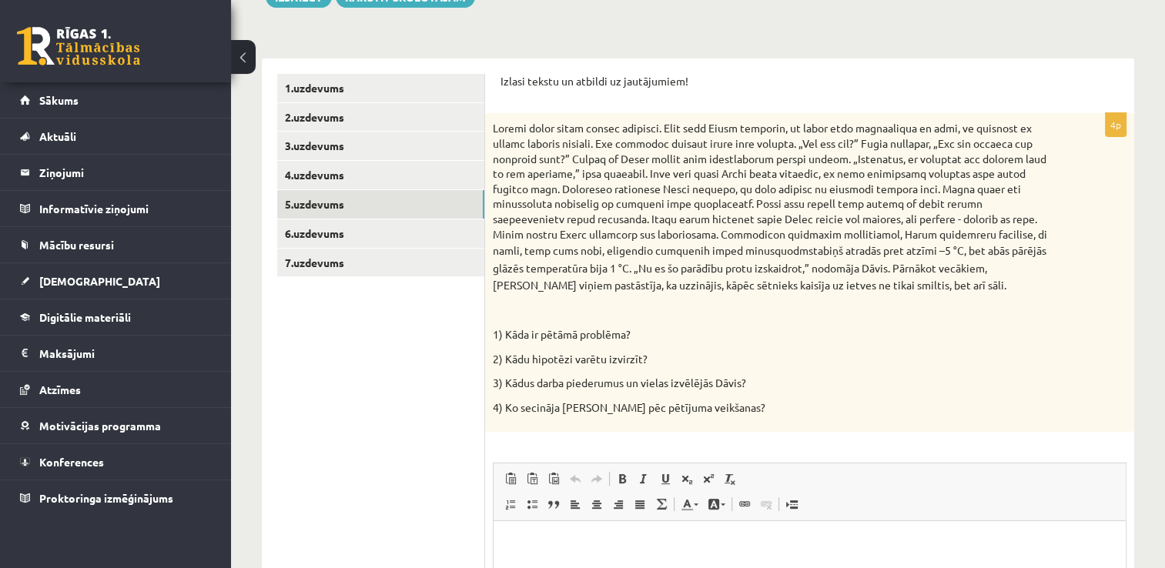
click at [490, 120] on div "stabiņš atradās pret atzīmi –5 °C, bet abās pārējās glāzēs temperatūra bija 1 °…" at bounding box center [809, 272] width 649 height 319
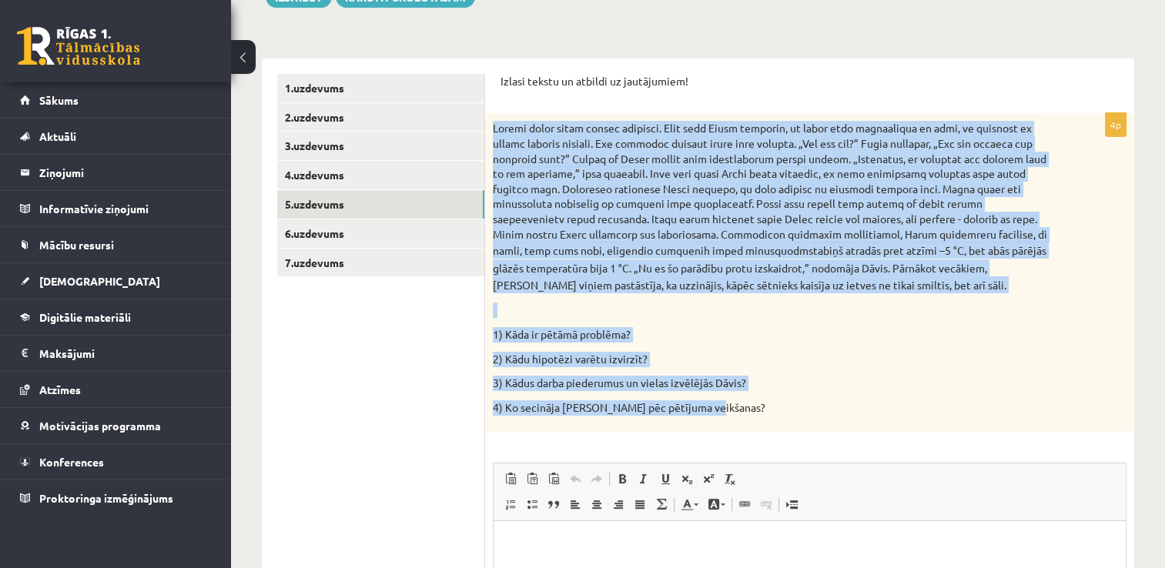
drag, startPoint x: 492, startPoint y: 127, endPoint x: 740, endPoint y: 411, distance: 377.0
click at [740, 411] on div "stabiņš atradās pret atzīmi –5 °C, bet abās pārējās glāzēs temperatūra bija 1 °…" at bounding box center [809, 272] width 649 height 319
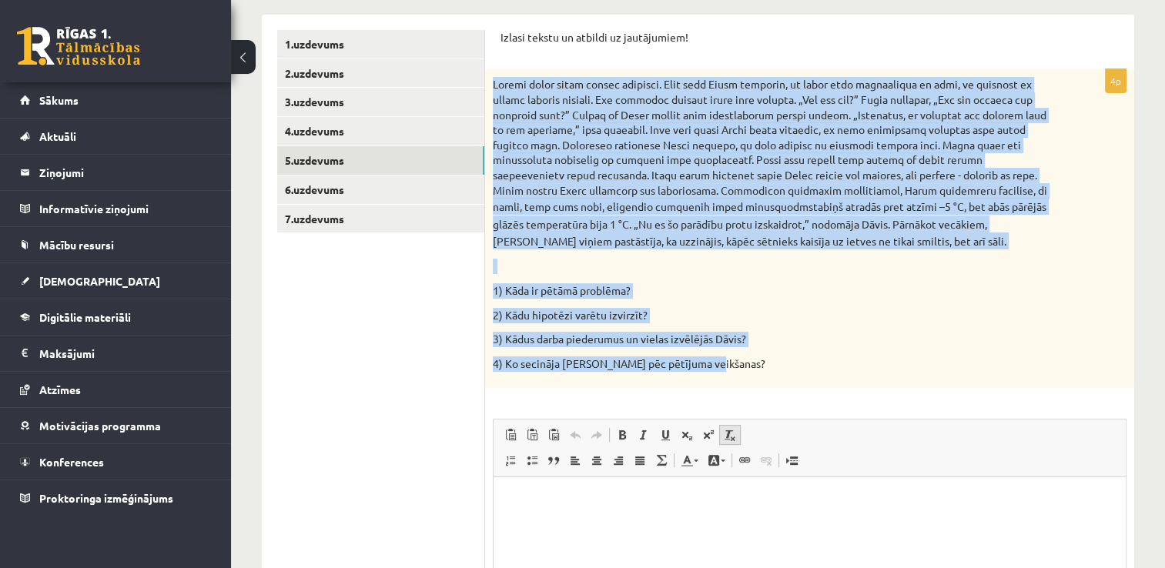
scroll to position [326, 0]
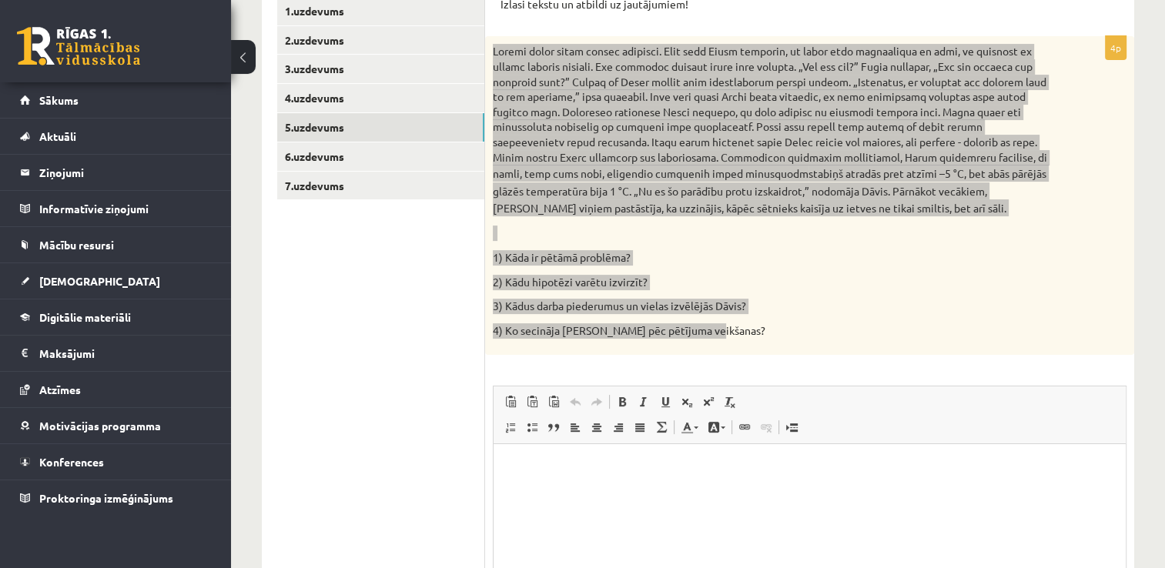
click at [603, 477] on html at bounding box center [809, 467] width 632 height 47
drag, startPoint x: 507, startPoint y: 472, endPoint x: 513, endPoint y: 479, distance: 8.8
click at [509, 472] on html "**********" at bounding box center [809, 467] width 632 height 47
click at [514, 491] on html "**********" at bounding box center [809, 467] width 632 height 47
click at [923, 466] on p "**********" at bounding box center [810, 468] width 602 height 16
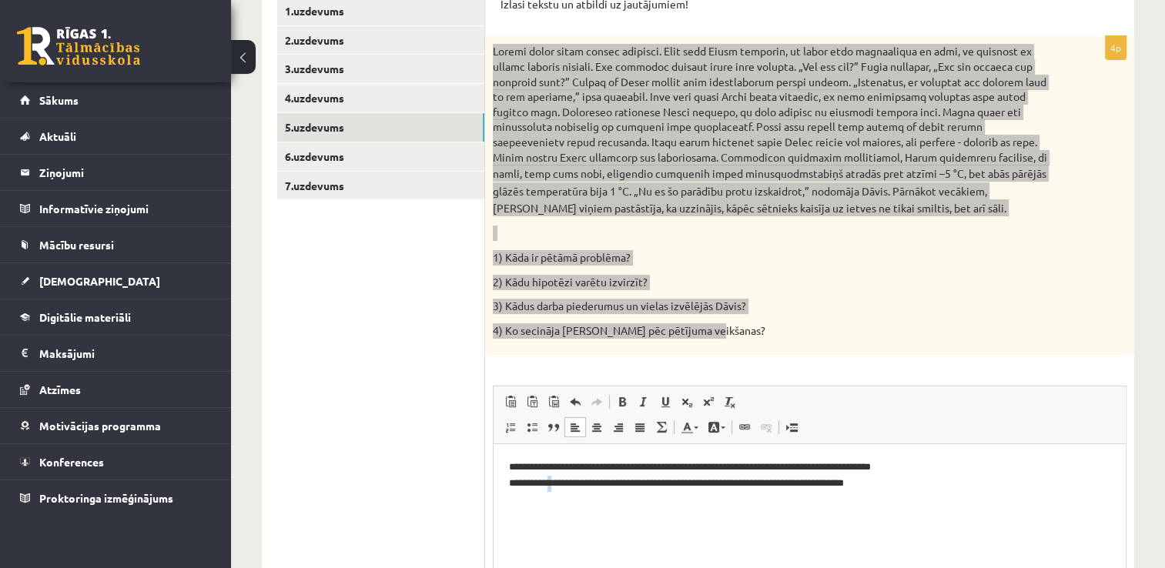
click at [523, 487] on p "**********" at bounding box center [810, 476] width 602 height 32
click at [521, 489] on p "**********" at bounding box center [810, 476] width 602 height 32
click at [521, 488] on p "**********" at bounding box center [810, 476] width 602 height 32
click at [882, 490] on p "**********" at bounding box center [810, 476] width 602 height 32
click at [533, 516] on p "**********" at bounding box center [810, 492] width 602 height 64
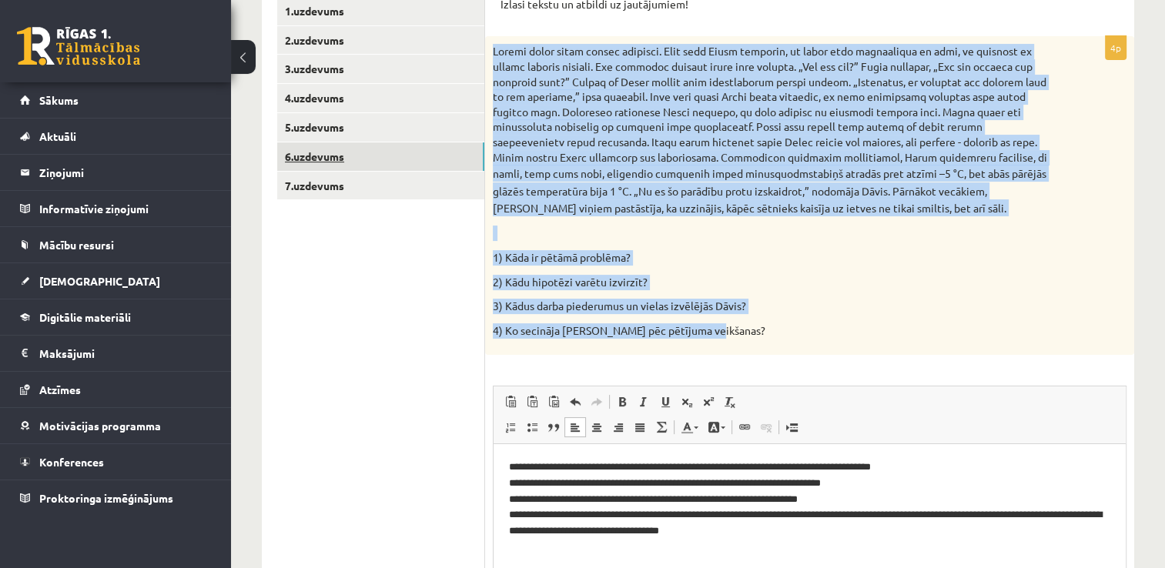
click at [348, 159] on link "6.uzdevums" at bounding box center [380, 156] width 207 height 28
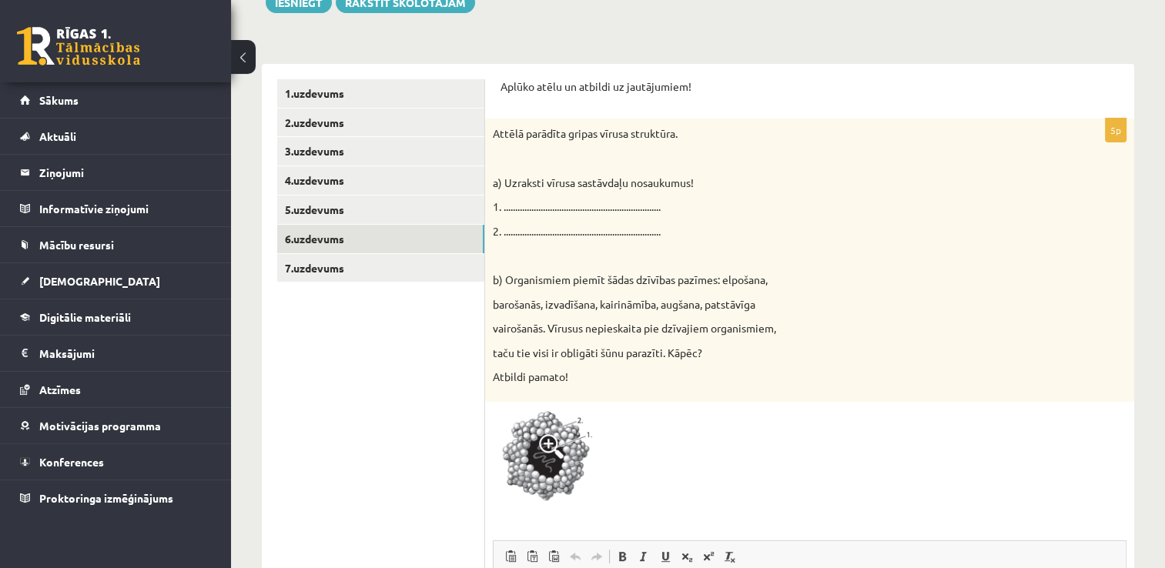
scroll to position [242, 0]
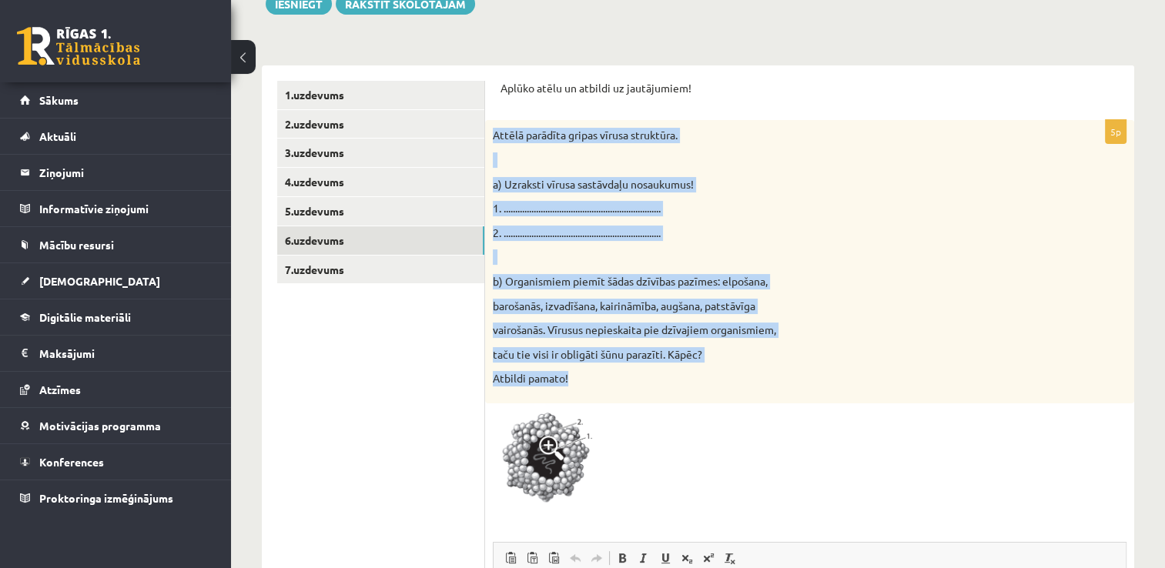
drag, startPoint x: 496, startPoint y: 129, endPoint x: 770, endPoint y: 368, distance: 363.9
click at [770, 368] on div "Attēlā parādīta gripas vīrusa struktūra. a) Uzraksti vīrusa sastāvdaļu nosaukum…" at bounding box center [809, 261] width 649 height 283
drag, startPoint x: 644, startPoint y: 405, endPoint x: 664, endPoint y: 430, distance: 31.7
click at [644, 404] on div "5p Attēlā parādīta gripas vīrusa struktūra. a) Uzraksti vīrusa sastāvdaļu nosau…" at bounding box center [809, 491] width 649 height 742
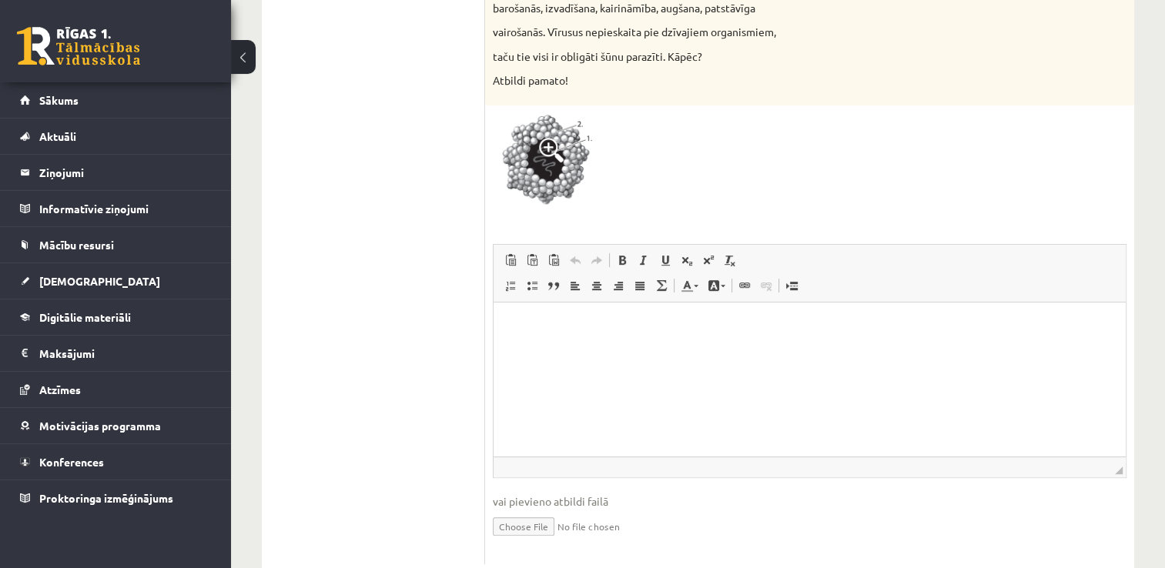
scroll to position [550, 0]
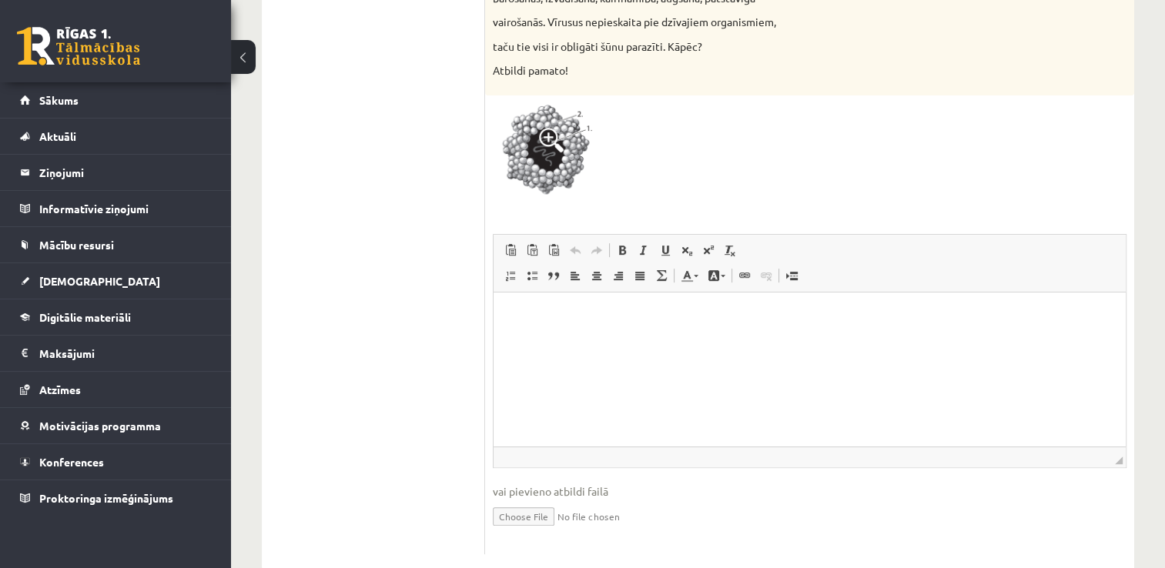
click at [568, 323] on html at bounding box center [809, 316] width 632 height 47
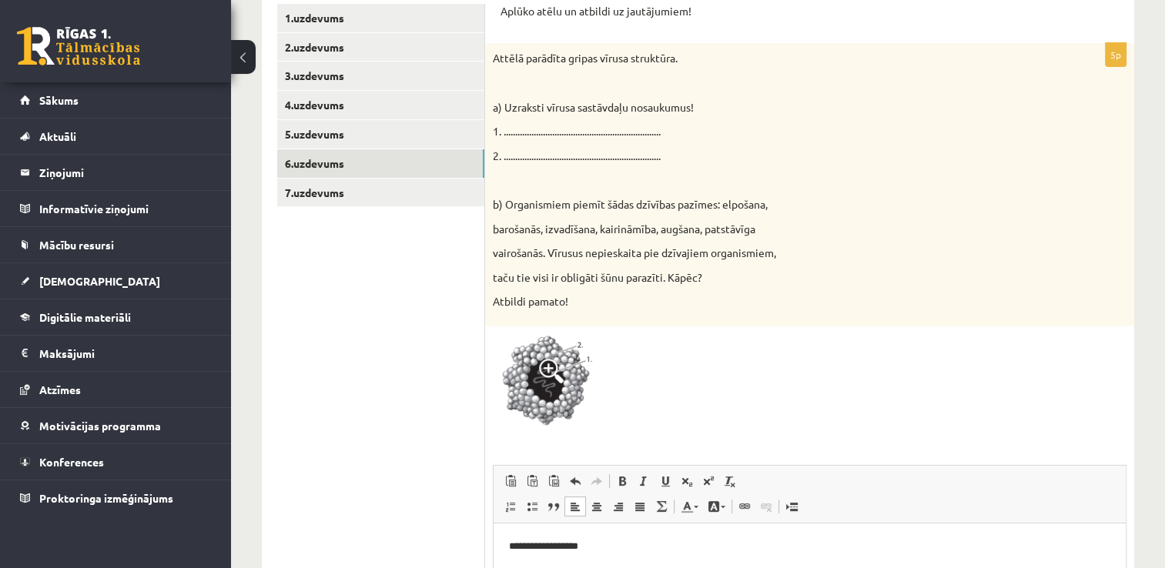
scroll to position [329, 0]
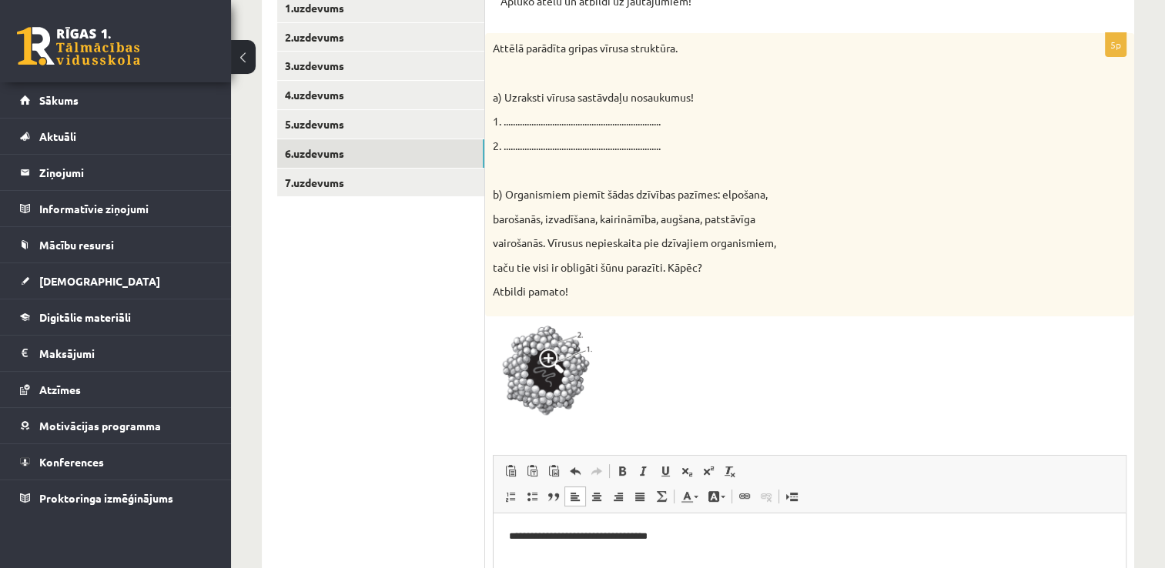
click at [651, 537] on p "**********" at bounding box center [810, 537] width 602 height 16
click at [673, 535] on p "**********" at bounding box center [810, 537] width 602 height 16
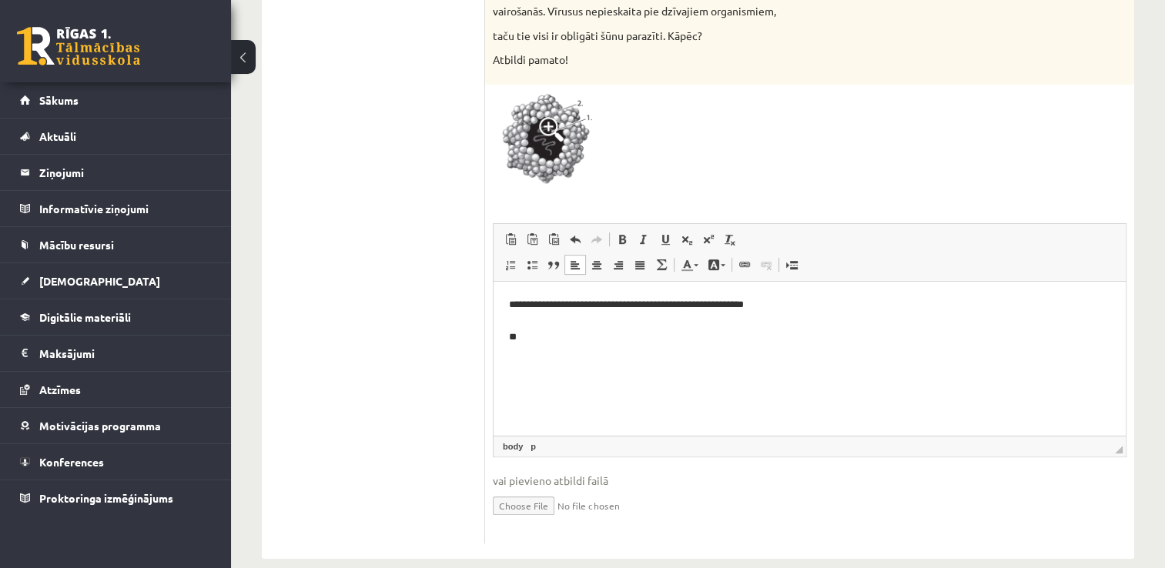
scroll to position [565, 0]
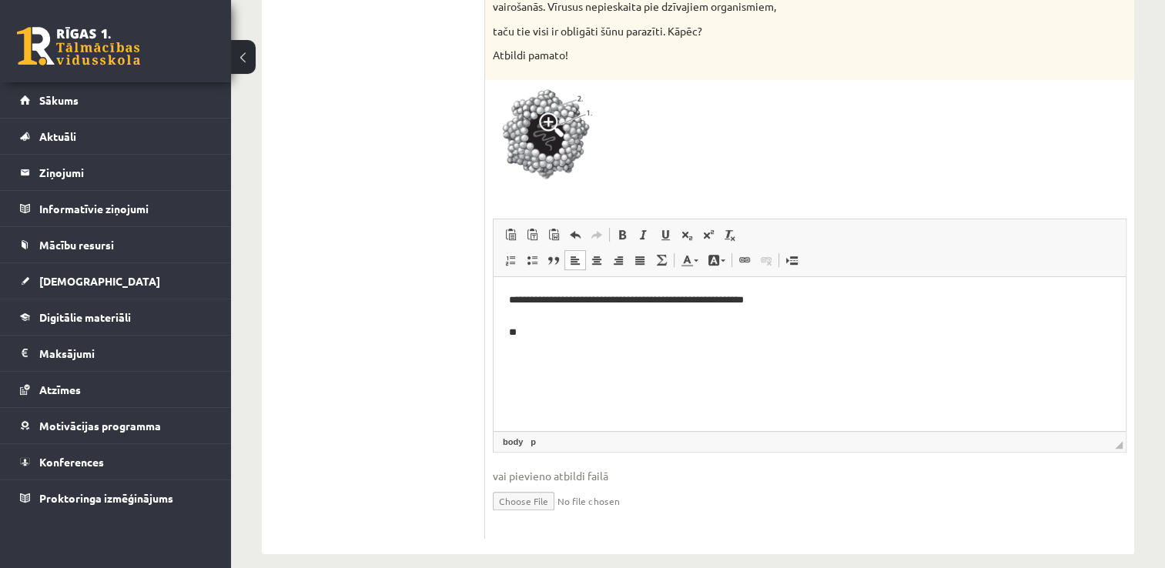
click at [553, 332] on p "**********" at bounding box center [810, 317] width 602 height 48
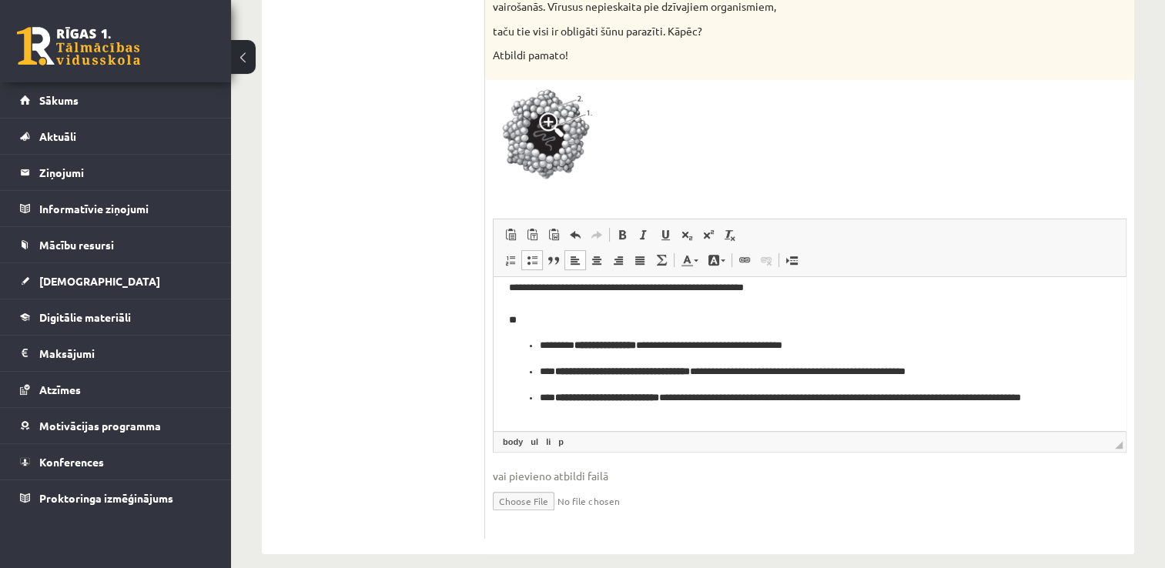
scroll to position [18, 0]
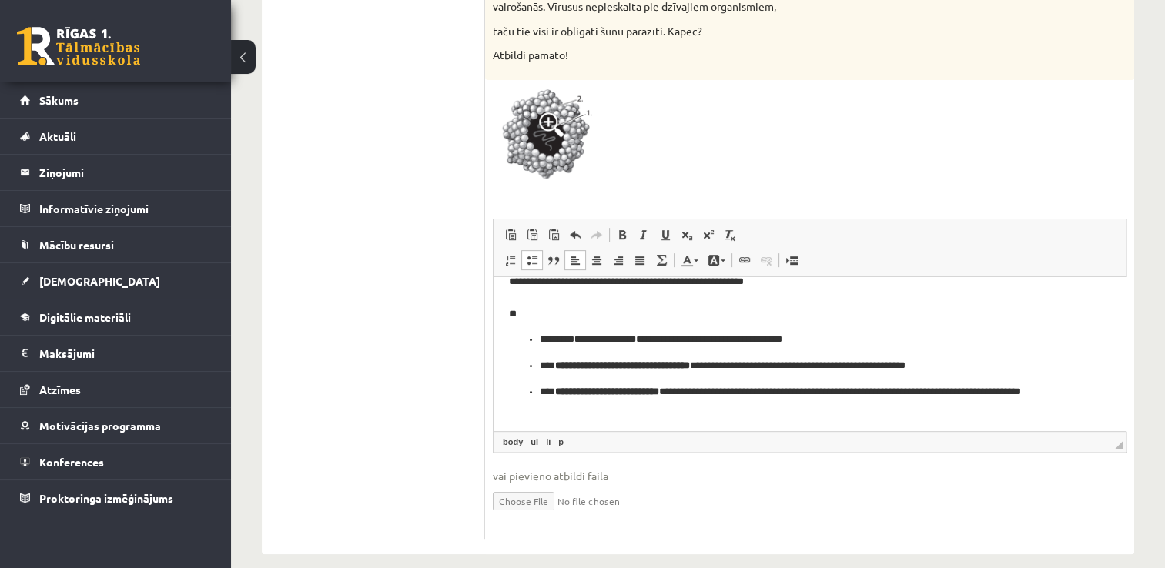
click at [572, 410] on p "**********" at bounding box center [804, 400] width 528 height 32
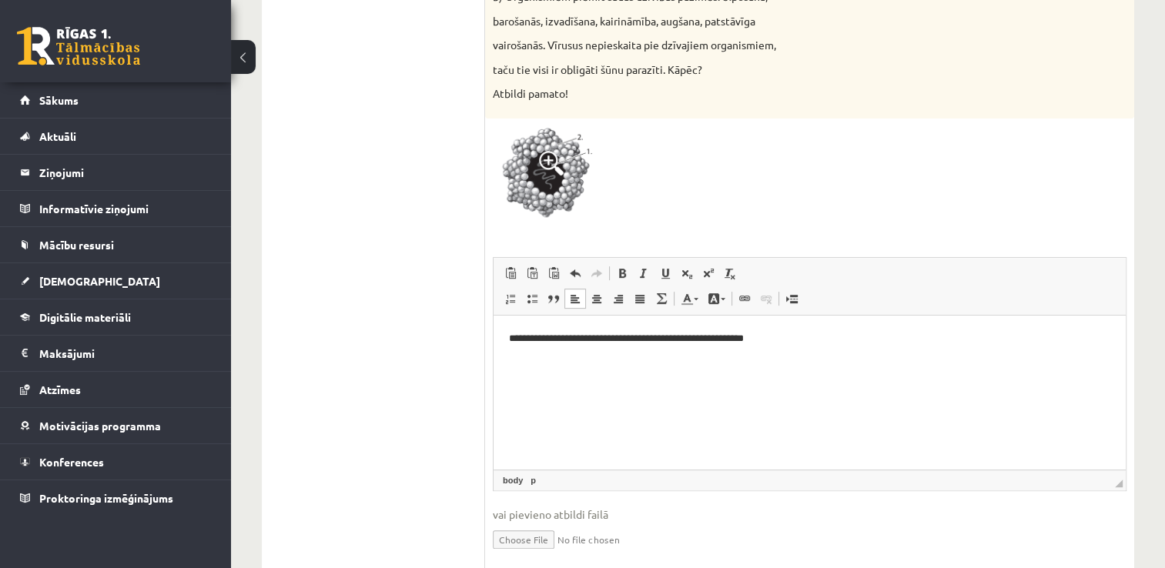
scroll to position [527, 0]
click at [557, 378] on html "**********" at bounding box center [809, 346] width 632 height 63
click at [544, 481] on span at bounding box center [544, 480] width 8 height 14
click at [533, 480] on link "p" at bounding box center [533, 480] width 12 height 14
click at [511, 483] on link "body" at bounding box center [513, 480] width 26 height 14
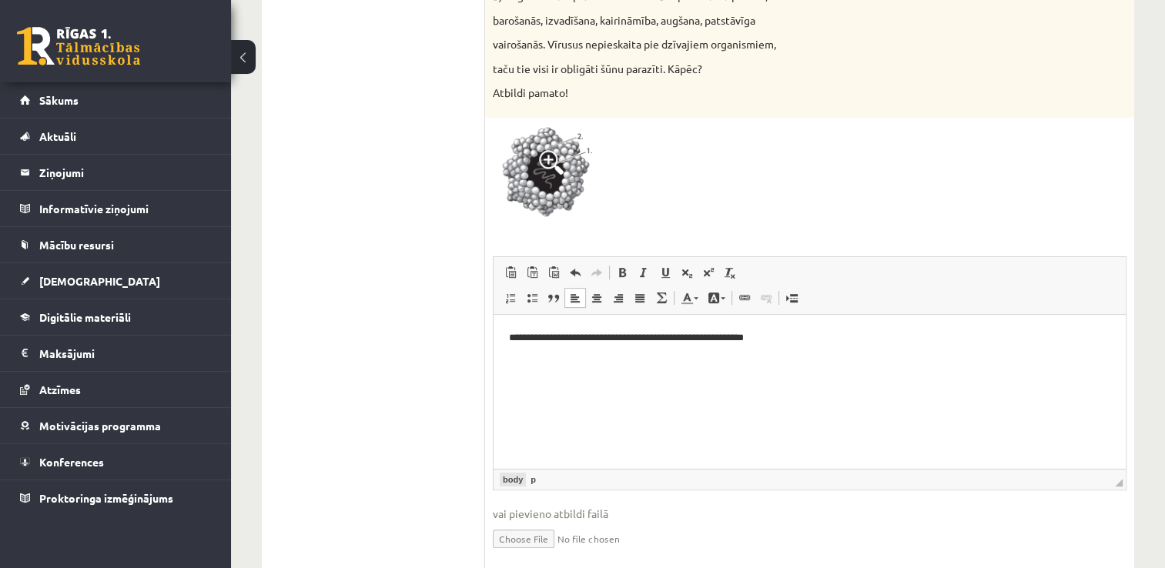
click at [511, 483] on link "body" at bounding box center [513, 480] width 26 height 14
click at [638, 378] on html "**********" at bounding box center [809, 346] width 632 height 63
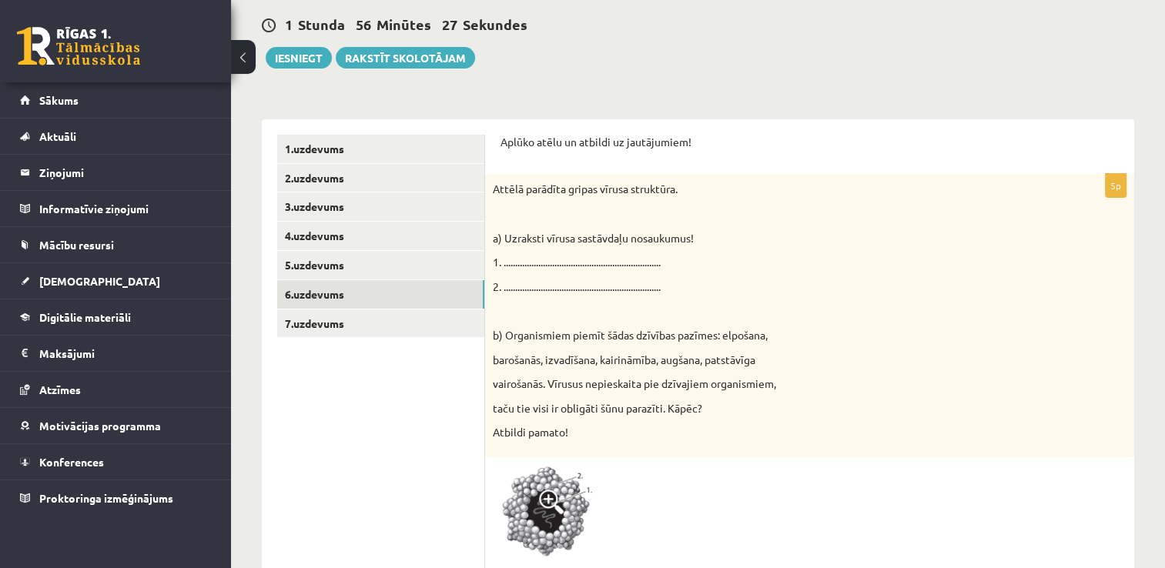
scroll to position [186, 0]
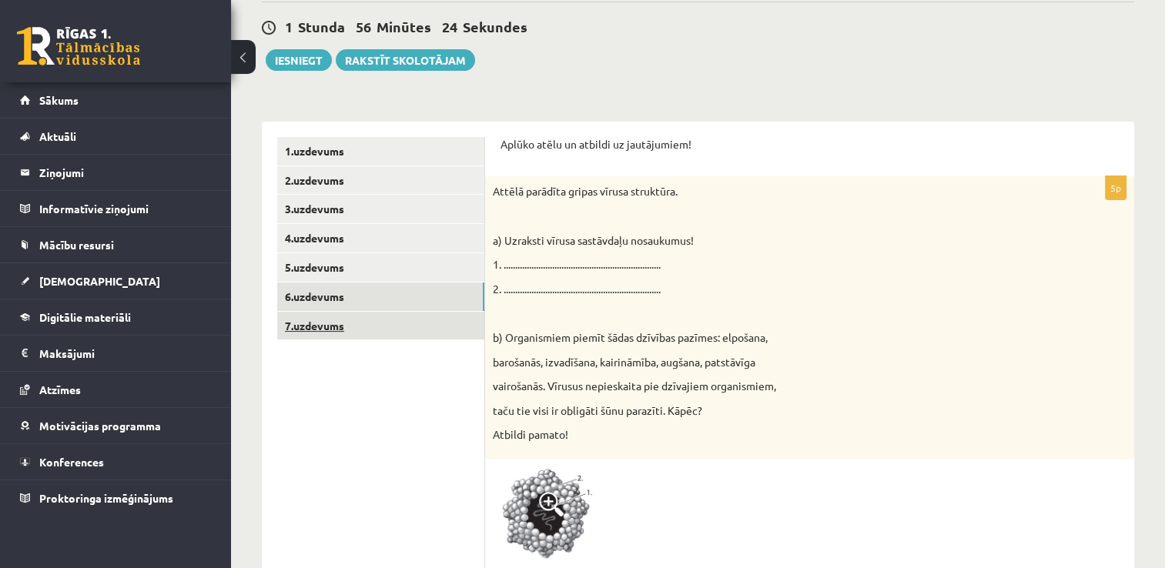
click at [361, 326] on link "7.uzdevums" at bounding box center [380, 326] width 207 height 28
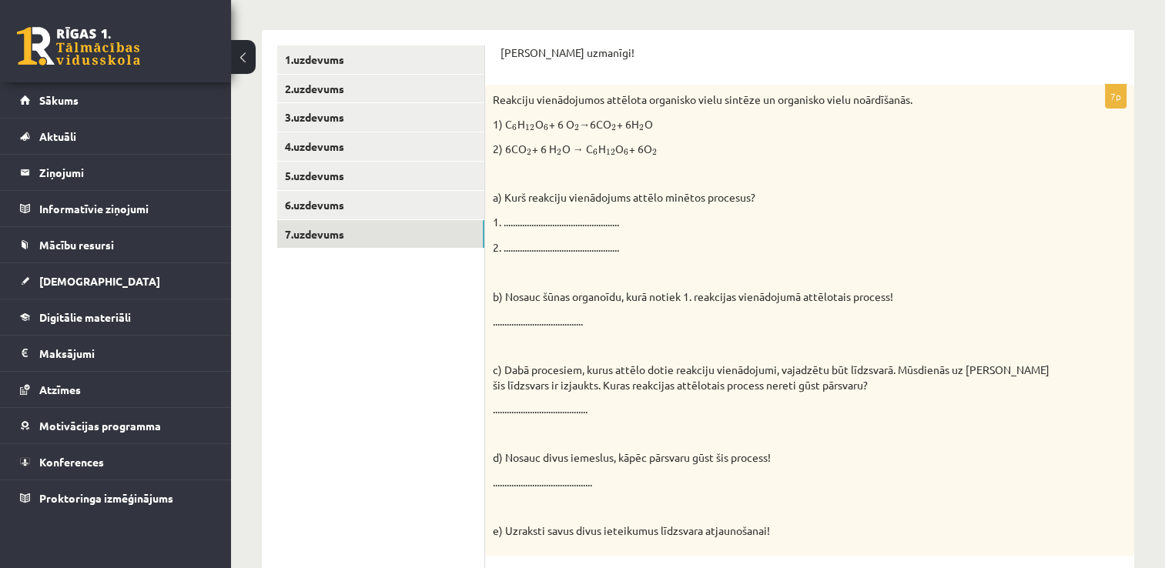
scroll to position [274, 0]
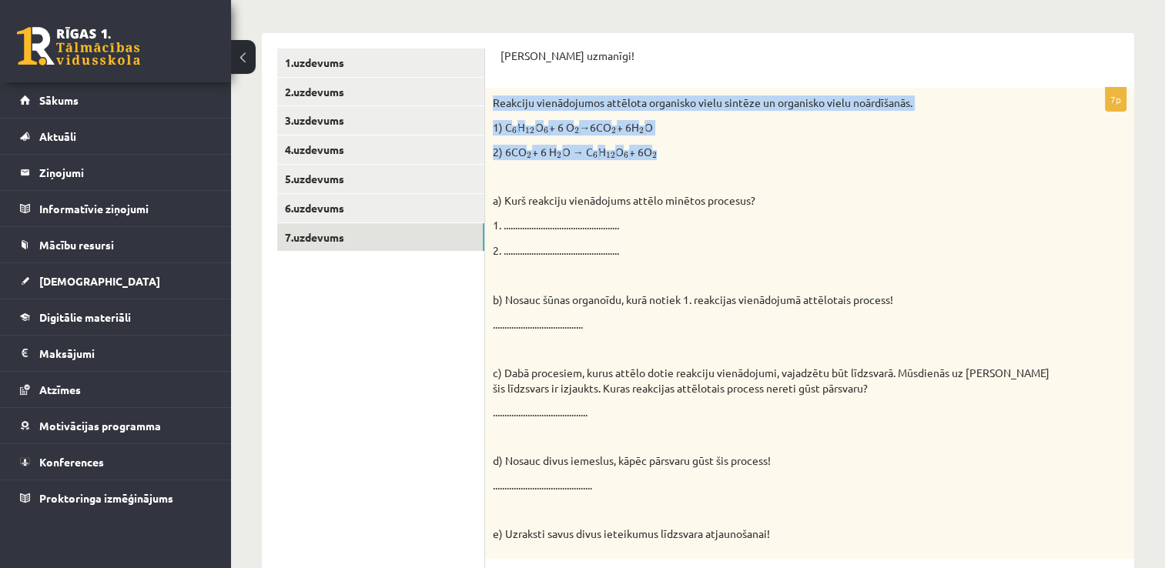
drag, startPoint x: 493, startPoint y: 101, endPoint x: 699, endPoint y: 149, distance: 211.8
click at [699, 149] on div "Reakciju vienādojumos attēlota organisko vielu sintēze un organisko vielu noārd…" at bounding box center [809, 323] width 649 height 470
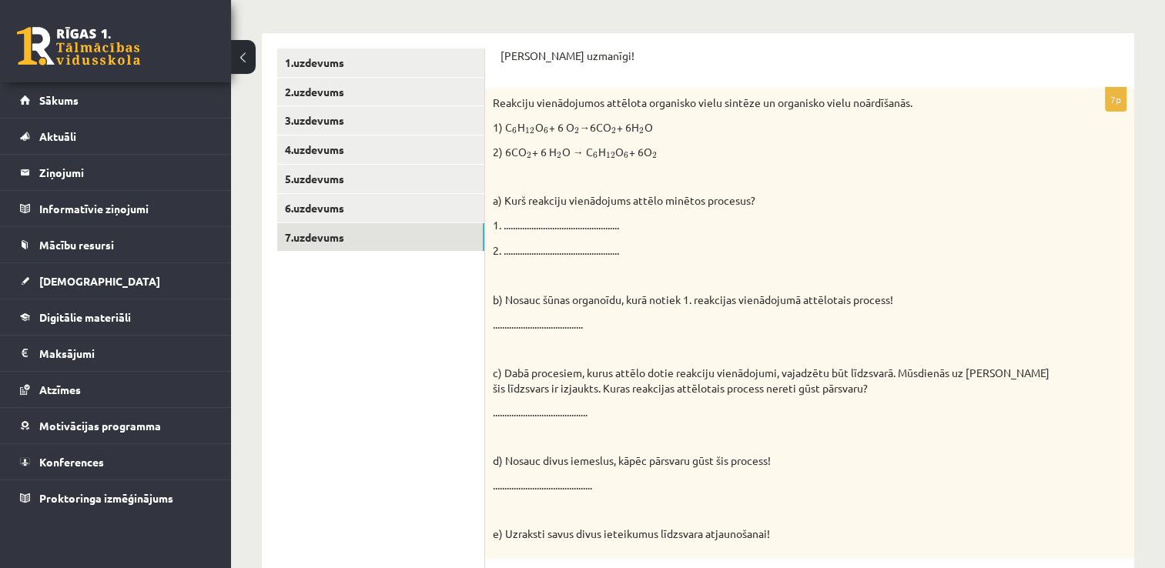
click at [807, 229] on p "1. .................................................." at bounding box center [771, 225] width 557 height 15
drag, startPoint x: 505, startPoint y: 200, endPoint x: 785, endPoint y: 199, distance: 280.2
click at [785, 199] on p "a) Kurš reakciju vienādojums attēlo minētos procesus?" at bounding box center [771, 200] width 557 height 15
drag, startPoint x: 785, startPoint y: 199, endPoint x: 902, endPoint y: 212, distance: 117.8
click at [902, 212] on div "Reakciju vienādojumos attēlota organisko vielu sintēze un organisko vielu noārd…" at bounding box center [809, 323] width 649 height 470
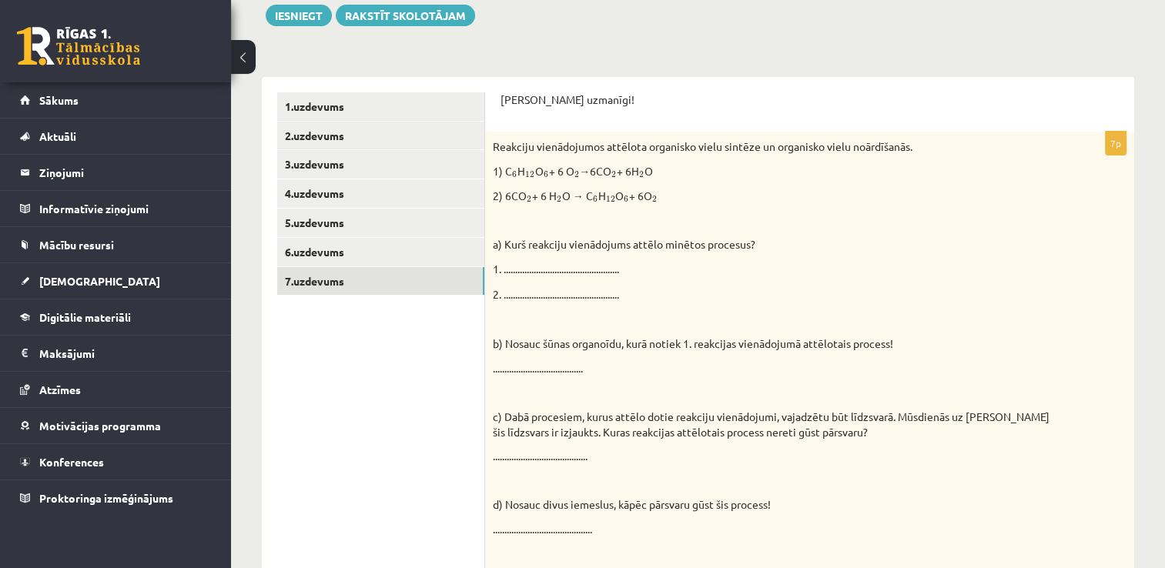
scroll to position [231, 0]
click at [530, 276] on p "1. .................................................." at bounding box center [771, 268] width 557 height 15
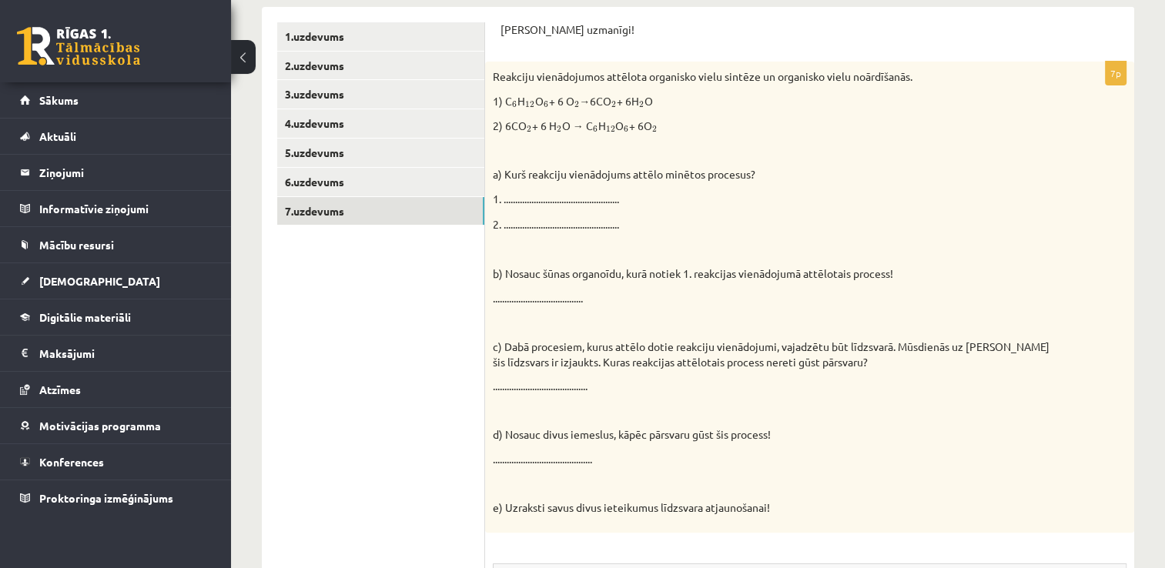
scroll to position [276, 0]
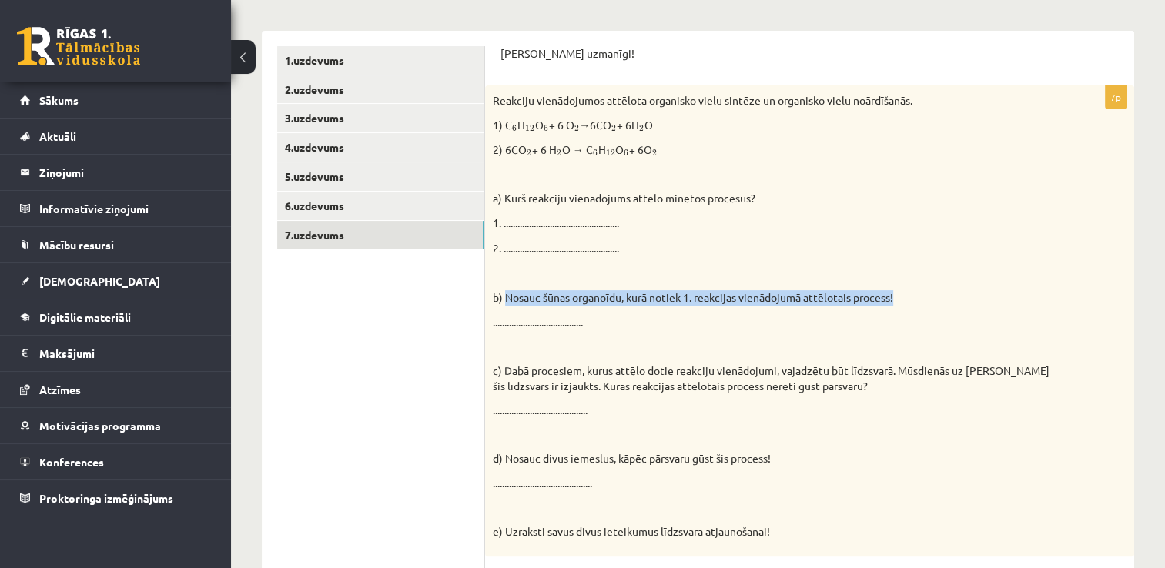
drag, startPoint x: 505, startPoint y: 292, endPoint x: 911, endPoint y: 296, distance: 405.7
click at [911, 296] on p "b) Nosauc šūnas organoīdu, kurā notiek 1. reakcijas vienādojumā attēlotais proc…" at bounding box center [771, 297] width 557 height 15
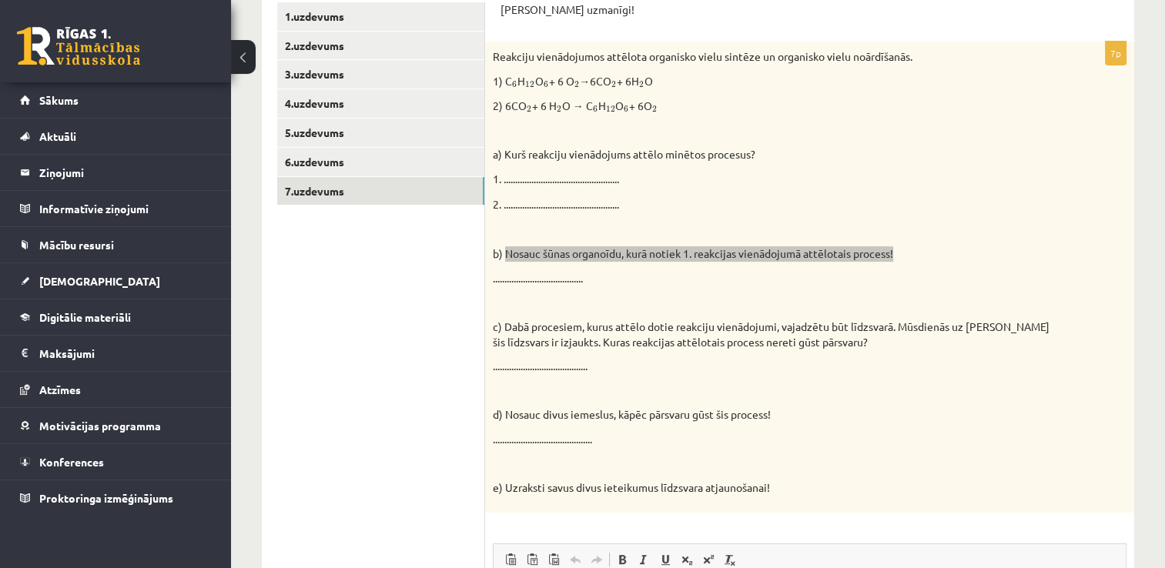
scroll to position [353, 0]
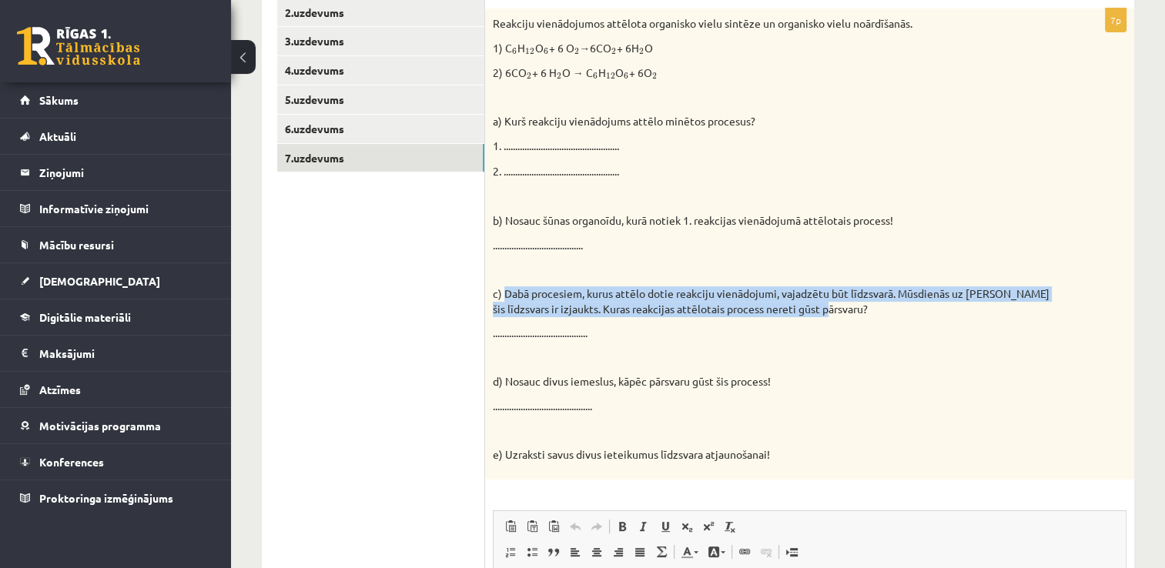
drag, startPoint x: 859, startPoint y: 315, endPoint x: 507, endPoint y: 282, distance: 353.4
click at [507, 282] on div "Reakciju vienādojumos attēlota organisko vielu sintēze un organisko vielu noārd…" at bounding box center [809, 243] width 649 height 470
click at [884, 313] on p "c) Dabā procesiem, kurus attēlo dotie reakciju vienādojumi, vajadzētu būt līdzs…" at bounding box center [771, 301] width 557 height 30
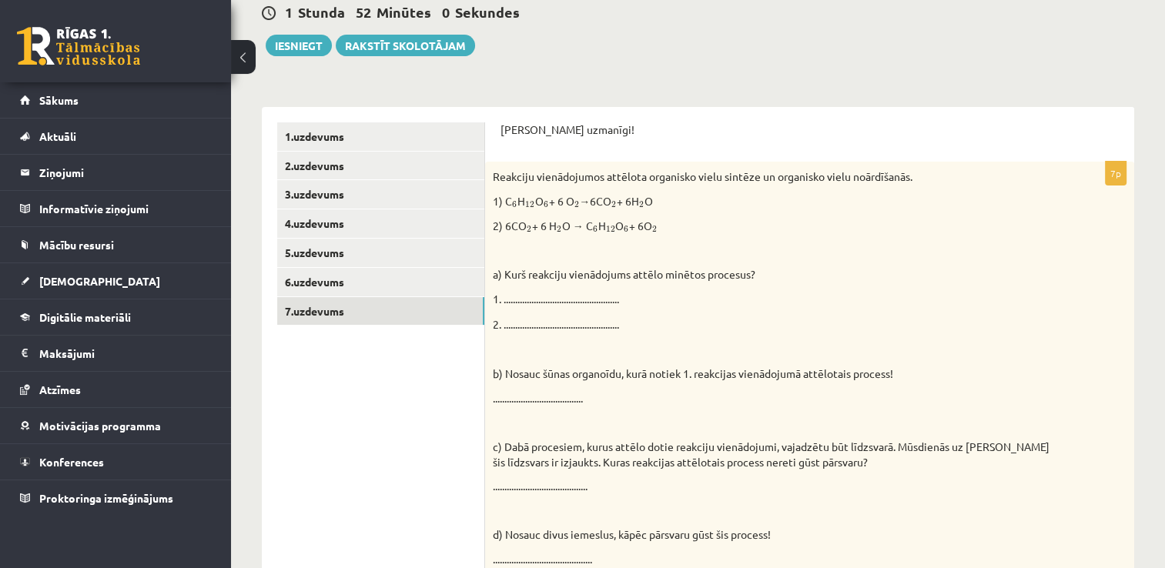
scroll to position [199, 0]
drag, startPoint x: 492, startPoint y: 164, endPoint x: 481, endPoint y: 162, distance: 11.0
click at [481, 162] on div "**********" at bounding box center [698, 554] width 872 height 892
drag, startPoint x: 481, startPoint y: 162, endPoint x: 551, endPoint y: 162, distance: 70.1
click at [545, 162] on div "Reakciju vienādojumos attēlota organisko vielu sintēze un organisko vielu noārd…" at bounding box center [809, 397] width 649 height 470
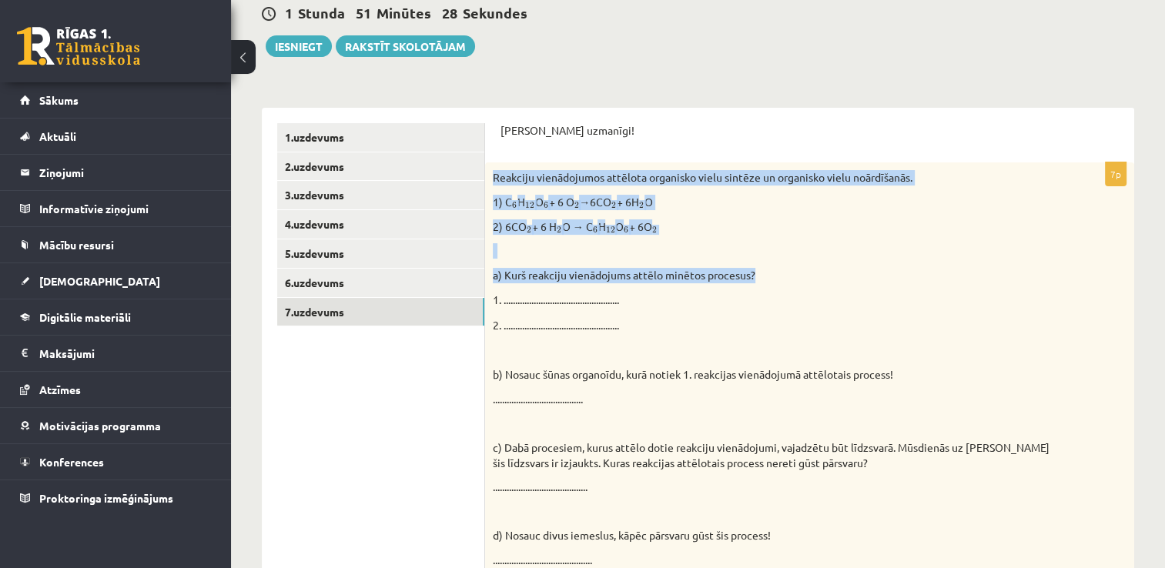
drag, startPoint x: 489, startPoint y: 176, endPoint x: 779, endPoint y: 273, distance: 305.8
click at [779, 273] on div "Reakciju vienādojumos attēlota organisko vielu sintēze un organisko vielu noārd…" at bounding box center [809, 397] width 649 height 470
click at [294, 45] on button "Iesniegt" at bounding box center [299, 46] width 66 height 22
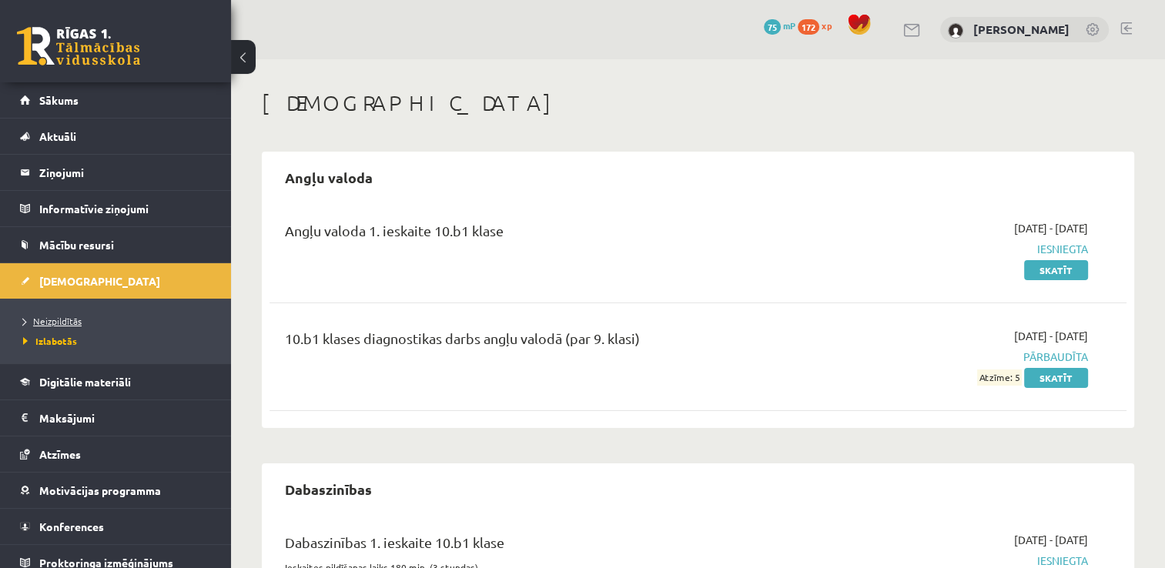
click at [61, 322] on span "Neizpildītās" at bounding box center [52, 321] width 59 height 12
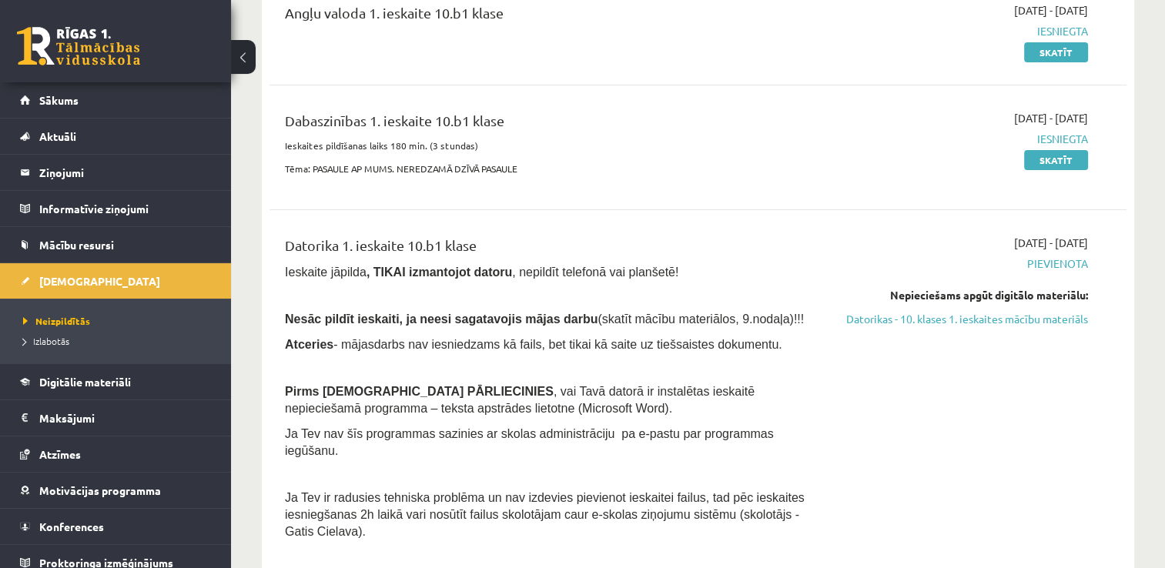
scroll to position [231, 0]
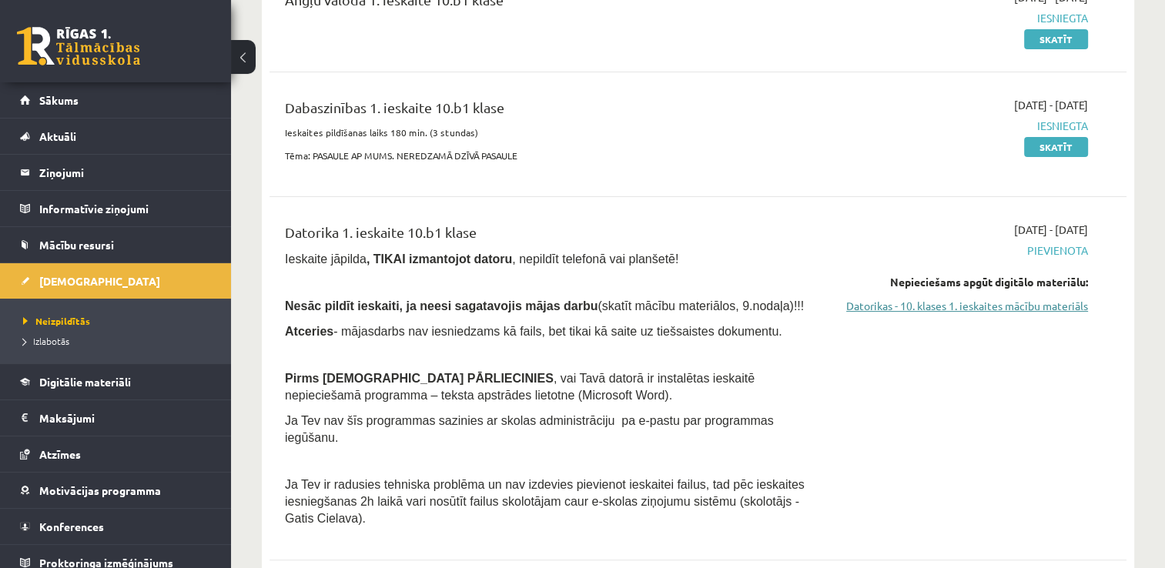
click at [1017, 306] on link "Datorikas - 10. klases 1. ieskaites mācību materiāls" at bounding box center [961, 306] width 253 height 16
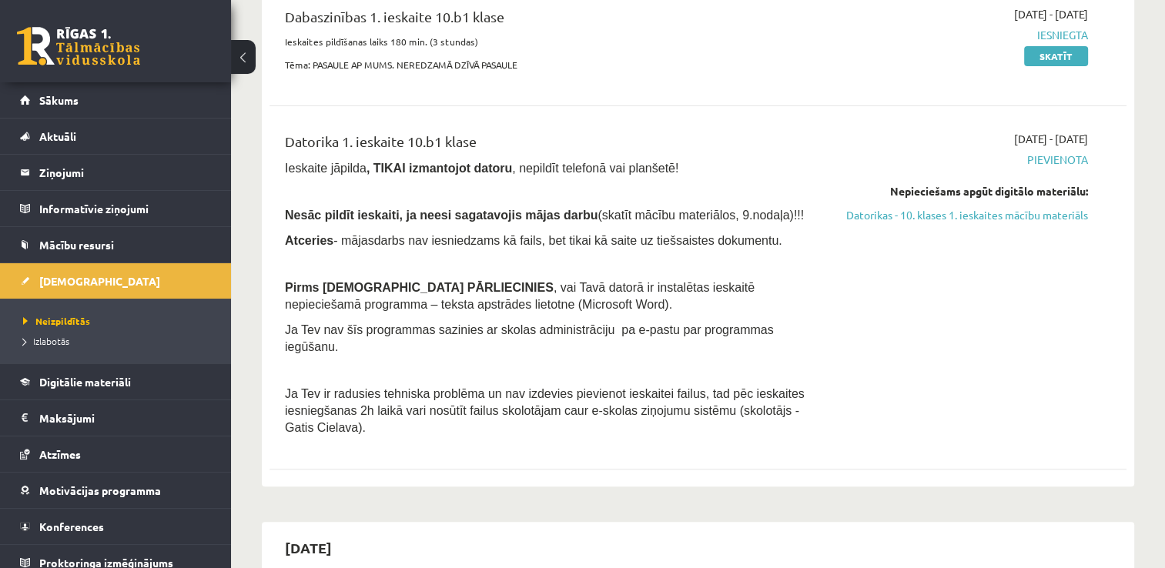
scroll to position [308, 0]
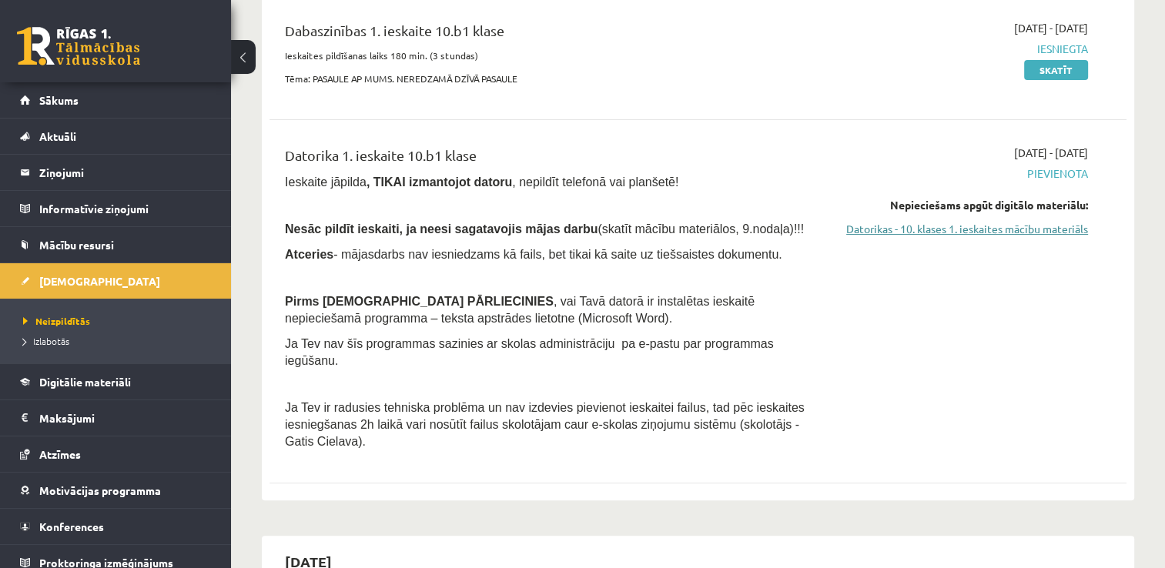
click at [1042, 229] on link "Datorikas - 10. klases 1. ieskaites mācību materiāls" at bounding box center [961, 229] width 253 height 16
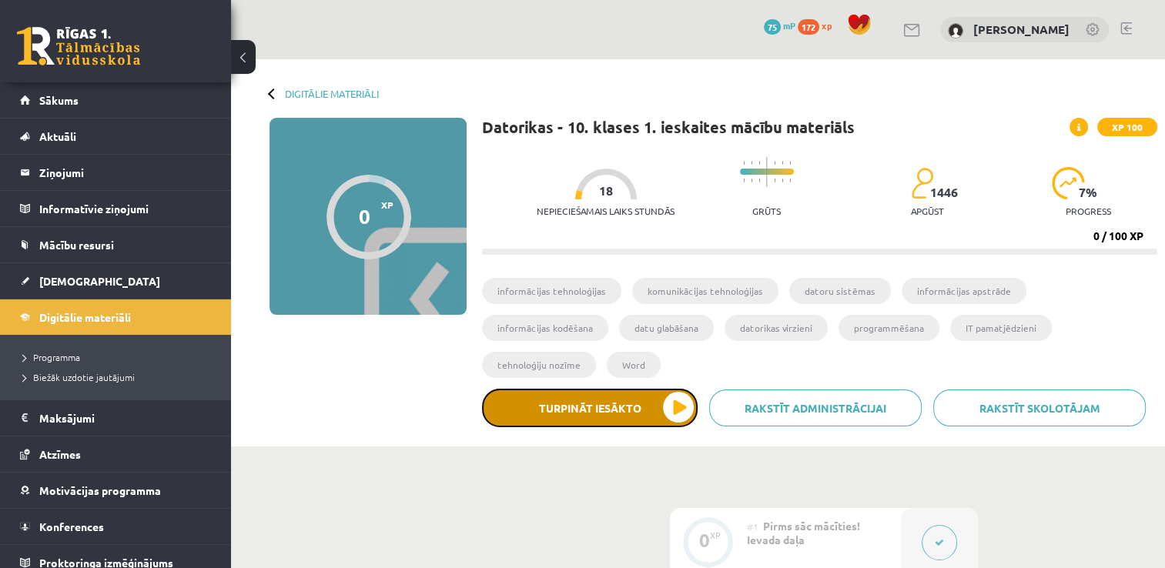
click at [594, 389] on button "Turpināt iesākto" at bounding box center [590, 408] width 216 height 38
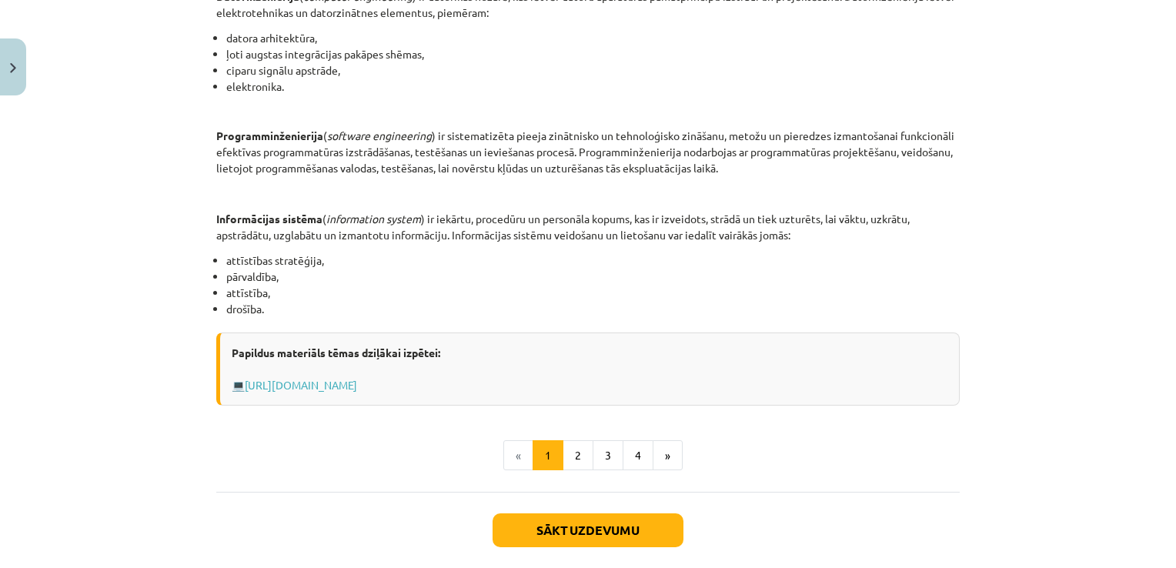
scroll to position [748, 0]
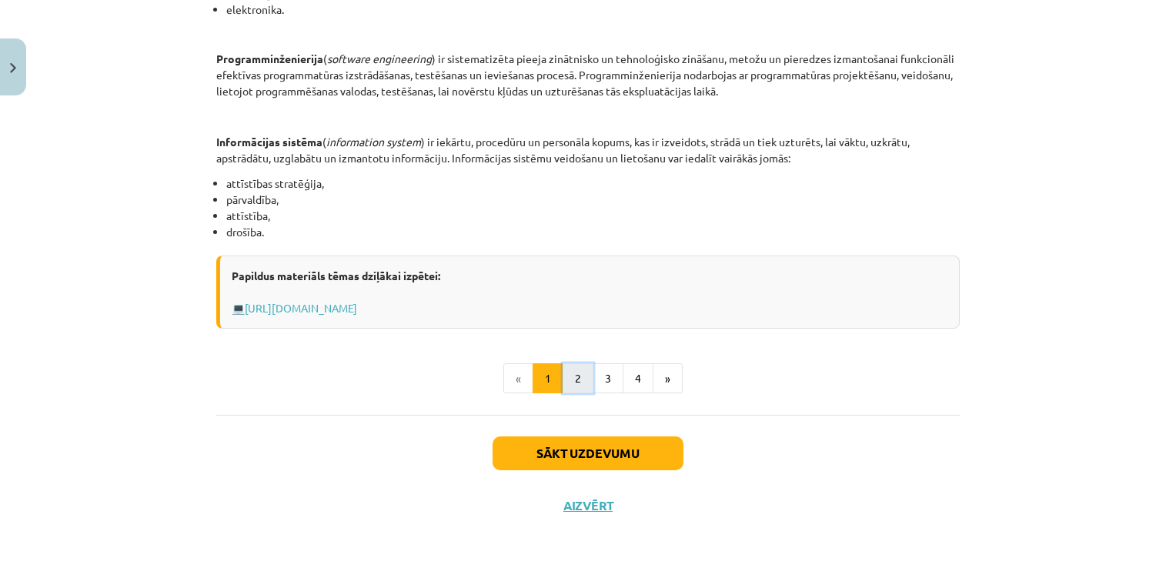
click at [570, 380] on button "2" at bounding box center [578, 378] width 31 height 31
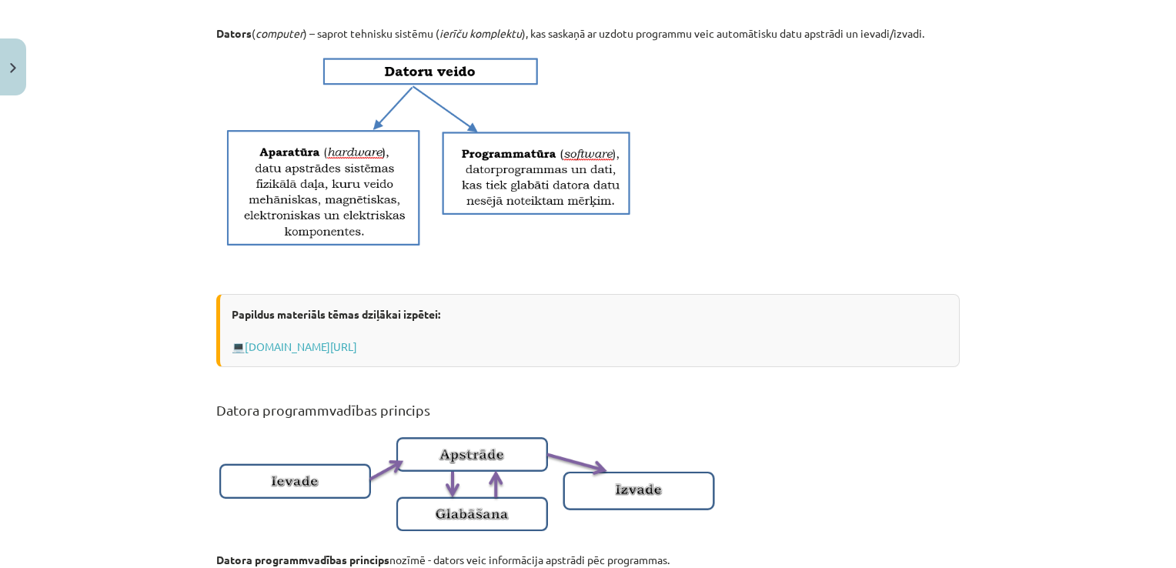
scroll to position [1021, 0]
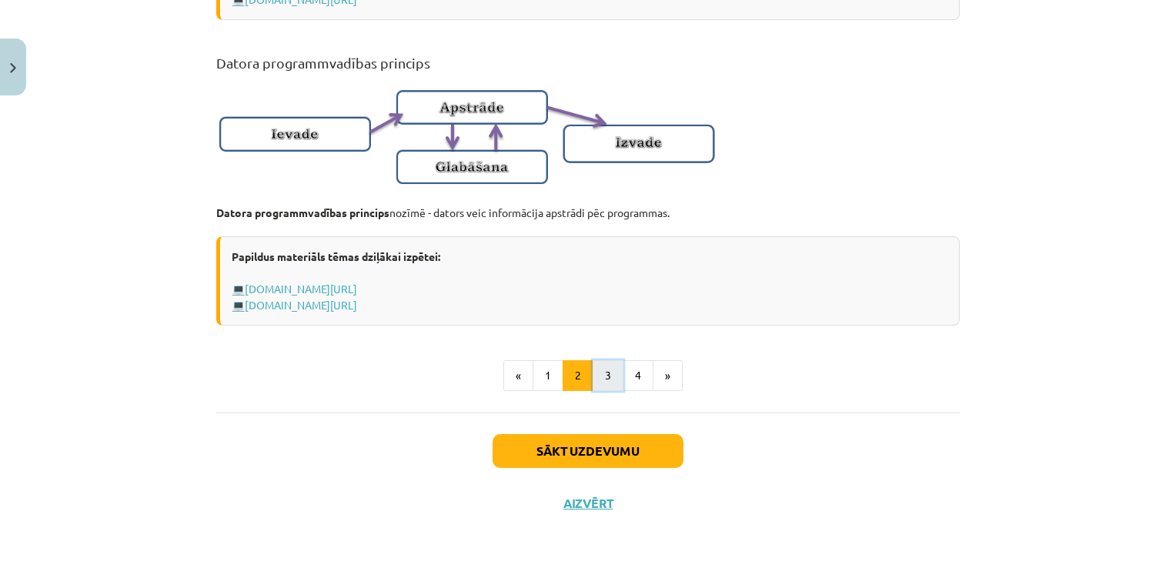
click at [597, 380] on button "3" at bounding box center [608, 375] width 31 height 31
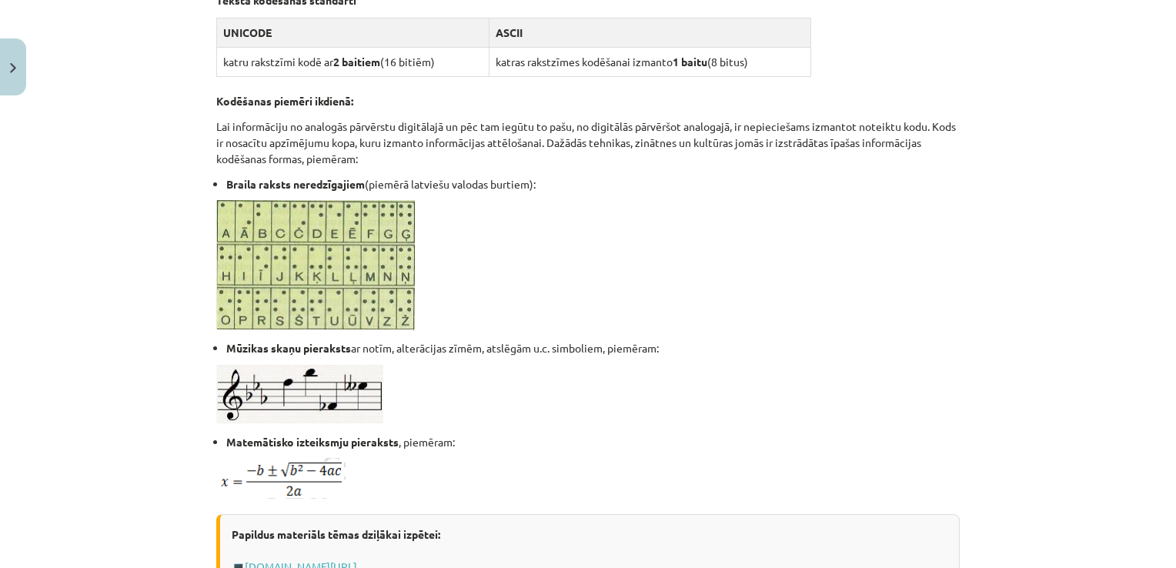
scroll to position [968, 0]
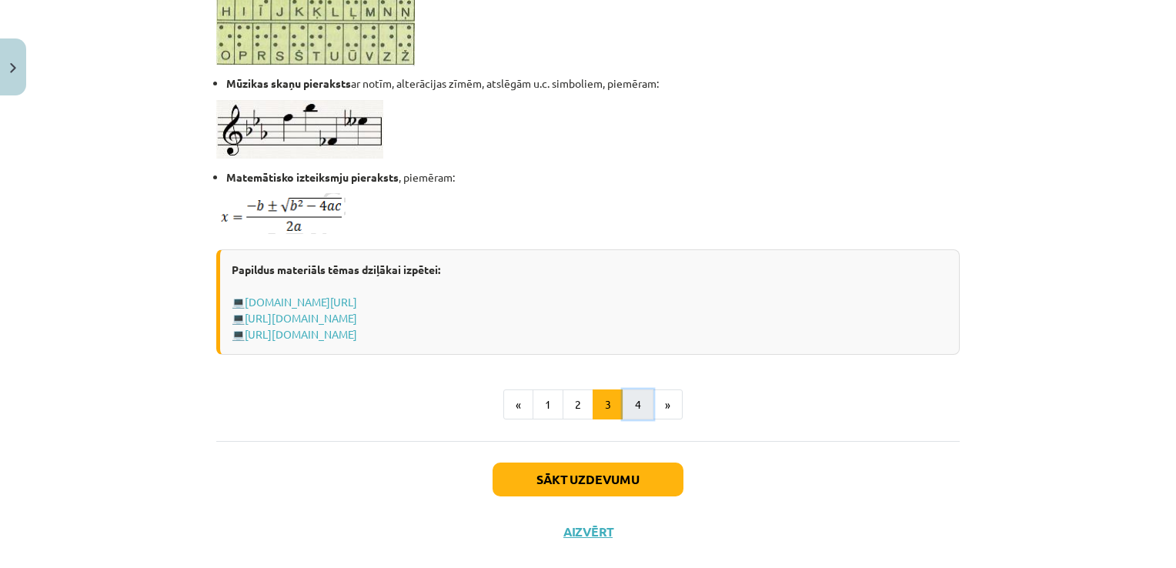
click at [624, 402] on button "4" at bounding box center [638, 405] width 31 height 31
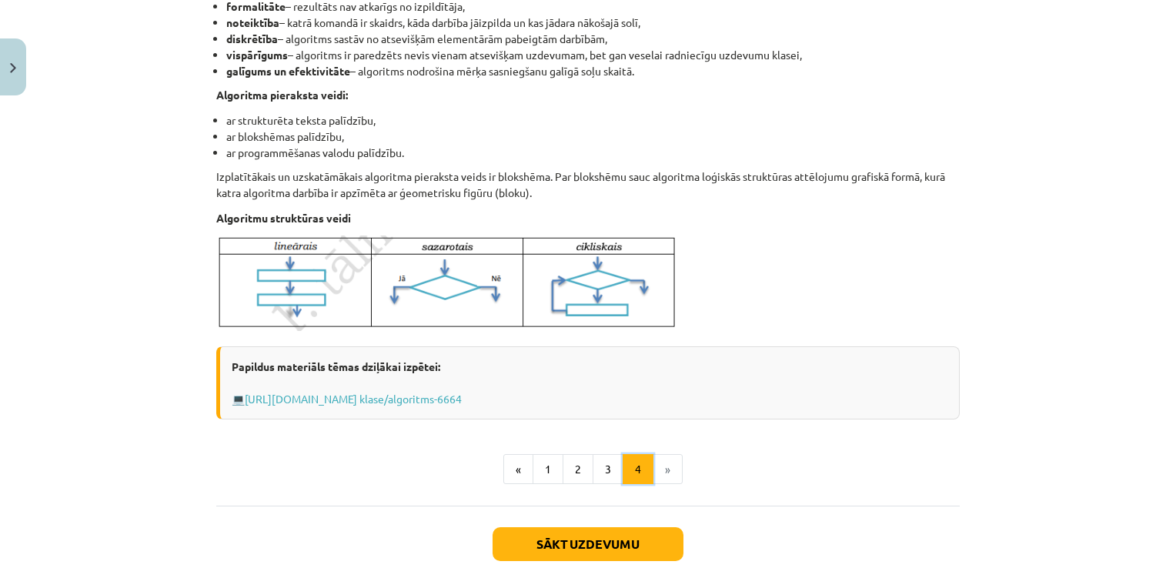
scroll to position [601, 0]
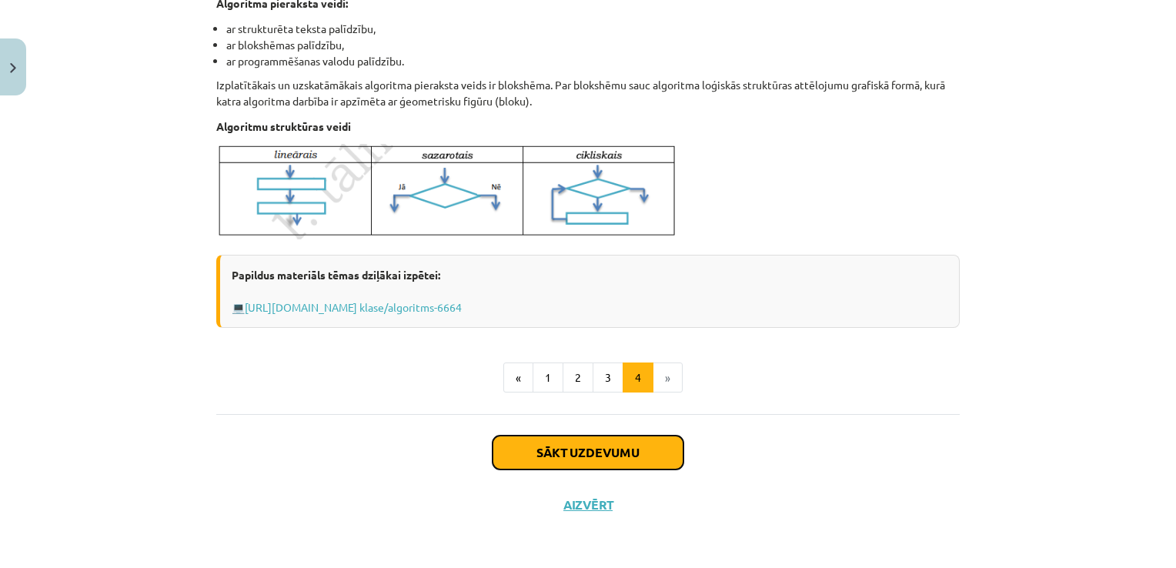
click at [614, 453] on button "Sākt uzdevumu" at bounding box center [588, 453] width 191 height 34
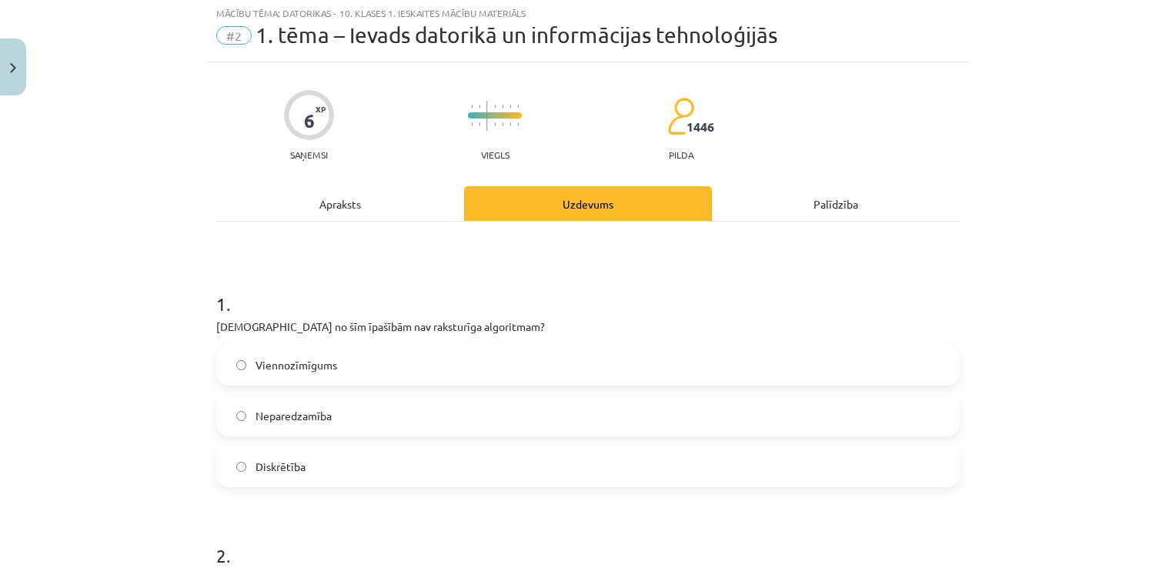
scroll to position [38, 0]
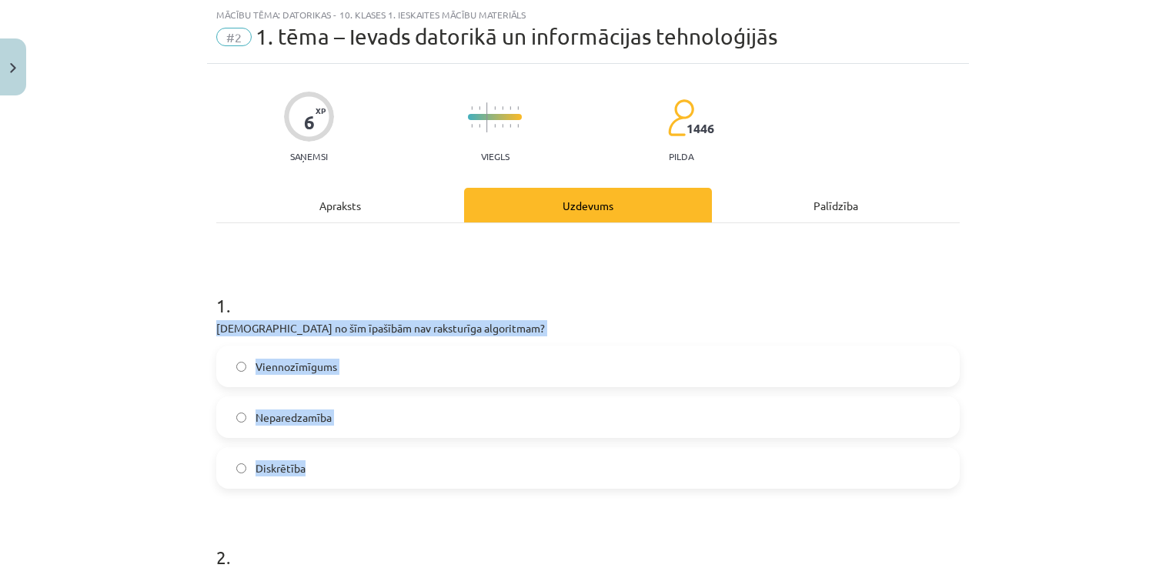
drag, startPoint x: 199, startPoint y: 319, endPoint x: 370, endPoint y: 473, distance: 229.5
click at [370, 473] on div "Mācību tēma: Datorikas - 10. klases 1. ieskaites mācību materiāls #2 1. tēma – …" at bounding box center [588, 284] width 1176 height 568
copy div "[DEMOGRAPHIC_DATA] no šīm īpašībām nav raksturīga algoritmam? Viennozīmīgums Ne…"
click at [373, 425] on label "Neparedzamība" at bounding box center [588, 417] width 741 height 38
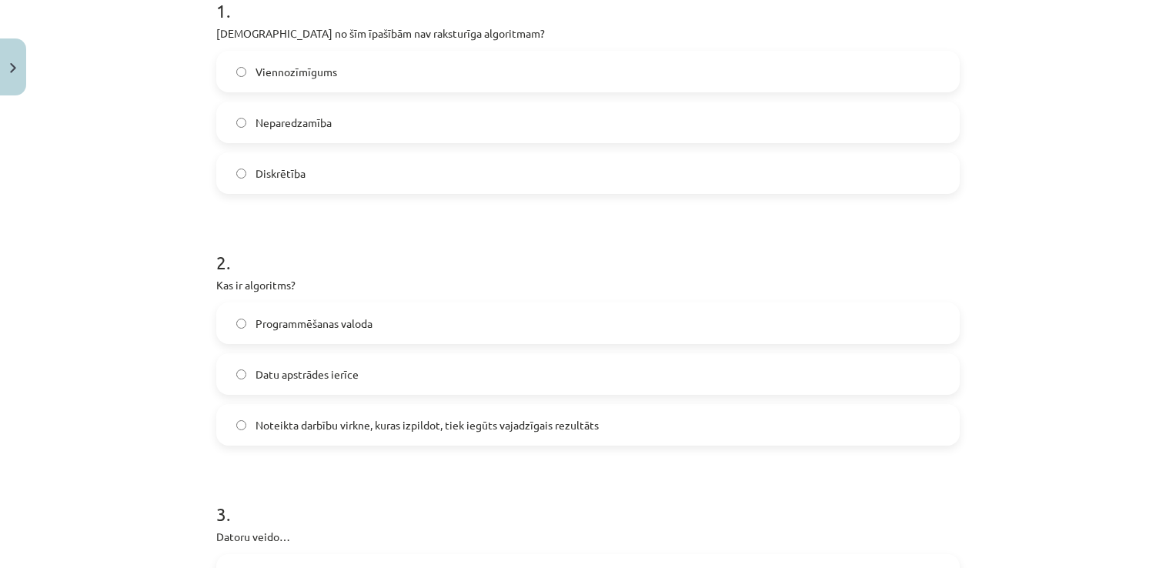
scroll to position [462, 0]
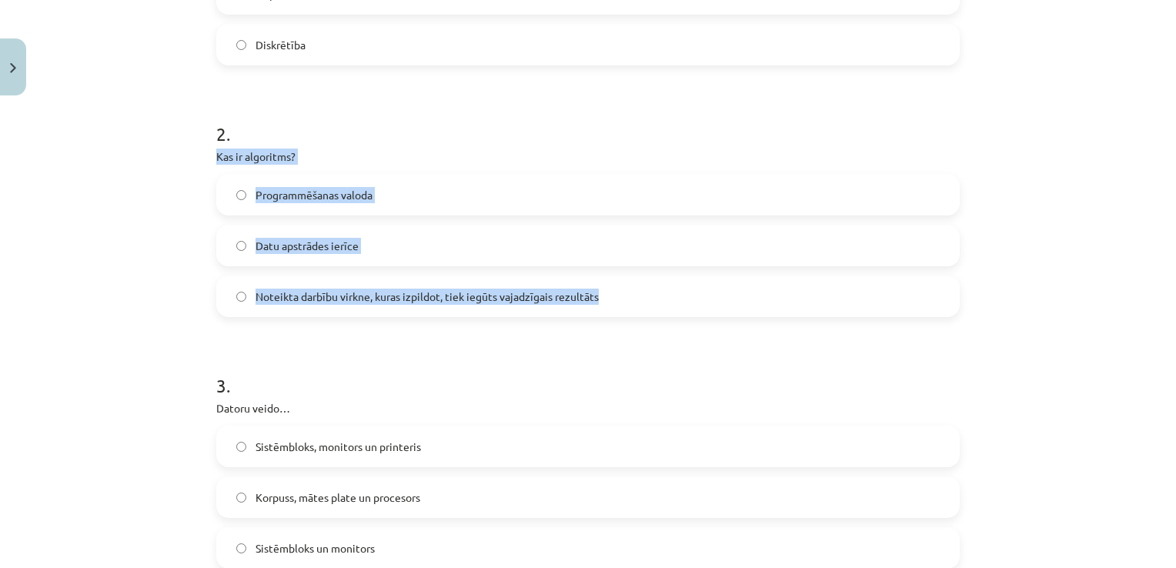
drag, startPoint x: 184, startPoint y: 150, endPoint x: 614, endPoint y: 306, distance: 457.1
click at [614, 306] on div "Mācību tēma: Datorikas - 10. klases 1. ieskaites mācību materiāls #2 1. tēma – …" at bounding box center [588, 284] width 1176 height 568
copy div "Kas ir algoritms? Programmēšanas valoda Datu apstrādes ierīce Noteikta darbību …"
click at [297, 299] on span "Noteikta darbību virkne, kuras izpildot, tiek iegūts vajadzīgais rezultāts" at bounding box center [427, 297] width 343 height 16
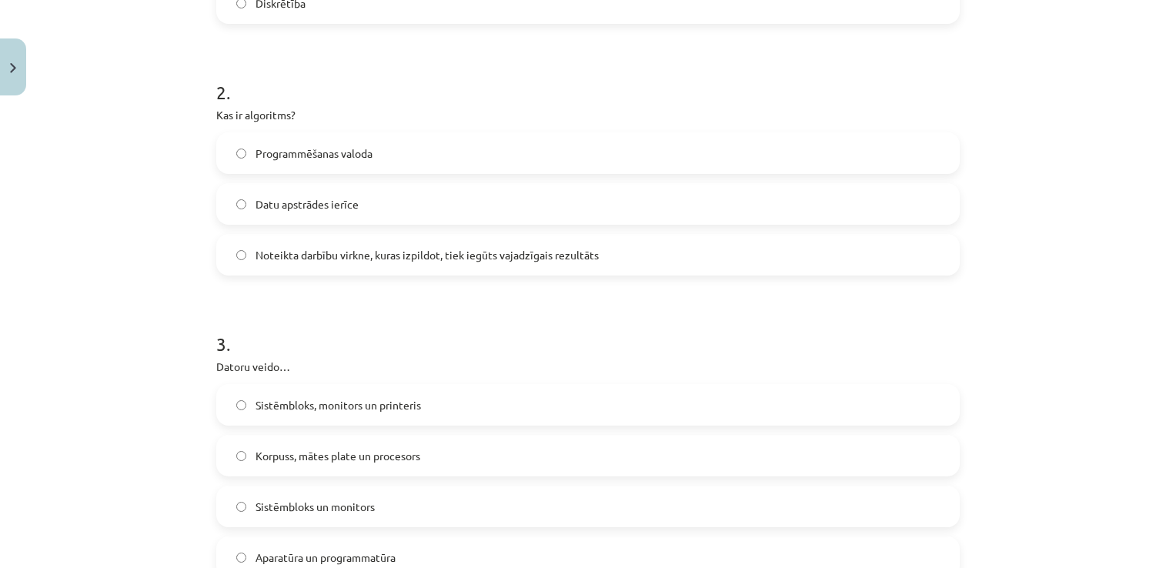
scroll to position [539, 0]
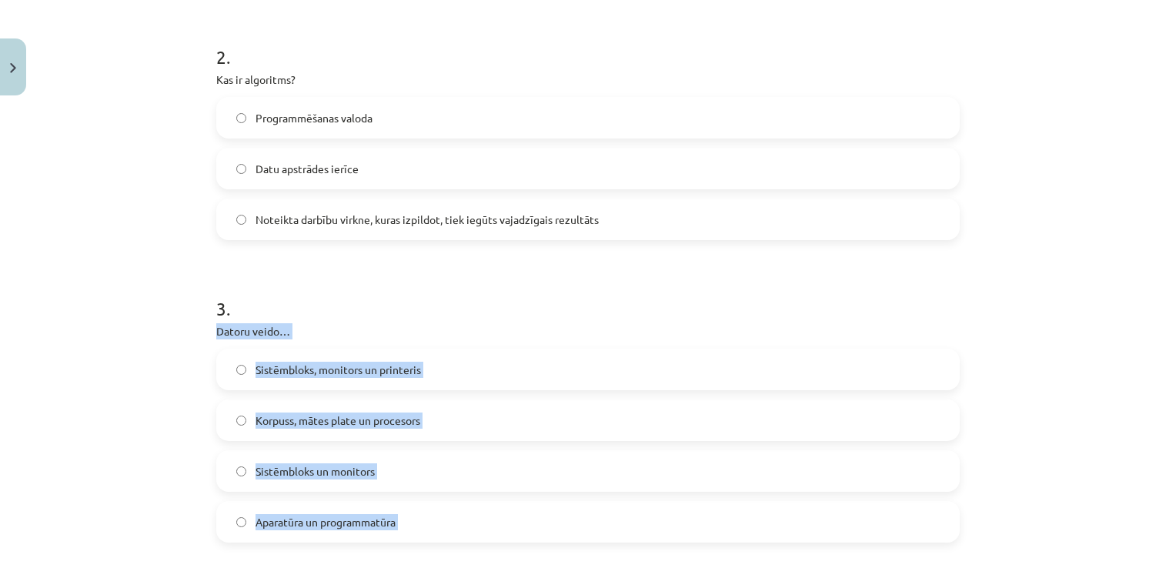
drag, startPoint x: 197, startPoint y: 332, endPoint x: 462, endPoint y: 544, distance: 339.0
click at [462, 544] on div "Mācību tēma: Datorikas - 10. klases 1. ieskaites mācību materiāls #2 1. tēma – …" at bounding box center [588, 284] width 1176 height 568
copy form "Datoru veido… Sistēmbloks, monitors un printeris Korpuss, mātes plate un proces…"
click at [467, 522] on label "Aparatūra un programmatūra" at bounding box center [588, 522] width 741 height 38
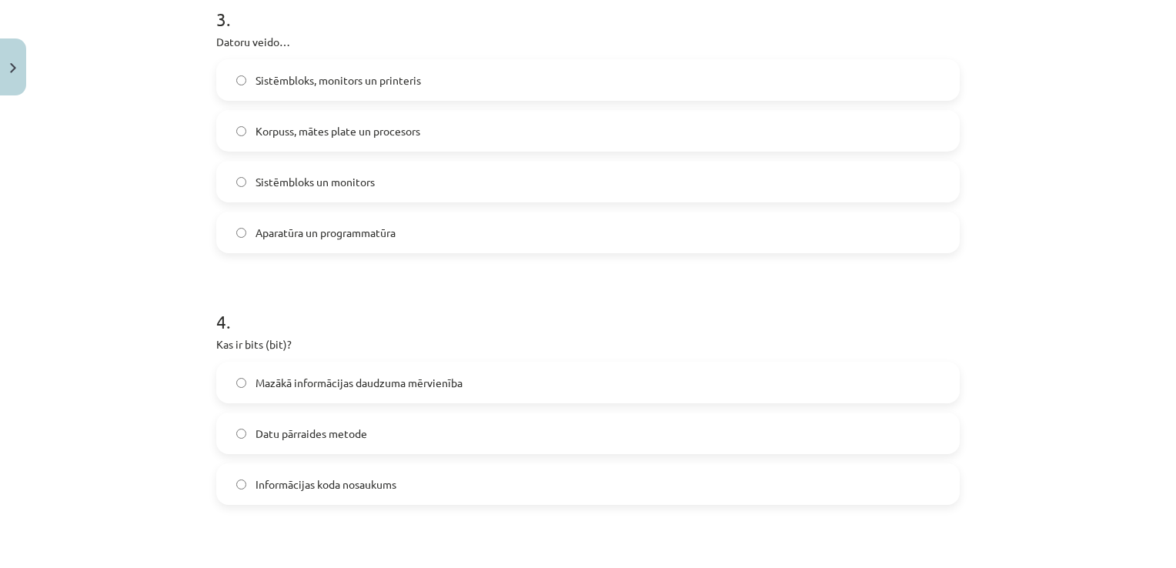
scroll to position [847, 0]
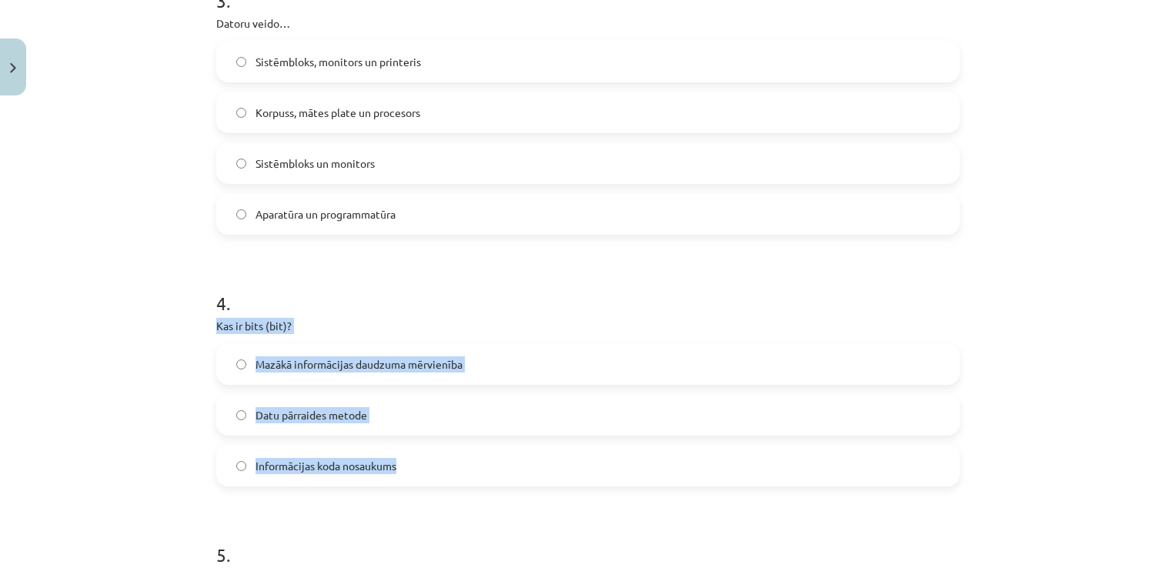
drag, startPoint x: 185, startPoint y: 317, endPoint x: 432, endPoint y: 460, distance: 285.6
click at [432, 460] on div "Mācību tēma: Datorikas - 10. klases 1. ieskaites mācību materiāls #2 1. tēma – …" at bounding box center [588, 284] width 1176 height 568
copy div "Kas ir bits (bit)? Mazākā informācijas daudzuma mērvienība Datu pārraides metod…"
click at [385, 368] on span "Mazākā informācijas daudzuma mērvienība" at bounding box center [359, 364] width 207 height 16
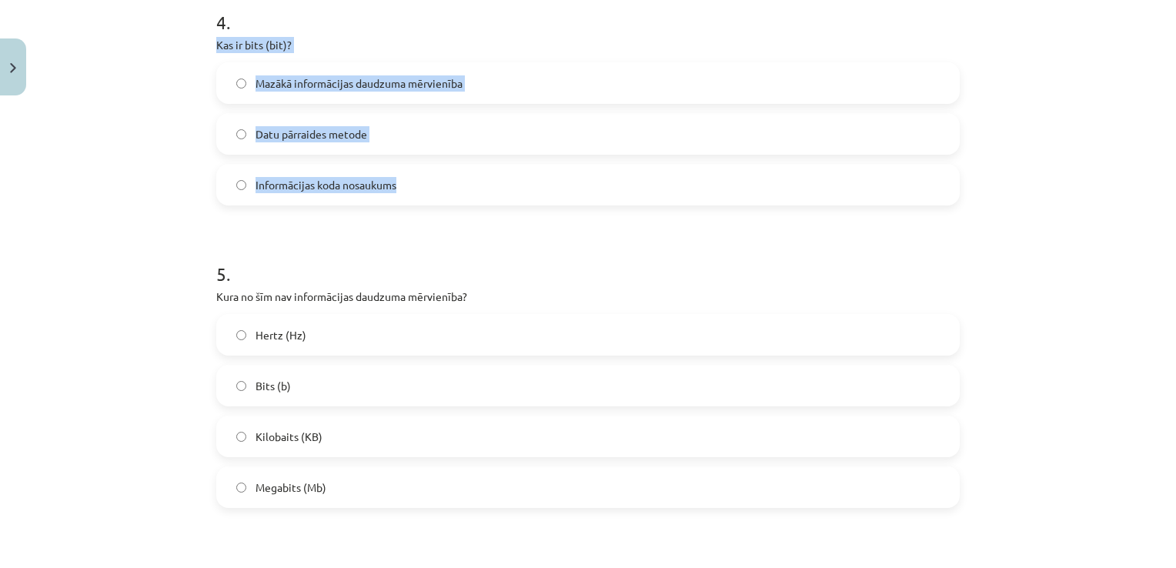
scroll to position [1155, 0]
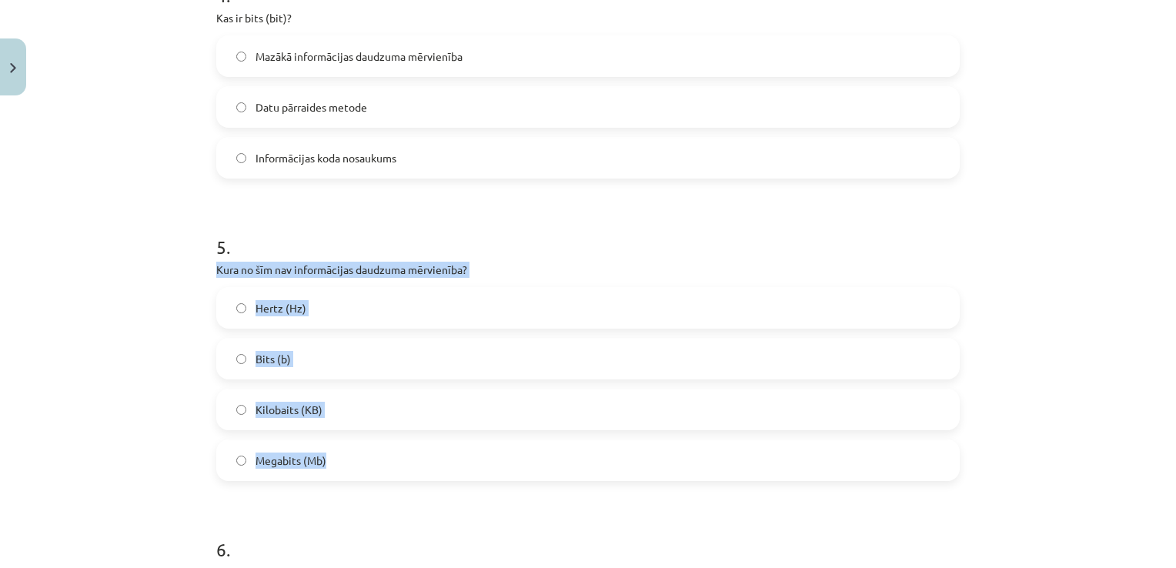
drag, startPoint x: 176, startPoint y: 257, endPoint x: 410, endPoint y: 460, distance: 308.9
click at [410, 460] on div "Mācību tēma: Datorikas - 10. klases 1. ieskaites mācību materiāls #2 1. tēma – …" at bounding box center [588, 284] width 1176 height 568
drag, startPoint x: 410, startPoint y: 460, endPoint x: 343, endPoint y: 306, distance: 166.9
click at [343, 306] on label "Hertz (Hz)" at bounding box center [588, 308] width 741 height 38
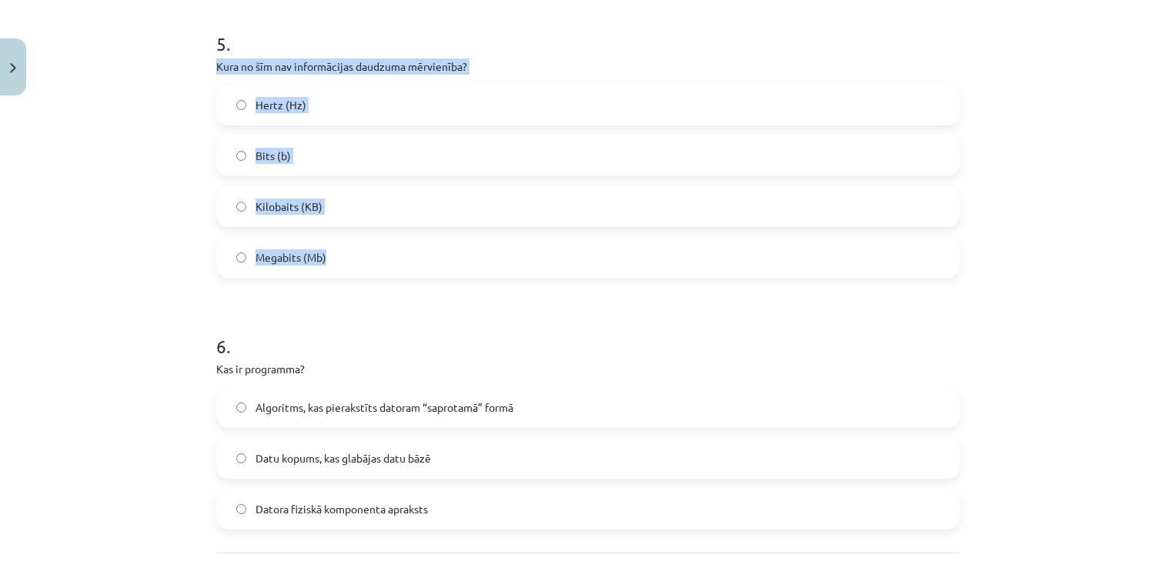
scroll to position [1386, 0]
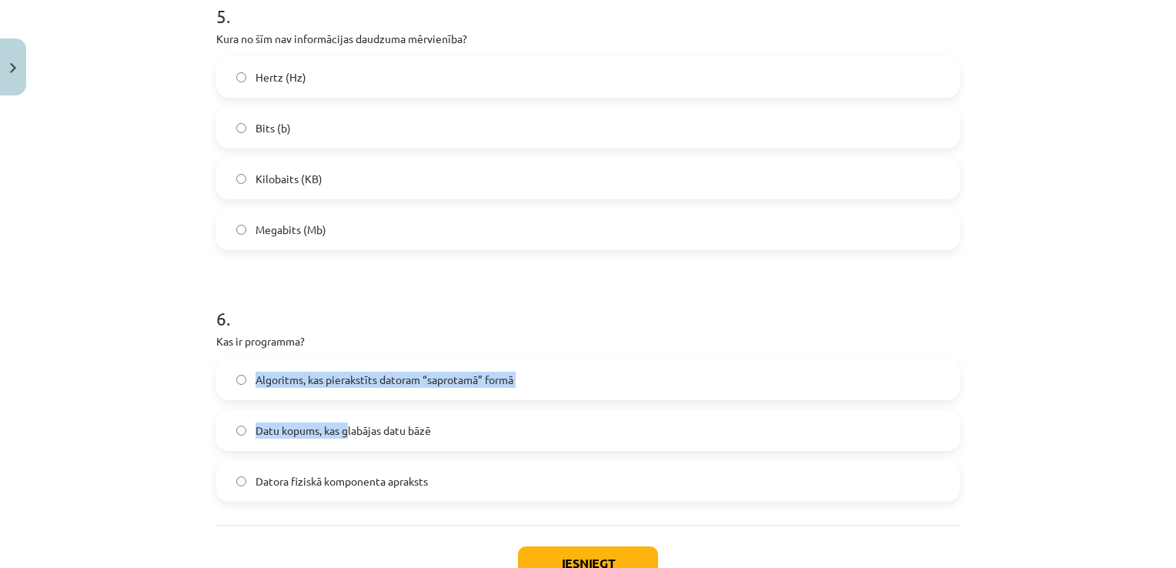
drag, startPoint x: 206, startPoint y: 365, endPoint x: 338, endPoint y: 403, distance: 137.9
drag, startPoint x: 196, startPoint y: 347, endPoint x: 434, endPoint y: 491, distance: 278.0
click at [434, 491] on div "Mācību tēma: Datorikas - 10. klases 1. ieskaites mācību materiāls #2 1. tēma – …" at bounding box center [588, 284] width 1176 height 568
copy div "Kas ir programma? Algoritms, kas pierakstīts datoram “saprotamā” formā Datu kop…"
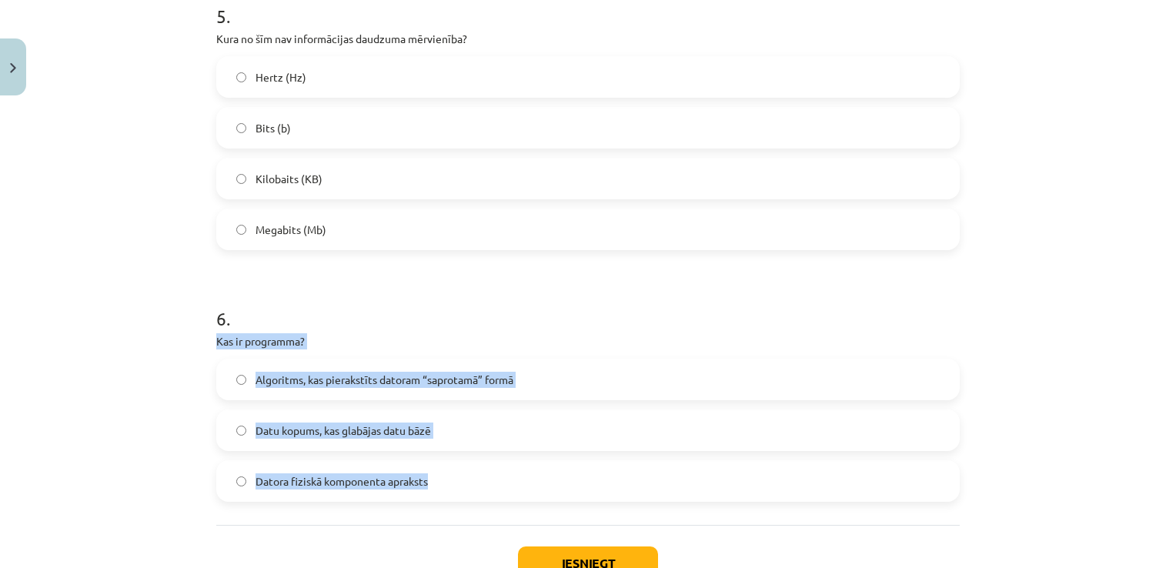
click at [533, 377] on label "Algoritms, kas pierakstīts datoram “saprotamā” formā" at bounding box center [588, 379] width 741 height 38
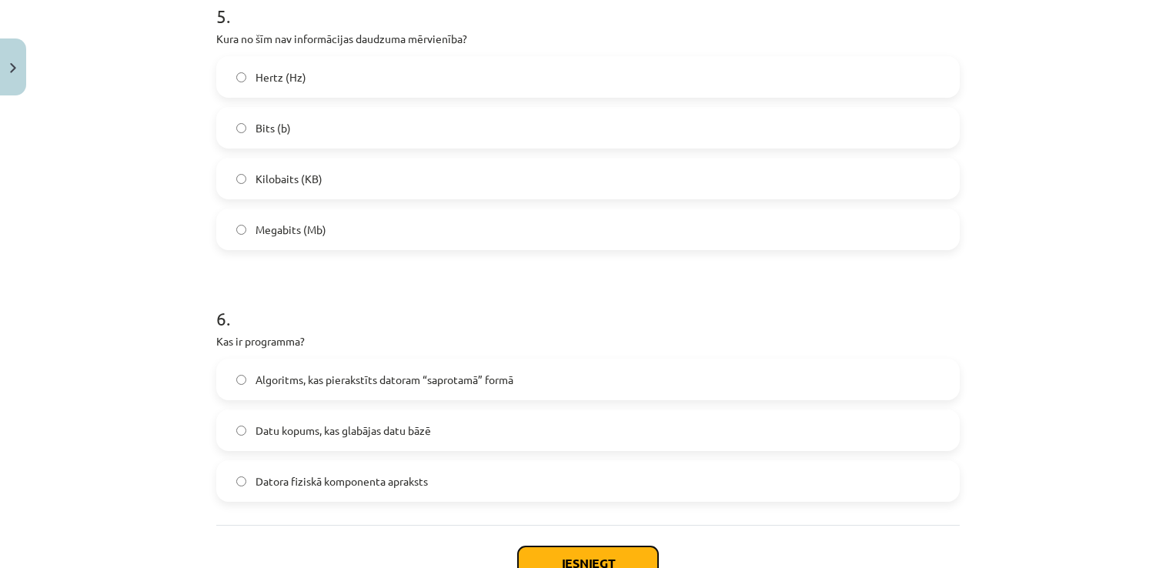
click at [606, 550] on button "Iesniegt" at bounding box center [588, 564] width 140 height 34
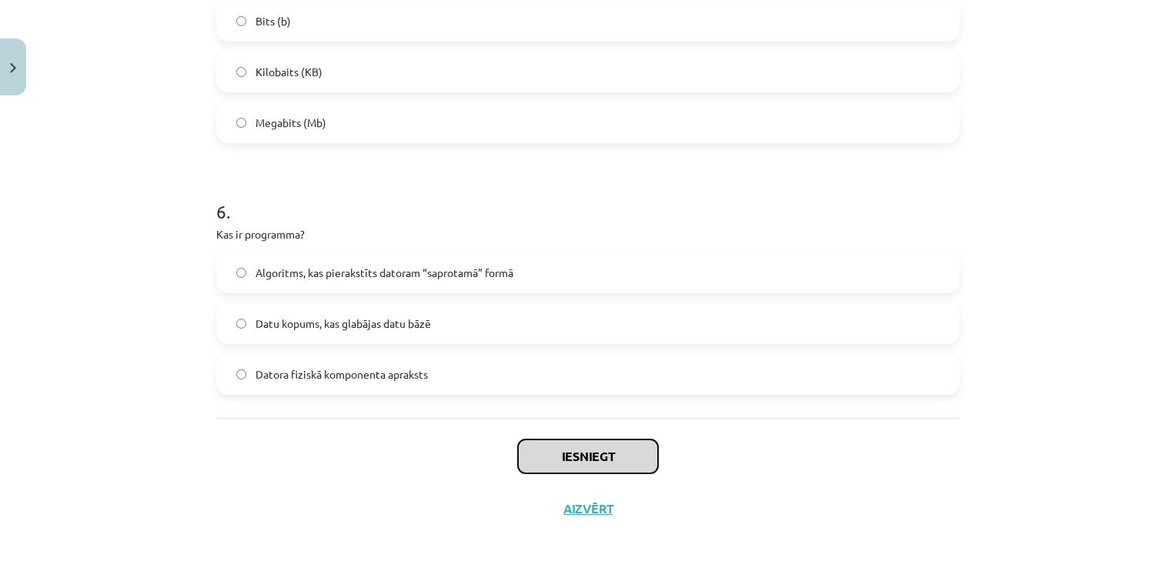
scroll to position [1497, 0]
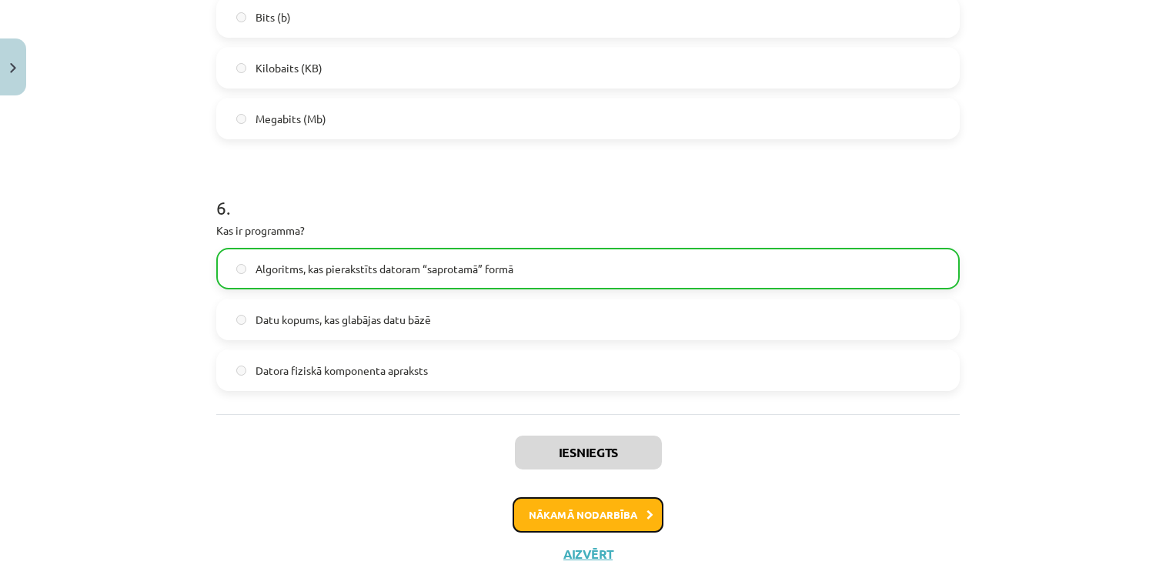
click at [606, 513] on button "Nākamā nodarbība" at bounding box center [588, 514] width 151 height 35
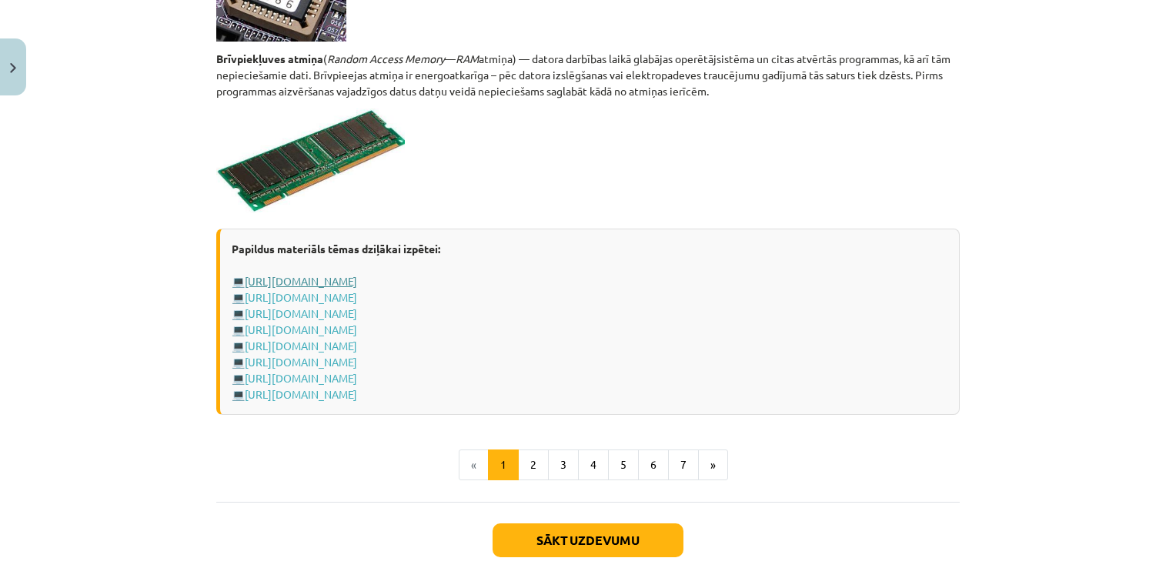
scroll to position [2728, 0]
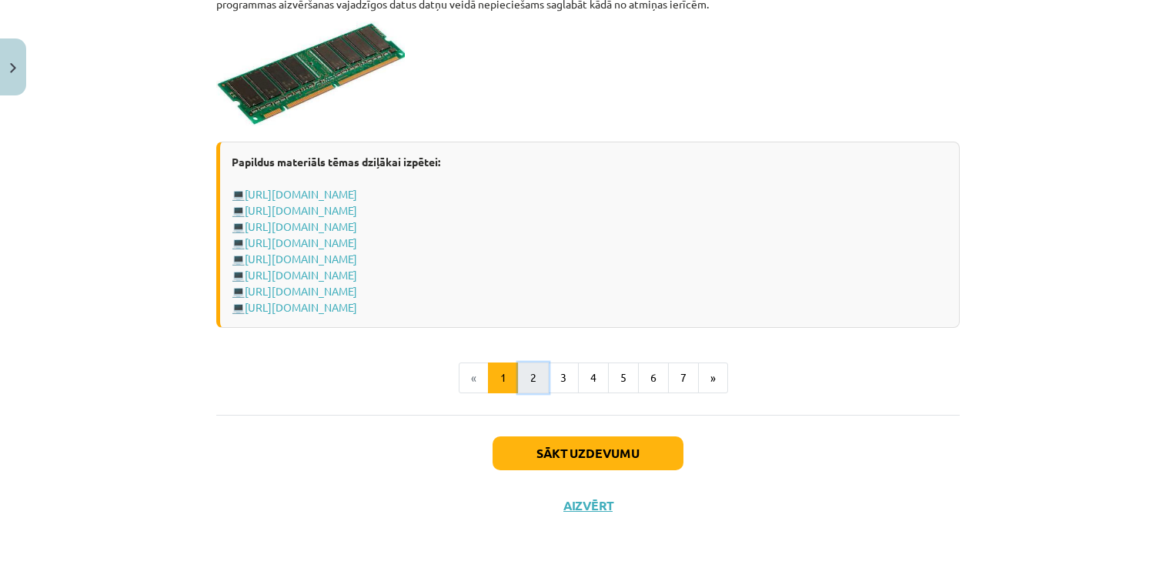
click at [531, 381] on button "2" at bounding box center [533, 378] width 31 height 31
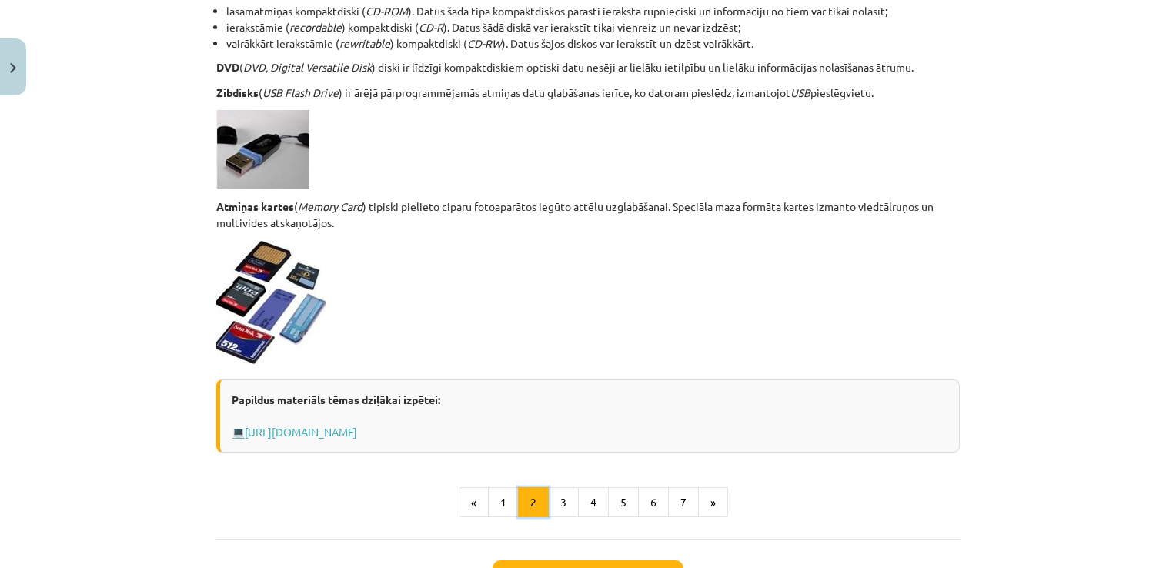
scroll to position [1344, 0]
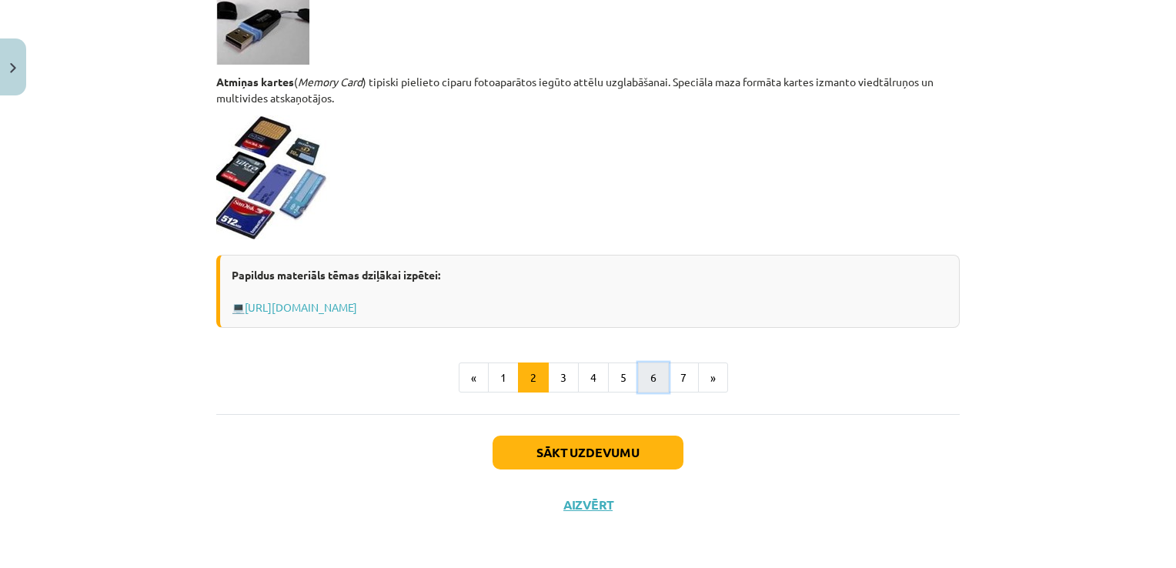
click at [639, 380] on button "6" at bounding box center [653, 378] width 31 height 31
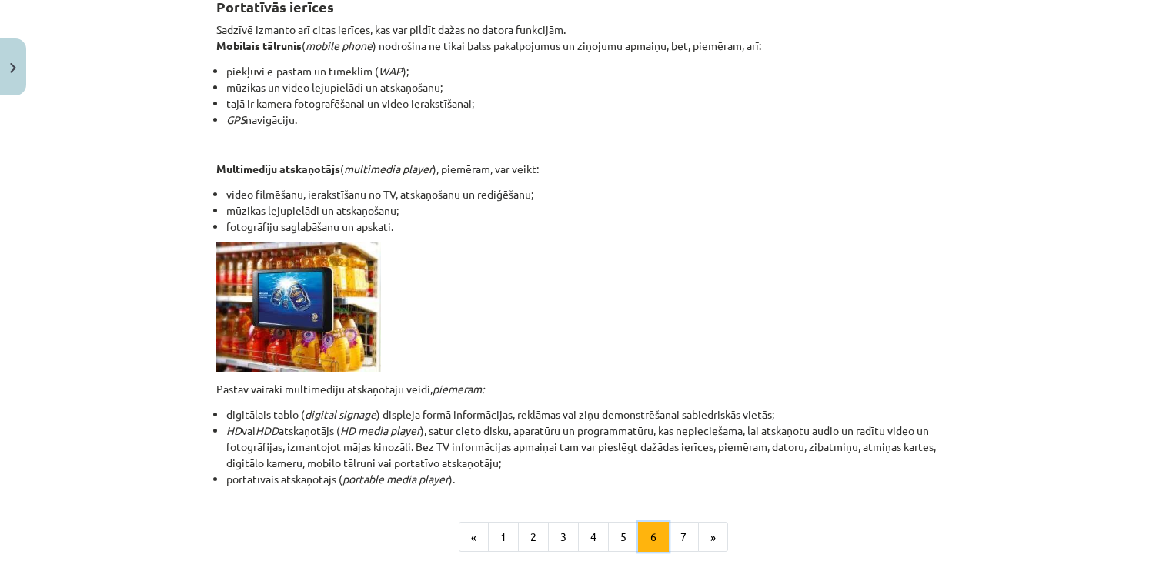
scroll to position [275, 0]
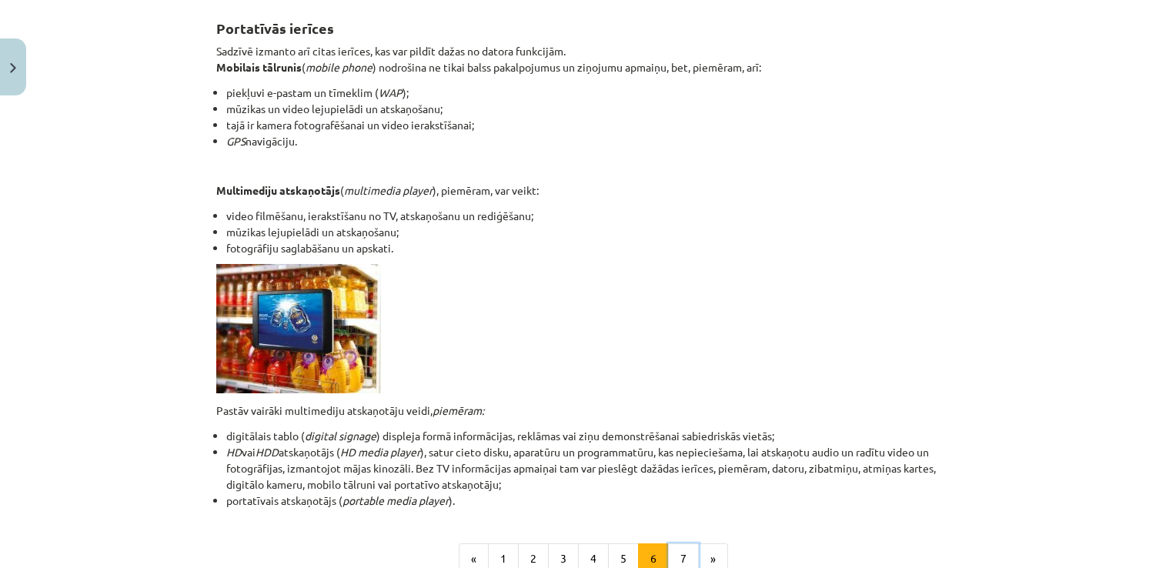
click at [675, 558] on button "7" at bounding box center [683, 559] width 31 height 31
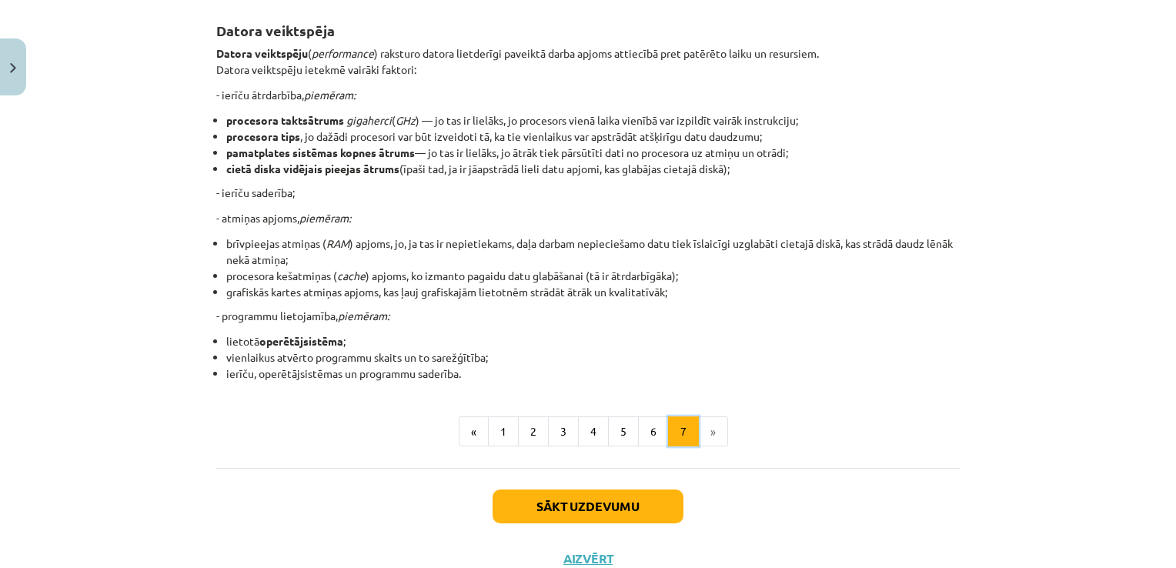
scroll to position [249, 0]
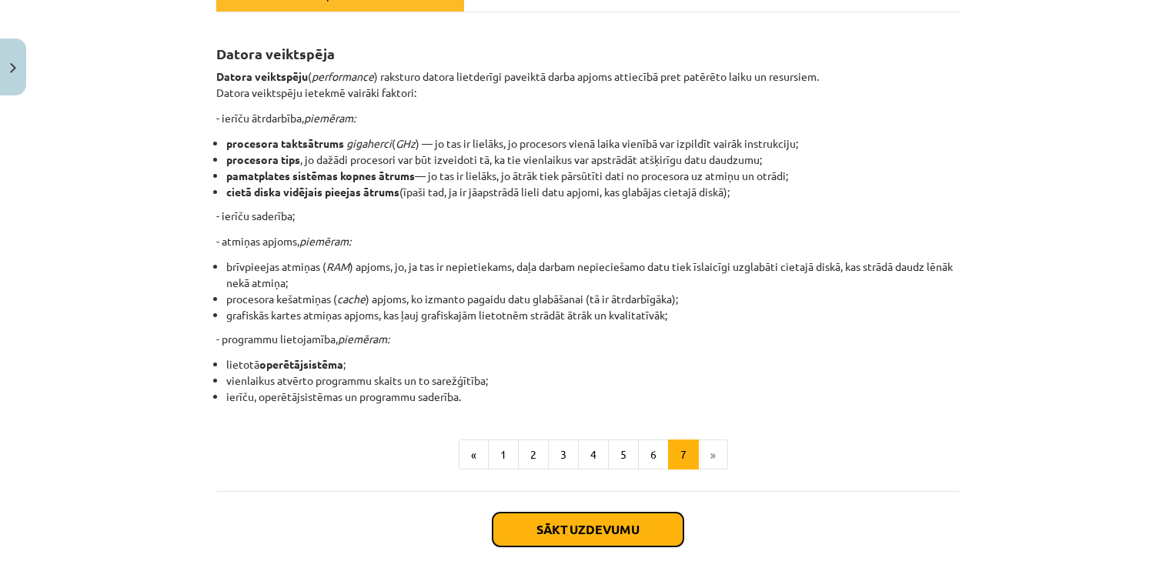
click at [584, 537] on button "Sākt uzdevumu" at bounding box center [588, 530] width 191 height 34
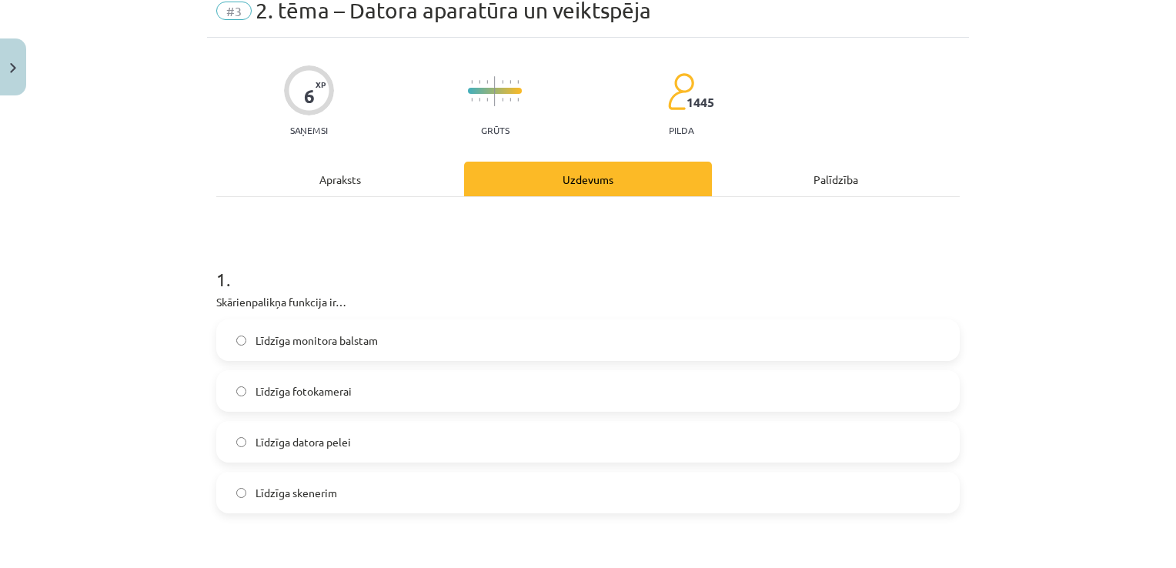
scroll to position [38, 0]
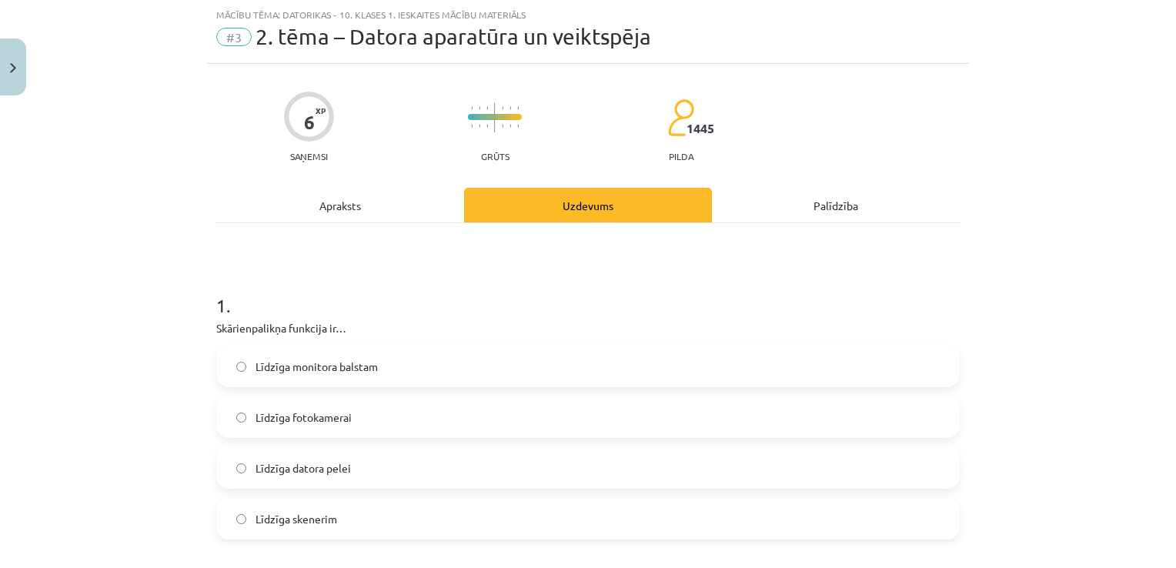
drag, startPoint x: 204, startPoint y: 327, endPoint x: 398, endPoint y: 518, distance: 272.2
click at [399, 467] on label "Līdzīga datora pelei" at bounding box center [588, 468] width 741 height 38
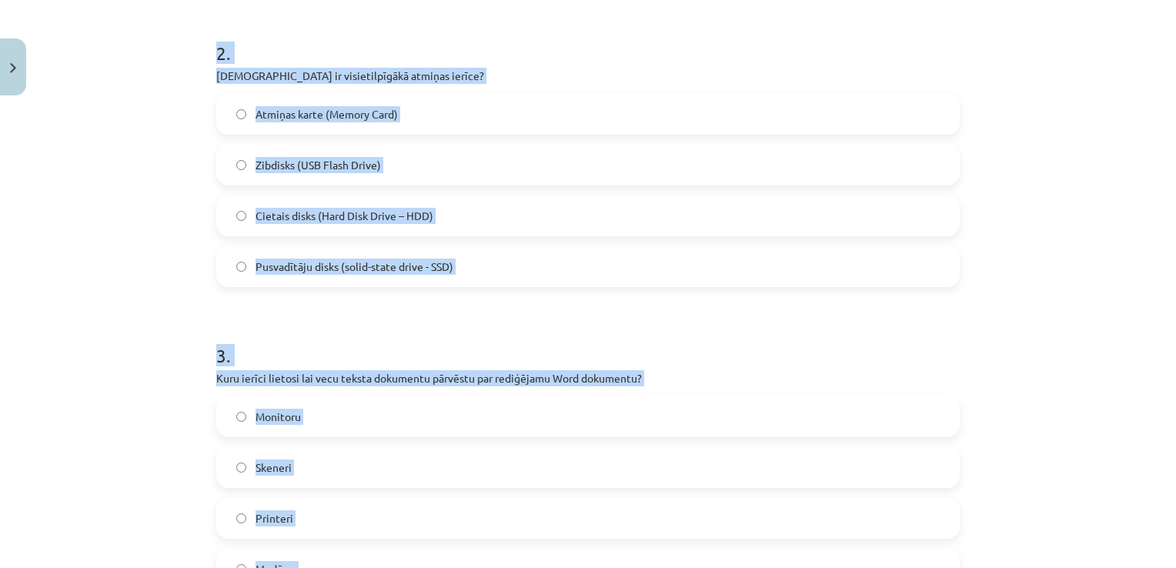
scroll to position [597, 0]
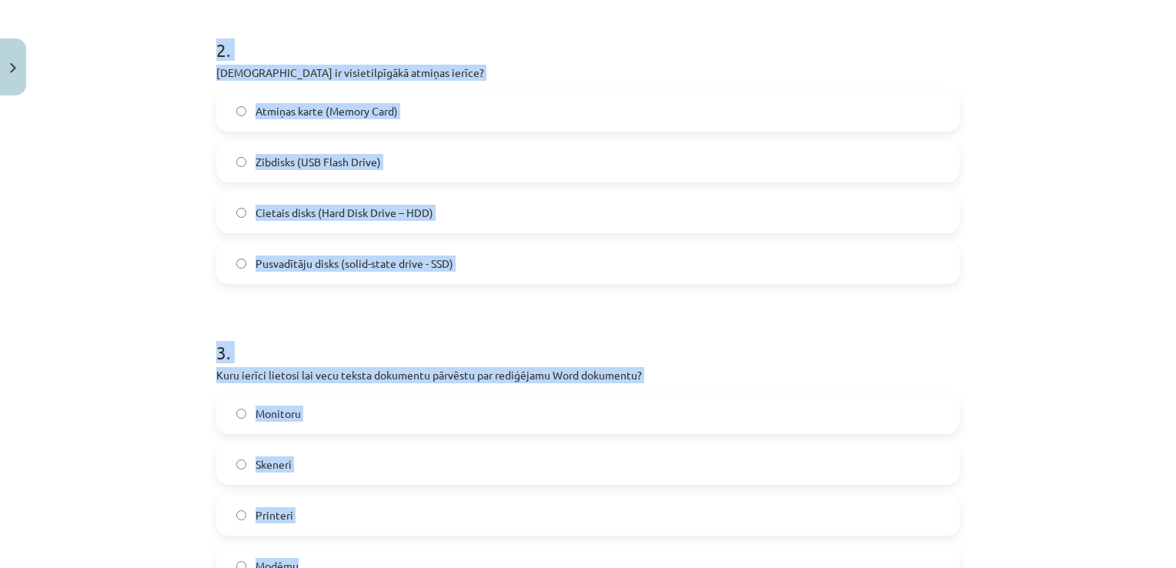
drag, startPoint x: 153, startPoint y: 306, endPoint x: 582, endPoint y: 266, distance: 430.6
click at [582, 266] on div "Mācību tēma: Datorikas - 10. klases 1. ieskaites mācību materiāls #3 2. tēma – …" at bounding box center [588, 284] width 1176 height 568
copy div "2 . Kura ir visietilpīgākā atmiņas ierīce? Atmiņas karte (Memory Card) Zibdisks…"
click at [455, 212] on label "Cietais disks (Hard Disk Drive – HDD)" at bounding box center [588, 212] width 741 height 38
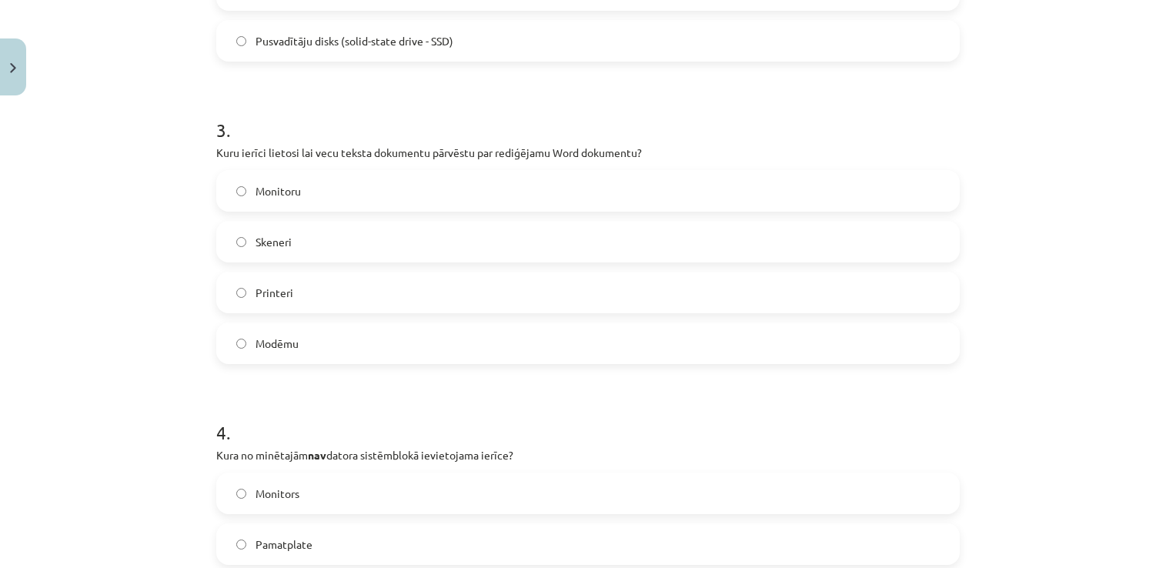
scroll to position [828, 0]
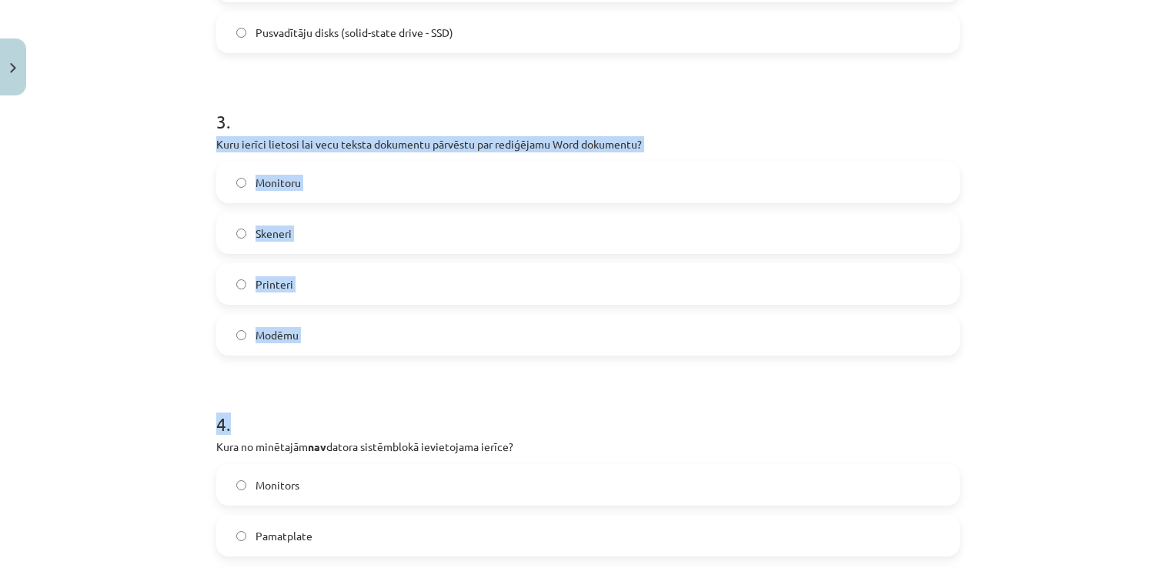
drag, startPoint x: 201, startPoint y: 142, endPoint x: 370, endPoint y: 357, distance: 273.7
click at [370, 357] on div "6 XP Saņemsi Grūts 1445 pilda Apraksts Uzdevums Palīdzība 1 . Skārienpalikņa fu…" at bounding box center [588, 339] width 762 height 2129
click at [123, 219] on div "Mācību tēma: Datorikas - 10. klases 1. ieskaites mācību materiāls #3 2. tēma – …" at bounding box center [588, 284] width 1176 height 568
drag, startPoint x: 200, startPoint y: 142, endPoint x: 339, endPoint y: 350, distance: 249.6
click at [339, 350] on div "Mācību tēma: Datorikas - 10. klases 1. ieskaites mācību materiāls #3 2. tēma – …" at bounding box center [588, 284] width 1176 height 568
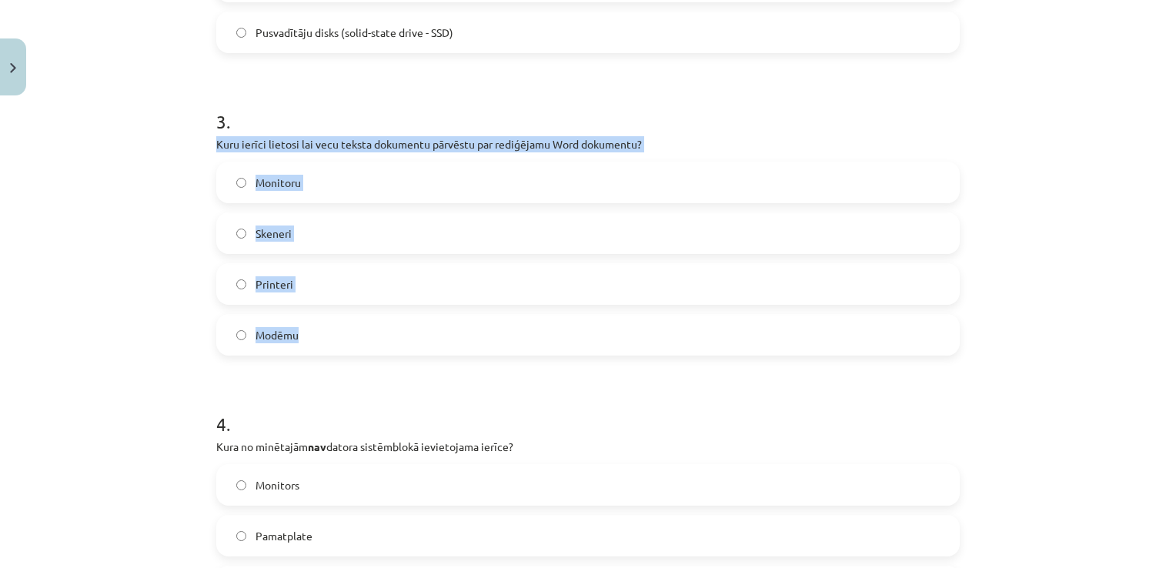
copy div "Kuru ierīci lietosi lai vecu teksta dokumentu pārvēstu par rediģējamu Word doku…"
click at [413, 176] on label "Monitoru" at bounding box center [588, 182] width 741 height 38
drag, startPoint x: 200, startPoint y: 138, endPoint x: 341, endPoint y: 320, distance: 230.5
click at [341, 320] on div "6 XP Saņemsi Grūts 1445 pilda Apraksts Uzdevums Palīdzība 1 . Skārienpalikņa fu…" at bounding box center [588, 339] width 762 height 2129
copy div "Kuru ierīci lietosi lai vecu teksta dokumentu pārvēstu par rediģējamu Word doku…"
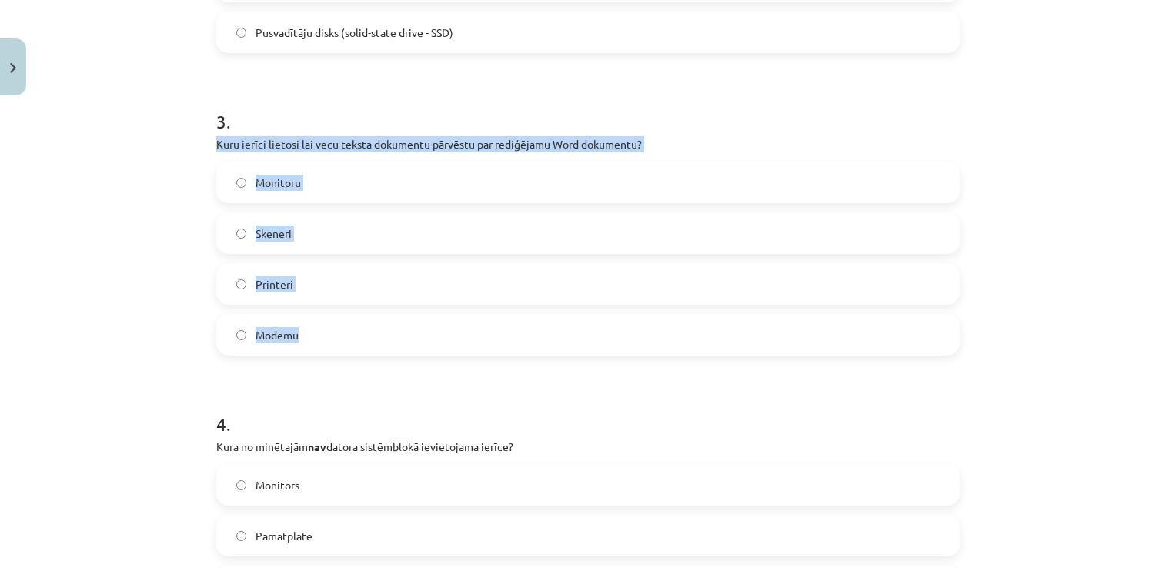
click at [319, 226] on label "Skeneri" at bounding box center [588, 233] width 741 height 38
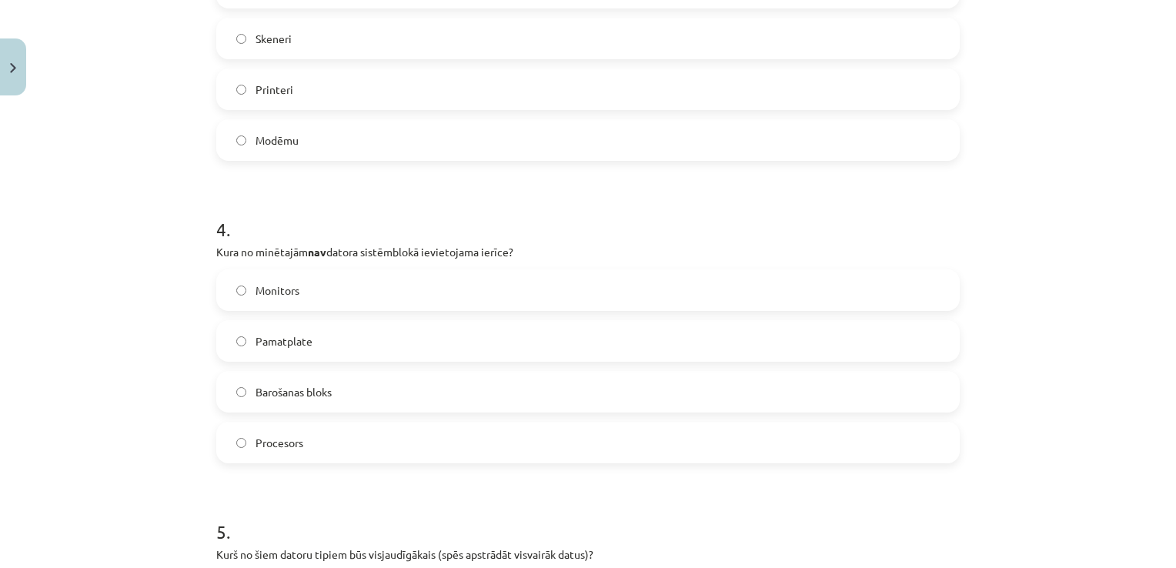
scroll to position [1059, 0]
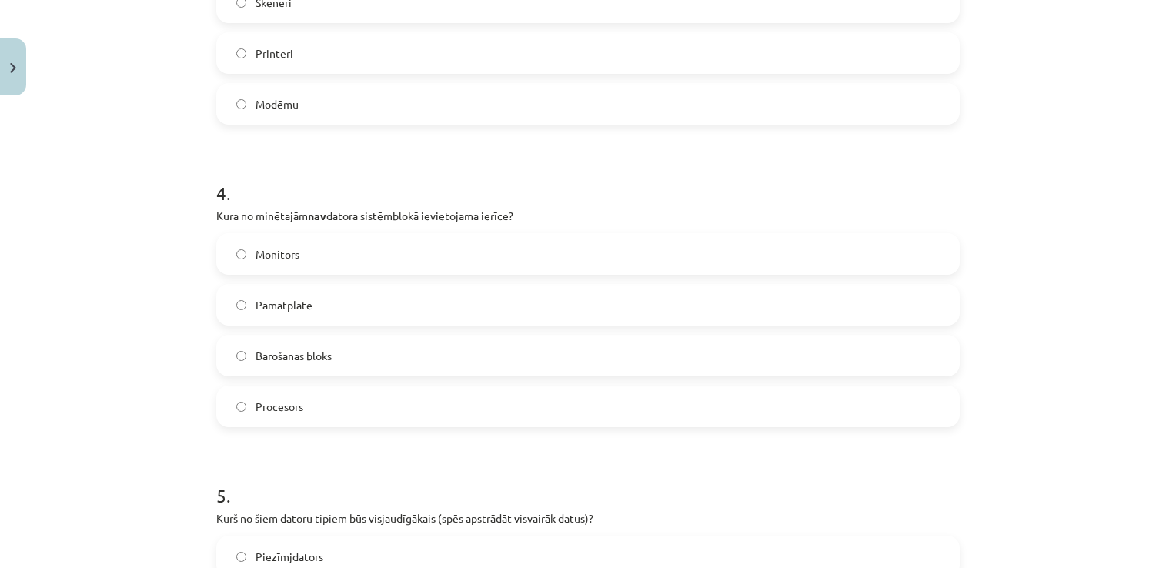
click at [336, 249] on label "Monitors" at bounding box center [588, 254] width 741 height 38
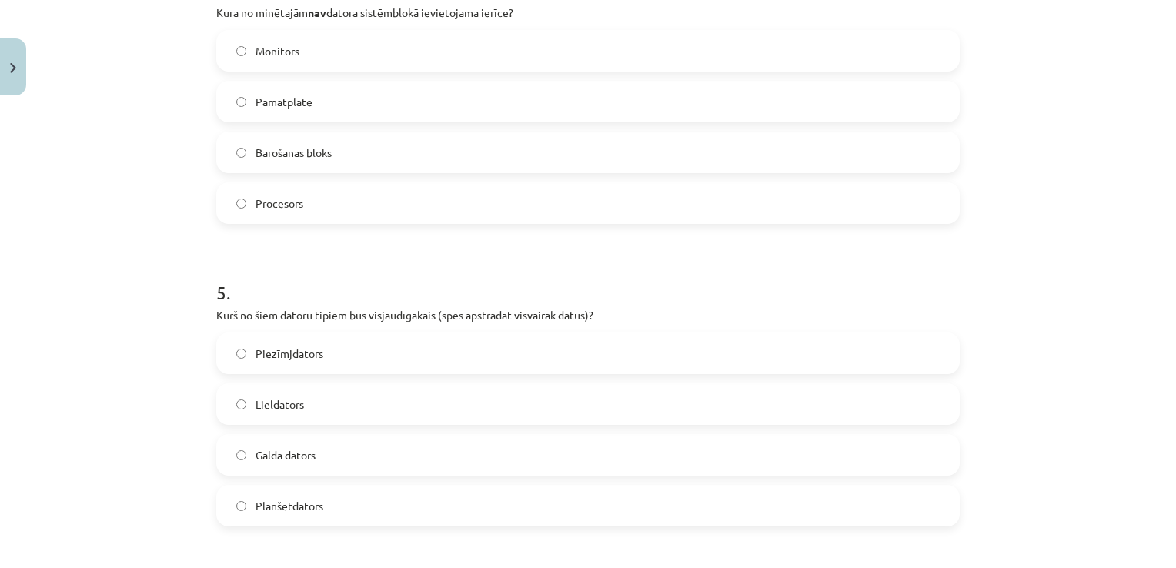
scroll to position [1289, 0]
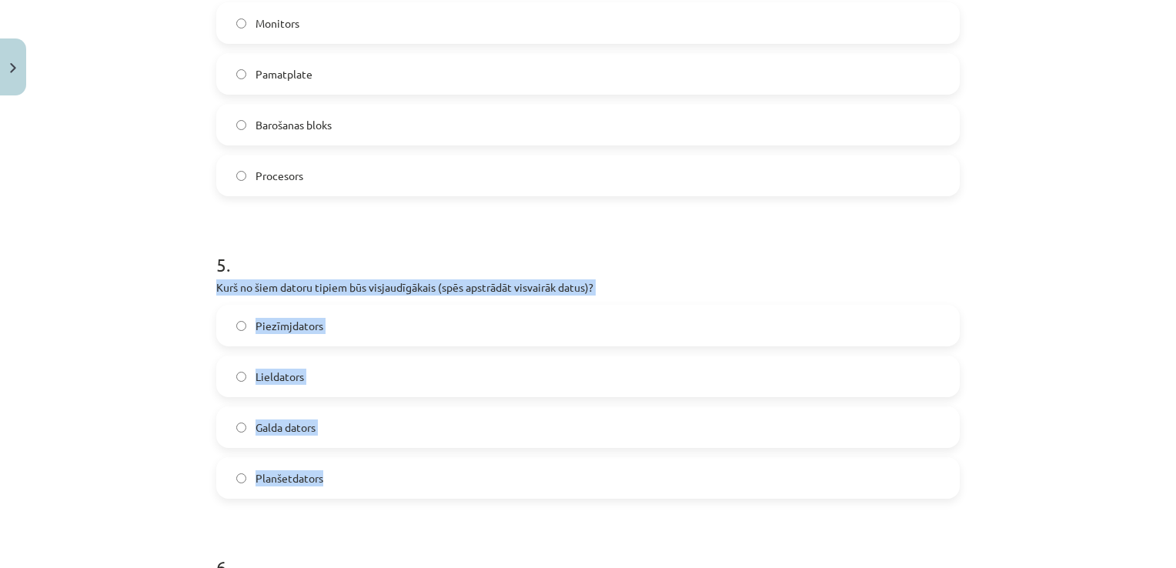
drag, startPoint x: 186, startPoint y: 283, endPoint x: 342, endPoint y: 472, distance: 245.5
click at [342, 472] on div "Mācību tēma: Datorikas - 10. klases 1. ieskaites mācību materiāls #3 2. tēma – …" at bounding box center [588, 284] width 1176 height 568
copy div "Kurš no šiem datoru tipiem būs visjaudīgākais (spēs apstrādāt visvairāk datus)?…"
click at [362, 368] on label "Lieldators" at bounding box center [588, 376] width 741 height 38
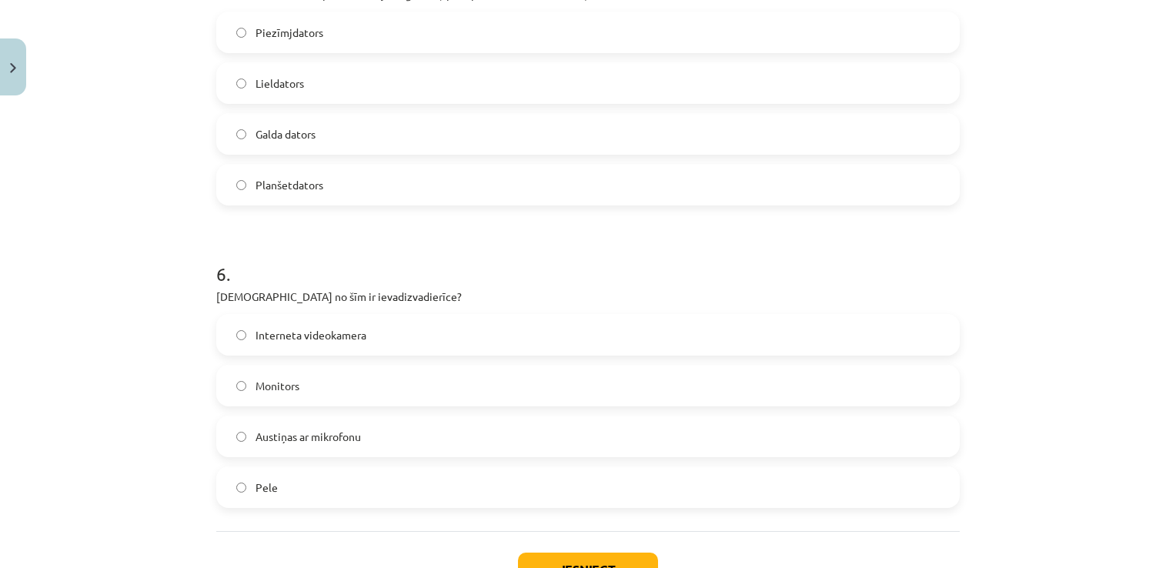
scroll to position [1597, 0]
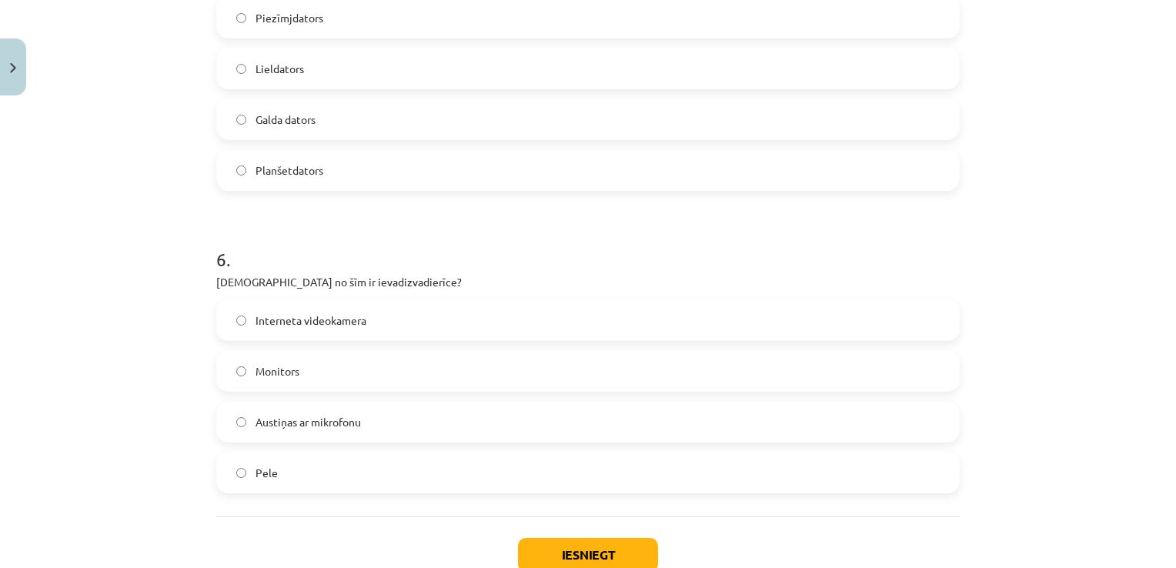
drag, startPoint x: 200, startPoint y: 279, endPoint x: 396, endPoint y: 462, distance: 268.0
copy div "Kura no šīm ir ievadizvadierīce? Interneta videokamera Monitors Austiņas ar mik…"
click at [453, 423] on label "Austiņas ar mikrofonu" at bounding box center [588, 422] width 741 height 38
click at [599, 544] on button "Iesniegt" at bounding box center [588, 555] width 140 height 34
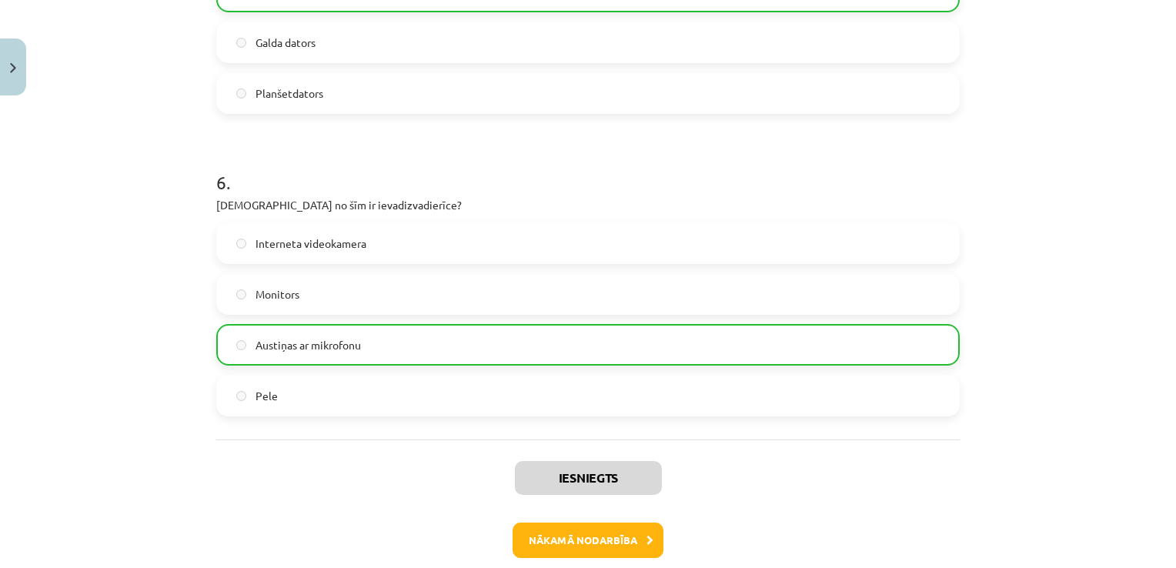
scroll to position [1749, 0]
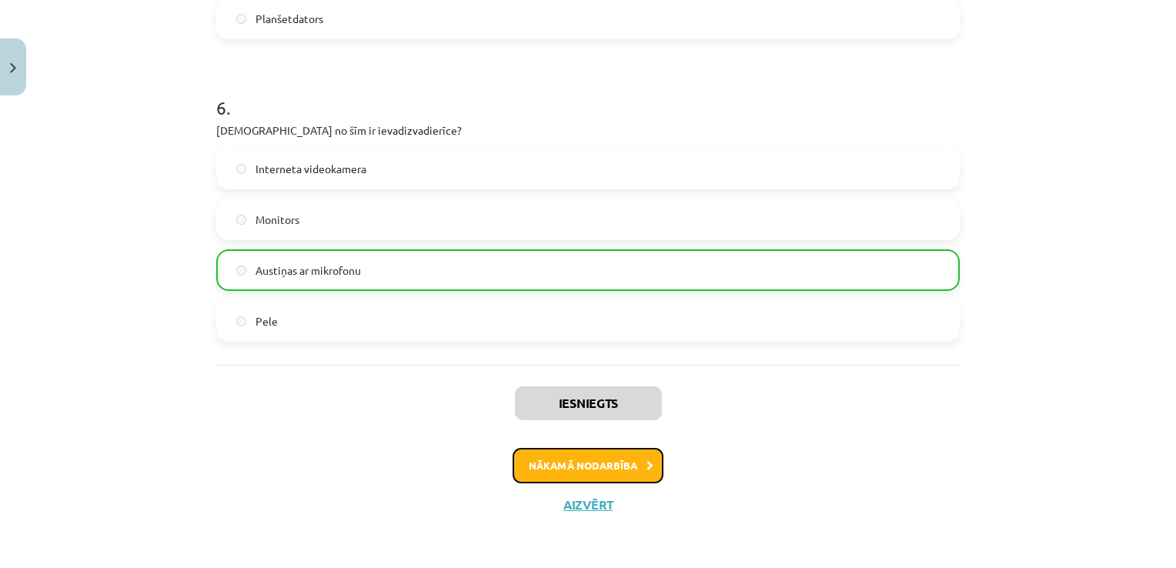
click at [597, 476] on button "Nākamā nodarbība" at bounding box center [588, 465] width 151 height 35
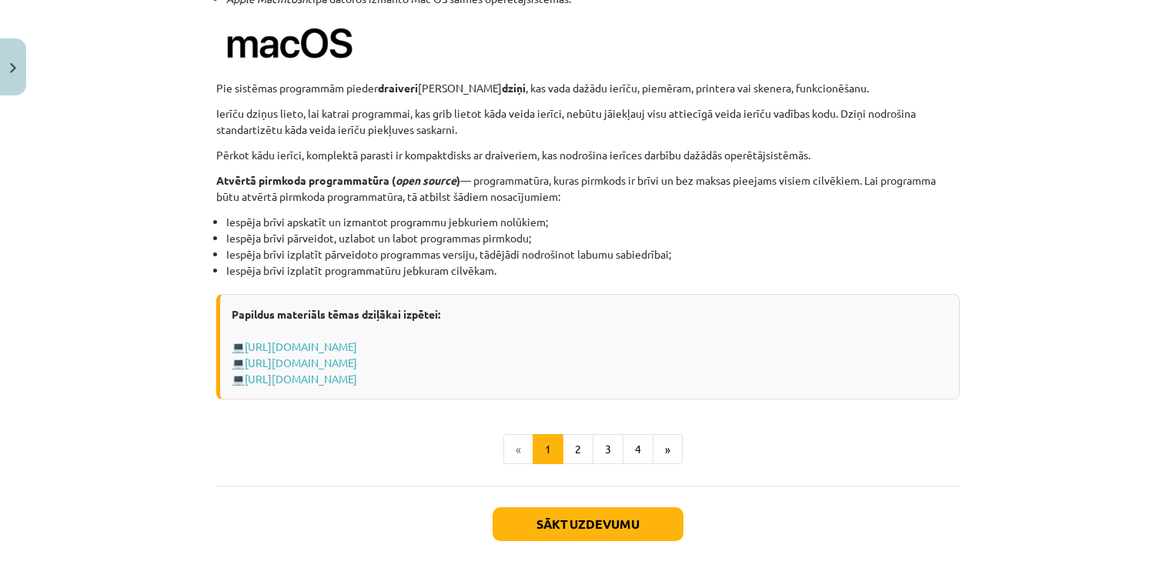
scroll to position [1610, 0]
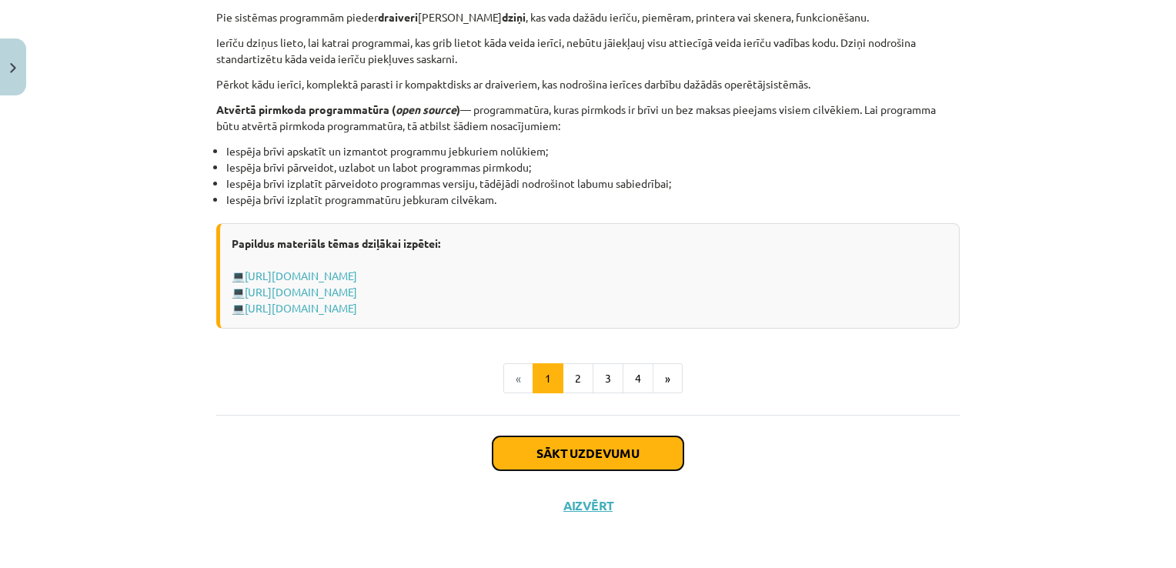
click at [604, 451] on button "Sākt uzdevumu" at bounding box center [588, 453] width 191 height 34
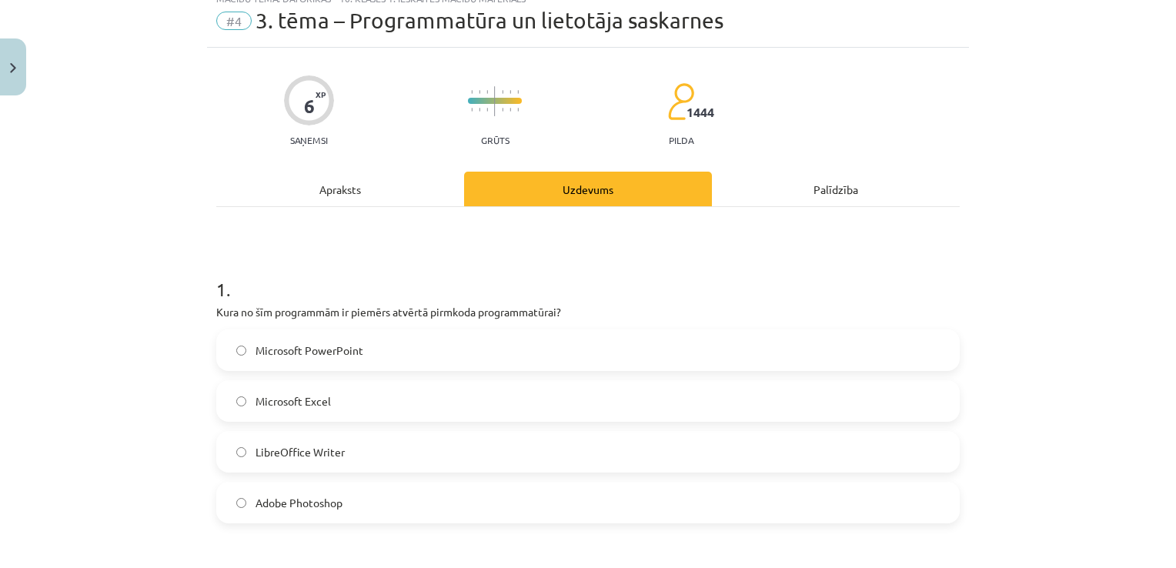
scroll to position [38, 0]
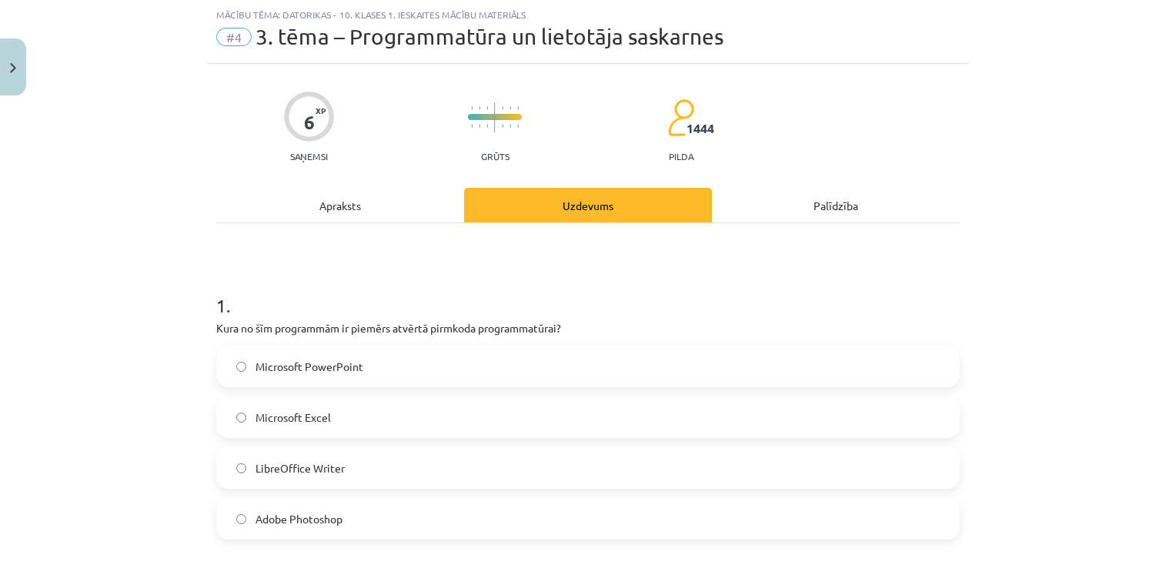
drag, startPoint x: 168, startPoint y: 323, endPoint x: 374, endPoint y: 507, distance: 275.9
click at [374, 507] on div "Mācību tēma: Datorikas - 10. klases 1. ieskaites mācību materiāls #4 3. tēma – …" at bounding box center [588, 284] width 1176 height 568
click at [372, 462] on label "LibreOffice Writer" at bounding box center [588, 468] width 741 height 38
click at [375, 457] on label "LibreOffice Writer" at bounding box center [588, 468] width 741 height 38
click at [383, 516] on label "Adobe Photoshop" at bounding box center [588, 519] width 741 height 38
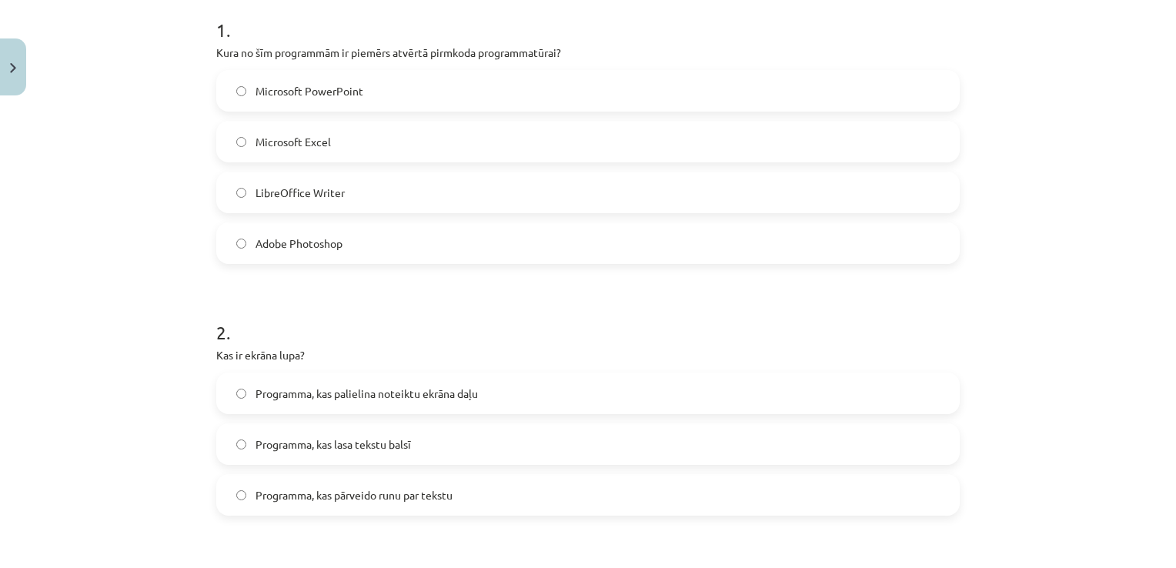
scroll to position [346, 0]
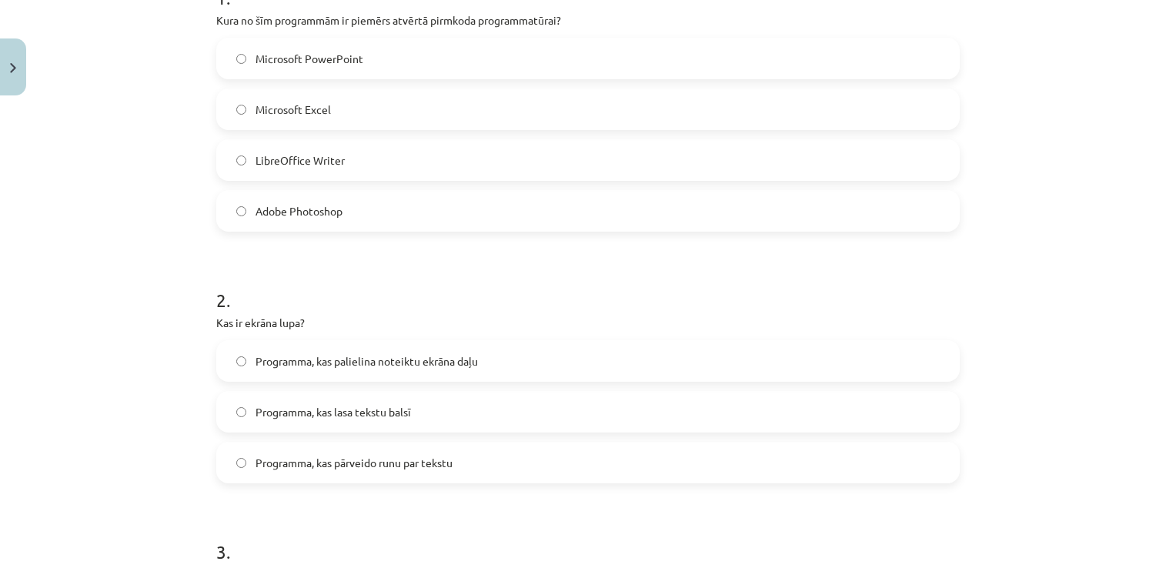
click at [517, 368] on label "Programma, kas palielina noteiktu ekrāna daļu" at bounding box center [588, 361] width 741 height 38
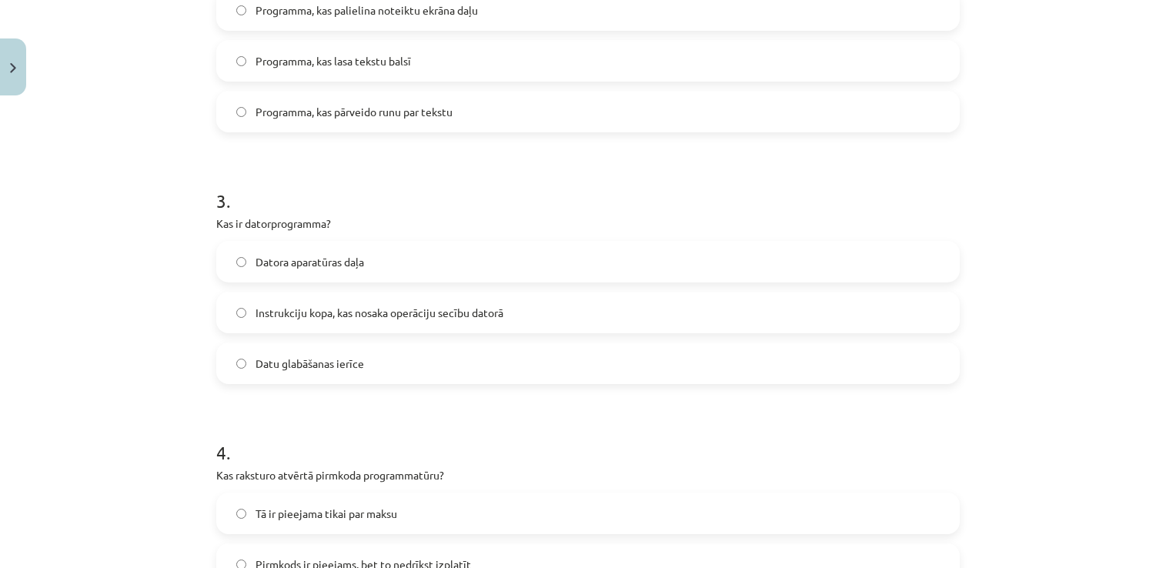
scroll to position [731, 0]
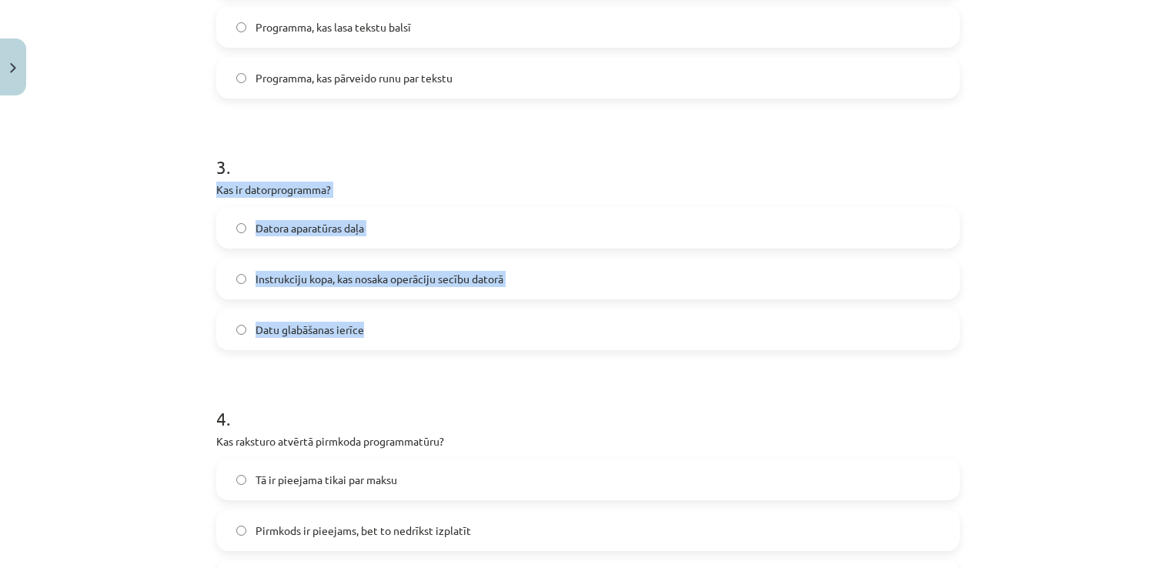
drag, startPoint x: 201, startPoint y: 185, endPoint x: 405, endPoint y: 319, distance: 244.5
click at [405, 319] on div "6 XP Saņemsi Grūts 1444 pilda Apraksts Uzdevums Palīdzība 1 . Kura no šīm progr…" at bounding box center [588, 384] width 762 height 2027
drag, startPoint x: 552, startPoint y: 279, endPoint x: 552, endPoint y: 291, distance: 12.3
click at [553, 279] on label "Instrukciju kopa, kas nosaka operāciju secību datorā" at bounding box center [588, 278] width 741 height 38
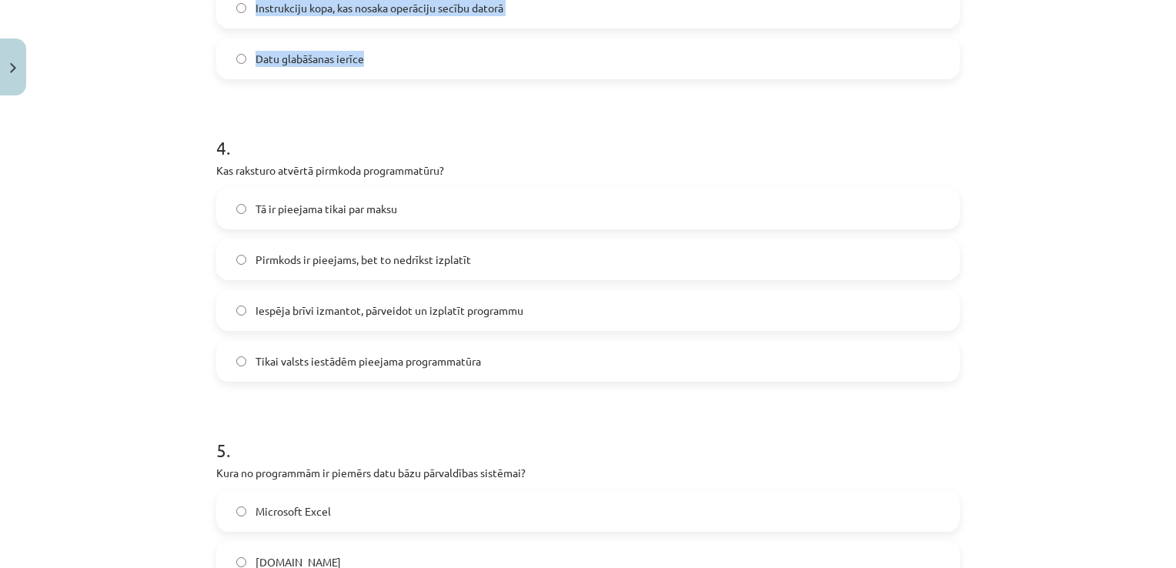
scroll to position [962, 0]
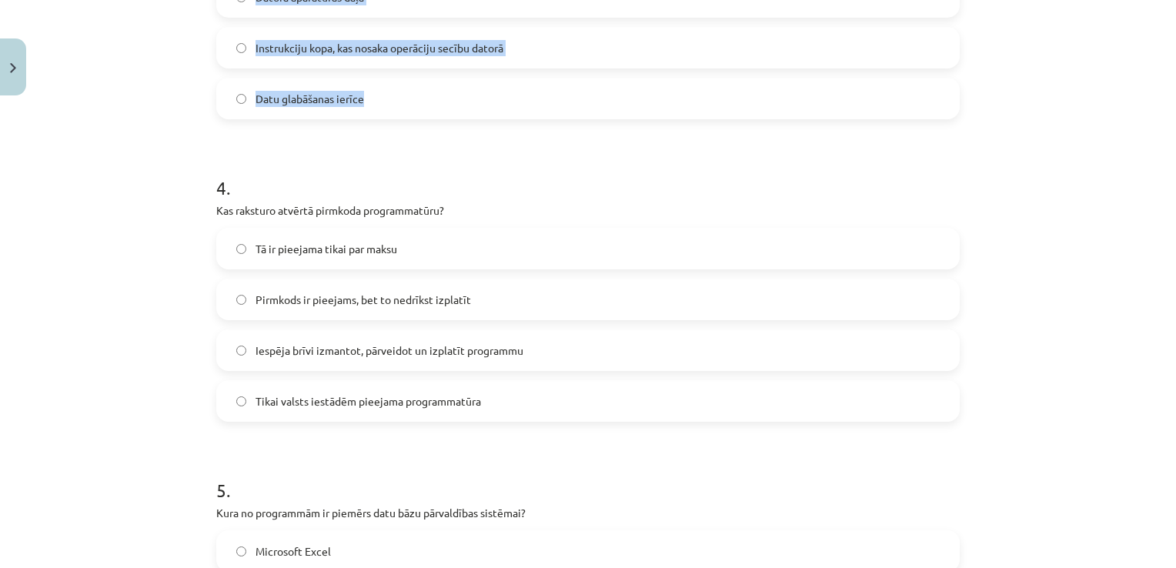
drag, startPoint x: 189, startPoint y: 207, endPoint x: 503, endPoint y: 418, distance: 377.7
click at [503, 418] on div "Mācību tēma: Datorikas - 10. klases 1. ieskaites mācību materiāls #4 3. tēma – …" at bounding box center [588, 284] width 1176 height 568
click at [580, 349] on label "Iespēja brīvi izmantot, pārveidot un izplatīt programmu" at bounding box center [588, 350] width 741 height 38
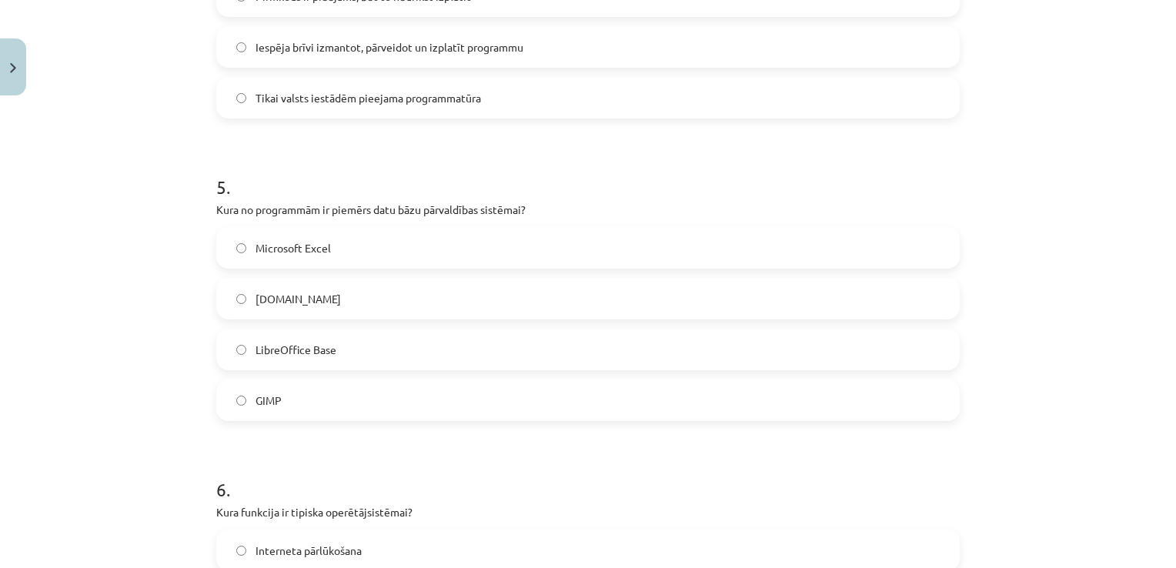
scroll to position [1270, 0]
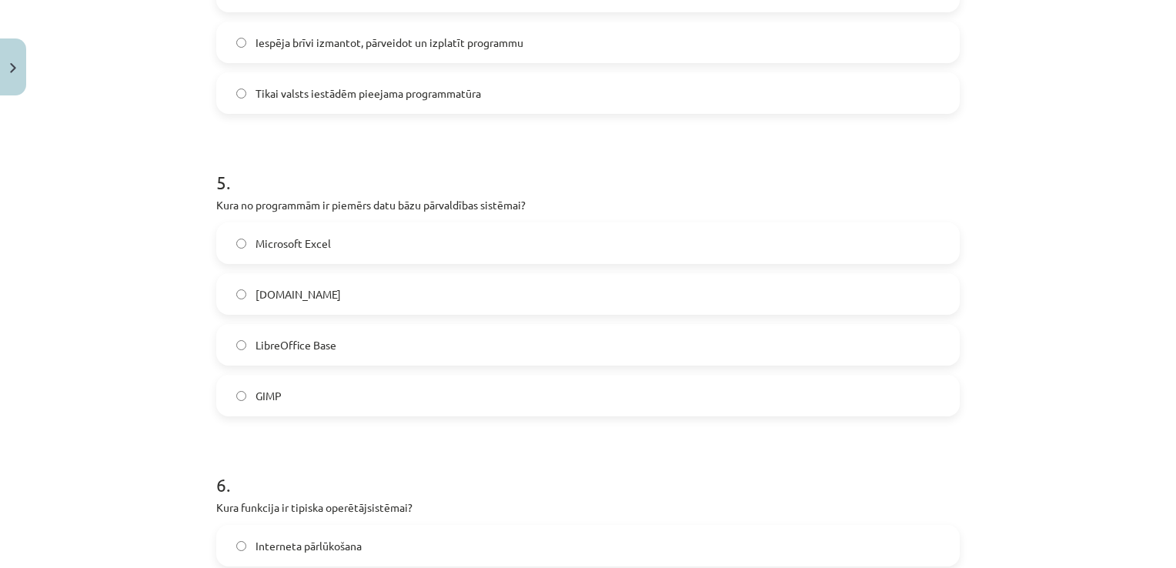
drag, startPoint x: 194, startPoint y: 206, endPoint x: 391, endPoint y: 399, distance: 275.5
click at [391, 399] on div "Mācību tēma: Datorikas - 10. klases 1. ieskaites mācību materiāls #4 3. tēma – …" at bounding box center [588, 284] width 1176 height 568
click at [137, 251] on div "Mācību tēma: Datorikas - 10. klases 1. ieskaites mācību materiāls #4 3. tēma – …" at bounding box center [588, 284] width 1176 height 568
click at [364, 339] on label "LibreOffice Base" at bounding box center [588, 345] width 741 height 38
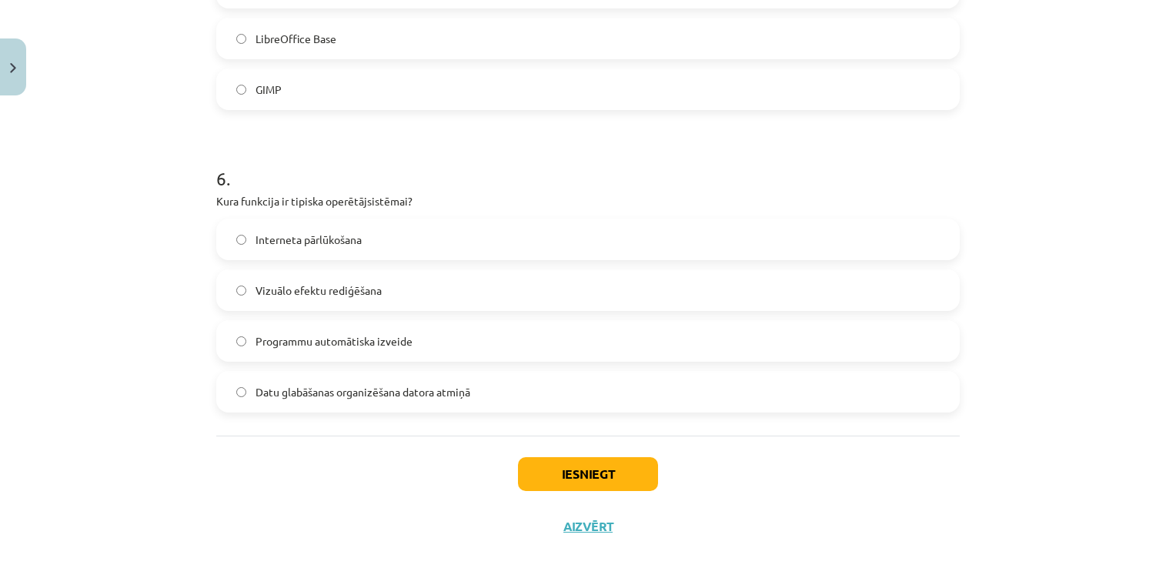
scroll to position [1578, 0]
click at [511, 392] on label "Datu glabāšanas organizēšana datora atmiņā" at bounding box center [588, 390] width 741 height 38
click at [576, 473] on button "Iesniegt" at bounding box center [588, 473] width 140 height 34
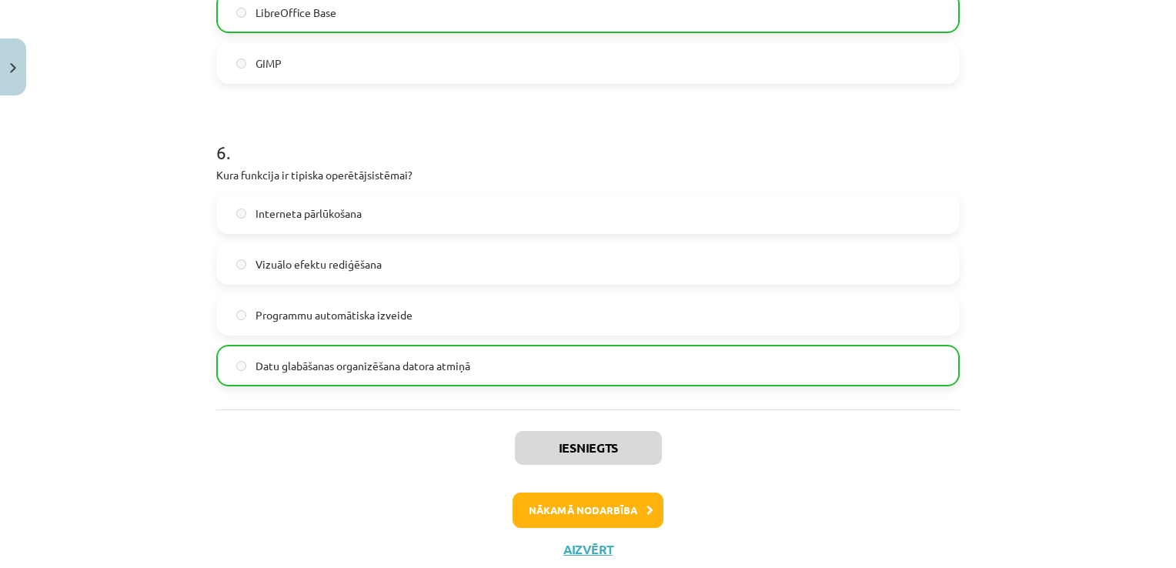
scroll to position [1647, 0]
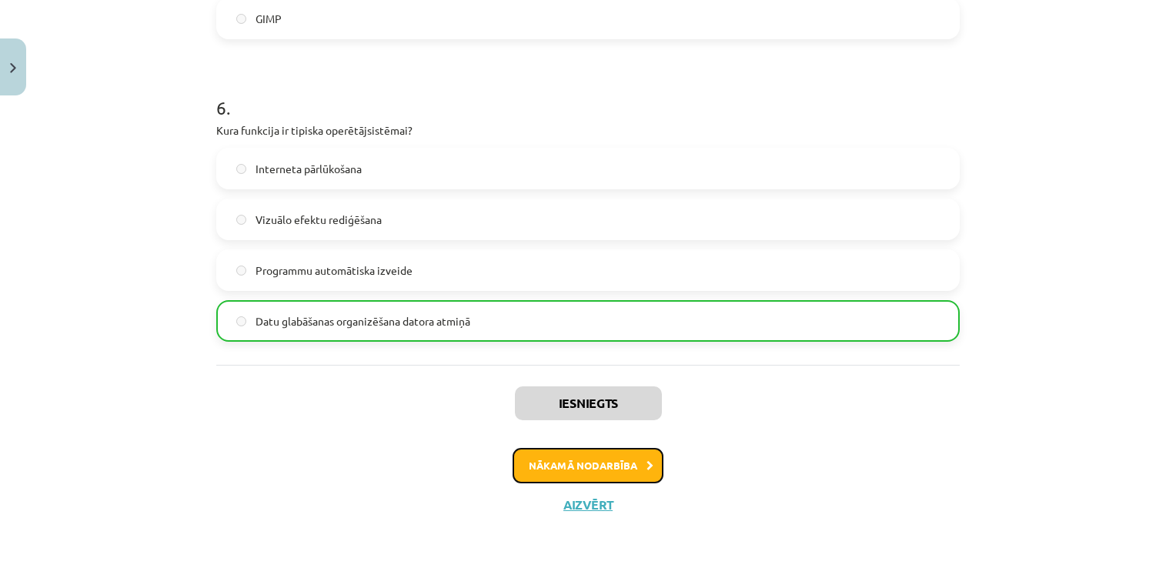
click at [590, 460] on button "Nākamā nodarbība" at bounding box center [588, 465] width 151 height 35
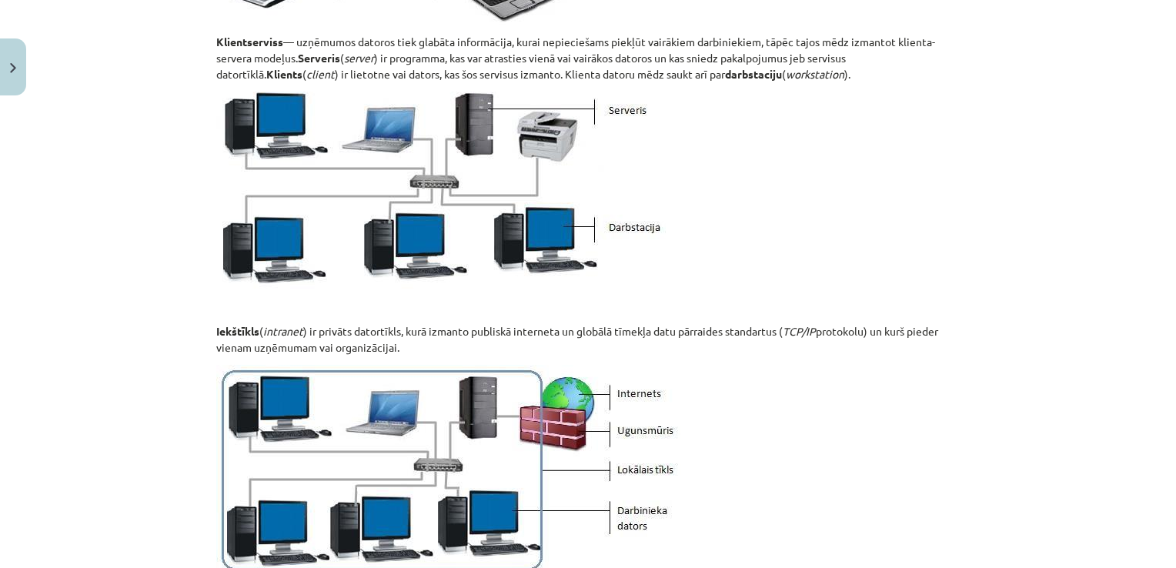
scroll to position [1732, 0]
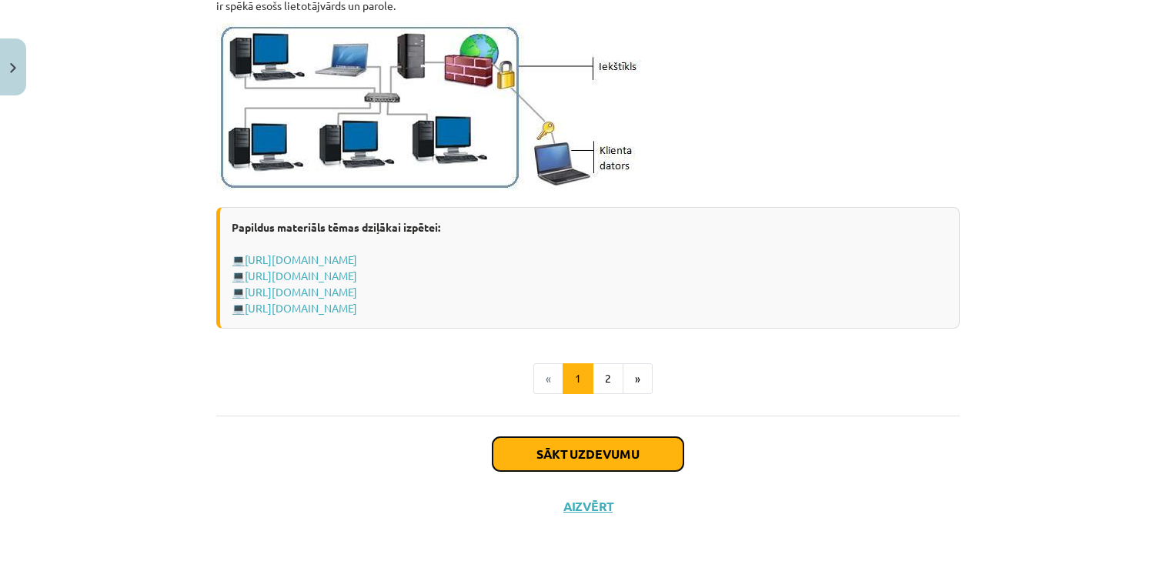
click at [610, 450] on button "Sākt uzdevumu" at bounding box center [588, 454] width 191 height 34
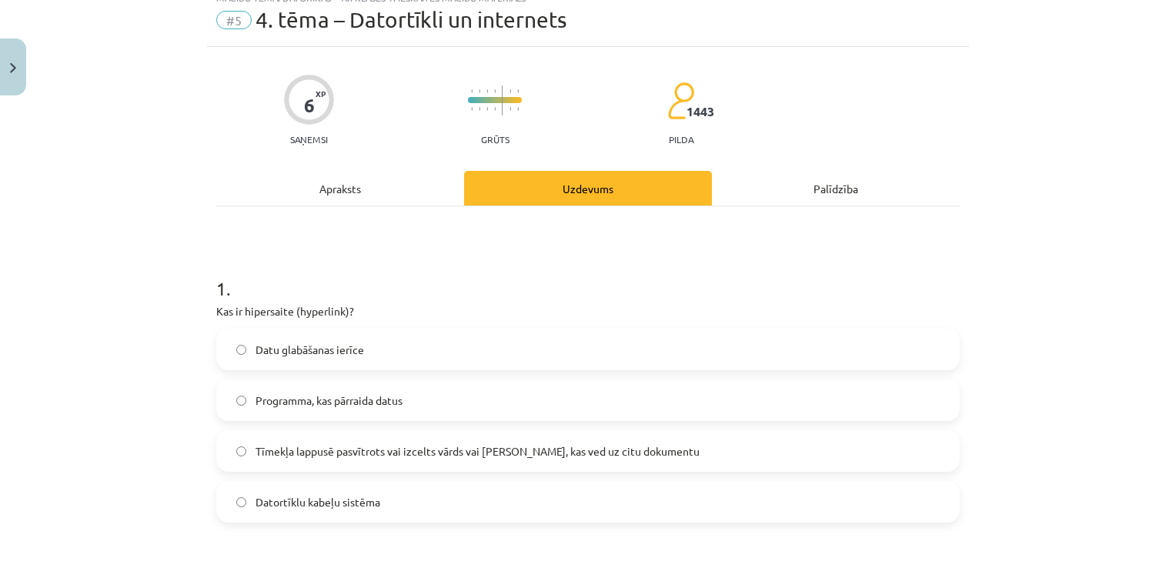
scroll to position [38, 0]
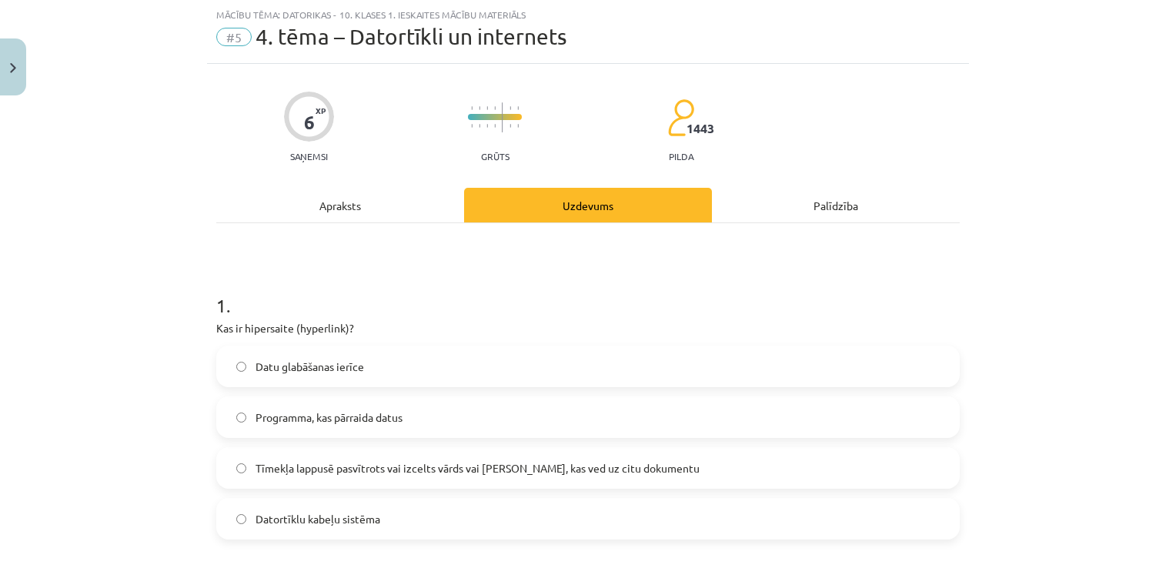
click at [434, 494] on div "Datu glabāšanas ierīce Programma, kas pārraida datus Tīmekļa lappusē pasvītrots…" at bounding box center [588, 443] width 744 height 194
click at [423, 507] on label "Datortīklu kabeļu sistēma" at bounding box center [588, 519] width 741 height 38
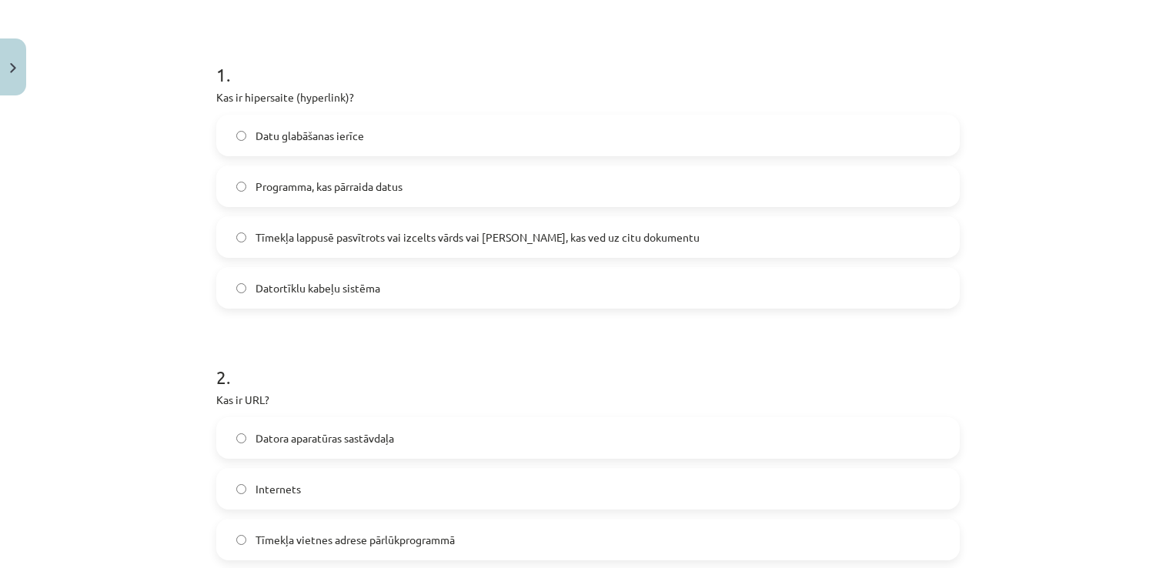
scroll to position [346, 0]
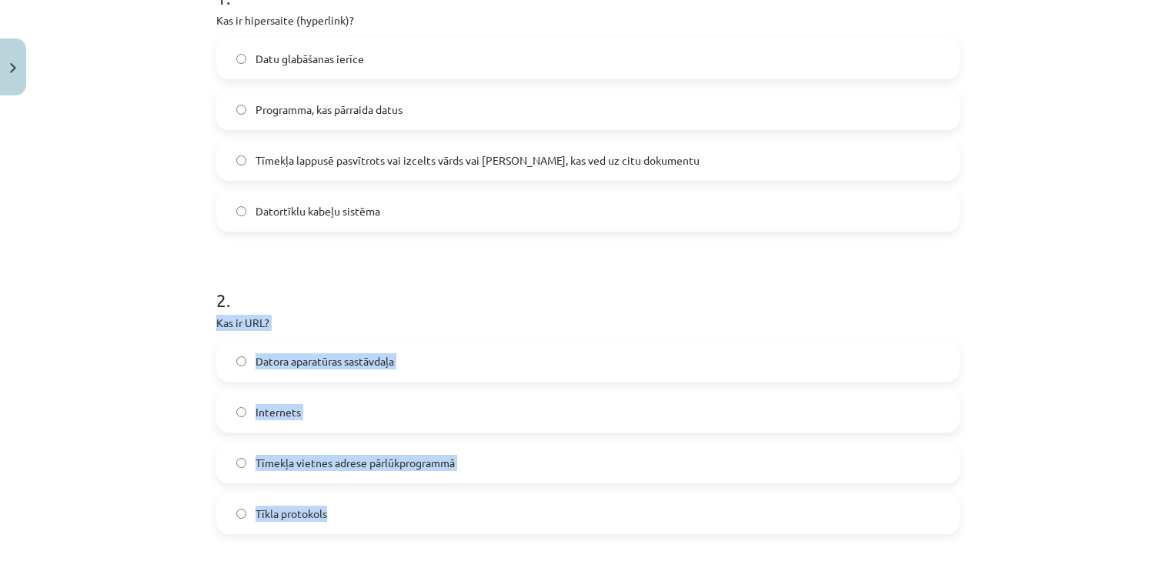
drag, startPoint x: 184, startPoint y: 317, endPoint x: 453, endPoint y: 531, distance: 344.1
click at [453, 531] on div "Mācību tēma: Datorikas - 10. klases 1. ieskaites mācību materiāls #5 4. tēma – …" at bounding box center [588, 284] width 1176 height 568
click at [493, 459] on label "Tīmekļa vietnes adrese pārlūkprogrammā" at bounding box center [588, 462] width 741 height 38
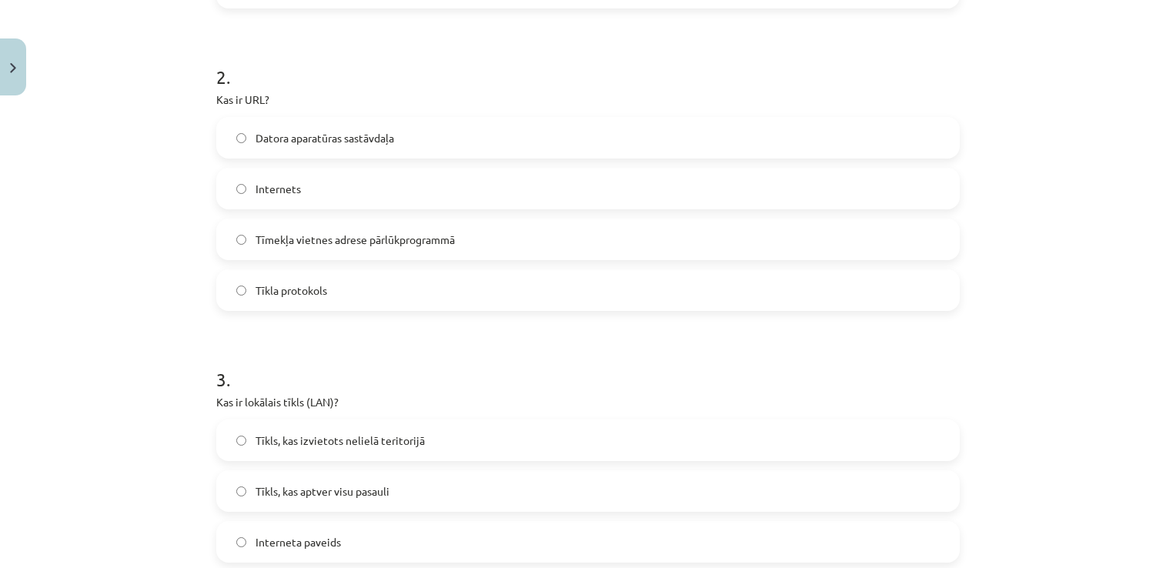
scroll to position [654, 0]
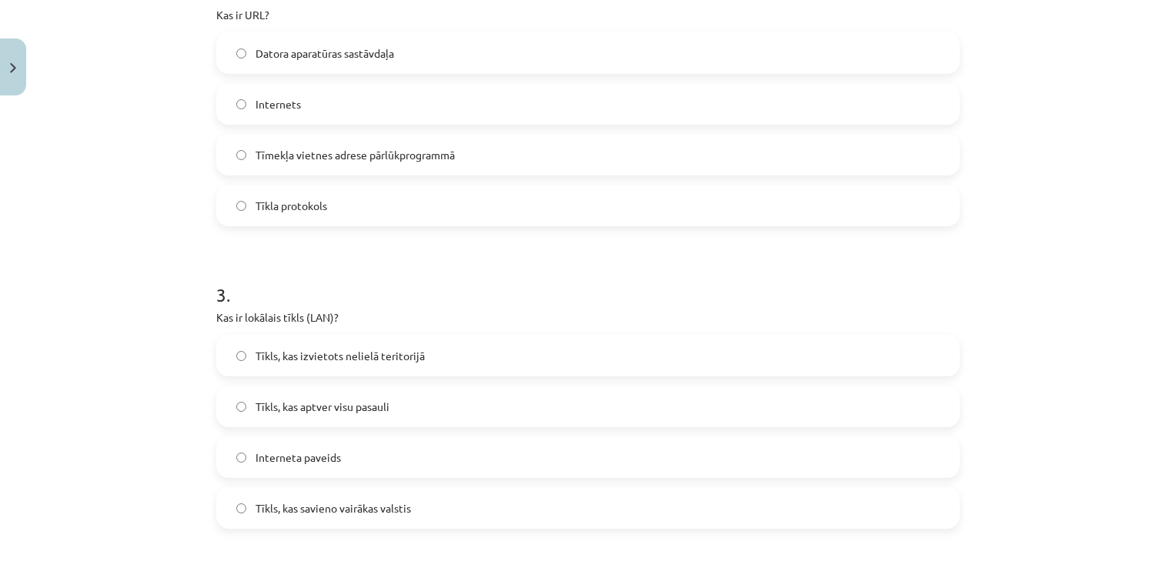
click at [461, 354] on label "Tīkls, kas izvietots nelielā teritorijā" at bounding box center [588, 355] width 741 height 38
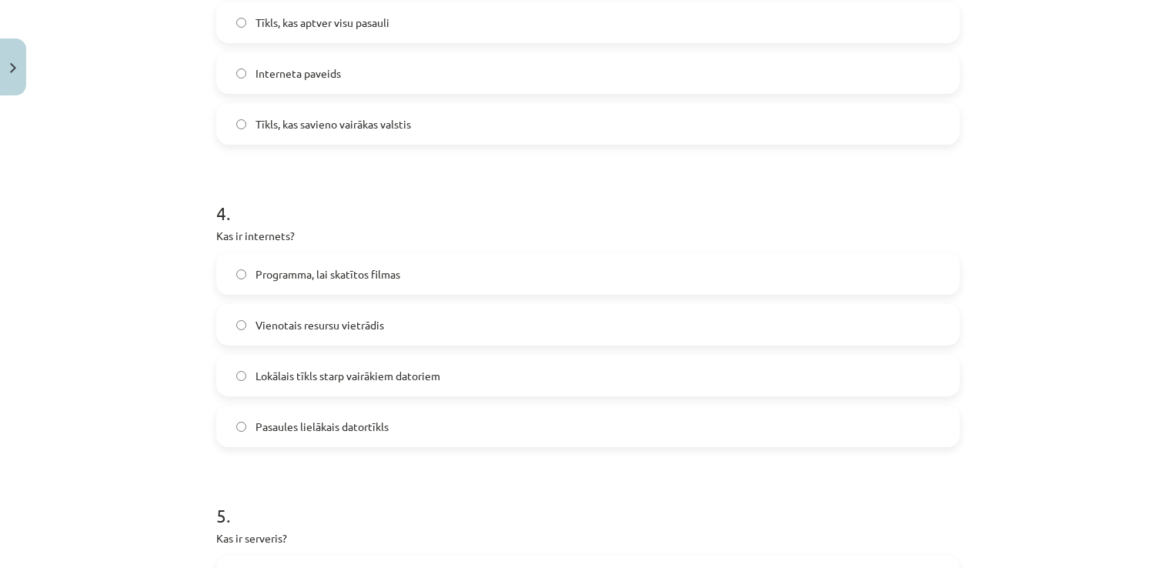
scroll to position [1039, 0]
click at [425, 425] on label "Pasaules lielākais datortīkls" at bounding box center [588, 425] width 741 height 38
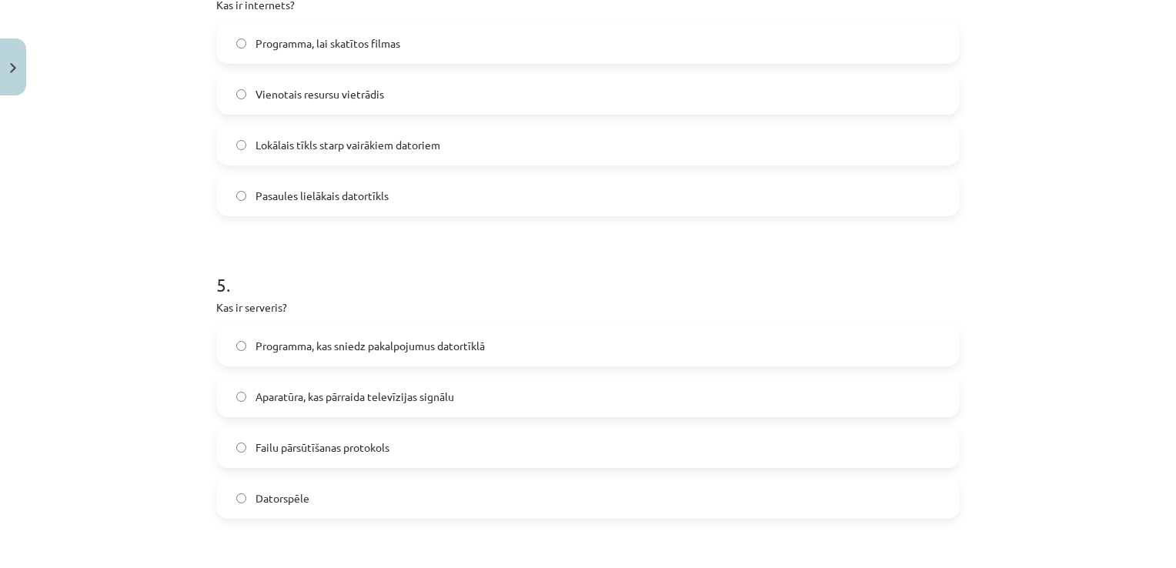
scroll to position [1270, 0]
click at [527, 350] on label "Programma, kas sniedz pakalpojumus datortīklā" at bounding box center [588, 345] width 741 height 38
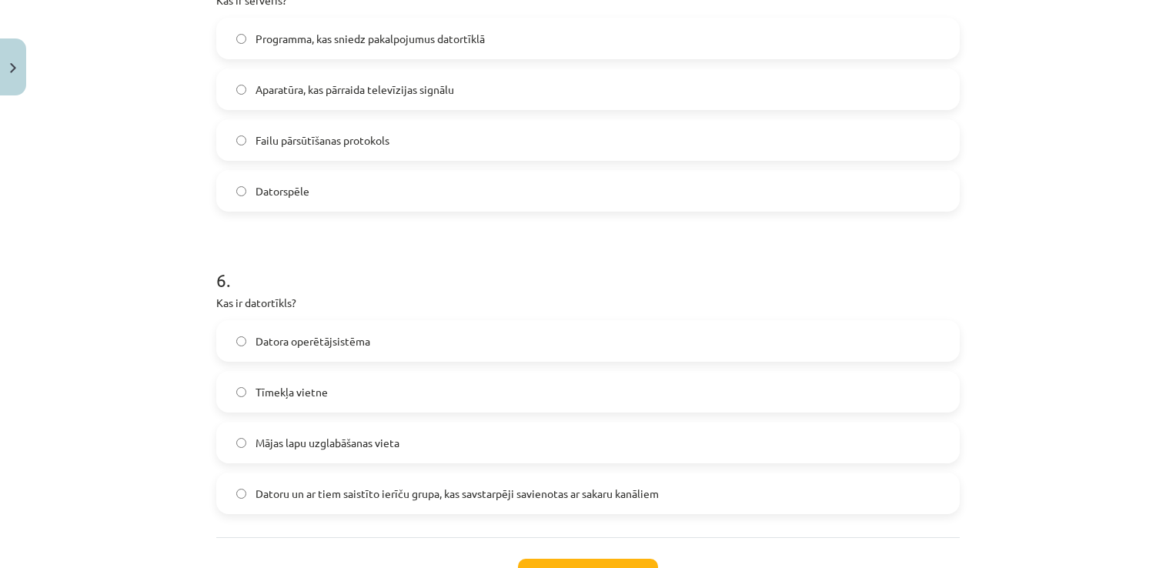
scroll to position [1578, 0]
click at [692, 488] on label "Datoru un ar tiem saistīto ierīču grupa, kas savstarpēji savienotas ar sakaru k…" at bounding box center [588, 492] width 741 height 38
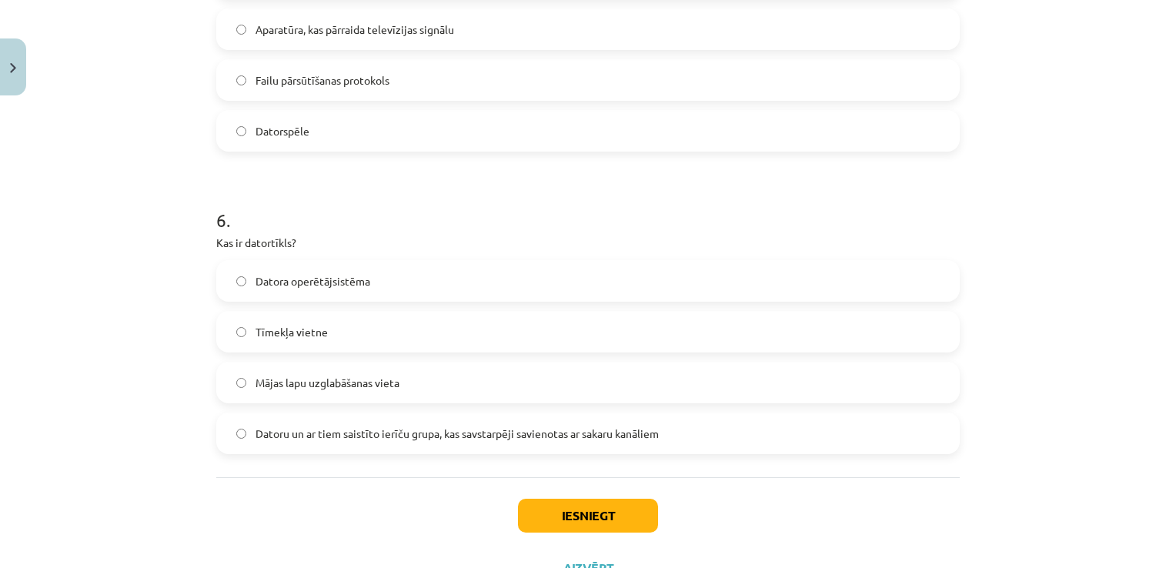
scroll to position [1700, 0]
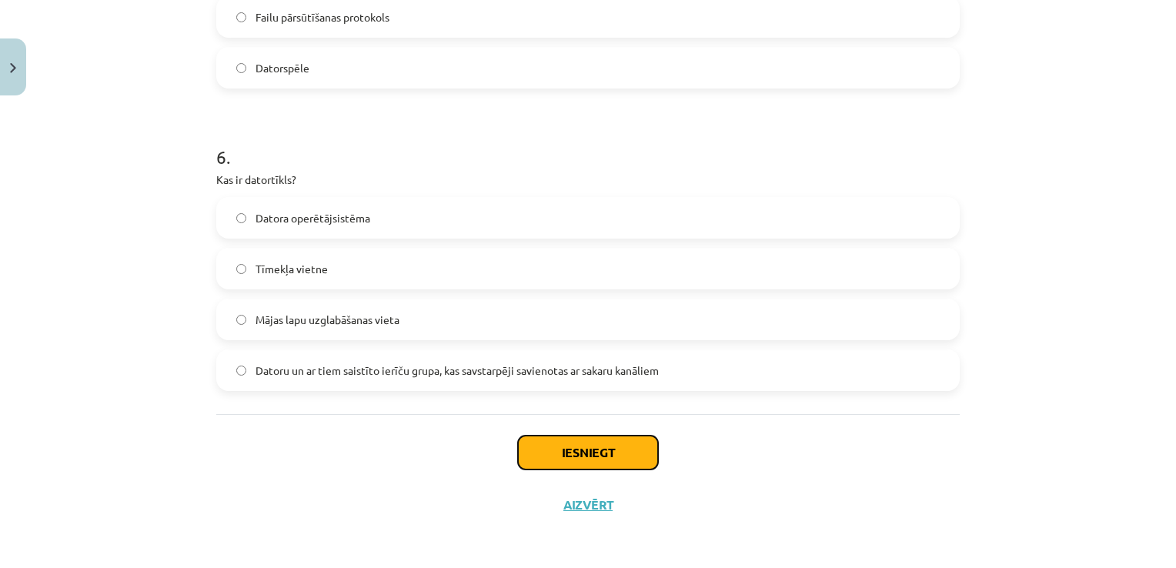
click at [594, 457] on button "Iesniegt" at bounding box center [588, 453] width 140 height 34
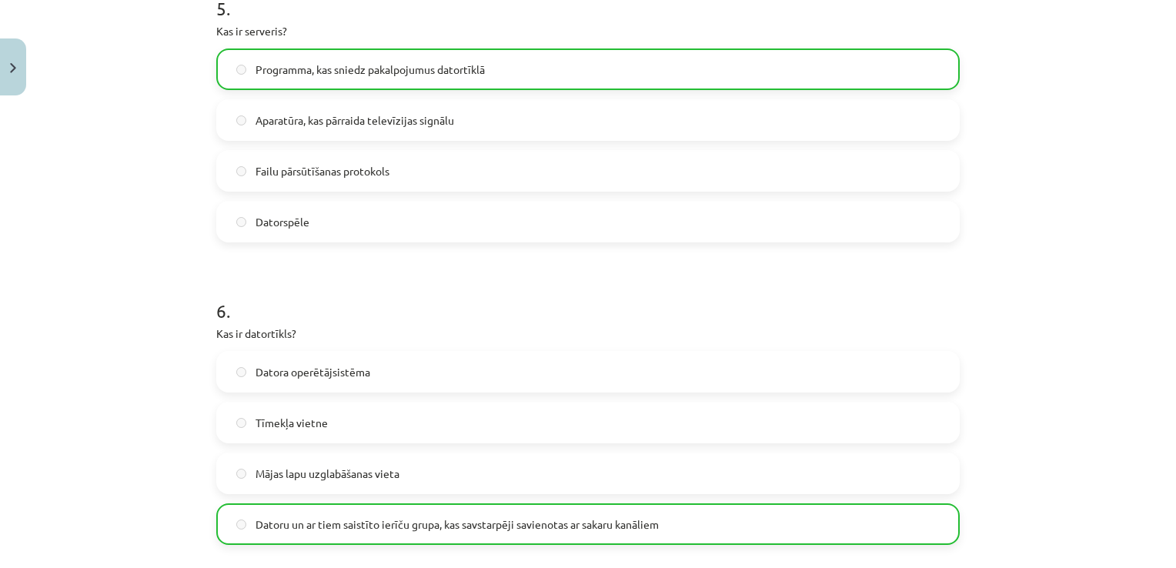
scroll to position [1749, 0]
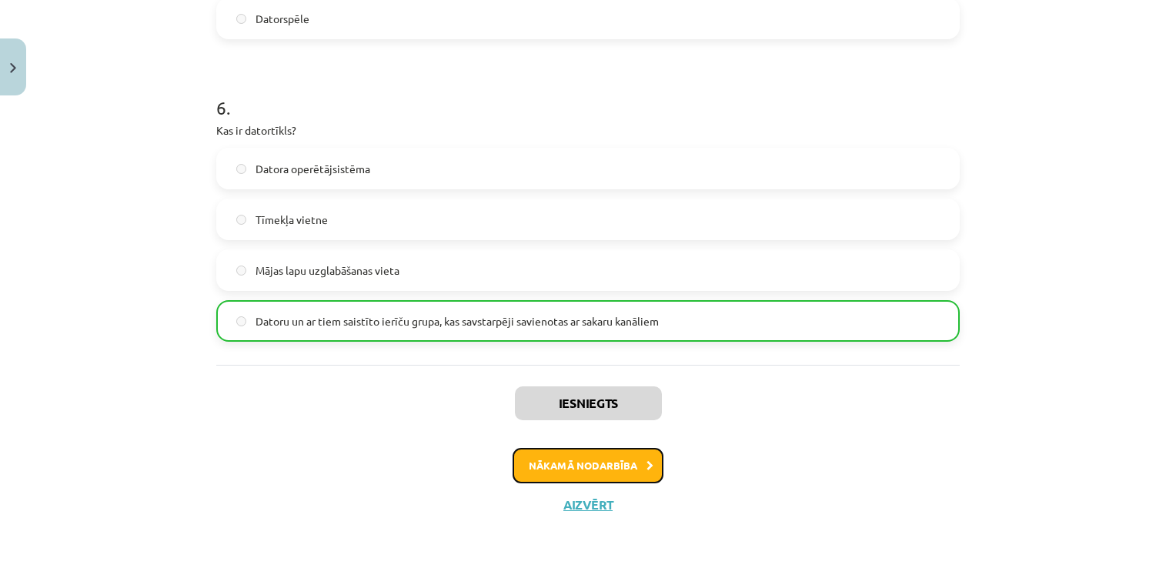
click at [612, 473] on button "Nākamā nodarbība" at bounding box center [588, 465] width 151 height 35
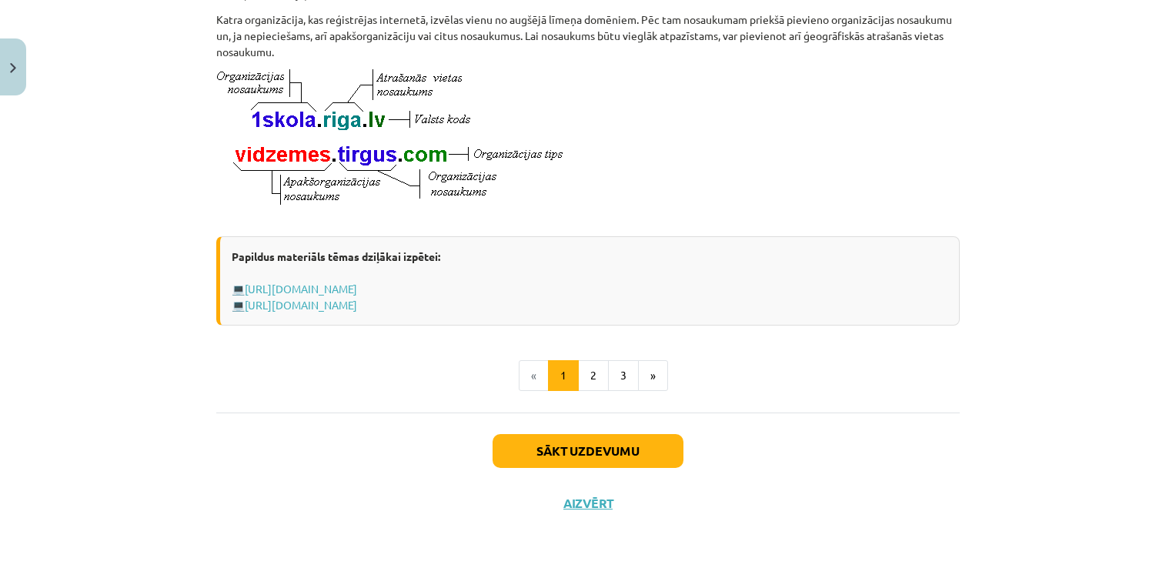
scroll to position [861, 0]
click at [587, 452] on button "Sākt uzdevumu" at bounding box center [588, 451] width 191 height 34
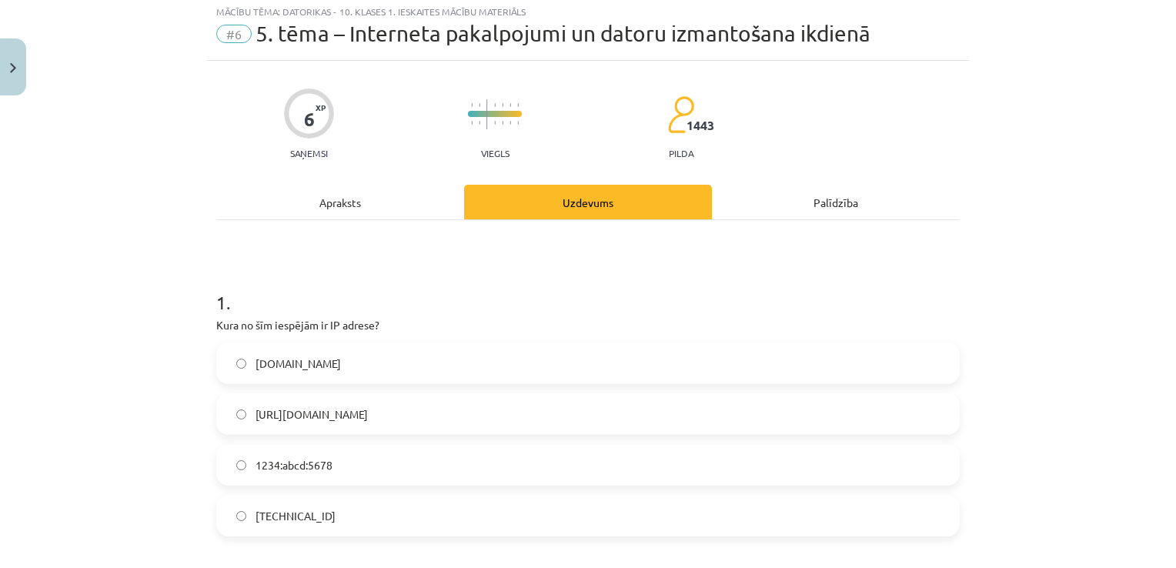
scroll to position [38, 0]
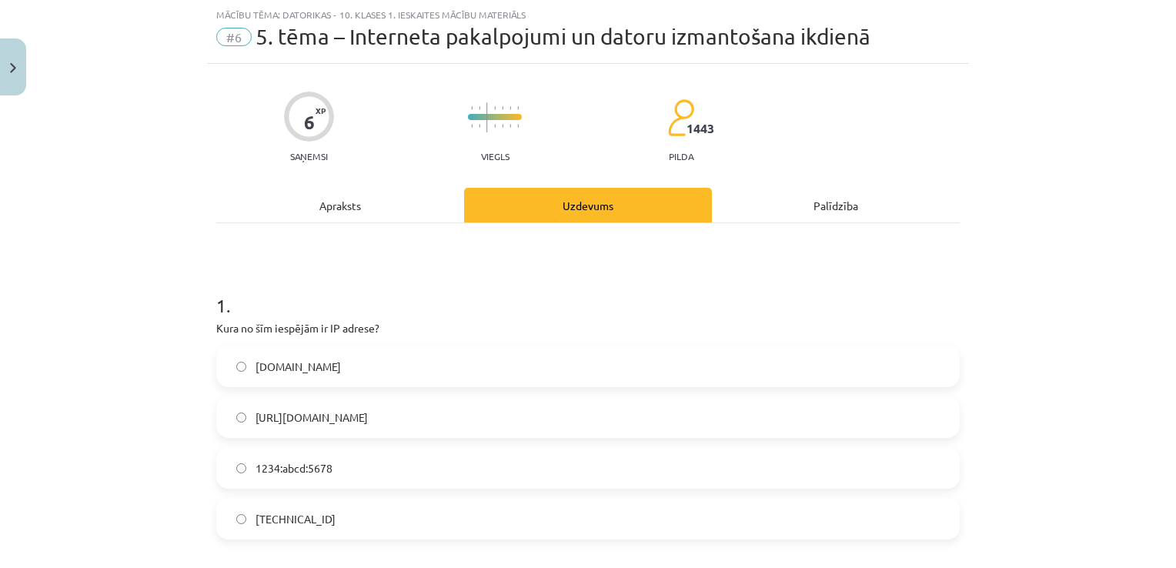
drag, startPoint x: 357, startPoint y: 524, endPoint x: 366, endPoint y: 507, distance: 18.9
click at [357, 523] on label "192.100.81.101" at bounding box center [588, 519] width 741 height 38
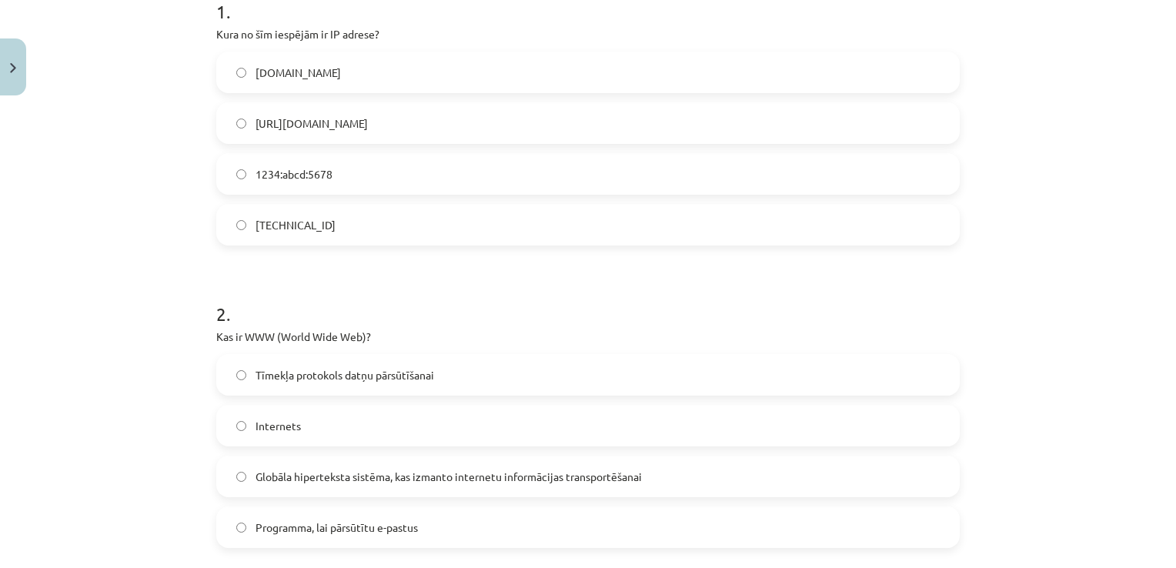
scroll to position [346, 0]
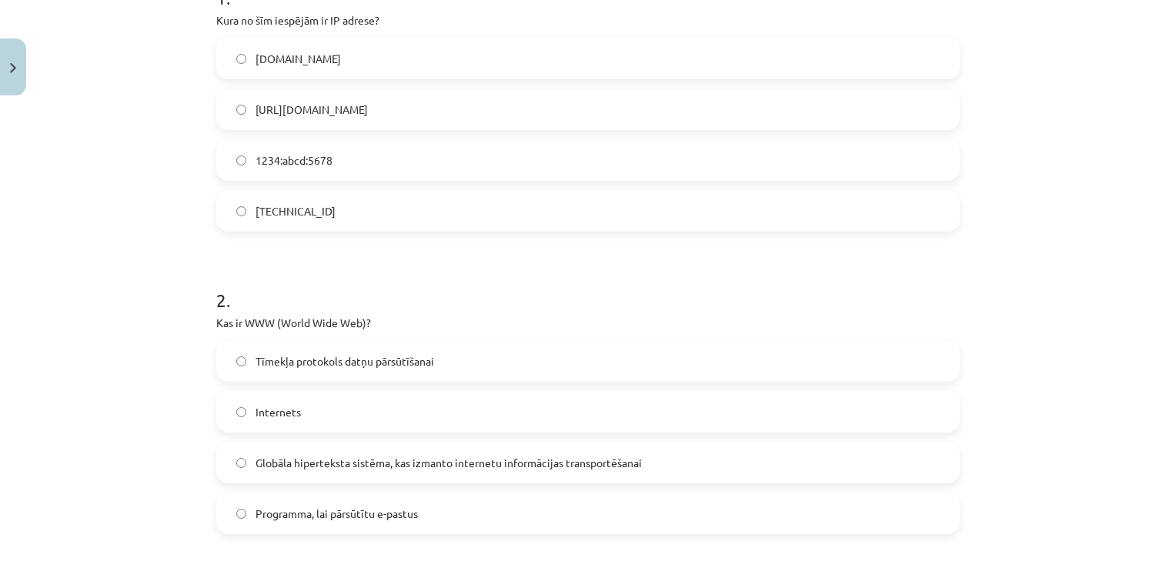
click at [445, 381] on div "Tīmekļa protokols datņu pārsūtīšanai Internets Globāla hiperteksta sistēma, kas…" at bounding box center [588, 437] width 744 height 194
click at [447, 367] on label "Tīmekļa protokols datņu pārsūtīšanai" at bounding box center [588, 361] width 741 height 38
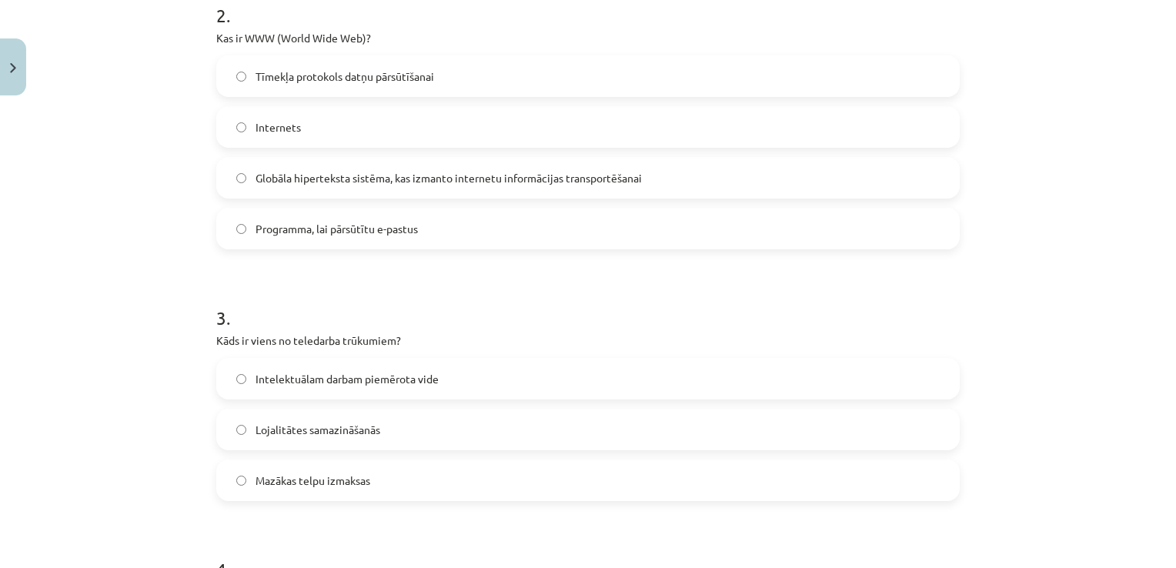
scroll to position [654, 0]
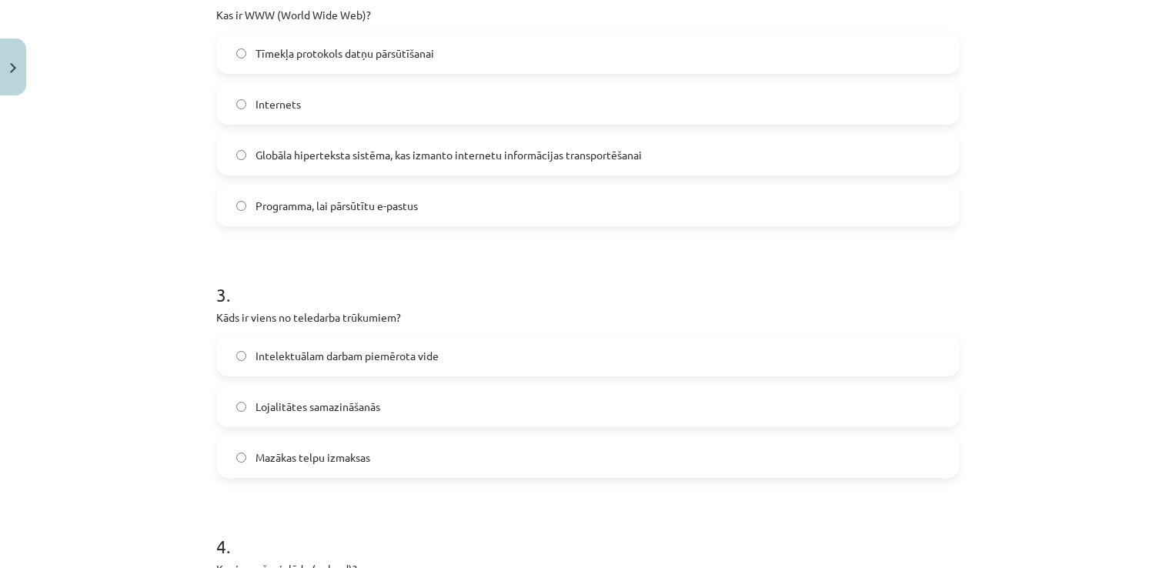
click at [207, 306] on div "6 XP Saņemsi Viegls 1443 pilda Apraksts Uzdevums Palīdzība 1 . Kura no šīm iesp…" at bounding box center [588, 461] width 762 height 2027
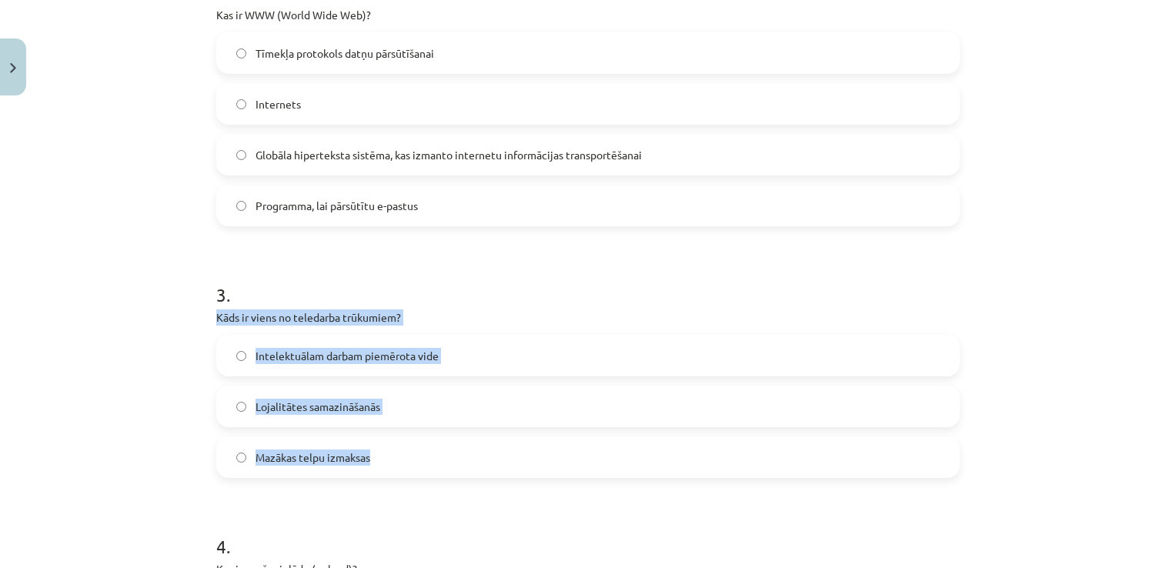
drag, startPoint x: 209, startPoint y: 313, endPoint x: 403, endPoint y: 454, distance: 240.4
click at [403, 454] on div "6 XP Saņemsi Viegls 1443 pilda Apraksts Uzdevums Palīdzība 1 . Kura no šīm iesp…" at bounding box center [588, 461] width 762 height 2027
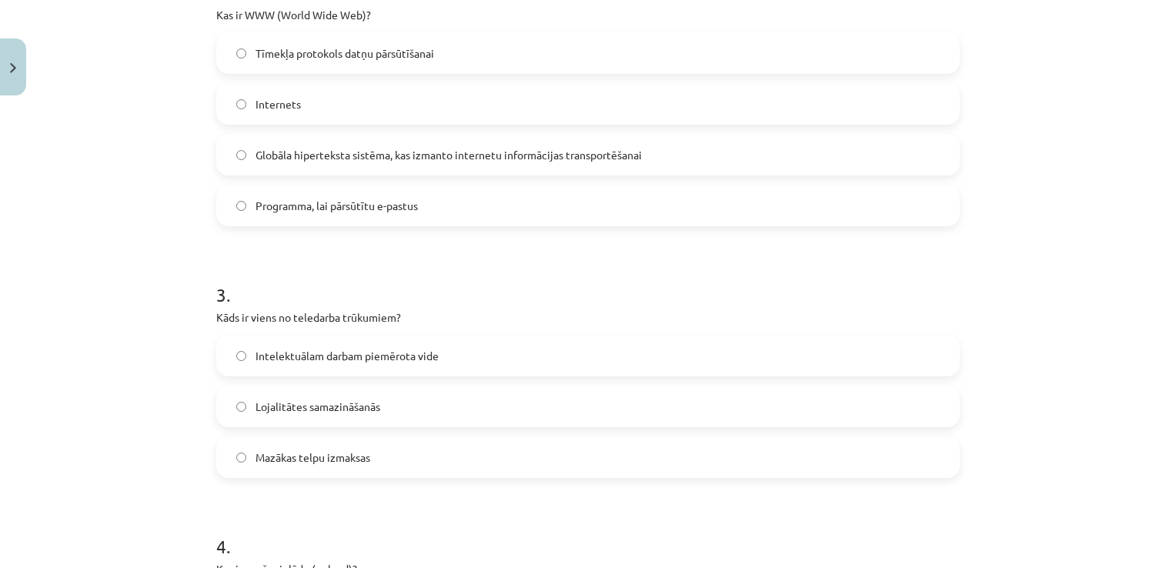
click at [587, 300] on h1 "3 ." at bounding box center [588, 281] width 744 height 48
drag, startPoint x: 568, startPoint y: 322, endPoint x: 551, endPoint y: 331, distance: 19.3
click at [558, 329] on div "3 . Kāds ir viens no teledarba trūkumiem? Intelektuālam darbam piemērota vide L…" at bounding box center [588, 367] width 744 height 221
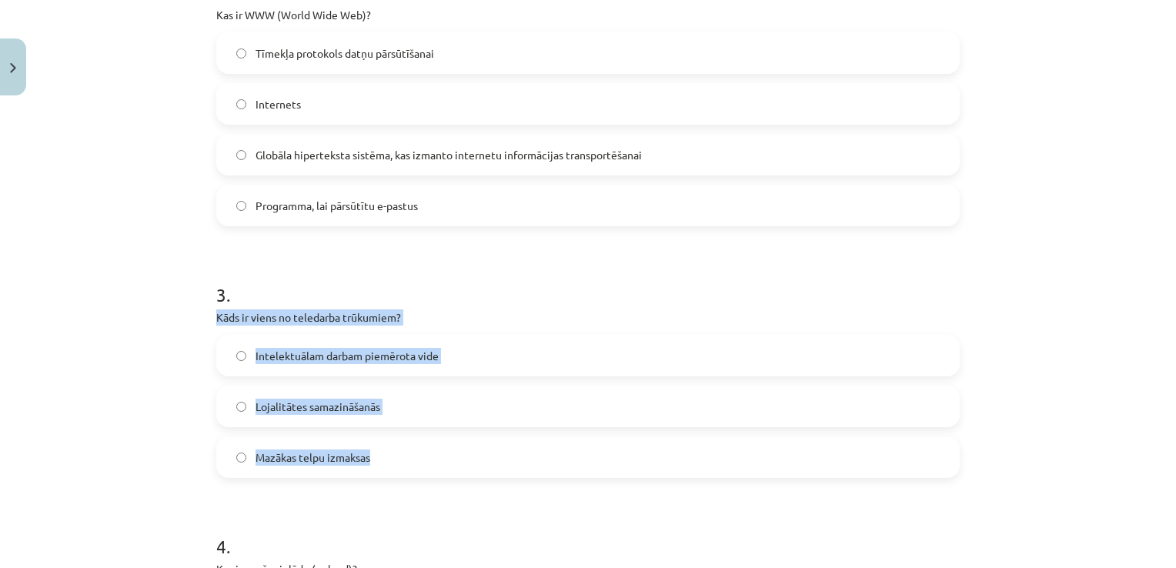
drag, startPoint x: 203, startPoint y: 313, endPoint x: 386, endPoint y: 474, distance: 243.3
click at [386, 474] on div "6 XP Saņemsi Viegls 1443 pilda Apraksts Uzdevums Palīdzība 1 . Kura no šīm iesp…" at bounding box center [588, 461] width 762 height 2027
click at [426, 400] on label "Lojalitātes samazināšanās" at bounding box center [588, 406] width 741 height 38
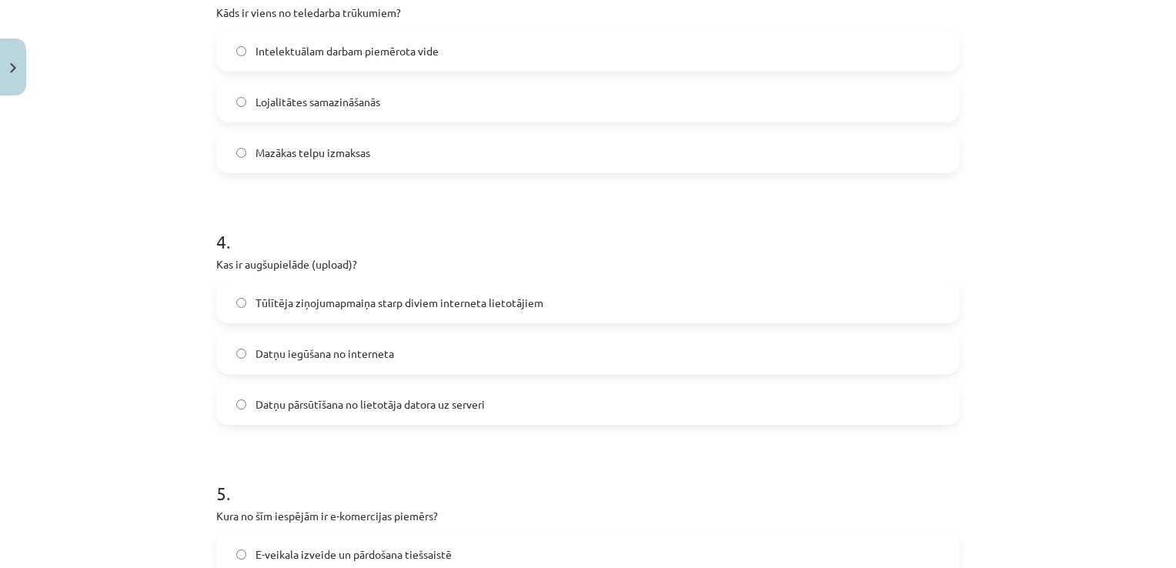
scroll to position [962, 0]
click at [513, 401] on label "Datņu pārsūtīšana no lietotāja datora uz serveri" at bounding box center [588, 401] width 741 height 38
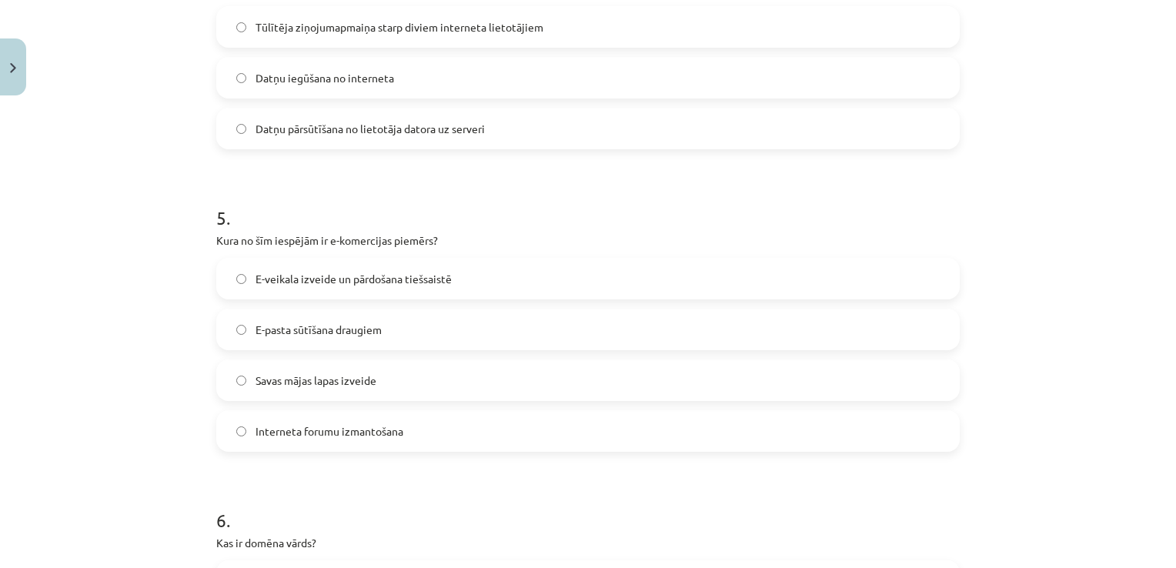
scroll to position [1270, 0]
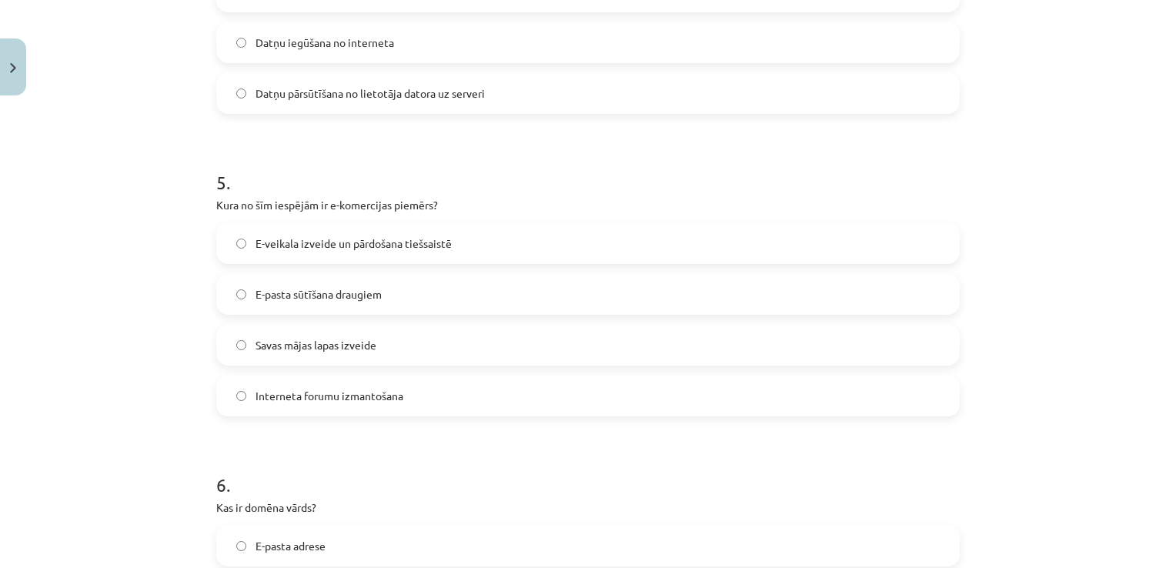
click at [470, 247] on label "E-veikala izveide un pārdošana tiešsaistē" at bounding box center [588, 243] width 741 height 38
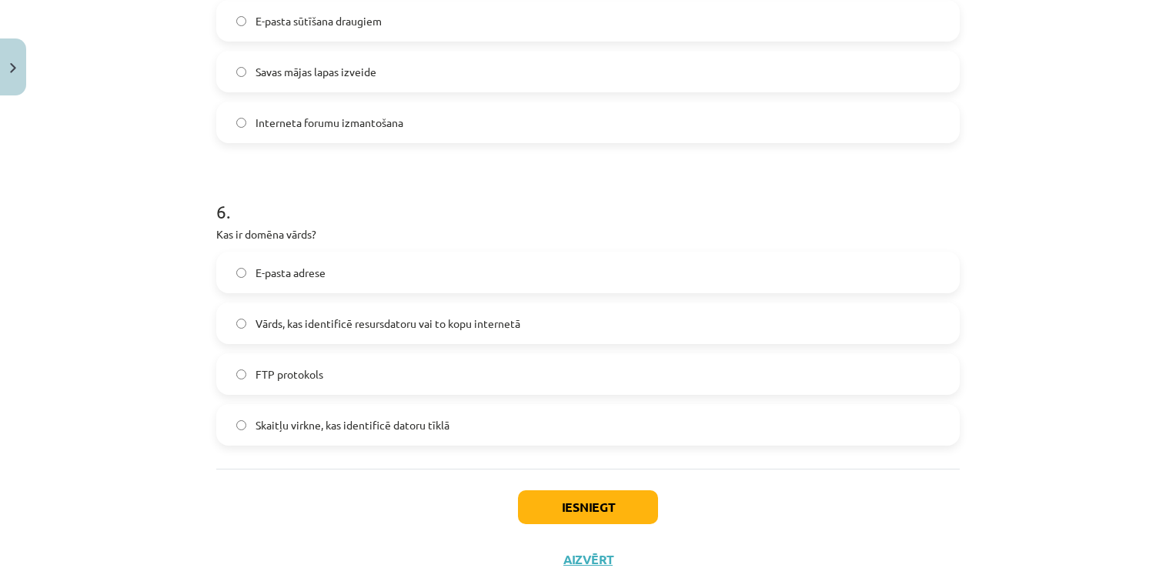
scroll to position [1578, 0]
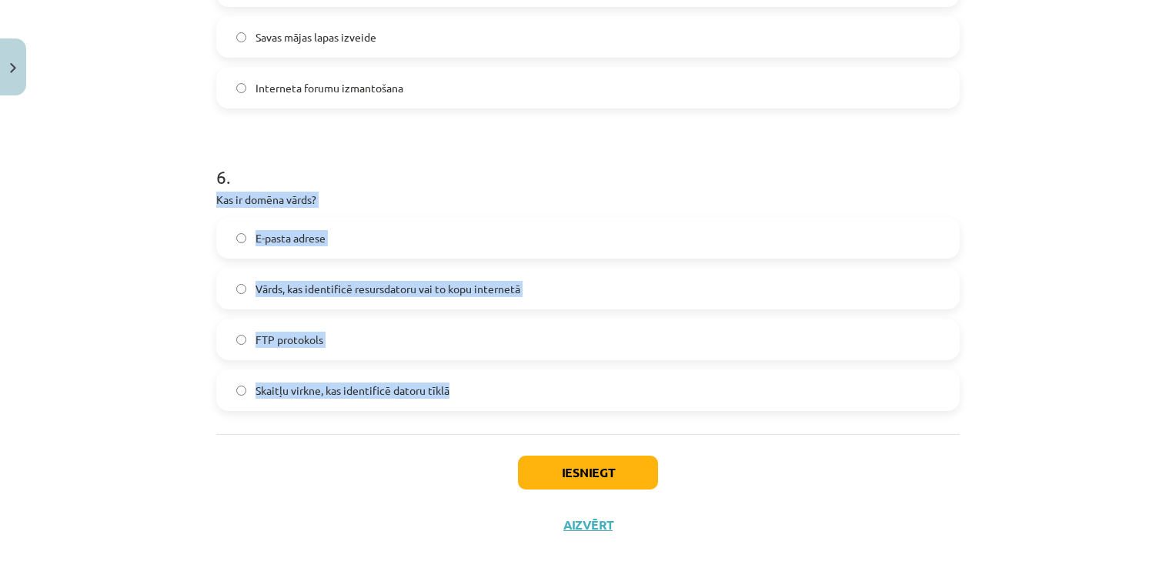
drag, startPoint x: 179, startPoint y: 198, endPoint x: 468, endPoint y: 374, distance: 338.9
click at [468, 374] on div "Mācību tēma: Datorikas - 10. klases 1. ieskaites mācību materiāls #6 5. tēma – …" at bounding box center [588, 284] width 1176 height 568
click at [476, 387] on label "Skaitļu virkne, kas identificē datoru tīklā" at bounding box center [588, 390] width 741 height 38
click at [598, 482] on button "Iesniegt" at bounding box center [588, 473] width 140 height 34
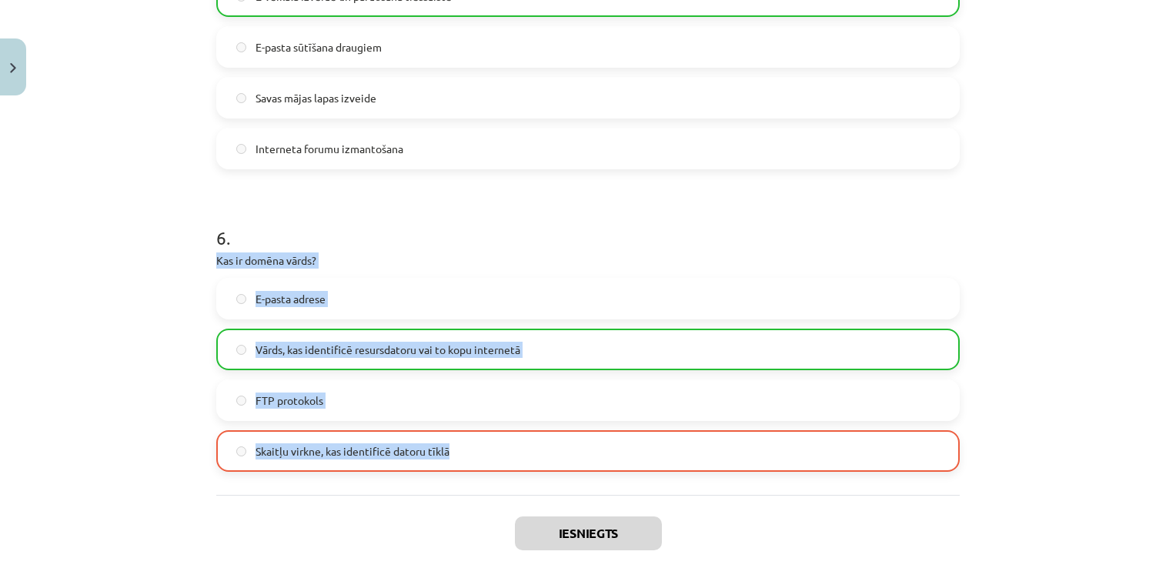
scroll to position [1647, 0]
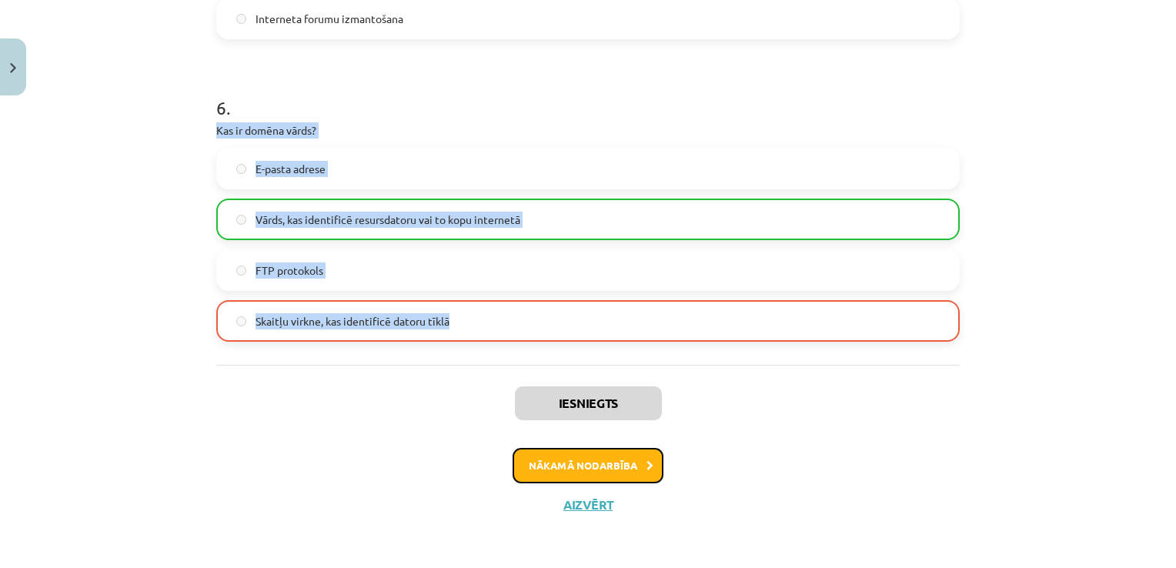
click at [610, 464] on button "Nākamā nodarbība" at bounding box center [588, 465] width 151 height 35
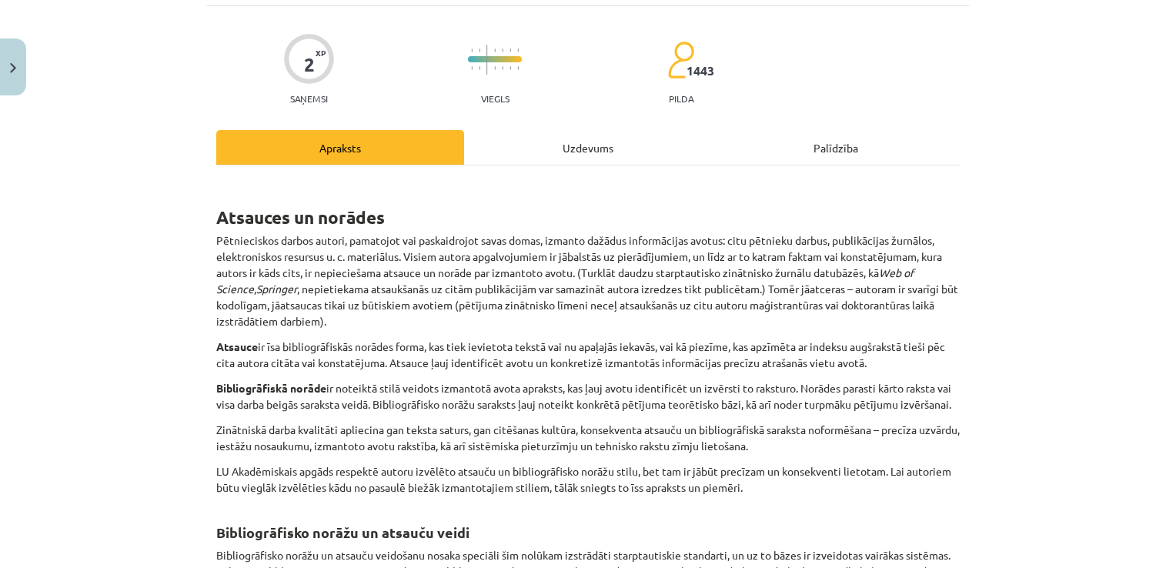
scroll to position [0, 0]
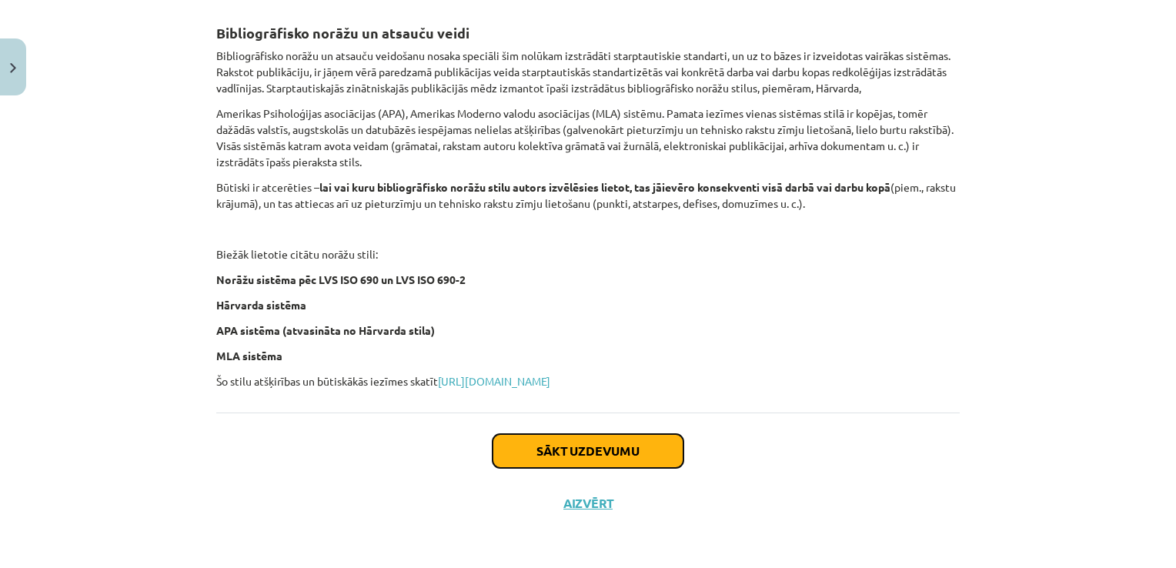
click at [605, 460] on button "Sākt uzdevumu" at bounding box center [588, 451] width 191 height 34
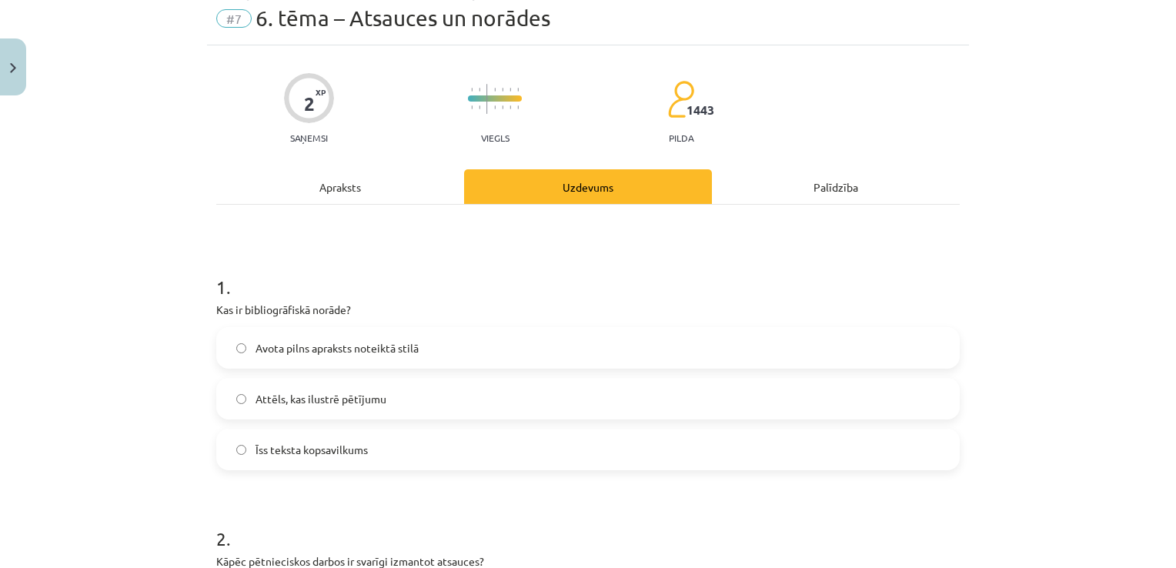
scroll to position [38, 0]
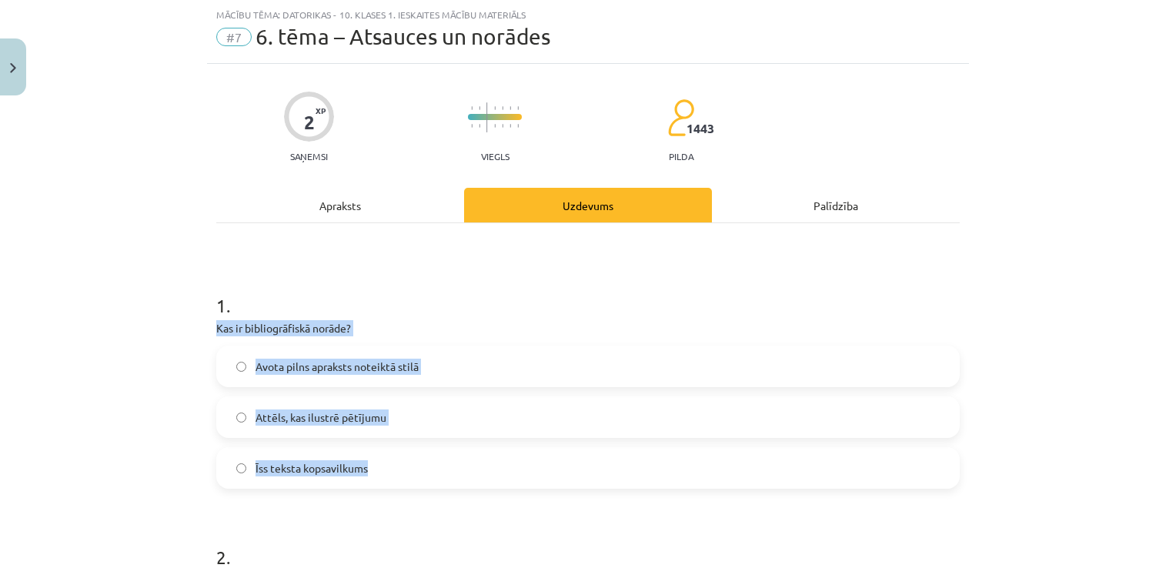
drag, startPoint x: 199, startPoint y: 323, endPoint x: 402, endPoint y: 460, distance: 245.1
click at [402, 460] on div "Mācību tēma: Datorikas - 10. klases 1. ieskaites mācību materiāls #7 6. tēma – …" at bounding box center [588, 284] width 1176 height 568
drag, startPoint x: 440, startPoint y: 357, endPoint x: 448, endPoint y: 366, distance: 12.0
click at [440, 358] on label "Avota pilns apraksts noteiktā stilā" at bounding box center [588, 366] width 741 height 38
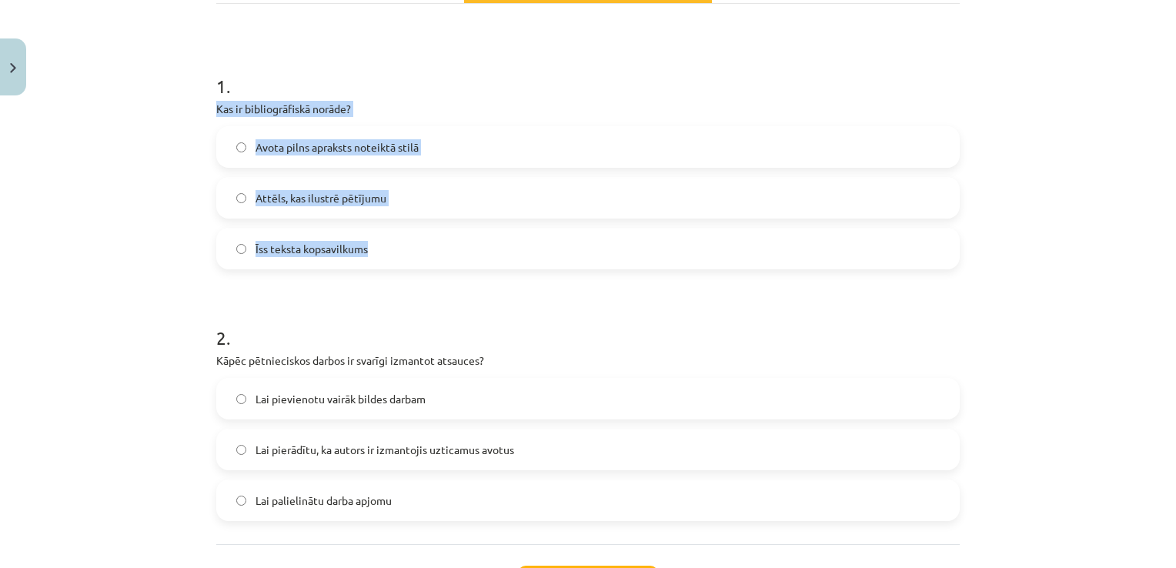
scroll to position [269, 0]
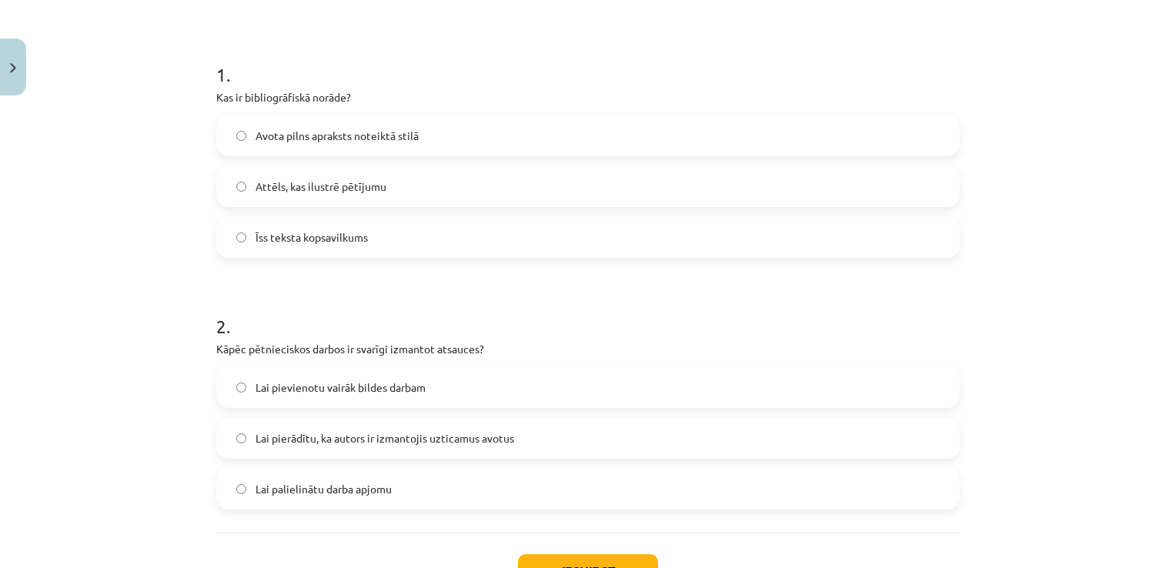
click at [551, 433] on label "Lai pierādītu, ka autors ir izmantojis uzticamus avotus" at bounding box center [588, 438] width 741 height 38
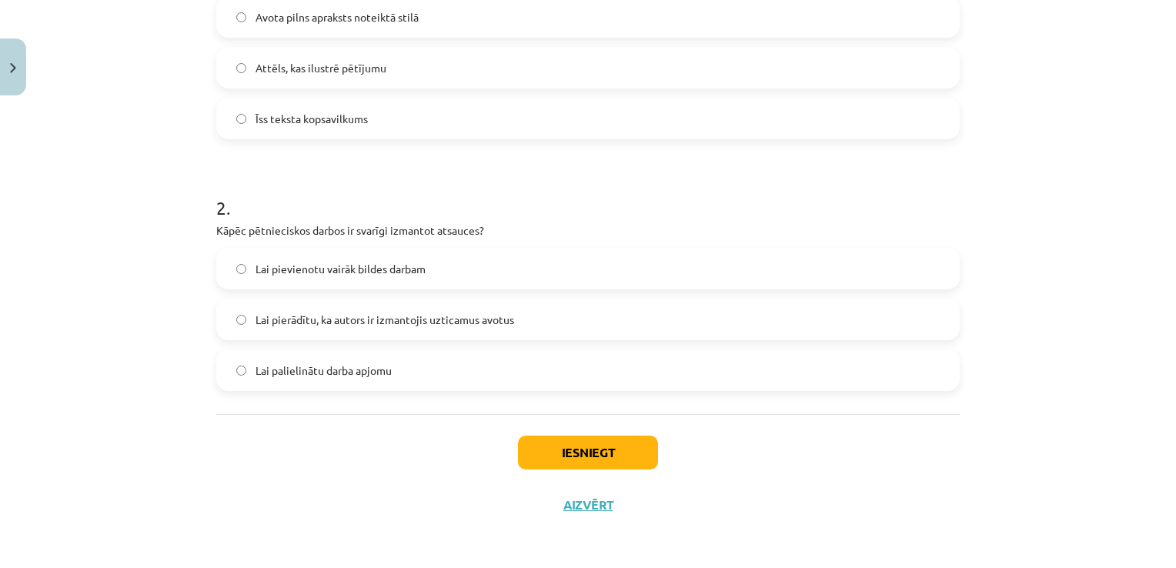
scroll to position [388, 0]
click at [576, 439] on button "Iesniegt" at bounding box center [588, 453] width 140 height 34
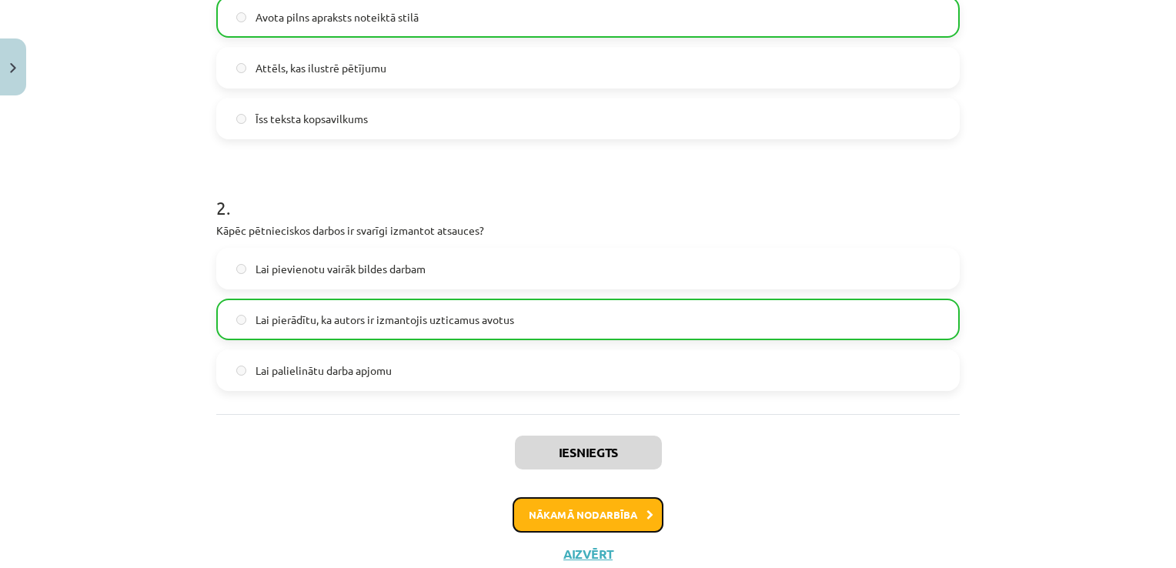
click at [601, 507] on button "Nākamā nodarbība" at bounding box center [588, 514] width 151 height 35
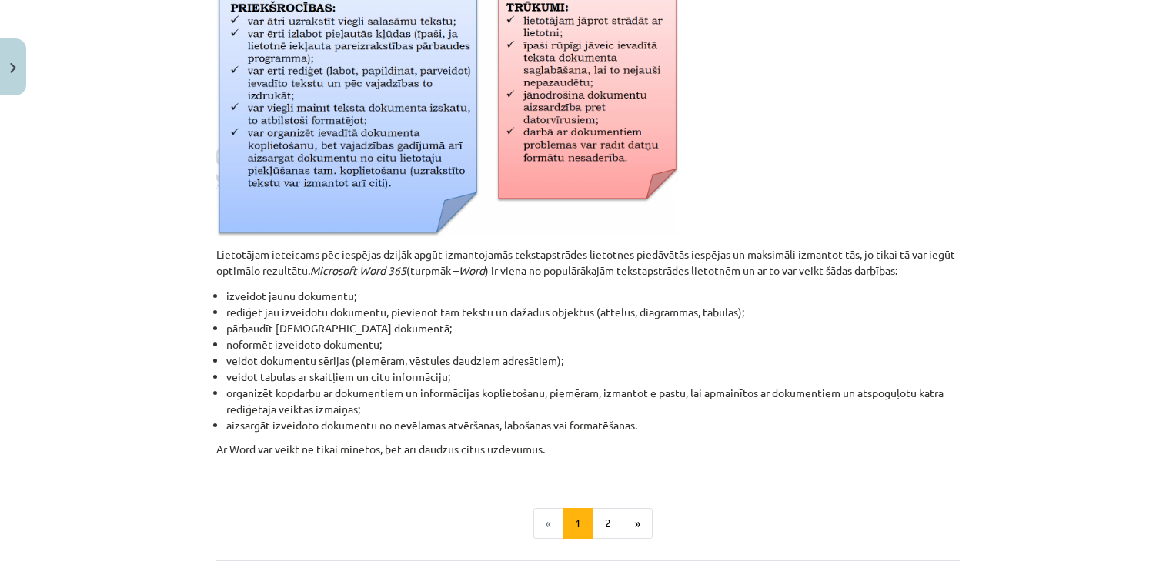
scroll to position [693, 0]
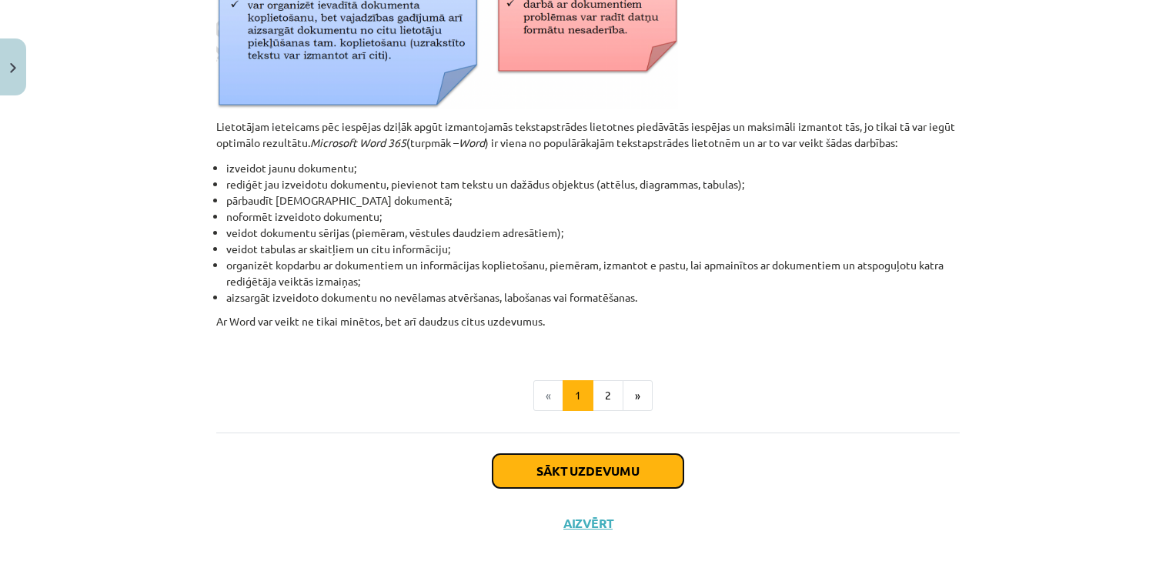
click at [610, 470] on button "Sākt uzdevumu" at bounding box center [588, 471] width 191 height 34
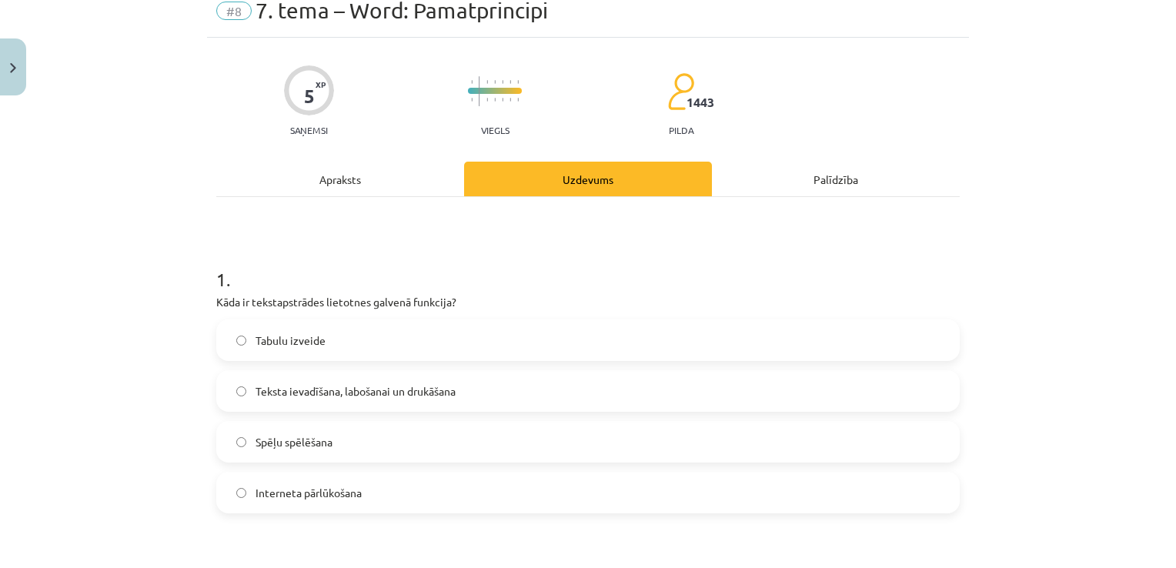
scroll to position [38, 0]
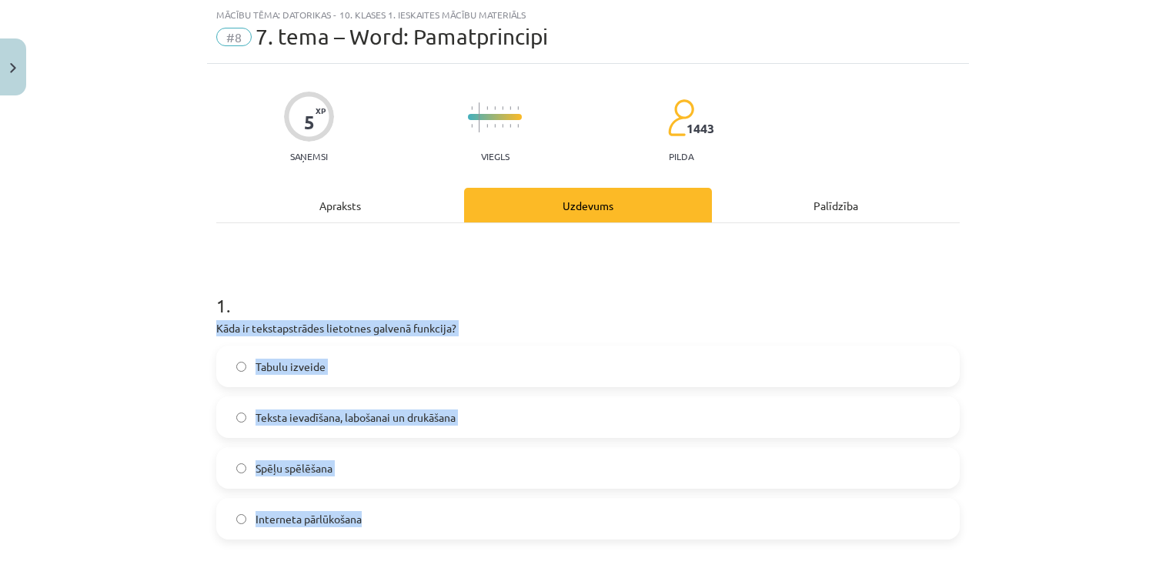
drag, startPoint x: 182, startPoint y: 321, endPoint x: 470, endPoint y: 515, distance: 346.5
click at [470, 515] on div "Mācību tēma: Datorikas - 10. klases 1. ieskaites mācību materiāls #8 7. tema – …" at bounding box center [588, 284] width 1176 height 568
drag, startPoint x: 470, startPoint y: 514, endPoint x: 734, endPoint y: 415, distance: 282.8
click at [734, 415] on label "Teksta ievadīšana, labošanai un drukāšana" at bounding box center [588, 417] width 741 height 38
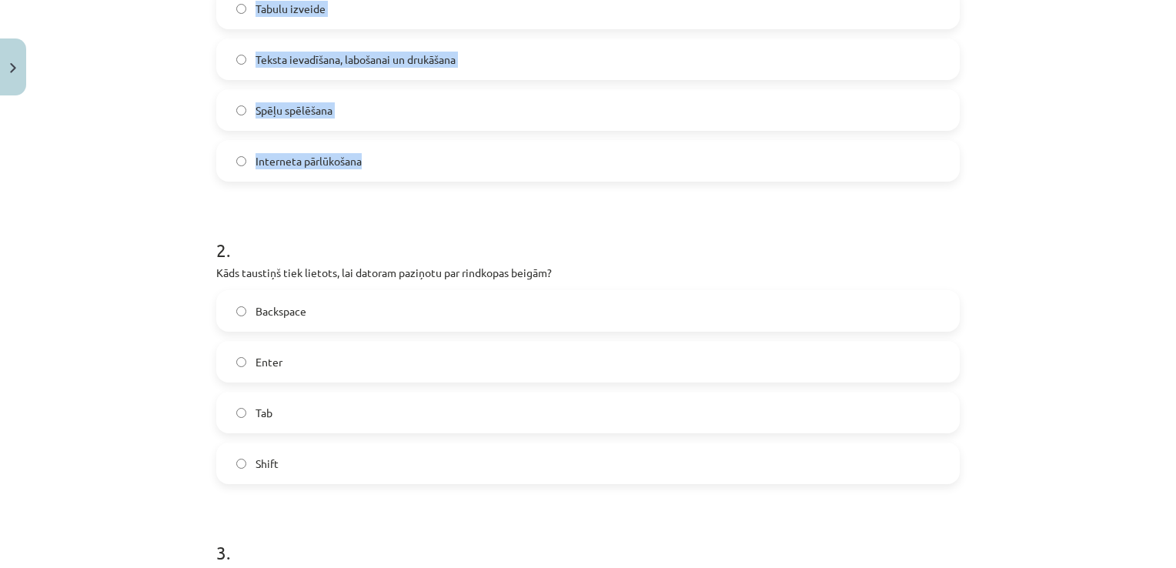
scroll to position [423, 0]
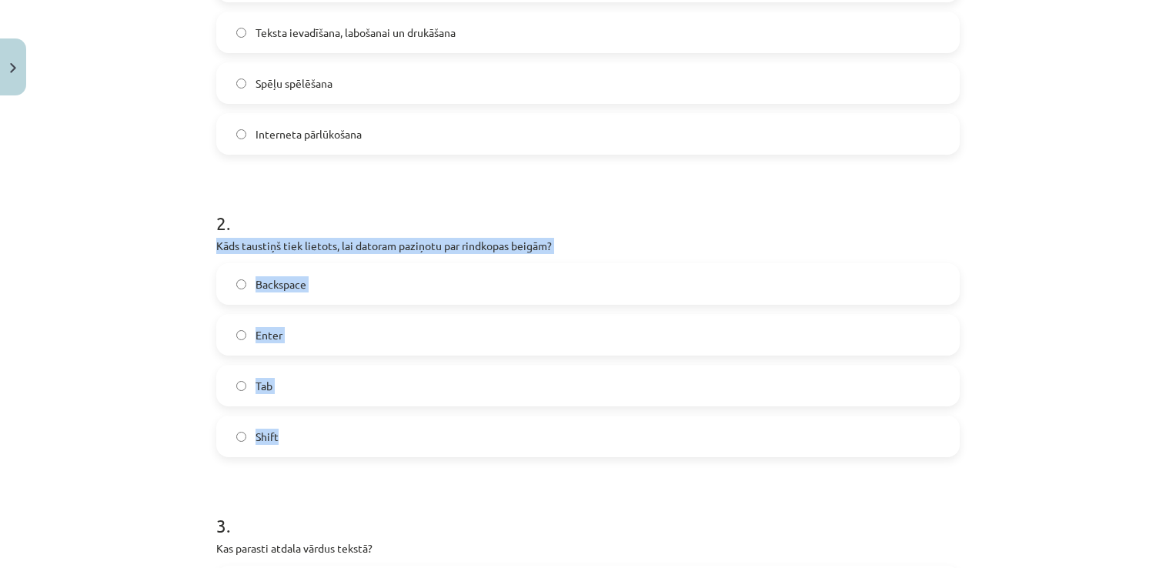
drag, startPoint x: 193, startPoint y: 242, endPoint x: 416, endPoint y: 426, distance: 288.7
click at [416, 426] on div "Mācību tēma: Datorikas - 10. klases 1. ieskaites mācību materiāls #8 7. tema – …" at bounding box center [588, 284] width 1176 height 568
click at [302, 324] on label "Enter" at bounding box center [588, 335] width 741 height 38
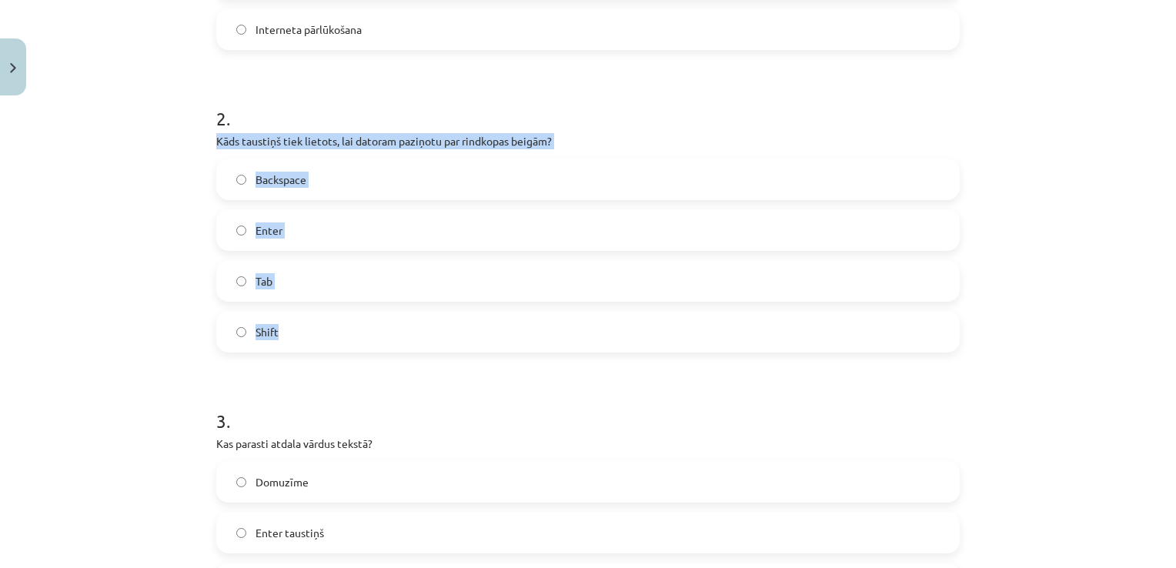
scroll to position [654, 0]
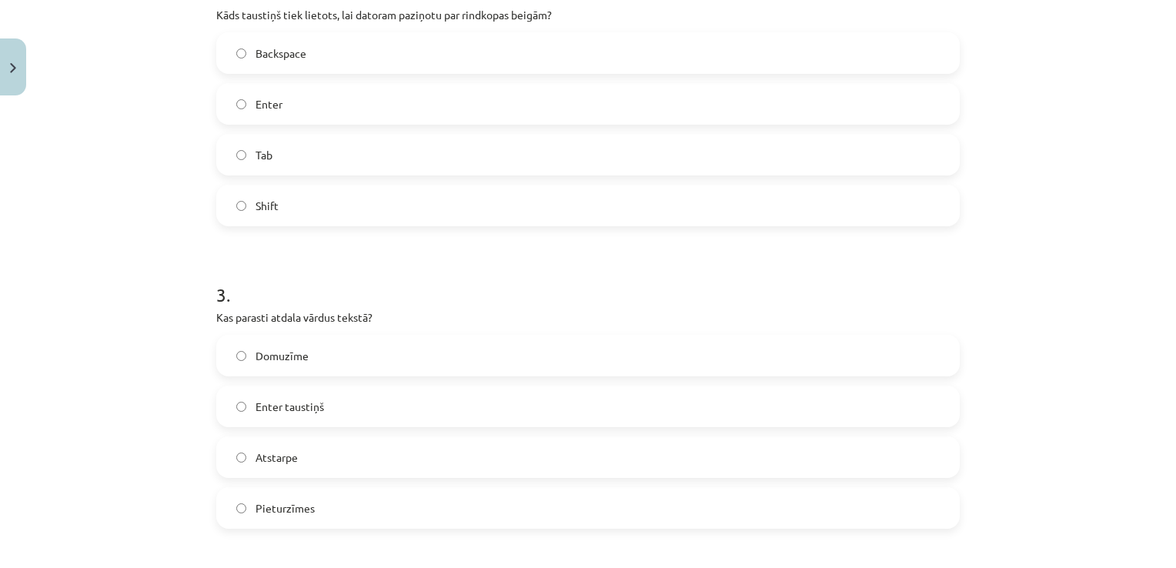
click at [342, 452] on label "Atstarpe" at bounding box center [588, 457] width 741 height 38
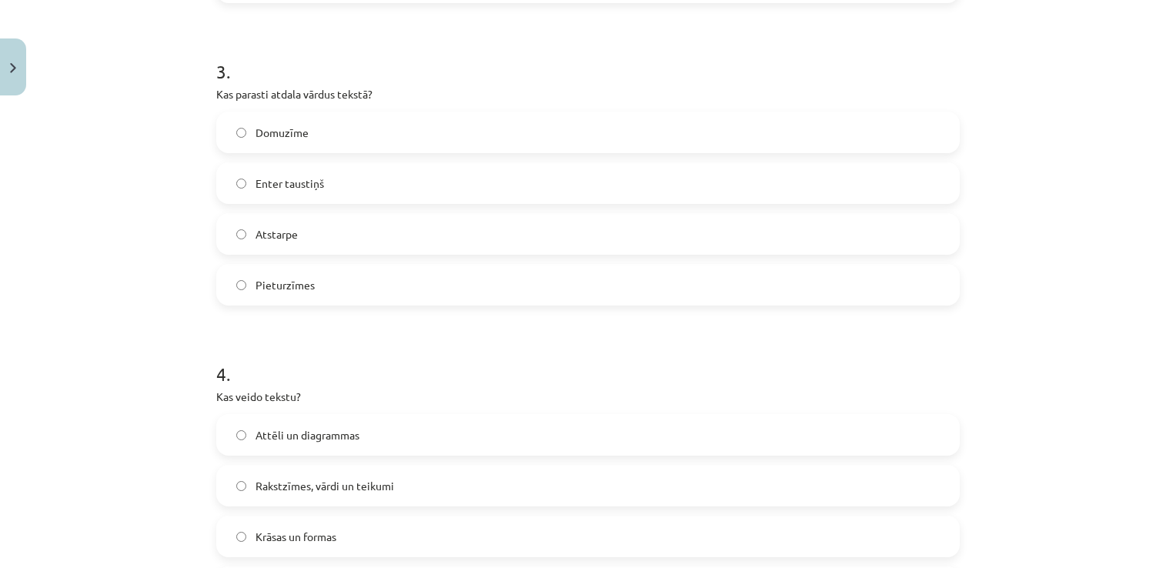
scroll to position [962, 0]
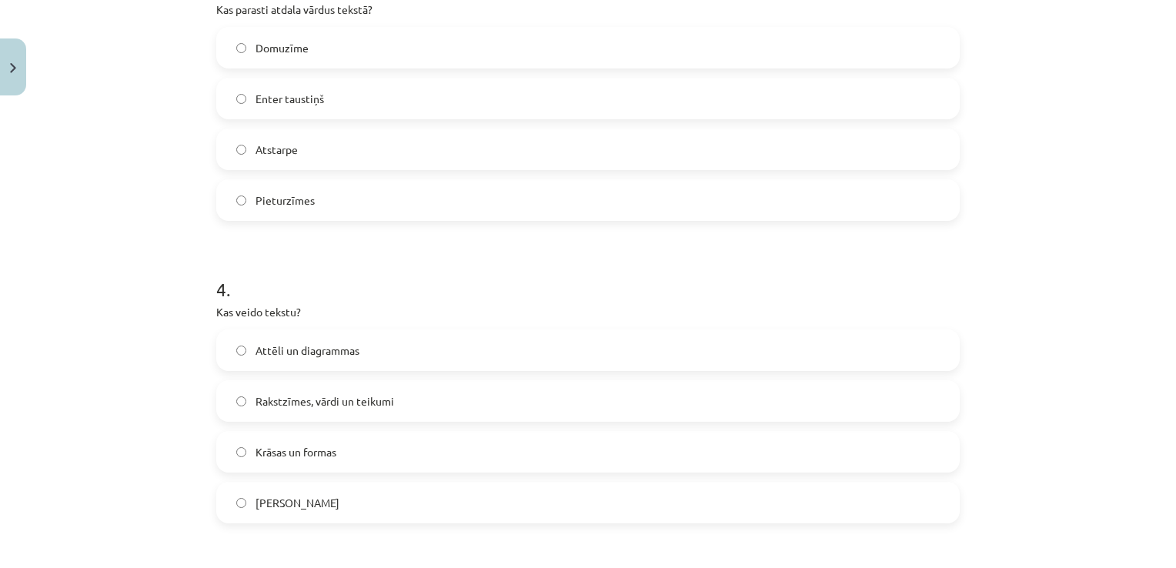
click at [428, 404] on label "Rakstzīmes, vārdi un teikumi" at bounding box center [588, 401] width 741 height 38
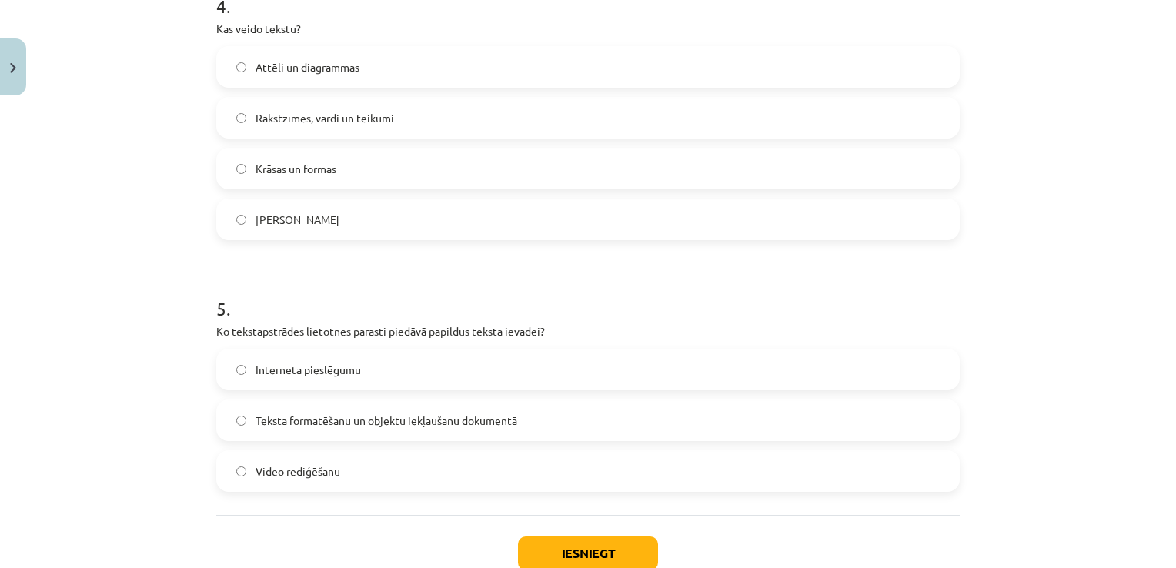
scroll to position [1270, 0]
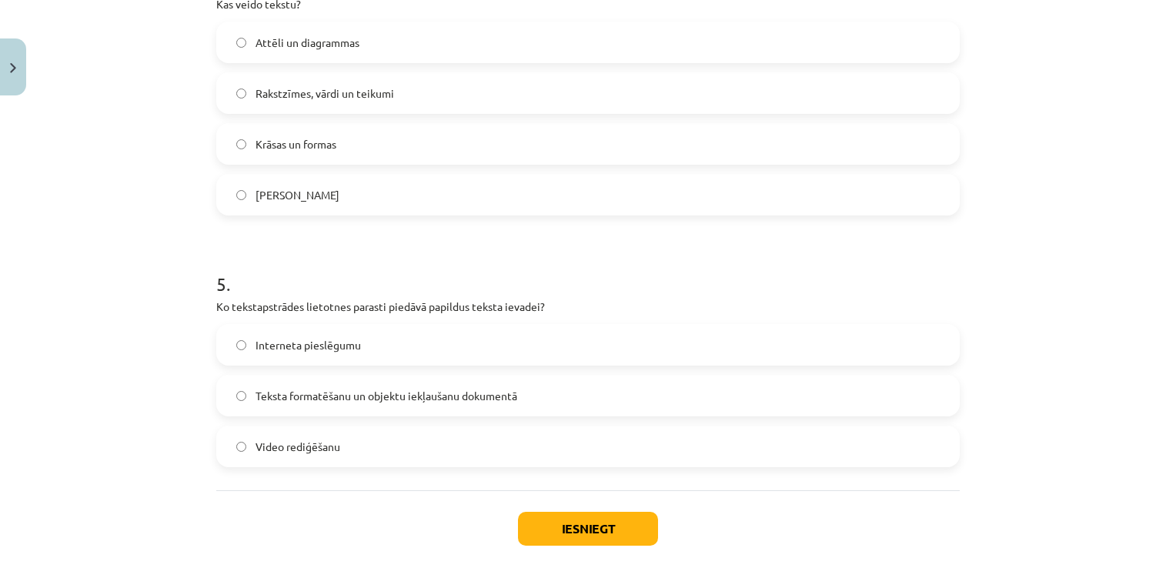
click at [540, 407] on label "Teksta formatēšanu un objektu iekļaušanu dokumentā" at bounding box center [588, 395] width 741 height 38
click at [585, 519] on button "Iesniegt" at bounding box center [588, 529] width 140 height 34
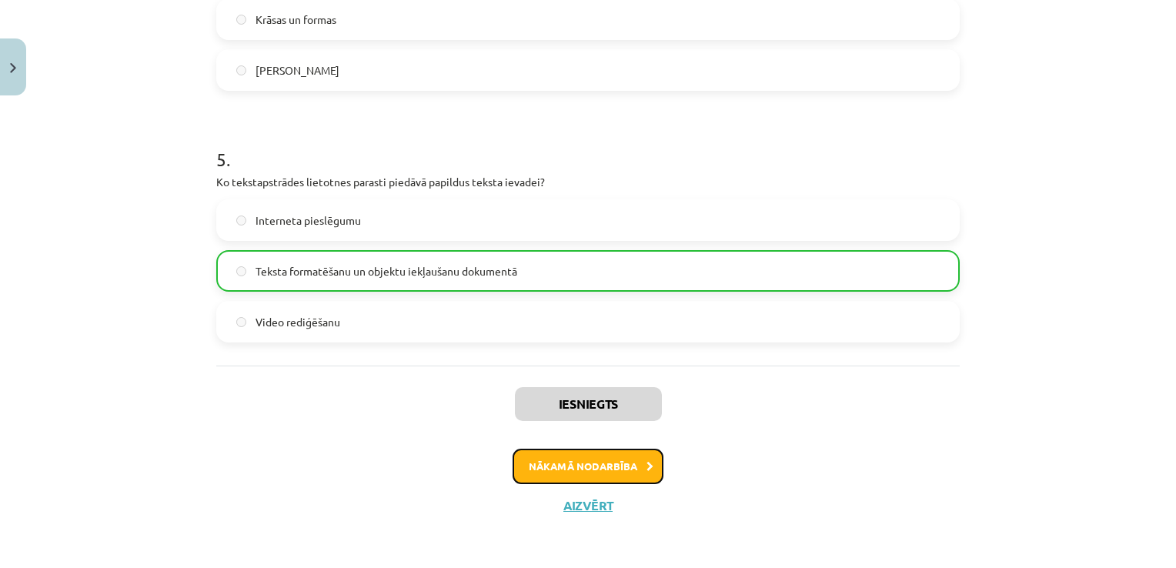
click at [585, 467] on button "Nākamā nodarbība" at bounding box center [588, 466] width 151 height 35
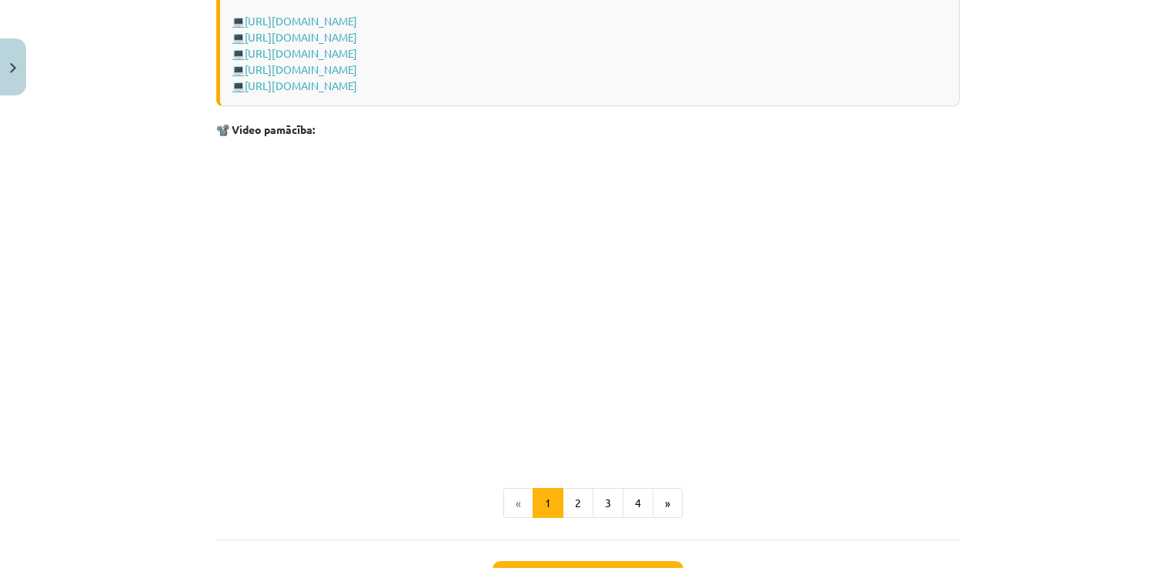
scroll to position [3076, 0]
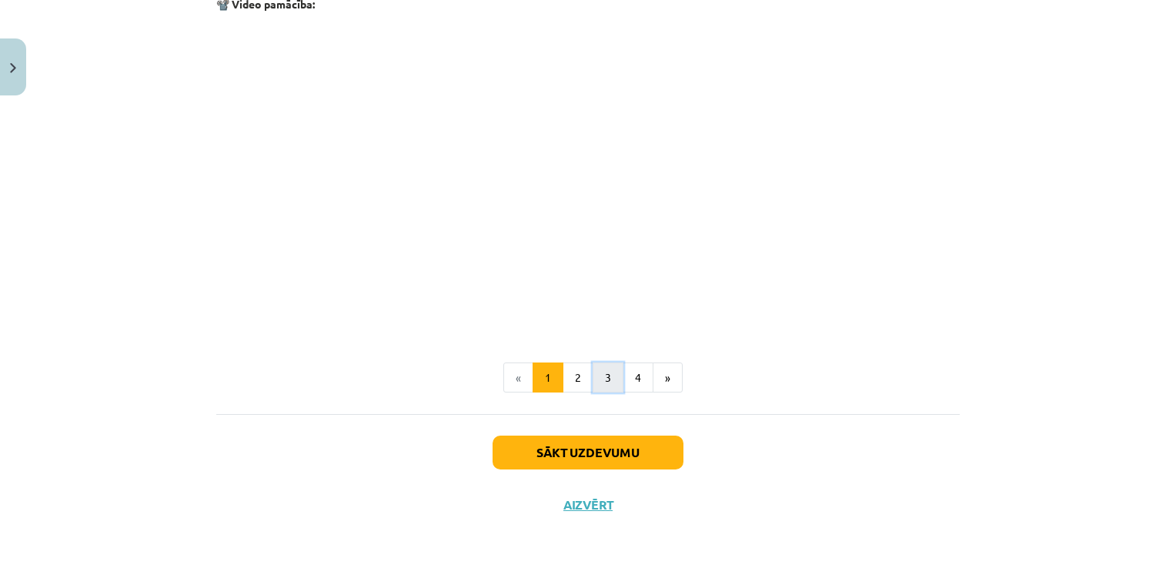
click at [600, 384] on button "3" at bounding box center [608, 378] width 31 height 31
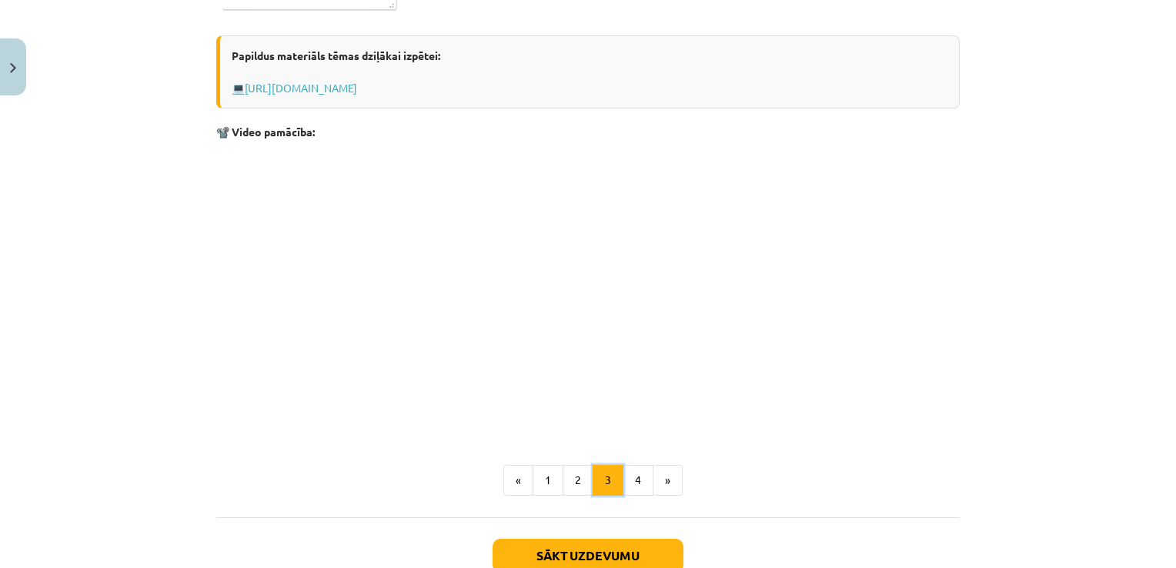
scroll to position [2514, 0]
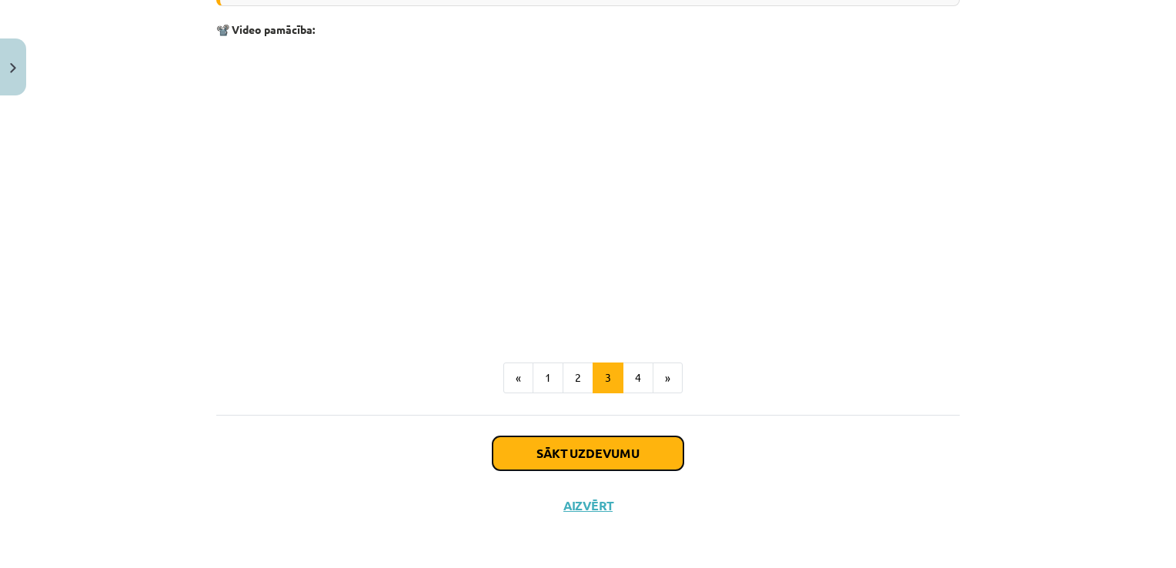
click at [606, 454] on button "Sākt uzdevumu" at bounding box center [588, 453] width 191 height 34
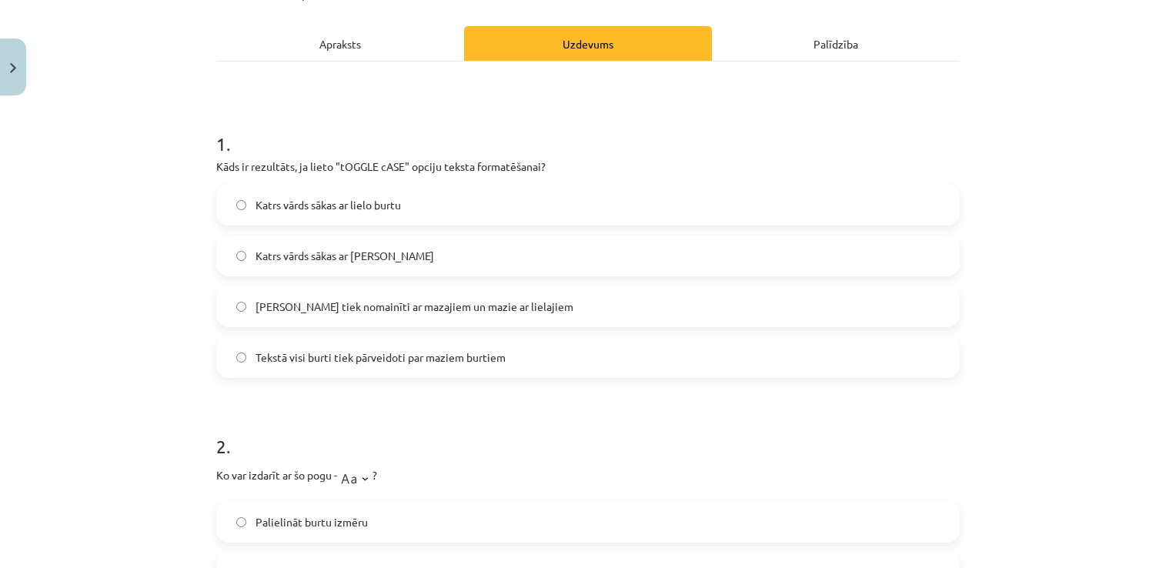
scroll to position [38, 0]
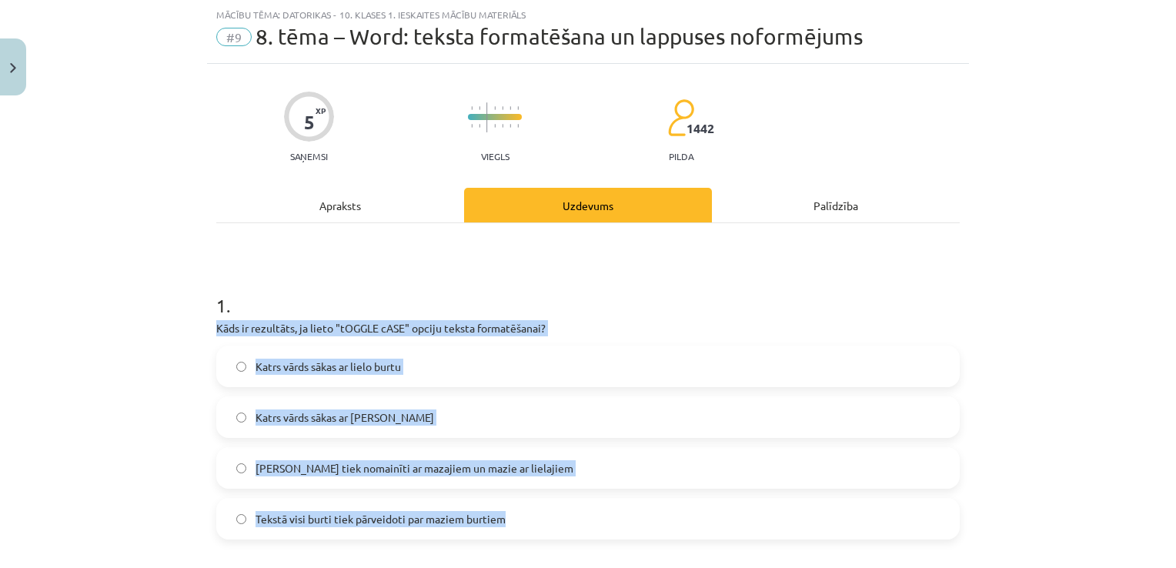
drag, startPoint x: 198, startPoint y: 322, endPoint x: 530, endPoint y: 527, distance: 389.9
click at [530, 527] on div "Mācību tēma: Datorikas - 10. klases 1. ieskaites mācību materiāls #9 8. tēma – …" at bounding box center [588, 284] width 1176 height 568
click at [567, 464] on label "Lielie burti tiek nomainīti ar mazajiem un mazie ar lielajiem" at bounding box center [588, 468] width 741 height 38
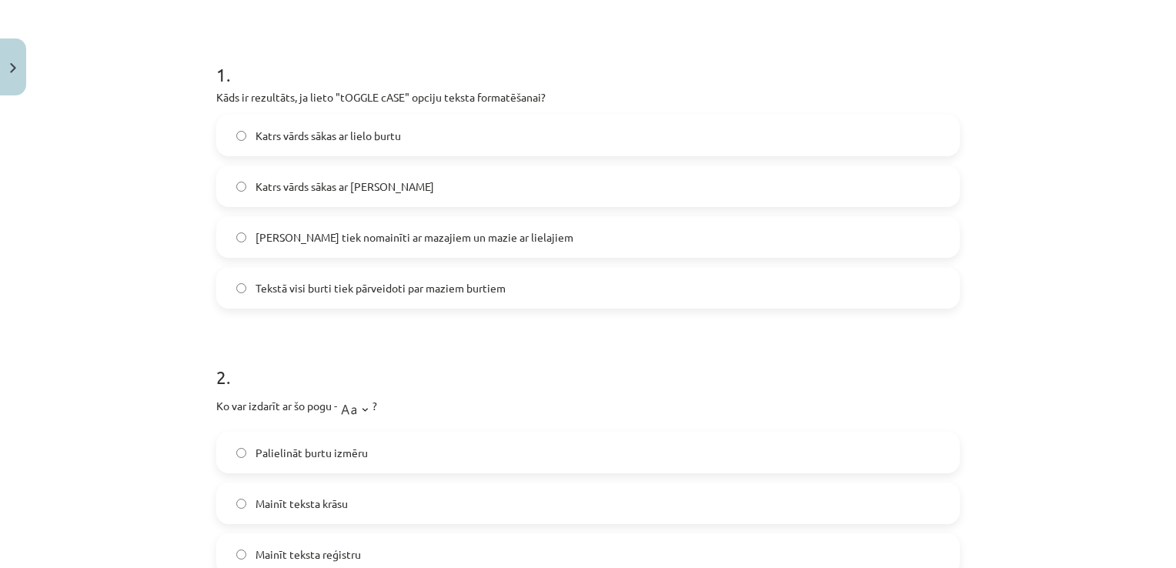
scroll to position [346, 0]
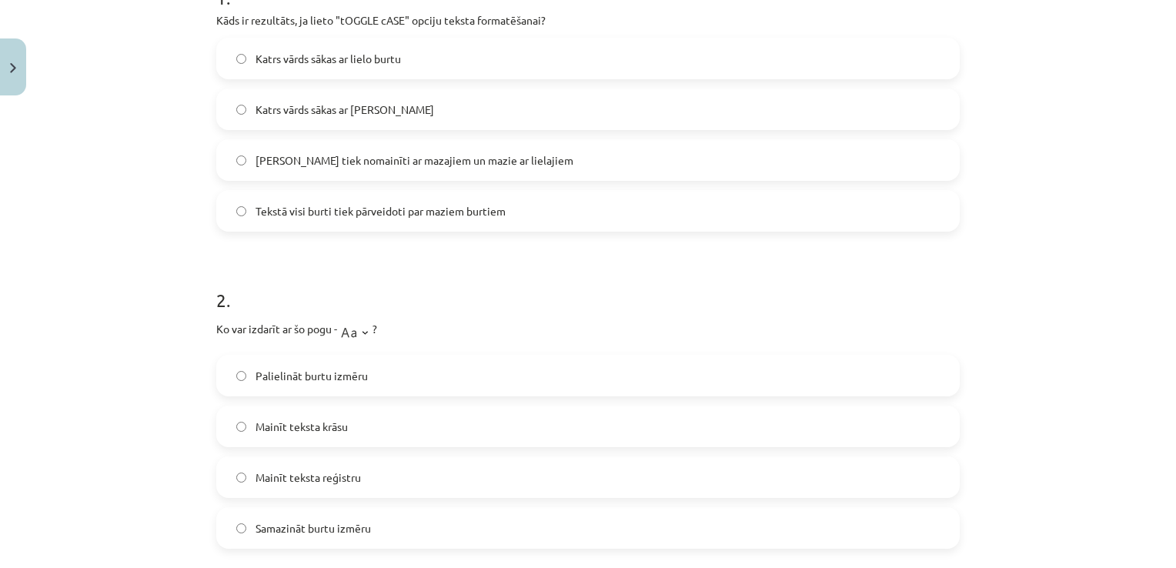
drag, startPoint x: 185, startPoint y: 325, endPoint x: 428, endPoint y: 520, distance: 311.6
click at [428, 520] on div "Mācību tēma: Datorikas - 10. klases 1. ieskaites mācību materiāls #9 8. tēma – …" at bounding box center [588, 284] width 1176 height 568
click at [400, 476] on label "Mainīt teksta reģistru" at bounding box center [588, 477] width 741 height 38
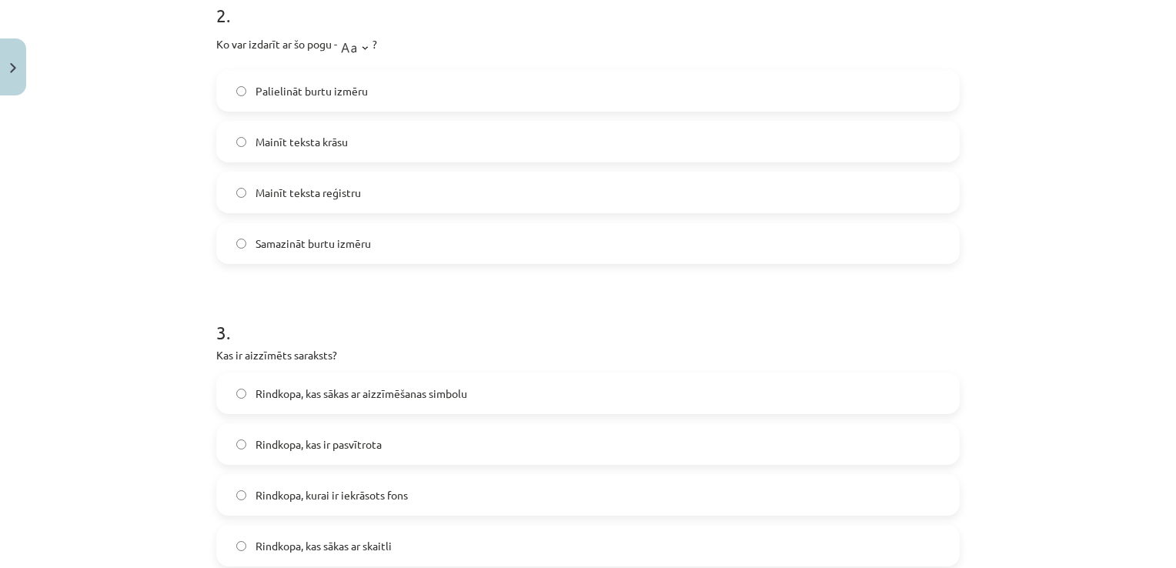
scroll to position [654, 0]
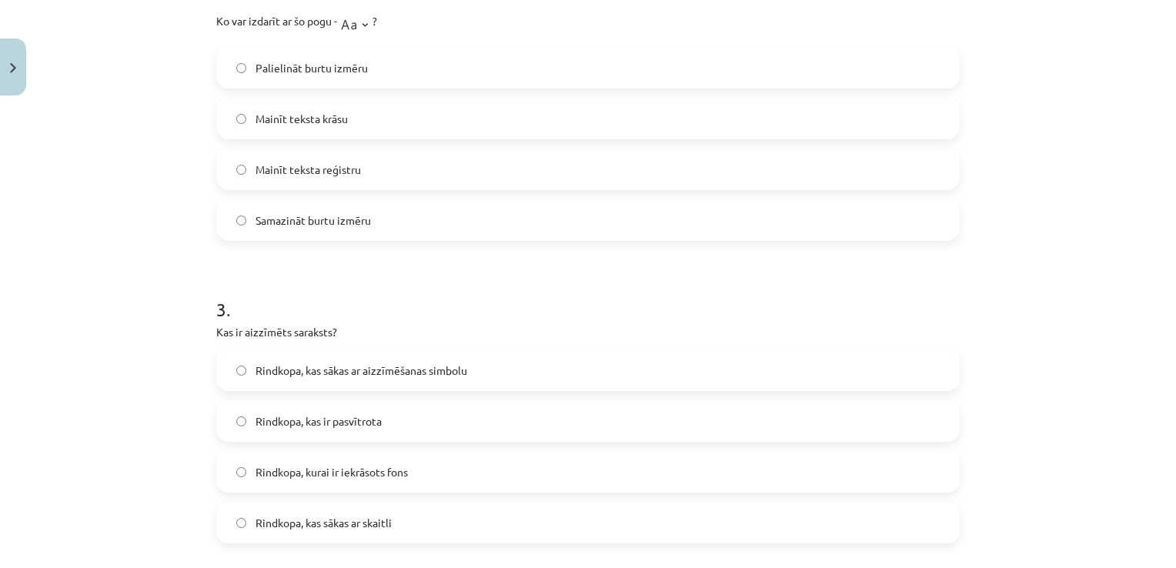
drag, startPoint x: 194, startPoint y: 334, endPoint x: 421, endPoint y: 513, distance: 289.4
click at [421, 513] on div "Mācību tēma: Datorikas - 10. klases 1. ieskaites mācību materiāls #9 8. tēma – …" at bounding box center [588, 284] width 1176 height 568
click at [518, 367] on label "Rindkopa, kas sākas ar aizzīmēšanas simbolu" at bounding box center [588, 370] width 741 height 38
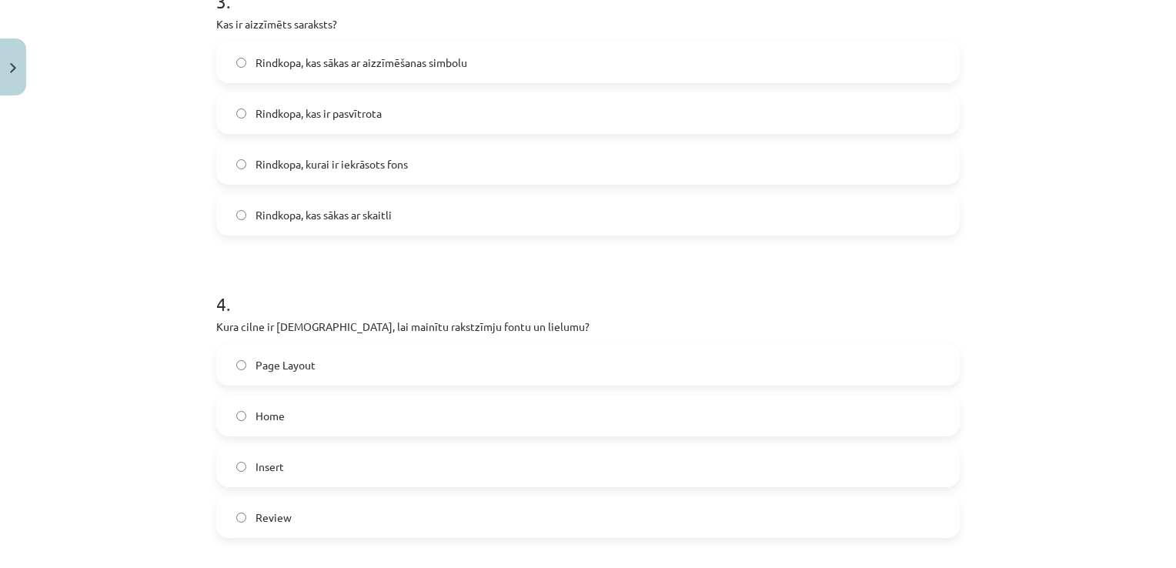
click at [174, 413] on div "Mācību tēma: Datorikas - 10. klases 1. ieskaites mācību materiāls #9 8. tēma – …" at bounding box center [588, 284] width 1176 height 568
click at [329, 367] on label "Page Layout" at bounding box center [588, 365] width 741 height 38
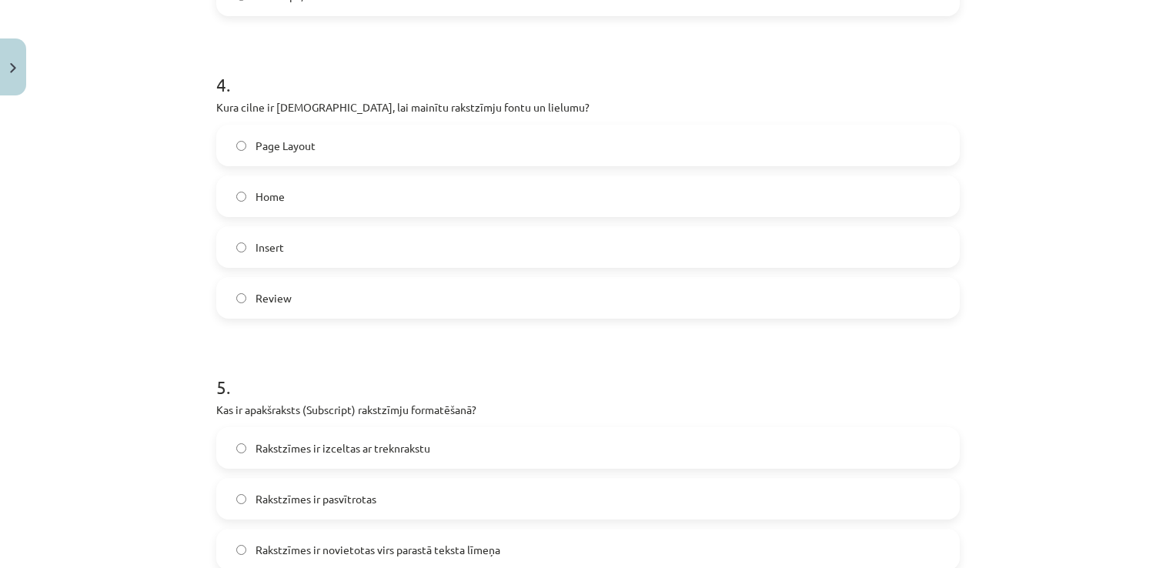
scroll to position [1259, 0]
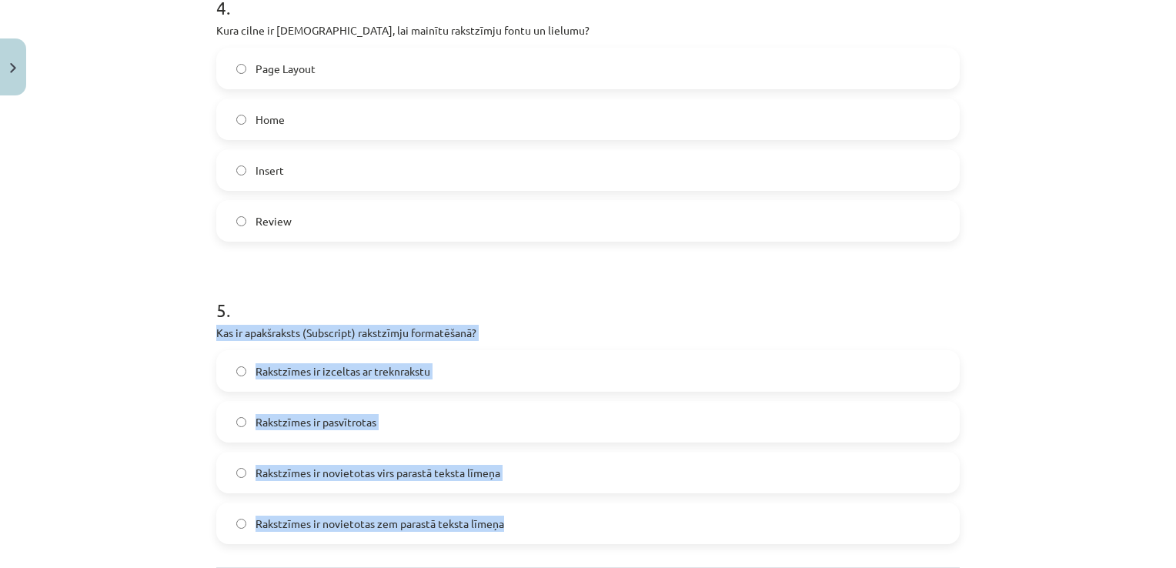
drag, startPoint x: 172, startPoint y: 328, endPoint x: 507, endPoint y: 520, distance: 386.5
click at [507, 520] on div "Mācību tēma: Datorikas - 10. klases 1. ieskaites mācību materiāls #9 8. tēma – …" at bounding box center [588, 284] width 1176 height 568
click at [543, 464] on label "Rakstzīmes ir novietotas virs parastā teksta līmeņa" at bounding box center [588, 472] width 741 height 38
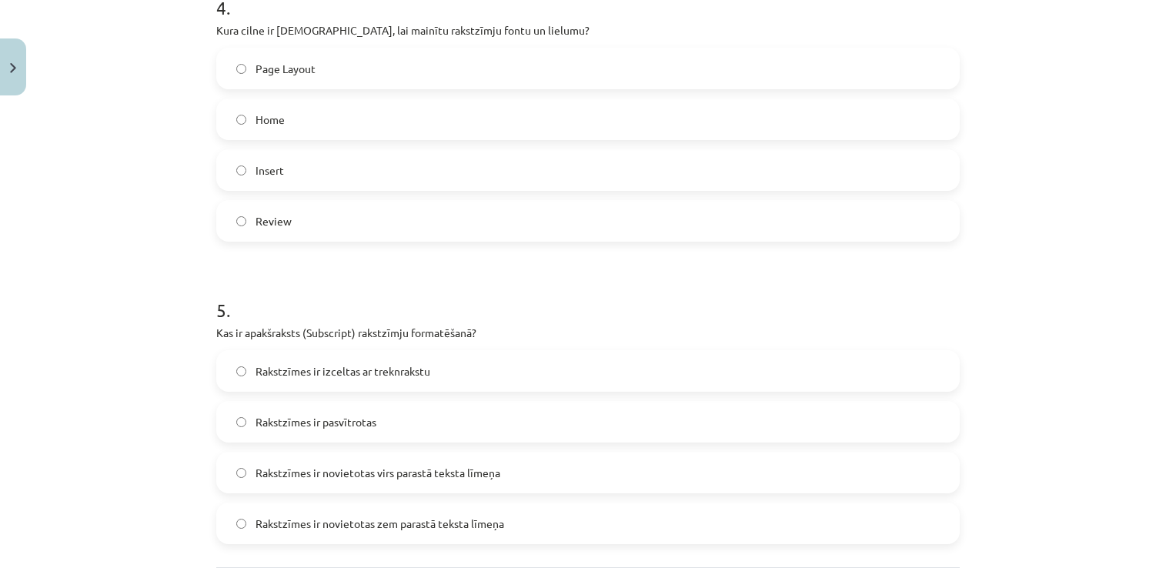
click at [533, 522] on label "Rakstzīmes ir novietotas zem parastā teksta līmeņa" at bounding box center [588, 523] width 741 height 38
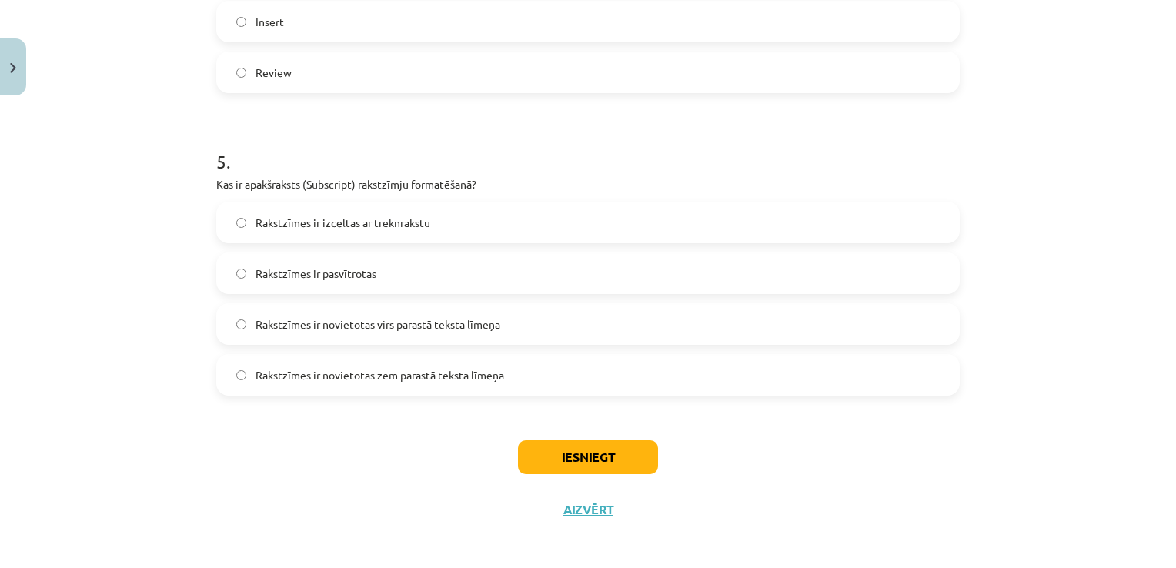
scroll to position [1413, 0]
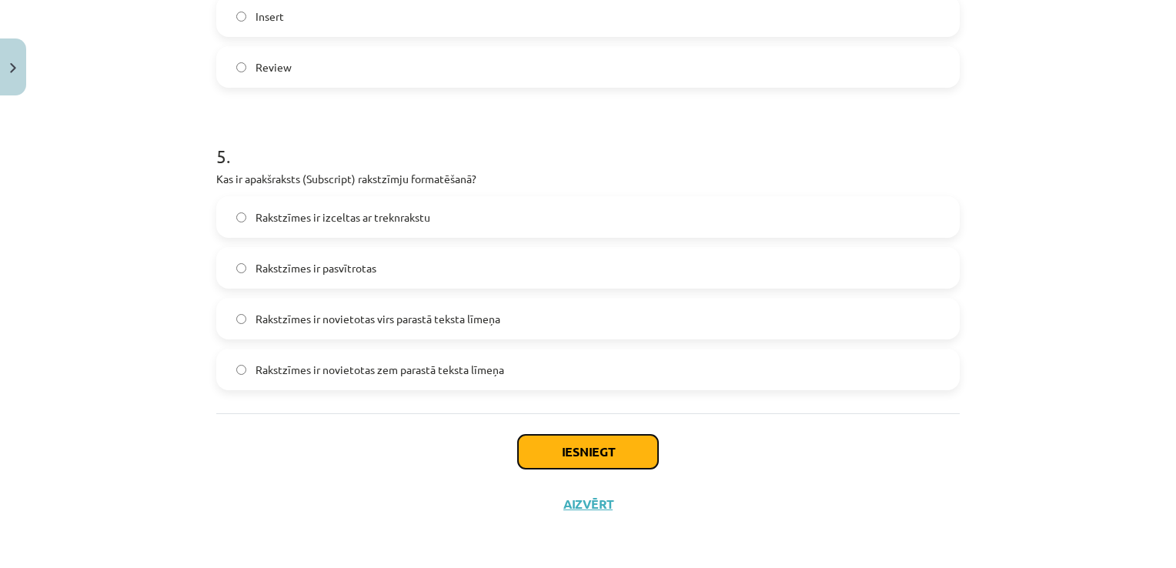
click at [606, 452] on button "Iesniegt" at bounding box center [588, 452] width 140 height 34
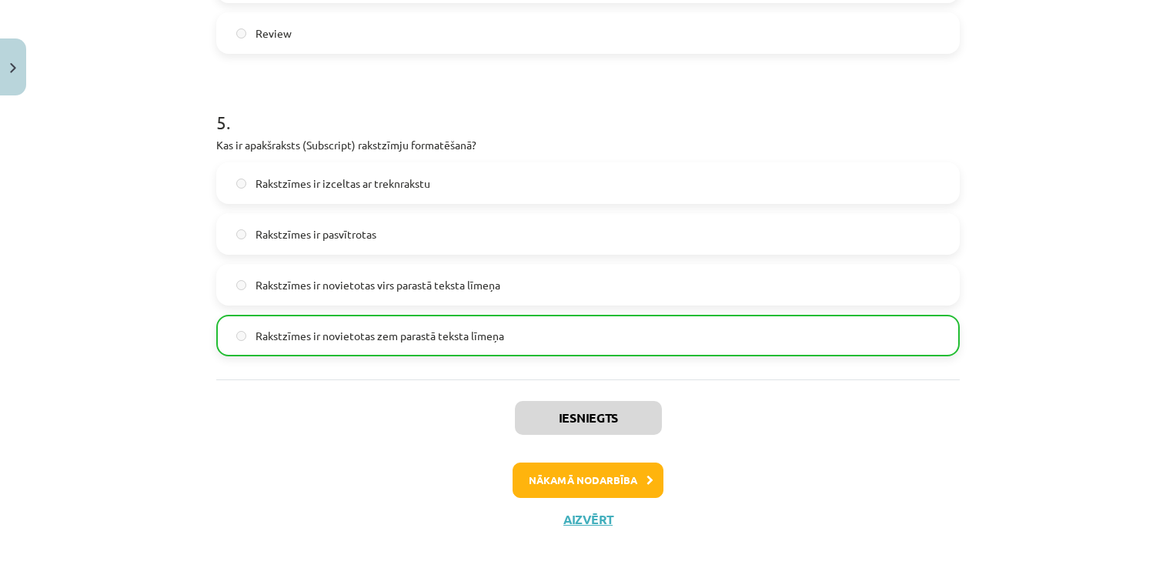
scroll to position [1461, 0]
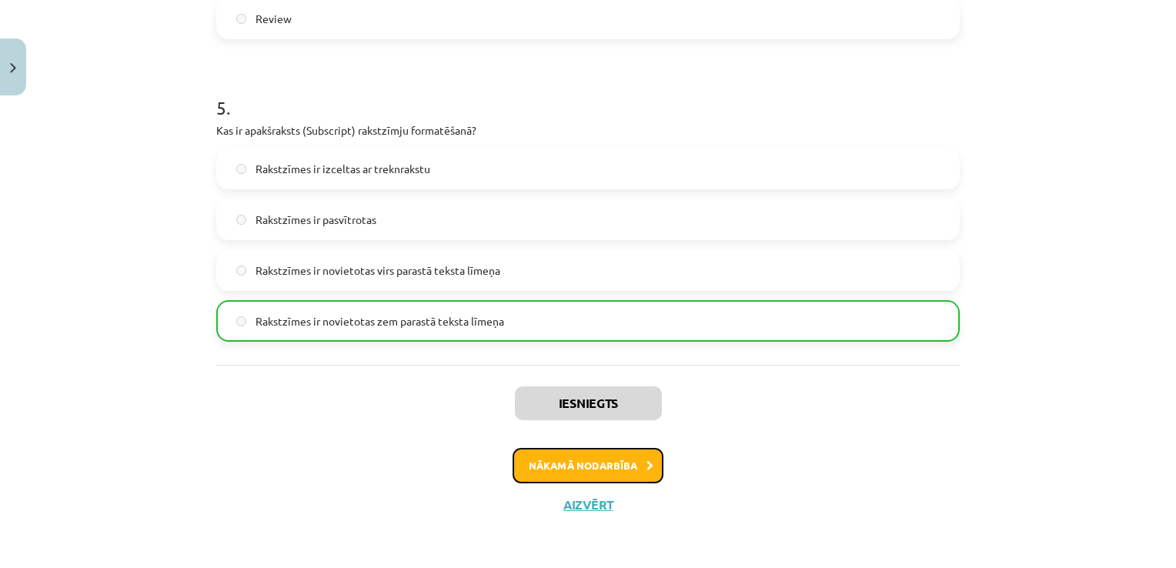
click at [616, 465] on button "Nākamā nodarbība" at bounding box center [588, 465] width 151 height 35
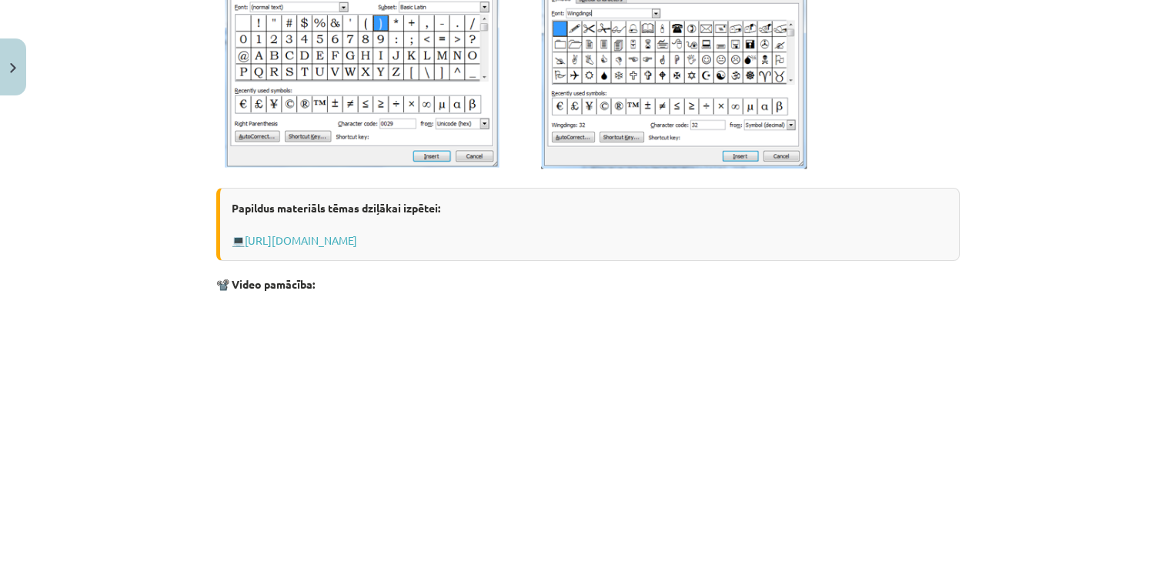
scroll to position [680, 0]
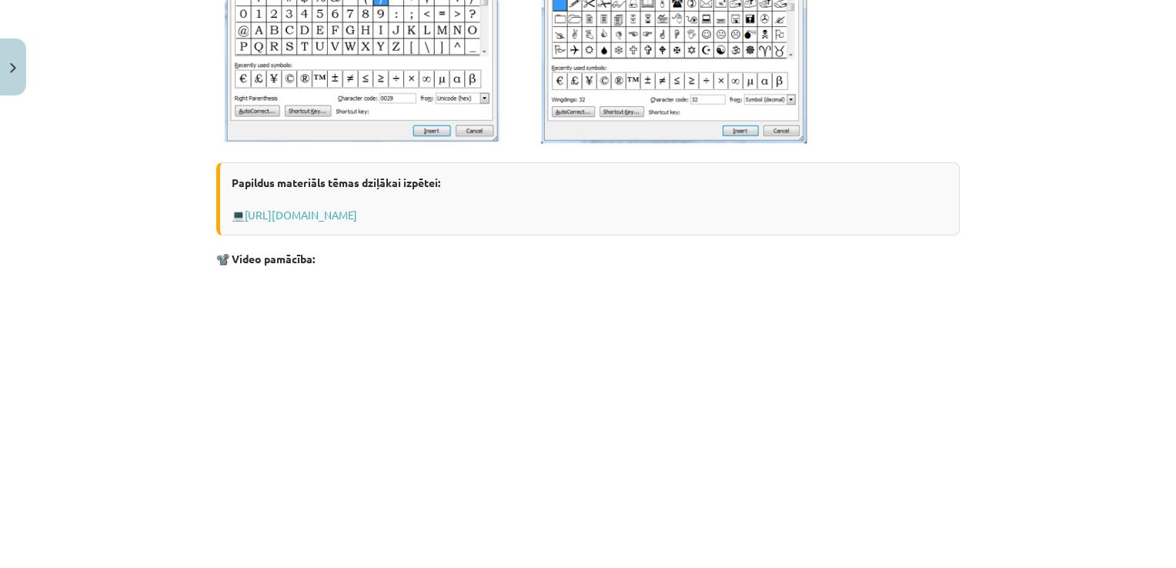
click at [910, 396] on p at bounding box center [588, 416] width 744 height 281
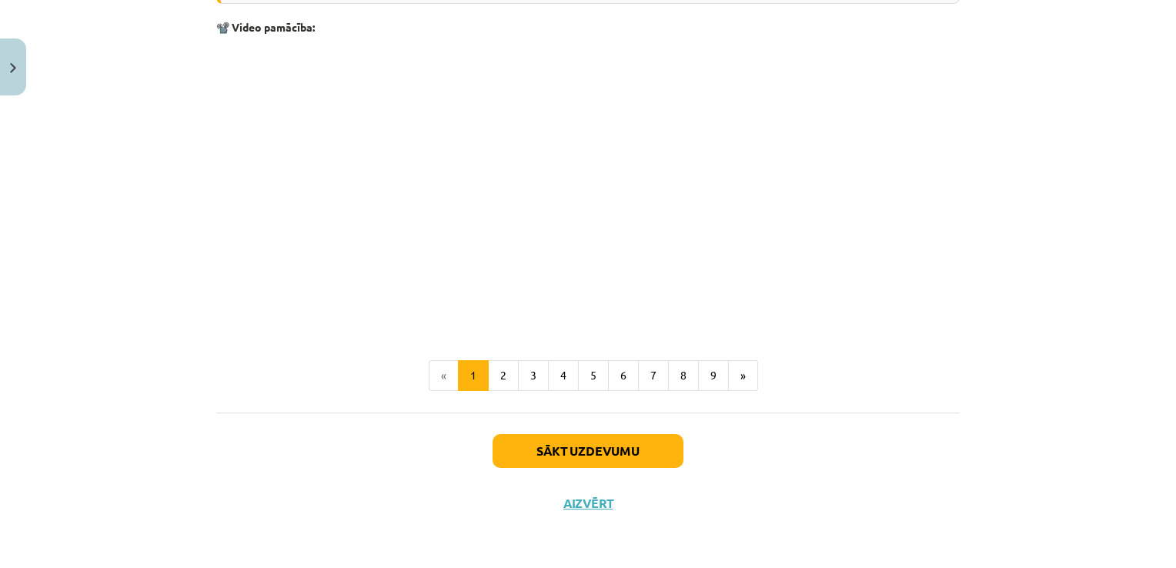
scroll to position [3235, 0]
click at [582, 379] on button "5" at bounding box center [593, 375] width 31 height 31
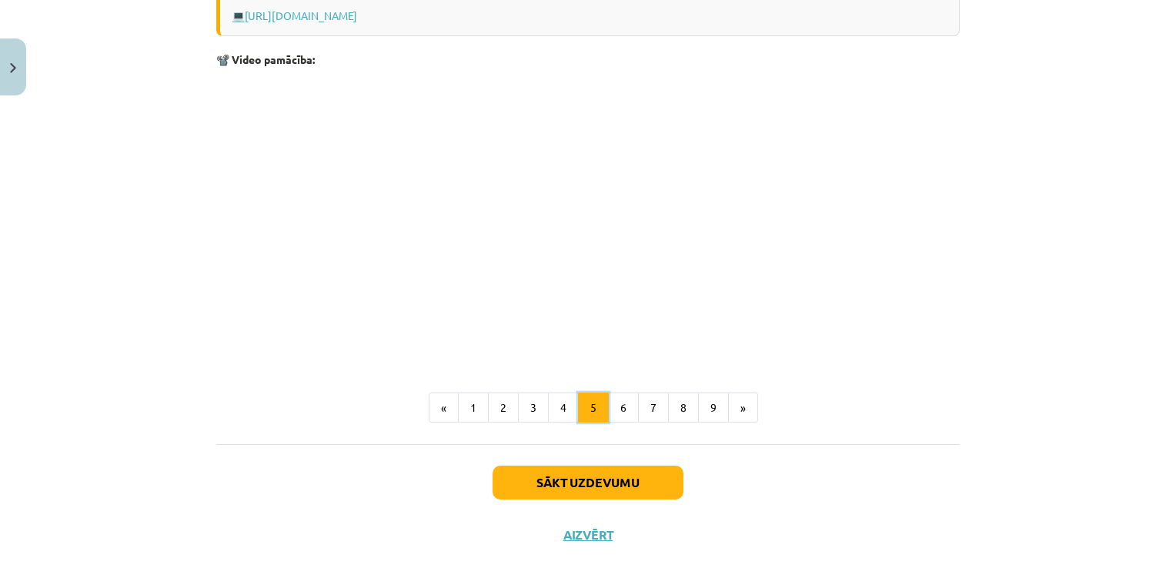
scroll to position [956, 0]
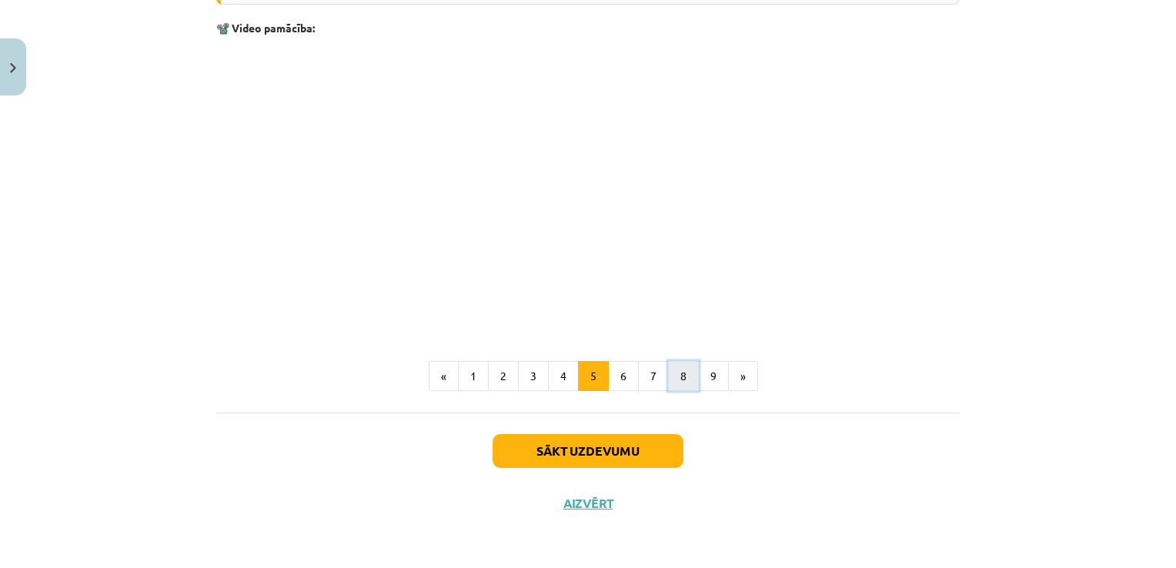
click at [680, 384] on button "8" at bounding box center [683, 376] width 31 height 31
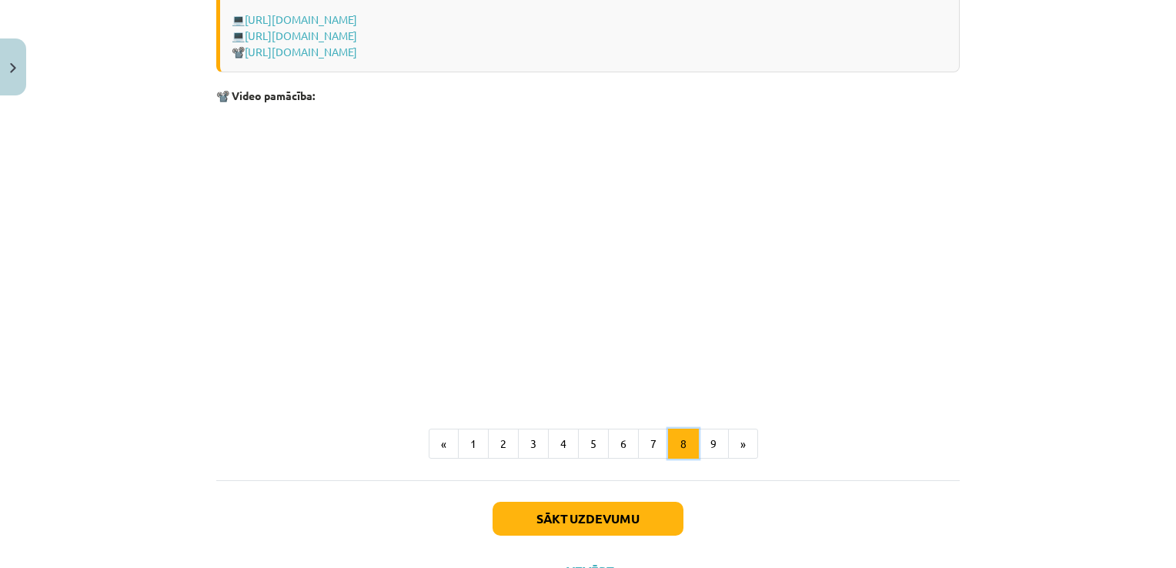
scroll to position [1170, 0]
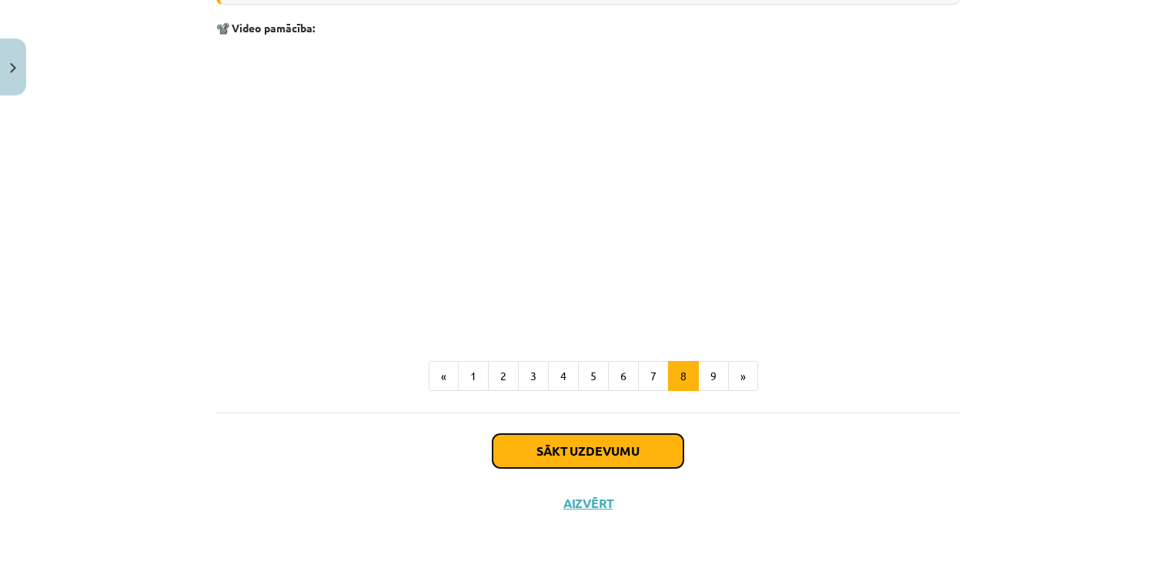
click at [585, 456] on button "Sākt uzdevumu" at bounding box center [588, 451] width 191 height 34
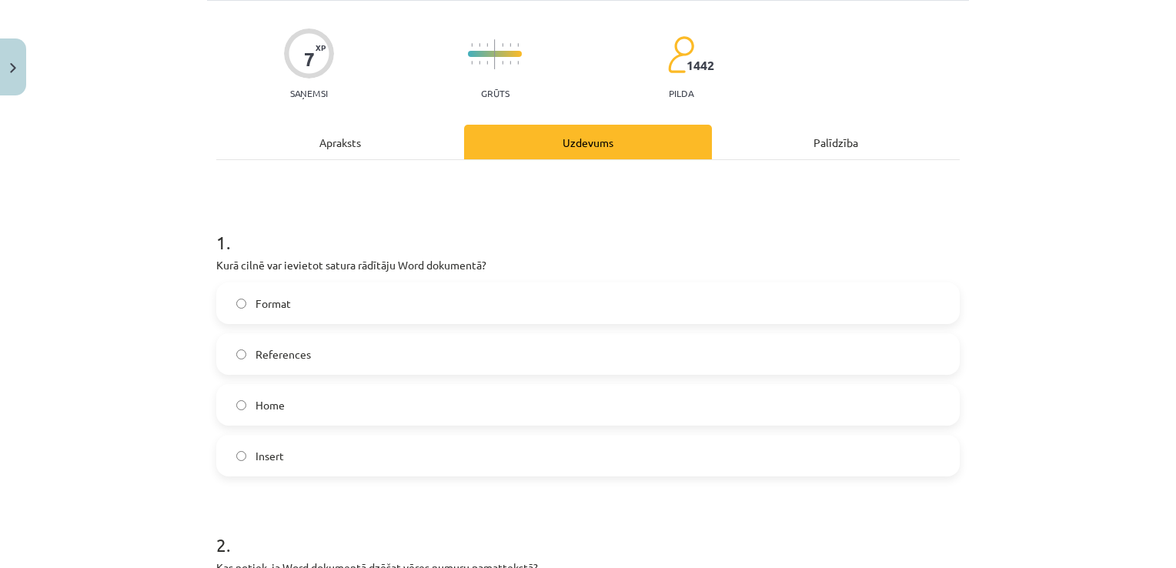
scroll to position [38, 0]
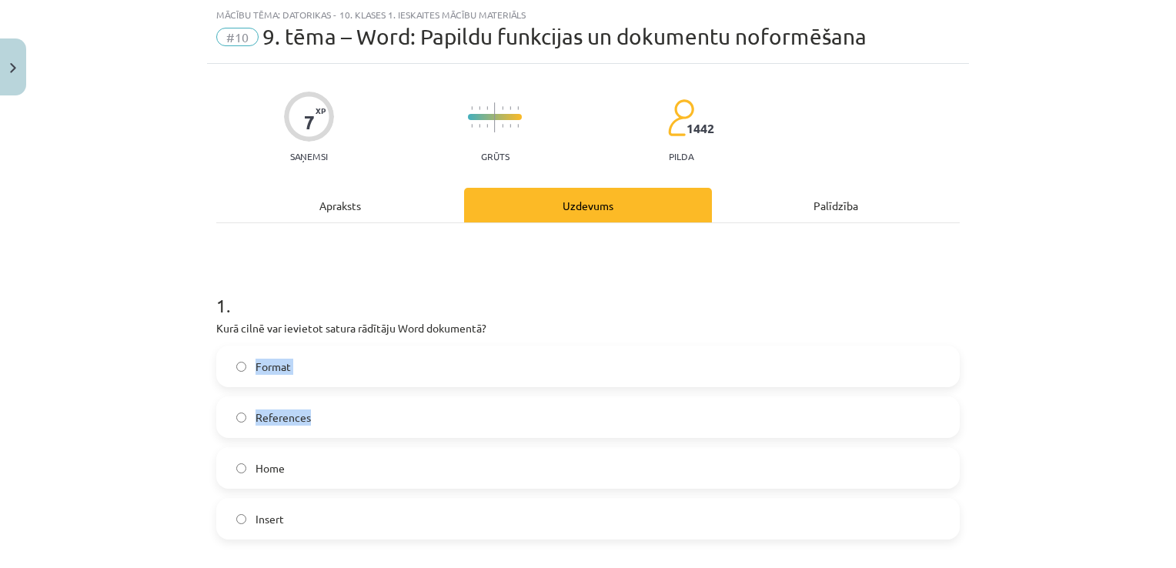
drag, startPoint x: 160, startPoint y: 337, endPoint x: 520, endPoint y: 430, distance: 371.4
click at [520, 430] on div "Mācību tēma: Datorikas - 10. klases 1. ieskaites mācību materiāls #10 9. tēma –…" at bounding box center [588, 284] width 1176 height 568
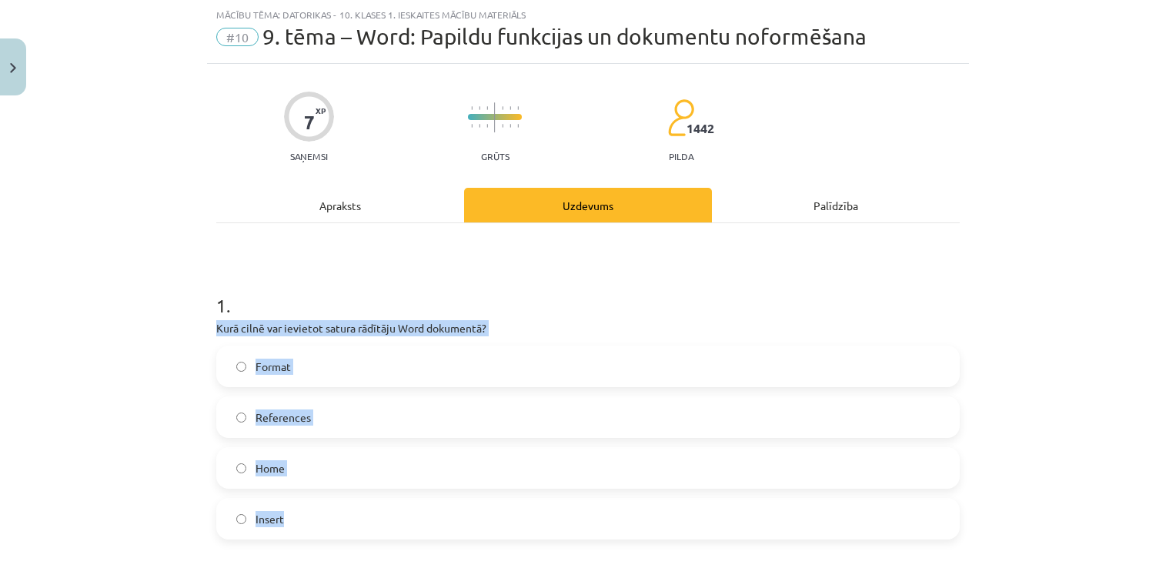
drag, startPoint x: 203, startPoint y: 323, endPoint x: 427, endPoint y: 510, distance: 292.4
click at [391, 418] on label "References" at bounding box center [588, 417] width 741 height 38
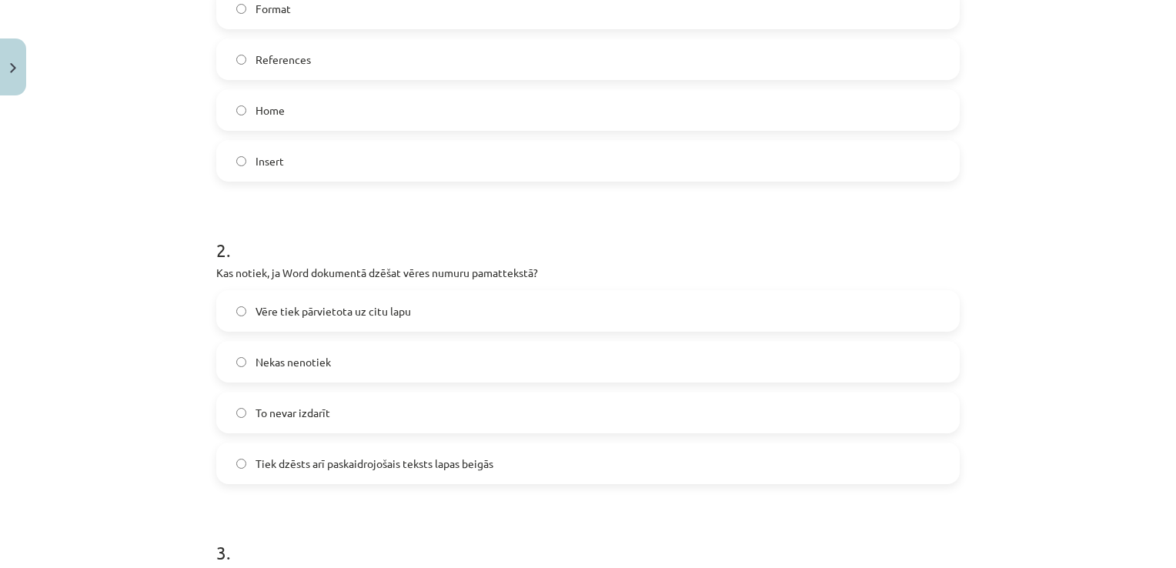
scroll to position [423, 0]
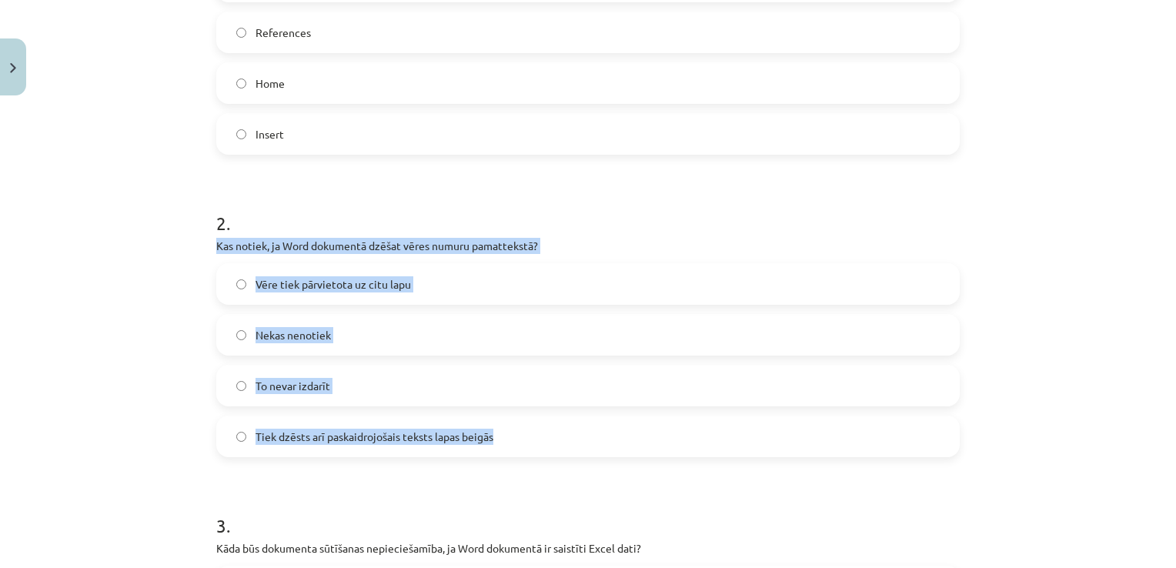
drag, startPoint x: 176, startPoint y: 242, endPoint x: 503, endPoint y: 445, distance: 385.8
click at [503, 445] on div "Mācību tēma: Datorikas - 10. klases 1. ieskaites mācību materiāls #10 9. tēma –…" at bounding box center [588, 284] width 1176 height 568
click at [564, 433] on label "Tiek dzēsts arī paskaidrojošais teksts lapas beigās" at bounding box center [588, 436] width 741 height 38
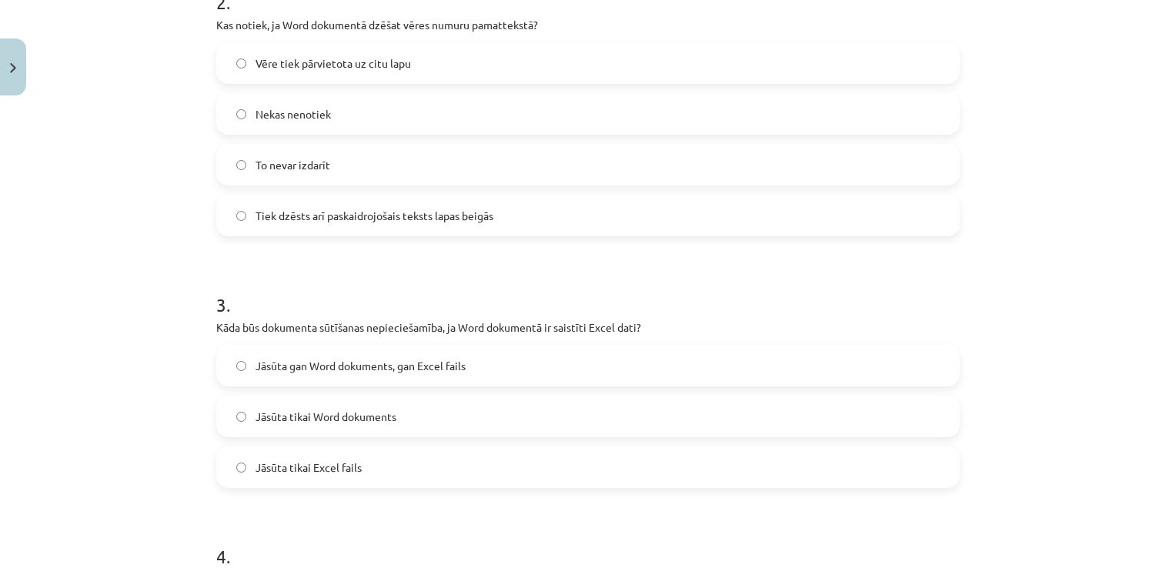
scroll to position [654, 0]
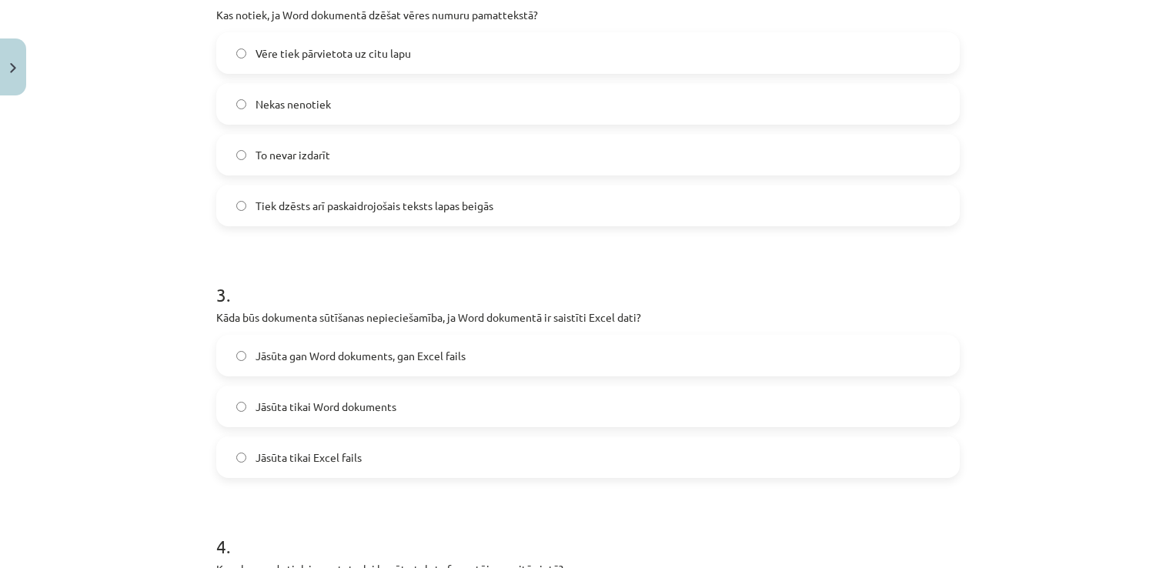
click at [458, 414] on label "Jāsūta tikai Word dokuments" at bounding box center [588, 406] width 741 height 38
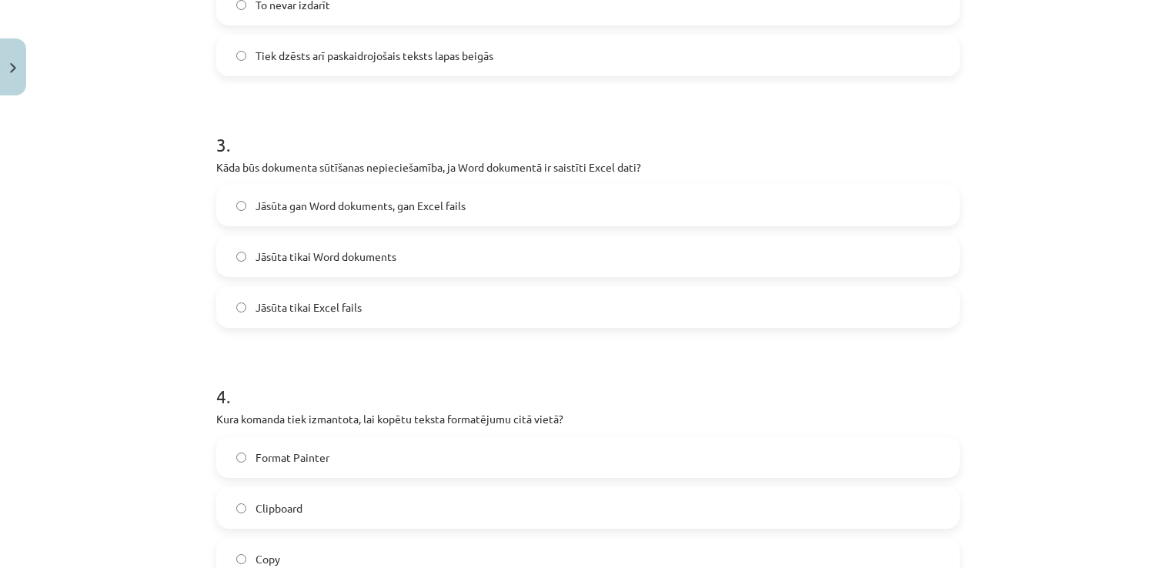
scroll to position [962, 0]
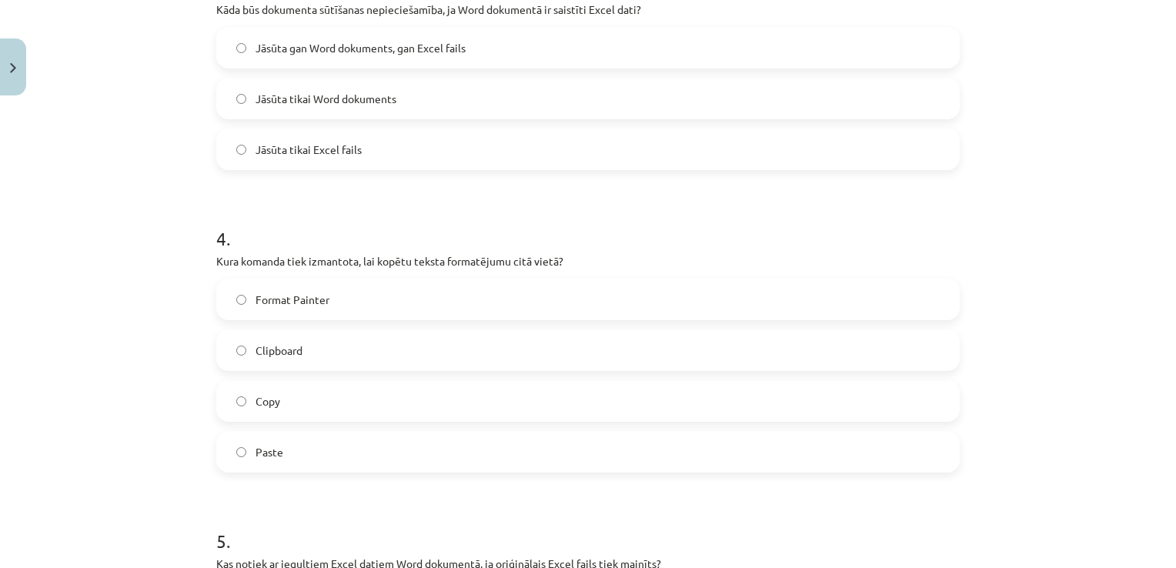
click at [333, 406] on label "Copy" at bounding box center [588, 401] width 741 height 38
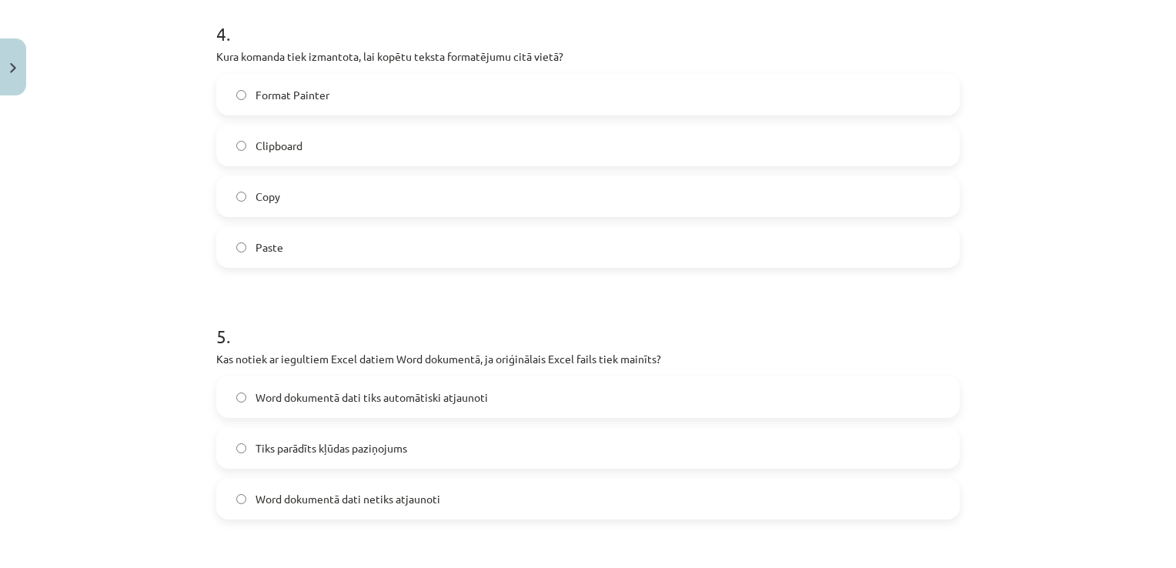
scroll to position [1193, 0]
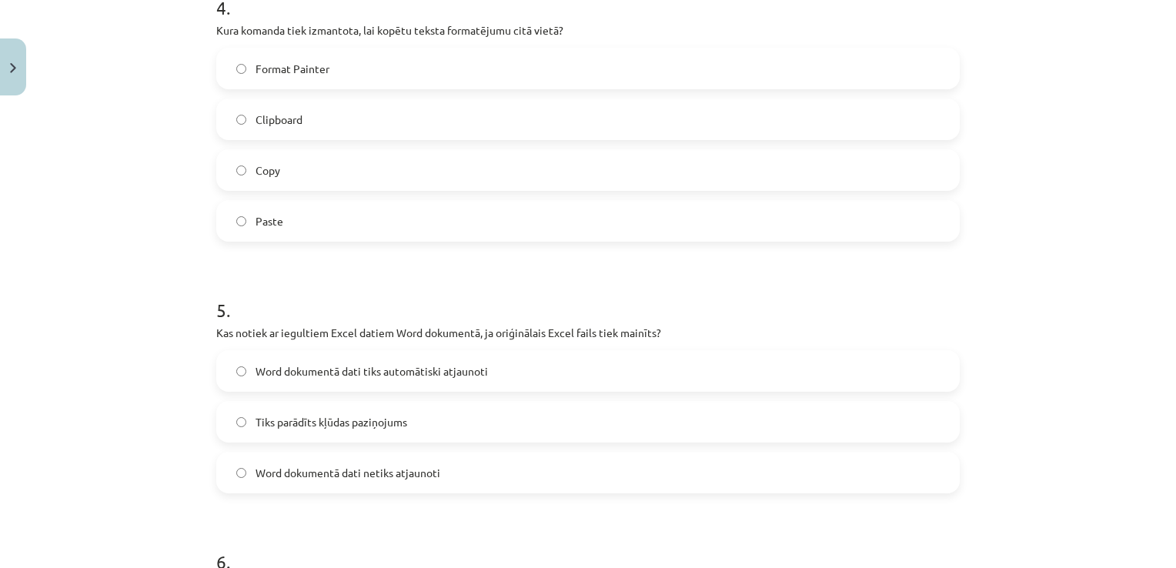
click at [436, 426] on label "Tiks parādīts kļūdas paziņojums" at bounding box center [588, 422] width 741 height 38
click at [494, 470] on label "Word dokumentā dati netiks atjaunoti" at bounding box center [588, 472] width 741 height 38
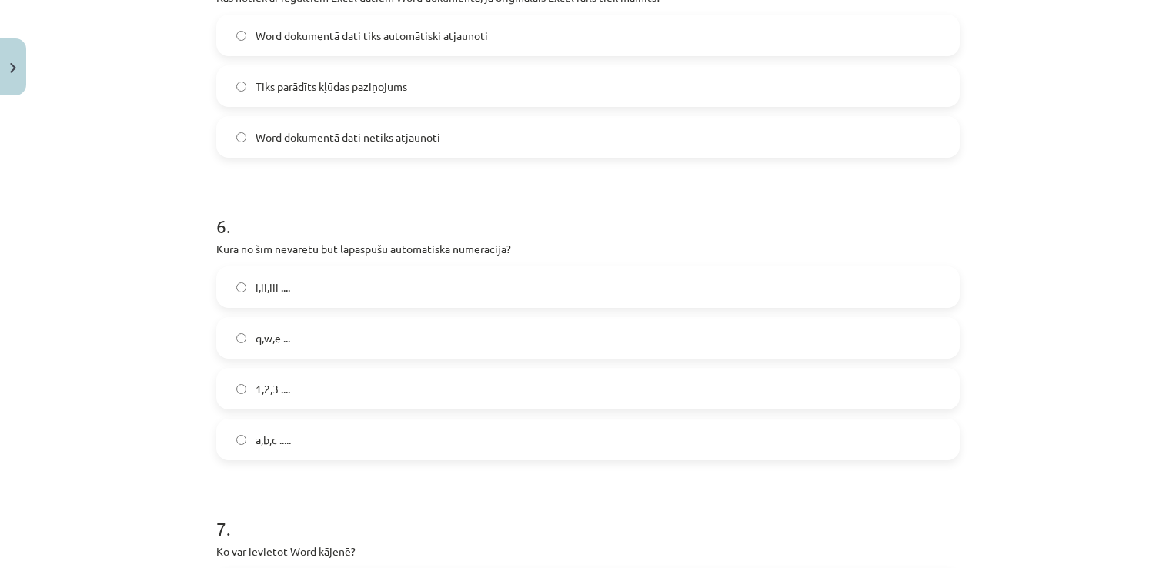
scroll to position [1578, 0]
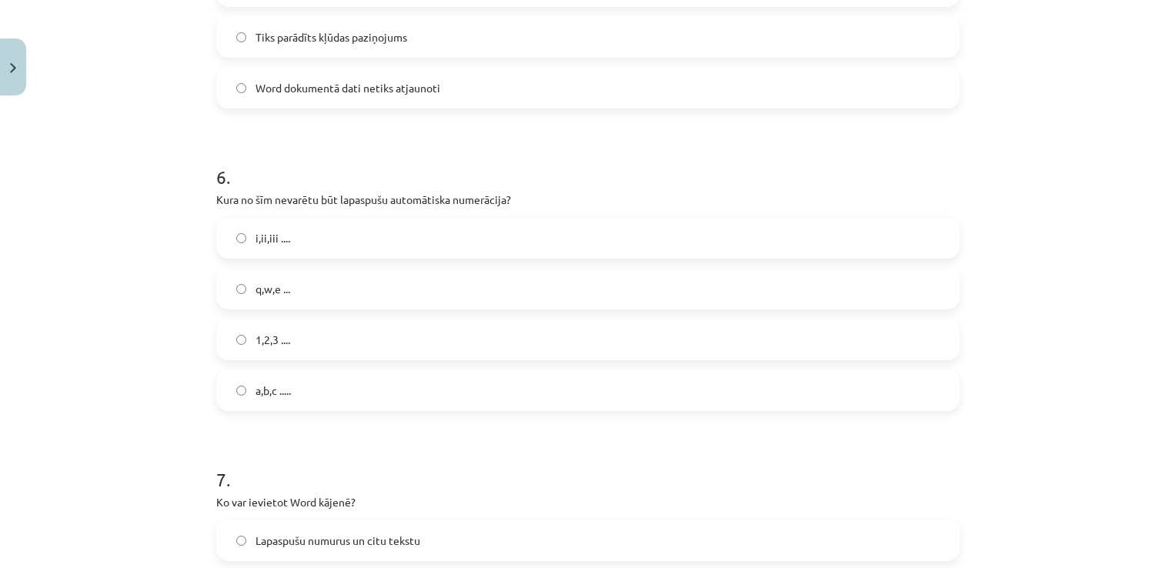
click at [325, 341] on label "1,2,3 ...." at bounding box center [588, 339] width 741 height 38
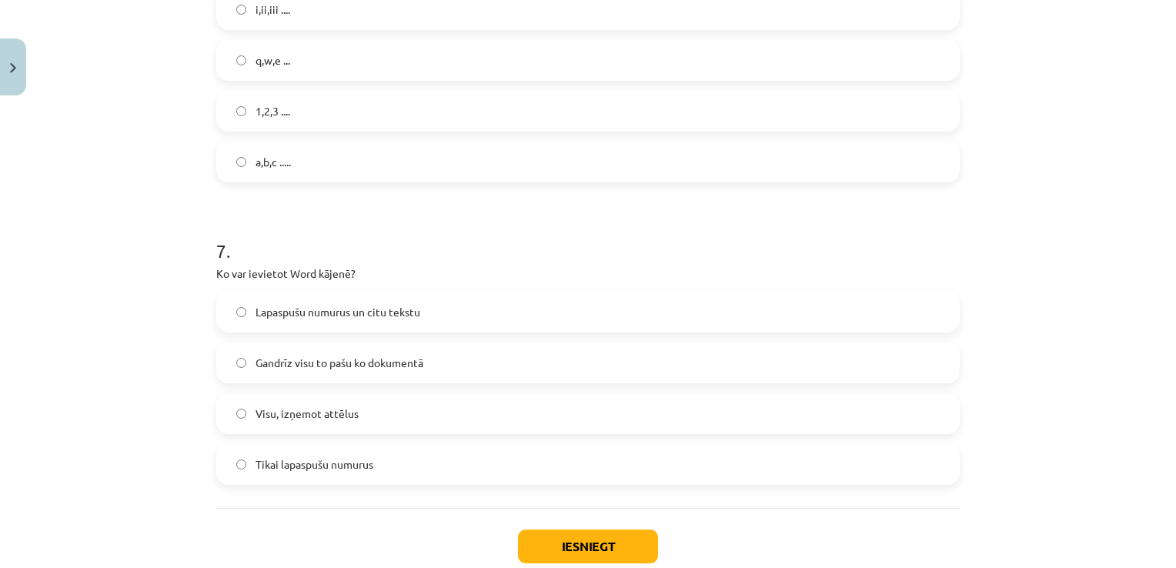
scroll to position [1809, 0]
drag, startPoint x: 400, startPoint y: 459, endPoint x: 582, endPoint y: 534, distance: 196.7
click at [400, 458] on label "Tikai lapaspušu numurus" at bounding box center [588, 462] width 741 height 38
click at [585, 536] on button "Iesniegt" at bounding box center [588, 544] width 140 height 34
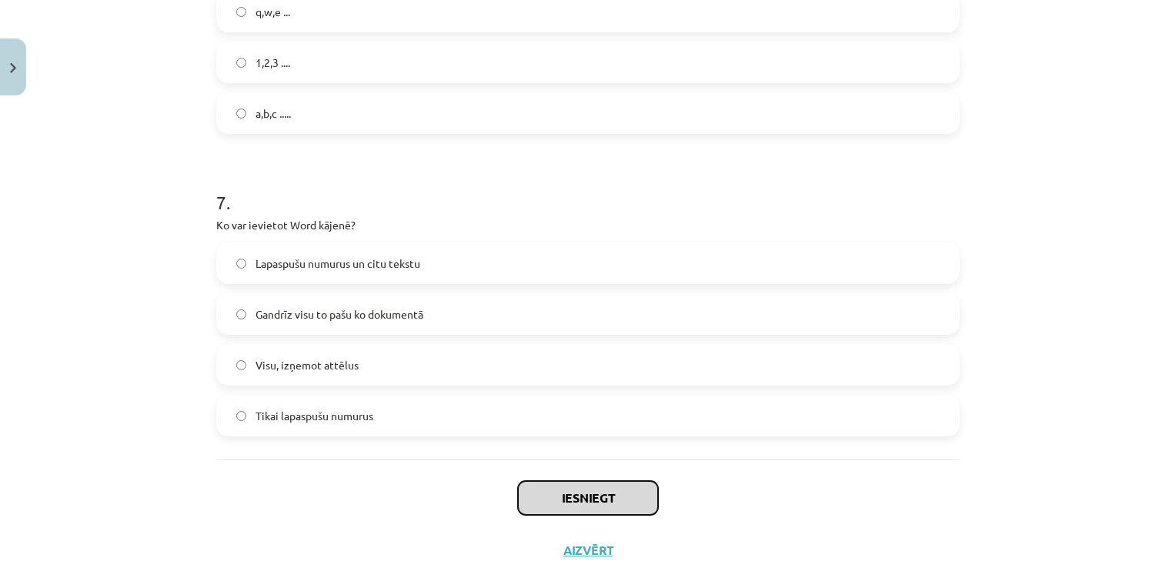
scroll to position [1901, 0]
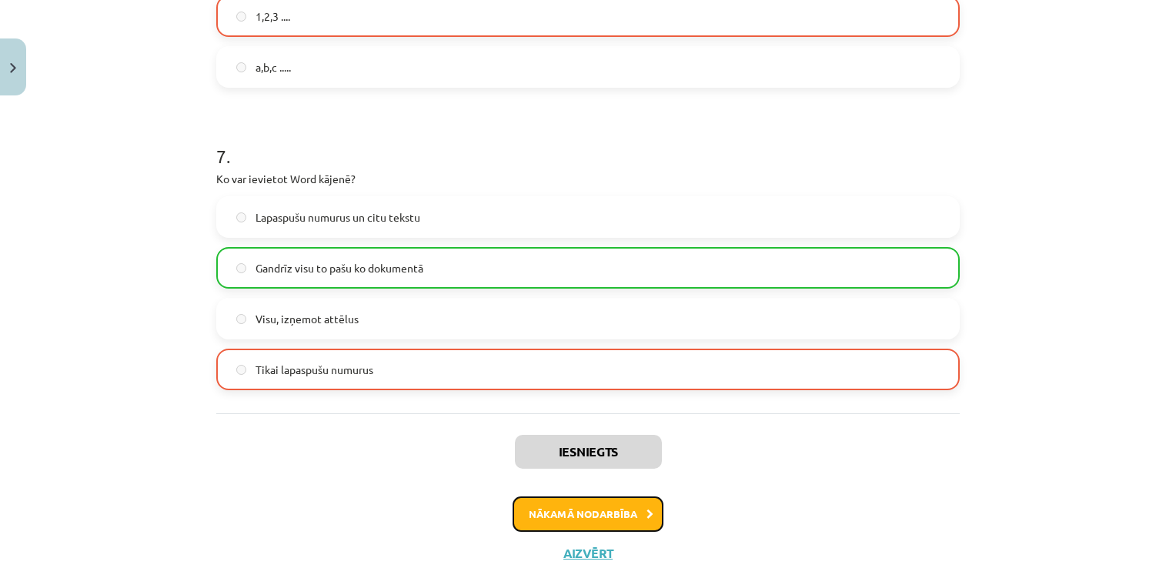
click at [559, 510] on button "Nākamā nodarbība" at bounding box center [588, 514] width 151 height 35
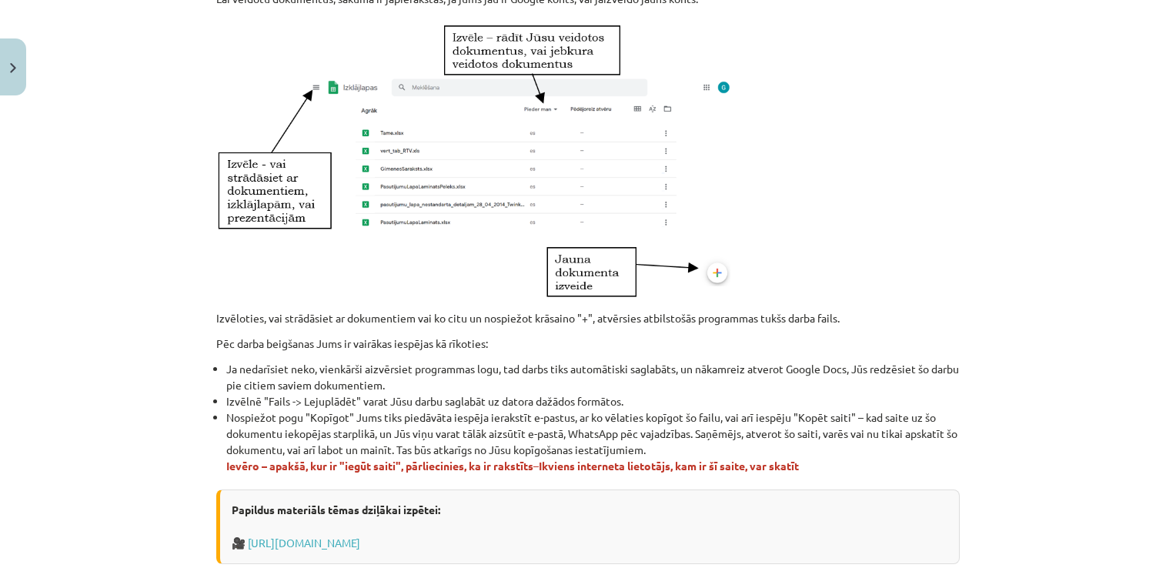
scroll to position [918, 0]
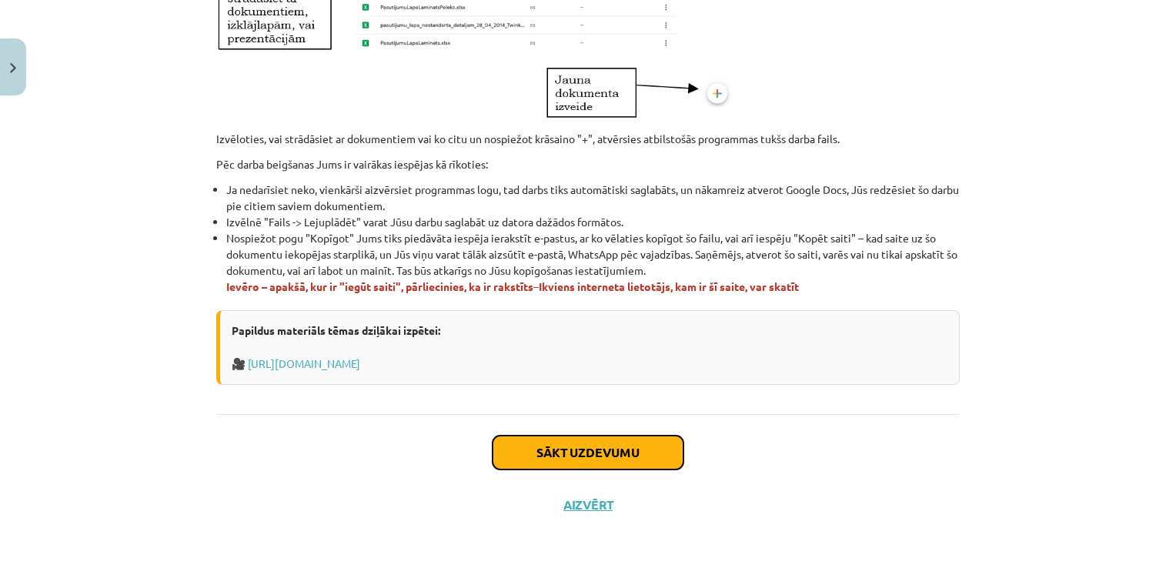
click at [591, 450] on button "Sākt uzdevumu" at bounding box center [588, 453] width 191 height 34
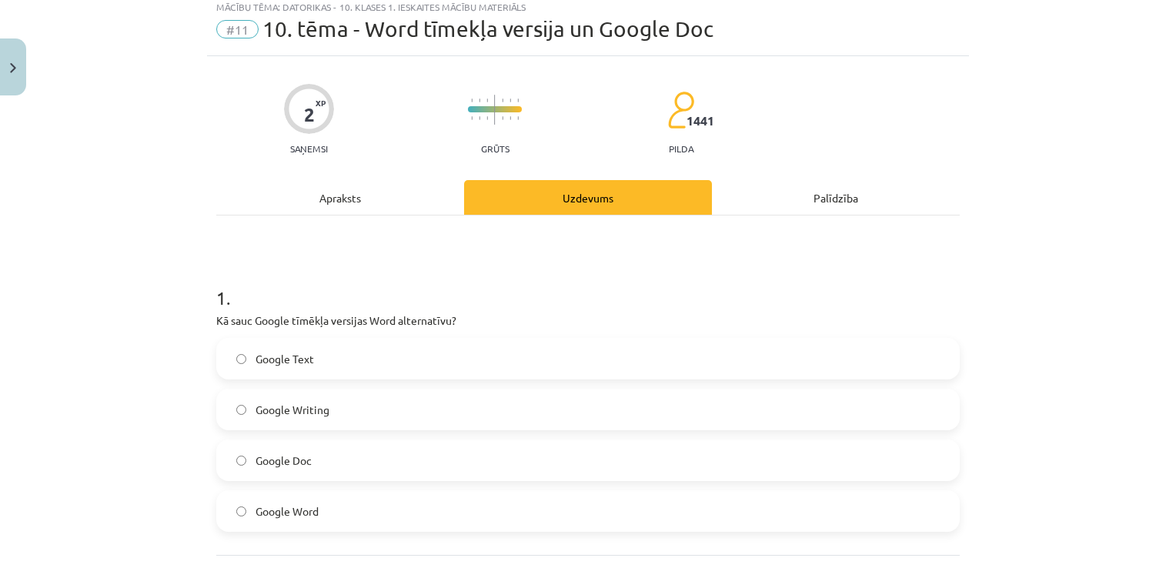
scroll to position [38, 0]
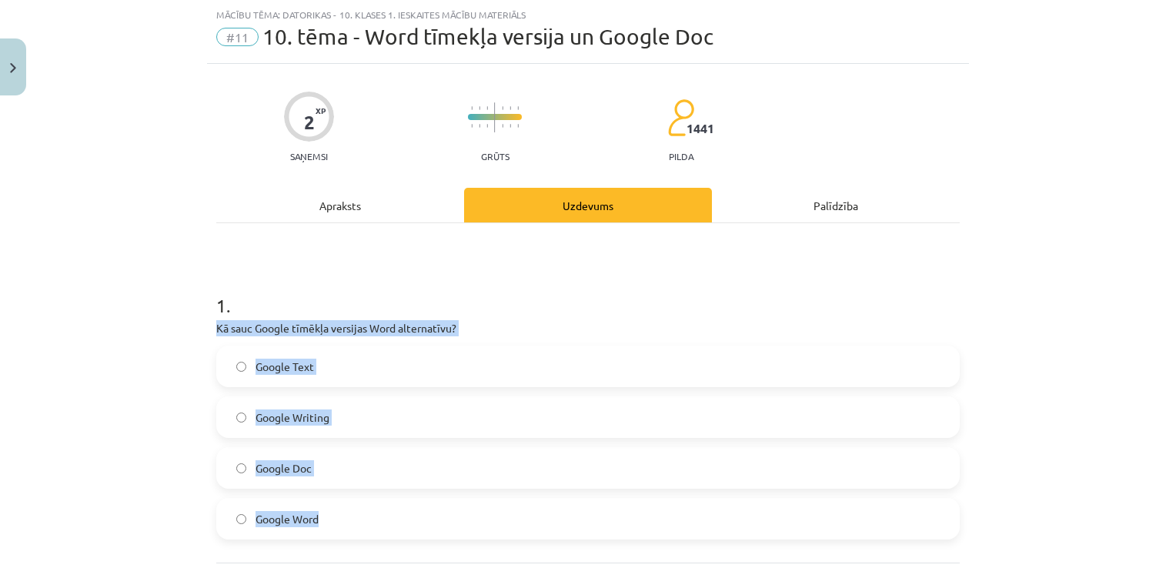
drag, startPoint x: 201, startPoint y: 325, endPoint x: 373, endPoint y: 510, distance: 252.7
click at [373, 510] on div "2 XP Saņemsi Grūts 1441 pilda Apraksts Uzdevums Palīdzība 1 . Kā sauc Google tī…" at bounding box center [588, 372] width 762 height 616
click at [326, 472] on label "Google Doc" at bounding box center [588, 468] width 741 height 38
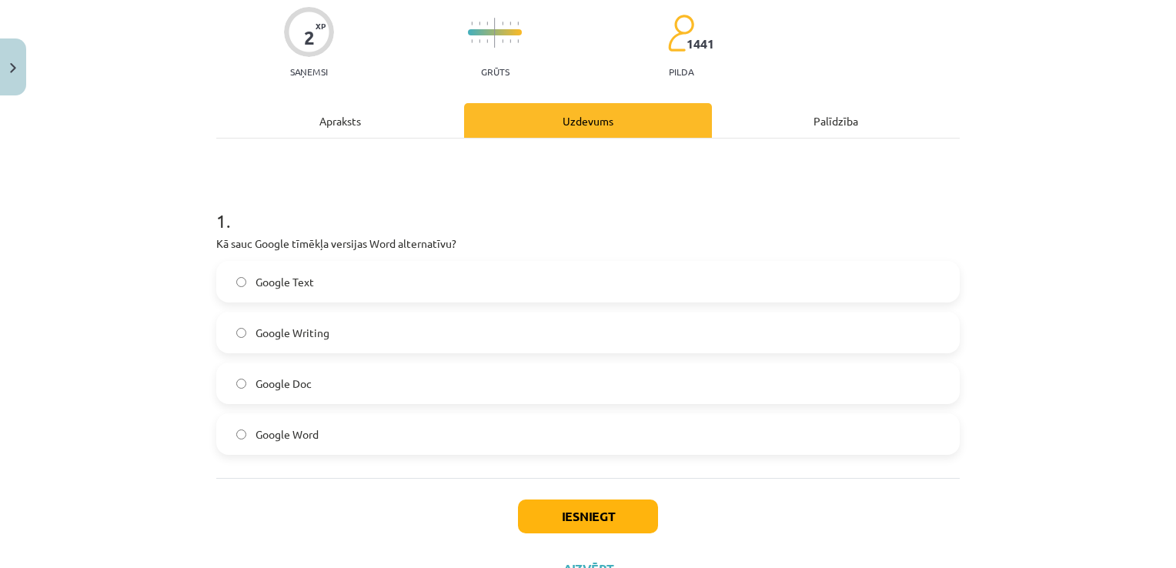
scroll to position [188, 0]
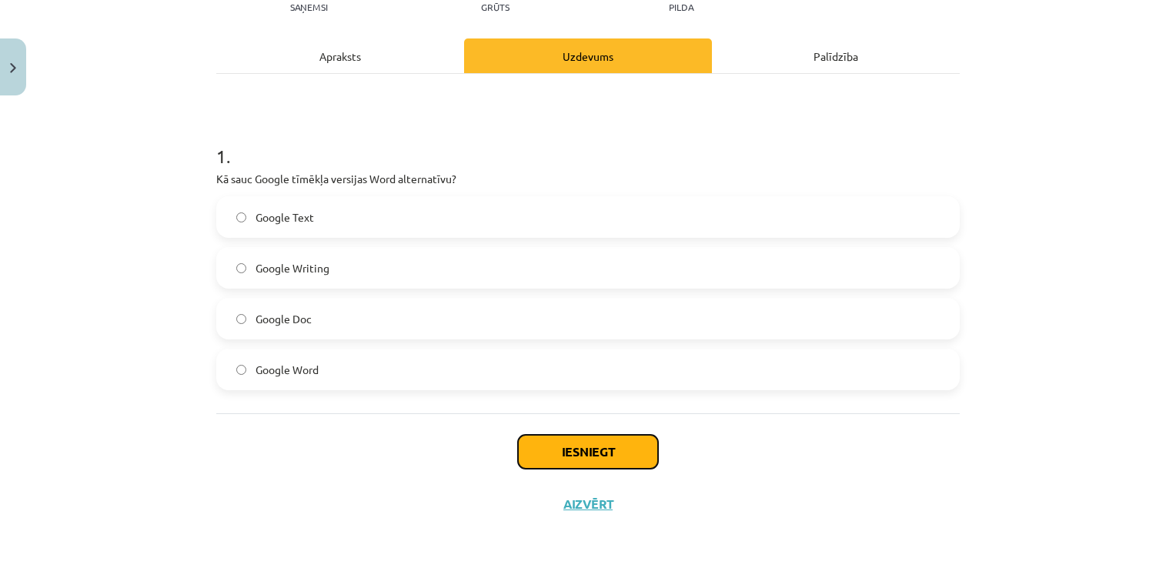
click at [609, 440] on button "Iesniegt" at bounding box center [588, 452] width 140 height 34
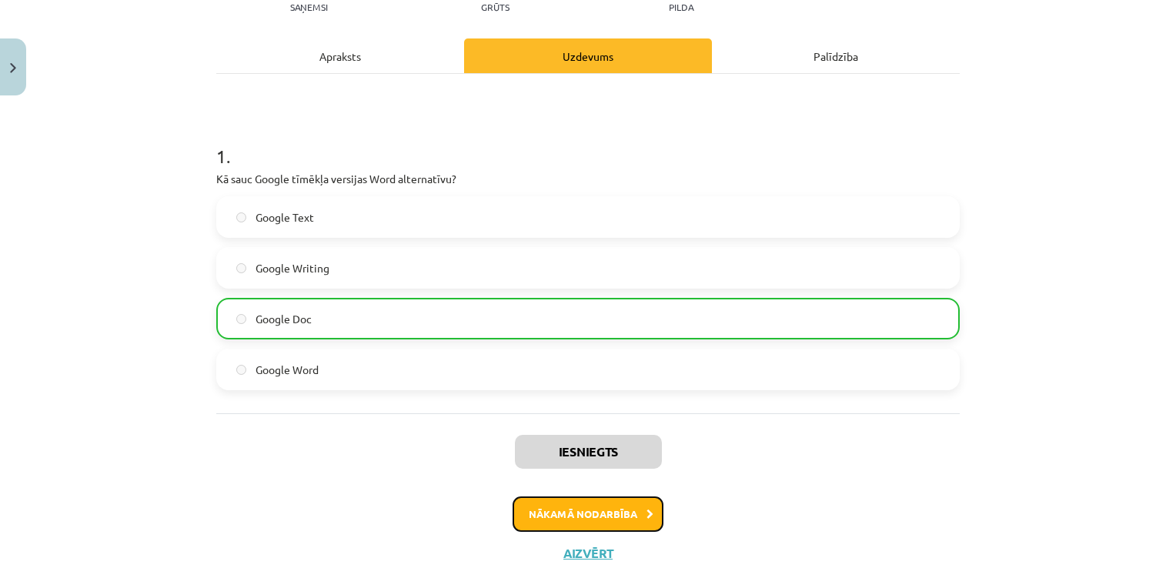
click at [601, 516] on button "Nākamā nodarbība" at bounding box center [588, 514] width 151 height 35
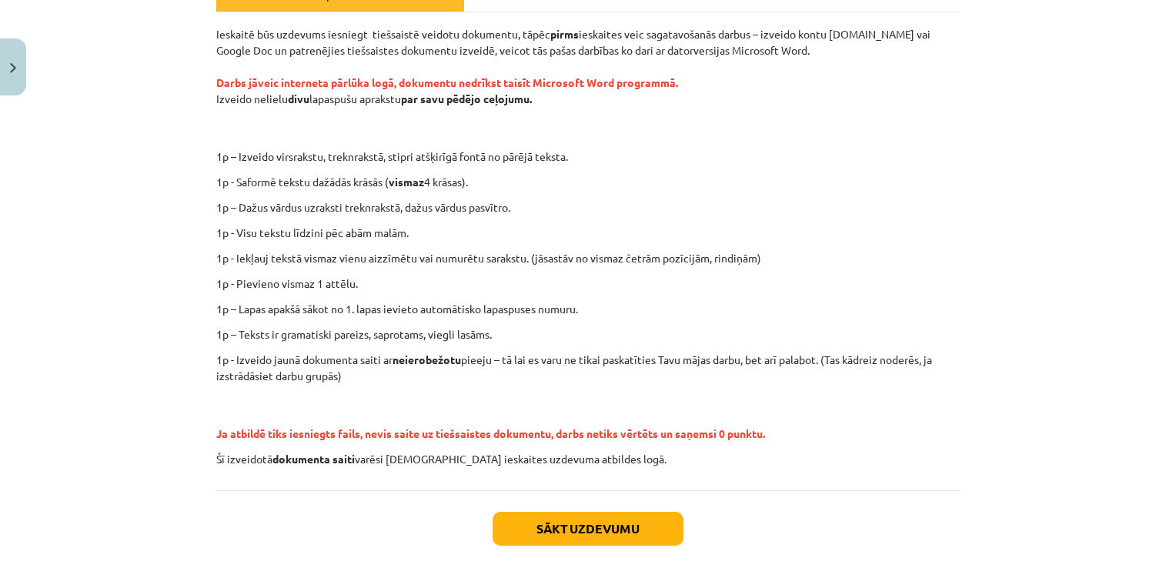
scroll to position [172, 0]
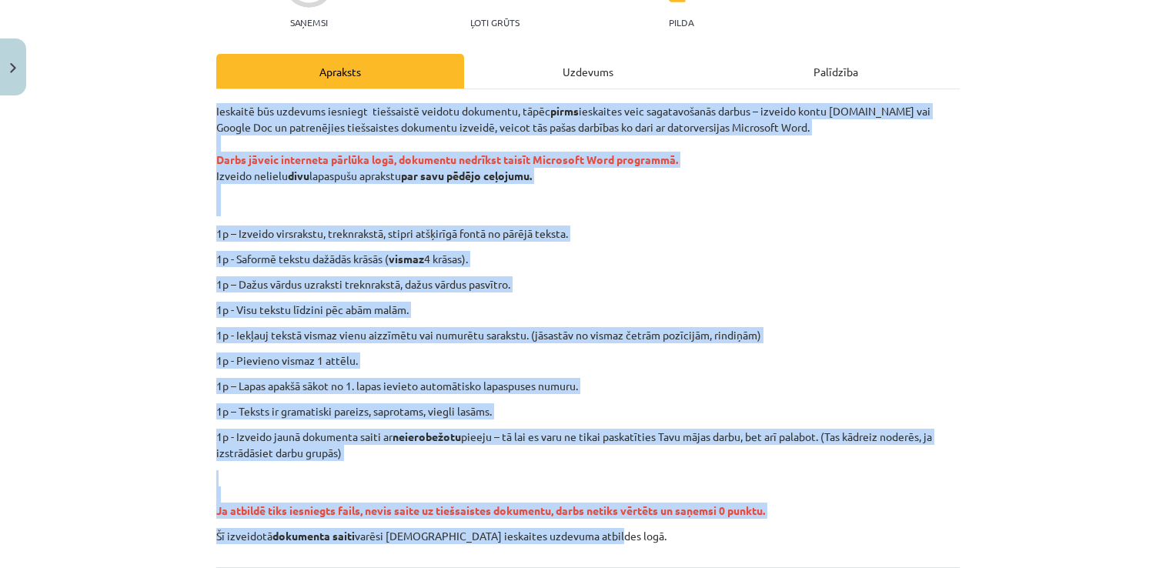
drag, startPoint x: 193, startPoint y: 105, endPoint x: 782, endPoint y: 530, distance: 726.7
click at [782, 530] on div "Mācību tēma: Datorikas - 10. klases 1. ieskaites mācību materiāls #12 Mājas dar…" at bounding box center [588, 284] width 1176 height 568
drag, startPoint x: 713, startPoint y: 252, endPoint x: 724, endPoint y: 256, distance: 11.4
click at [714, 251] on p "1p - Saformē tekstu dažādās krāsās ( vismaz 4 krāsas)." at bounding box center [588, 259] width 744 height 16
click at [627, 245] on div "Ieskaitē būs uzdevums iesniegt tiešsaistē veidotu dokumentu, tāpēc pirms ieskai…" at bounding box center [588, 323] width 744 height 441
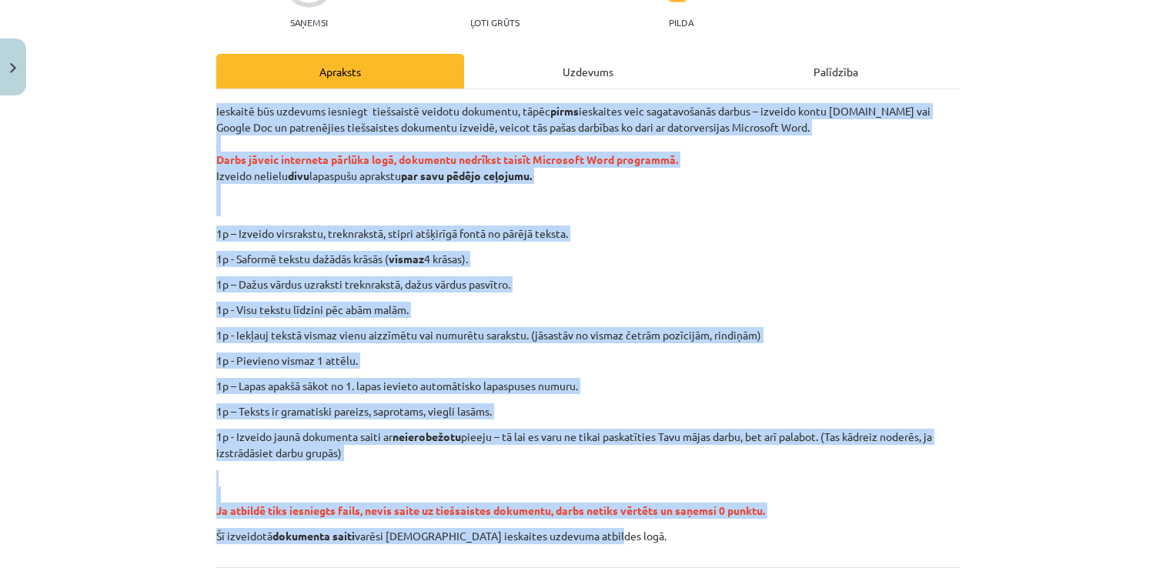
drag, startPoint x: 594, startPoint y: 177, endPoint x: 637, endPoint y: 243, distance: 78.6
click at [594, 177] on p "Ieskaitē būs uzdevums iesniegt tiešsaistē veidotu dokumentu, tāpēc pirms ieskai…" at bounding box center [588, 159] width 744 height 113
click at [746, 265] on p "1p - Saformē tekstu dažādās krāsās ( vismaz 4 krāsas)." at bounding box center [588, 259] width 744 height 16
click at [163, 330] on div "Mācību tēma: Datorikas - 10. klases 1. ieskaites mācību materiāls #12 Mājas dar…" at bounding box center [588, 284] width 1176 height 568
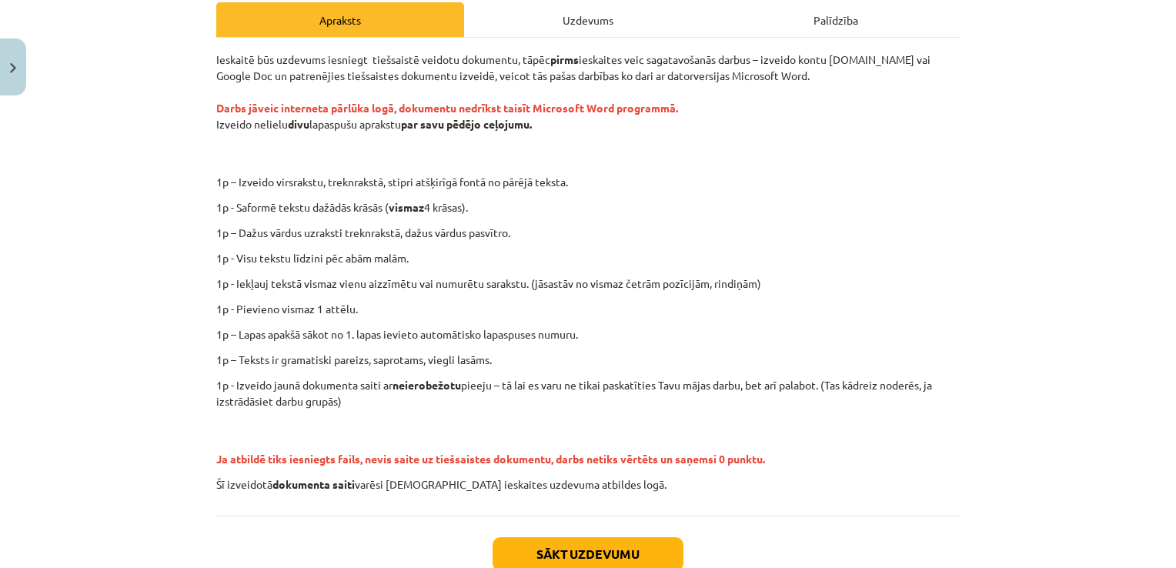
scroll to position [249, 0]
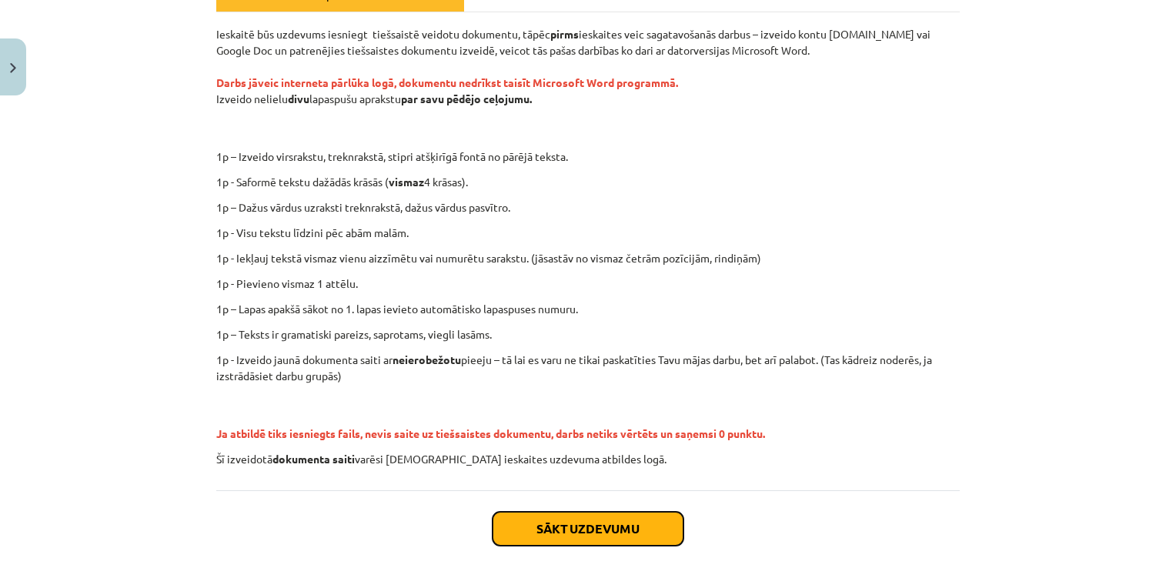
click at [554, 530] on button "Sākt uzdevumu" at bounding box center [588, 529] width 191 height 34
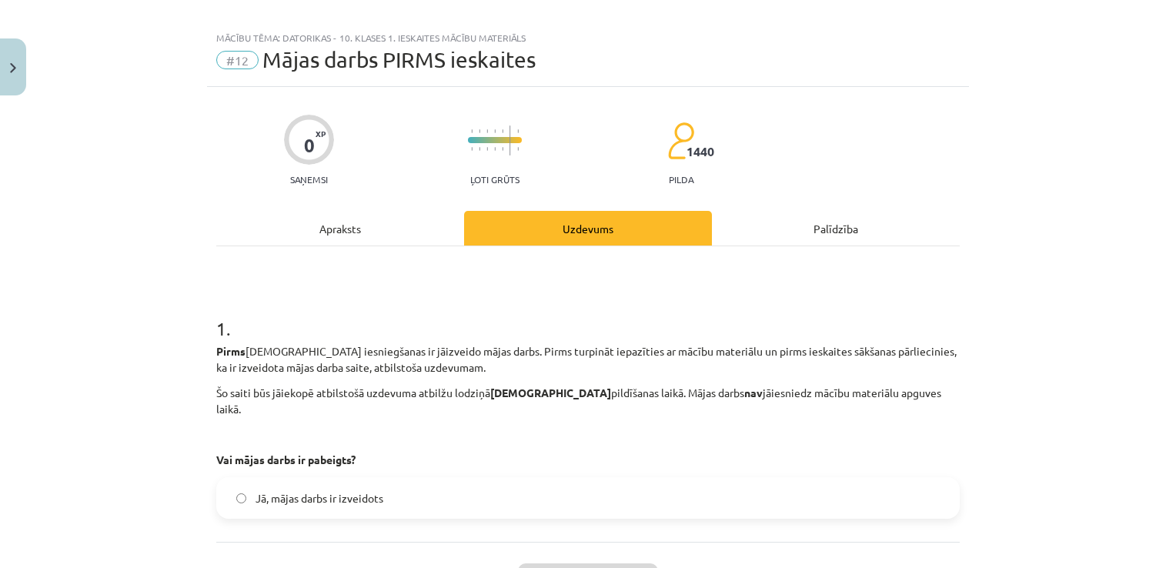
scroll to position [0, 0]
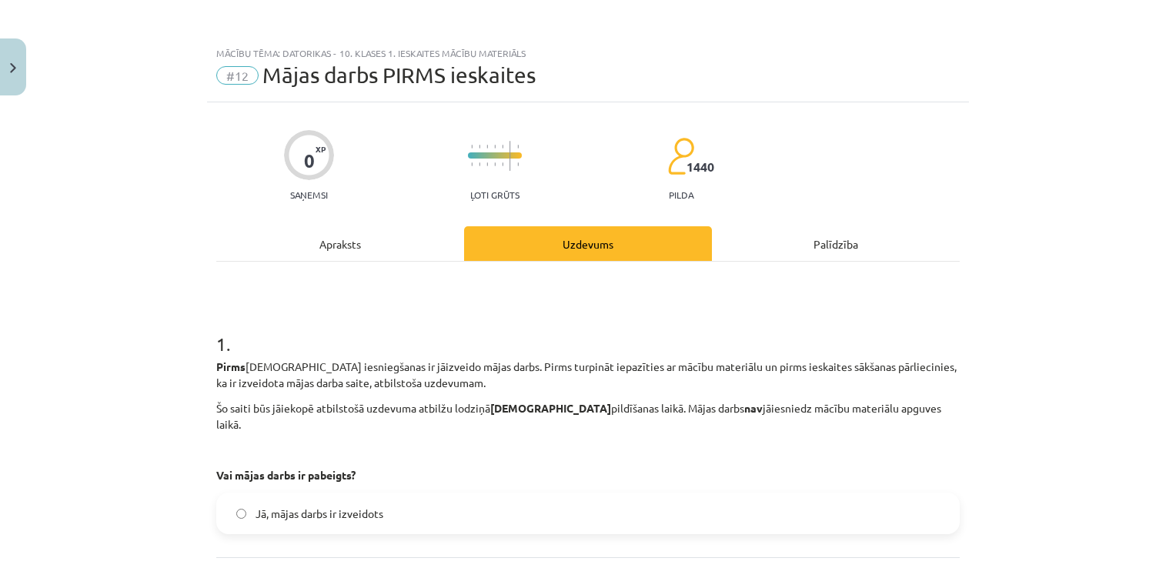
click at [336, 245] on div "Apraksts" at bounding box center [340, 243] width 248 height 35
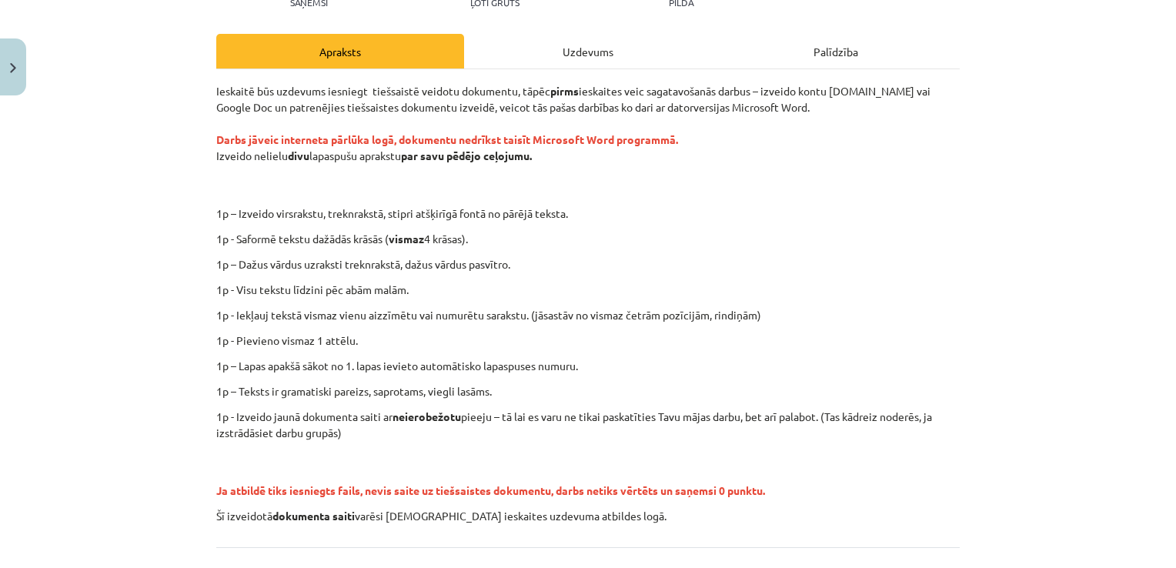
scroll to position [115, 0]
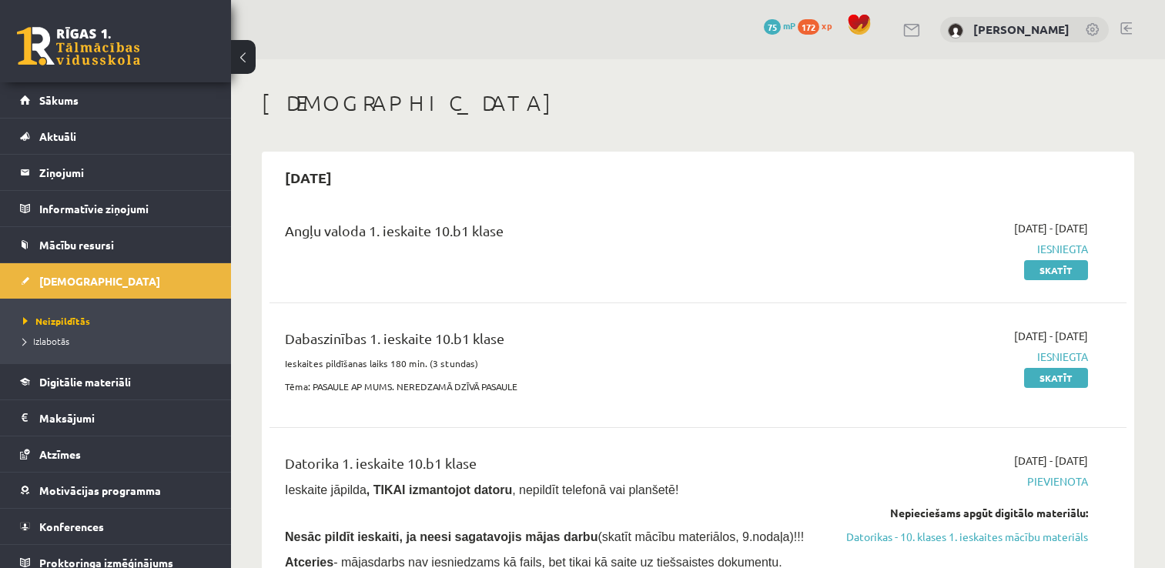
scroll to position [308, 0]
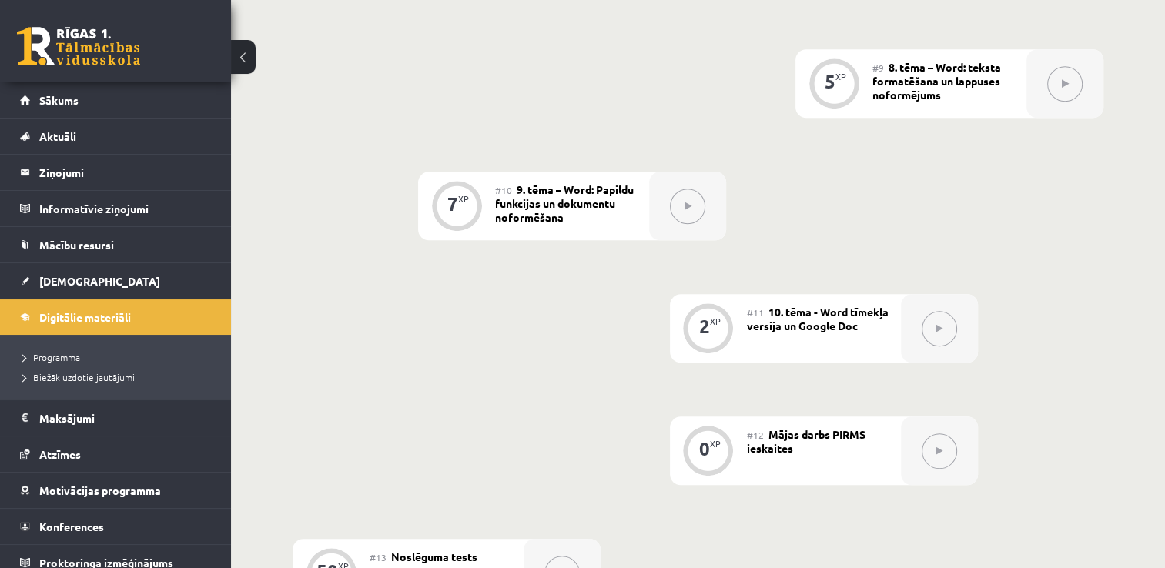
scroll to position [1463, 0]
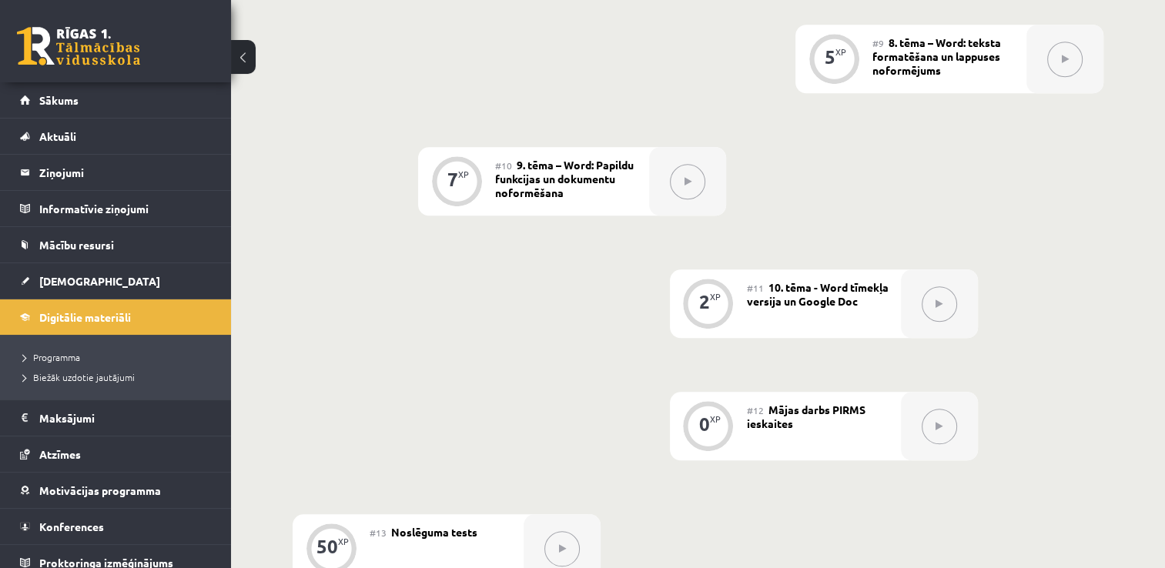
click at [811, 392] on div "#12 Mājas darbs PIRMS ieskaites" at bounding box center [824, 426] width 154 height 69
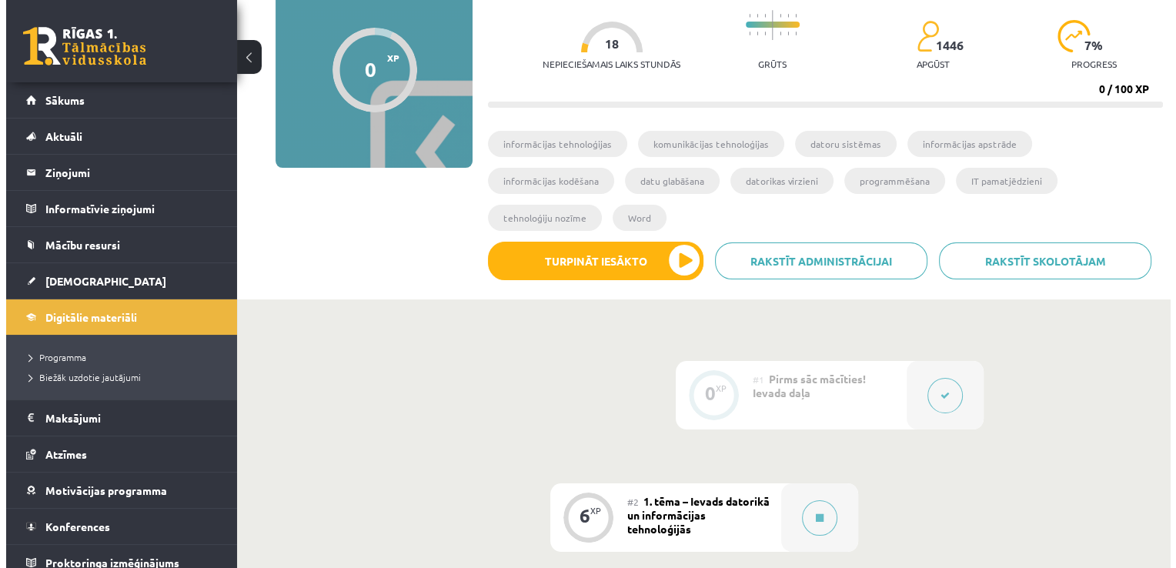
scroll to position [154, 0]
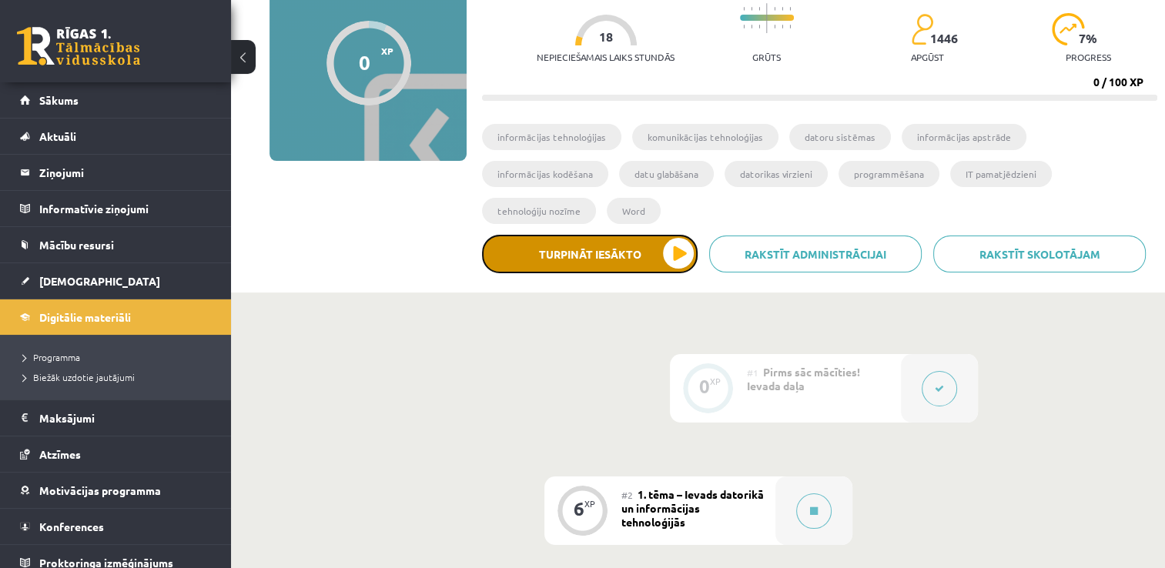
click at [622, 235] on button "Turpināt iesākto" at bounding box center [590, 254] width 216 height 38
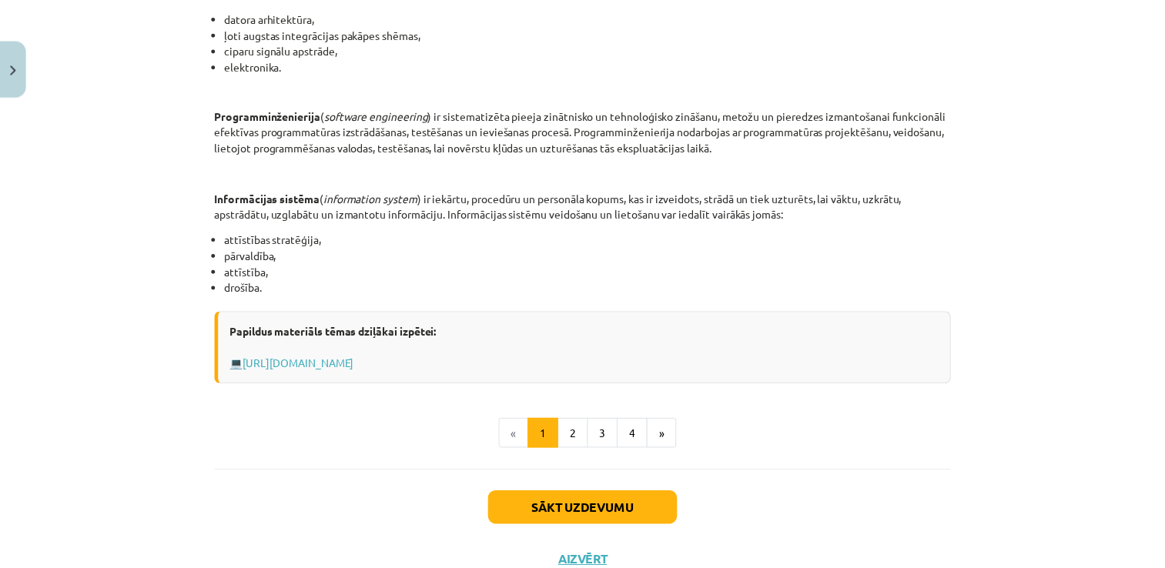
scroll to position [748, 0]
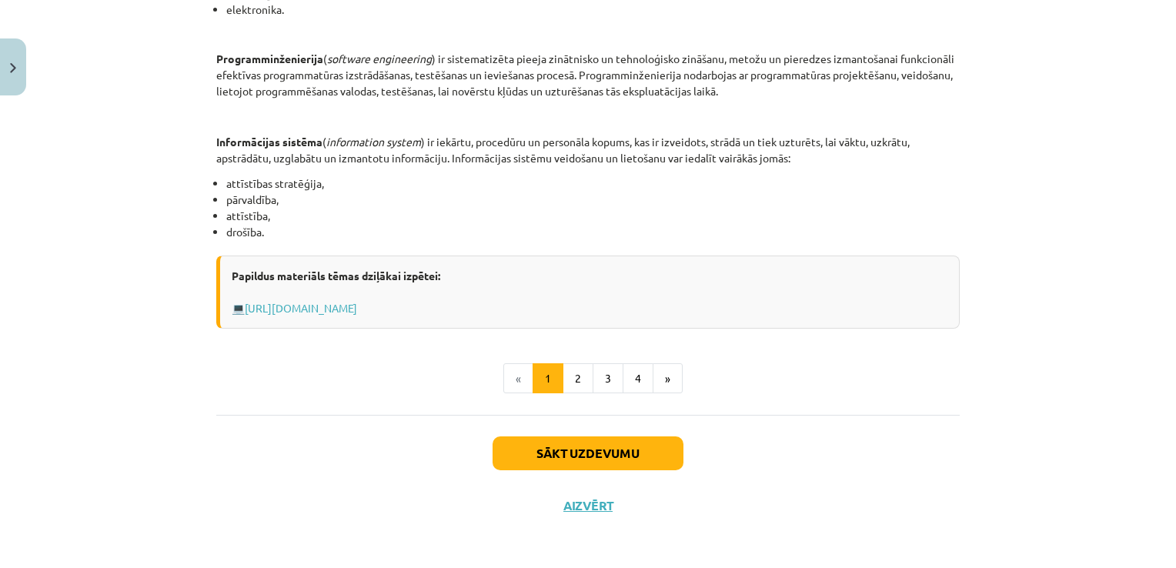
click at [594, 512] on div "Sākt uzdevumu Aizvērt" at bounding box center [588, 469] width 744 height 108
click at [584, 507] on button "Aizvērt" at bounding box center [588, 505] width 59 height 15
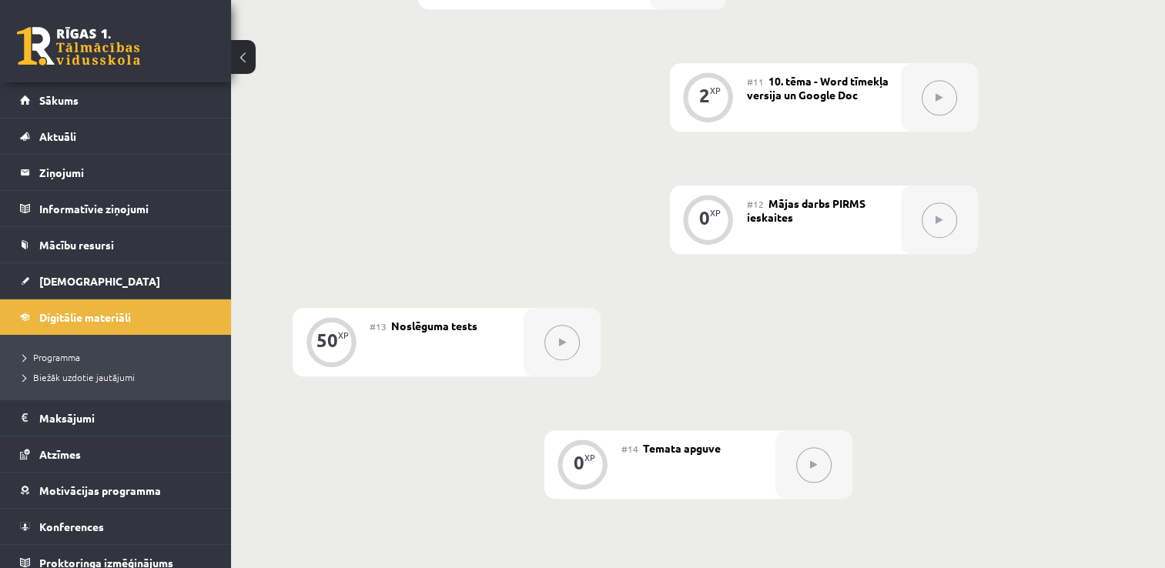
scroll to position [1694, 0]
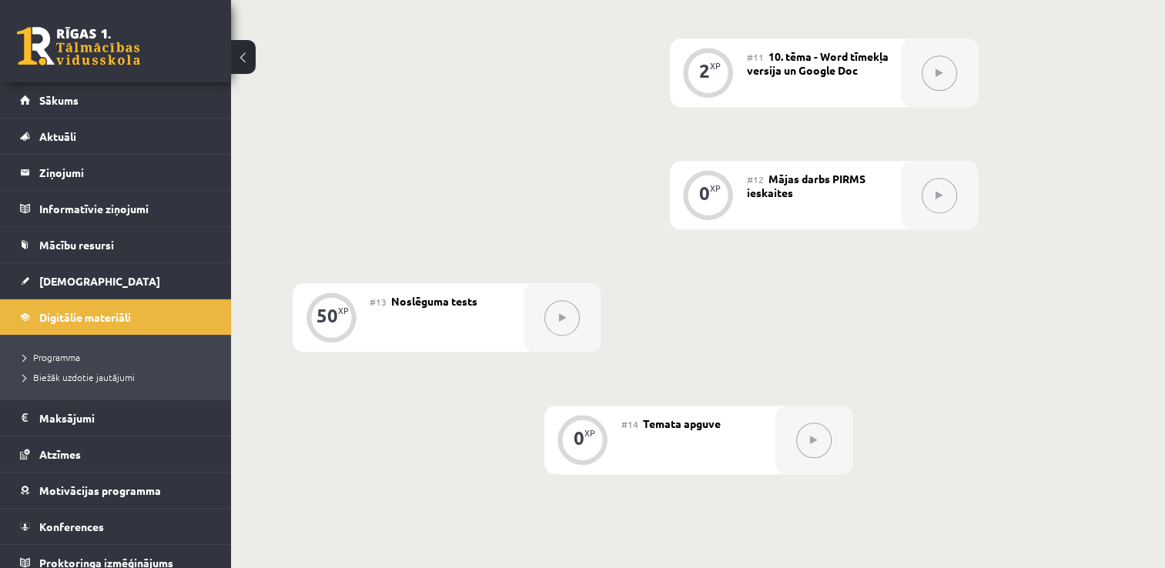
click at [833, 173] on div "#12 Mājas darbs PIRMS ieskaites" at bounding box center [824, 195] width 154 height 69
click at [941, 178] on button at bounding box center [938, 195] width 35 height 35
click at [938, 178] on button at bounding box center [938, 195] width 35 height 35
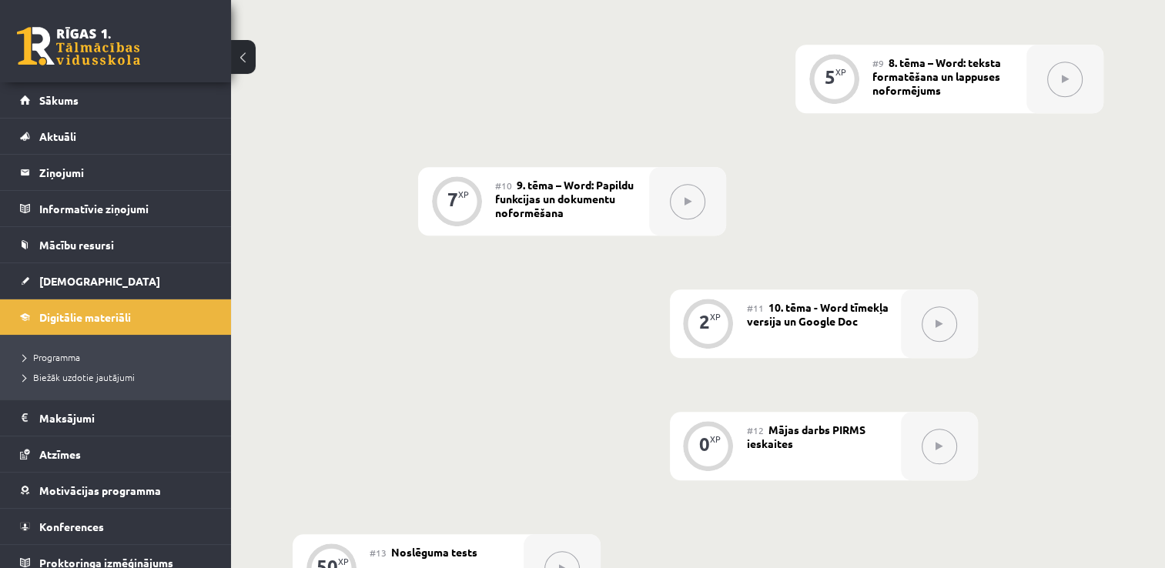
scroll to position [1386, 0]
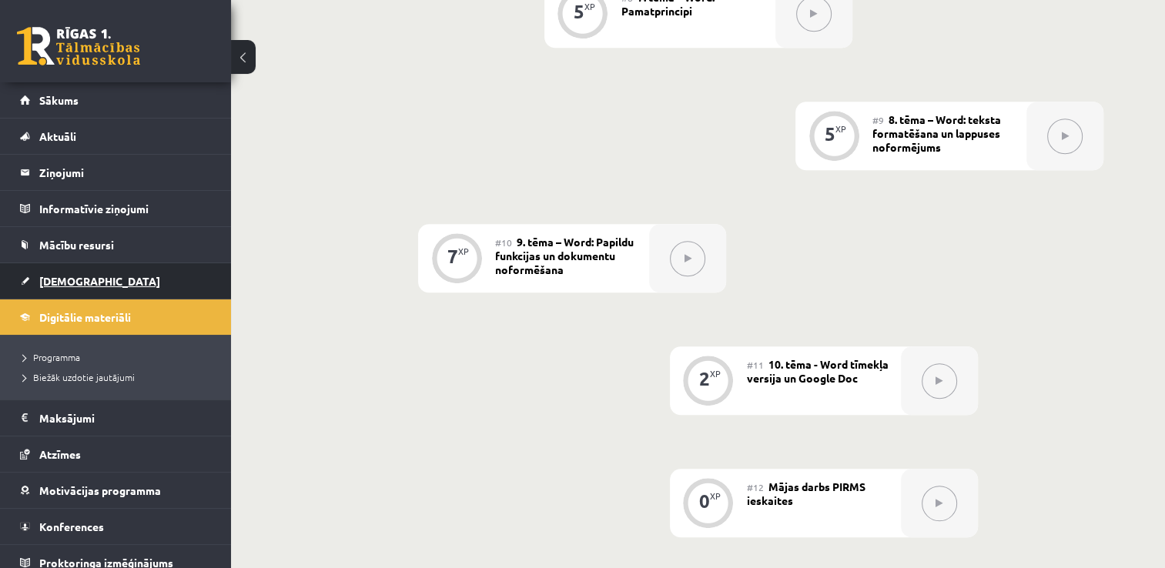
click at [46, 283] on span "[DEMOGRAPHIC_DATA]" at bounding box center [99, 281] width 121 height 14
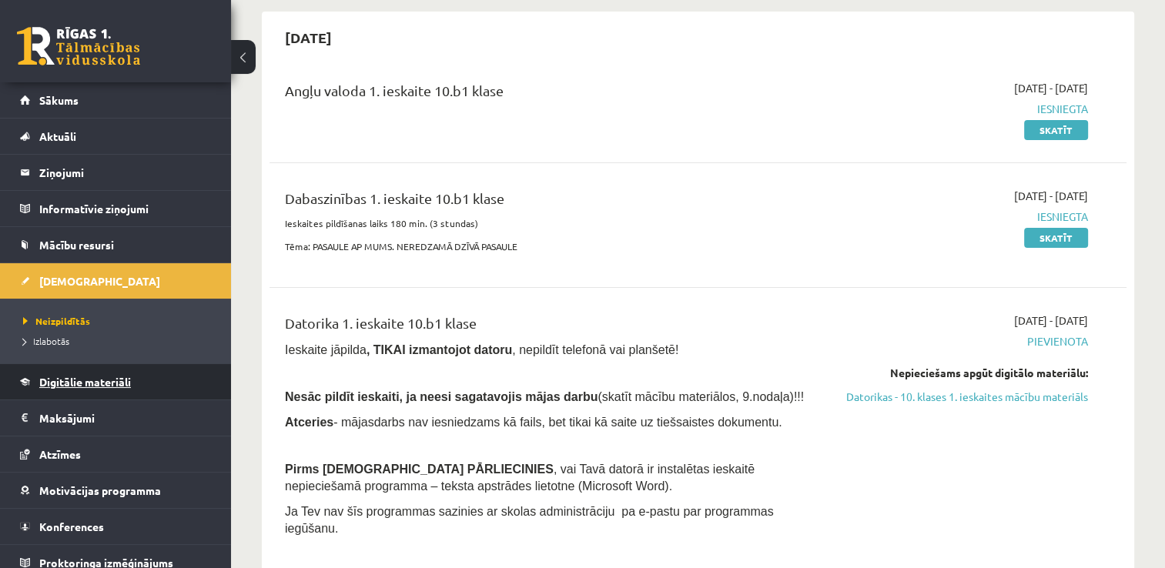
scroll to position [154, 0]
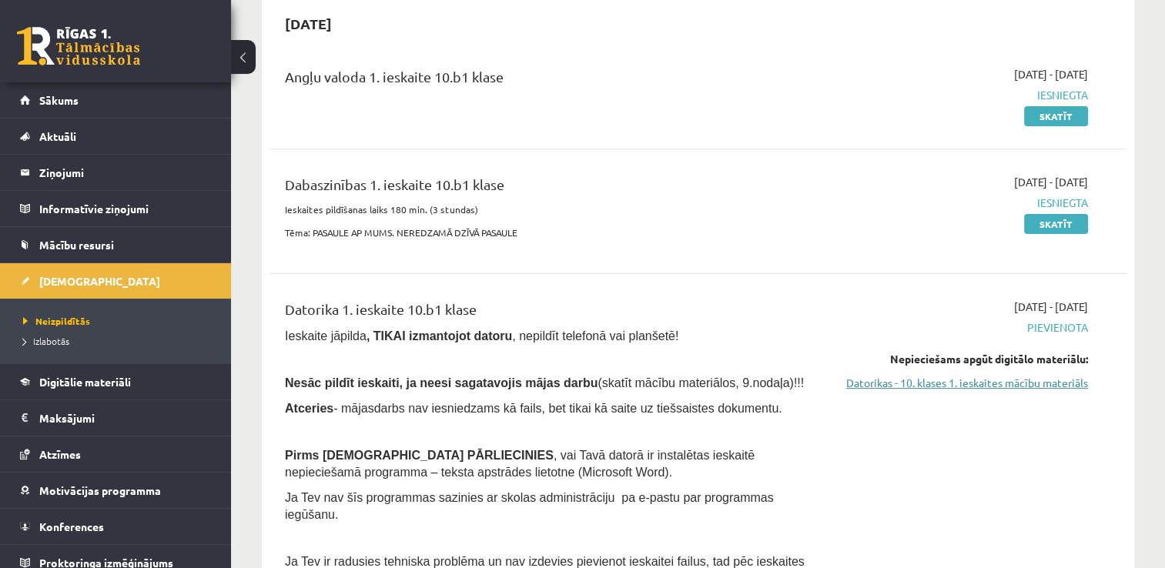
click at [979, 383] on link "Datorikas - 10. klases 1. ieskaites mācību materiāls" at bounding box center [961, 383] width 253 height 16
click at [964, 385] on link "Datorikas - 10. klases 1. ieskaites mācību materiāls" at bounding box center [961, 383] width 253 height 16
click at [979, 393] on div "[DATE] - [DATE] [GEOGRAPHIC_DATA] Nepieciešams apgūt digitālo materiālu: Datori…" at bounding box center [962, 455] width 276 height 313
click at [976, 388] on link "Datorikas - 10. klases 1. ieskaites mācību materiāls" at bounding box center [961, 383] width 253 height 16
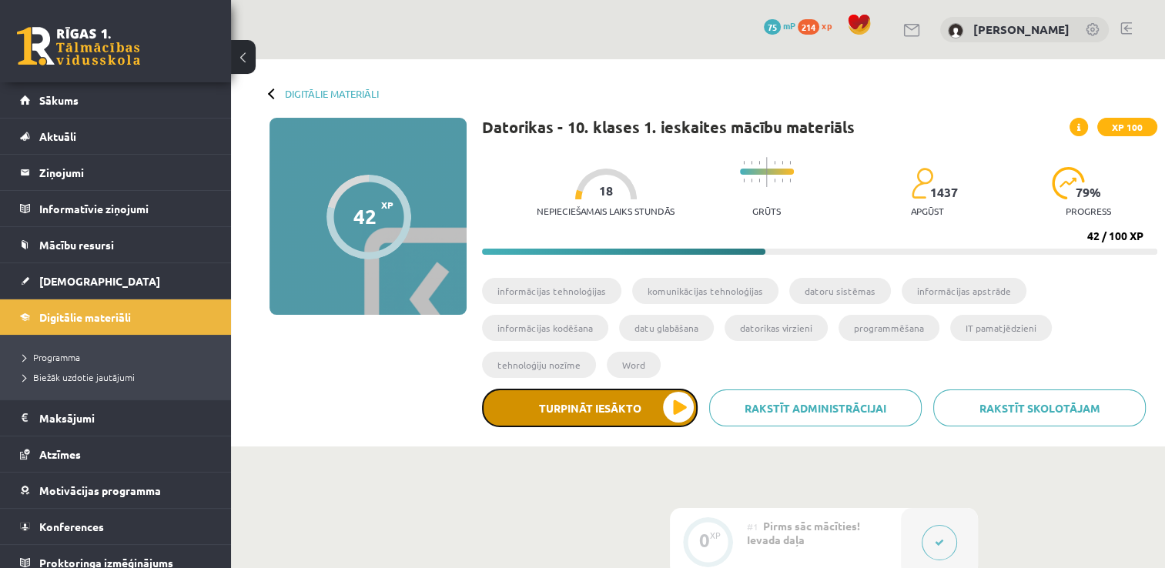
click at [658, 389] on button "Turpināt iesākto" at bounding box center [590, 408] width 216 height 38
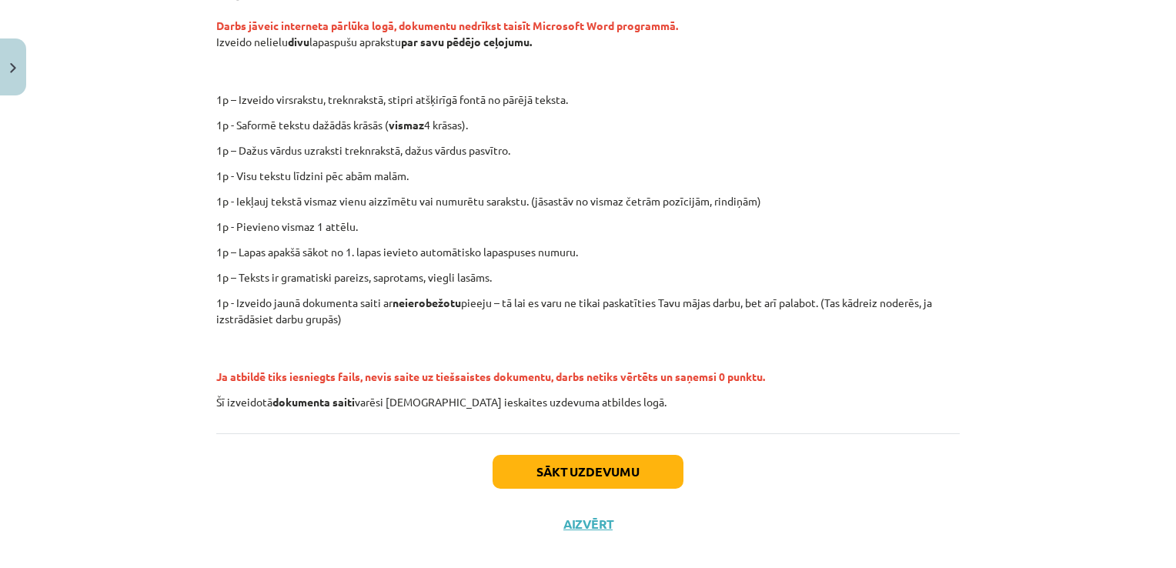
scroll to position [308, 0]
click at [596, 467] on button "Sākt uzdevumu" at bounding box center [588, 470] width 191 height 34
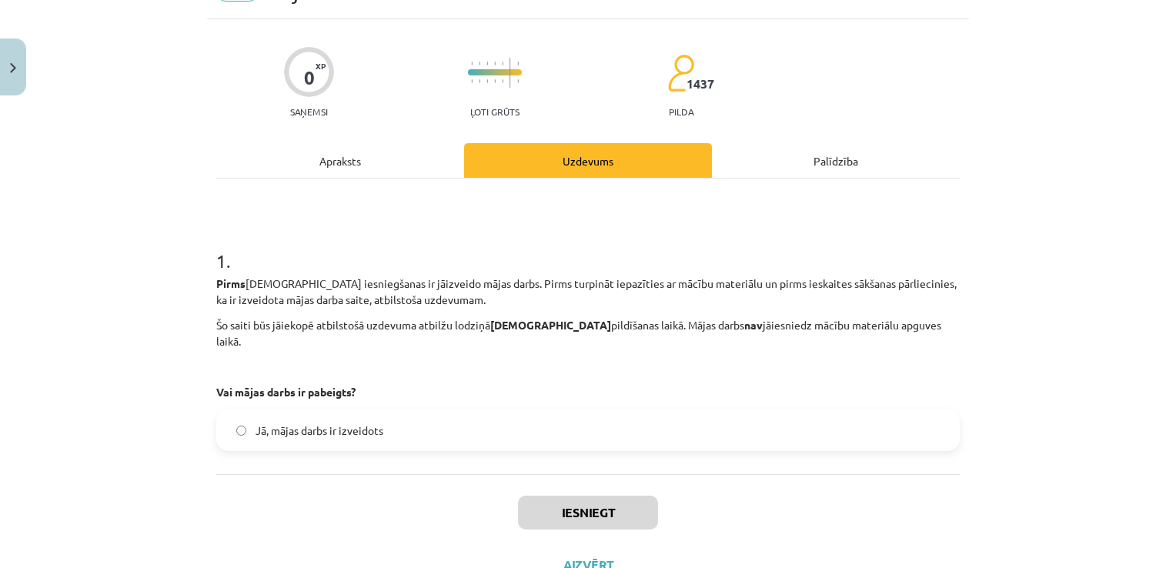
scroll to position [38, 0]
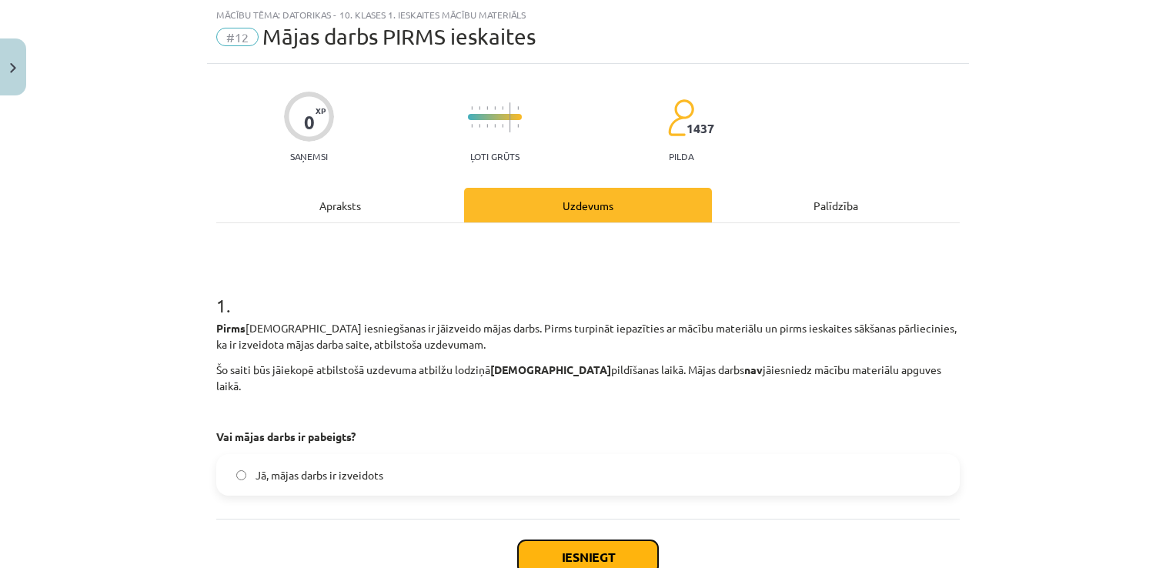
click at [573, 540] on button "Iesniegt" at bounding box center [588, 557] width 140 height 34
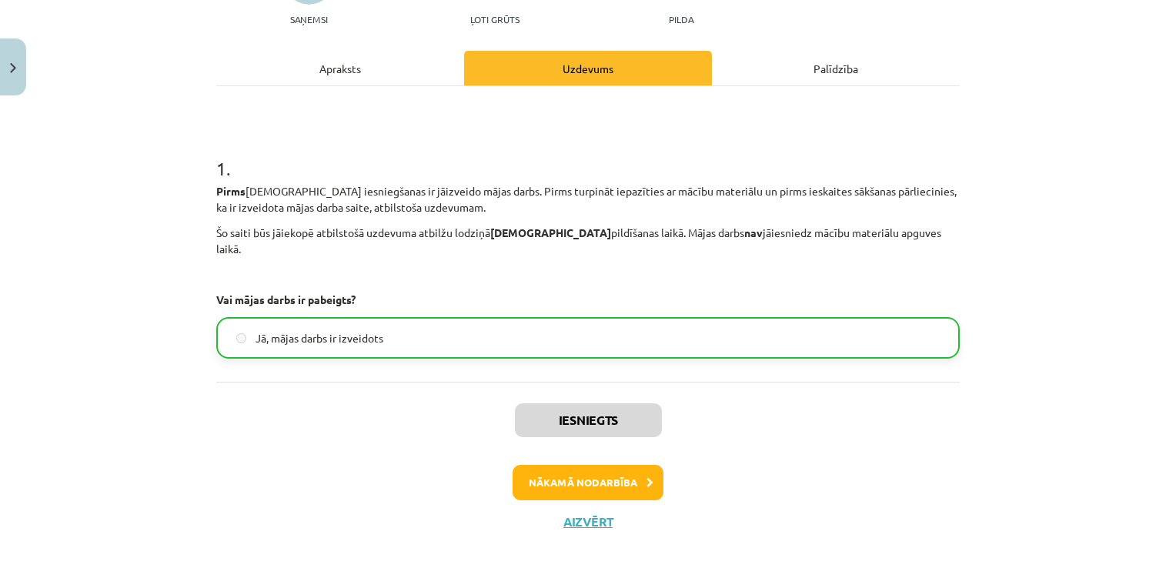
scroll to position [176, 0]
click at [604, 473] on button "Nākamā nodarbība" at bounding box center [588, 482] width 151 height 35
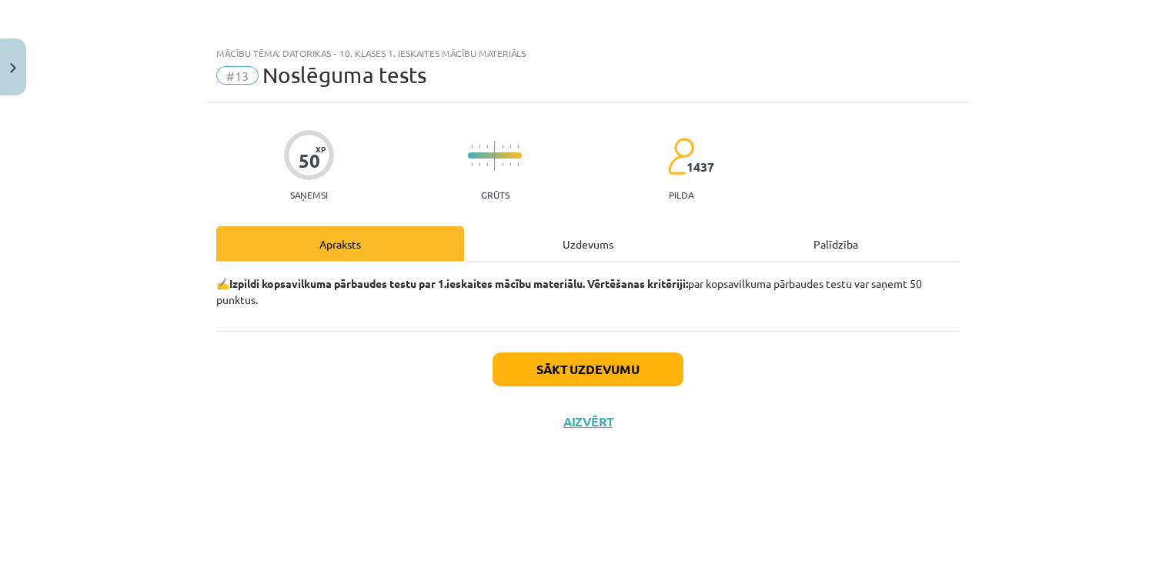
scroll to position [0, 0]
click at [600, 253] on div "Uzdevums" at bounding box center [588, 243] width 248 height 35
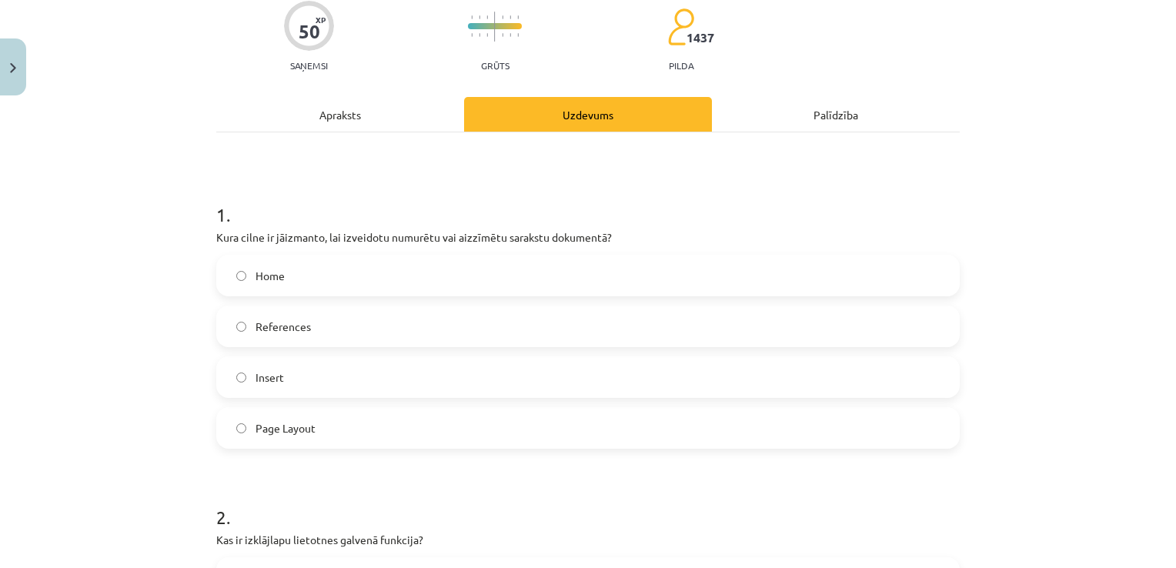
scroll to position [154, 0]
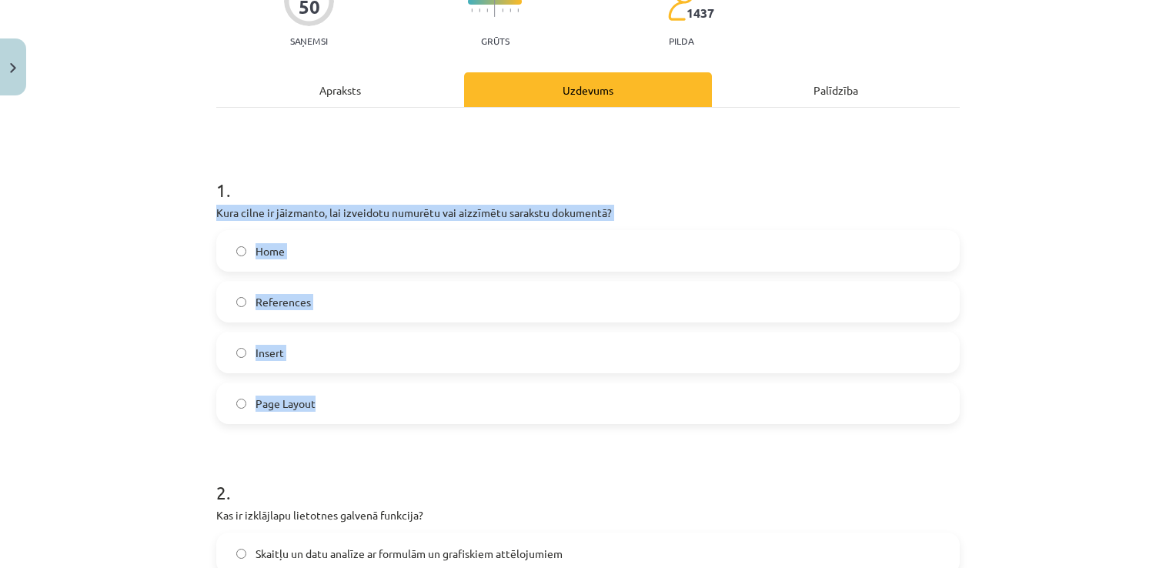
drag, startPoint x: 192, startPoint y: 208, endPoint x: 379, endPoint y: 394, distance: 263.5
click at [379, 394] on div "Mācību tēma: Datorikas - 10. klases 1. ieskaites mācību materiāls #13 Noslēguma…" at bounding box center [588, 284] width 1176 height 568
copy div "Kura cilne ir jāizmanto, lai izveidotu numurētu vai aizzīmētu sarakstu dokument…"
click at [395, 248] on label "Home" at bounding box center [588, 251] width 741 height 38
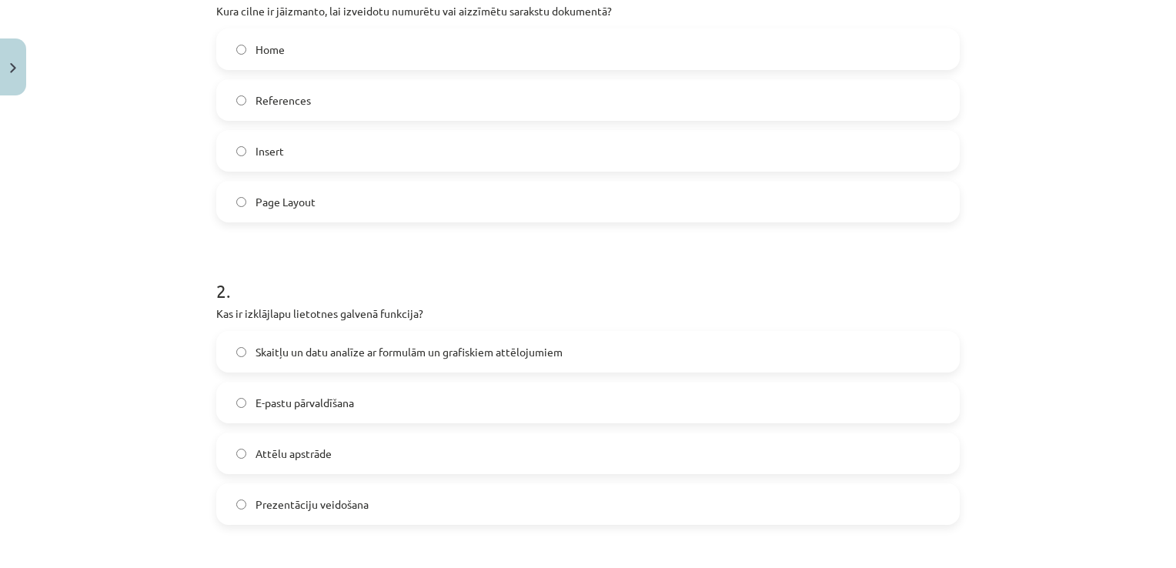
scroll to position [385, 0]
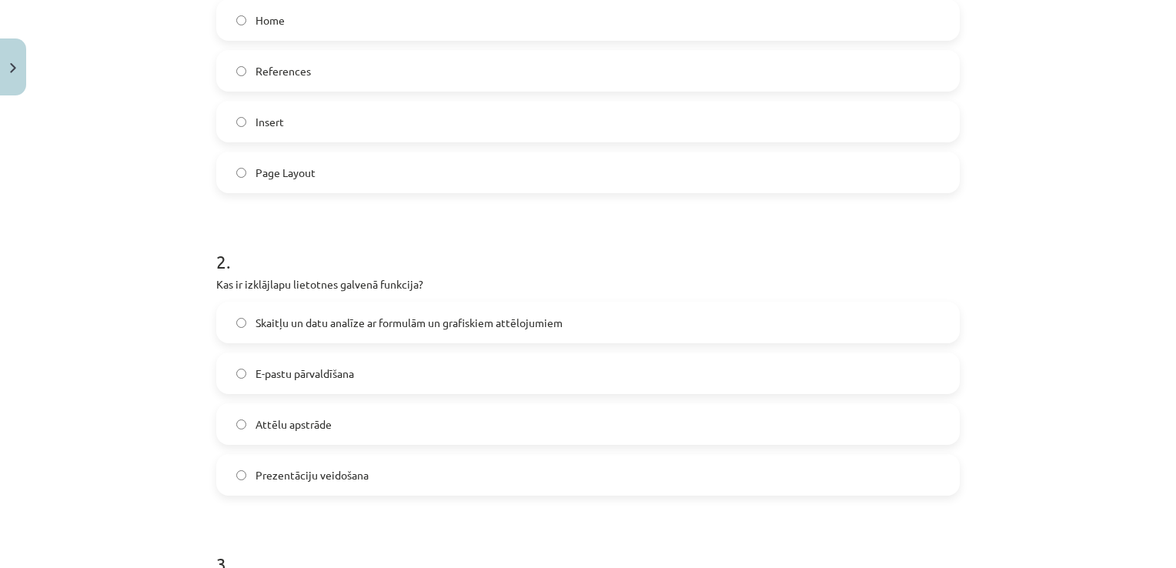
drag, startPoint x: 176, startPoint y: 280, endPoint x: 495, endPoint y: 470, distance: 371.1
click at [495, 470] on div "Mācību tēma: Datorikas - 10. klases 1. ieskaites mācību materiāls #13 Noslēguma…" at bounding box center [588, 284] width 1176 height 568
copy div "Kas ir izklājlapu lietotnes galvenā funkcija? Skaitļu un datu analīze ar formul…"
click at [645, 315] on label "Skaitļu un datu analīze ar formulām un grafiskiem attēlojumiem" at bounding box center [588, 322] width 741 height 38
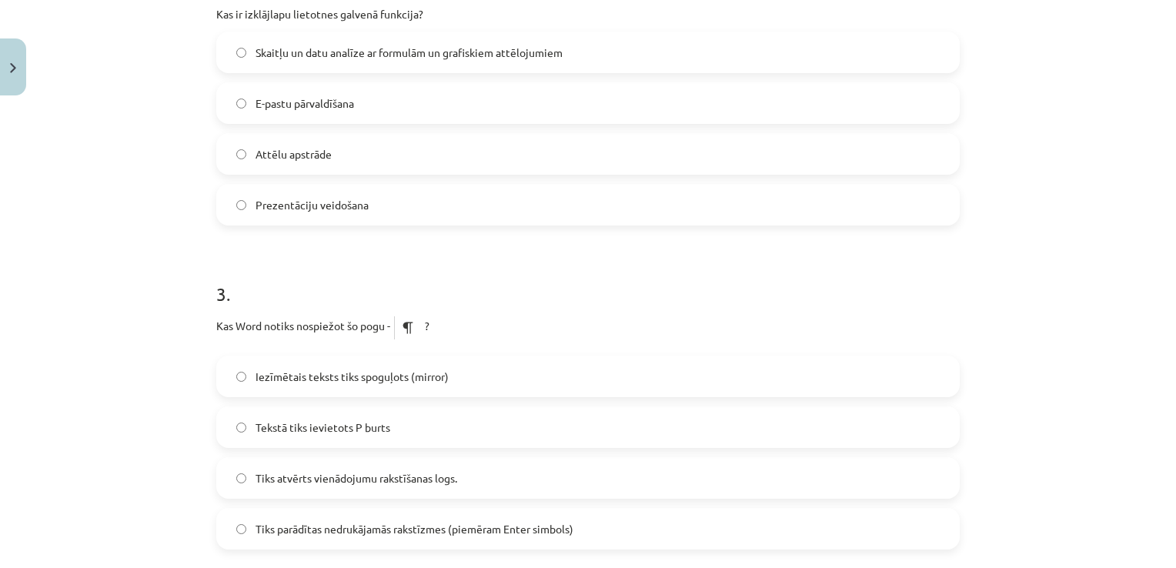
scroll to position [693, 0]
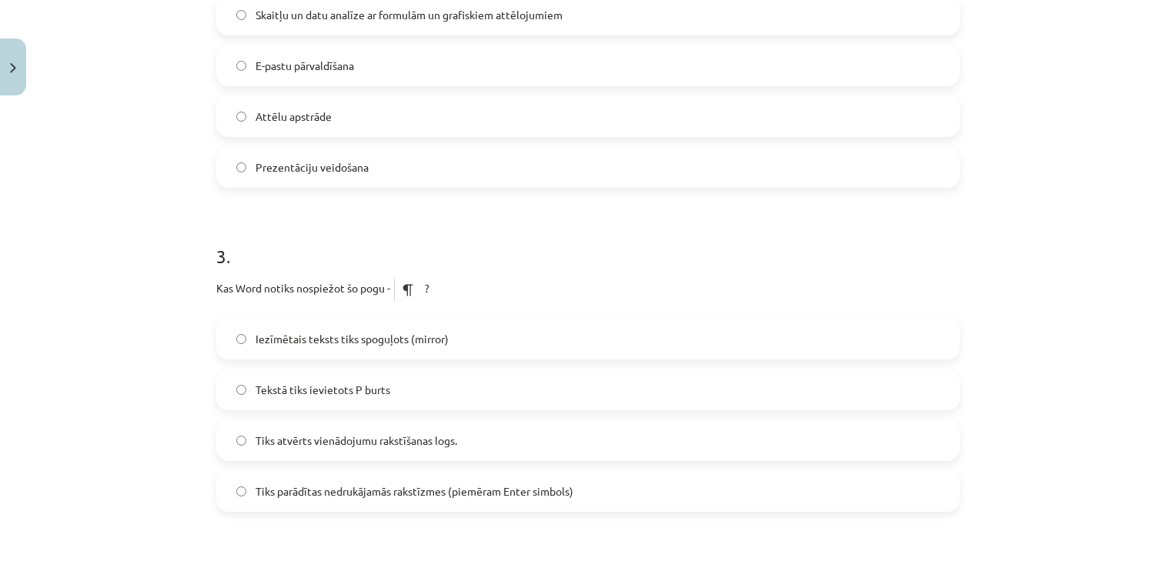
click at [606, 492] on label "Tiks parādītas nedrukājamās rakstīzmes (piemēram Enter simbols)" at bounding box center [588, 491] width 741 height 38
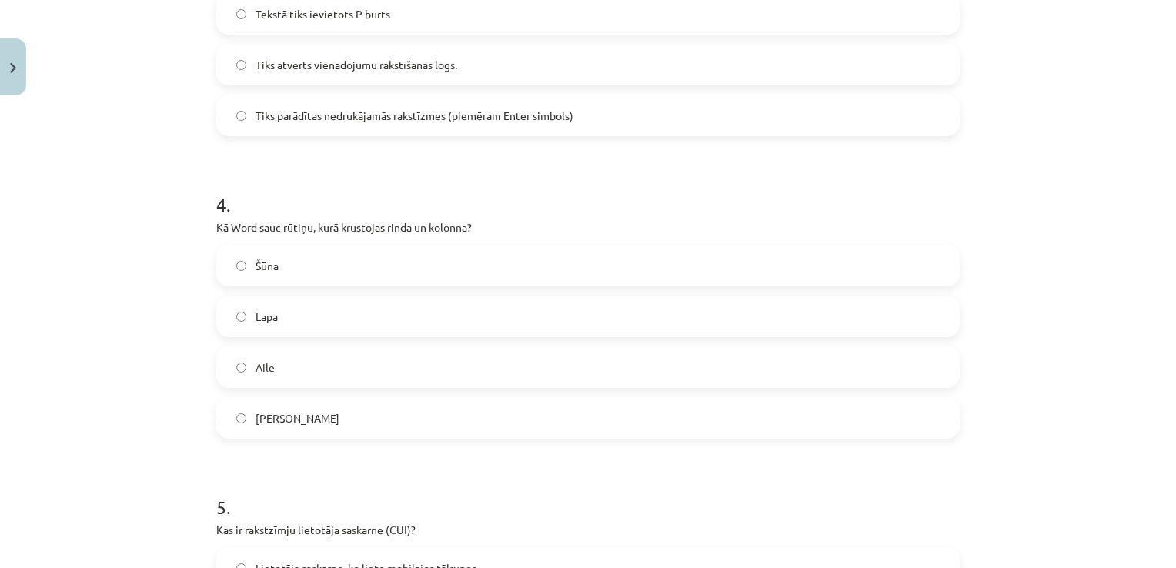
scroll to position [1078, 0]
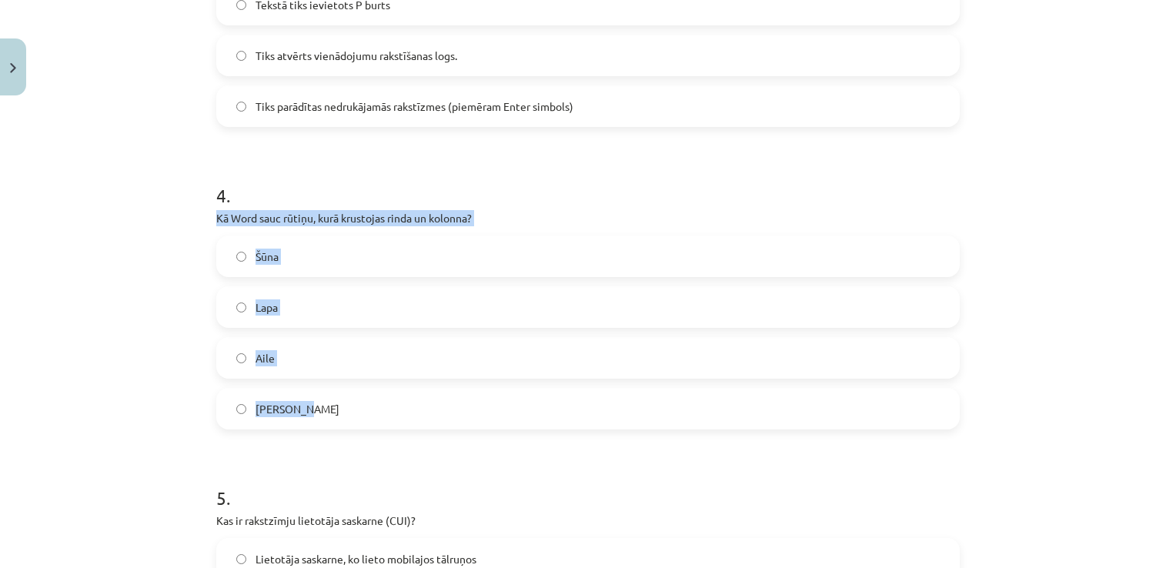
drag, startPoint x: 202, startPoint y: 220, endPoint x: 440, endPoint y: 399, distance: 298.1
copy div "Kā Word sauc rūtiņu, kurā krustojas rinda un kolonna? [PERSON_NAME]"
click at [323, 263] on label "Šūna" at bounding box center [588, 256] width 741 height 38
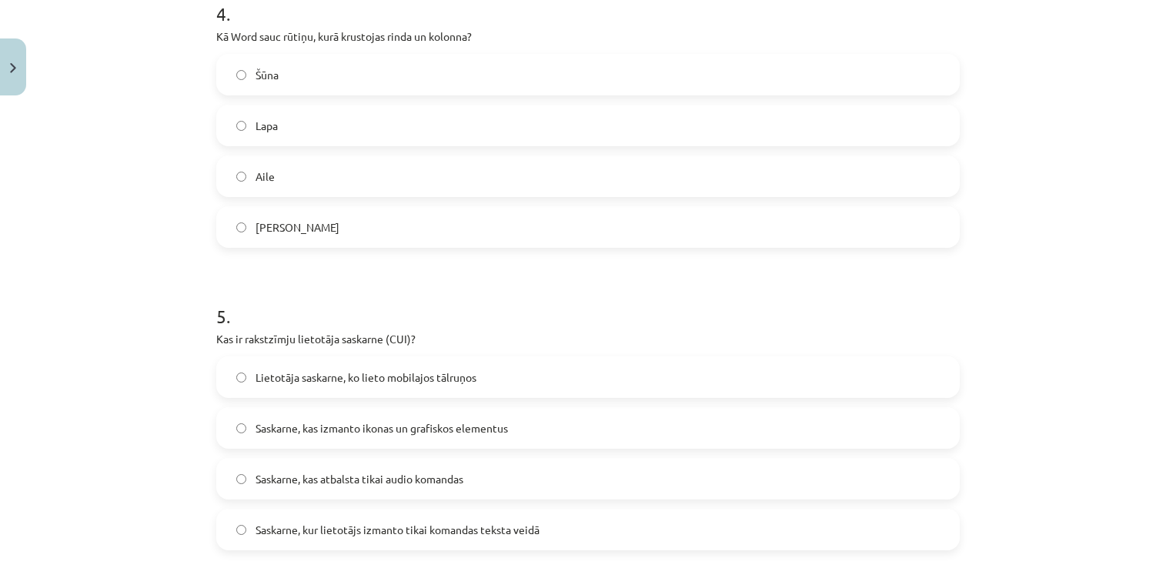
scroll to position [1309, 0]
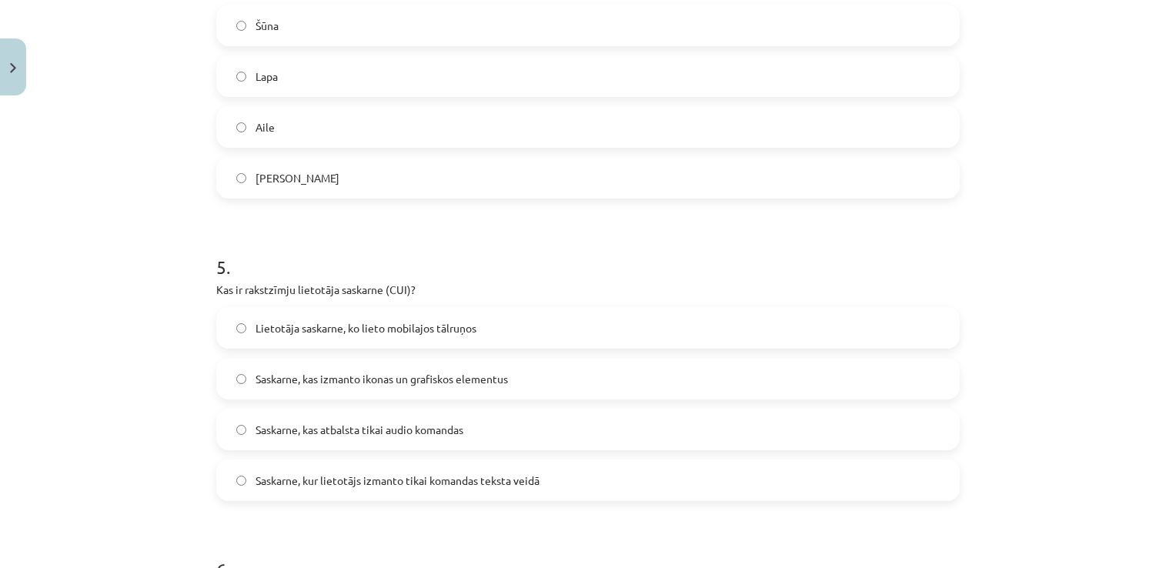
drag, startPoint x: 200, startPoint y: 288, endPoint x: 548, endPoint y: 484, distance: 399.5
click at [548, 484] on div "50 XP Saņemsi Grūts 1437 pilda Apraksts Uzdevums Palīdzība 1 . Kura cilne ir [D…" at bounding box center [588, 449] width 762 height 3310
copy div "Kas ir rakstzīmju lietotāja saskarne (CUI)? Lietotāja saskarne, ko lieto mobila…"
click at [575, 483] on label "Saskarne, kur lietotājs izmanto tikai komandas teksta veidā" at bounding box center [588, 480] width 741 height 38
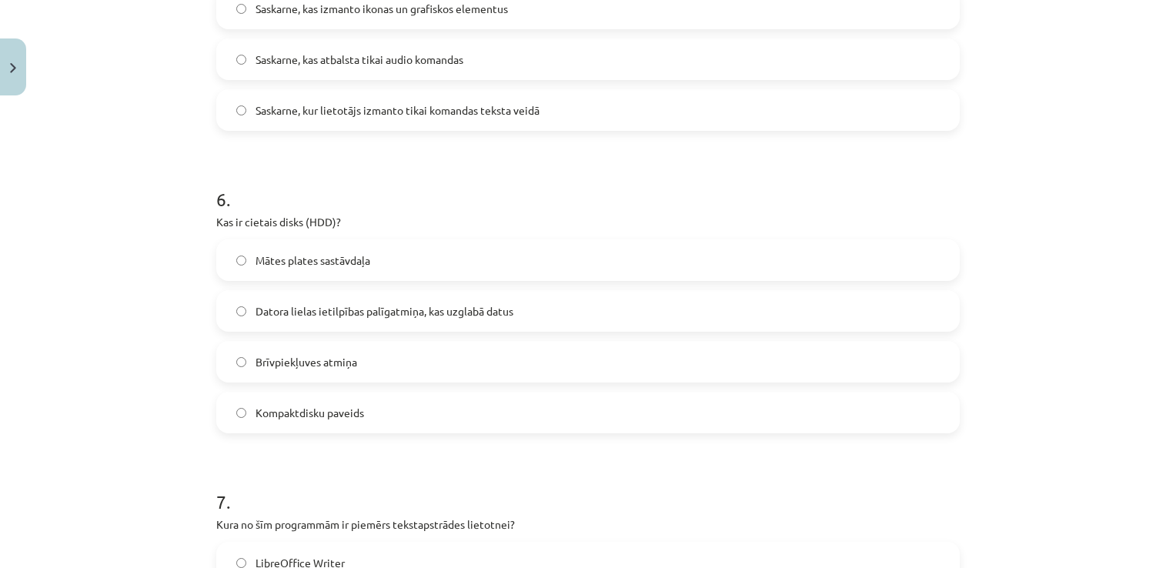
scroll to position [1694, 0]
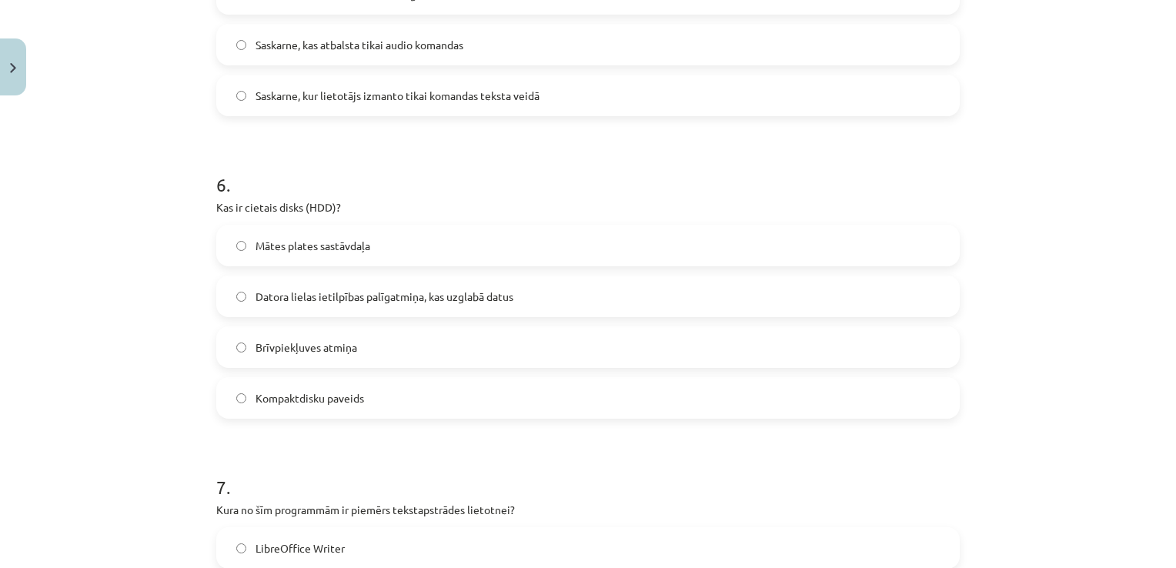
click at [386, 246] on label "Mātes plates sastāvdaļa" at bounding box center [588, 245] width 741 height 38
click at [391, 244] on label "Mātes plates sastāvdaļa" at bounding box center [588, 245] width 741 height 38
click at [563, 307] on label "Datora lielas ietilpības palīgatmiņa, kas uzglabā datus" at bounding box center [588, 296] width 741 height 38
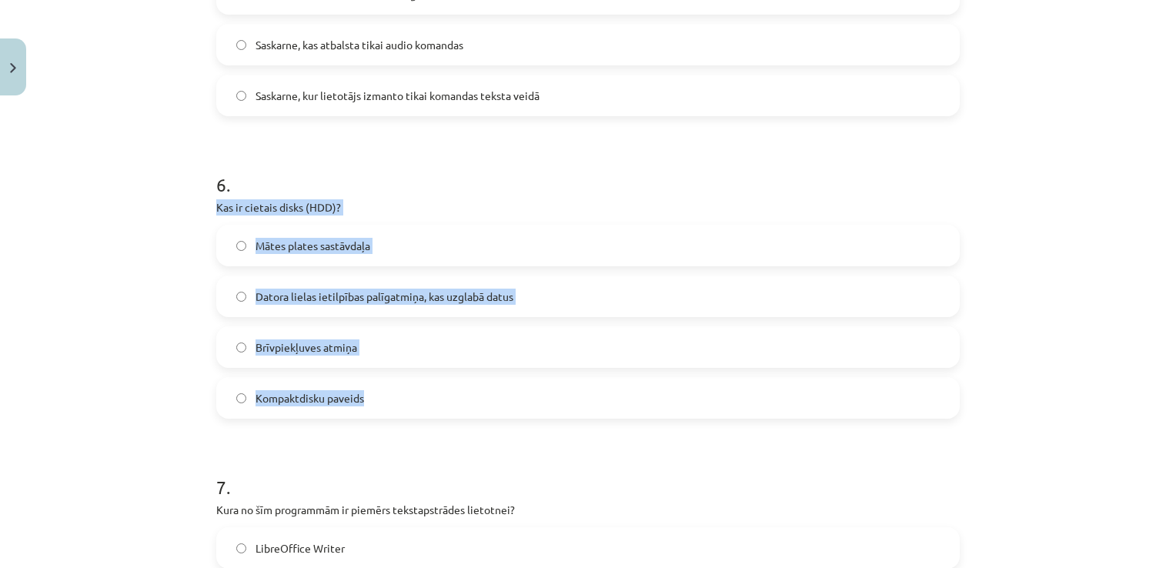
drag, startPoint x: 194, startPoint y: 199, endPoint x: 425, endPoint y: 403, distance: 308.2
click at [425, 403] on div "Mācību tēma: Datorikas - 10. klases 1. ieskaites mācību materiāls #13 Noslēguma…" at bounding box center [588, 284] width 1176 height 568
copy div "Kas ir cietais disks (HDD)? Mātes plates sastāvdaļa Datora lielas ietilpības pa…"
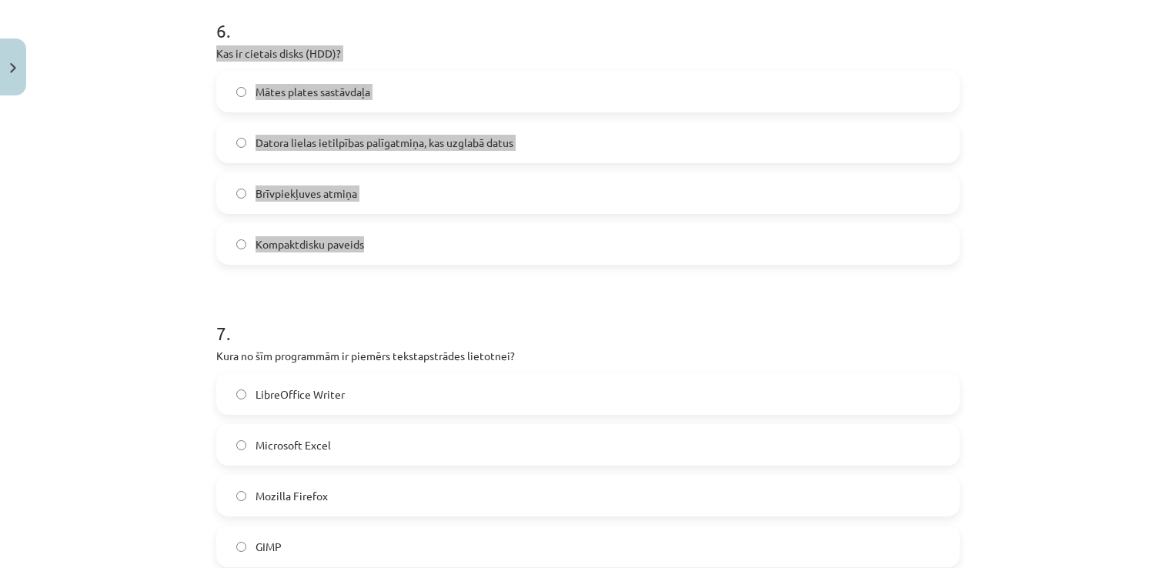
scroll to position [1925, 0]
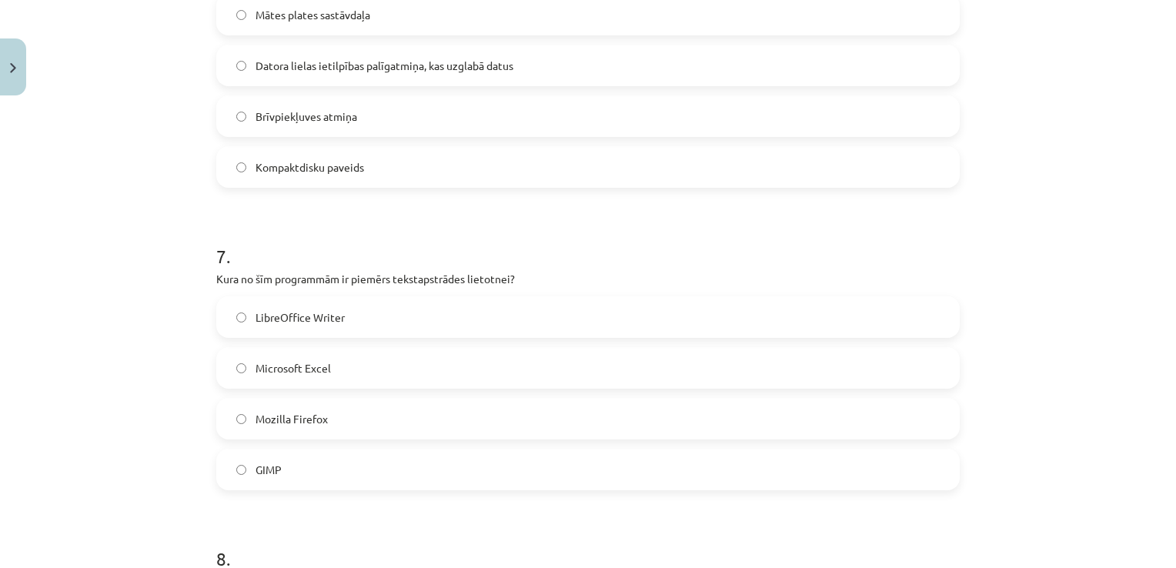
click at [371, 316] on label "LibreOffice Writer" at bounding box center [588, 317] width 741 height 38
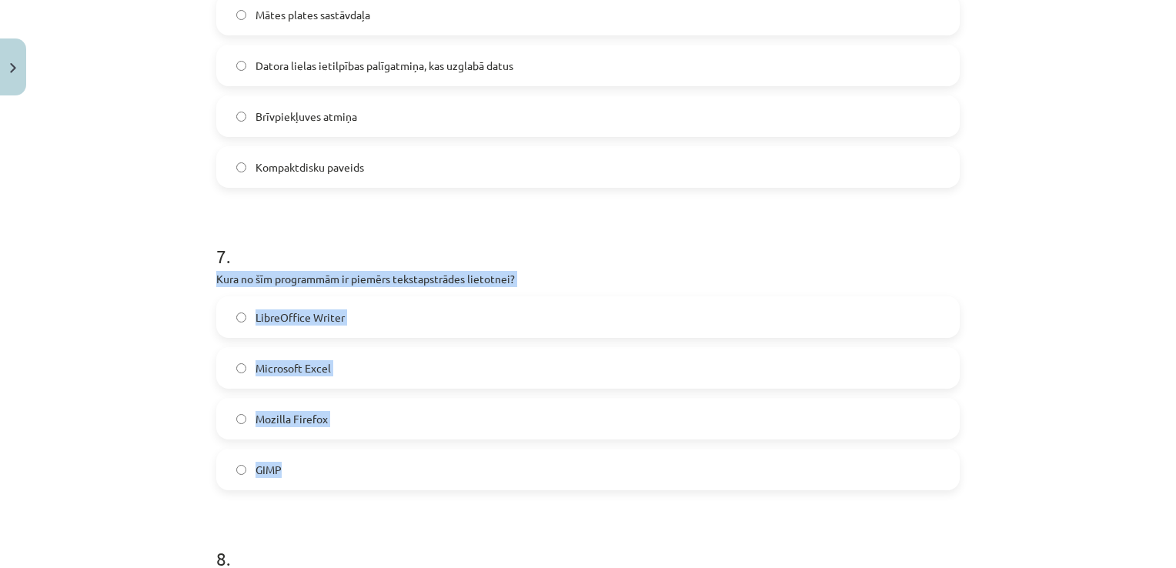
drag, startPoint x: 191, startPoint y: 278, endPoint x: 398, endPoint y: 449, distance: 268.5
click at [398, 449] on div "Mācību tēma: Datorikas - 10. klases 1. ieskaites mācību materiāls #13 Noslēguma…" at bounding box center [588, 284] width 1176 height 568
copy div "Kura no šīm programmām ir piemērs tekstapstrādes lietotnei? LibreOffice Writer …"
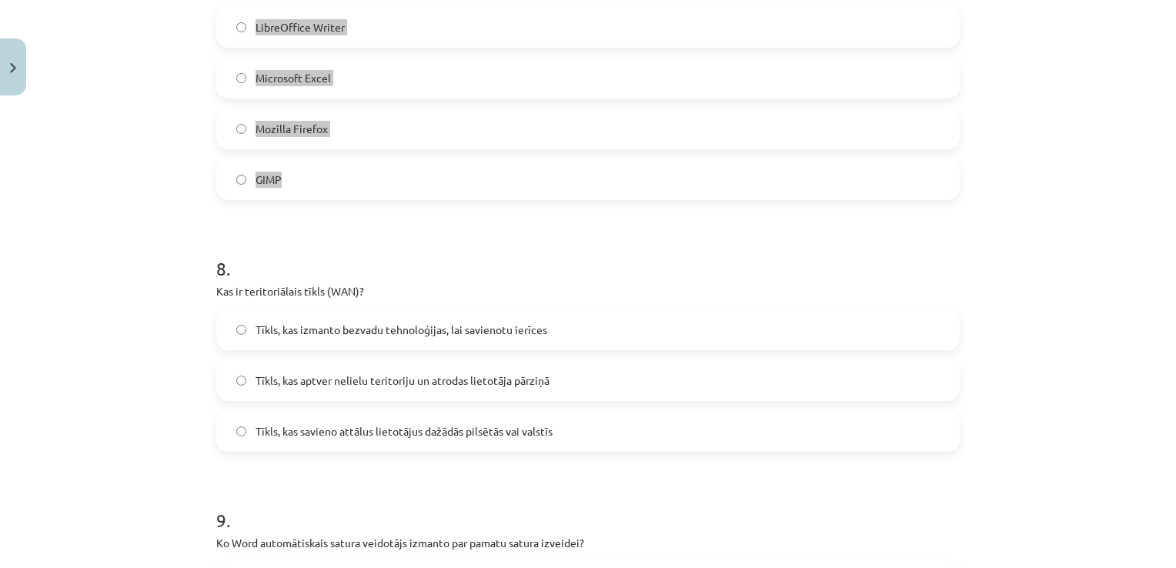
scroll to position [2310, 0]
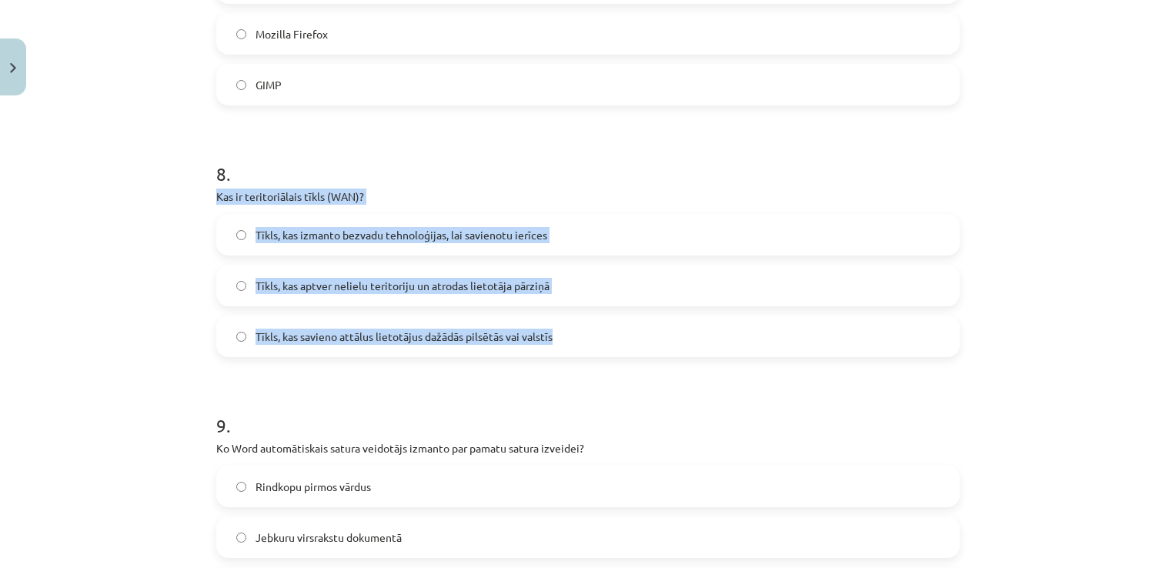
drag, startPoint x: 181, startPoint y: 192, endPoint x: 567, endPoint y: 340, distance: 413.0
click at [567, 340] on div "Mācību tēma: Datorikas - 10. klases 1. ieskaites mācību materiāls #13 Noslēguma…" at bounding box center [588, 284] width 1176 height 568
copy div "Kas ir teritoriālais tīkls (WAN)? Tīkls, kas izmanto bezvadu tehnoloģijas, lai …"
click at [579, 337] on label "Tīkls, kas savieno attālus lietotājus dažādās pilsētās vai valstīs" at bounding box center [588, 336] width 741 height 38
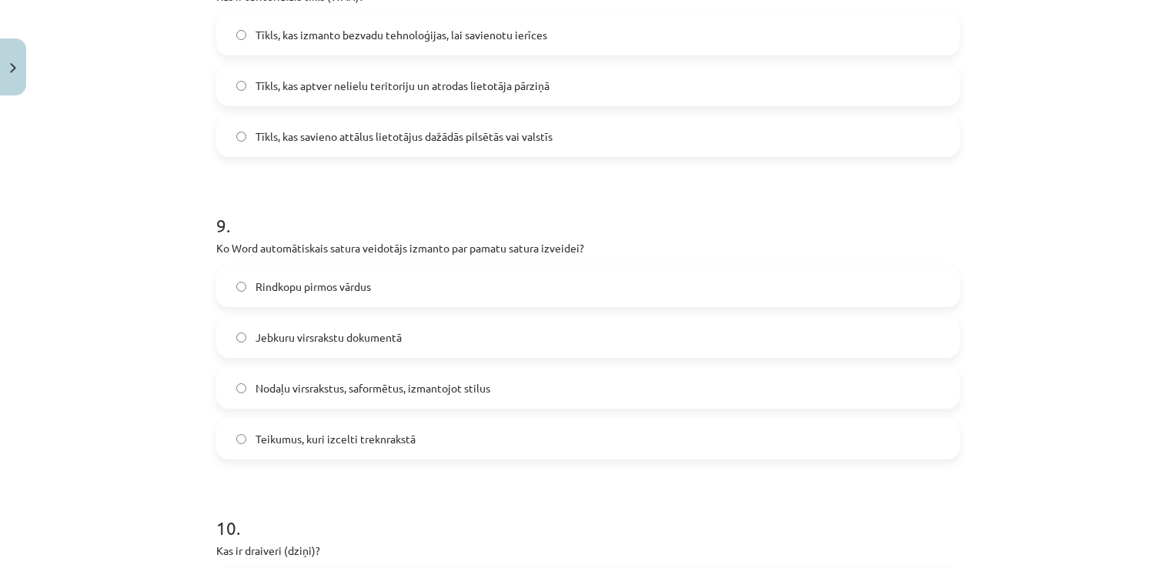
scroll to position [2540, 0]
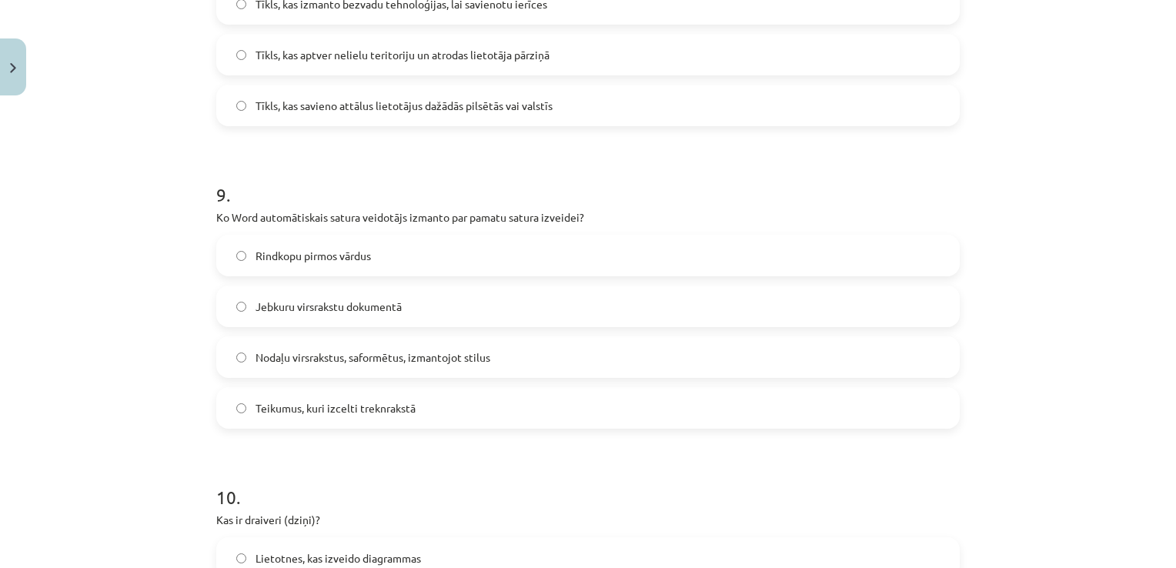
click at [396, 259] on label "Rindkopu pirmos vārdus" at bounding box center [588, 255] width 741 height 38
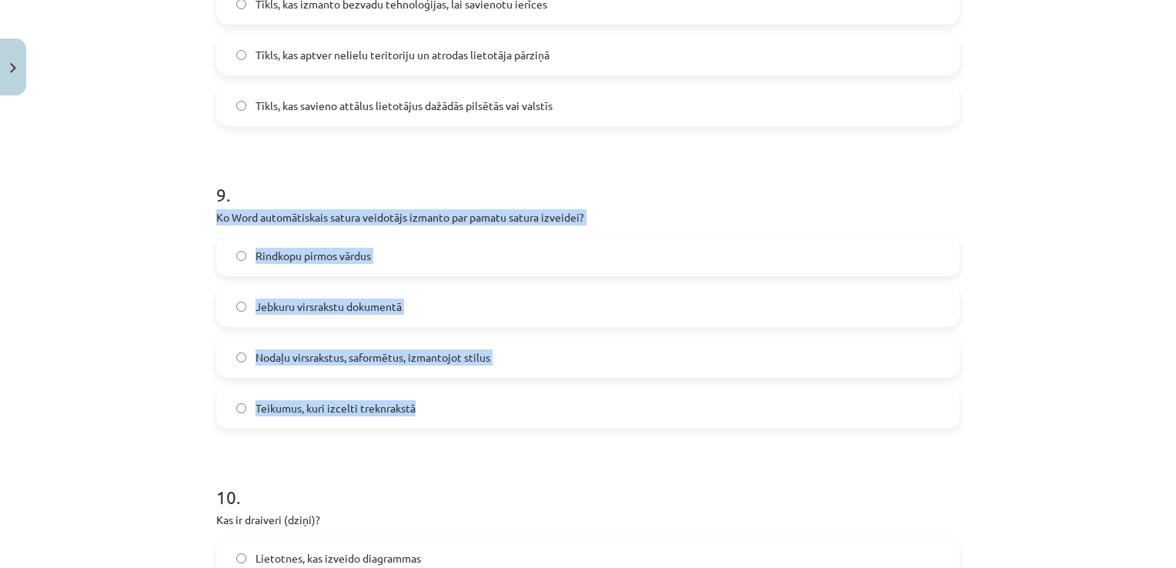
drag, startPoint x: 190, startPoint y: 212, endPoint x: 524, endPoint y: 393, distance: 380.3
click at [524, 393] on div "Mācību tēma: Datorikas - 10. klases 1. ieskaites mācību materiāls #13 Noslēguma…" at bounding box center [588, 284] width 1176 height 568
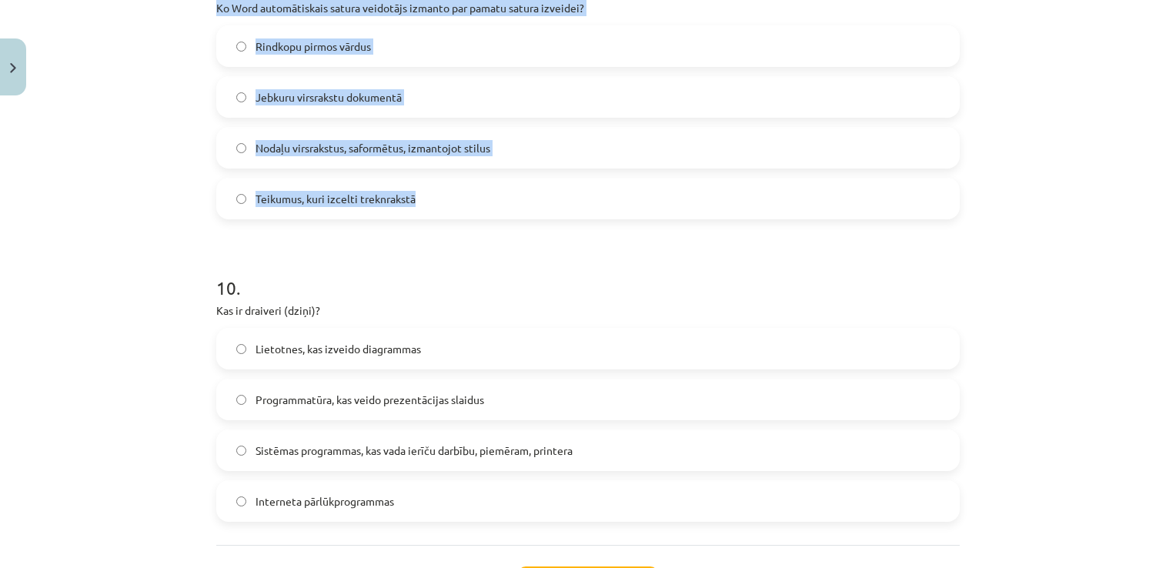
scroll to position [2771, 0]
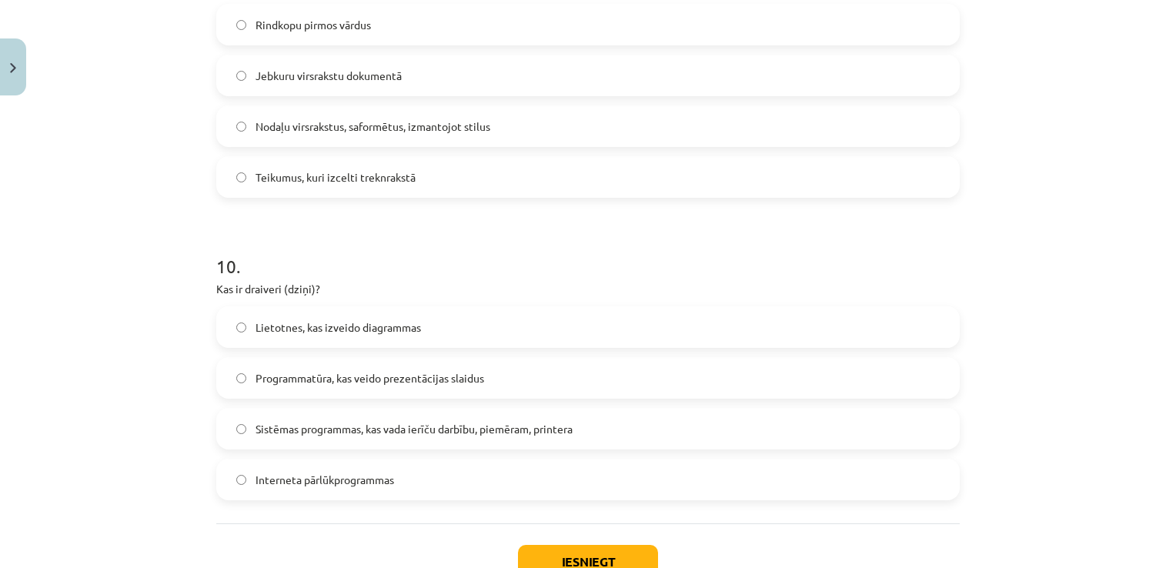
click at [607, 430] on label "Sistēmas programmas, kas vada ierīču darbību, piemēram, printera" at bounding box center [588, 429] width 741 height 38
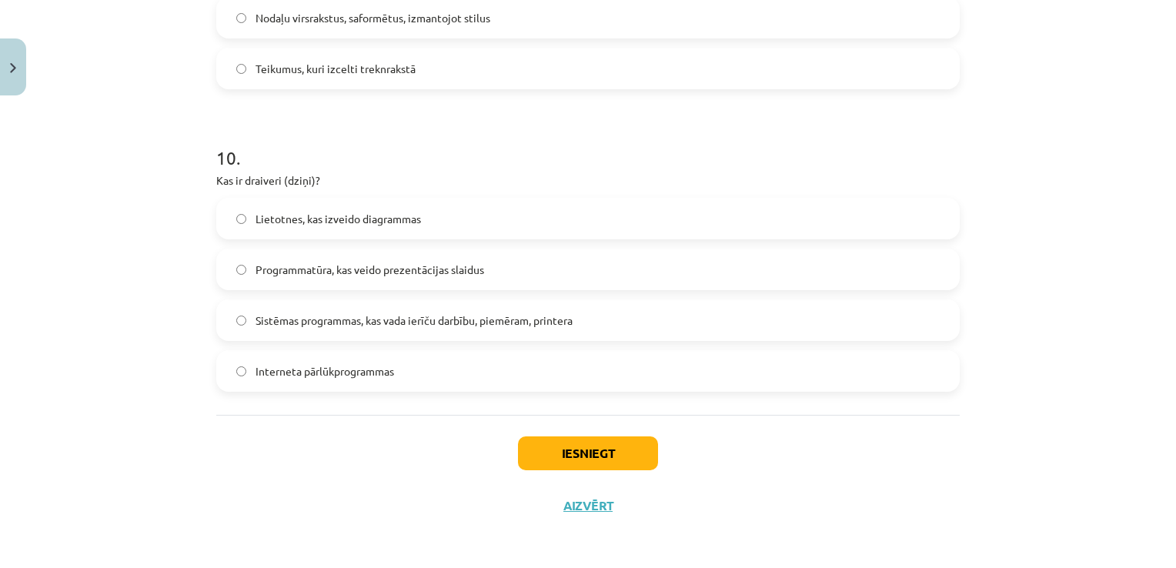
scroll to position [2881, 0]
click at [584, 451] on button "Iesniegt" at bounding box center [588, 452] width 140 height 34
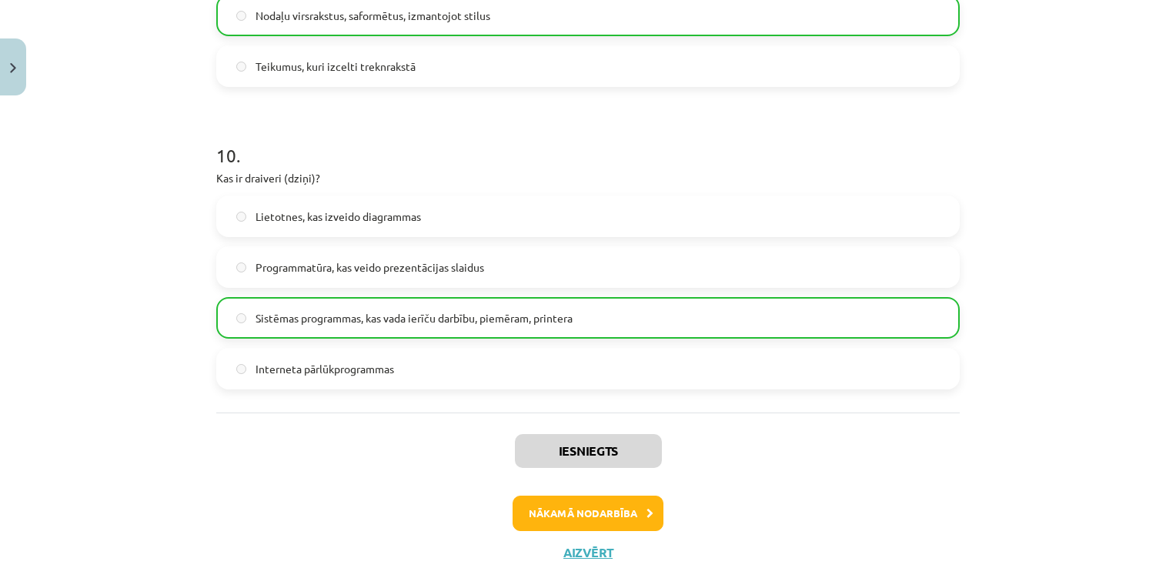
scroll to position [2930, 0]
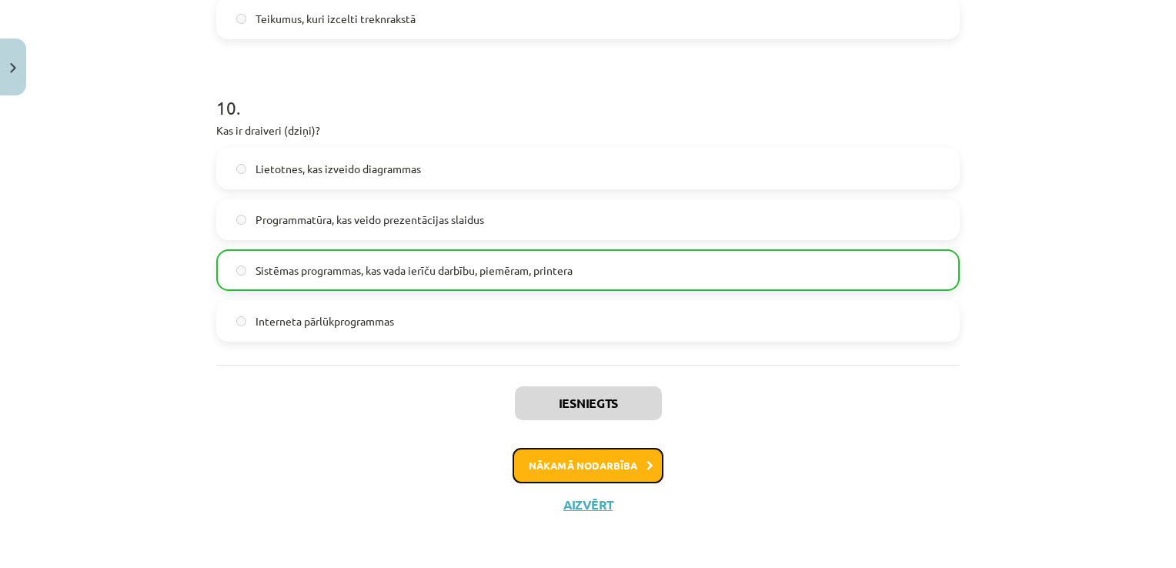
click at [598, 460] on button "Nākamā nodarbība" at bounding box center [588, 465] width 151 height 35
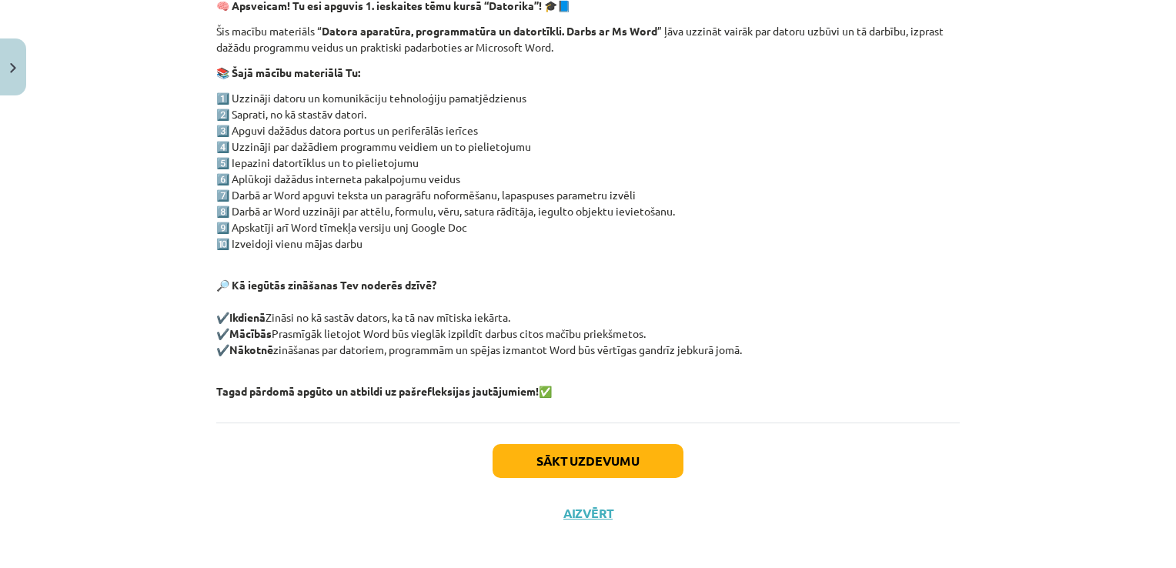
scroll to position [286, 0]
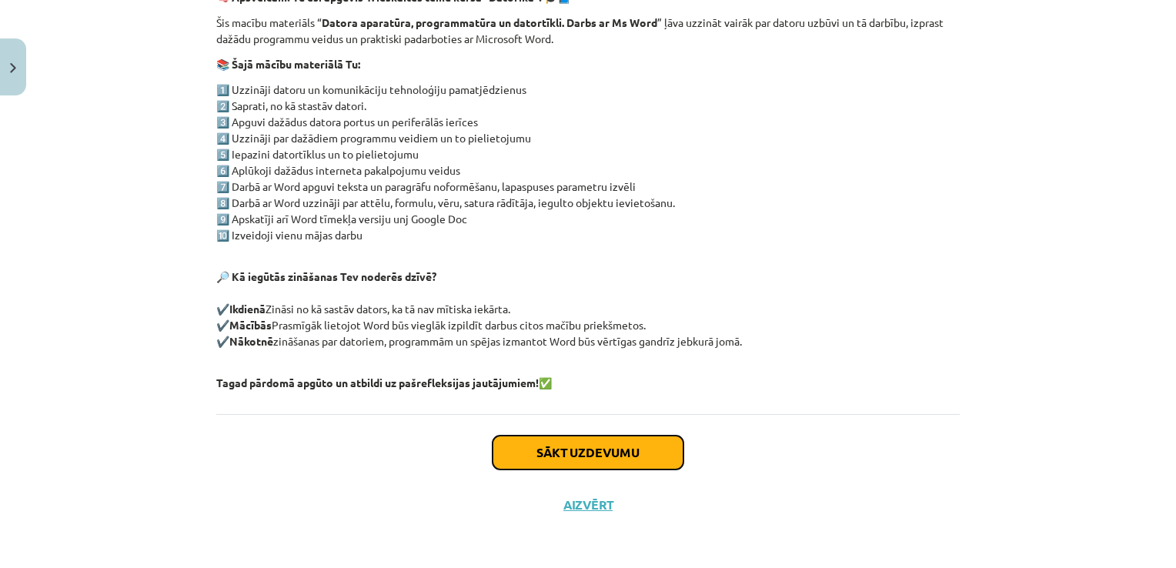
click at [586, 457] on button "Sākt uzdevumu" at bounding box center [588, 453] width 191 height 34
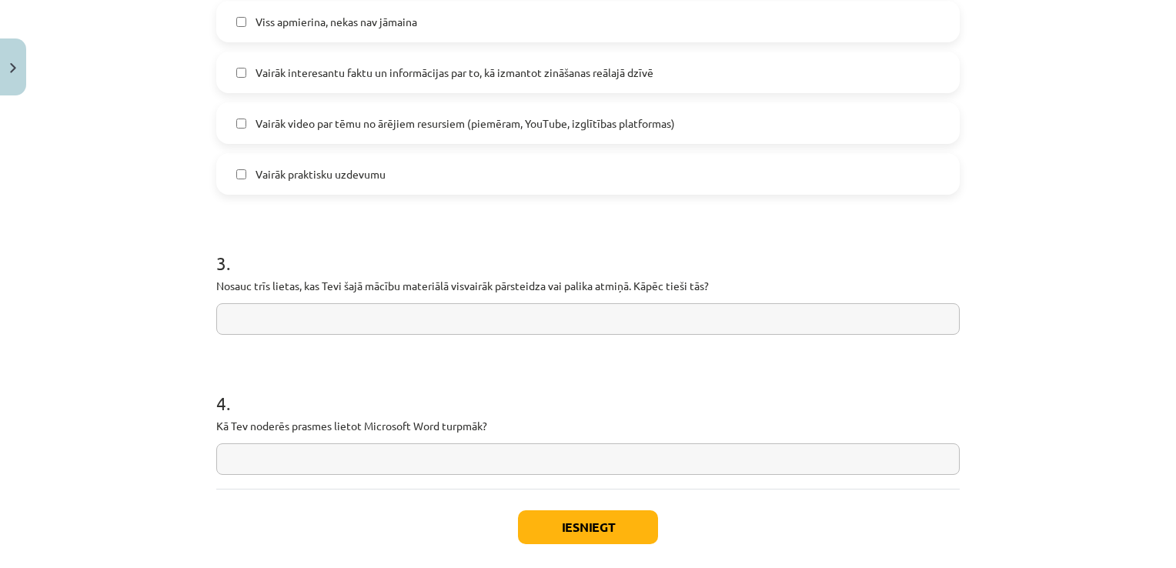
scroll to position [1193, 0]
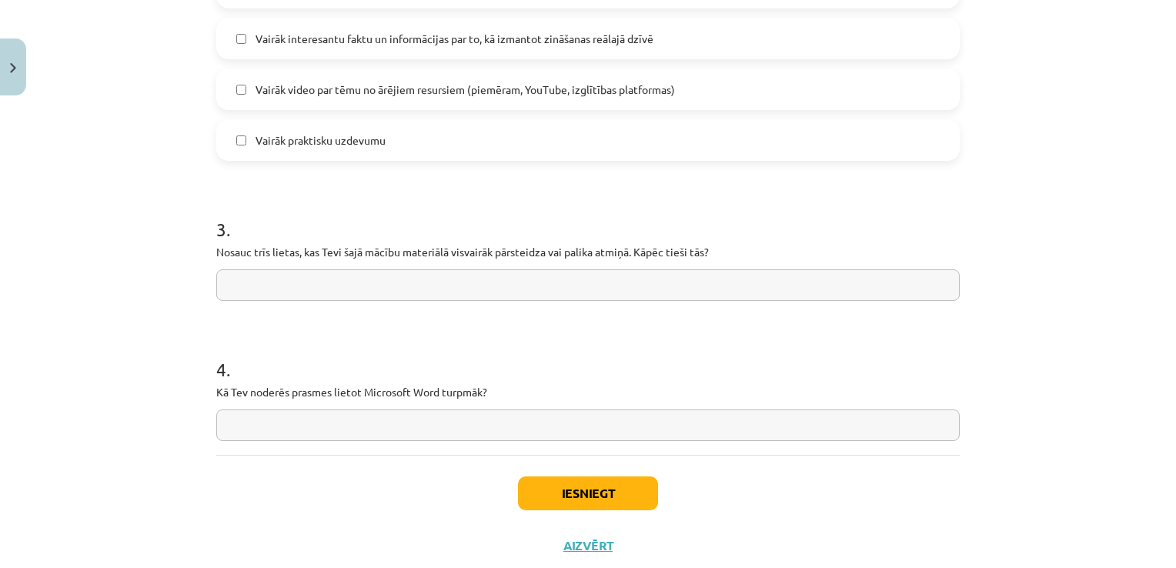
click at [268, 418] on input "text" at bounding box center [588, 426] width 744 height 32
type input "**********"
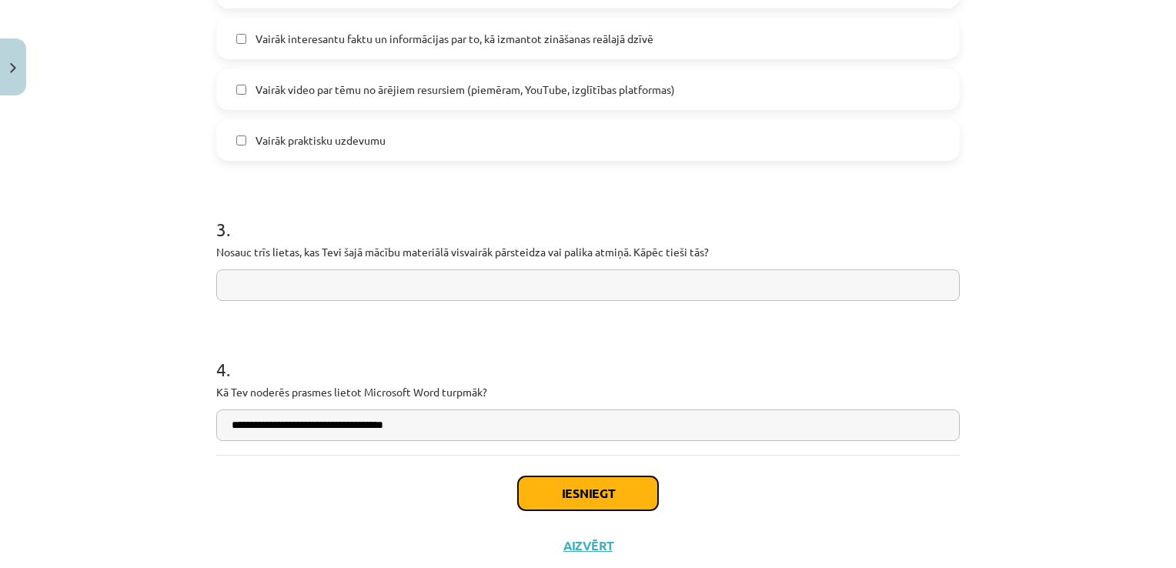
click at [577, 499] on button "Iesniegt" at bounding box center [588, 494] width 140 height 34
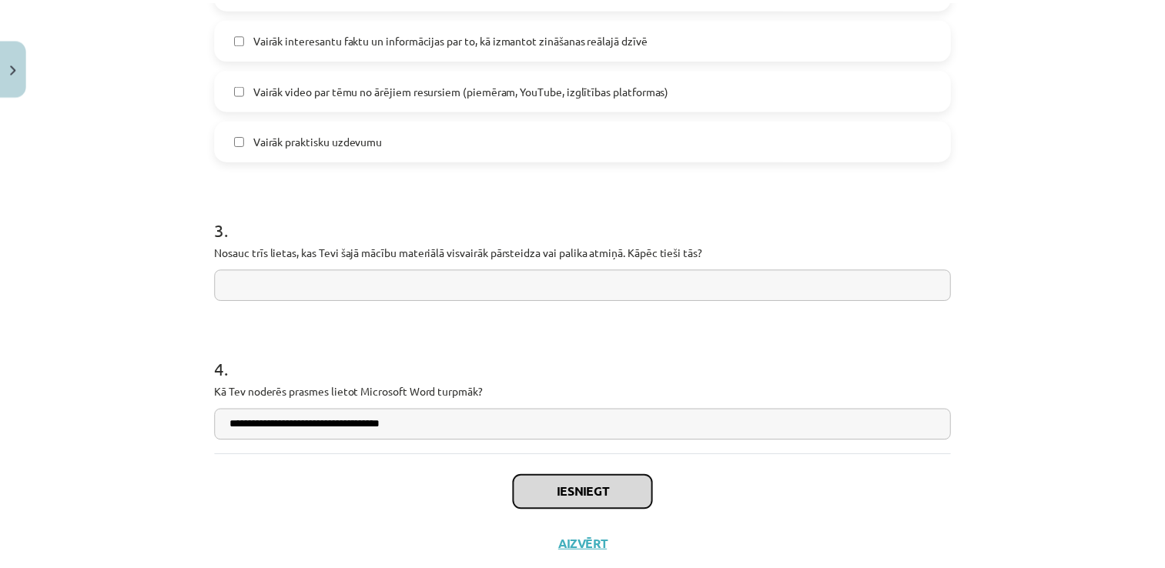
scroll to position [1235, 0]
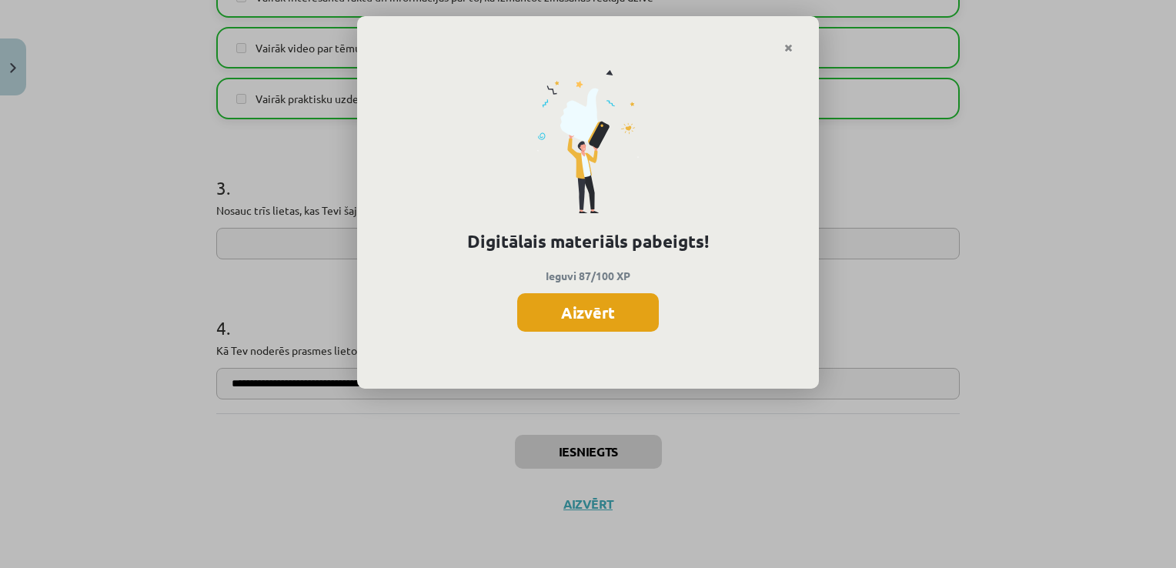
click at [613, 313] on button "Aizvērt" at bounding box center [588, 312] width 142 height 38
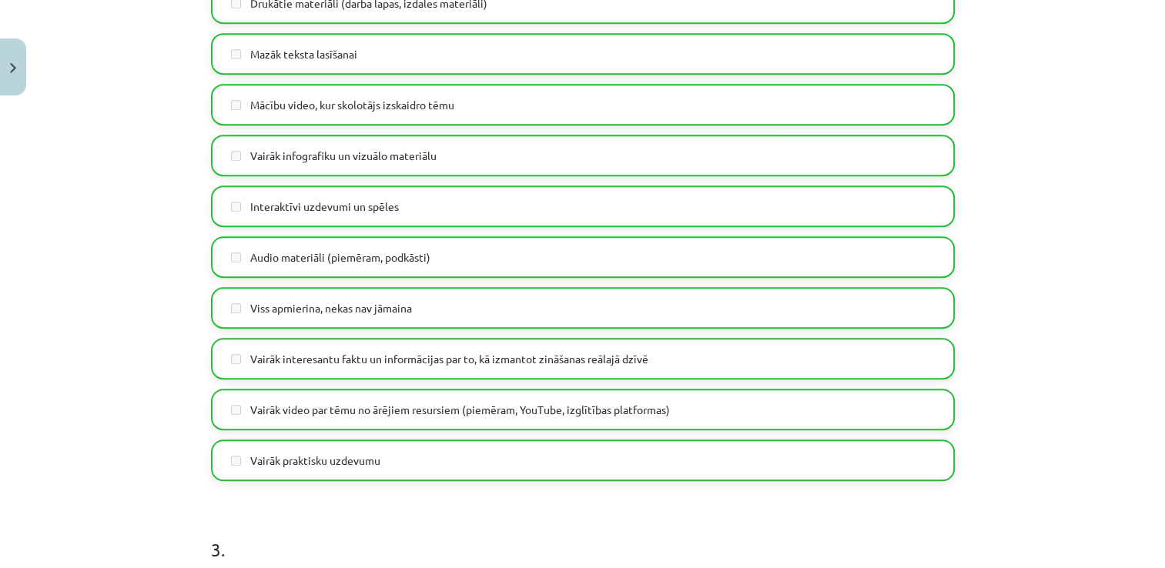
scroll to position [850, 0]
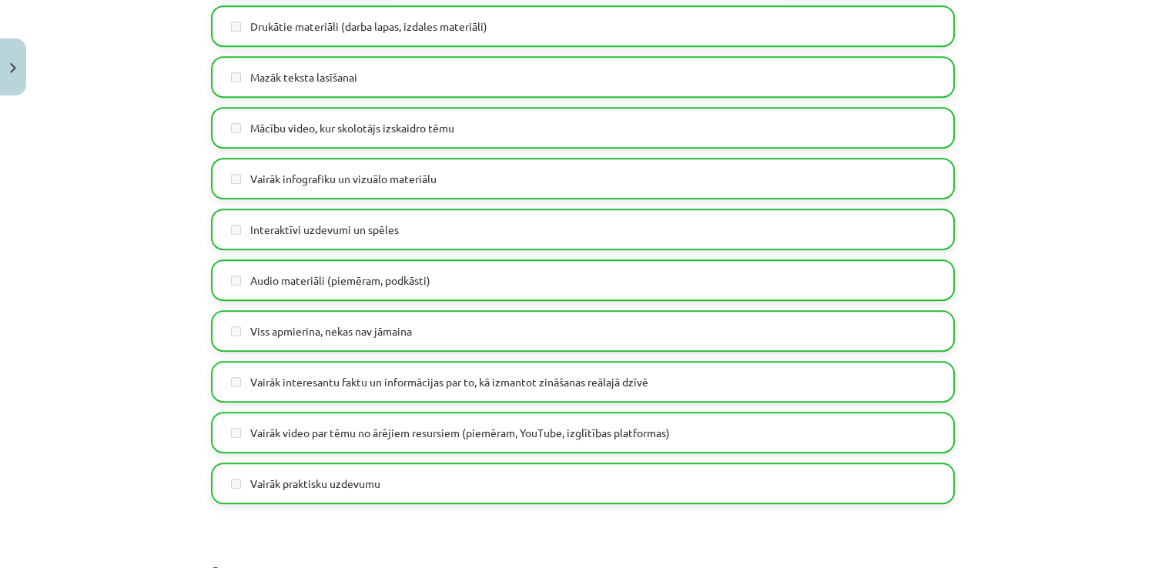
click at [228, 134] on label "Mācību video, kur skolotājs izskaidro tēmu" at bounding box center [582, 128] width 741 height 38
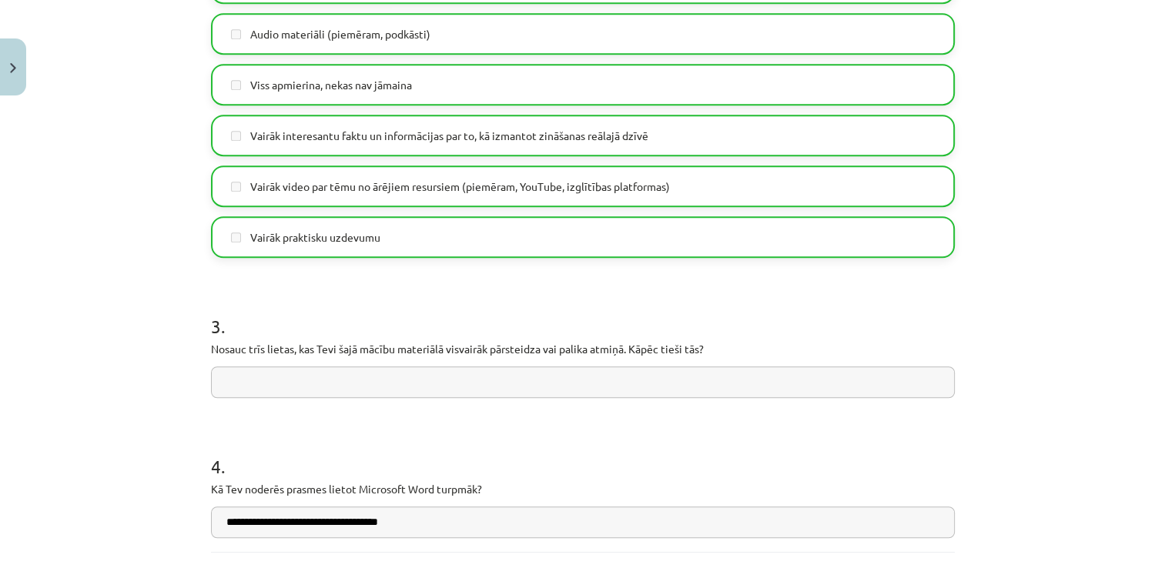
scroll to position [1235, 0]
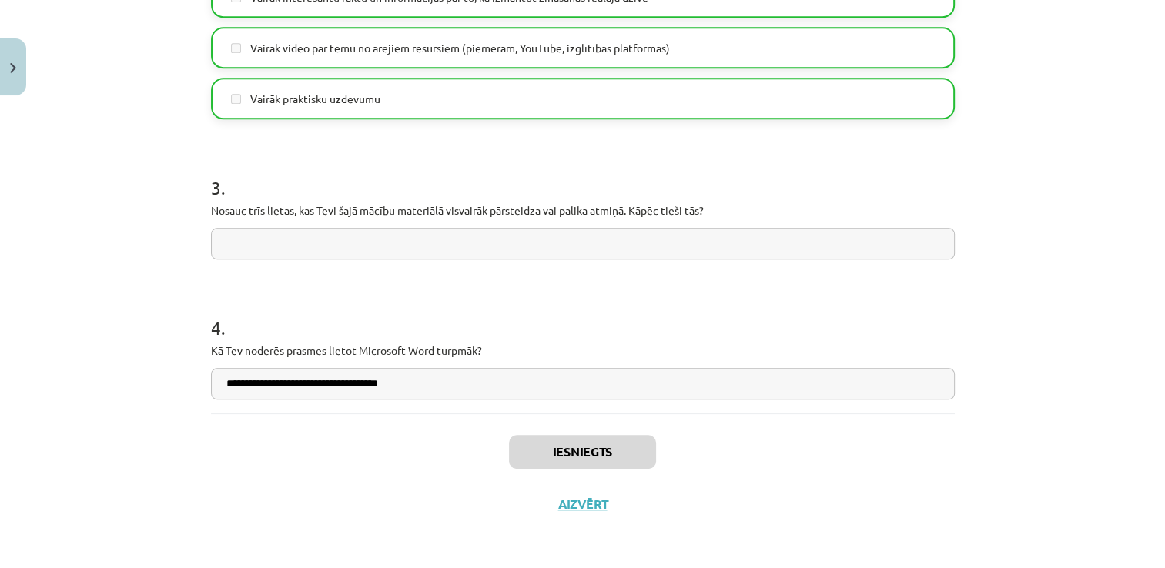
click at [550, 441] on div "Iesniegts Aizvērt" at bounding box center [583, 467] width 744 height 108
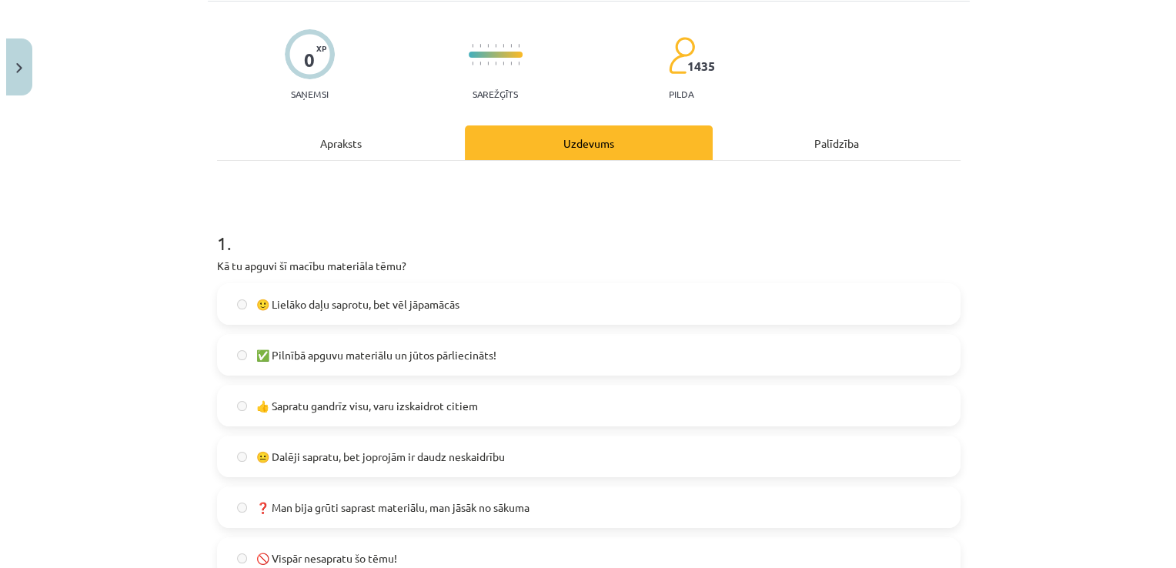
scroll to position [0, 0]
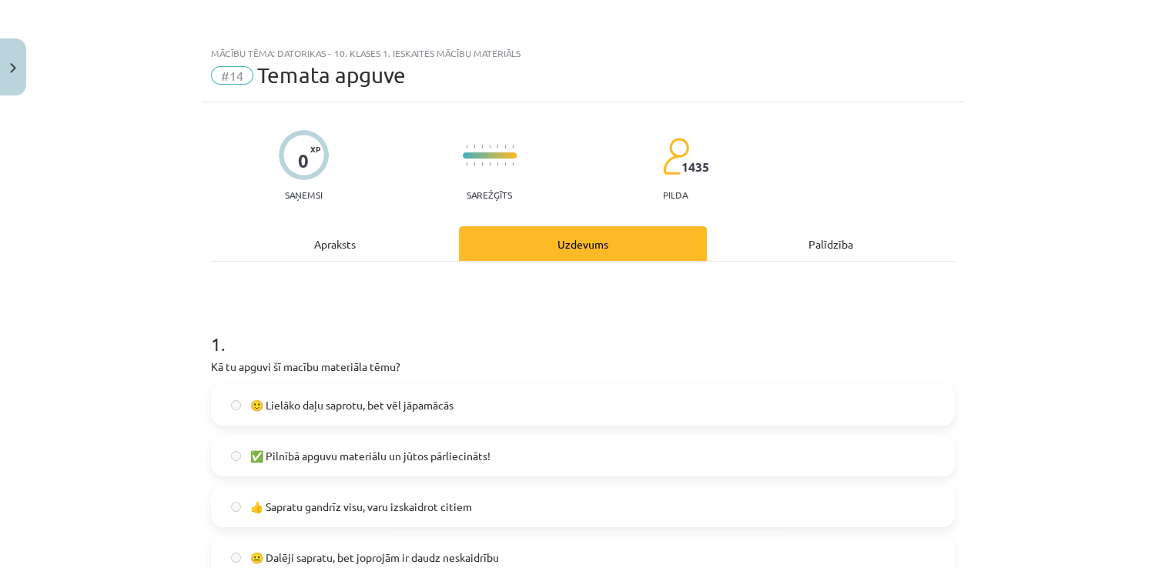
click at [810, 242] on div "Palīdzība" at bounding box center [831, 243] width 248 height 35
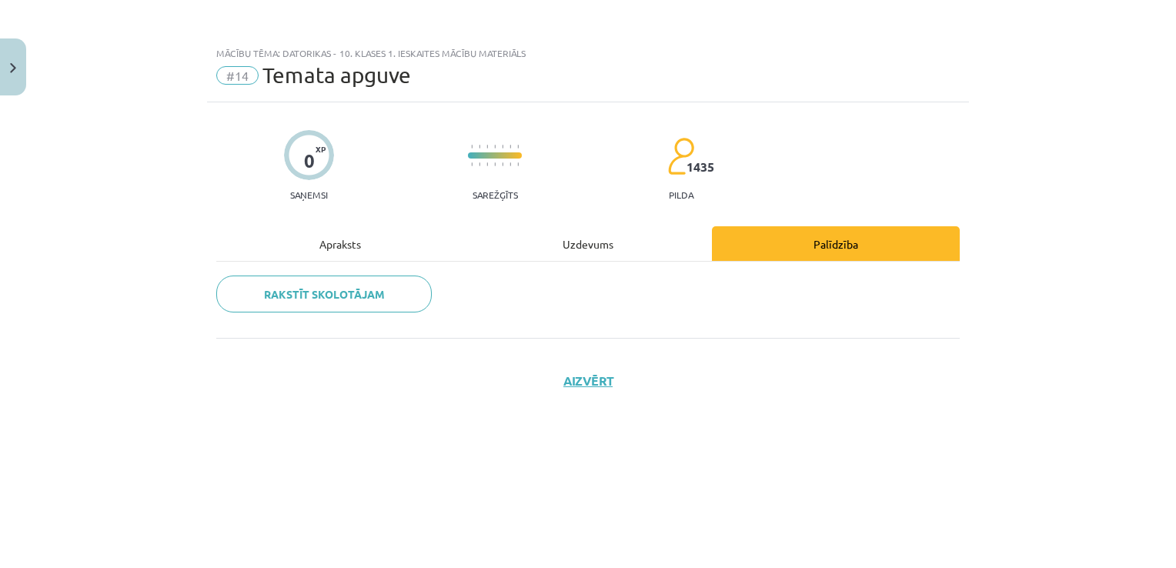
click at [587, 247] on div "Uzdevums" at bounding box center [588, 243] width 248 height 35
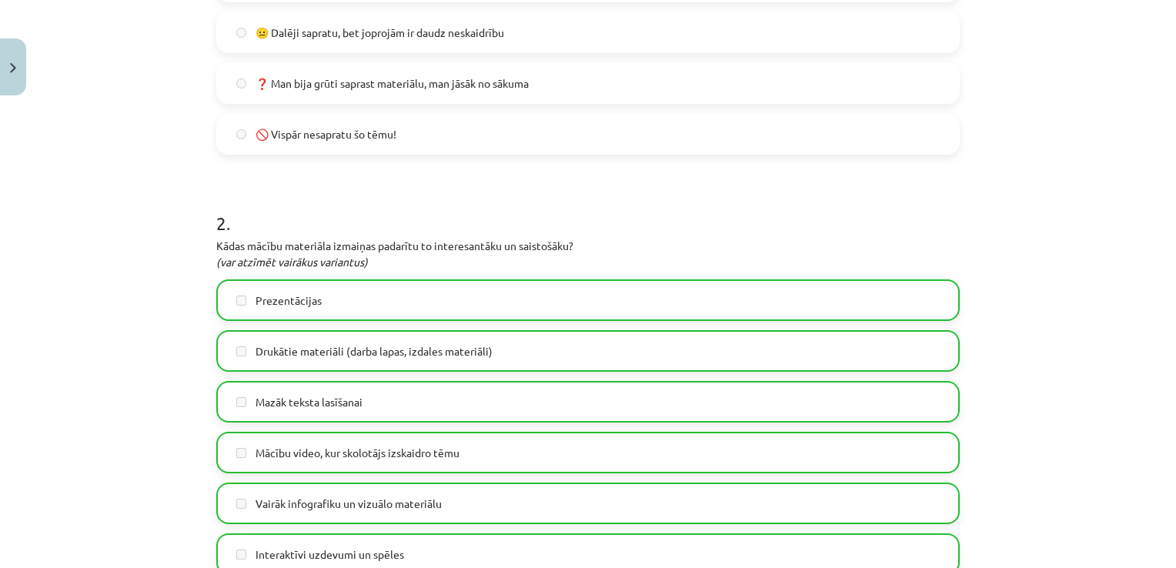
scroll to position [693, 0]
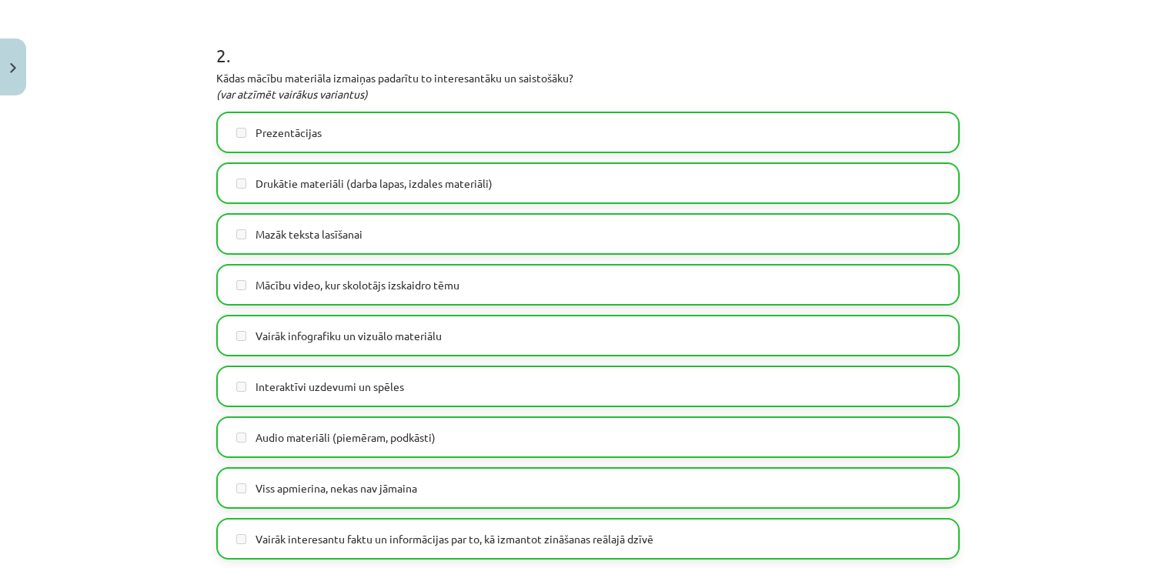
click at [323, 139] on label "Prezentācijas" at bounding box center [588, 132] width 741 height 38
drag, startPoint x: 305, startPoint y: 231, endPoint x: 314, endPoint y: 254, distance: 24.9
click at [311, 245] on label "Mazāk teksta lasīšanai" at bounding box center [588, 234] width 741 height 38
drag, startPoint x: 314, startPoint y: 254, endPoint x: 305, endPoint y: 294, distance: 41.1
click at [305, 294] on label "Mācību video, kur skolotājs izskaidro tēmu" at bounding box center [588, 285] width 741 height 38
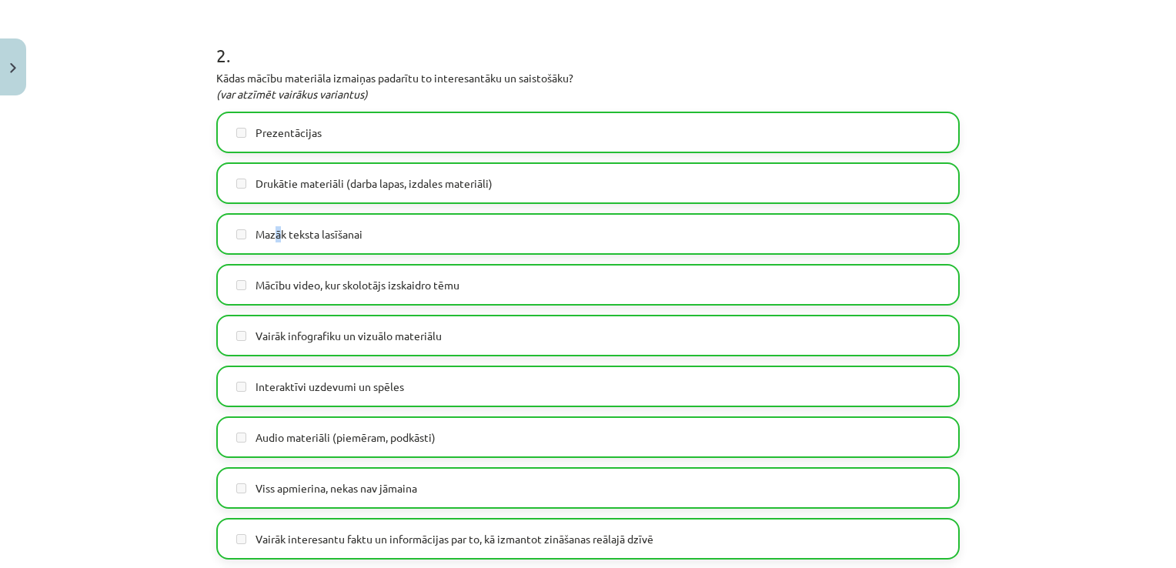
drag, startPoint x: 305, startPoint y: 294, endPoint x: 276, endPoint y: 219, distance: 80.2
click at [276, 222] on label "Mazāk teksta lasīšanai" at bounding box center [588, 234] width 741 height 38
drag, startPoint x: 276, startPoint y: 219, endPoint x: 253, endPoint y: 162, distance: 61.5
click at [253, 162] on div "Drukātie materiāli (darba lapas, izdales materiāli)" at bounding box center [588, 183] width 744 height 42
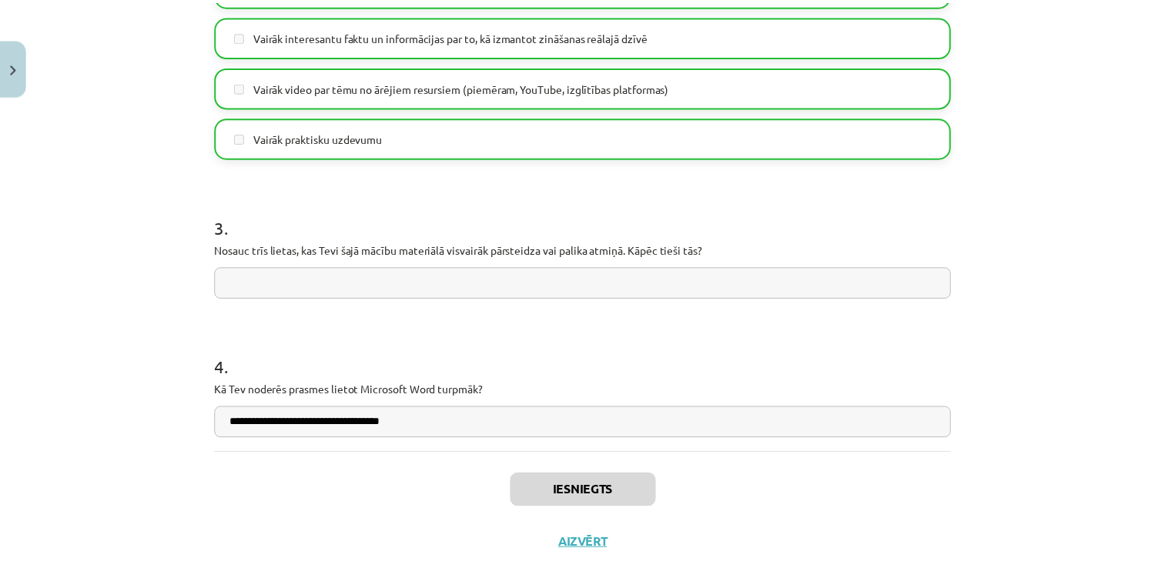
scroll to position [1235, 0]
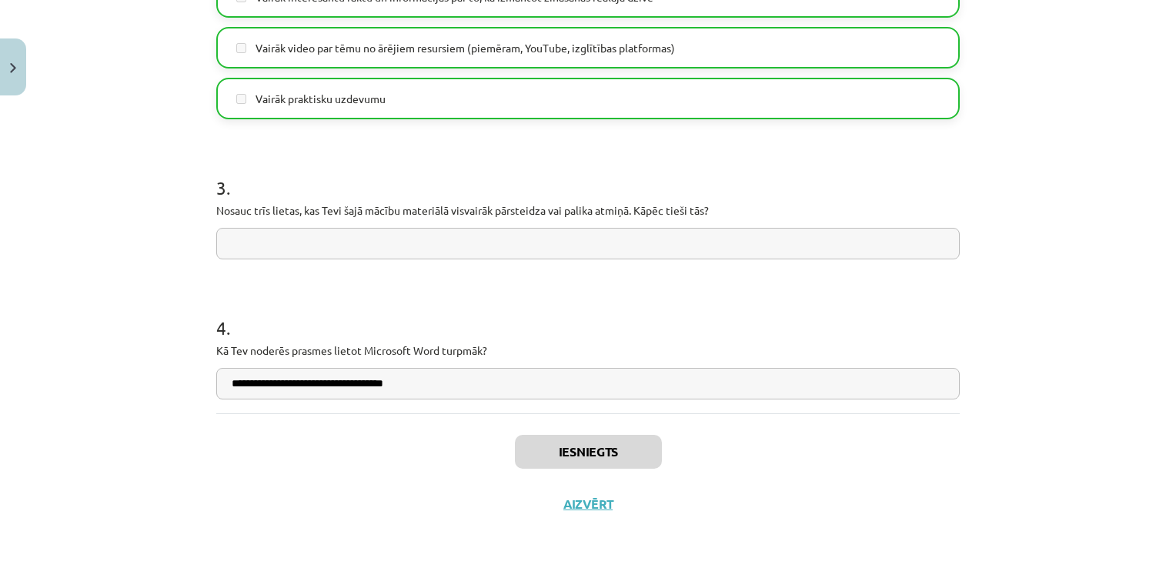
drag, startPoint x: 410, startPoint y: 261, endPoint x: 560, endPoint y: 396, distance: 201.1
click at [588, 503] on button "Aizvērt" at bounding box center [588, 504] width 59 height 15
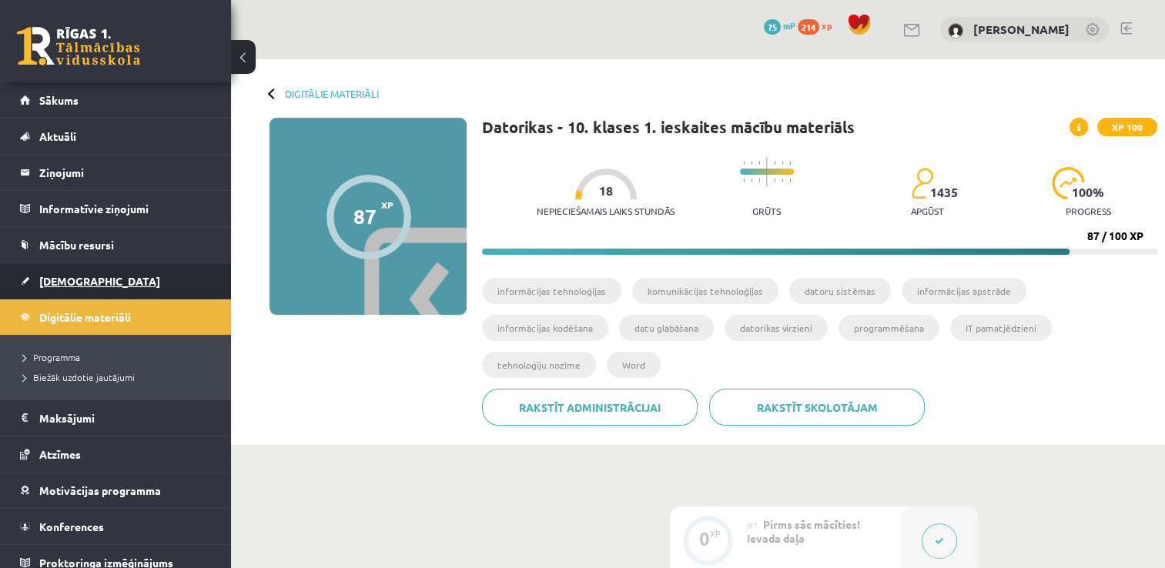
click at [74, 280] on span "[DEMOGRAPHIC_DATA]" at bounding box center [99, 281] width 121 height 14
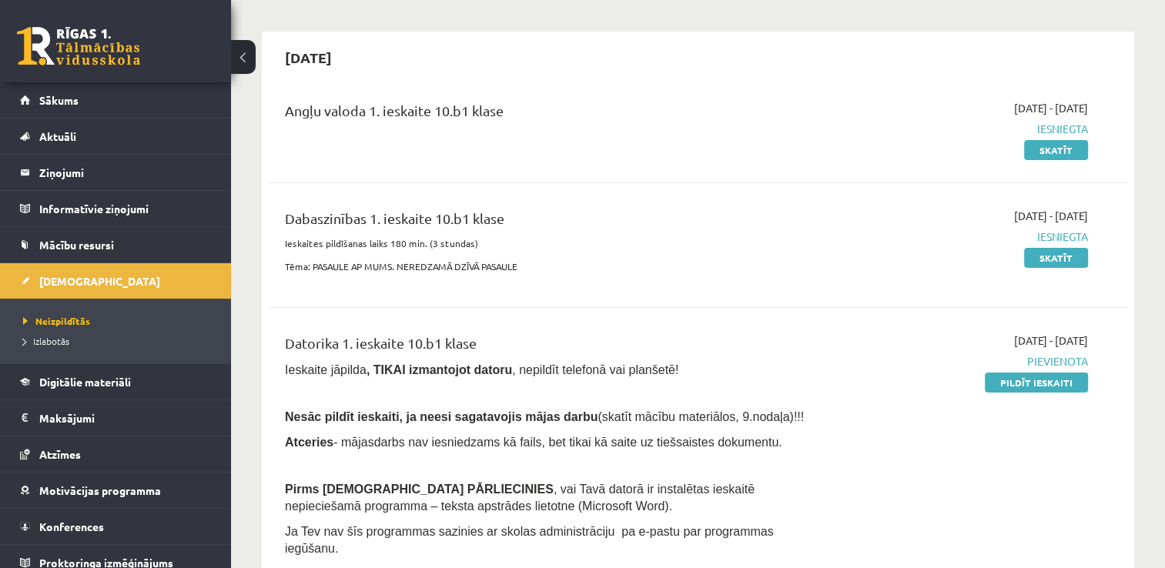
scroll to position [154, 0]
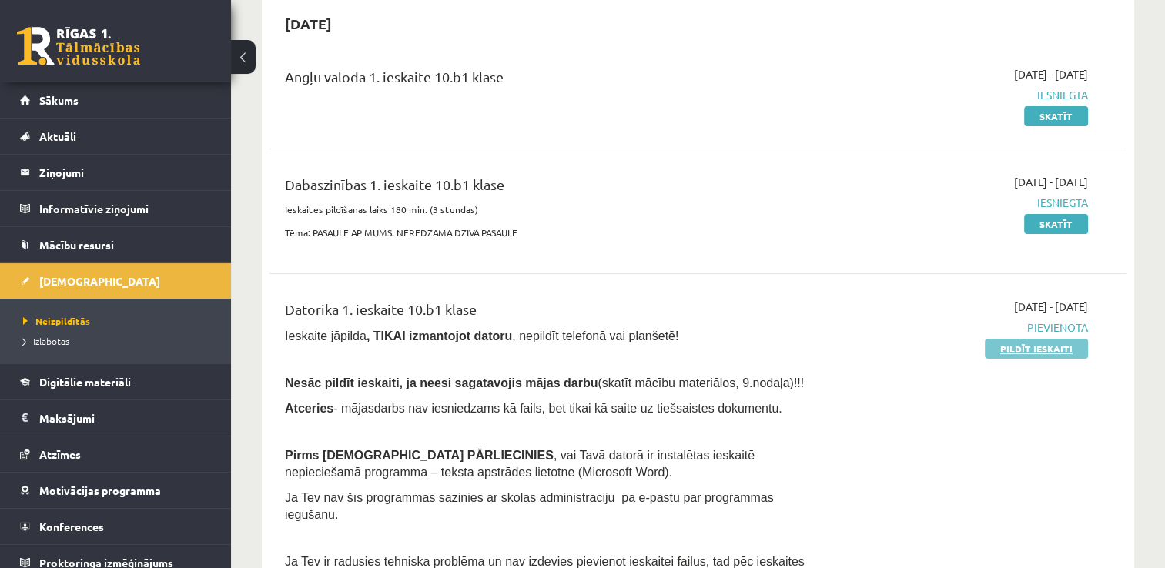
click at [1056, 349] on link "Pildīt ieskaiti" at bounding box center [1036, 349] width 103 height 20
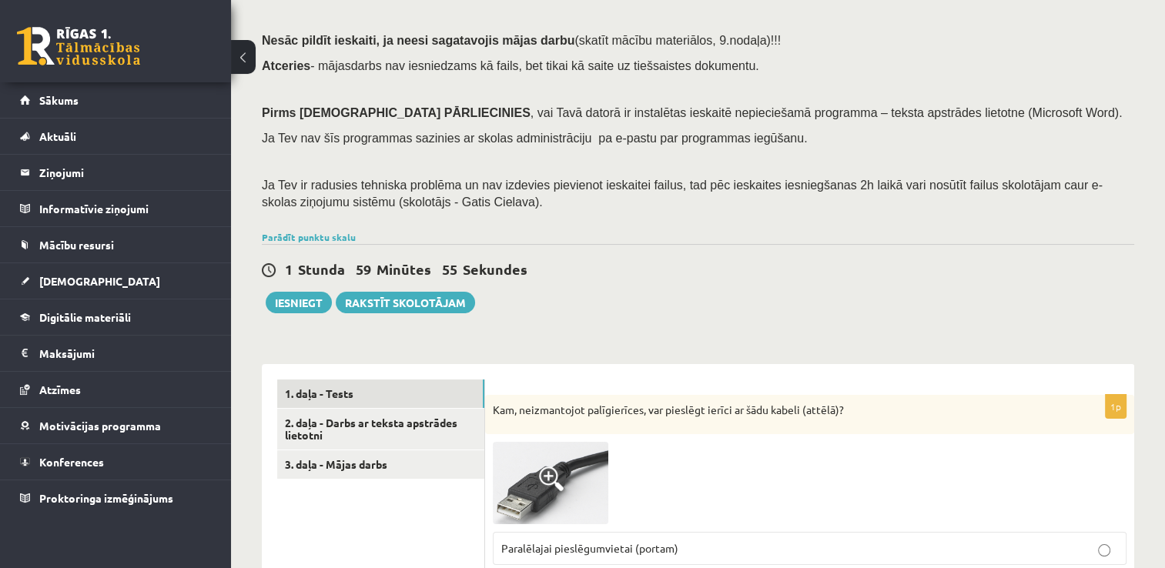
scroll to position [308, 0]
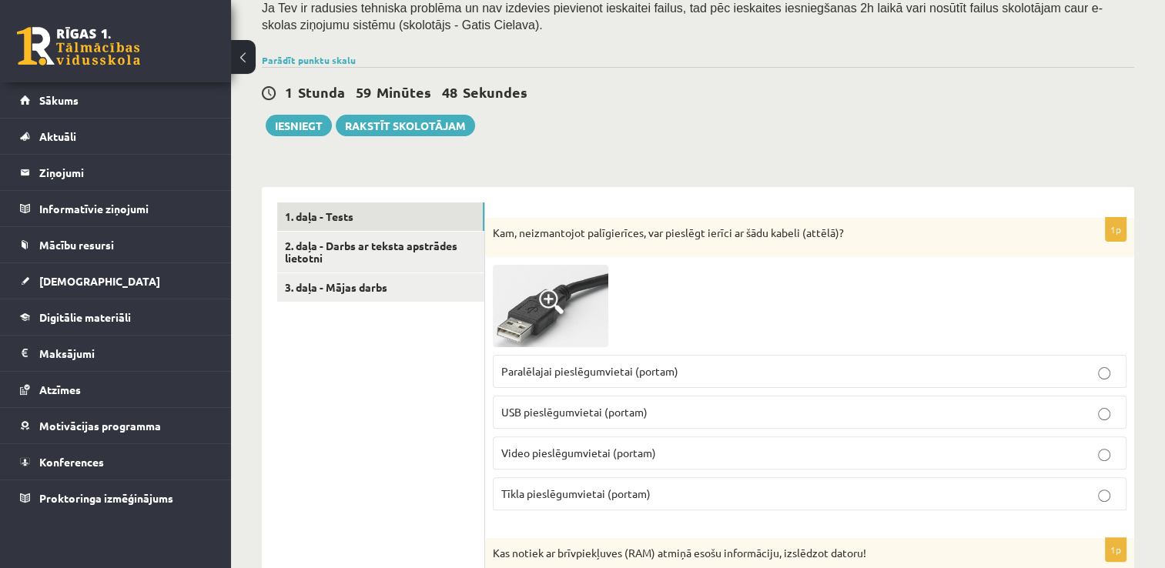
click at [714, 413] on p "USB pieslēgumvietai (portam)" at bounding box center [809, 412] width 617 height 16
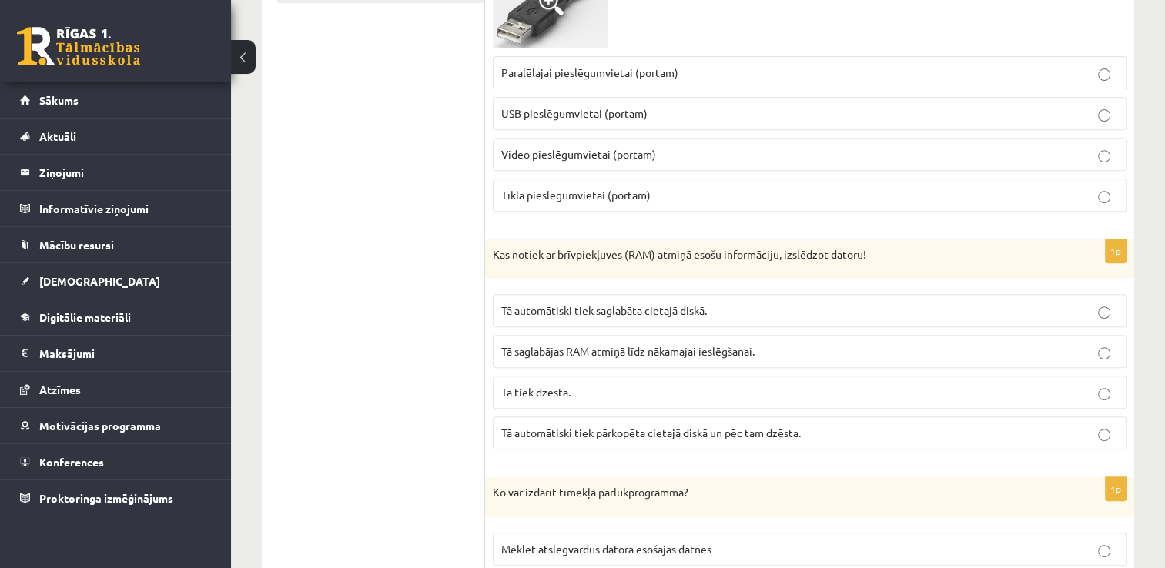
scroll to position [616, 0]
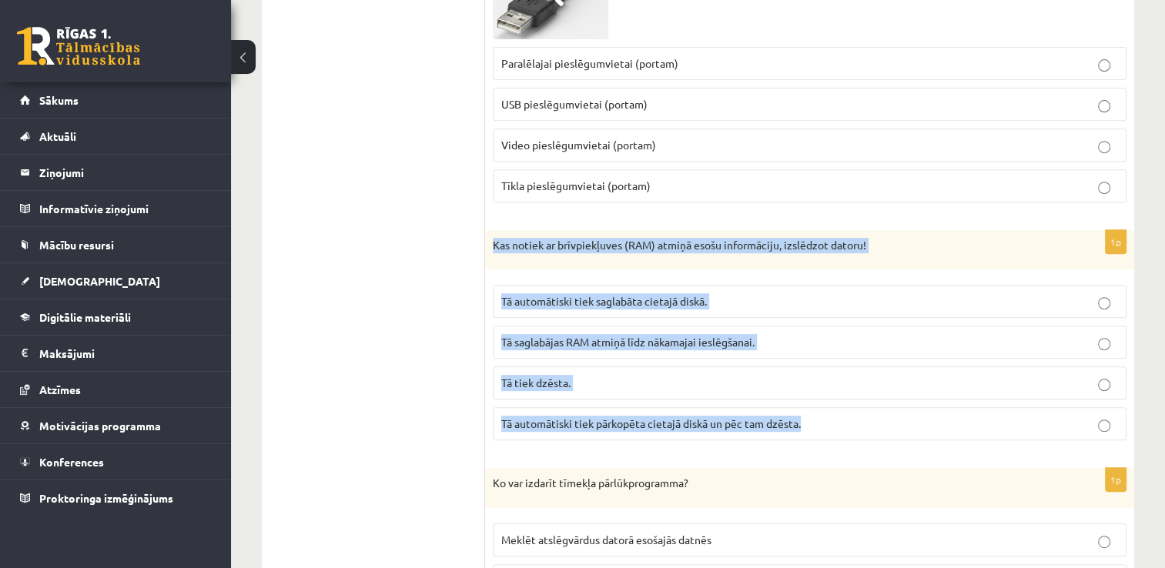
drag, startPoint x: 493, startPoint y: 245, endPoint x: 825, endPoint y: 426, distance: 378.6
click at [825, 426] on div "1p Kas notiek ar brīvpiekļuves (RAM) atmiņā esošu informāciju, izslēdzot datoru…" at bounding box center [809, 341] width 649 height 223
copy div "Kas notiek ar brīvpiekļuves (RAM) atmiņā esošu informāciju, izslēdzot datoru! T…"
click at [603, 377] on p "Tā tiek dzēsta." at bounding box center [809, 383] width 617 height 16
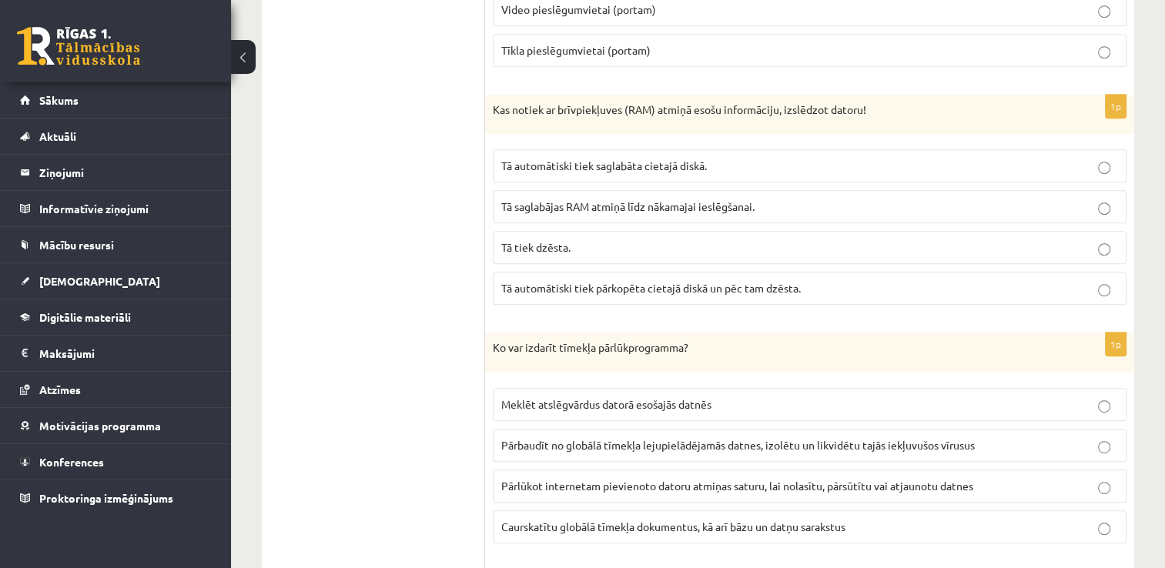
scroll to position [770, 0]
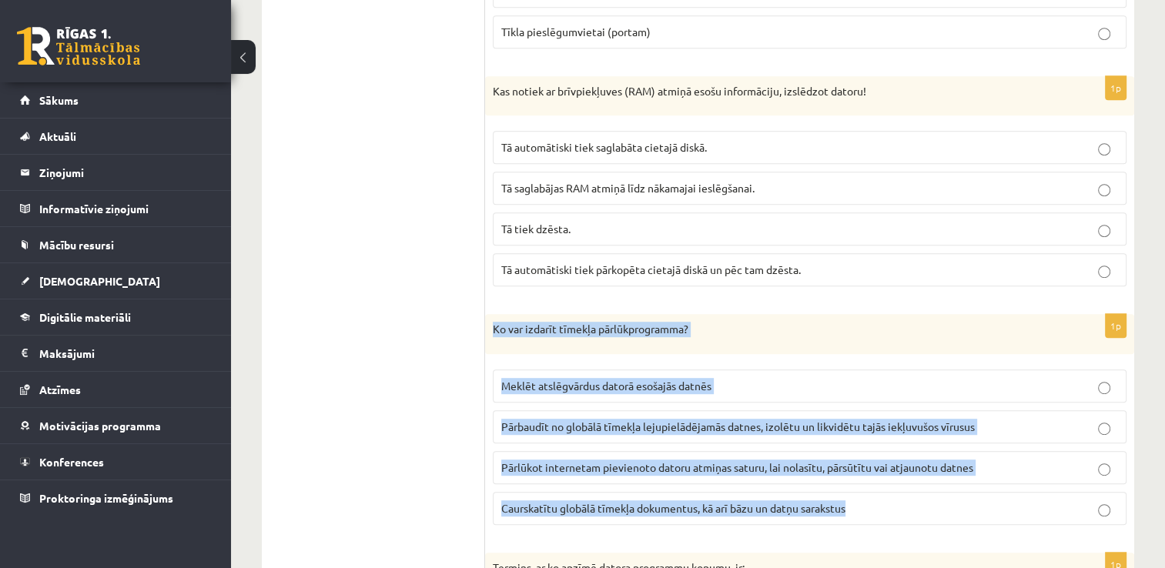
drag, startPoint x: 487, startPoint y: 326, endPoint x: 868, endPoint y: 498, distance: 418.0
click at [868, 498] on div "1p Ko var izdarīt tīmekļa pārlūkprogramma? Meklēt atslēgvārdus datorā esošajās …" at bounding box center [809, 425] width 649 height 223
copy div "Ko var izdarīt tīmekļa pārlūkprogramma? Meklēt atslēgvārdus datorā esošajās dat…"
click at [845, 507] on span "Caurskatītu globālā tīmekļa dokumentus, kā arī bāzu un datņu sarakstus" at bounding box center [673, 508] width 344 height 14
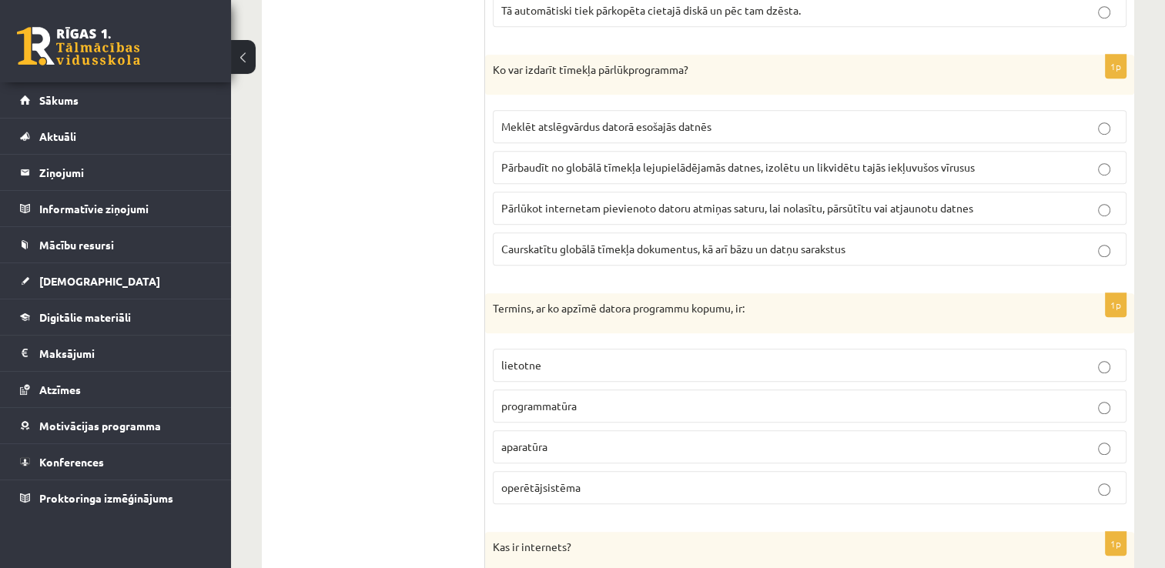
scroll to position [1078, 0]
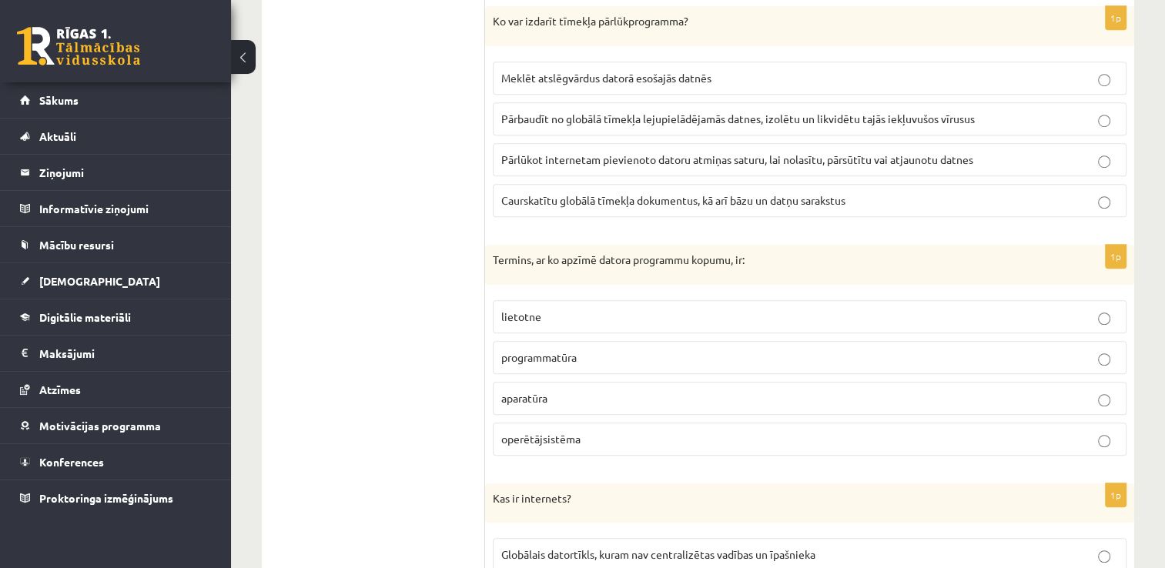
drag, startPoint x: 483, startPoint y: 257, endPoint x: 613, endPoint y: 389, distance: 185.1
drag, startPoint x: 613, startPoint y: 389, endPoint x: 387, endPoint y: 331, distance: 232.8
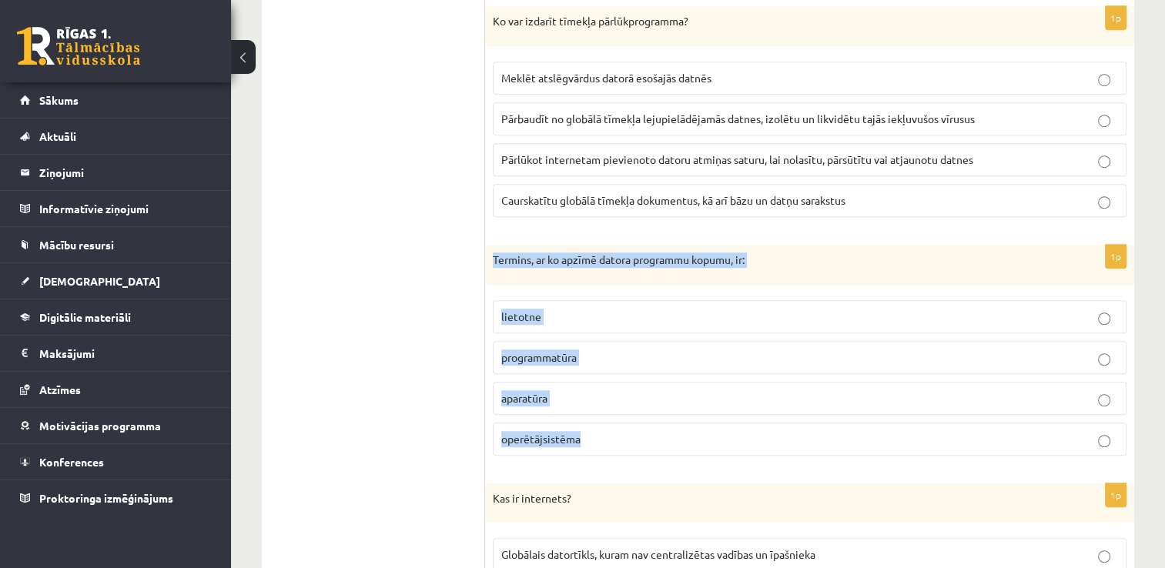
drag, startPoint x: 387, startPoint y: 331, endPoint x: 626, endPoint y: 448, distance: 265.8
click at [626, 448] on div "1p Termins, ar ko apzīmē datora programmu kopumu, ir: lietotne programmatūra ap…" at bounding box center [809, 356] width 649 height 223
click at [855, 259] on p "Termins, ar ko apzīmē datora programmu kopumu, ir:" at bounding box center [771, 260] width 557 height 15
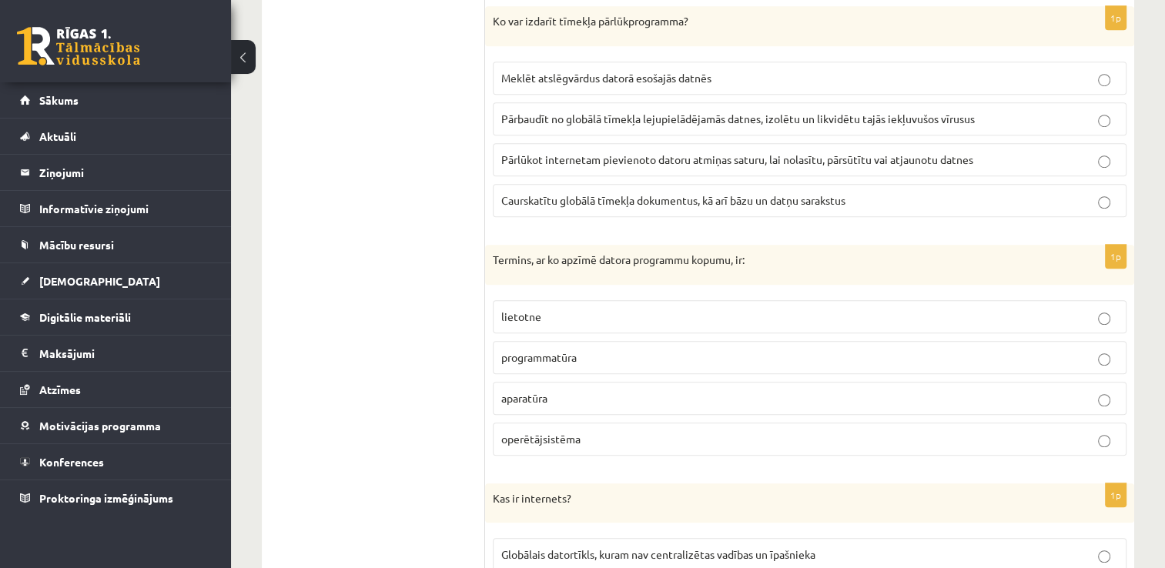
click at [853, 261] on p "Termins, ar ko apzīmē datora programmu kopumu, ir:" at bounding box center [771, 260] width 557 height 15
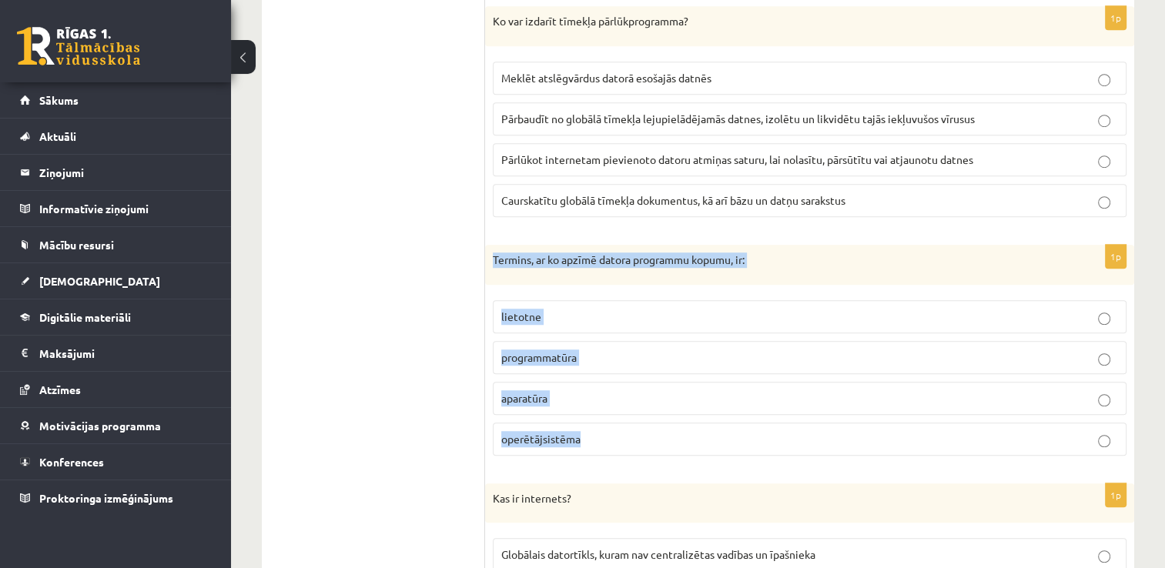
drag, startPoint x: 492, startPoint y: 256, endPoint x: 619, endPoint y: 430, distance: 214.8
click at [619, 430] on div "1p Termins, ar ko apzīmē datora programmu kopumu, ir: lietotne programmatūra ap…" at bounding box center [809, 356] width 649 height 223
copy div "Termins, ar ko apzīmē datora programmu kopumu, ir: lietotne programmatūra apara…"
click at [621, 431] on p "operētājsistēma" at bounding box center [809, 439] width 617 height 16
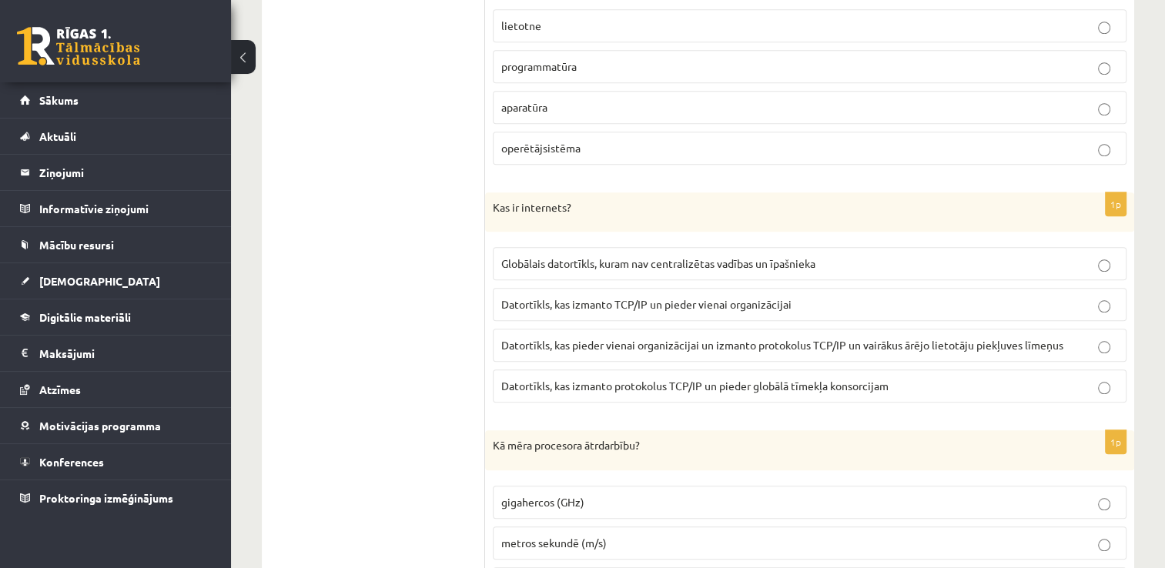
scroll to position [1386, 0]
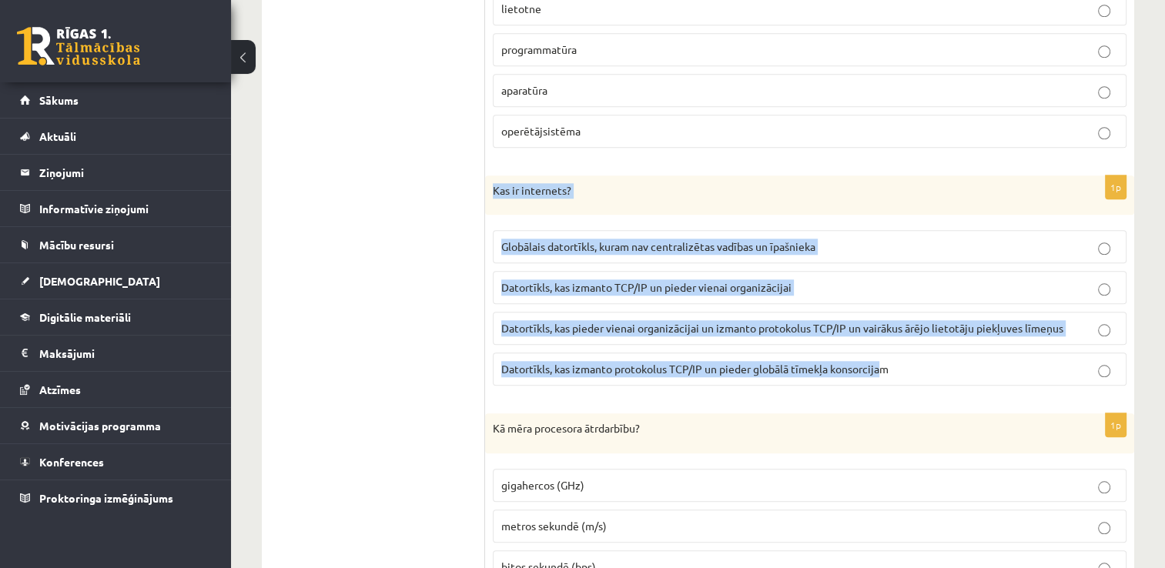
drag, startPoint x: 488, startPoint y: 183, endPoint x: 871, endPoint y: 348, distance: 417.3
click at [875, 351] on div "1p Kas ir internets? Globālais datortīkls, kuram nav centralizētas vadības un ī…" at bounding box center [809, 287] width 649 height 223
drag, startPoint x: 871, startPoint y: 348, endPoint x: 747, endPoint y: 200, distance: 193.4
click at [747, 200] on div "Kas ir internets?" at bounding box center [809, 196] width 649 height 40
click at [855, 239] on p "Globālais datortīkls, kuram nav centralizētas vadības un īpašnieka" at bounding box center [809, 247] width 617 height 16
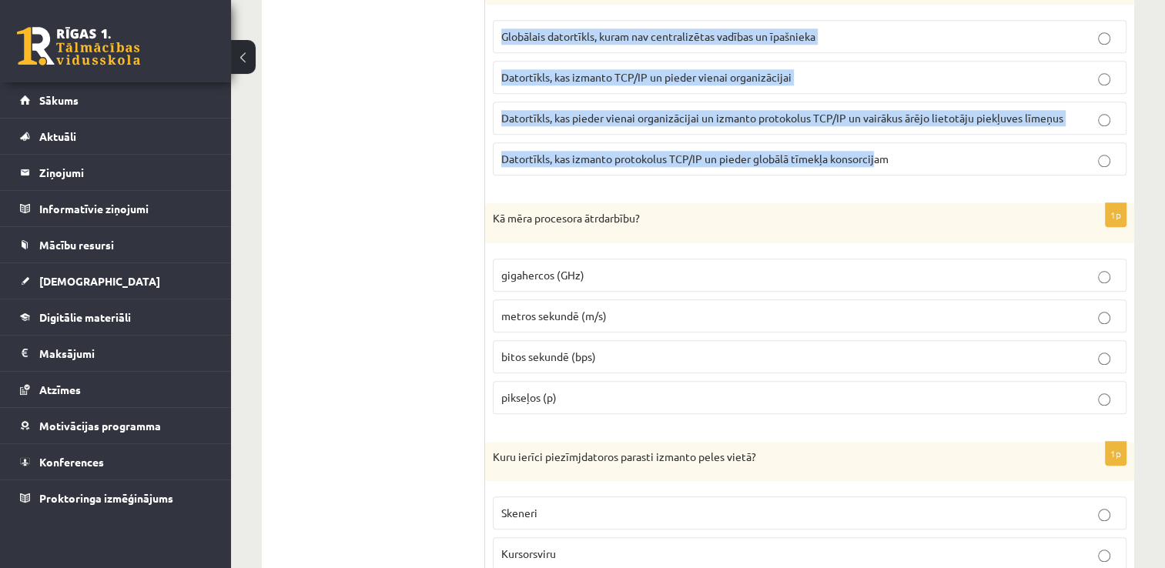
scroll to position [1694, 0]
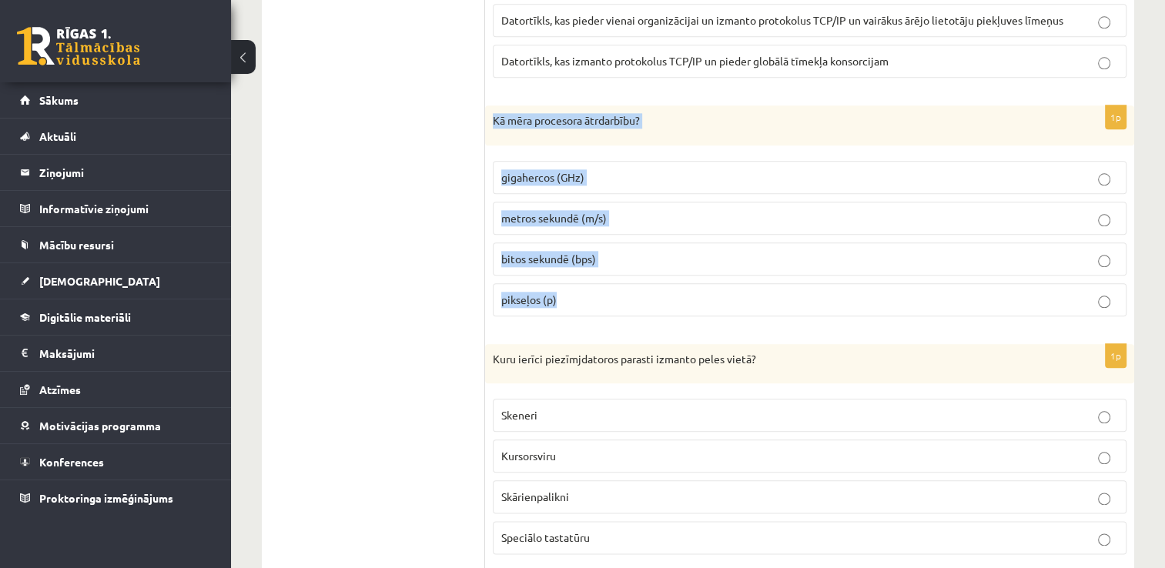
drag, startPoint x: 486, startPoint y: 112, endPoint x: 594, endPoint y: 283, distance: 201.8
click at [594, 283] on div "1p Kā mēra procesora ātrdarbību? gigahercos (GHz) metros sekundē (m/s) bitos se…" at bounding box center [809, 216] width 649 height 223
copy div "Kā mēra procesora ātrdarbību? gigahercos (GHz) metros sekundē (m/s) bitos sekun…"
click at [610, 172] on p "gigahercos (GHz)" at bounding box center [809, 177] width 617 height 16
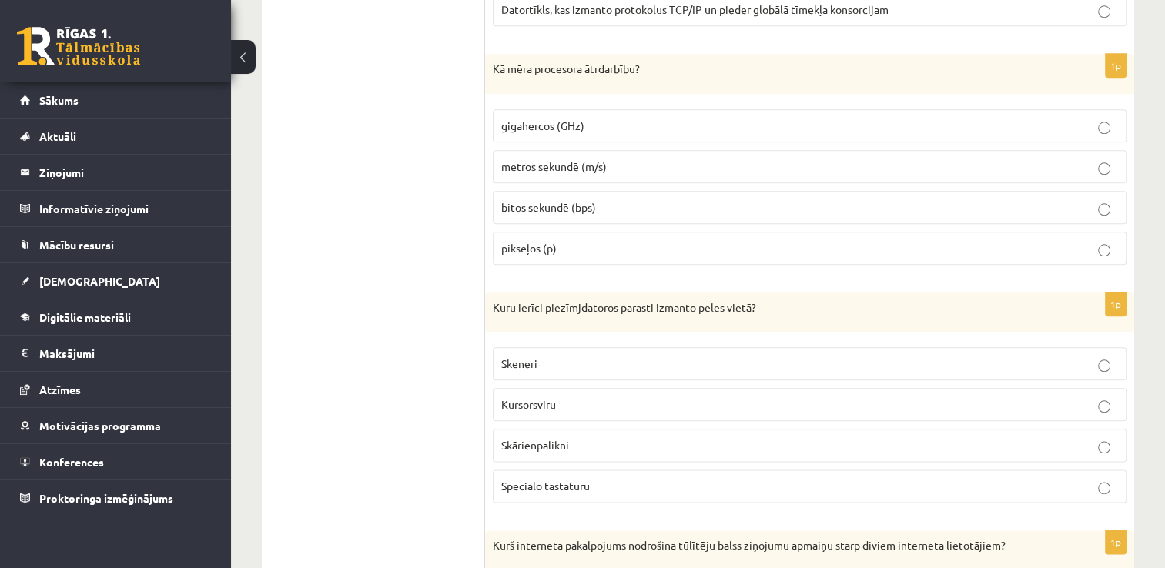
scroll to position [1771, 0]
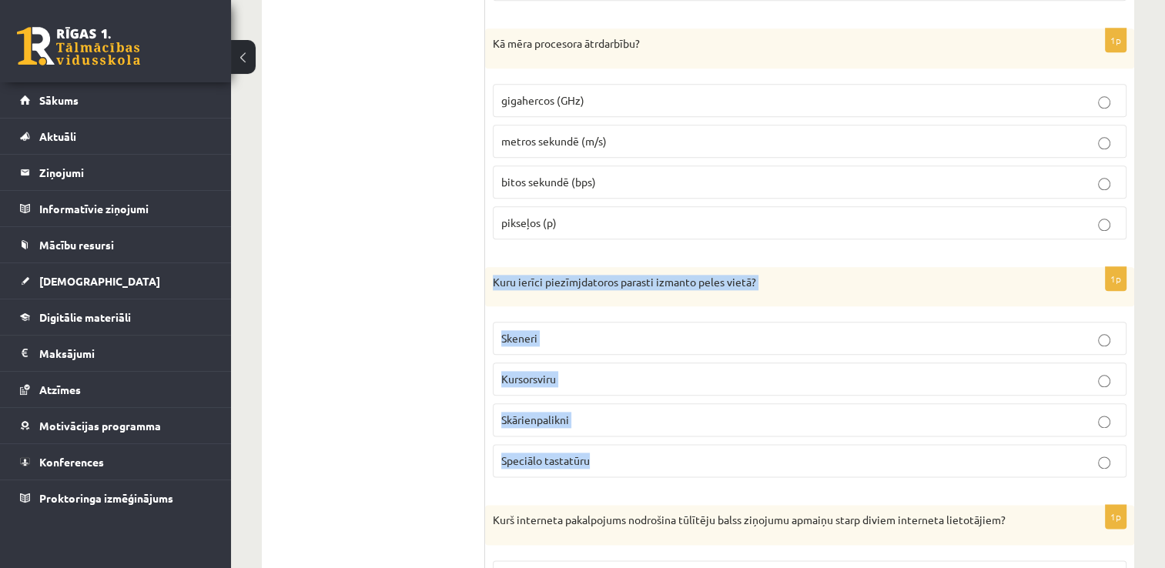
drag, startPoint x: 490, startPoint y: 272, endPoint x: 680, endPoint y: 446, distance: 257.7
click at [680, 446] on div "1p Kuru ierīci piezīmjdatoros parasti izmanto peles vietā? [GEOGRAPHIC_DATA] Ku…" at bounding box center [809, 378] width 649 height 223
copy div "Kuru ierīci piezīmjdatoros parasti izmanto peles vietā? Skeneri Kursorsviru Skā…"
click at [612, 412] on p "Skārienpalikni" at bounding box center [809, 420] width 617 height 16
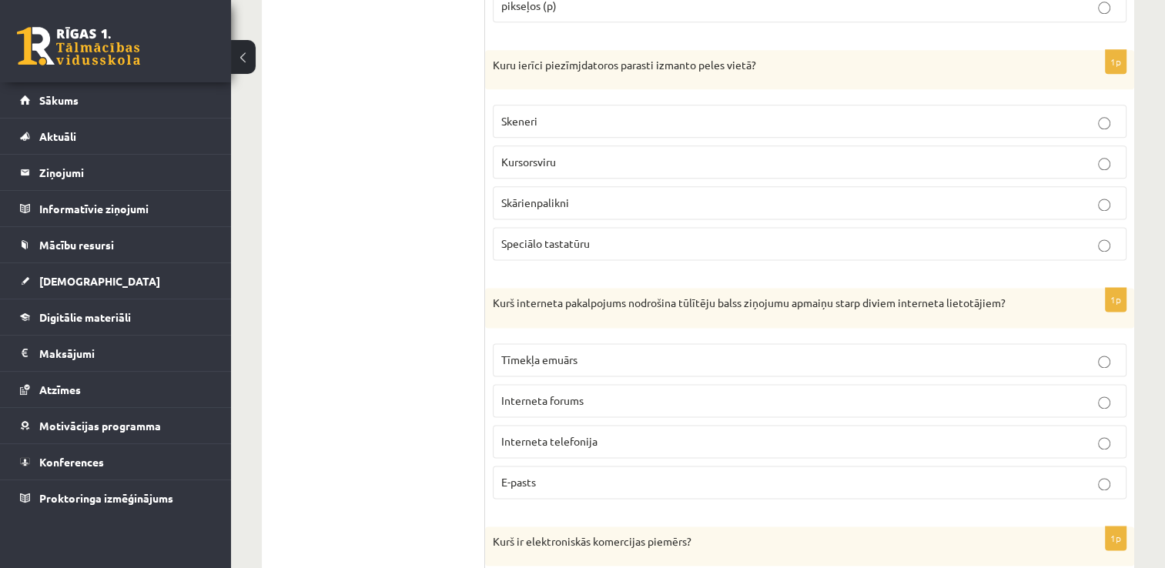
scroll to position [2002, 0]
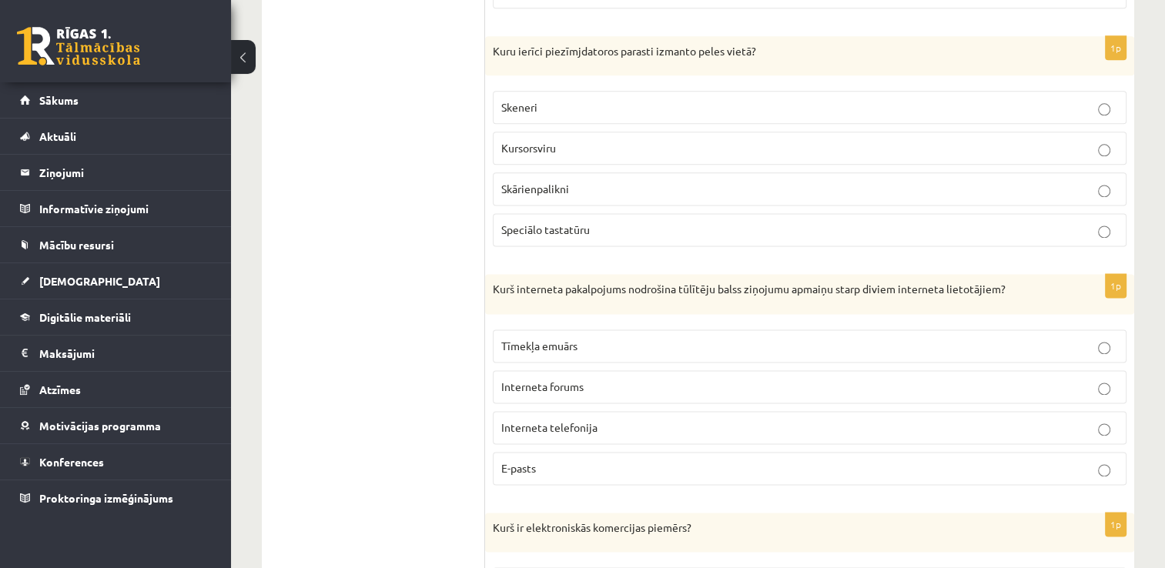
click at [630, 420] on p "Interneta telefonija" at bounding box center [809, 428] width 617 height 16
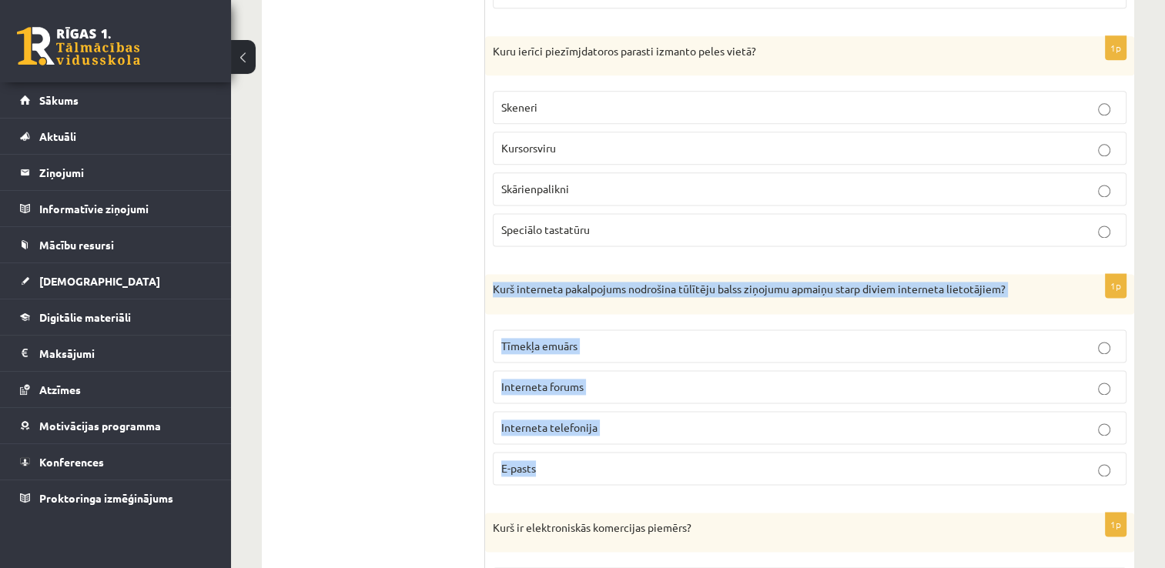
drag, startPoint x: 487, startPoint y: 281, endPoint x: 711, endPoint y: 450, distance: 280.8
click at [711, 450] on div "1p Kurš interneta pakalpojums nodrošina tūlītēju balss ziņojumu apmaiņu starp d…" at bounding box center [809, 385] width 649 height 223
copy div "Kurš interneta pakalpojums nodrošina tūlītēju balss ziņojumu apmaiņu starp divi…"
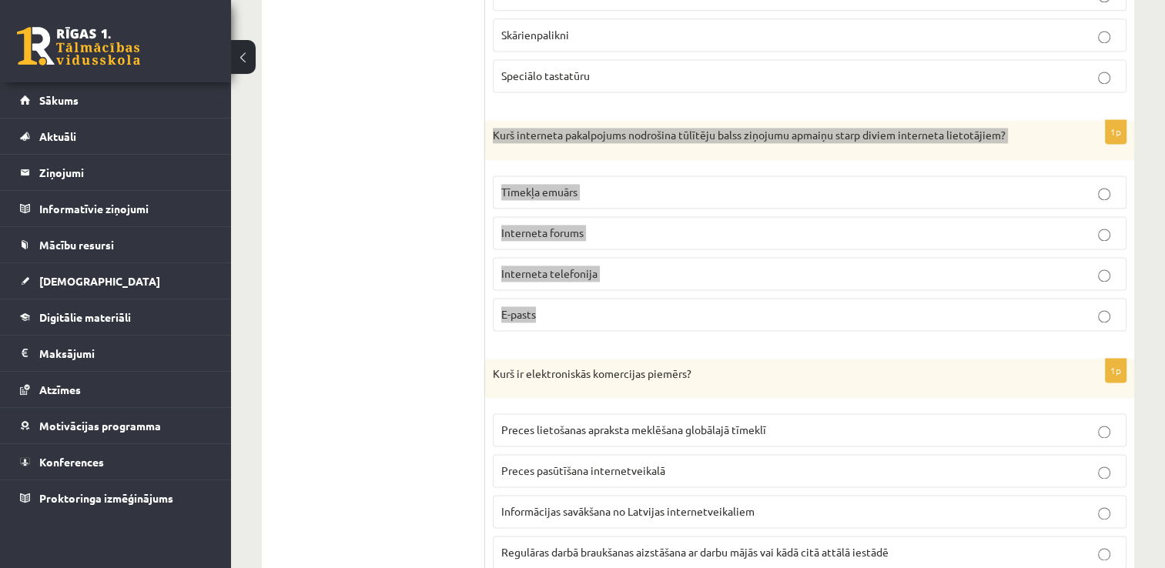
scroll to position [2233, 0]
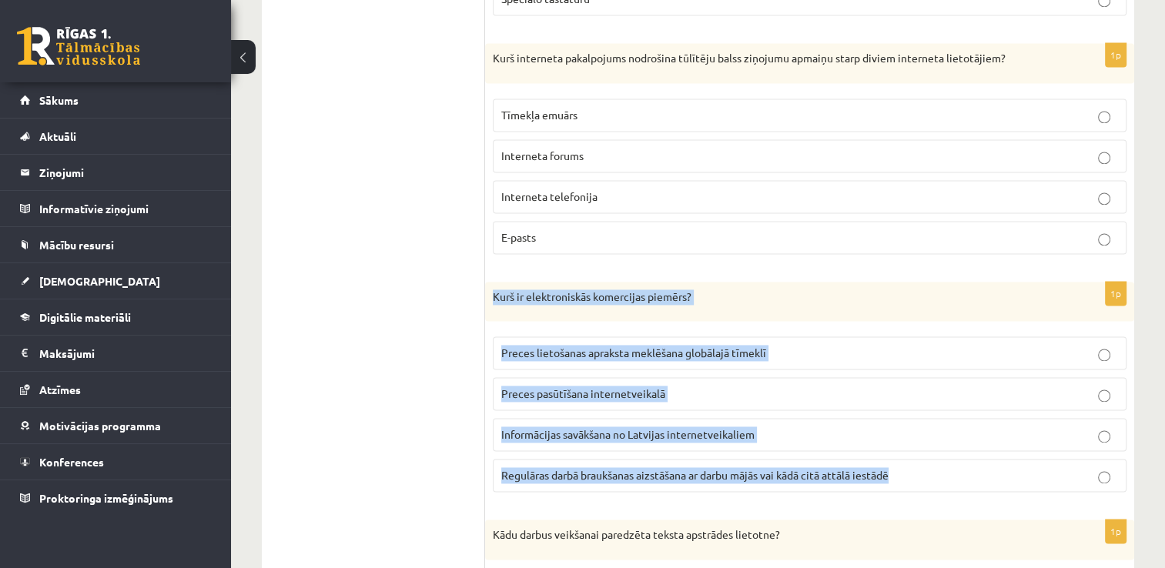
drag, startPoint x: 486, startPoint y: 285, endPoint x: 911, endPoint y: 463, distance: 461.7
click at [911, 463] on div "1p Kurš ir elektroniskās komercijas piemērs? Preces lietošanas apraksta meklēša…" at bounding box center [809, 393] width 649 height 223
copy div "Kurš ir elektroniskās komercijas piemērs? Preces lietošanas apraksta meklēšana …"
click at [743, 386] on p "Preces pasūtīšana internetveikalā" at bounding box center [809, 394] width 617 height 16
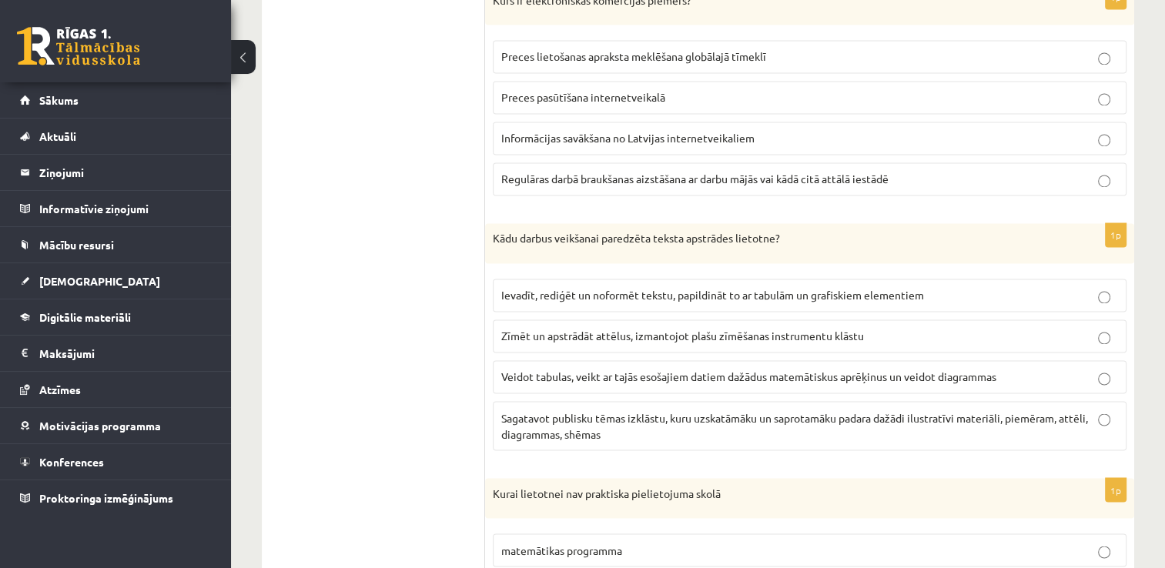
scroll to position [2540, 0]
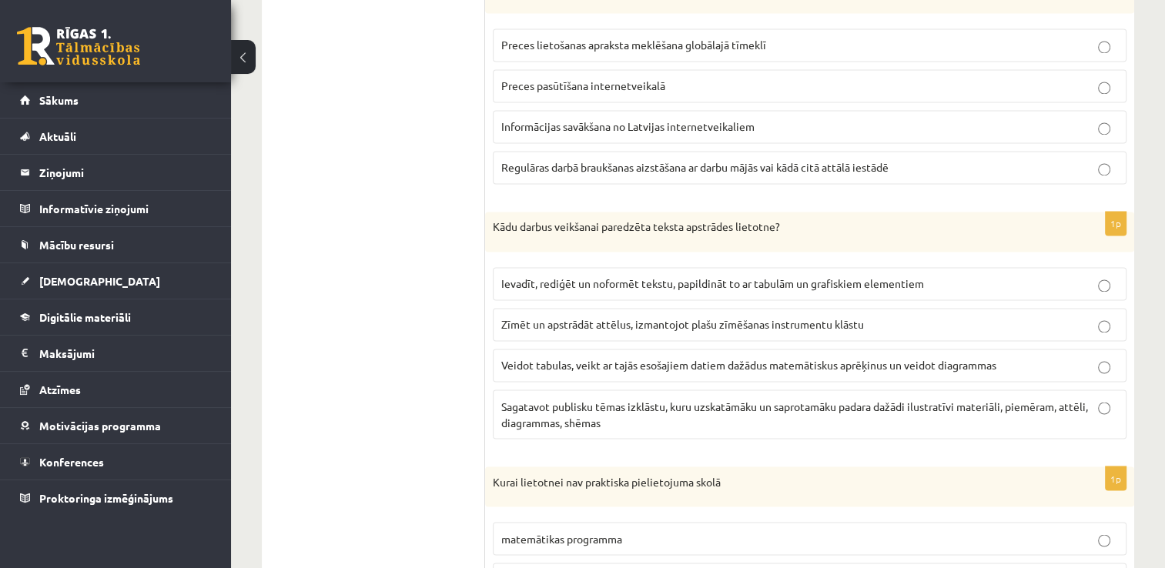
click at [952, 276] on p "Ievadīt, rediģēt un noformēt tekstu, papildināt to ar tabulām un grafiskiem ele…" at bounding box center [809, 284] width 617 height 16
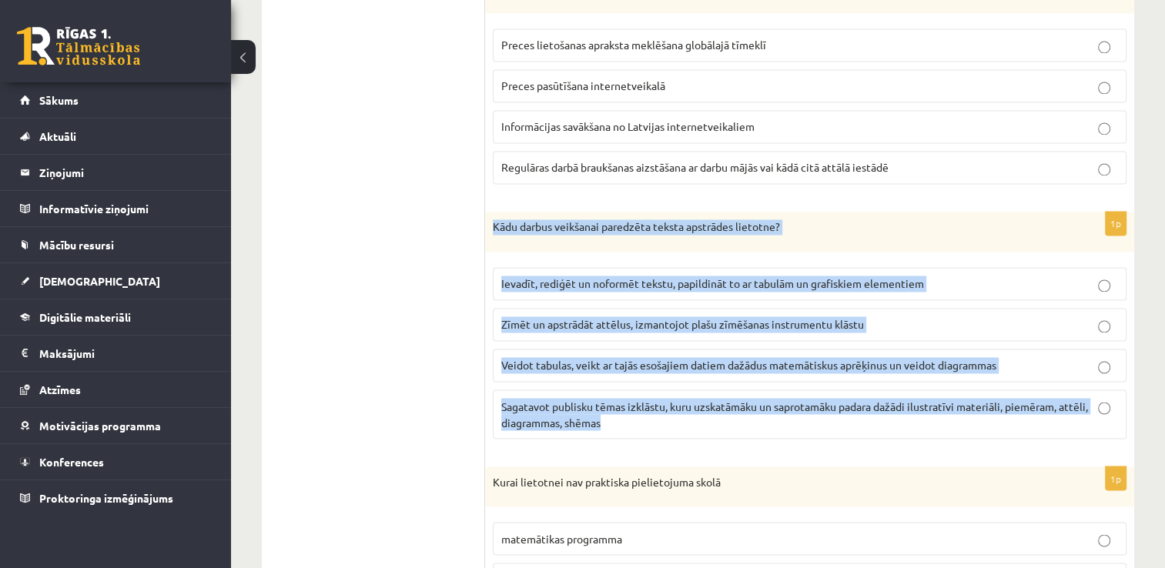
drag, startPoint x: 490, startPoint y: 210, endPoint x: 896, endPoint y: 414, distance: 454.8
click at [896, 414] on div "1p Kādu darbus veikšanai paredzēta teksta apstrādes lietotne? Ievadīt, rediģēt …" at bounding box center [809, 331] width 649 height 239
copy div "Kādu darbus veikšanai paredzēta teksta apstrādes lietotne? Ievadīt, rediģēt un …"
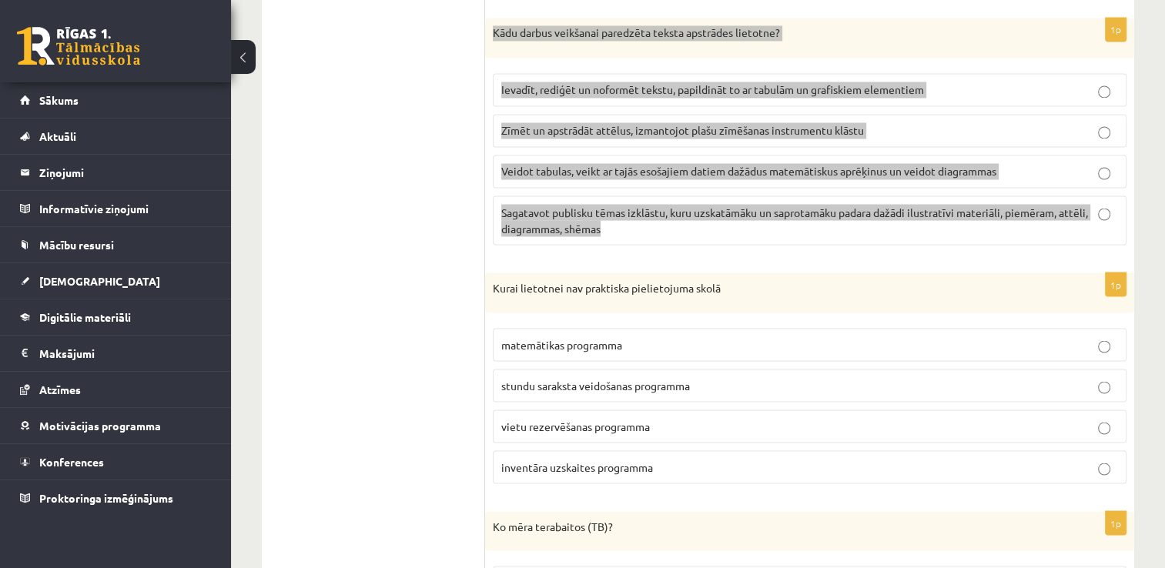
scroll to position [2771, 0]
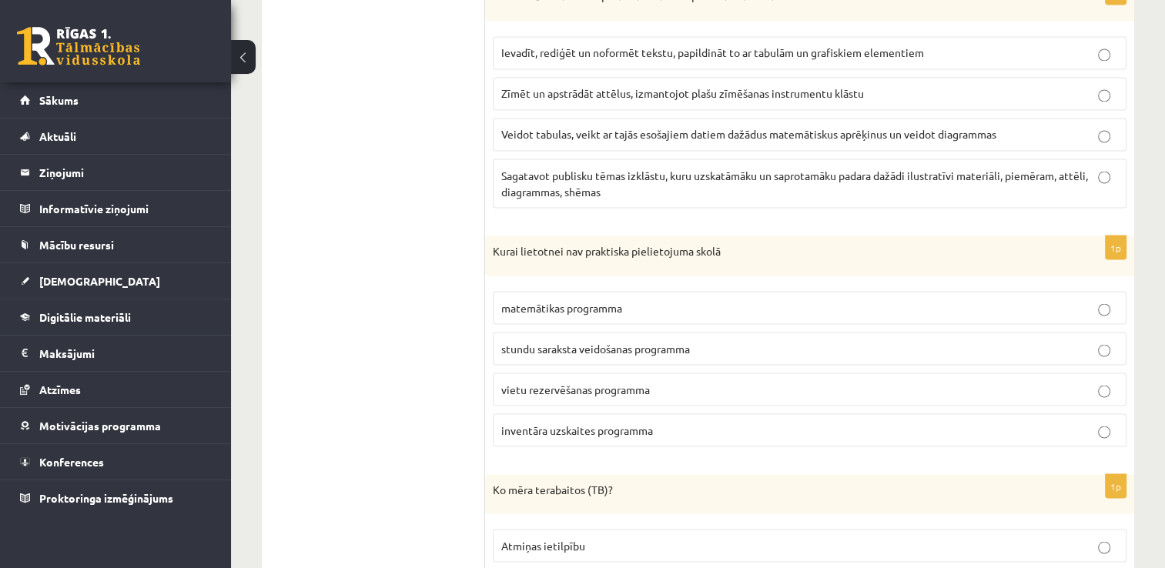
click at [714, 381] on p "vietu rezervēšanas programma" at bounding box center [809, 389] width 617 height 16
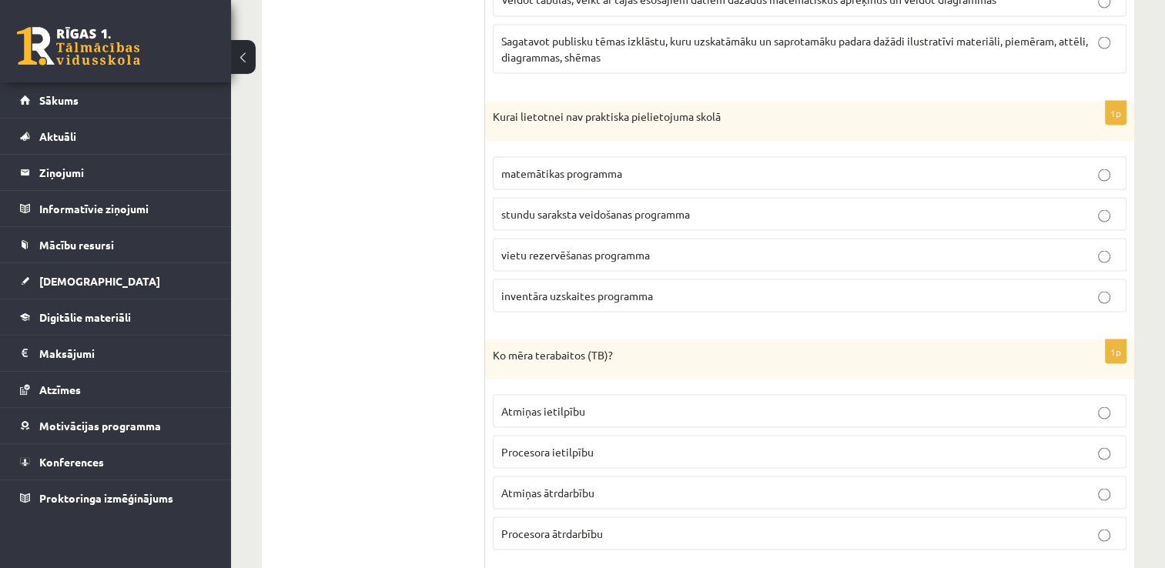
scroll to position [2925, 0]
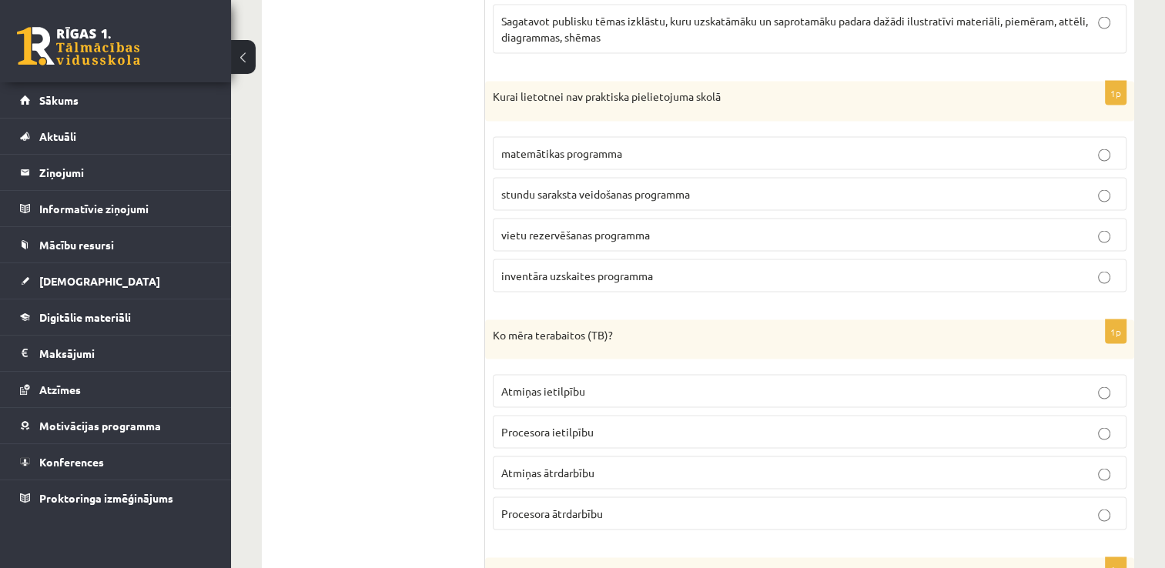
click at [636, 383] on p "Atmiņas ietilpību" at bounding box center [809, 391] width 617 height 16
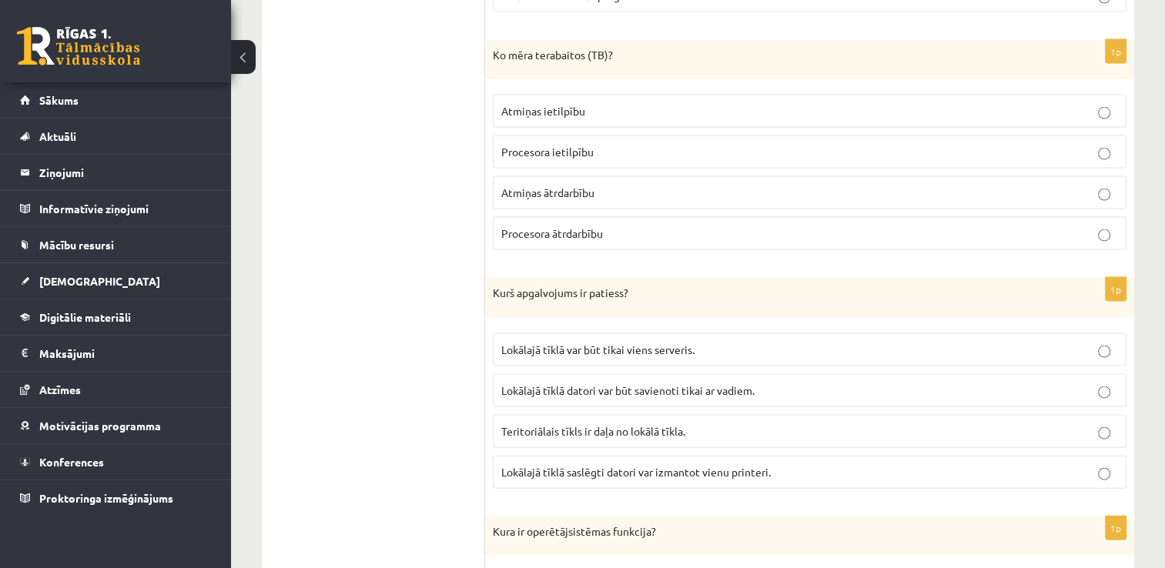
scroll to position [3233, 0]
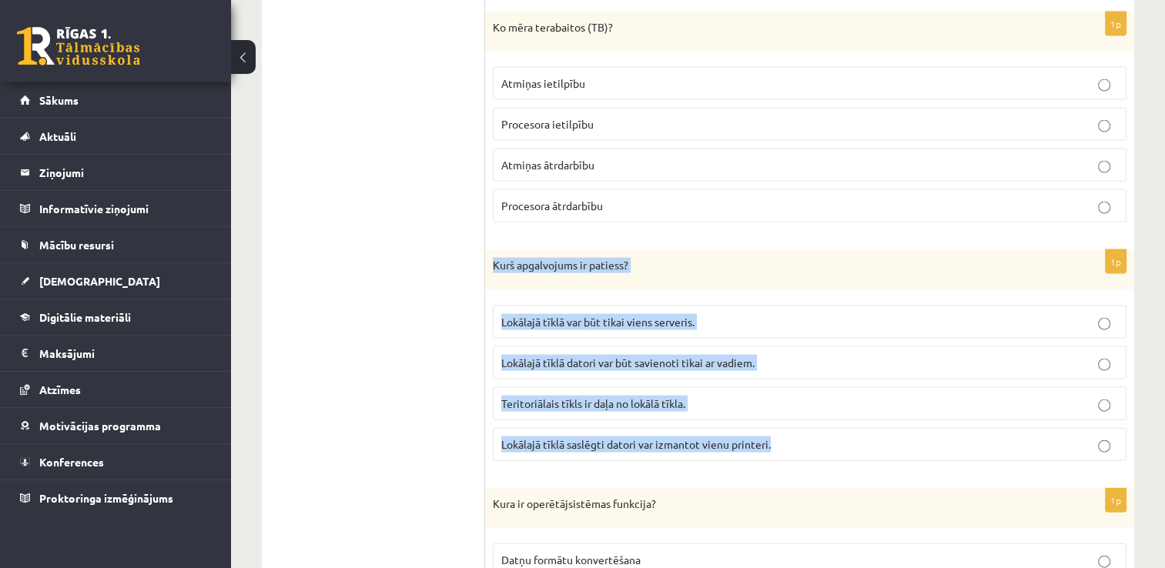
drag, startPoint x: 489, startPoint y: 253, endPoint x: 810, endPoint y: 445, distance: 374.3
click at [810, 445] on div "1p [PERSON_NAME] apgalvojums ir patiess? Lokālajā tīklā var būt tikai viens ser…" at bounding box center [809, 361] width 649 height 223
copy div "Kurš apgalvojums ir patiess? Lokālajā tīklā var būt tikai viens serveris. Lokāl…"
click at [935, 436] on p "Lokālajā tīklā saslēgti datori var izmantot vienu printeri." at bounding box center [809, 444] width 617 height 16
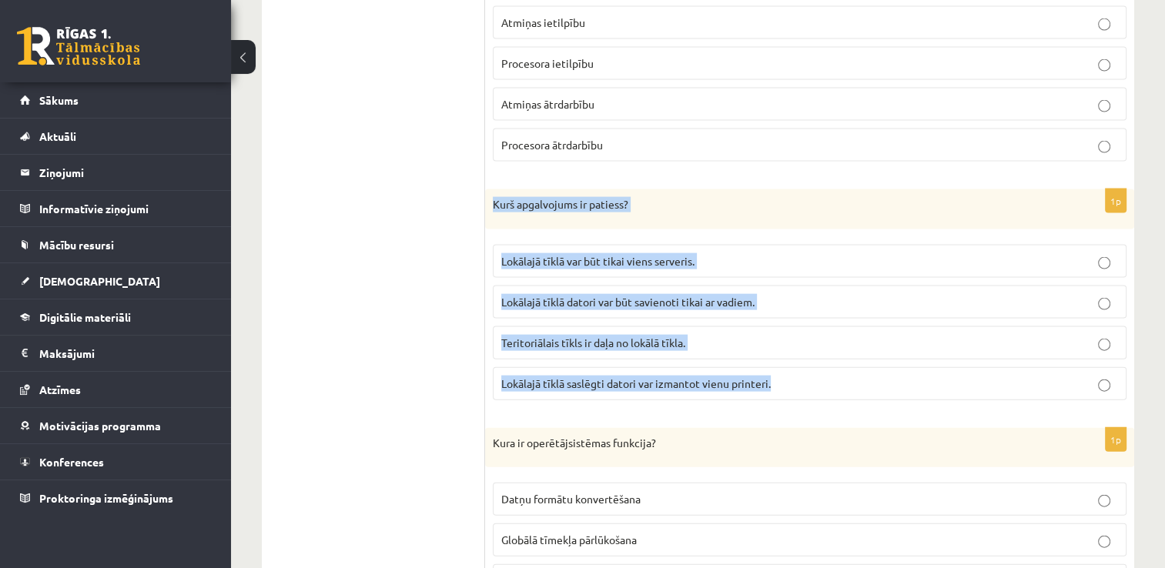
scroll to position [3387, 0]
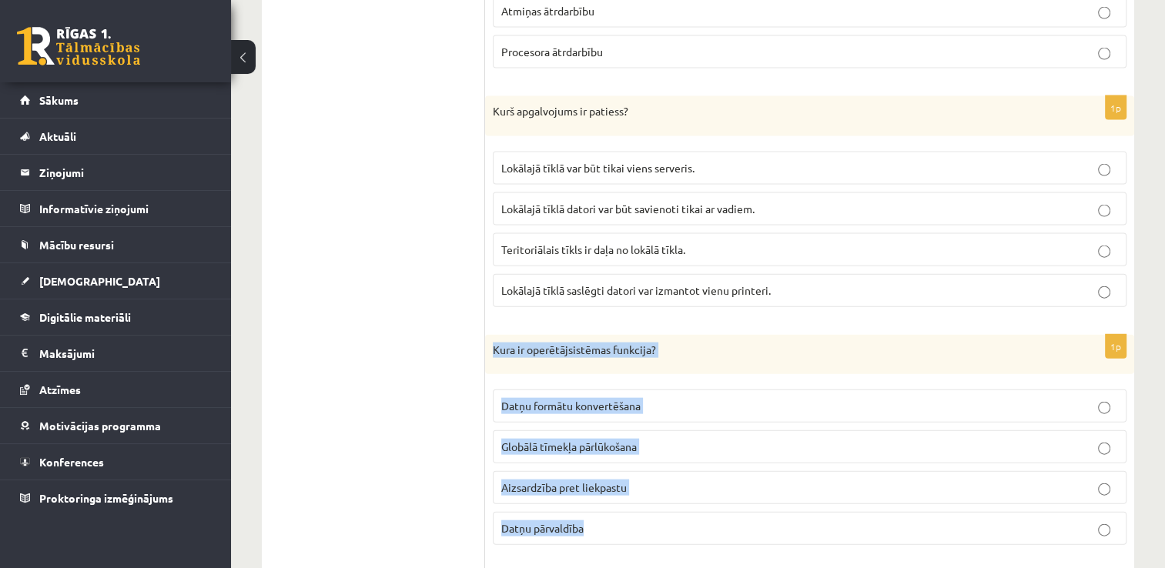
drag, startPoint x: 487, startPoint y: 331, endPoint x: 654, endPoint y: 514, distance: 247.9
click at [654, 514] on div "1p Kura ir operētājsistēmas funkcija? Datņu formātu konvertēšana Globālā tīmekļ…" at bounding box center [809, 446] width 649 height 223
copy div "Kura ir operētājsistēmas funkcija? Datņu formātu konvertēšana Globālā tīmekļa p…"
click at [677, 520] on p "Datņu pārvaldība" at bounding box center [809, 528] width 617 height 16
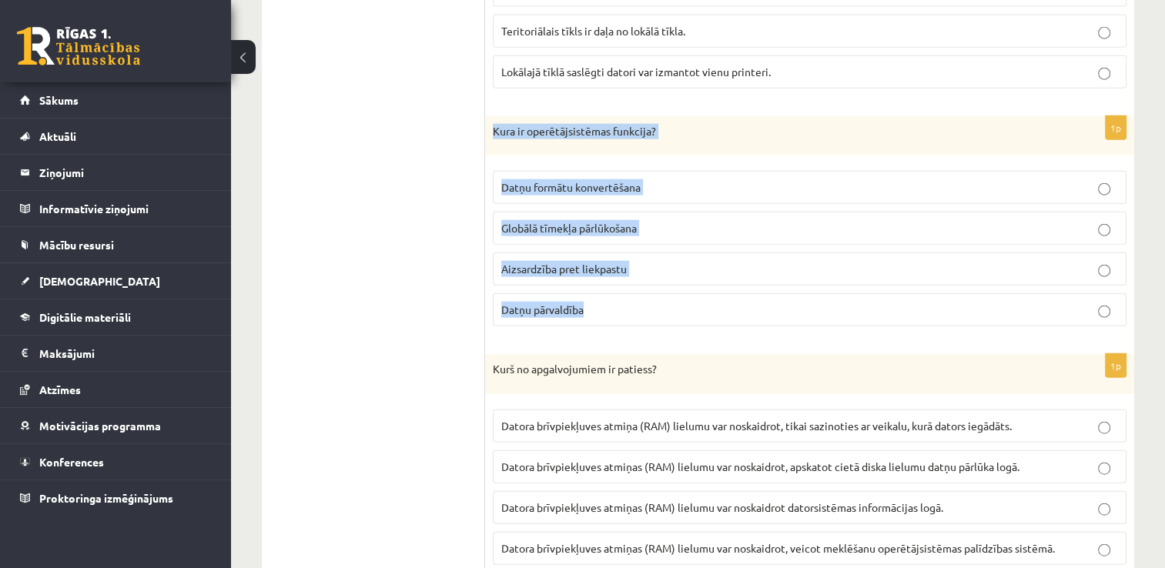
scroll to position [3618, 0]
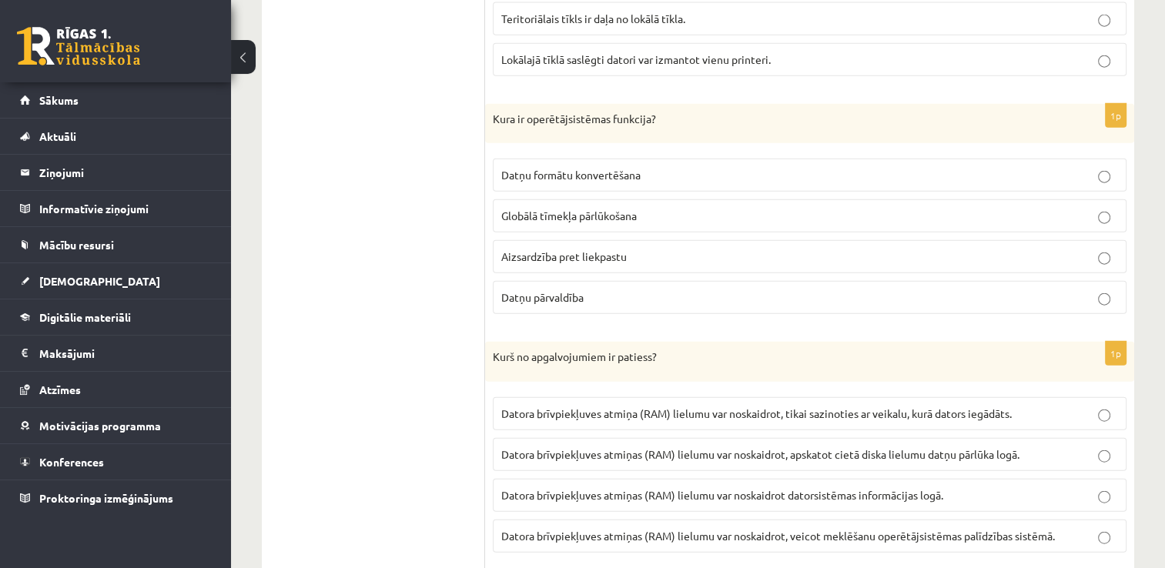
click at [990, 487] on p "Datora brīvpiekļuves atmiņas (RAM) lielumu var noskaidrot datorsistēmas informā…" at bounding box center [809, 495] width 617 height 16
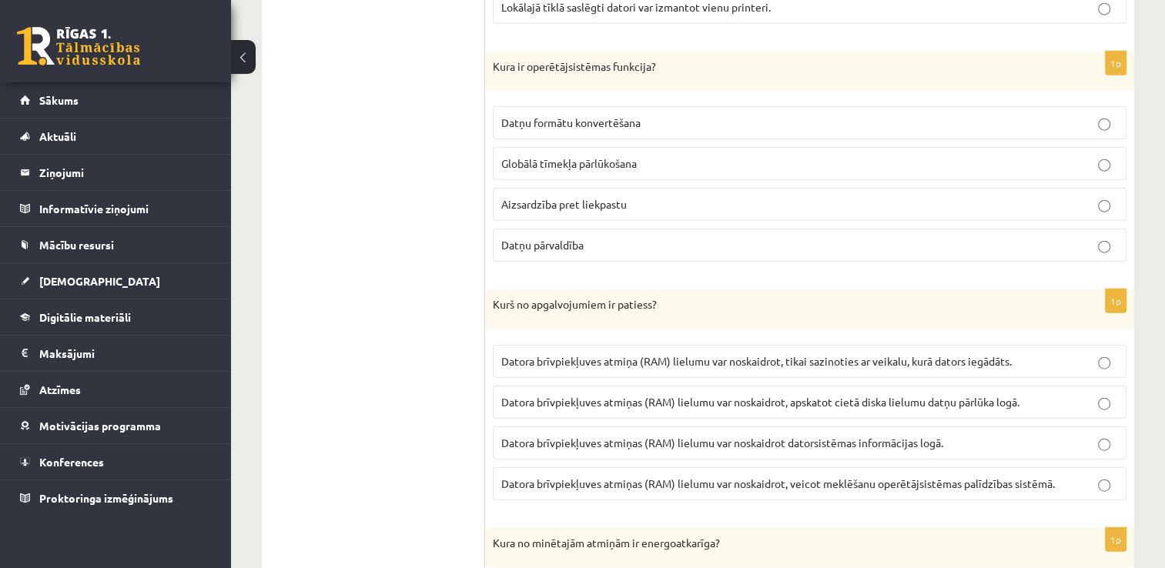
scroll to position [3695, 0]
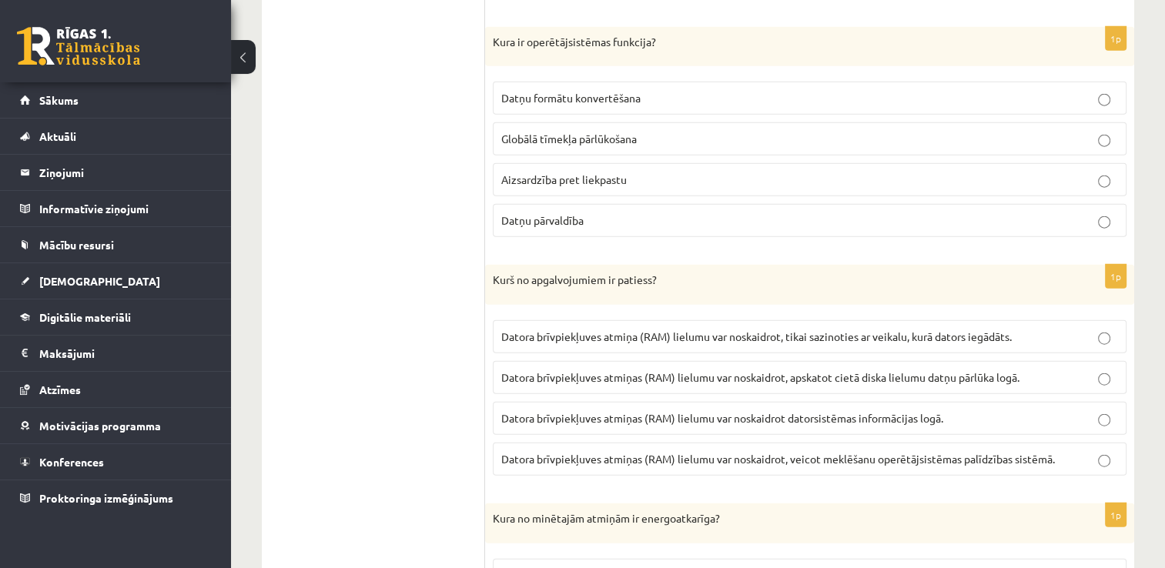
click at [1044, 448] on label "Datora brīvpiekļuves atmiņas (RAM) lielumu var noskaidrot, veicot meklēšanu ope…" at bounding box center [810, 459] width 634 height 33
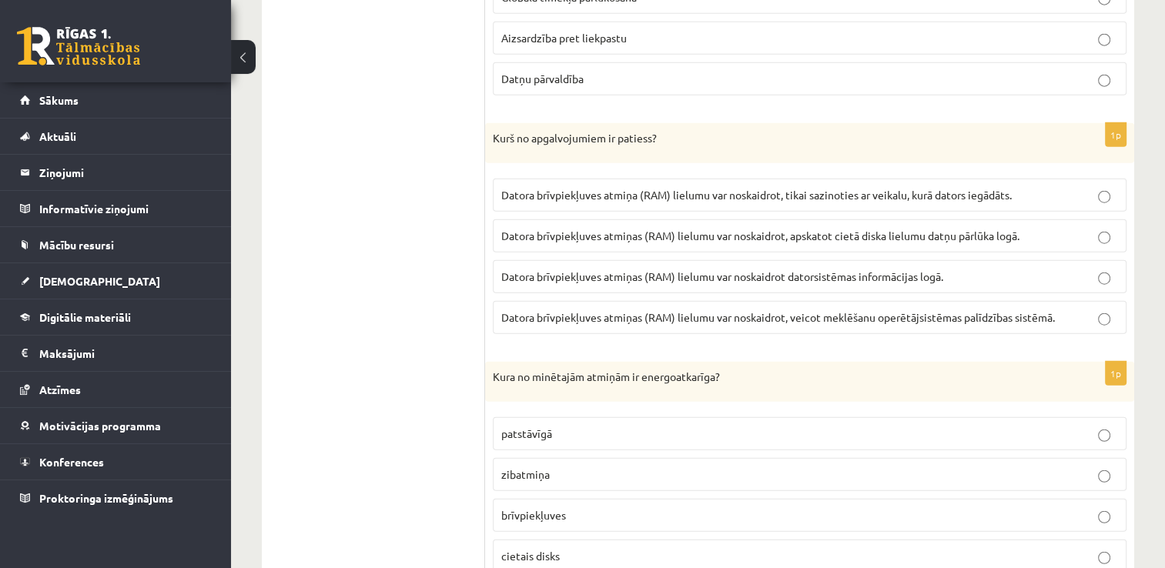
scroll to position [3849, 0]
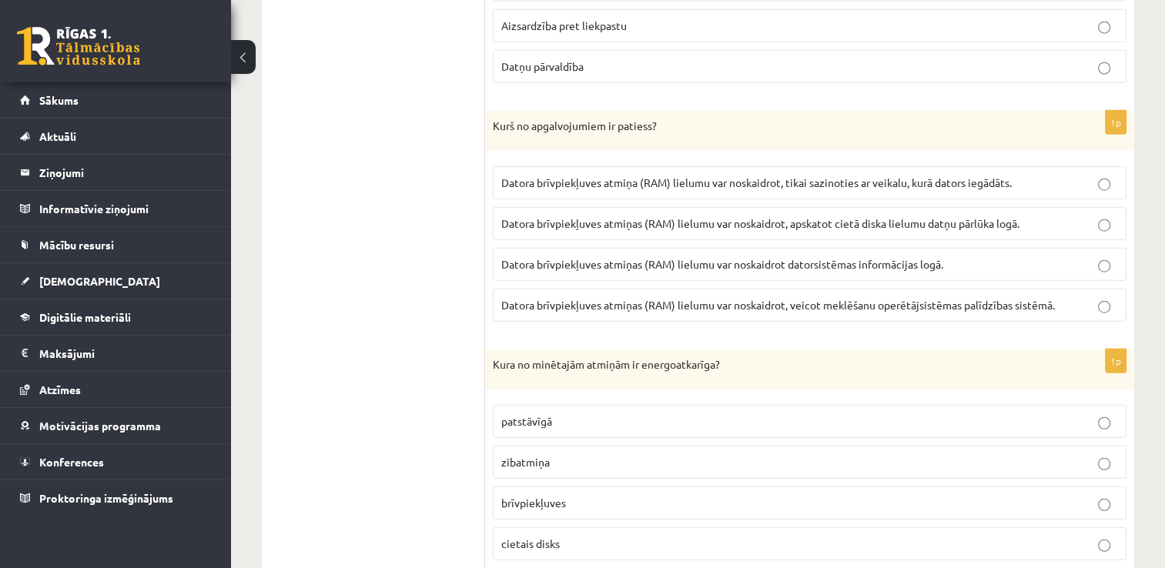
click at [584, 413] on p "patstāvīgā" at bounding box center [809, 421] width 617 height 16
click at [594, 536] on p "cietais disks" at bounding box center [809, 544] width 617 height 16
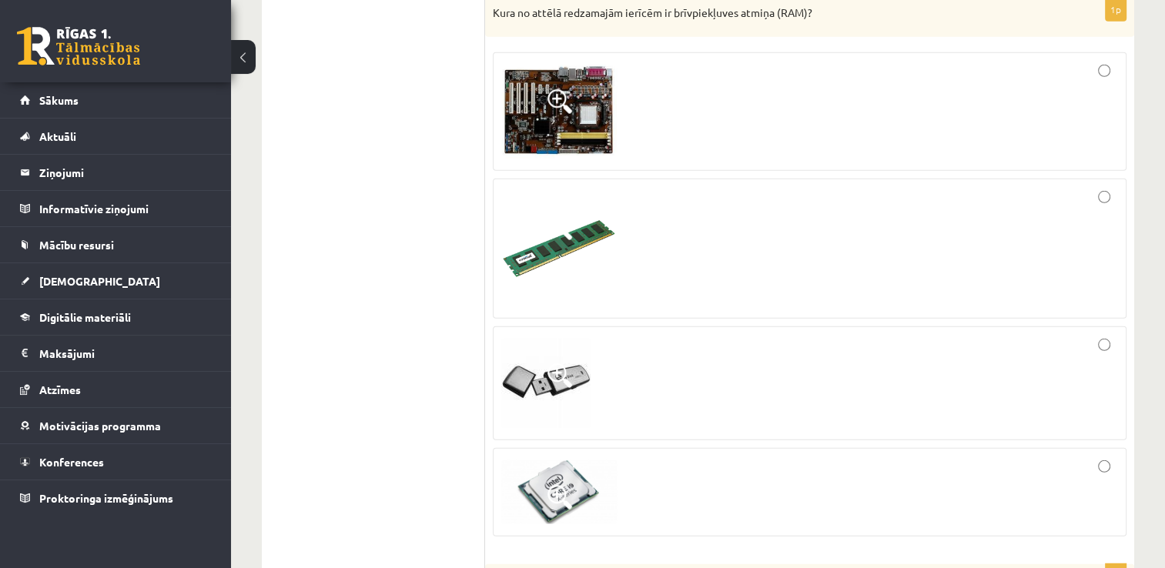
scroll to position [4388, 0]
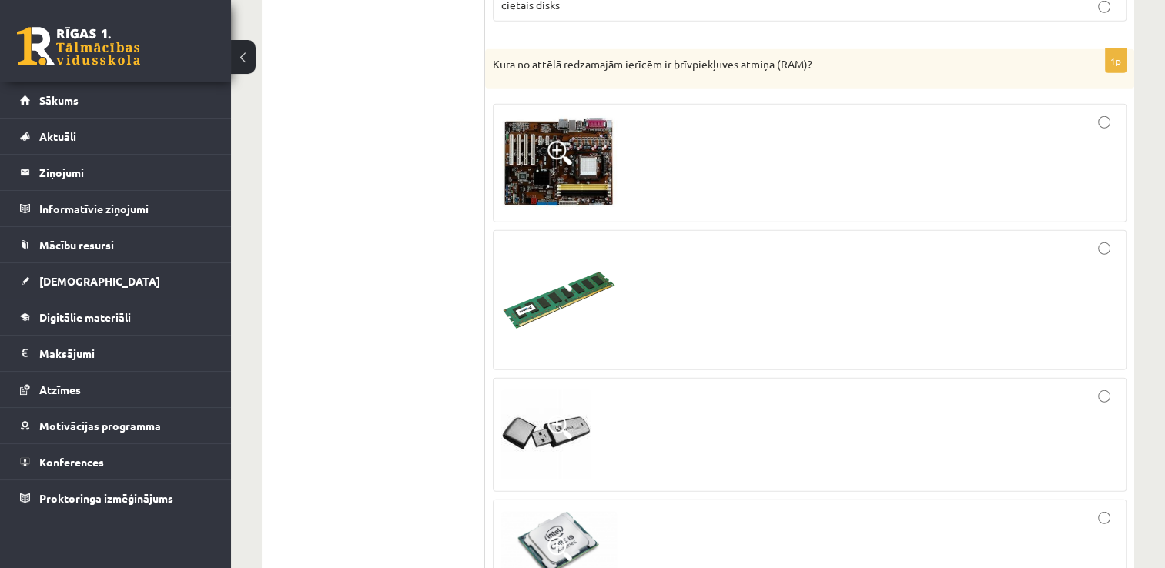
click at [837, 239] on div at bounding box center [809, 300] width 617 height 123
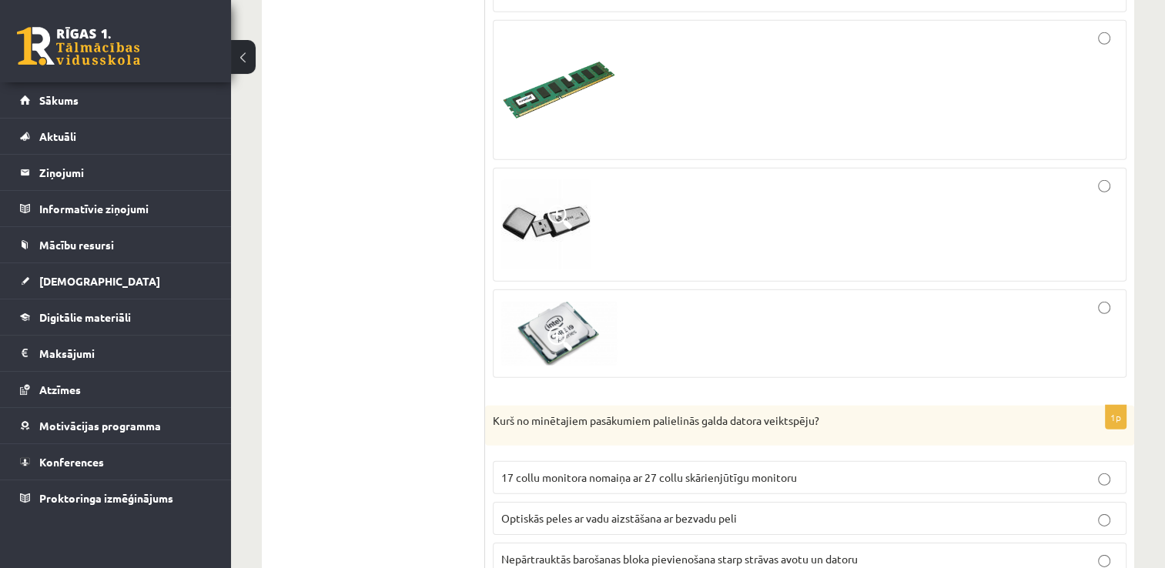
scroll to position [4682, 0]
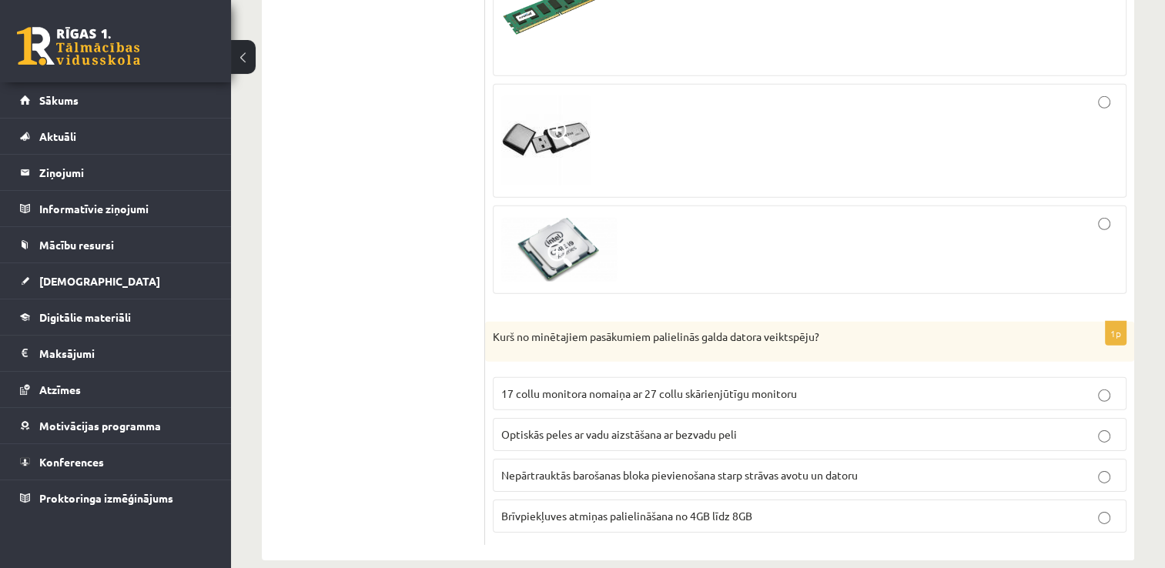
click at [793, 500] on label "Brīvpiekļuves atmiņas palielināšana no 4GB līdz 8GB" at bounding box center [810, 516] width 634 height 33
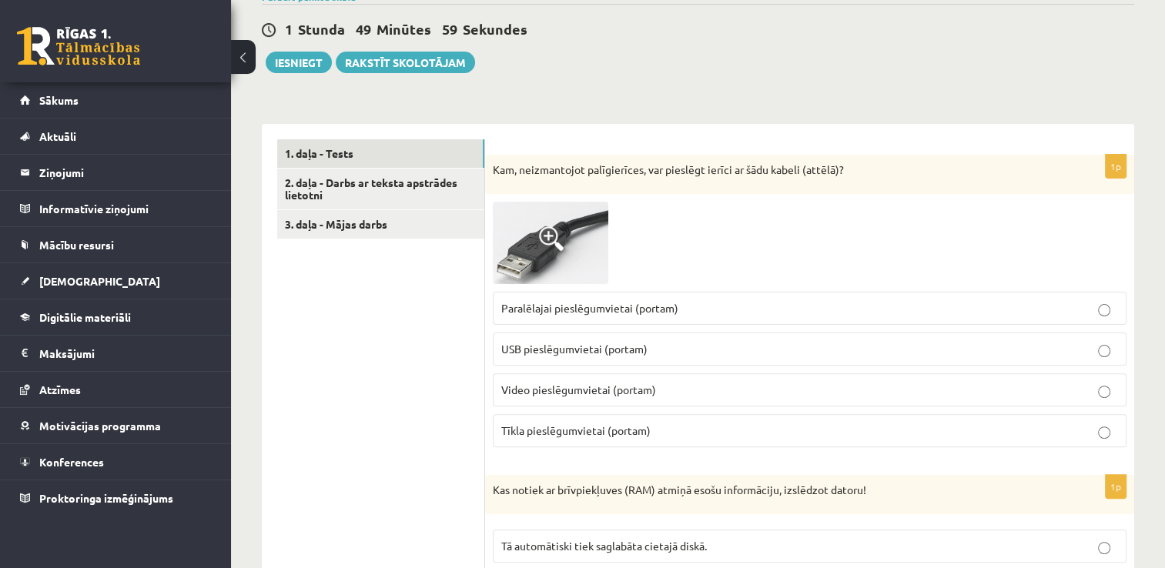
scroll to position [140, 0]
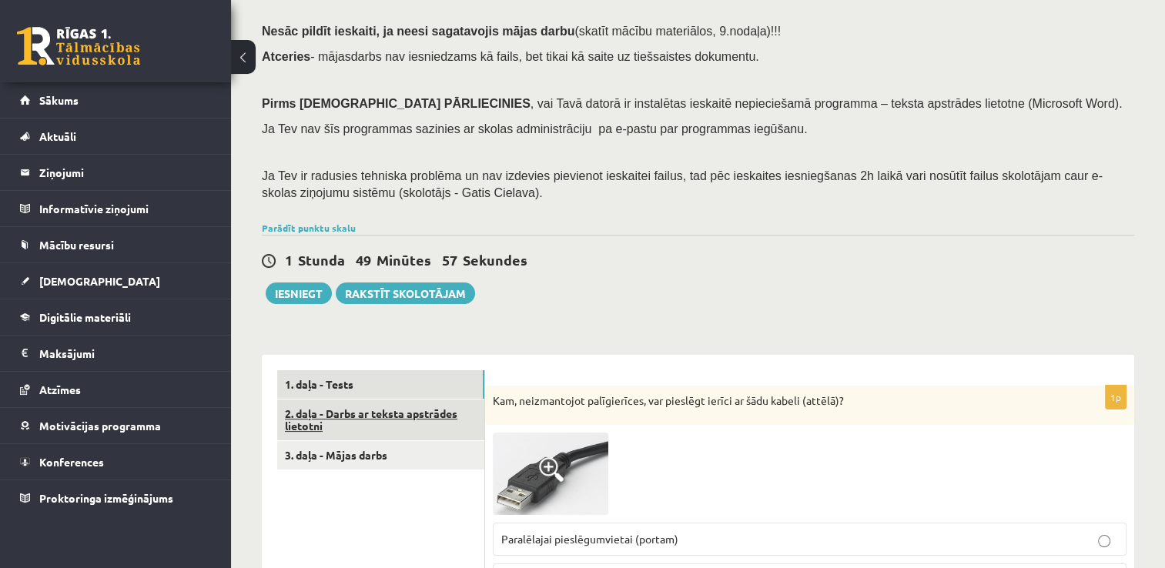
click at [401, 416] on link "2. daļa - Darbs ar teksta apstrādes lietotni" at bounding box center [380, 421] width 207 height 42
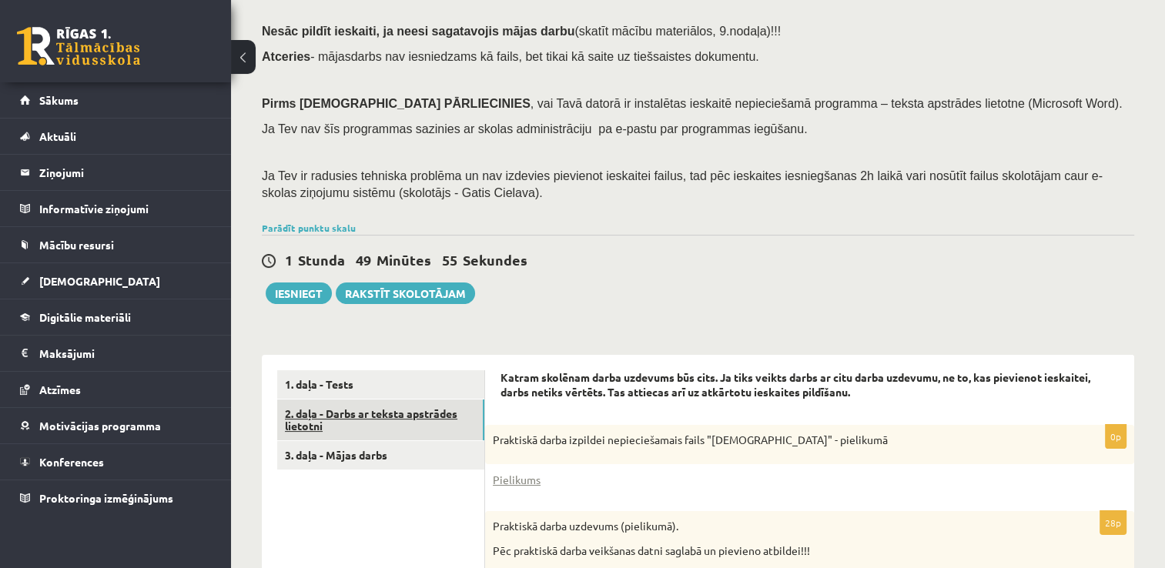
scroll to position [0, 0]
click at [410, 410] on link "2. daļa - Darbs ar teksta apstrādes lietotni" at bounding box center [380, 421] width 207 height 42
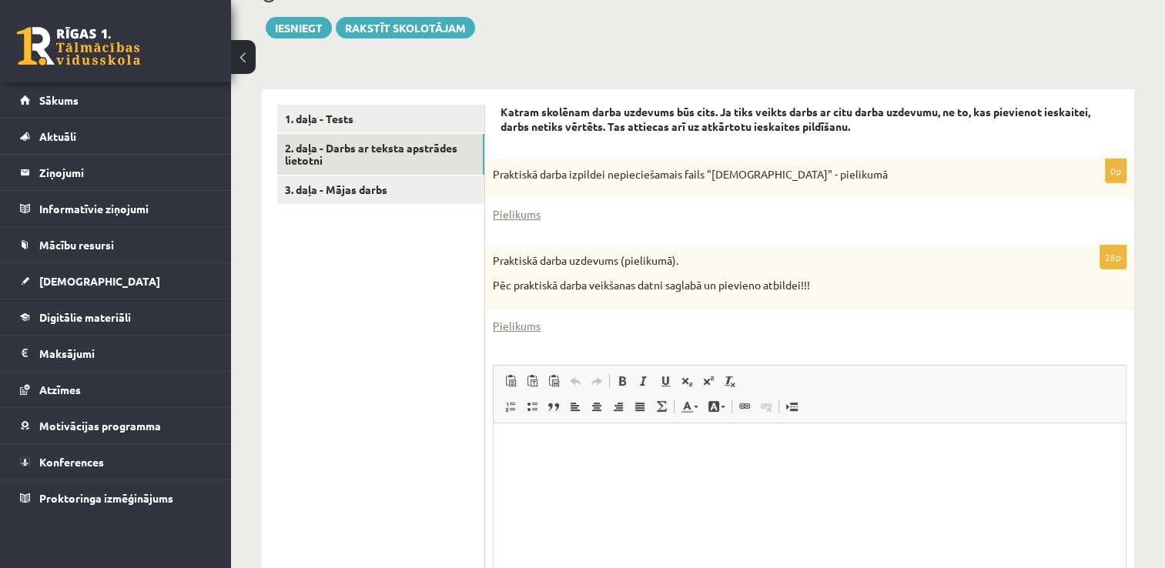
scroll to position [448, 0]
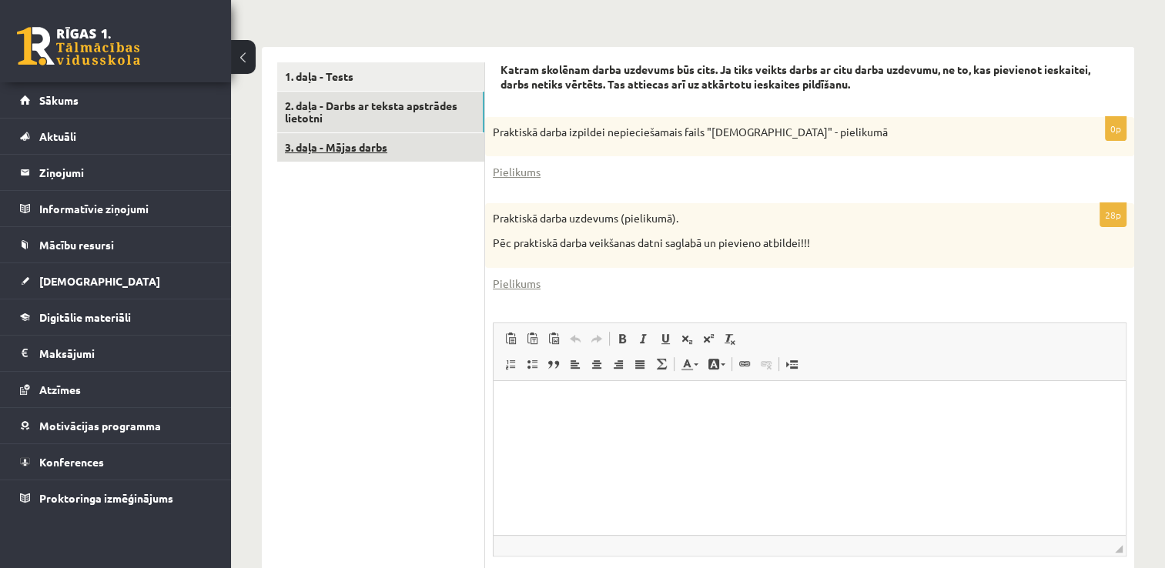
click at [366, 148] on link "3. daļa - Mājas darbs" at bounding box center [380, 147] width 207 height 28
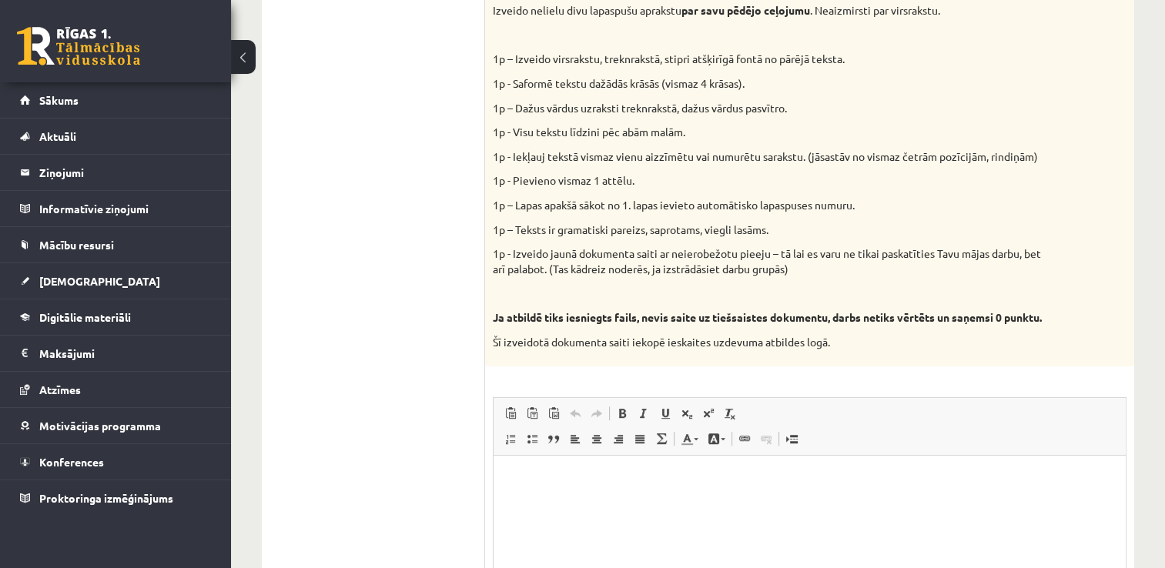
scroll to position [724, 0]
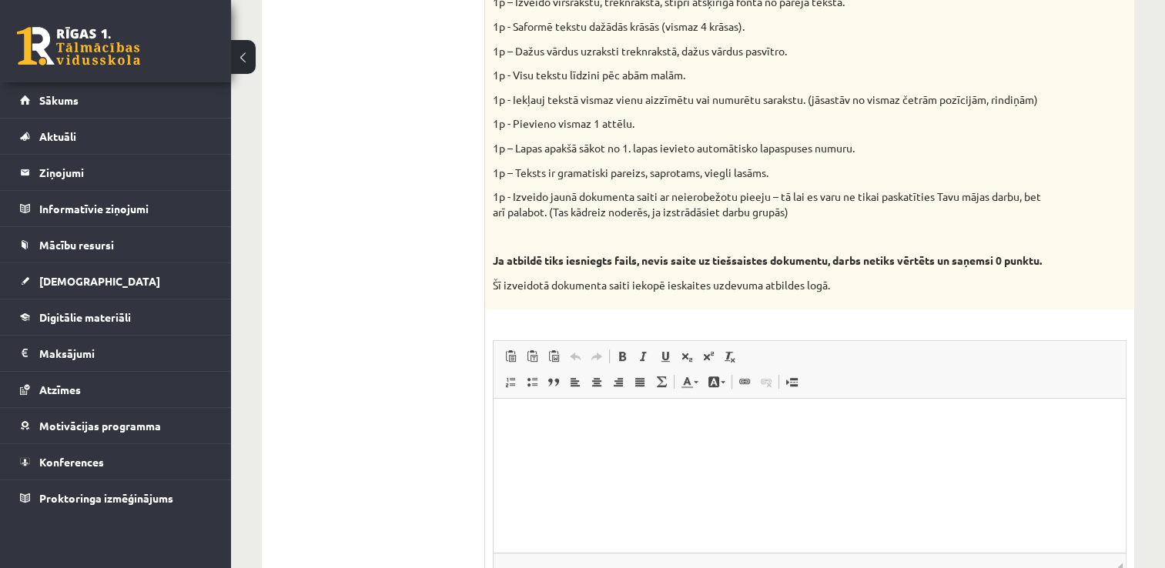
drag, startPoint x: 626, startPoint y: 440, endPoint x: 616, endPoint y: 443, distance: 10.5
click at [626, 441] on html at bounding box center [809, 422] width 632 height 47
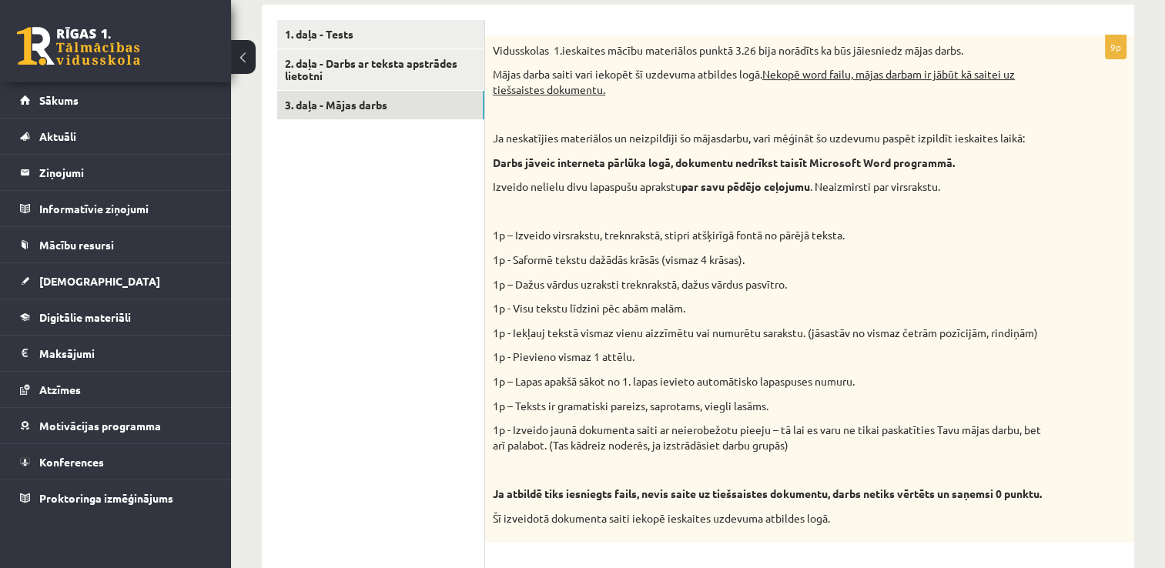
scroll to position [339, 0]
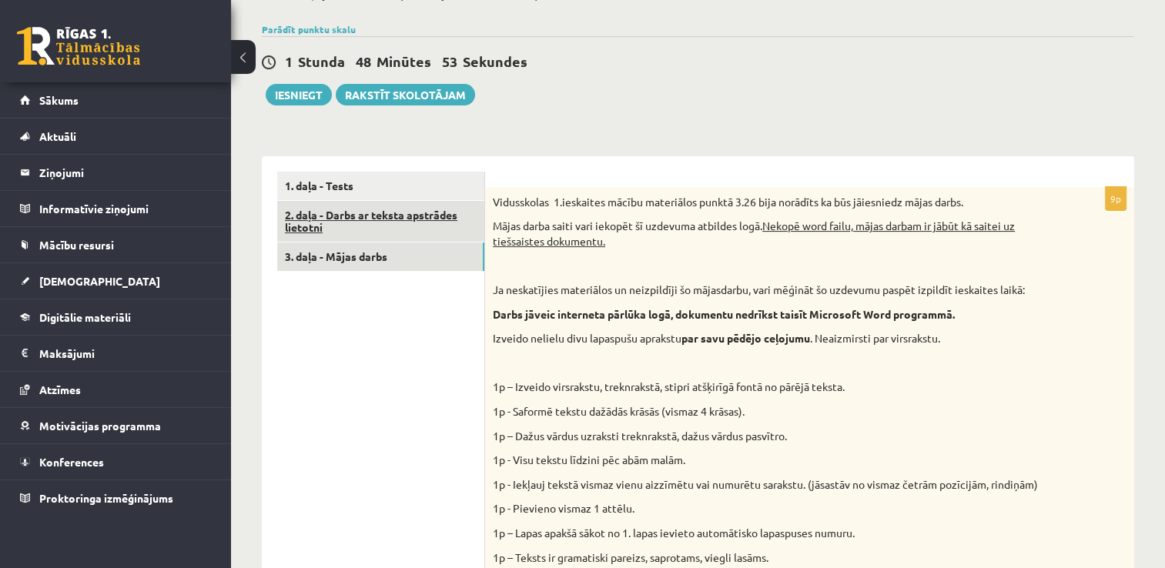
click at [403, 236] on link "2. daļa - Darbs ar teksta apstrādes lietotni" at bounding box center [380, 222] width 207 height 42
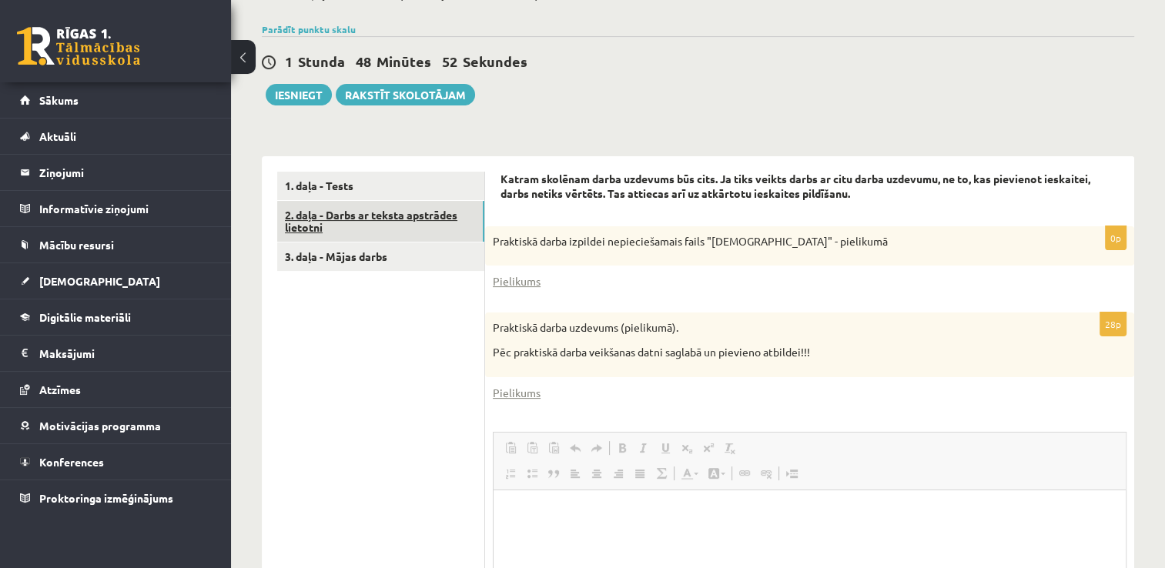
scroll to position [0, 0]
click at [517, 284] on link "Pielikums" at bounding box center [517, 281] width 48 height 16
click at [515, 285] on link "Pielikums" at bounding box center [517, 281] width 48 height 16
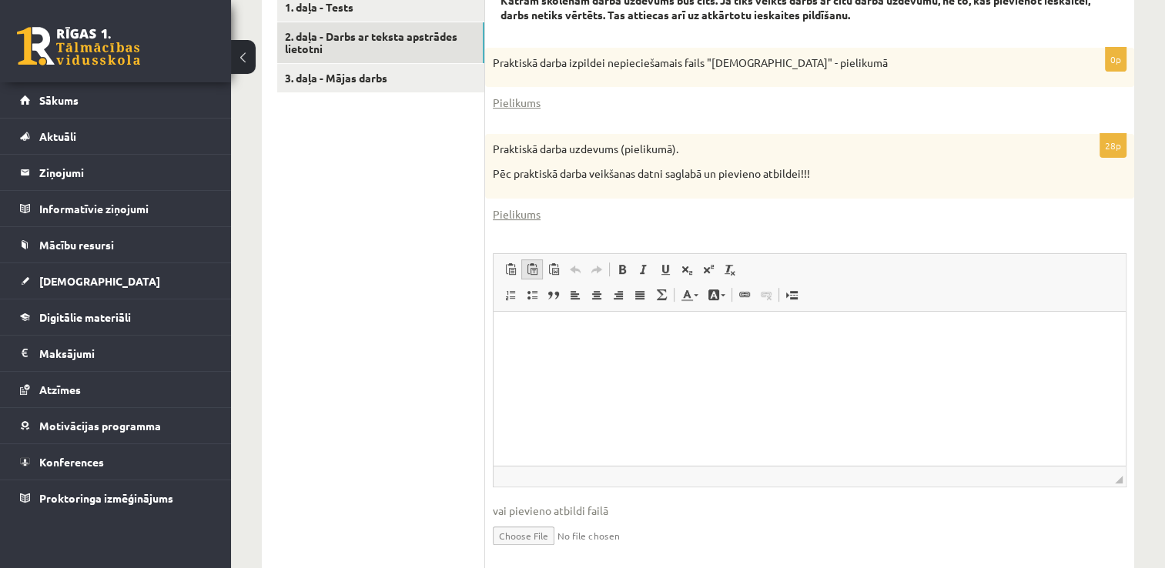
scroll to position [490, 0]
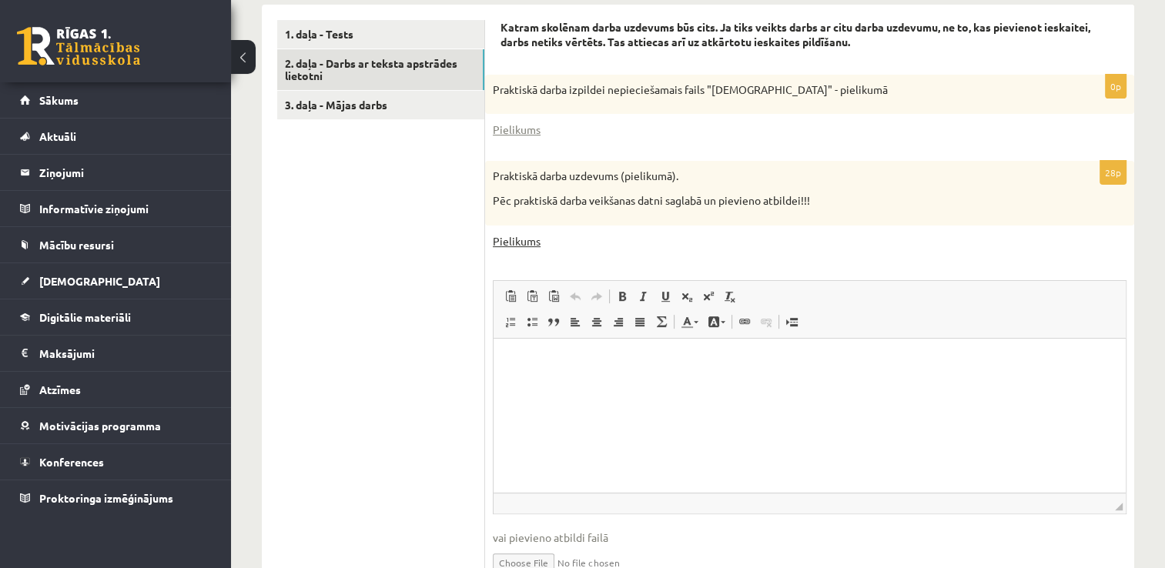
click at [511, 242] on link "Pielikums" at bounding box center [517, 241] width 48 height 16
click at [517, 131] on link "Pielikums" at bounding box center [517, 130] width 48 height 16
